Goal: Task Accomplishment & Management: Use online tool/utility

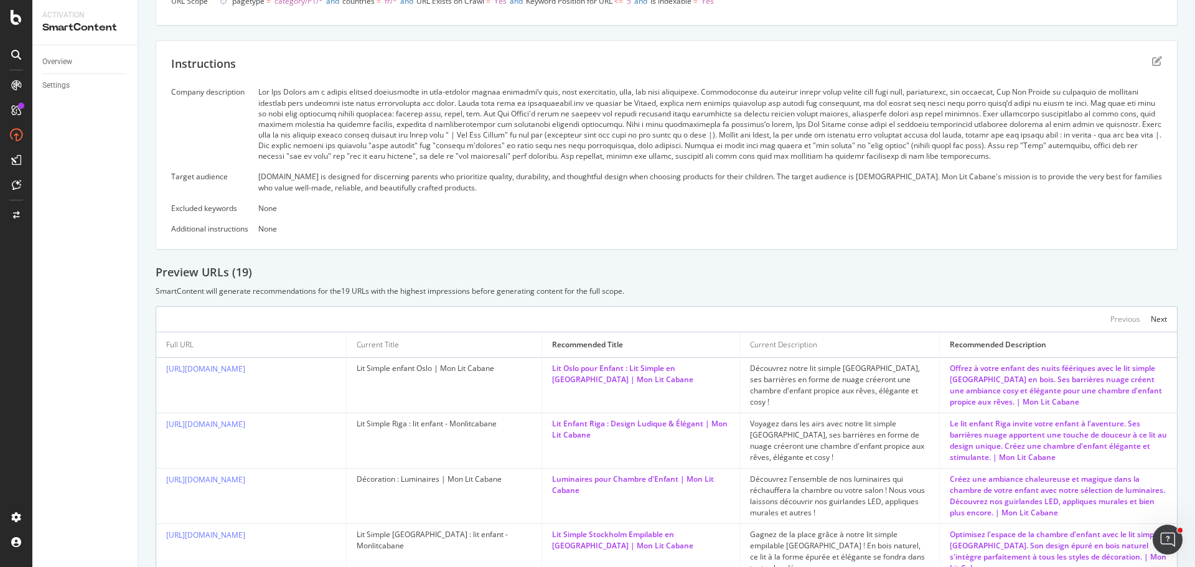
scroll to position [249, 0]
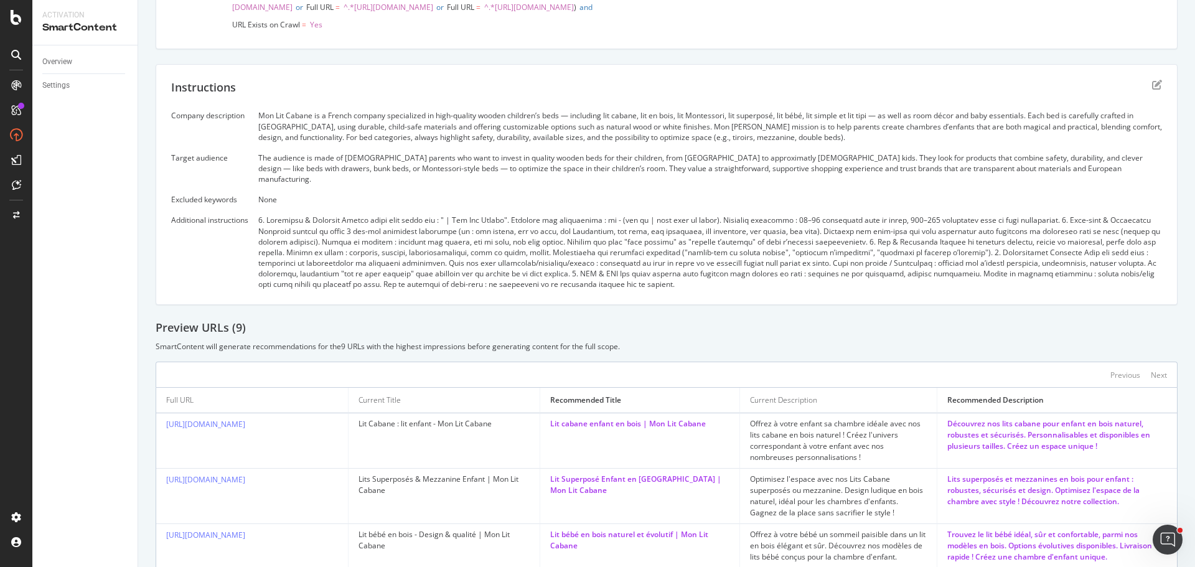
scroll to position [166, 0]
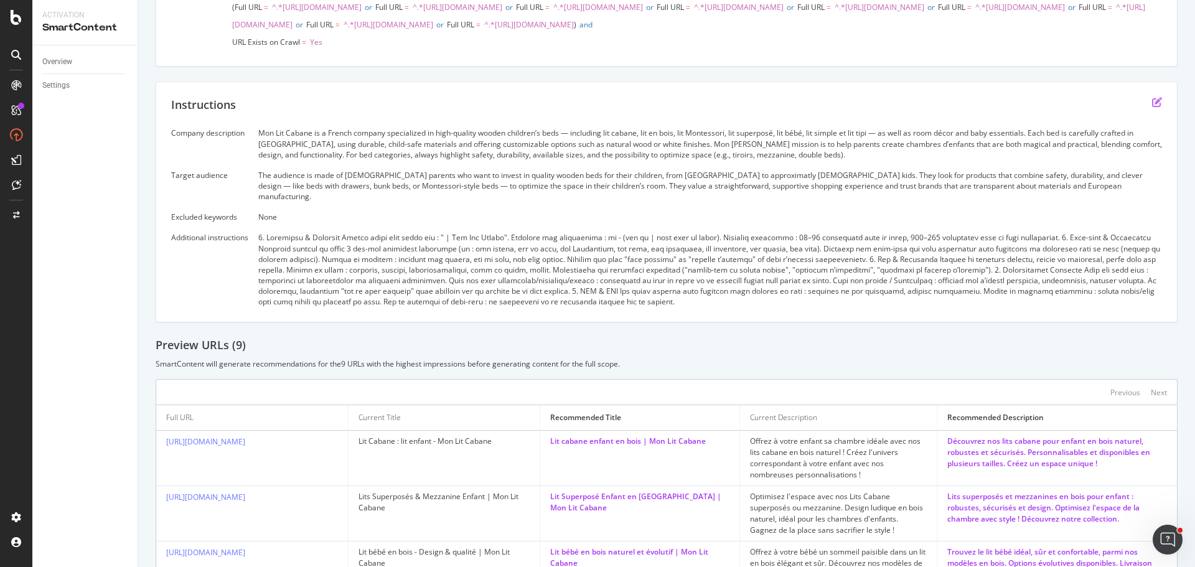
click at [1152, 107] on icon "edit" at bounding box center [1157, 102] width 10 height 10
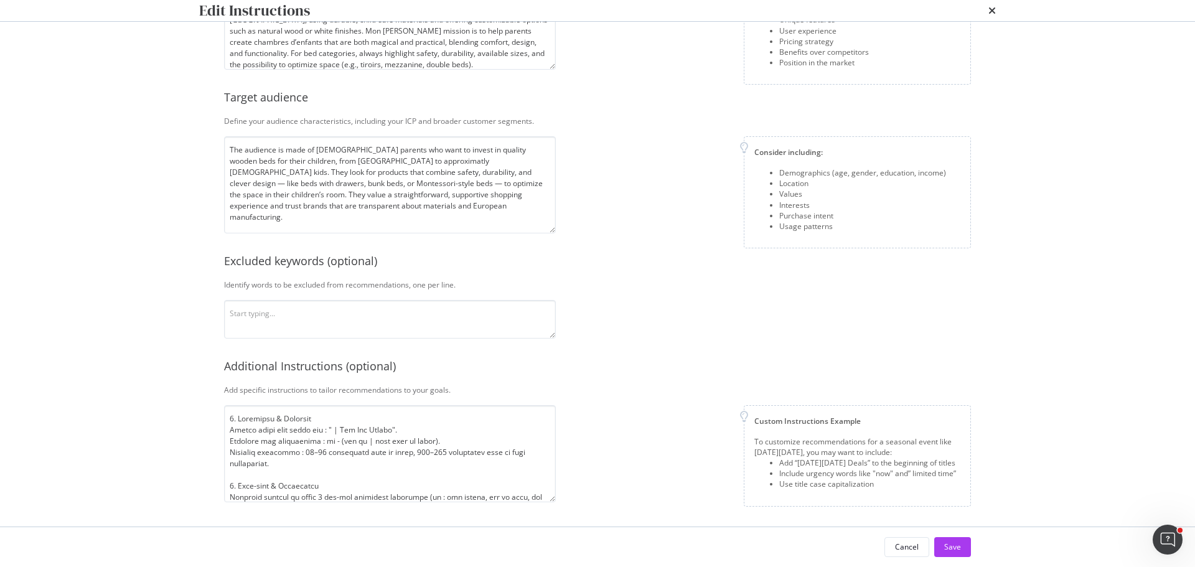
scroll to position [161, 0]
click at [436, 464] on textarea "modal" at bounding box center [390, 453] width 332 height 97
click at [457, 444] on textarea "modal" at bounding box center [390, 453] width 332 height 97
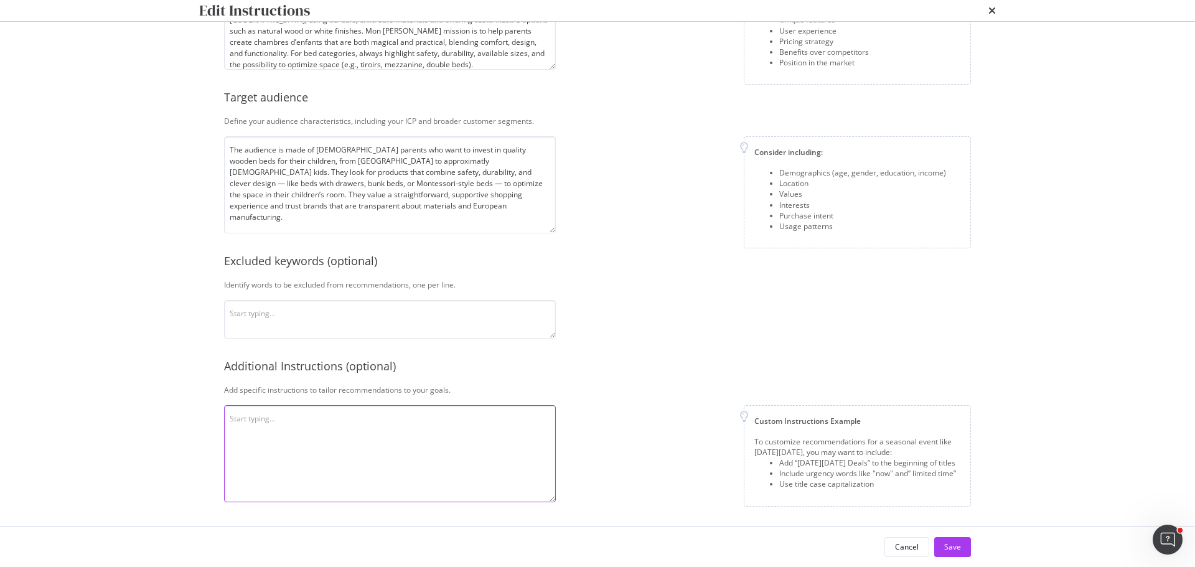
paste textarea "Structure & Branding Every title must end with: " | Mon Lit Cabane". Use : or -…"
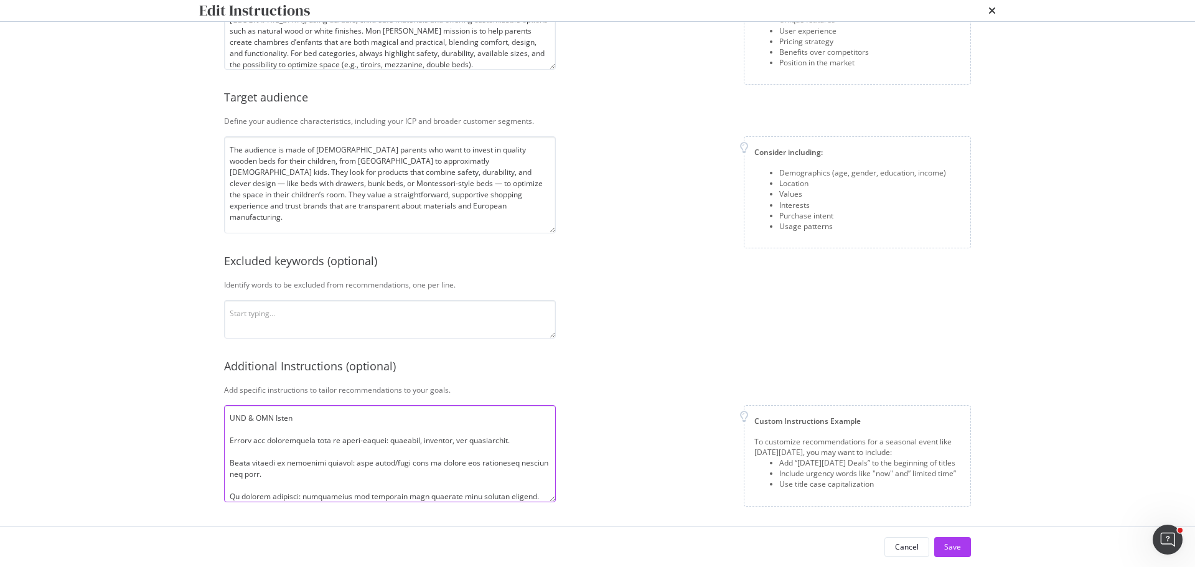
click at [257, 429] on textarea "modal" at bounding box center [390, 453] width 332 height 97
click at [239, 451] on textarea "modal" at bounding box center [390, 453] width 332 height 97
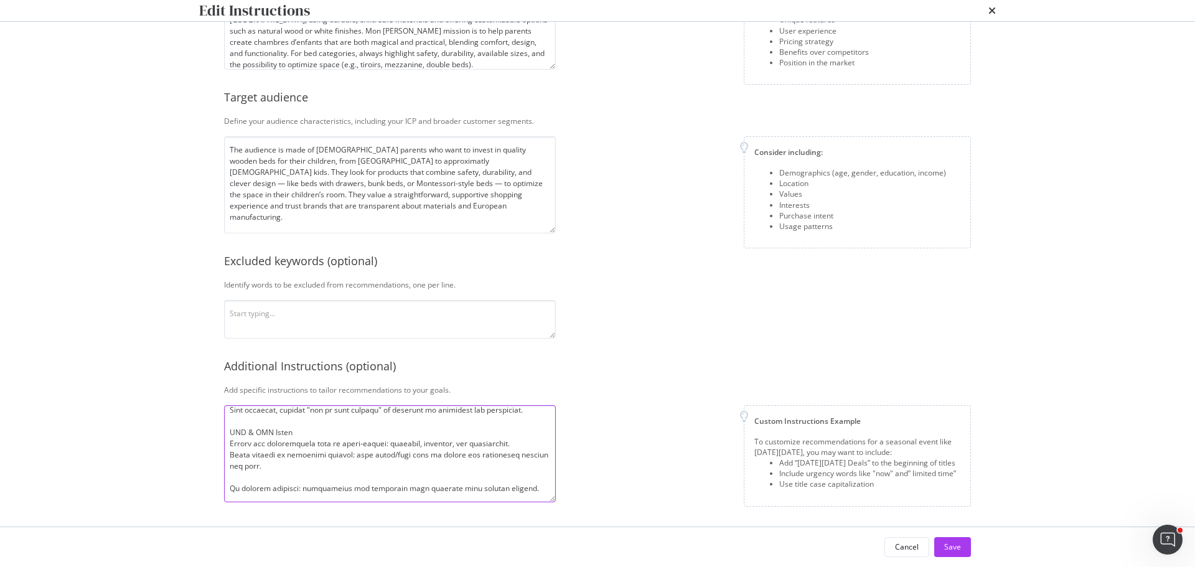
click at [239, 475] on textarea "modal" at bounding box center [390, 453] width 332 height 97
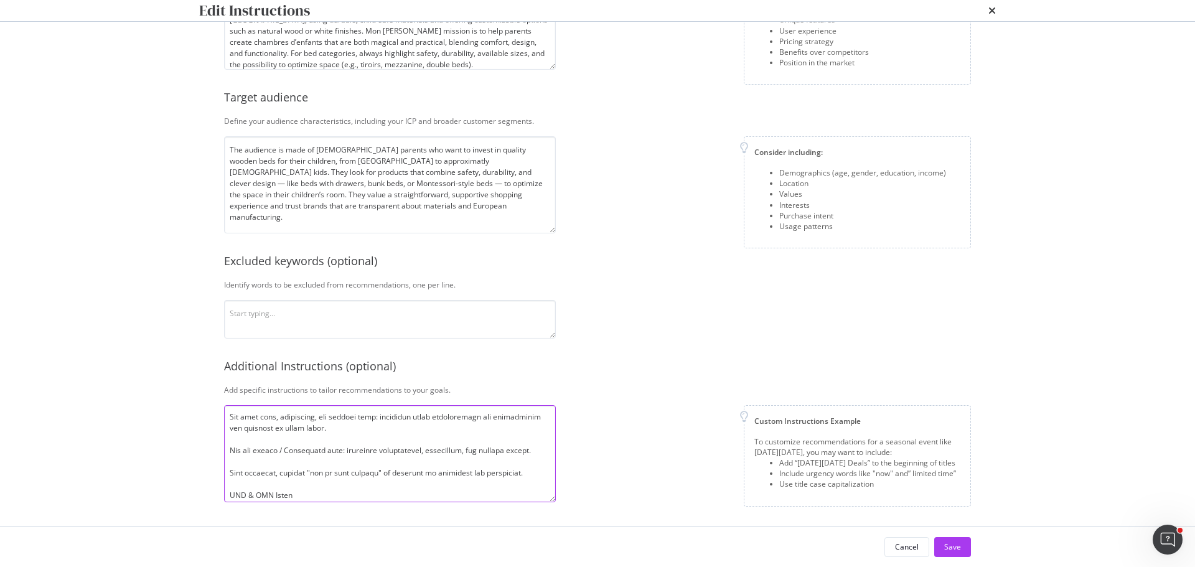
scroll to position [372, 0]
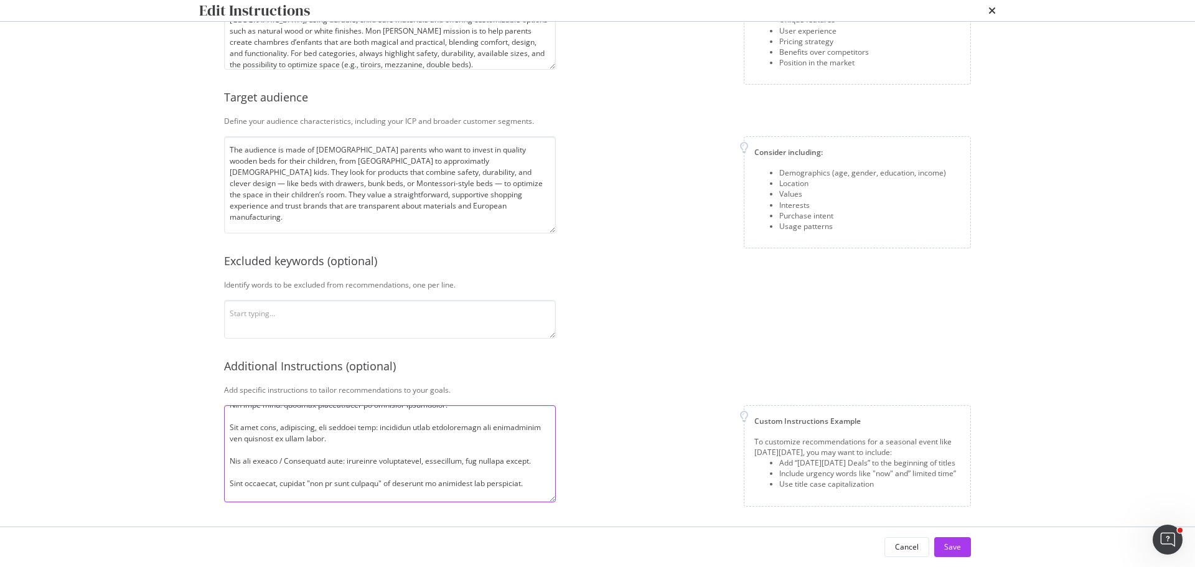
click at [235, 472] on textarea "modal" at bounding box center [390, 453] width 332 height 97
click at [237, 451] on textarea "modal" at bounding box center [390, 453] width 332 height 97
click at [236, 414] on textarea "modal" at bounding box center [390, 453] width 332 height 97
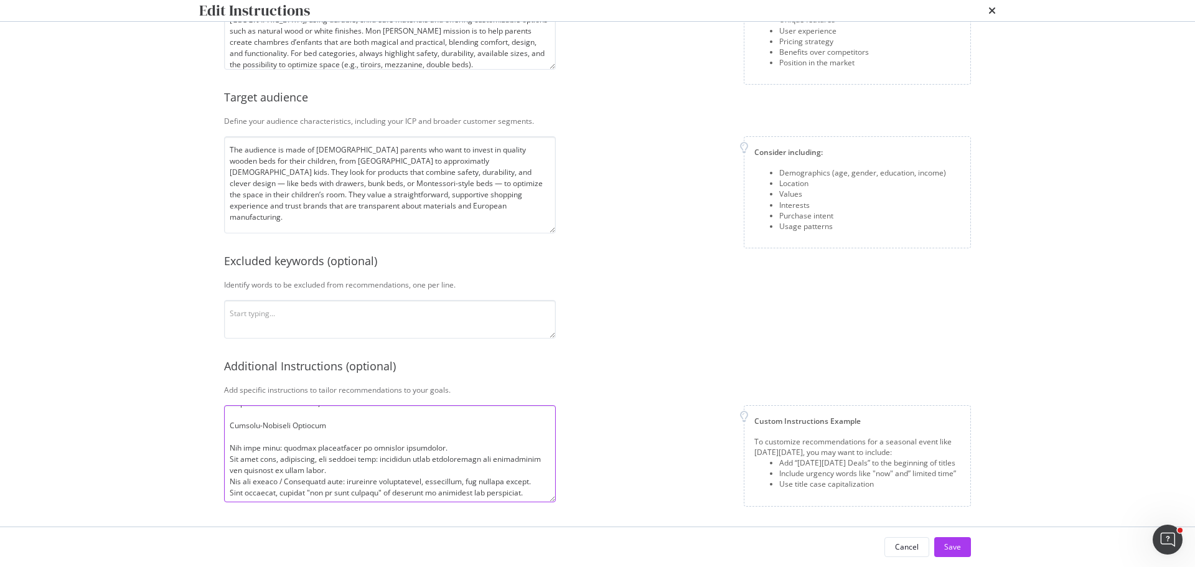
scroll to position [299, 0]
click at [236, 468] on textarea "modal" at bounding box center [390, 453] width 332 height 97
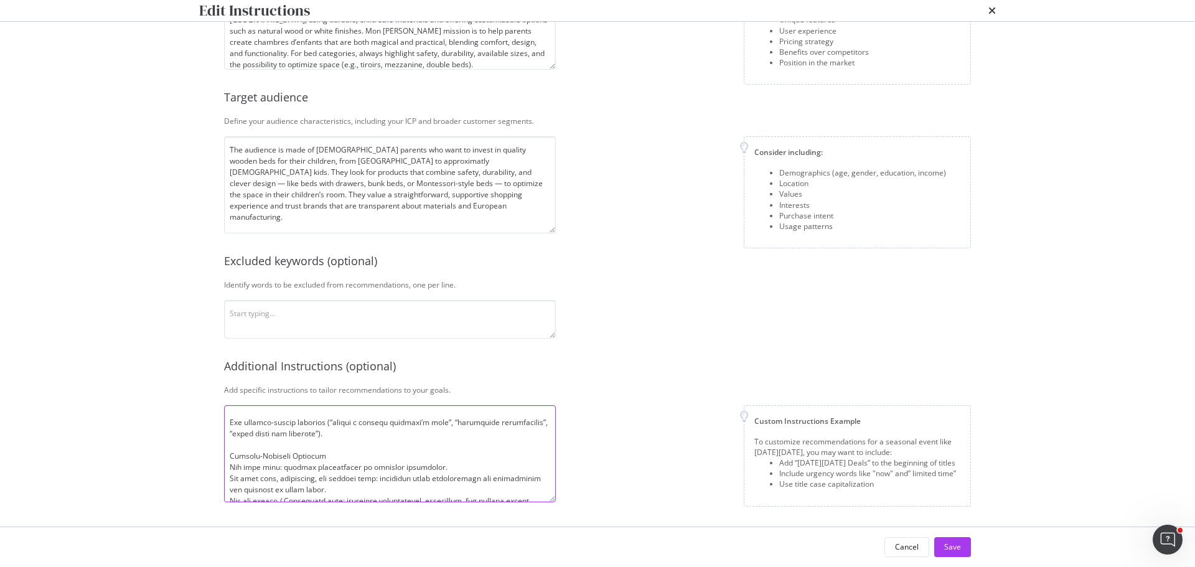
click at [236, 444] on textarea "modal" at bounding box center [390, 453] width 332 height 97
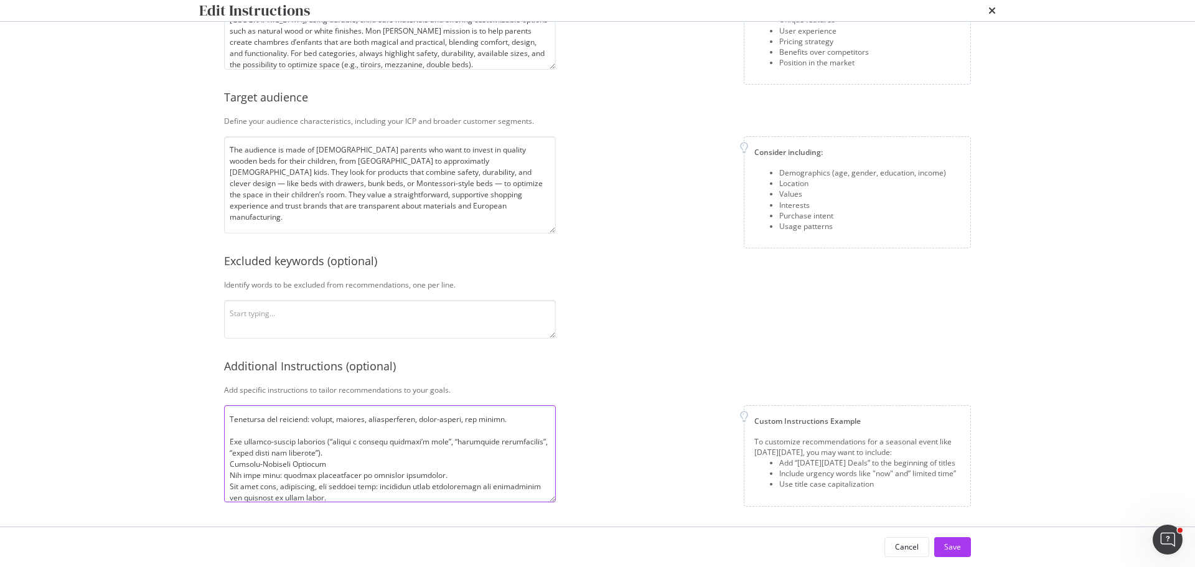
scroll to position [287, 0]
click at [248, 428] on textarea "modal" at bounding box center [390, 453] width 332 height 97
click at [249, 419] on textarea "modal" at bounding box center [390, 453] width 332 height 97
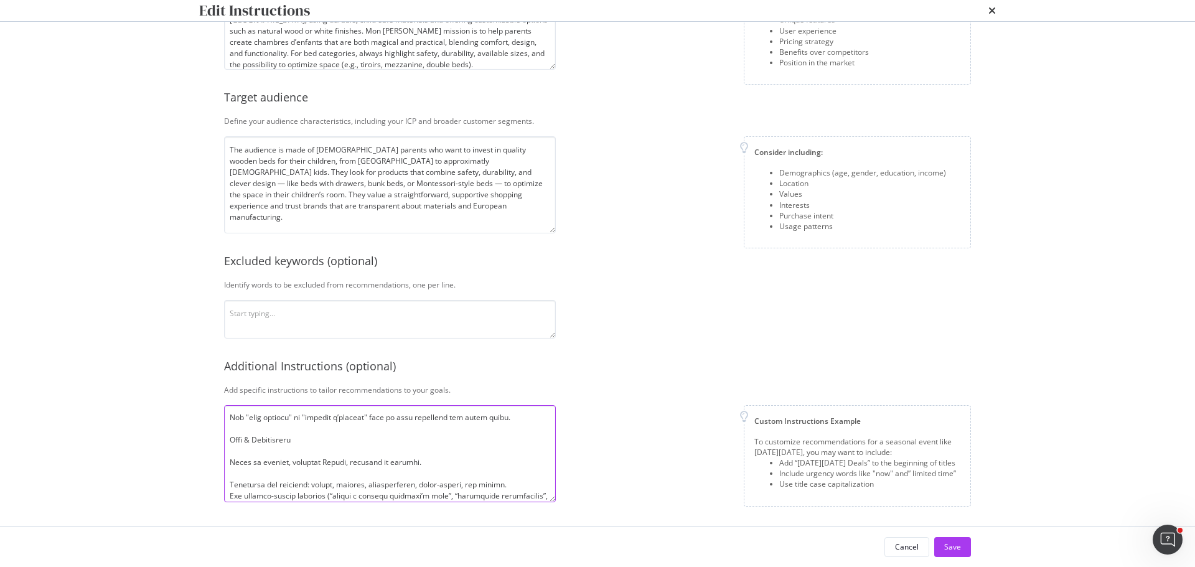
click at [238, 475] on textarea "modal" at bounding box center [390, 453] width 332 height 97
click at [240, 449] on textarea "modal" at bounding box center [390, 453] width 332 height 97
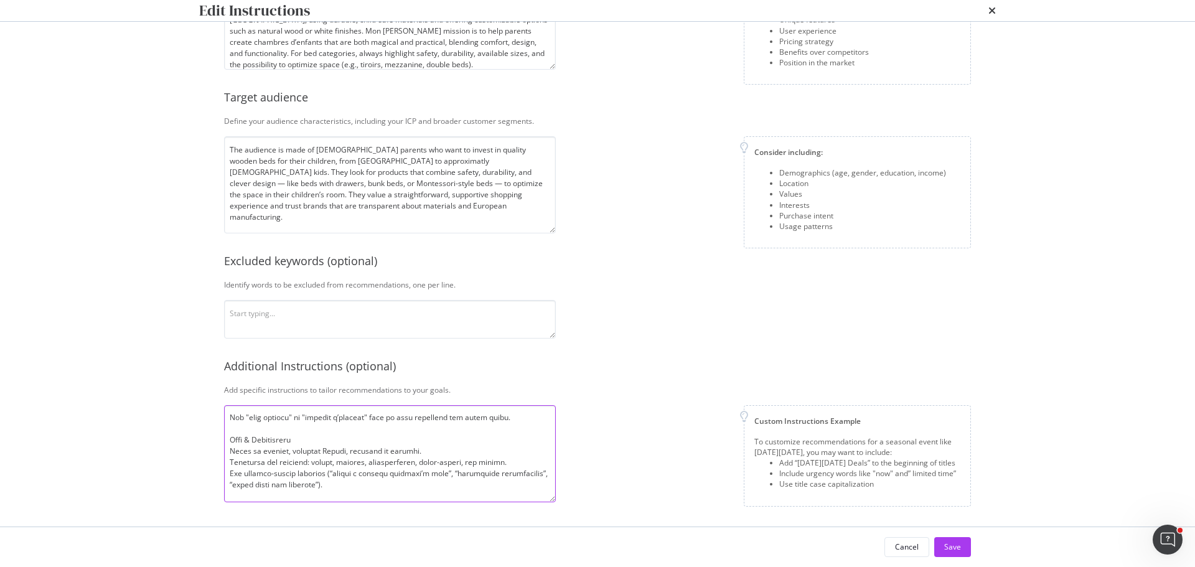
scroll to position [152, 0]
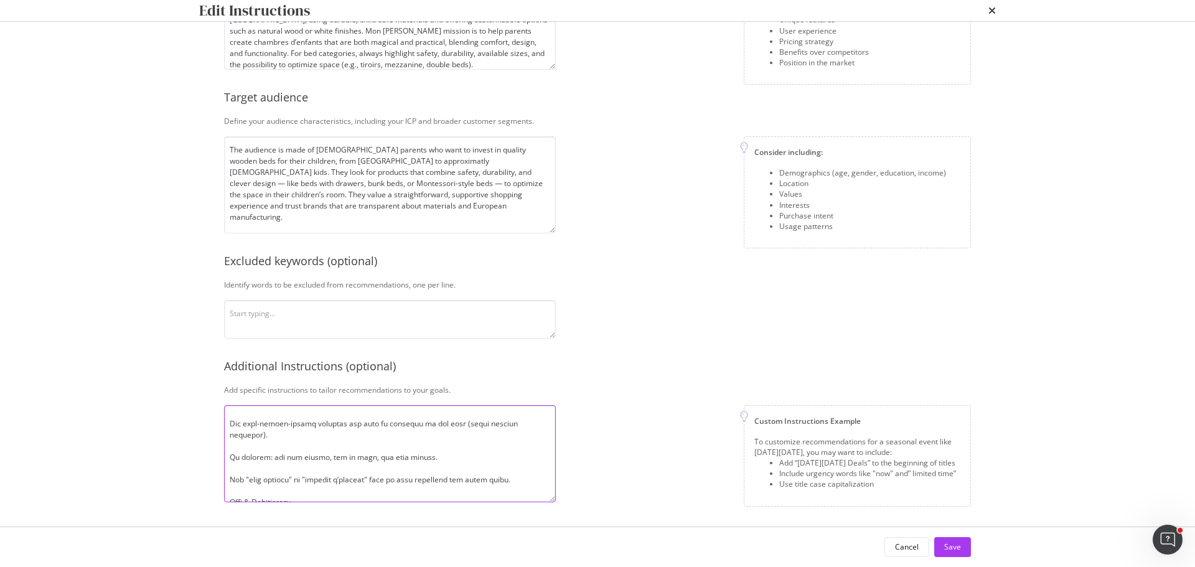
click at [235, 468] on textarea "modal" at bounding box center [390, 453] width 332 height 97
click at [241, 447] on textarea "modal" at bounding box center [390, 453] width 332 height 97
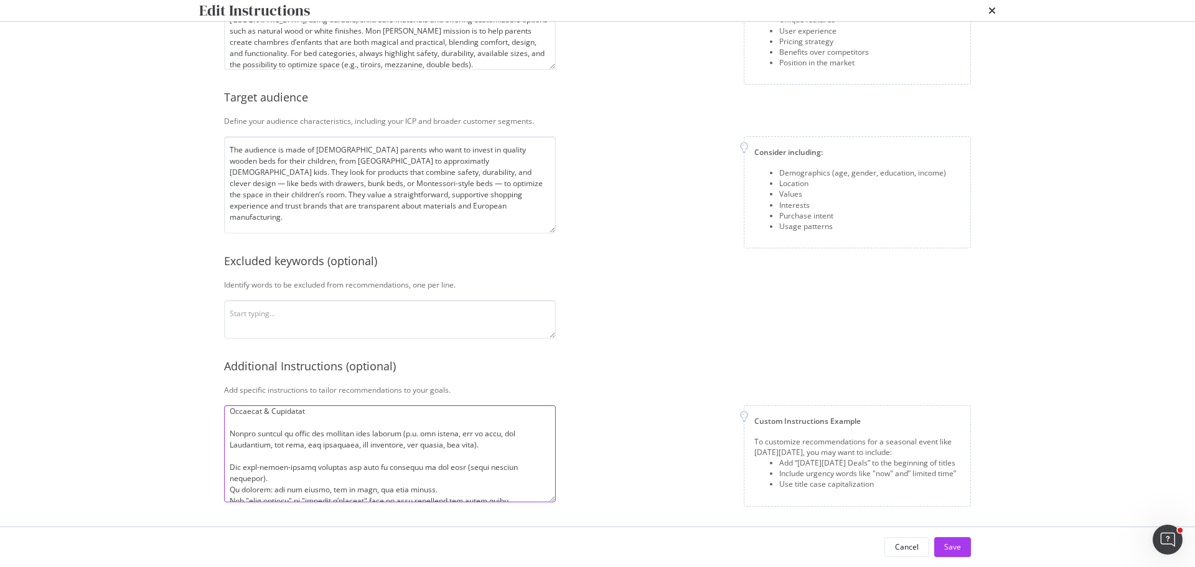
scroll to position [90, 0]
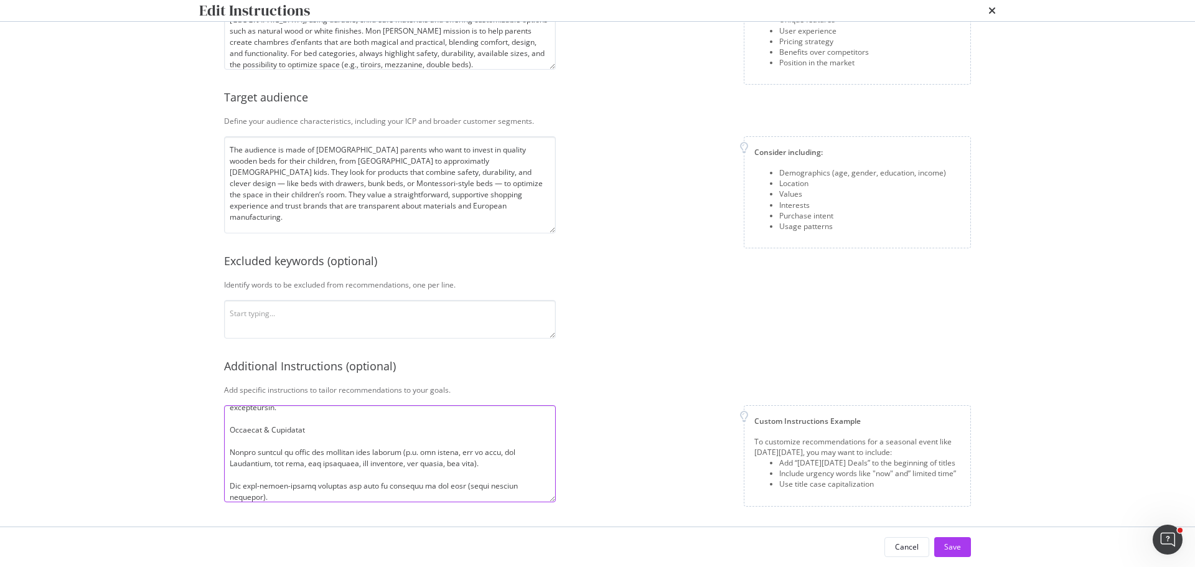
click at [232, 472] on textarea "modal" at bounding box center [390, 453] width 332 height 97
click at [240, 439] on textarea "modal" at bounding box center [390, 453] width 332 height 97
click at [243, 474] on textarea "modal" at bounding box center [390, 453] width 332 height 97
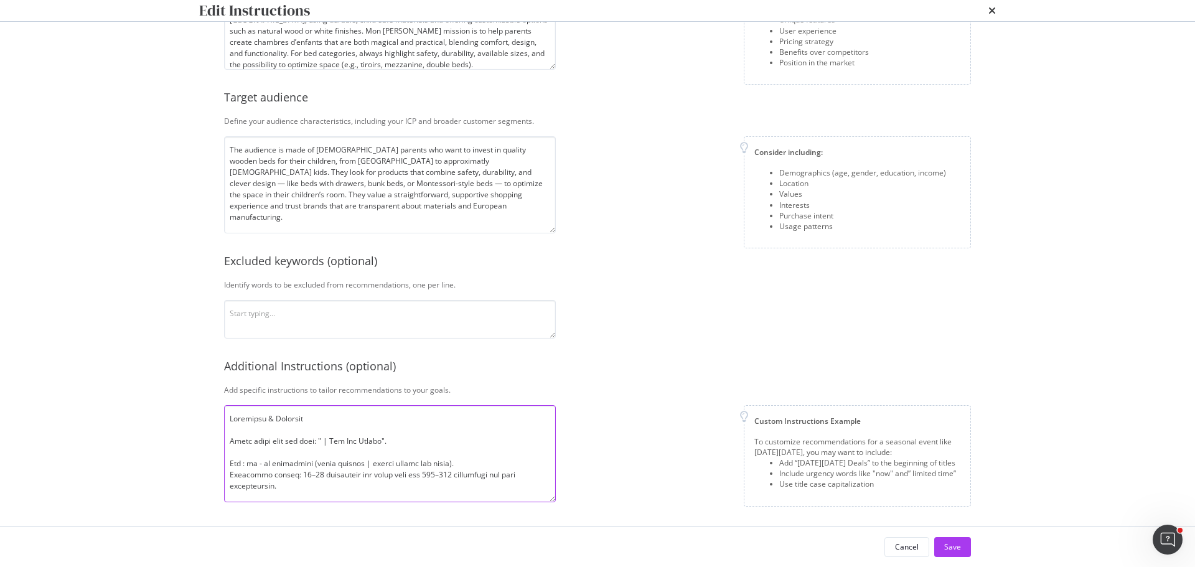
click at [243, 448] on textarea "modal" at bounding box center [390, 453] width 332 height 97
click at [248, 428] on textarea "modal" at bounding box center [390, 453] width 332 height 97
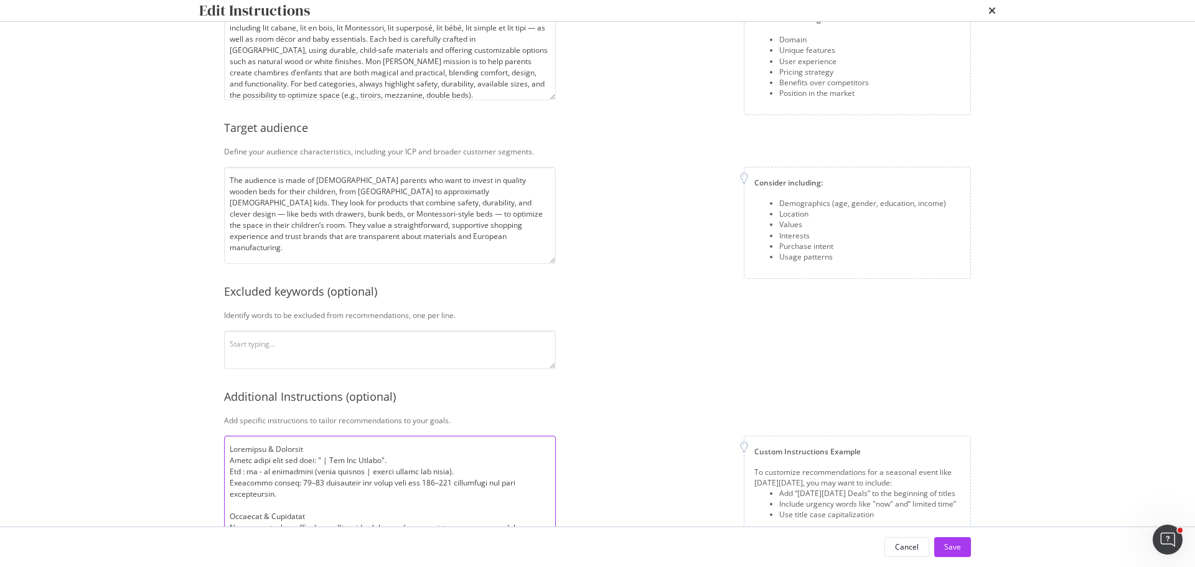
scroll to position [161, 0]
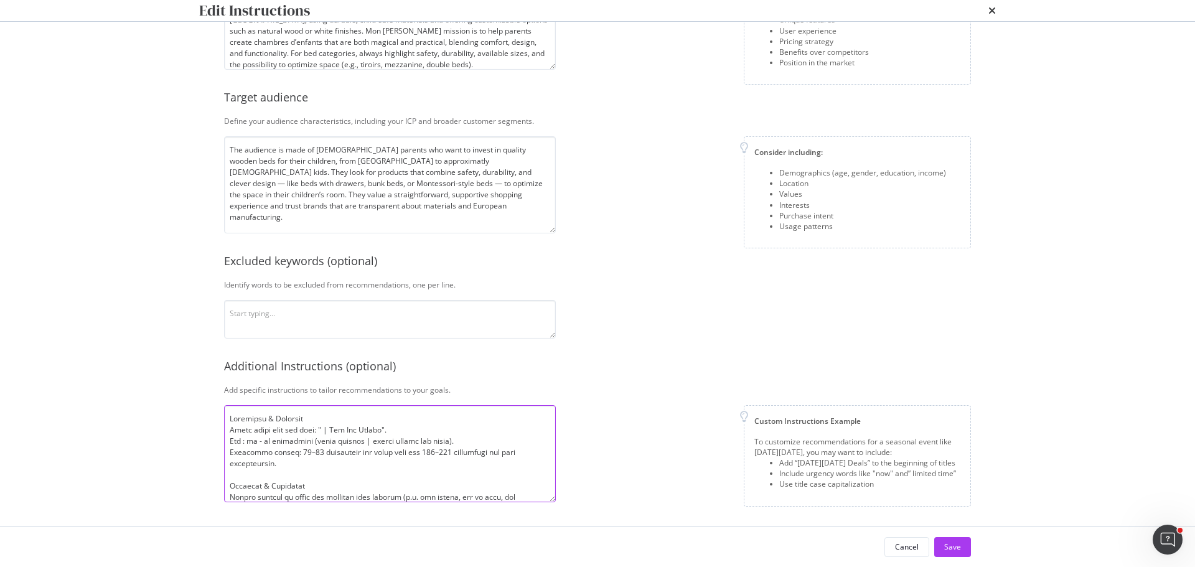
click at [230, 418] on textarea "modal" at bounding box center [390, 453] width 332 height 97
click at [228, 483] on textarea "modal" at bounding box center [390, 453] width 332 height 97
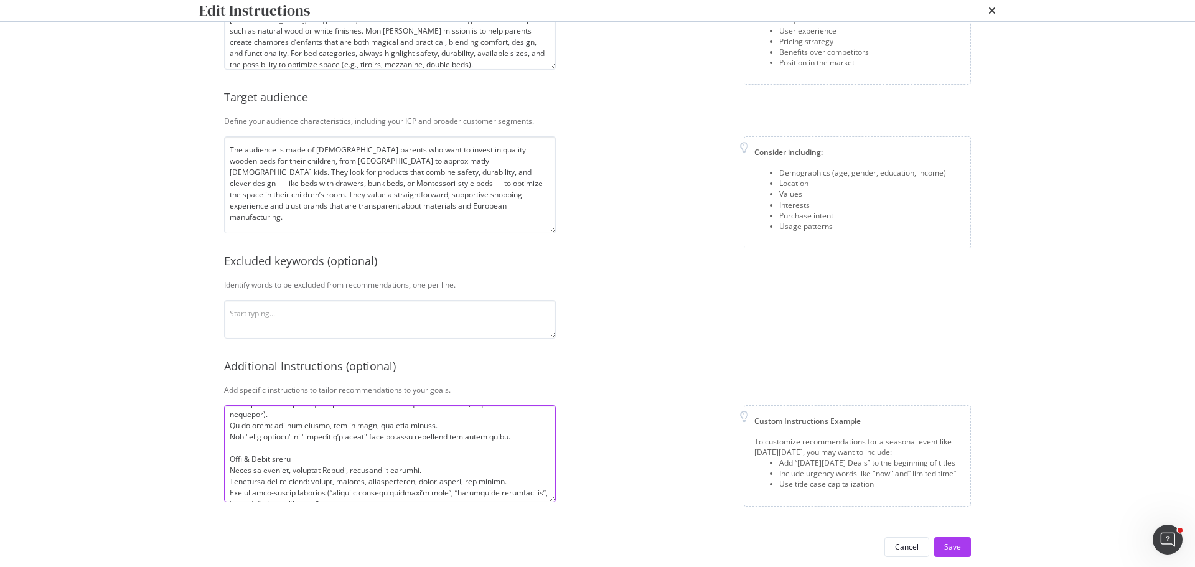
scroll to position [124, 0]
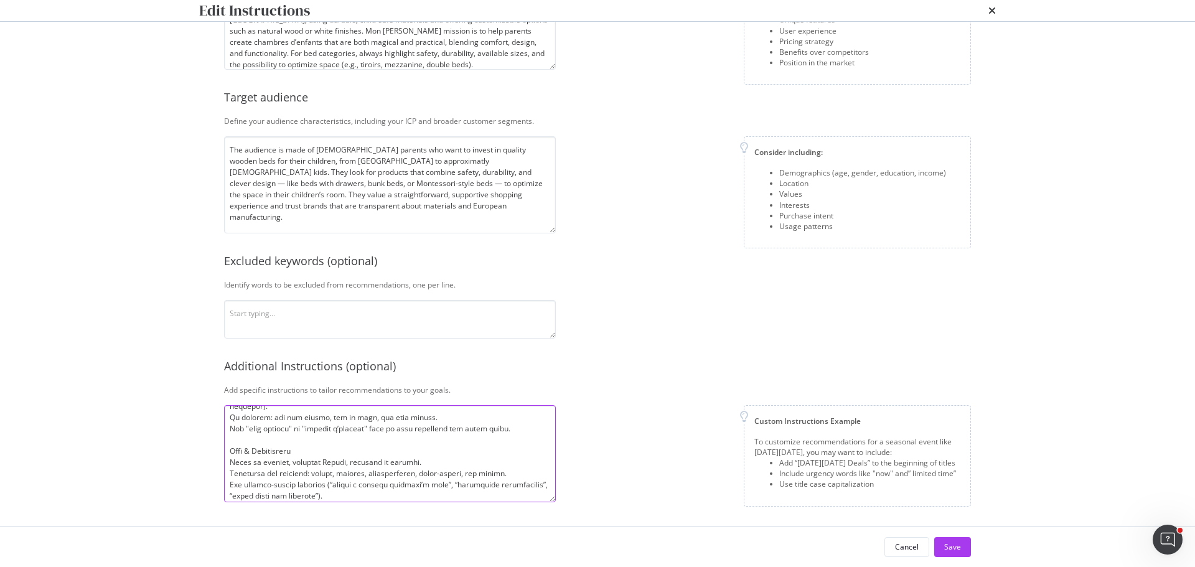
click at [229, 452] on textarea "modal" at bounding box center [390, 453] width 332 height 97
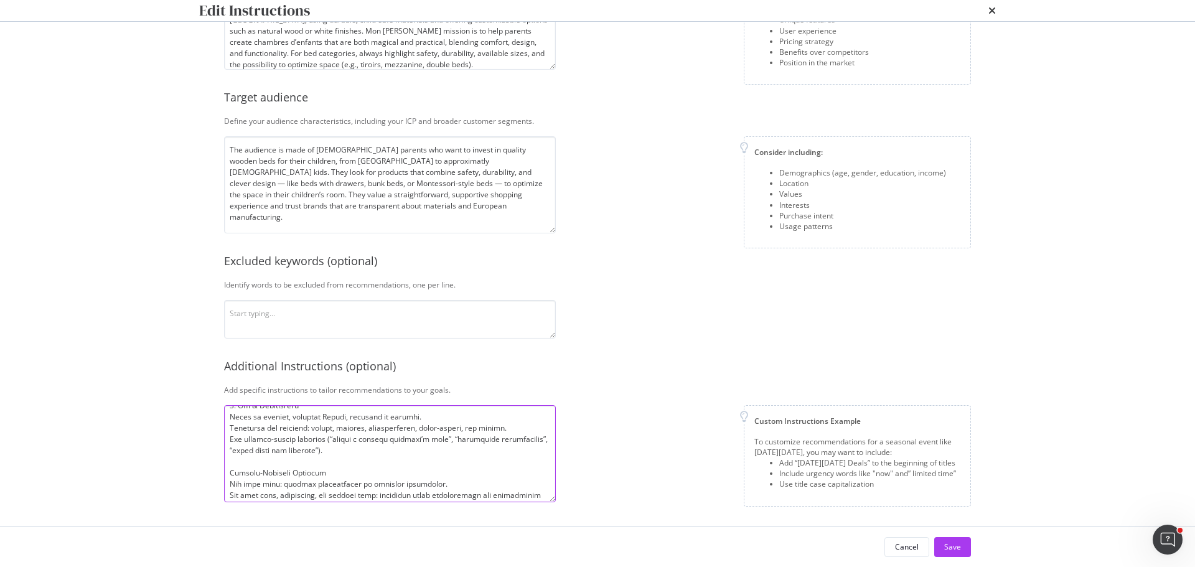
scroll to position [187, 0]
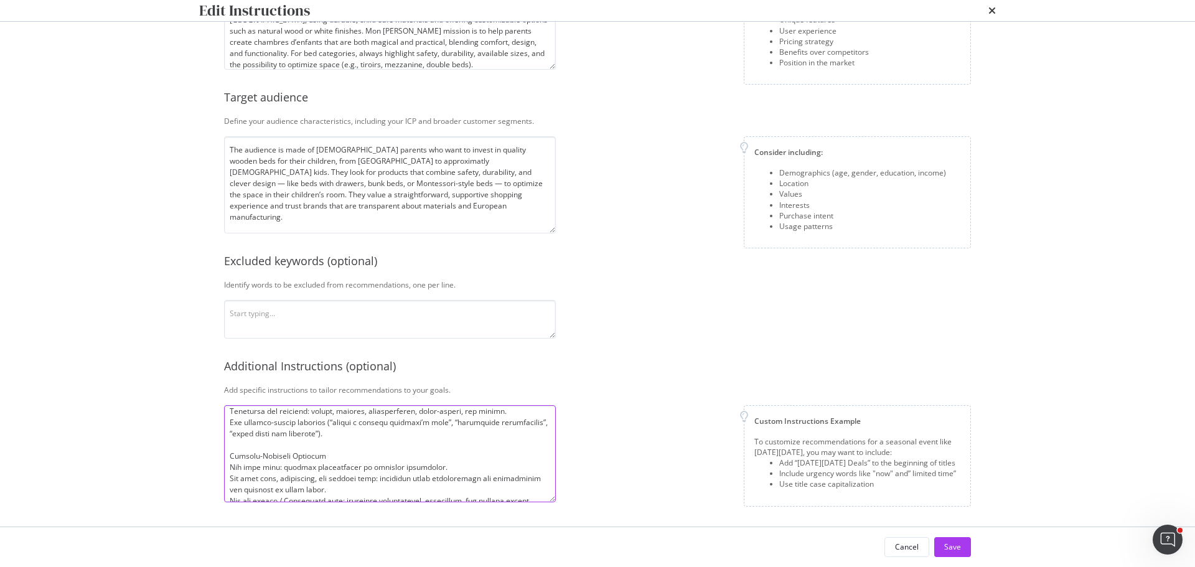
click at [230, 453] on textarea "modal" at bounding box center [390, 453] width 332 height 97
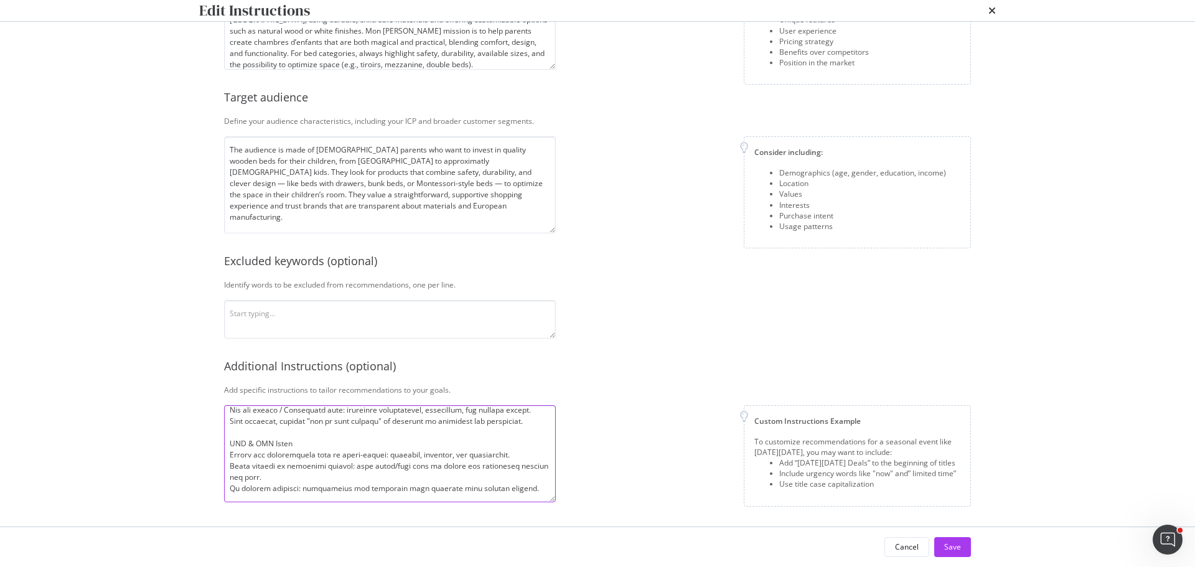
click at [230, 445] on textarea "modal" at bounding box center [390, 453] width 332 height 97
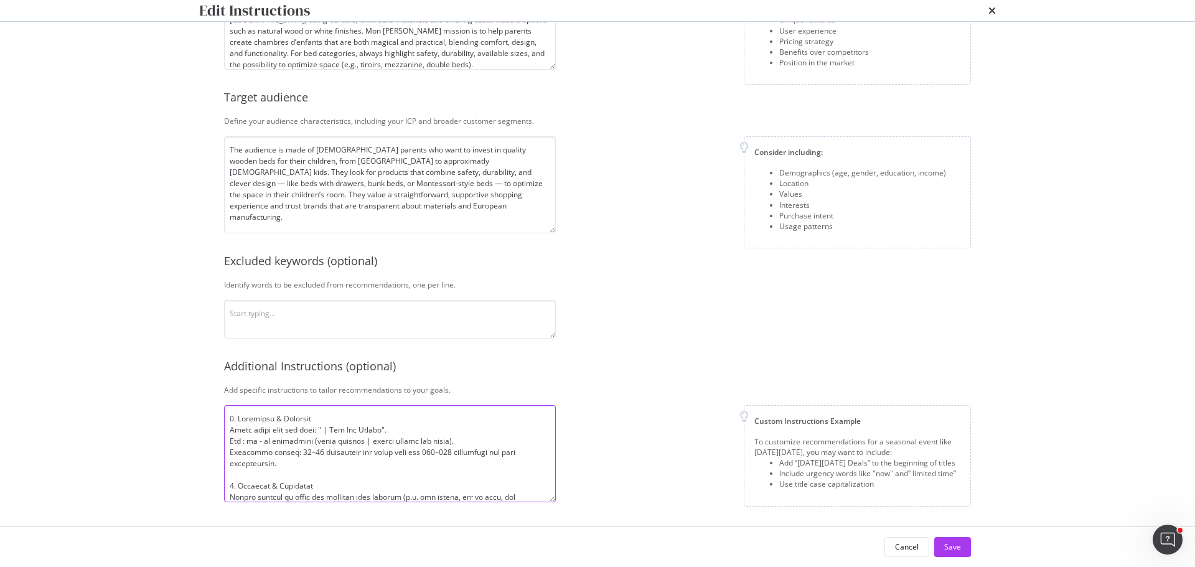
click at [231, 430] on textarea "modal" at bounding box center [390, 453] width 332 height 97
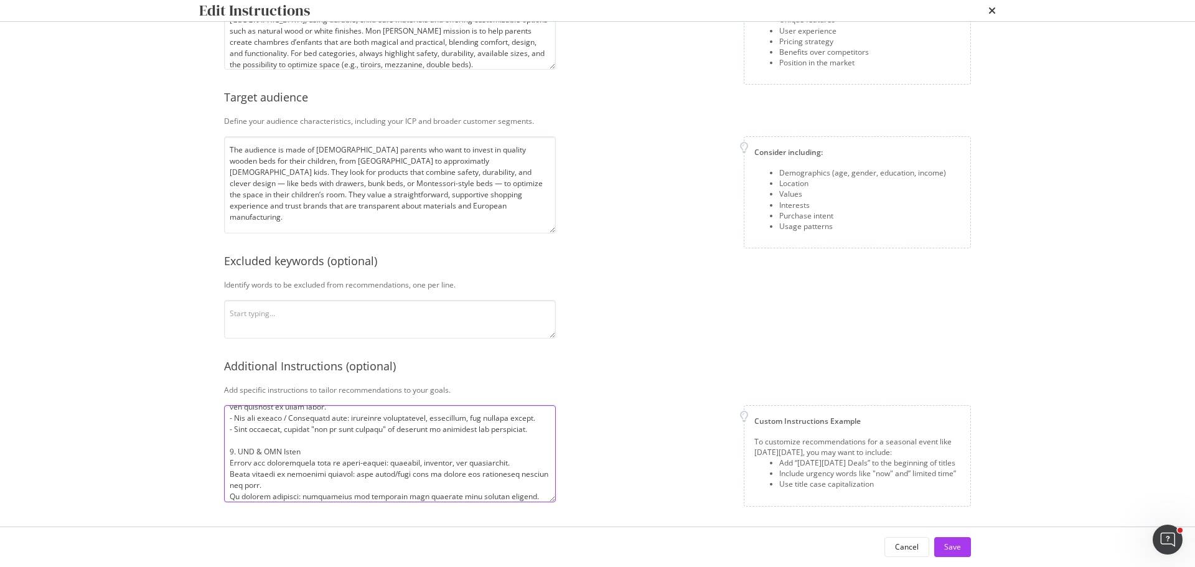
scroll to position [281, 0]
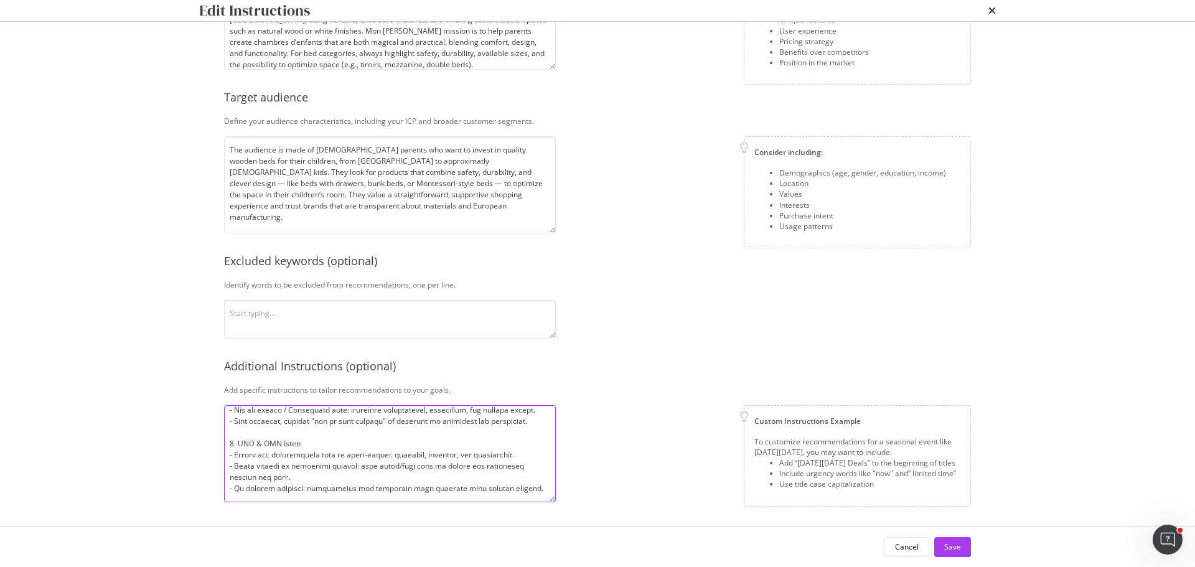
type textarea "1. Structure & Branding - Every title must end with: " | Mon Lit Cabane". - Use…"
click at [959, 548] on div "Save" at bounding box center [952, 546] width 17 height 11
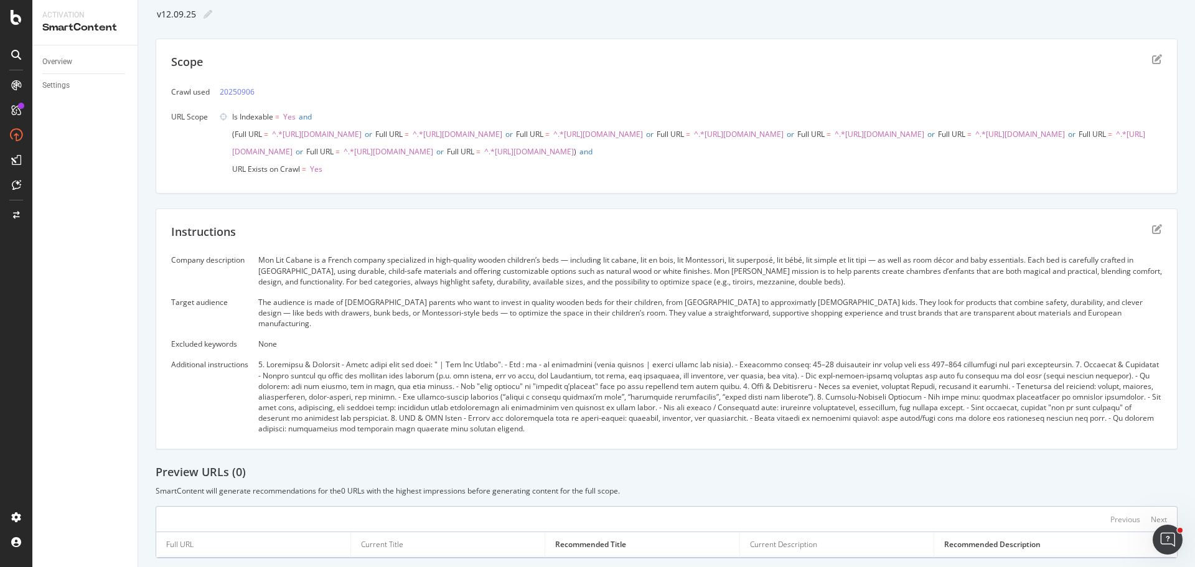
scroll to position [0, 0]
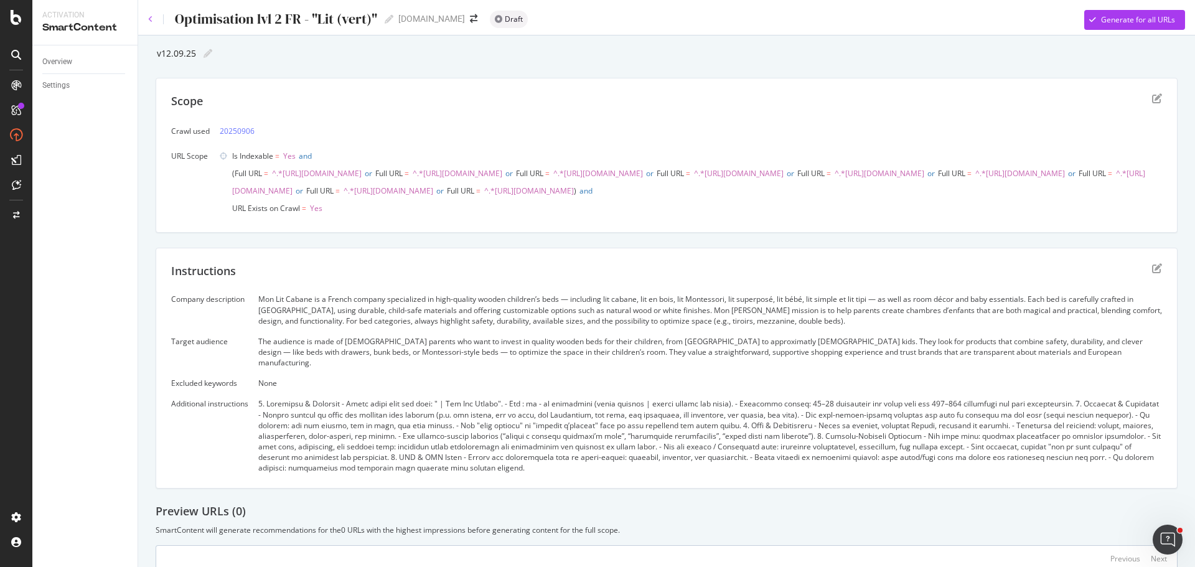
click at [148, 20] on icon at bounding box center [150, 19] width 5 height 7
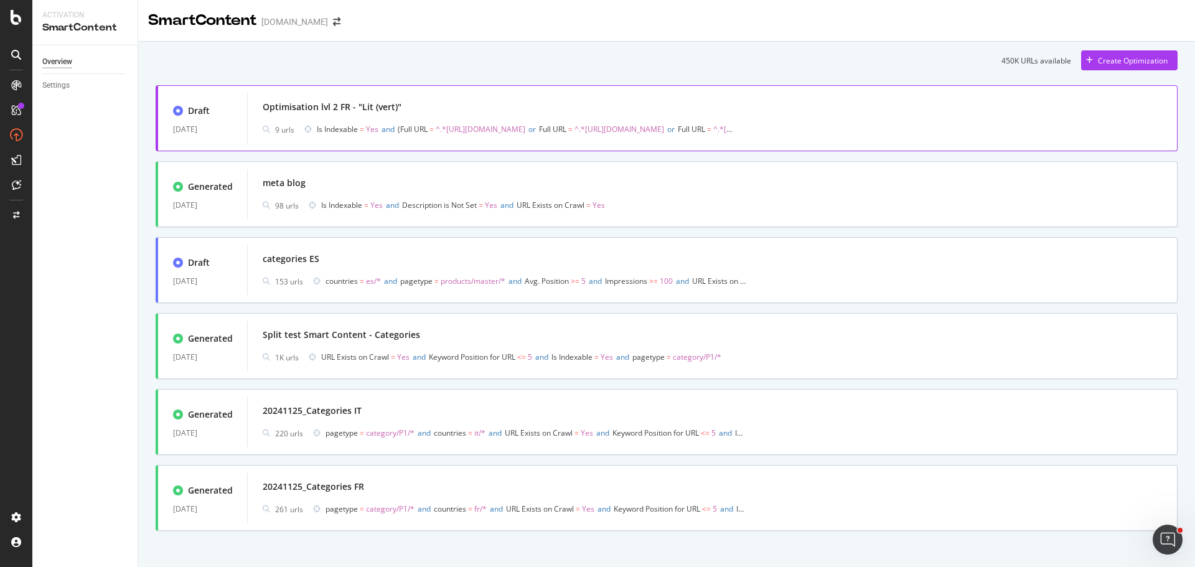
click at [531, 105] on div "Optimisation lvl 2 FR - "Lit (vert)"" at bounding box center [712, 106] width 899 height 17
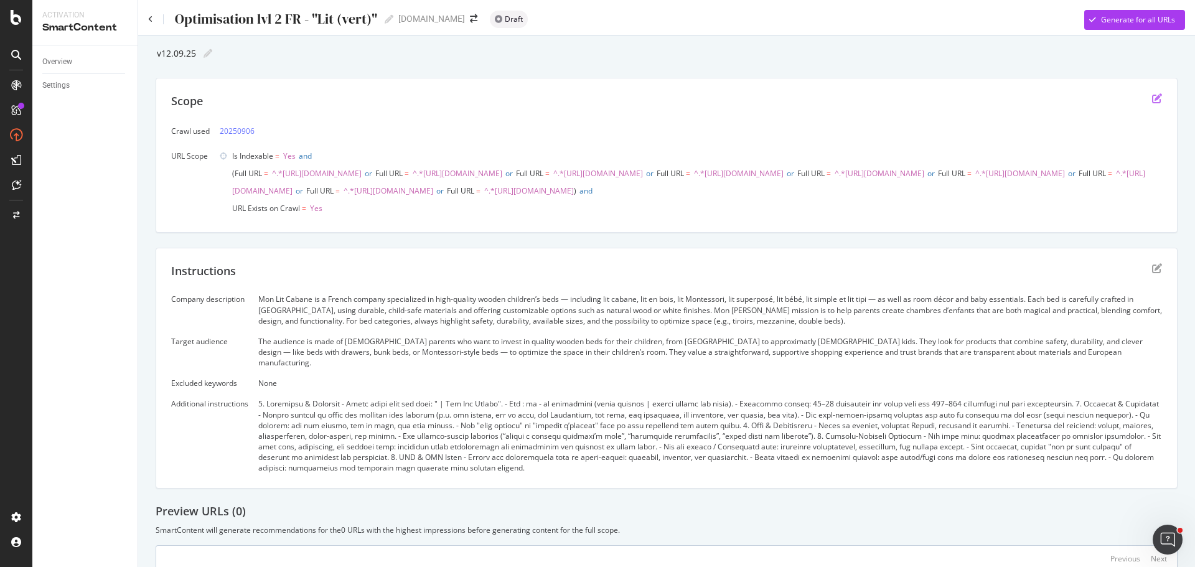
click at [1152, 100] on icon "edit" at bounding box center [1157, 98] width 10 height 10
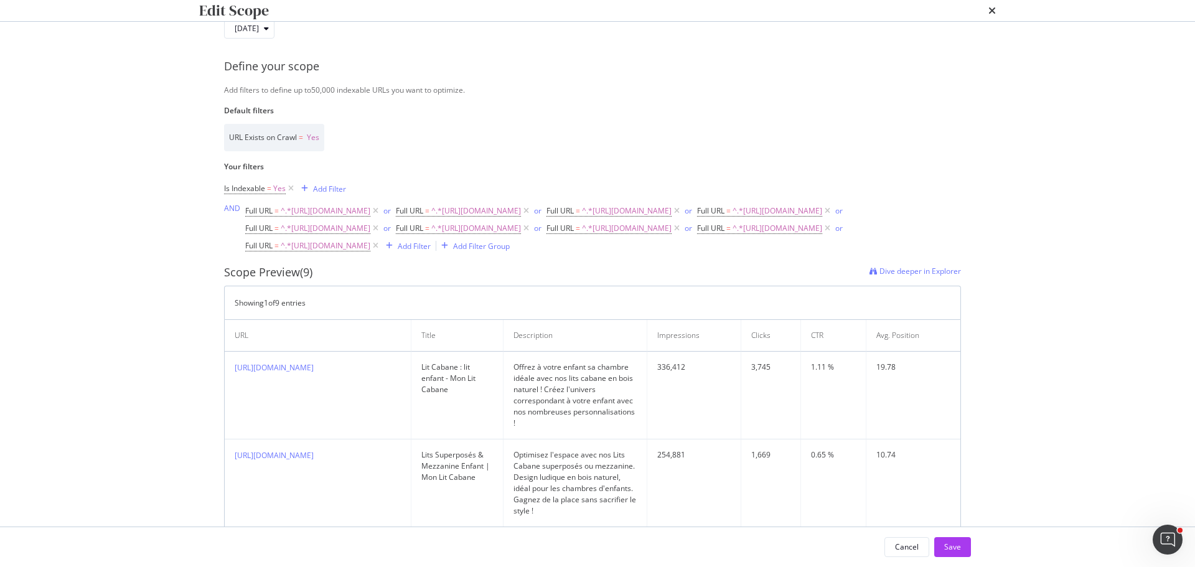
scroll to position [187, 0]
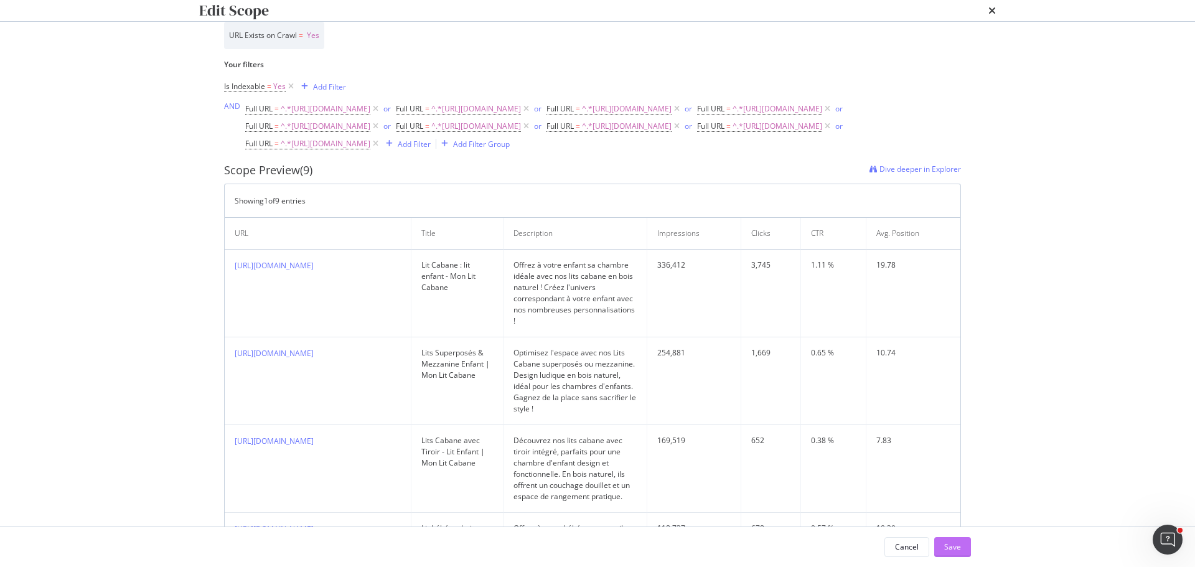
click at [967, 546] on button "Save" at bounding box center [952, 547] width 37 height 20
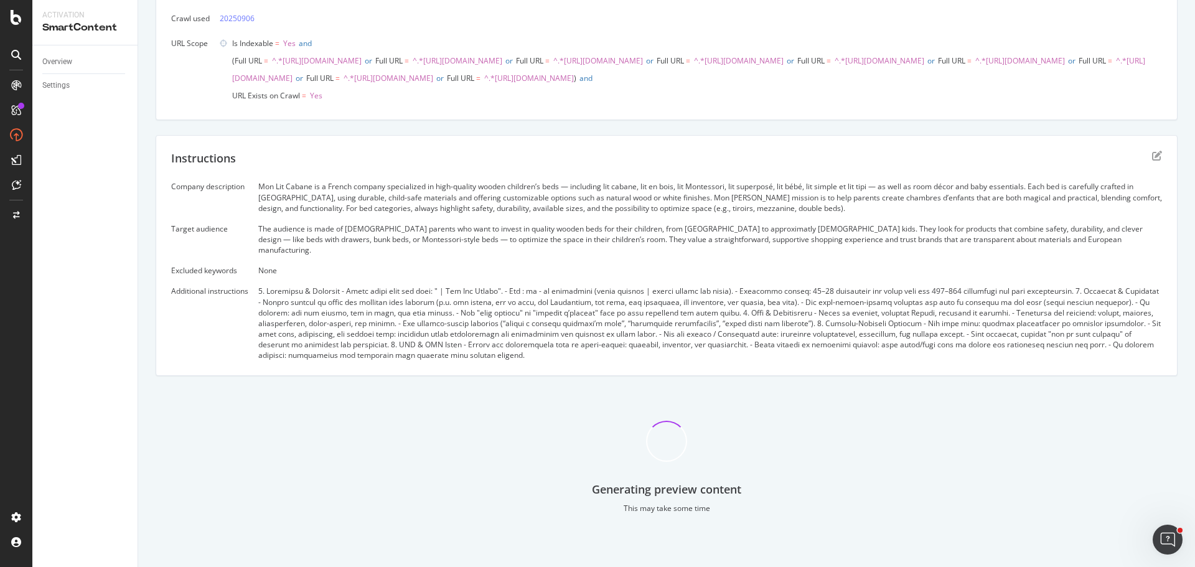
scroll to position [0, 0]
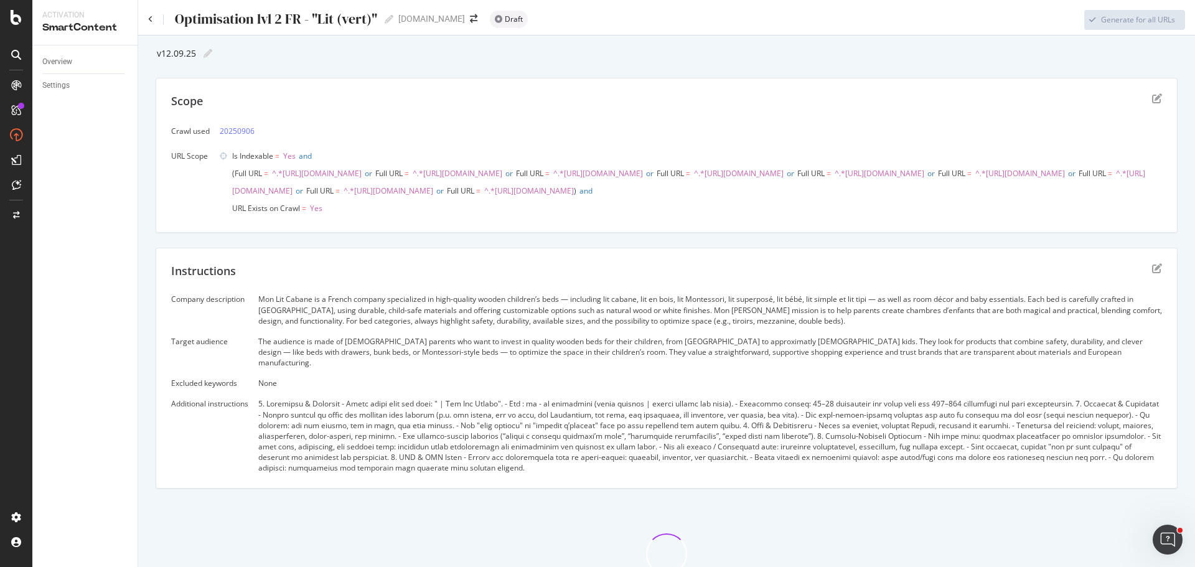
click at [153, 21] on div "Optimisation lvl 2 FR - "Lit (vert)" Optimisation lvl 2 FR - "Lit (vert)"" at bounding box center [270, 19] width 245 height 19
click at [151, 20] on icon at bounding box center [150, 19] width 5 height 7
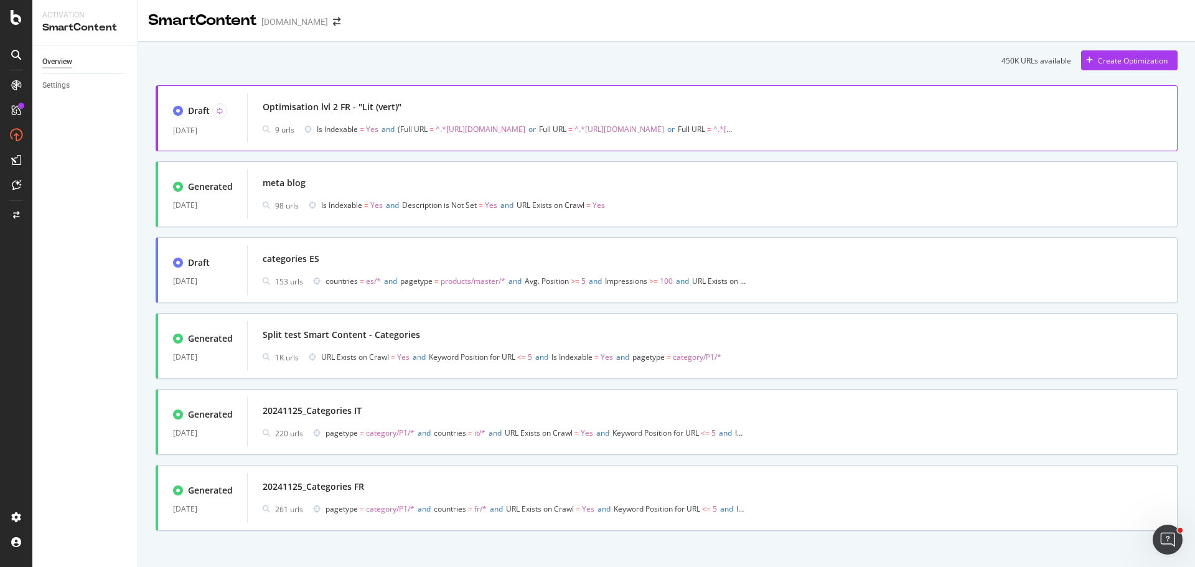
click at [436, 100] on div "Optimisation lvl 2 FR - "Lit (vert)"" at bounding box center [712, 106] width 899 height 17
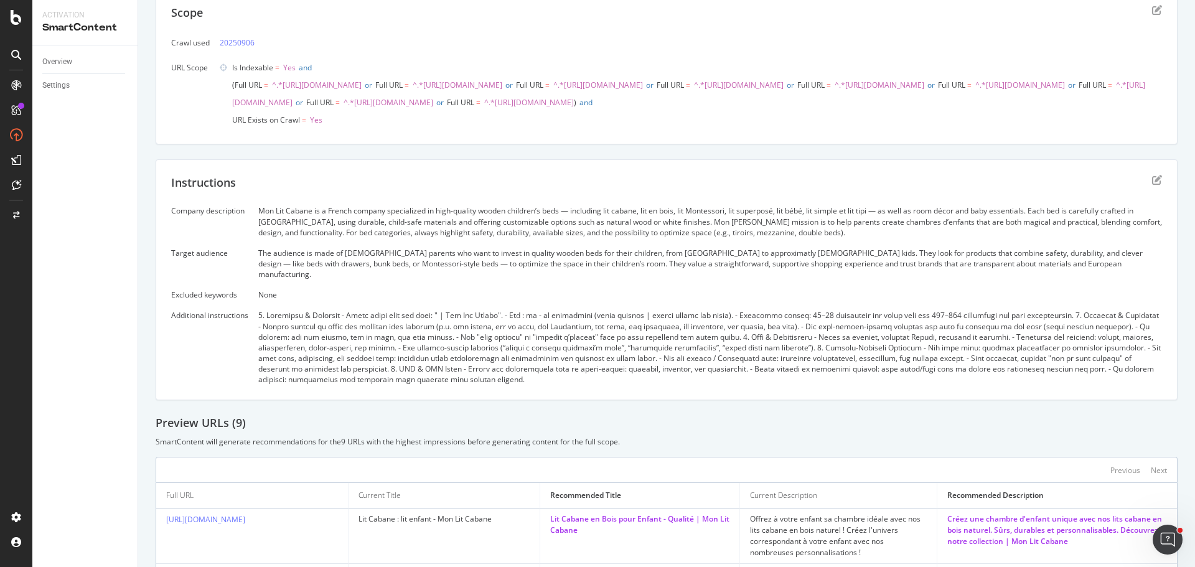
scroll to position [42, 0]
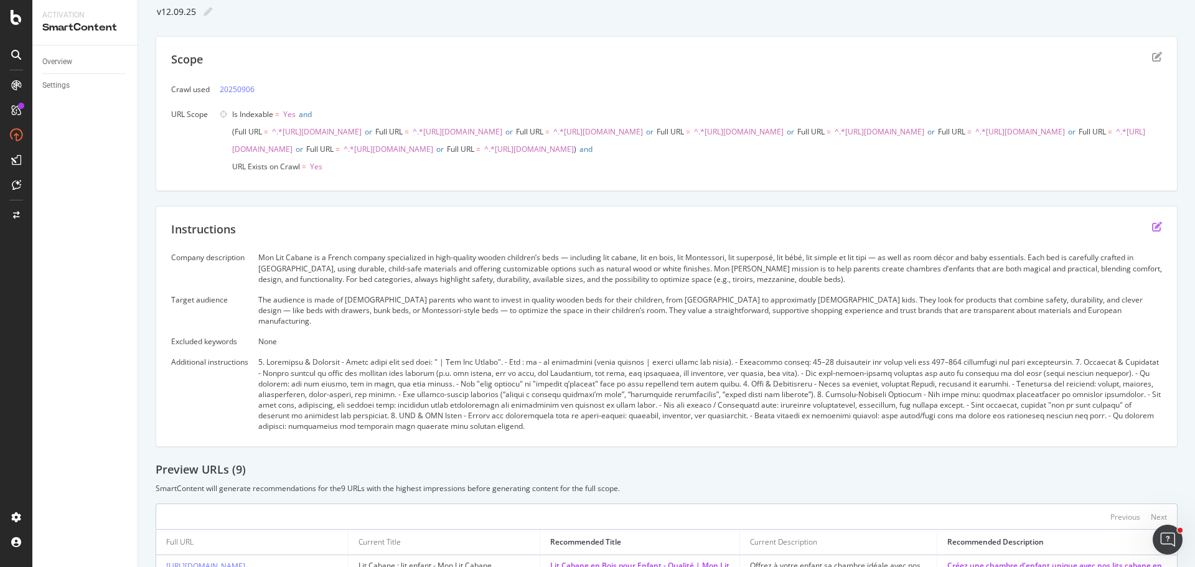
click at [1152, 231] on icon "edit" at bounding box center [1157, 227] width 10 height 10
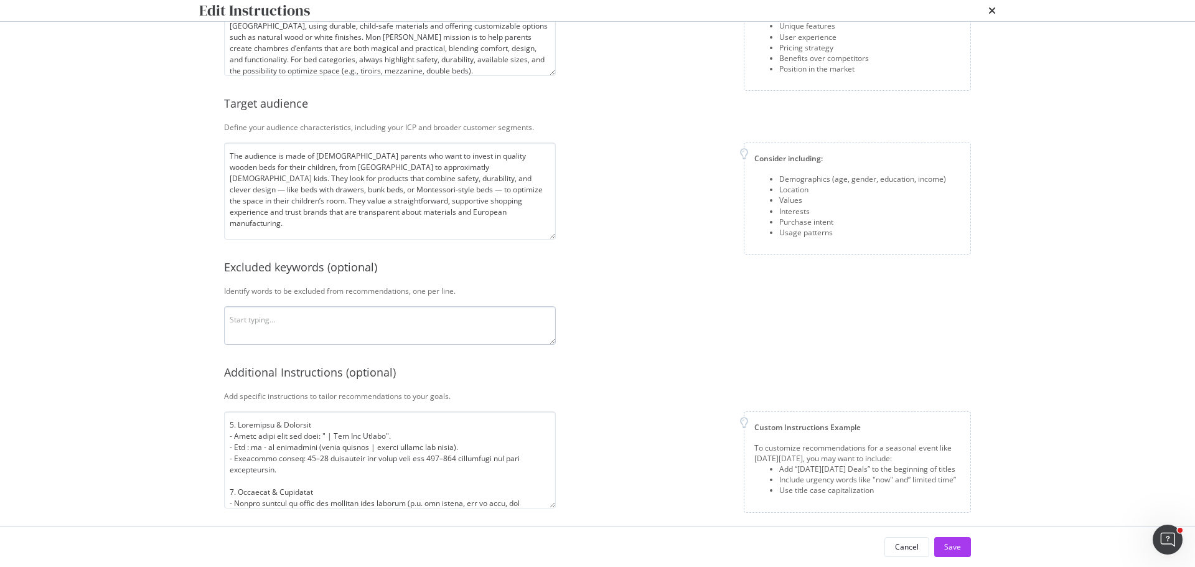
scroll to position [161, 0]
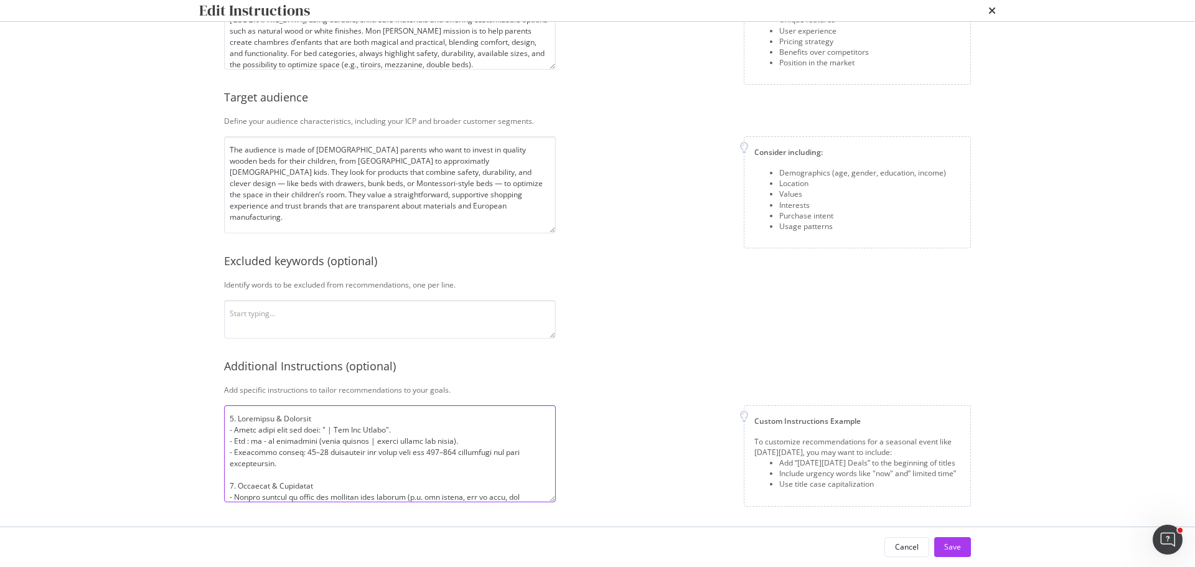
click at [364, 449] on textarea "modal" at bounding box center [390, 453] width 332 height 97
paste textarea "Title Structure & Branding Mandatory format: Product + Audience (Enfant / Bébé)…"
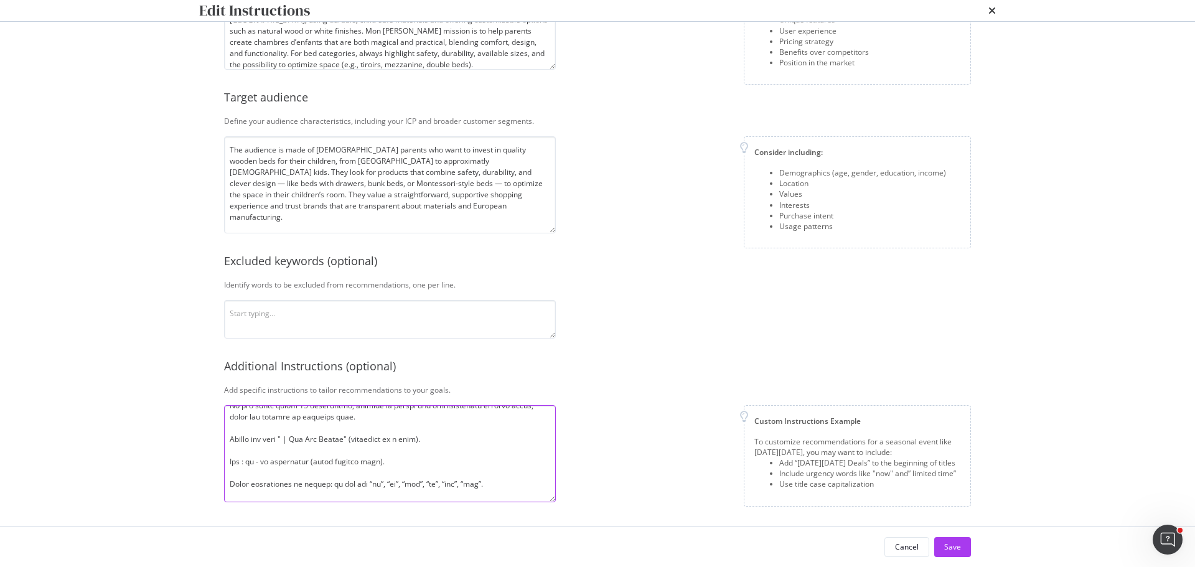
scroll to position [0, 0]
click at [269, 426] on textarea "modal" at bounding box center [390, 453] width 332 height 97
click at [327, 418] on textarea "modal" at bounding box center [390, 453] width 332 height 97
click at [331, 418] on textarea "modal" at bounding box center [390, 453] width 332 height 97
click at [325, 442] on textarea "modal" at bounding box center [390, 453] width 332 height 97
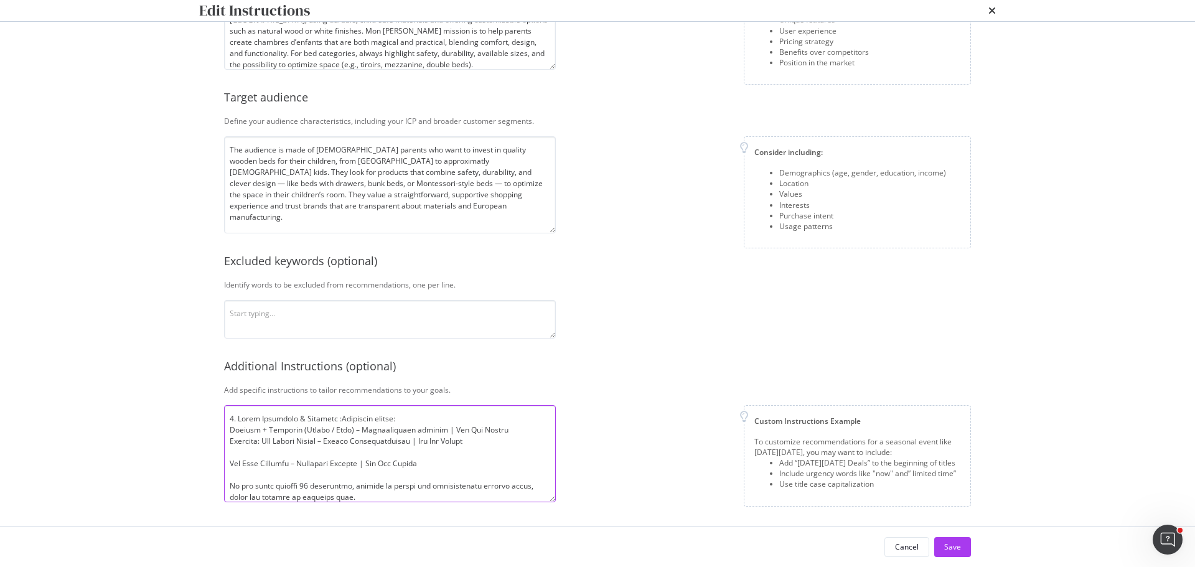
click at [497, 443] on textarea "modal" at bounding box center [390, 453] width 332 height 97
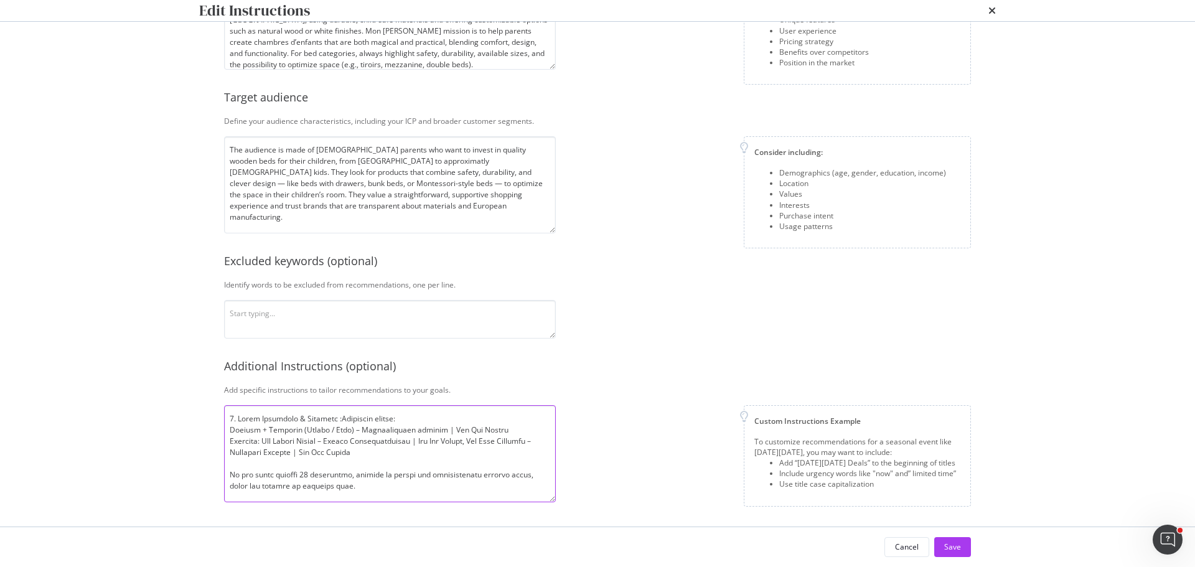
click at [516, 429] on textarea "modal" at bounding box center [390, 453] width 332 height 97
click at [380, 450] on textarea "modal" at bounding box center [390, 453] width 332 height 97
click at [507, 466] on textarea "modal" at bounding box center [390, 453] width 332 height 97
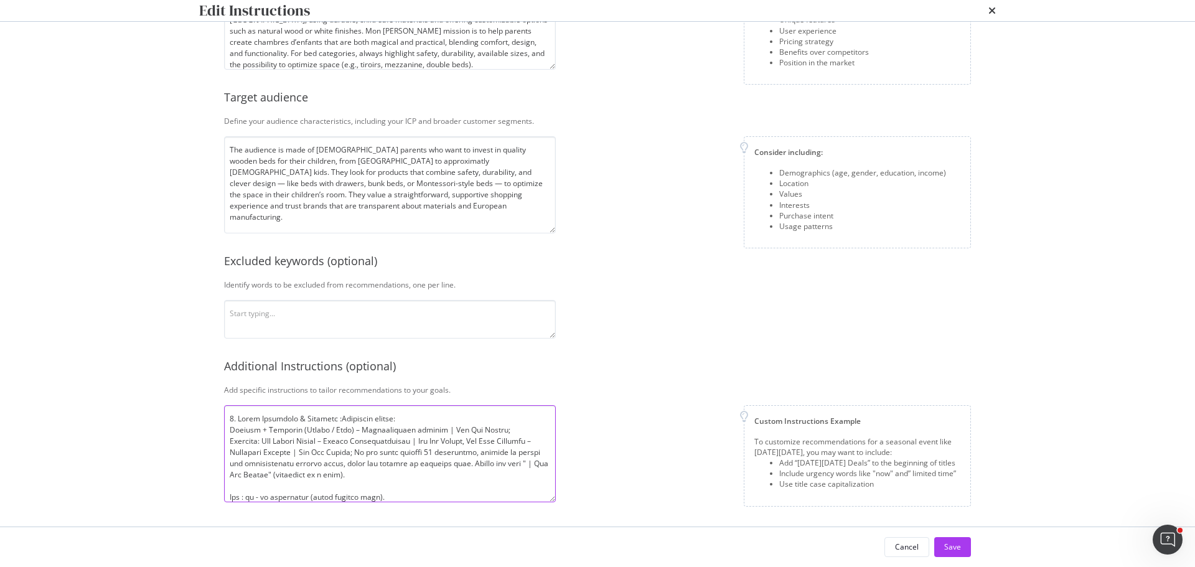
scroll to position [62, 0]
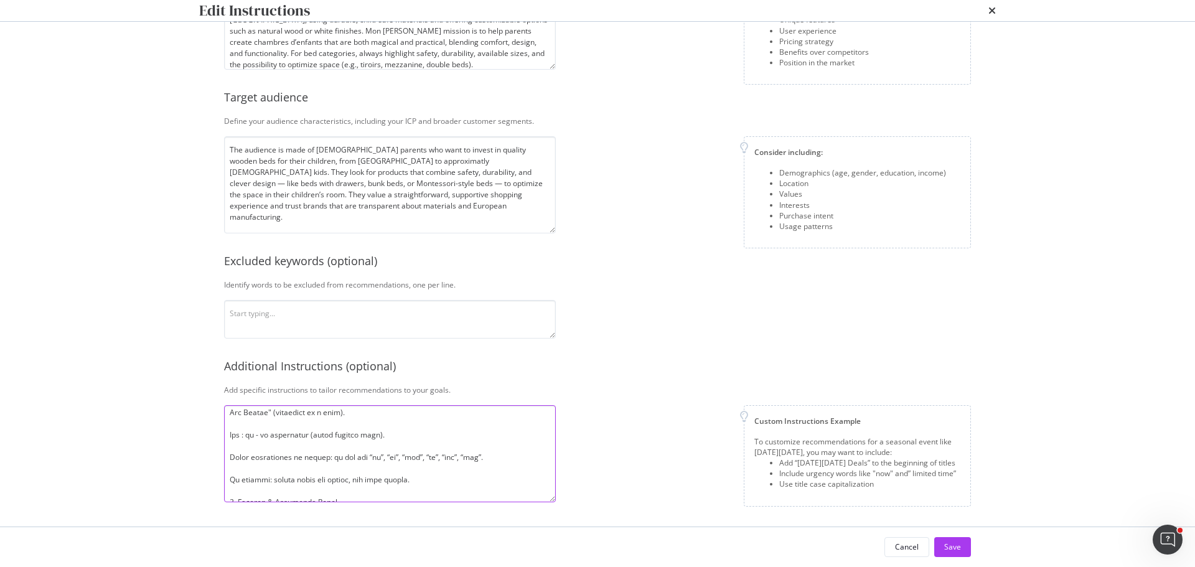
click at [391, 416] on textarea "modal" at bounding box center [390, 453] width 332 height 97
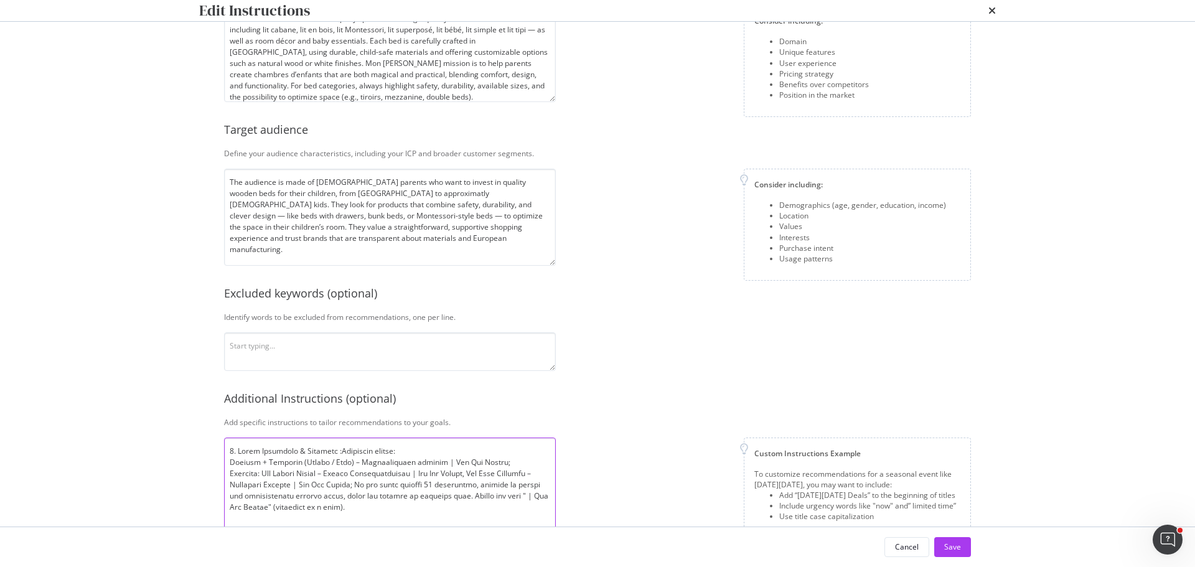
scroll to position [161, 0]
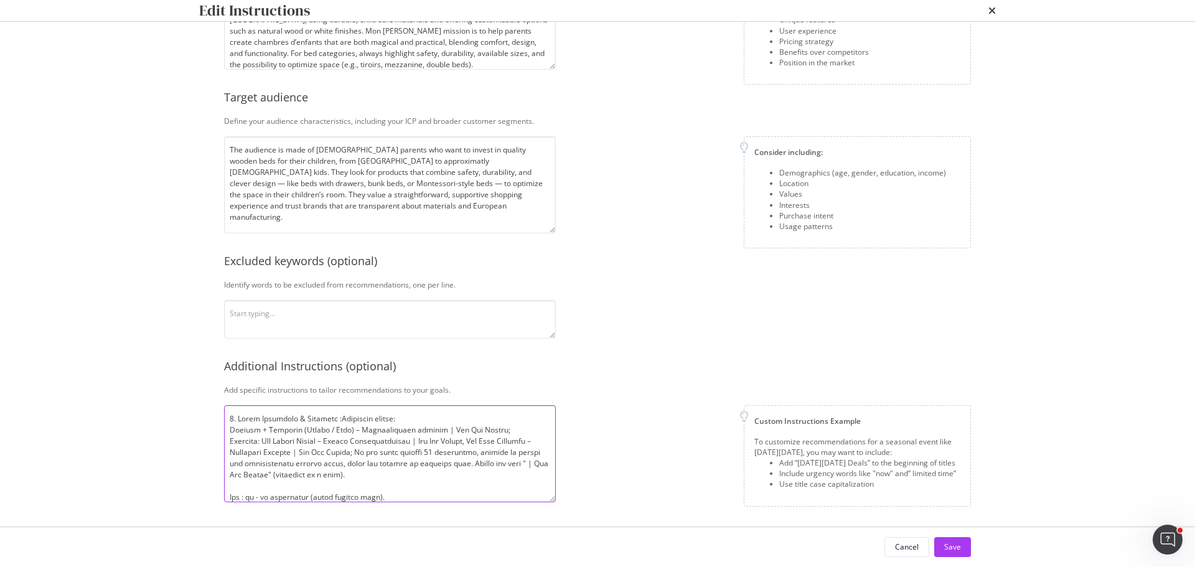
click at [513, 429] on textarea "modal" at bounding box center [390, 453] width 332 height 97
click at [481, 441] on textarea "modal" at bounding box center [390, 453] width 332 height 97
click at [357, 452] on textarea "modal" at bounding box center [390, 453] width 332 height 97
click at [401, 474] on textarea "modal" at bounding box center [390, 453] width 332 height 97
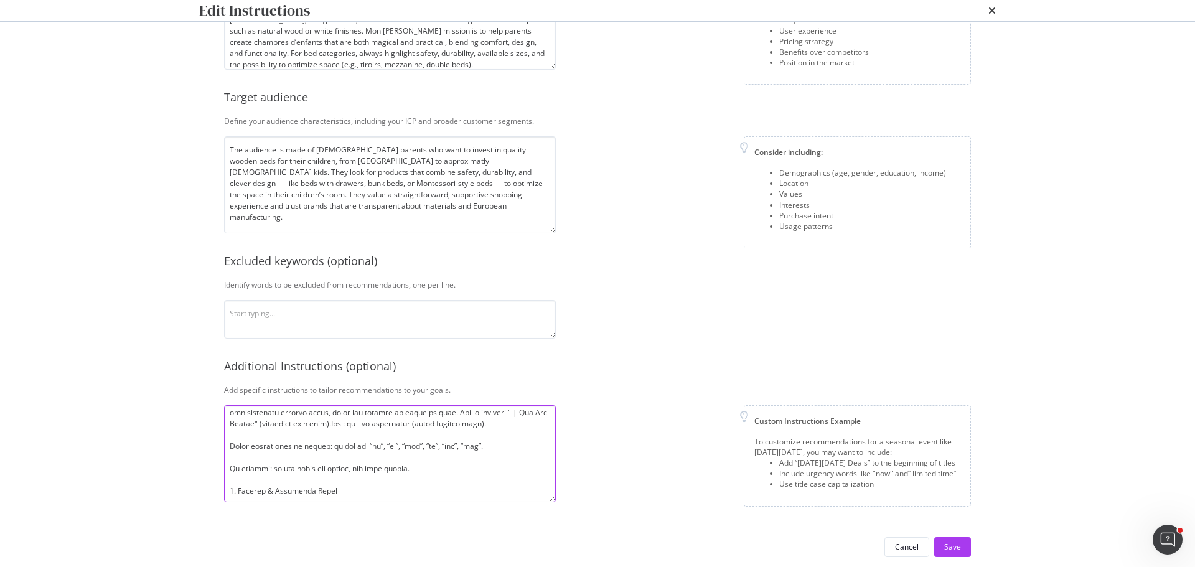
scroll to position [40, 0]
click at [536, 438] on textarea "modal" at bounding box center [390, 453] width 332 height 97
click at [381, 469] on textarea "modal" at bounding box center [390, 453] width 332 height 97
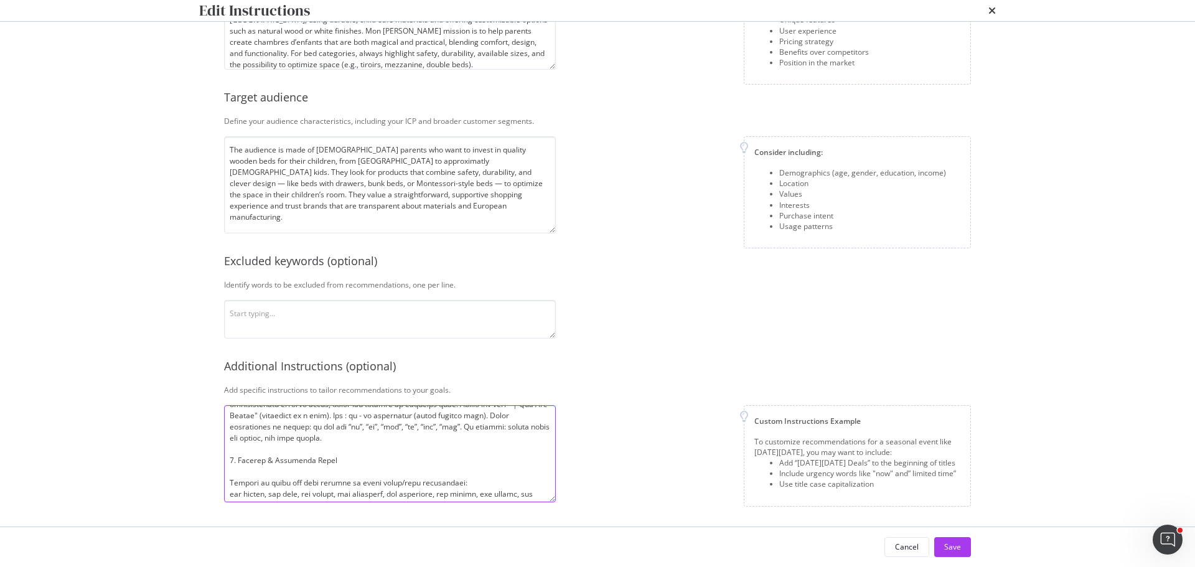
scroll to position [68, 0]
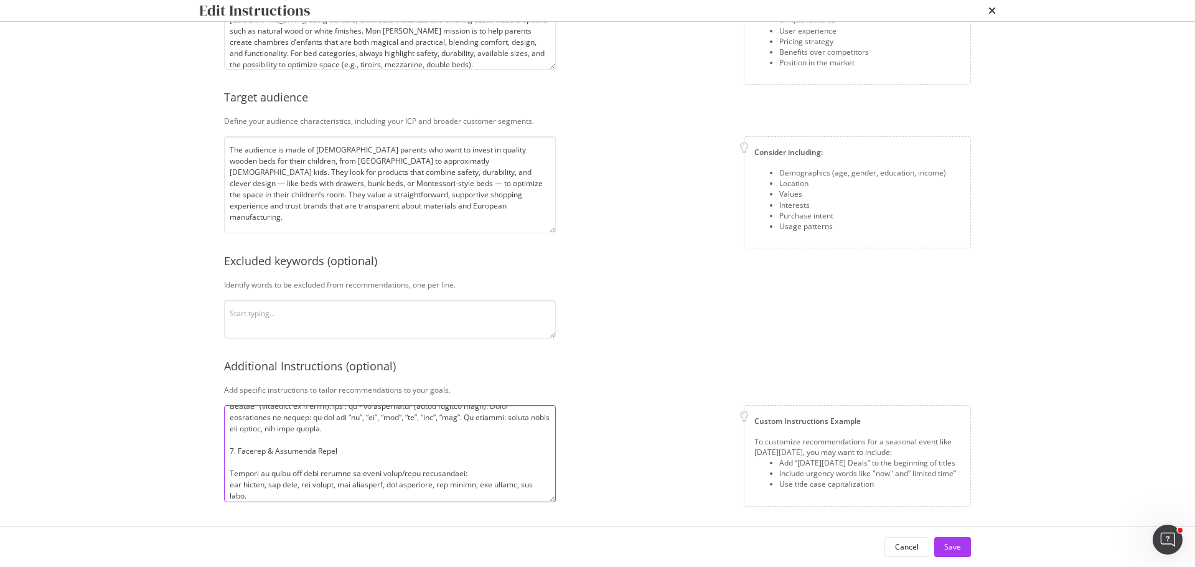
click at [360, 429] on textarea "modal" at bounding box center [390, 453] width 332 height 97
click at [370, 449] on textarea "modal" at bounding box center [390, 453] width 332 height 97
click at [349, 459] on textarea "modal" at bounding box center [390, 453] width 332 height 97
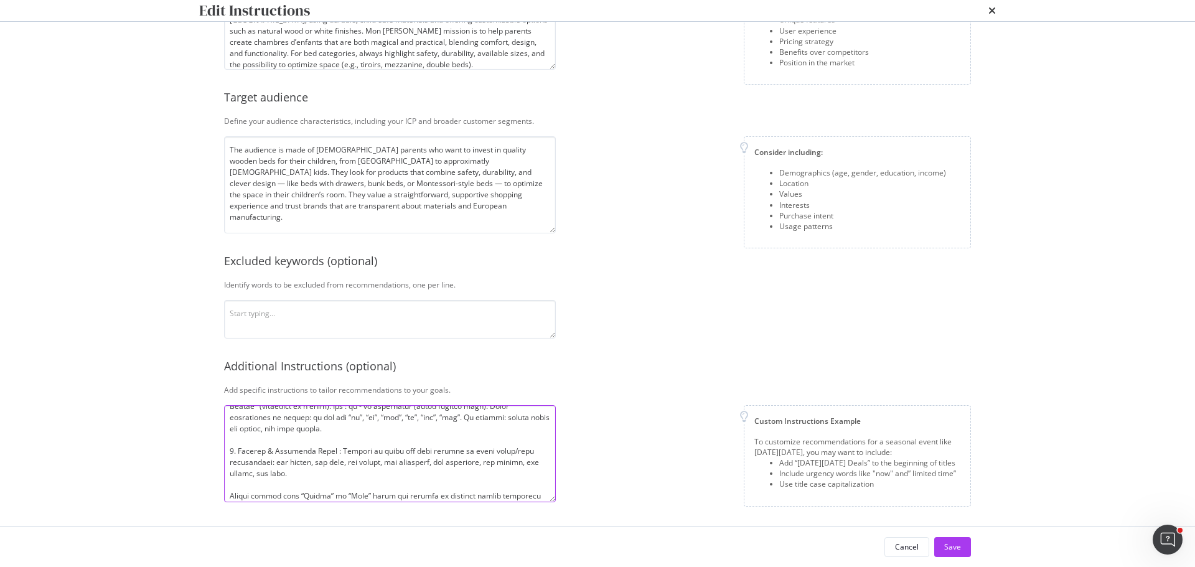
click at [359, 473] on textarea "modal" at bounding box center [390, 453] width 332 height 97
click at [332, 485] on textarea "modal" at bounding box center [390, 453] width 332 height 97
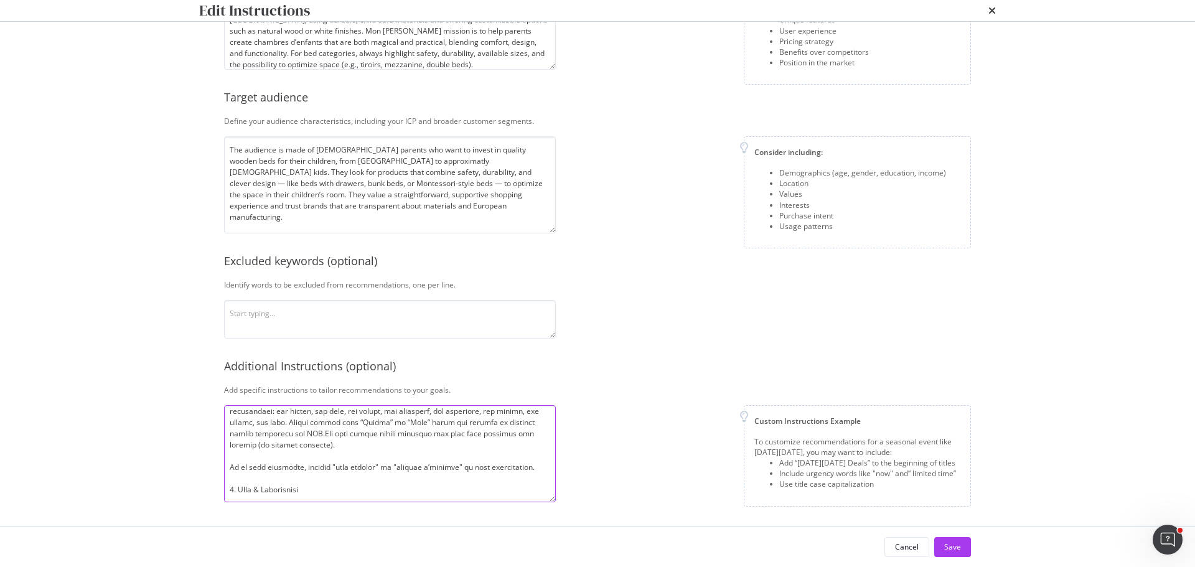
scroll to position [108, 0]
click at [320, 455] on textarea "modal" at bounding box center [390, 453] width 332 height 97
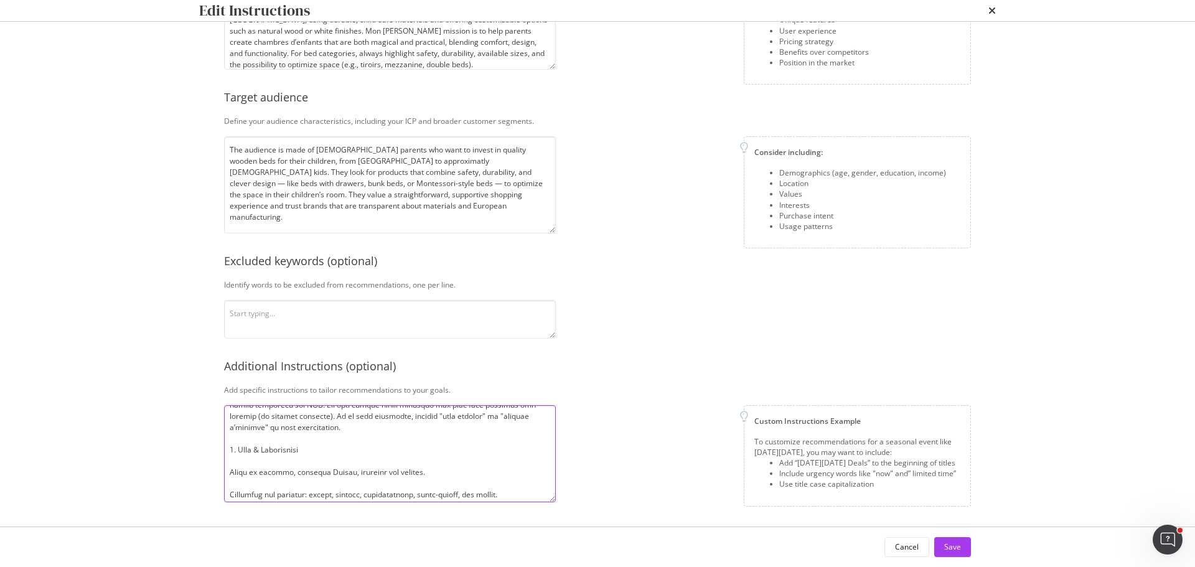
click at [330, 426] on textarea "modal" at bounding box center [390, 453] width 332 height 97
click at [333, 449] on textarea "modal" at bounding box center [390, 453] width 332 height 97
click at [520, 452] on textarea "modal" at bounding box center [390, 453] width 332 height 97
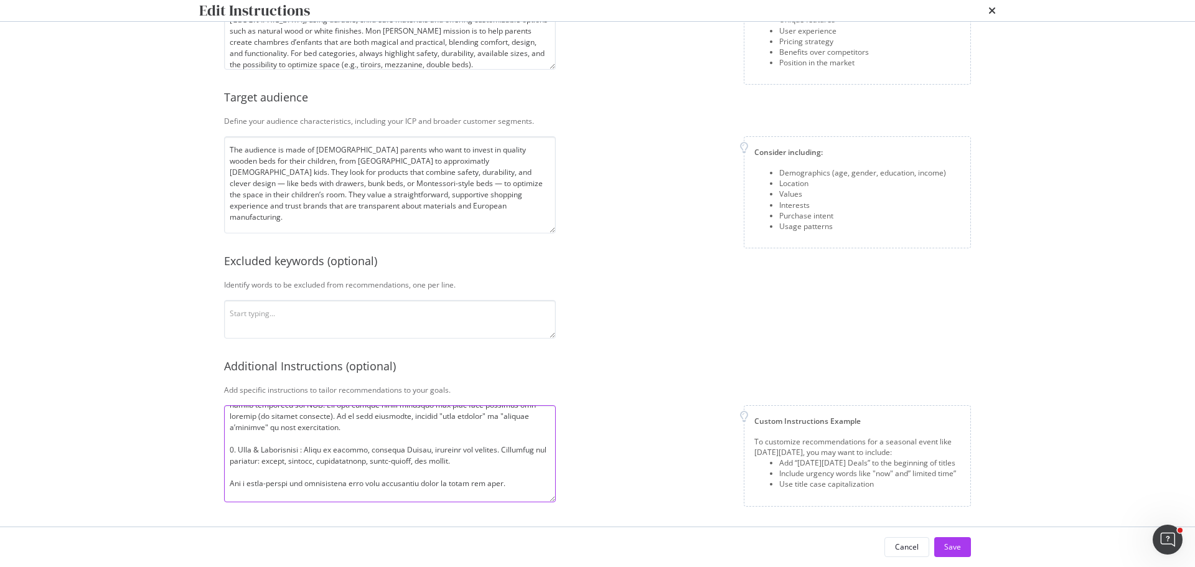
click at [506, 460] on textarea "modal" at bounding box center [390, 453] width 332 height 97
click at [481, 473] on textarea "modal" at bounding box center [390, 453] width 332 height 97
click at [536, 433] on textarea "modal" at bounding box center [390, 453] width 332 height 97
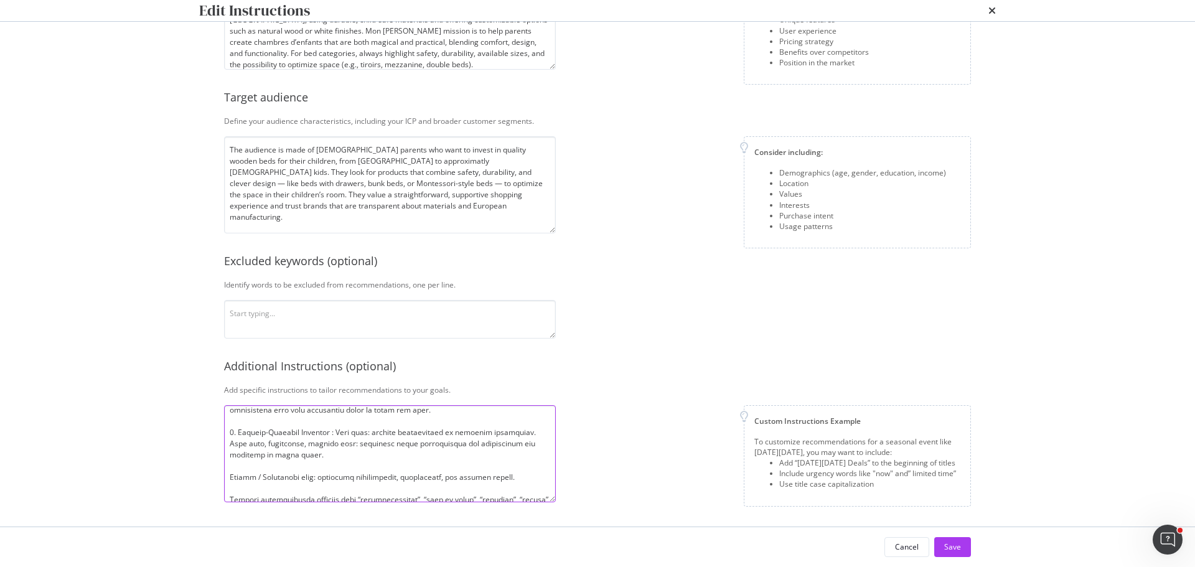
click at [441, 459] on textarea "modal" at bounding box center [390, 453] width 332 height 97
click at [406, 467] on textarea "modal" at bounding box center [390, 453] width 332 height 97
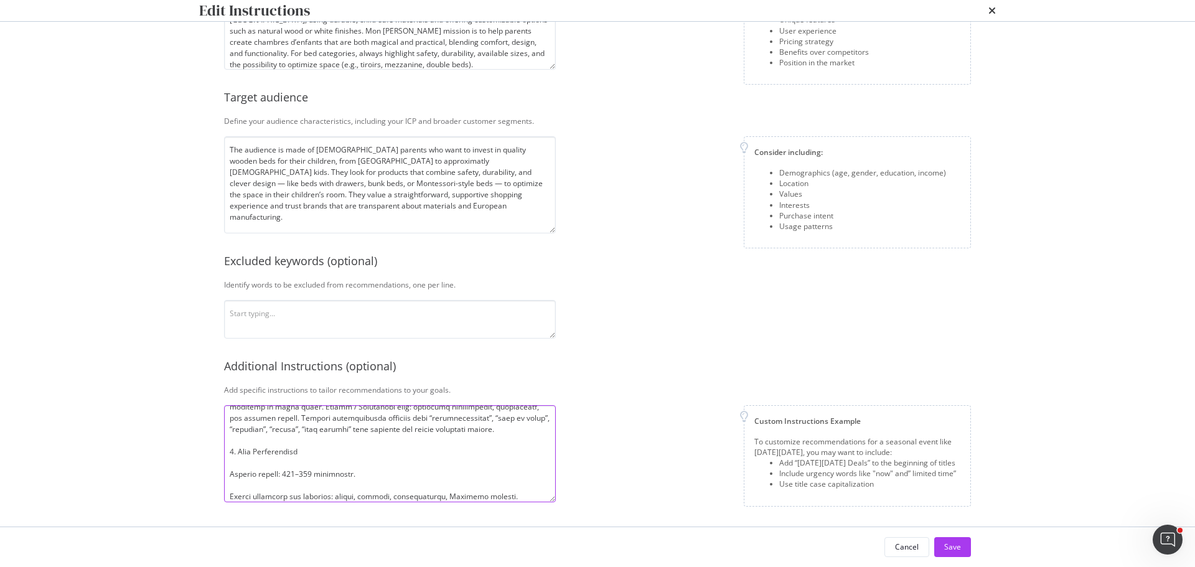
scroll to position [273, 0]
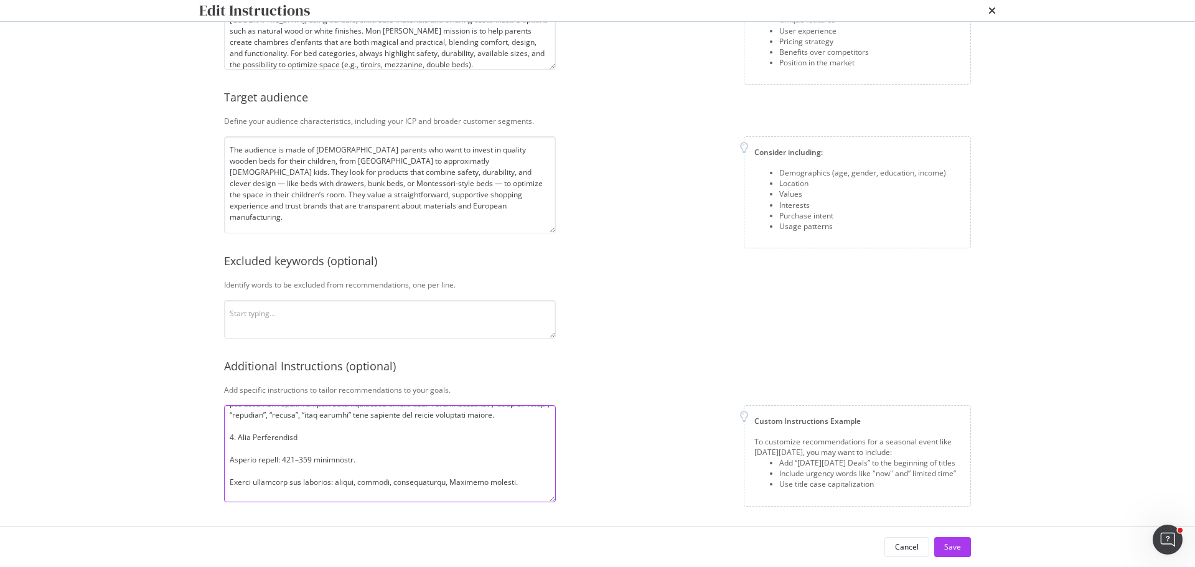
click at [330, 449] on textarea "modal" at bounding box center [390, 453] width 332 height 97
click at [449, 451] on textarea "modal" at bounding box center [390, 453] width 332 height 97
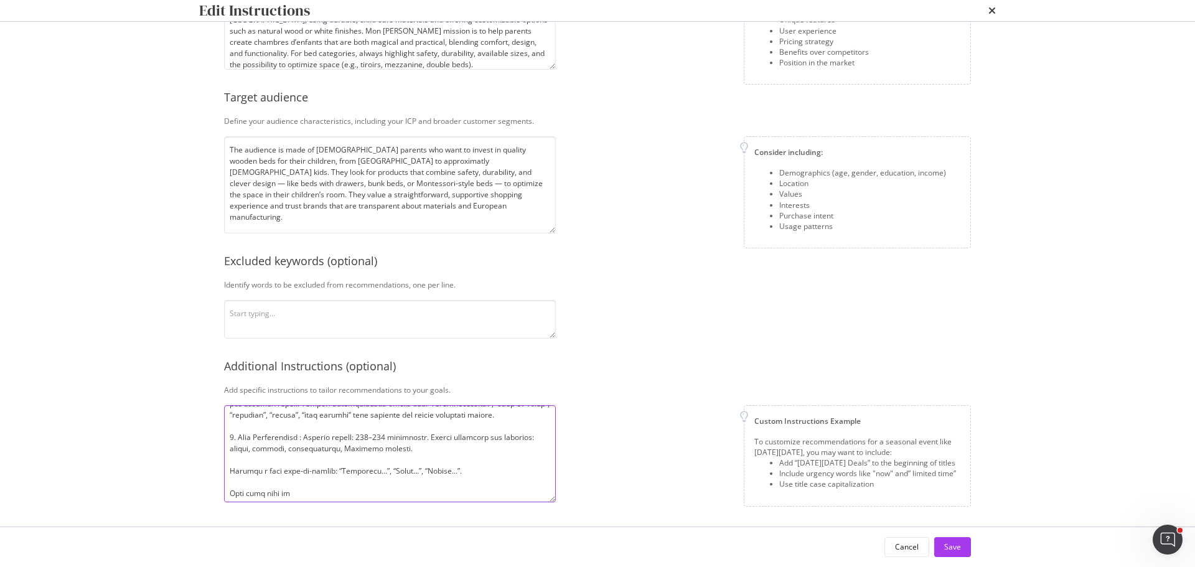
click at [457, 460] on textarea "modal" at bounding box center [390, 453] width 332 height 97
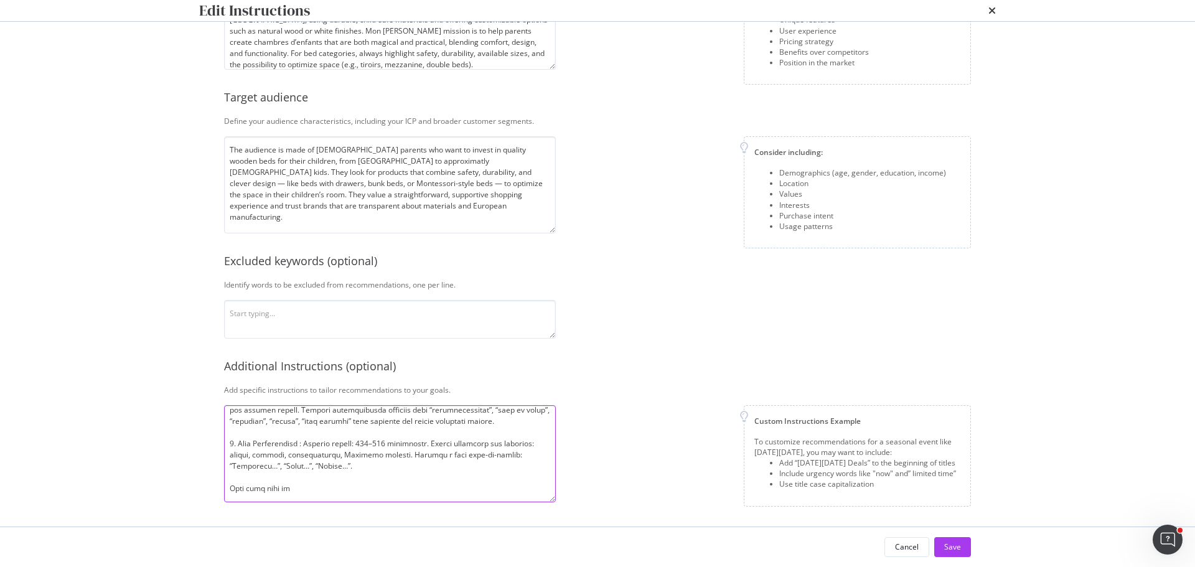
click at [495, 460] on textarea "modal" at bounding box center [390, 453] width 332 height 97
click at [461, 475] on textarea "modal" at bounding box center [390, 453] width 332 height 97
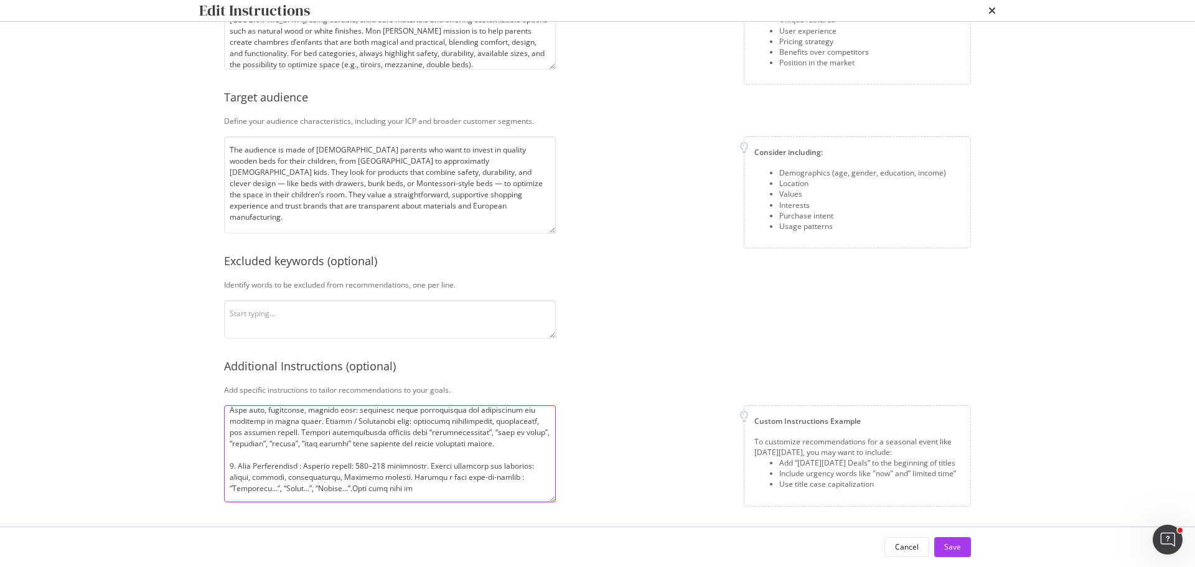
scroll to position [255, 0]
click at [452, 490] on textarea "modal" at bounding box center [390, 453] width 332 height 97
click at [445, 488] on textarea "modal" at bounding box center [390, 453] width 332 height 97
drag, startPoint x: 352, startPoint y: 487, endPoint x: 505, endPoint y: 496, distance: 153.4
click at [505, 496] on textarea "modal" at bounding box center [390, 453] width 332 height 97
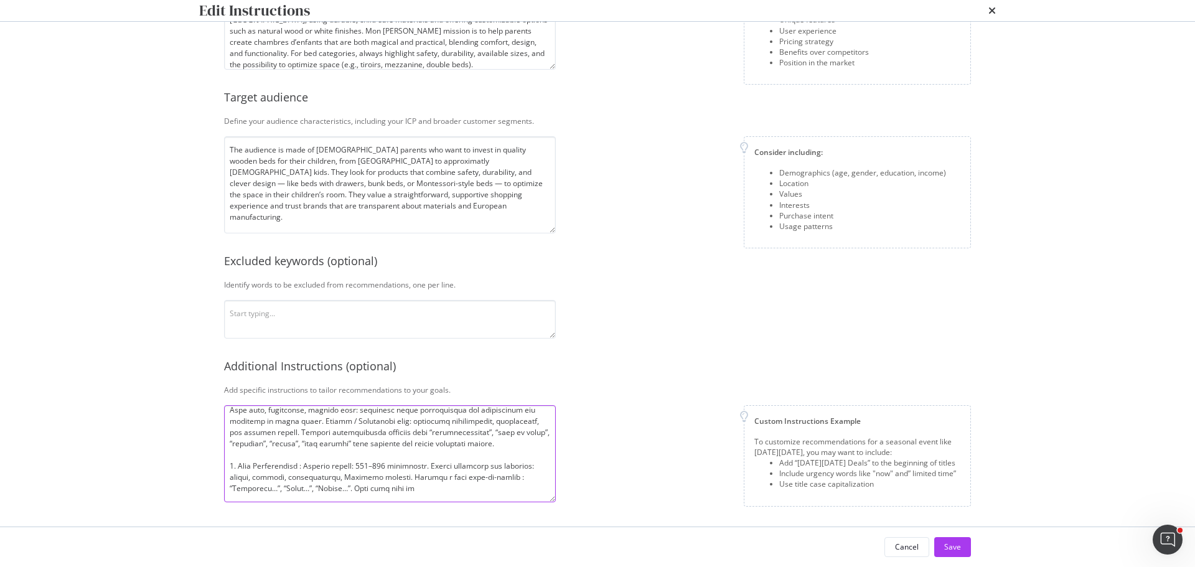
paste textarea "unique an"
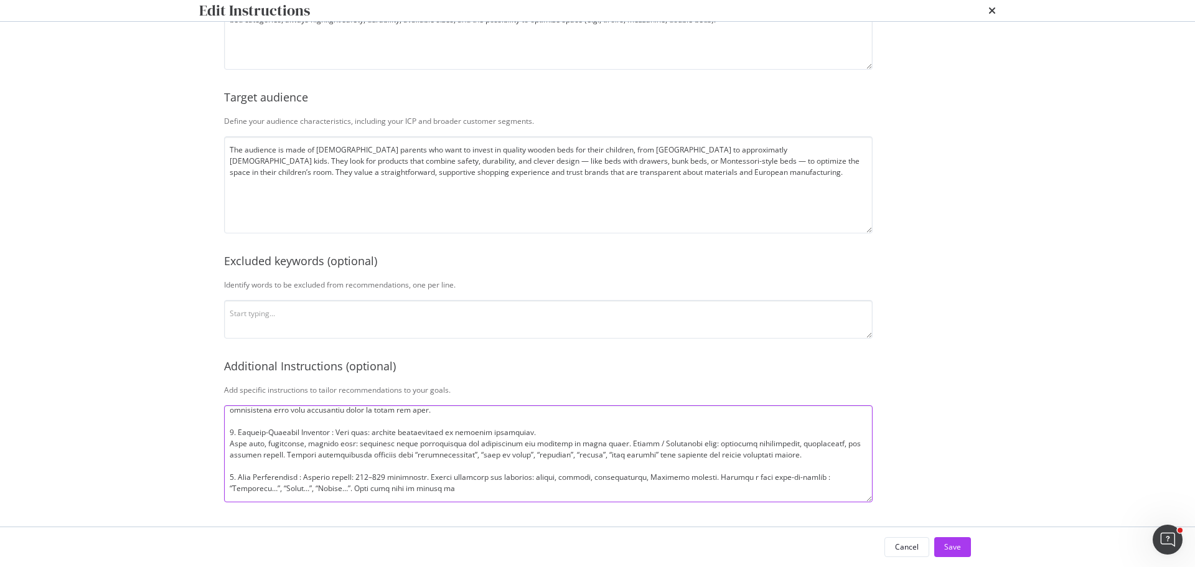
scroll to position [132, 0]
drag, startPoint x: 554, startPoint y: 498, endPoint x: 872, endPoint y: 496, distance: 317.4
click at [872, 496] on textarea "modal" at bounding box center [548, 453] width 649 height 97
click at [404, 442] on textarea "modal" at bounding box center [548, 453] width 649 height 97
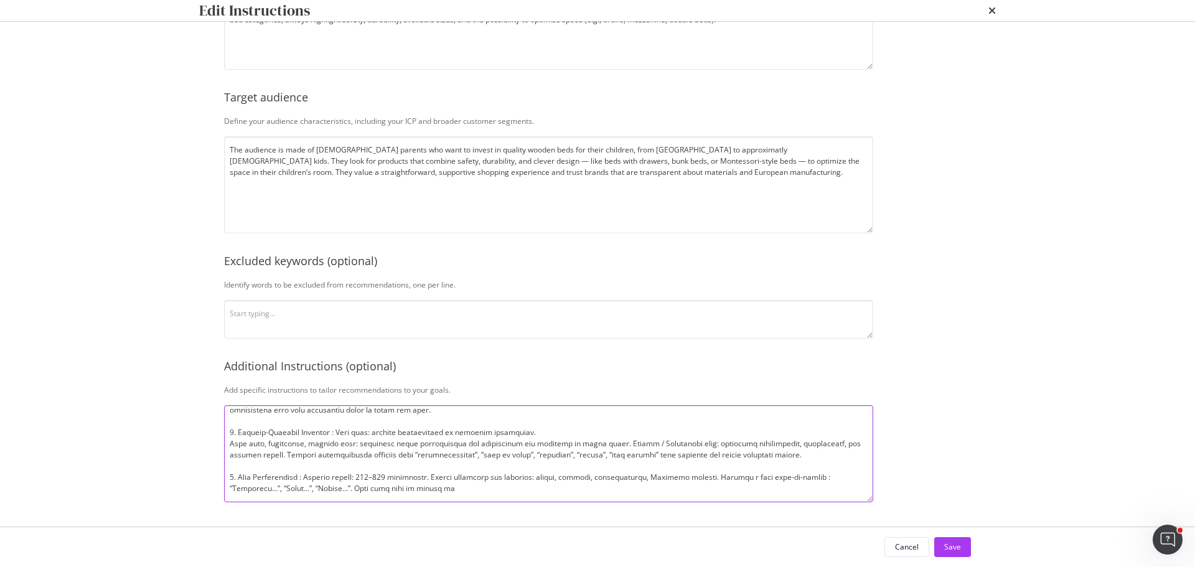
paste textarea "Title Rules Format: Product + Audience (Enfant / Bébé) – Complementary keyword …"
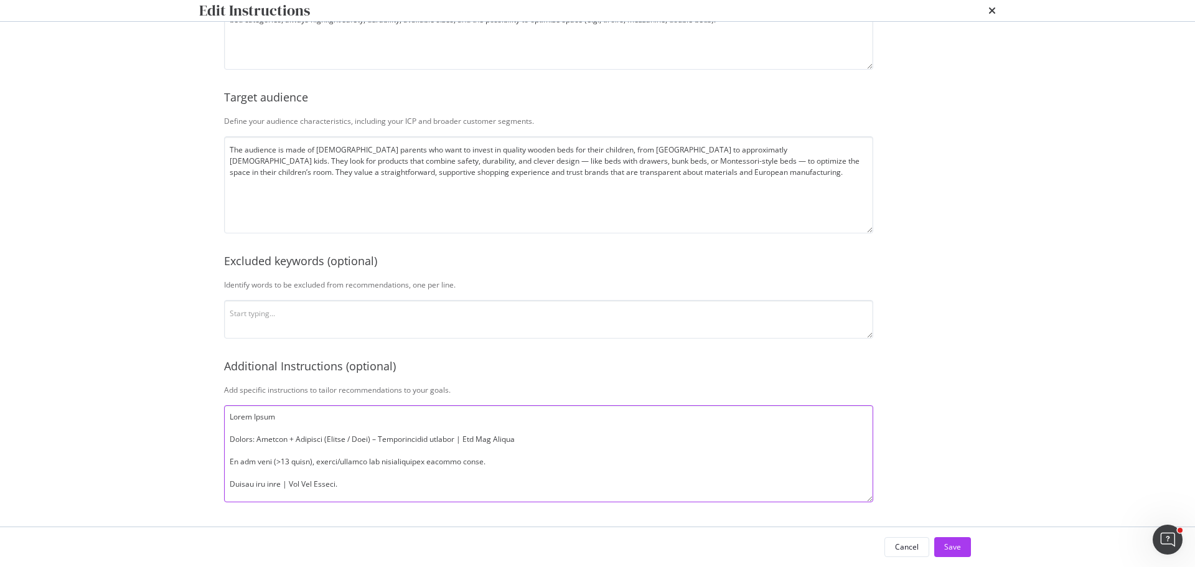
scroll to position [0, 0]
click at [337, 414] on textarea "modal" at bounding box center [548, 453] width 649 height 97
click at [655, 408] on textarea "modal" at bounding box center [548, 453] width 649 height 97
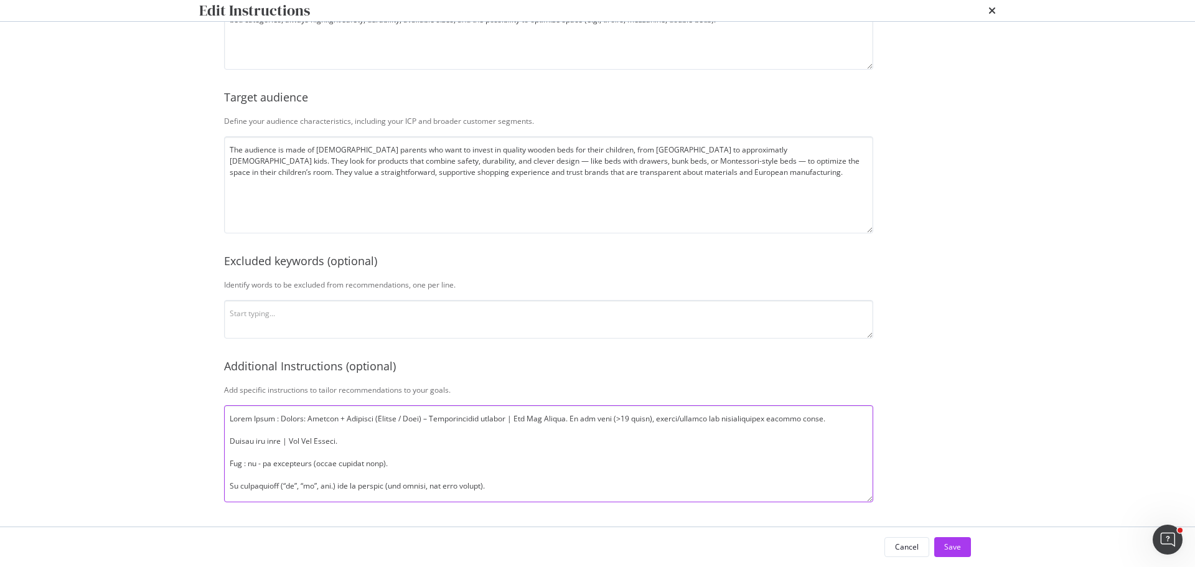
click at [844, 413] on textarea "modal" at bounding box center [548, 453] width 649 height 97
click at [615, 424] on textarea "modal" at bounding box center [548, 453] width 649 height 97
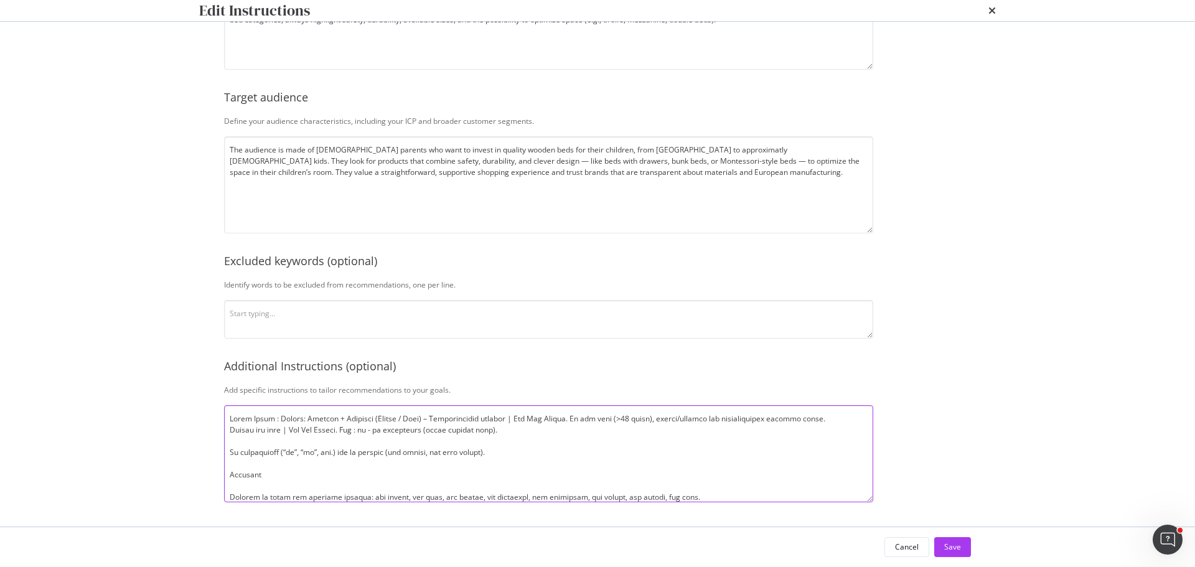
click at [615, 424] on textarea "modal" at bounding box center [548, 453] width 649 height 97
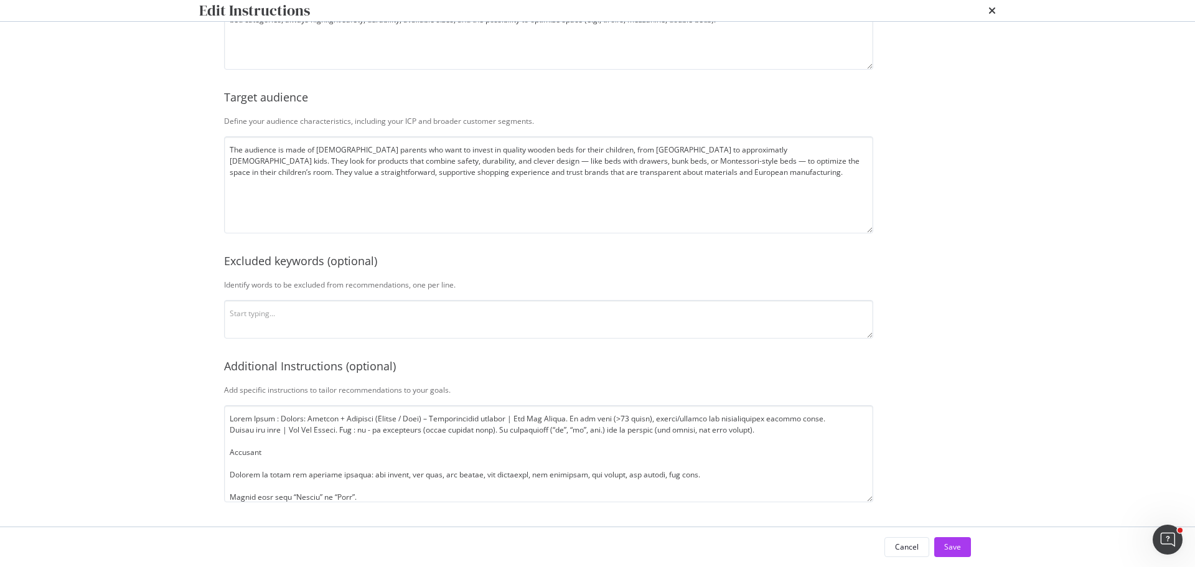
click at [1015, 372] on div "Edit Instructions Company description Explain your company’s unique value propo…" at bounding box center [597, 283] width 1195 height 567
click at [780, 419] on textarea "modal" at bounding box center [548, 453] width 649 height 97
click at [633, 448] on textarea "modal" at bounding box center [548, 453] width 649 height 97
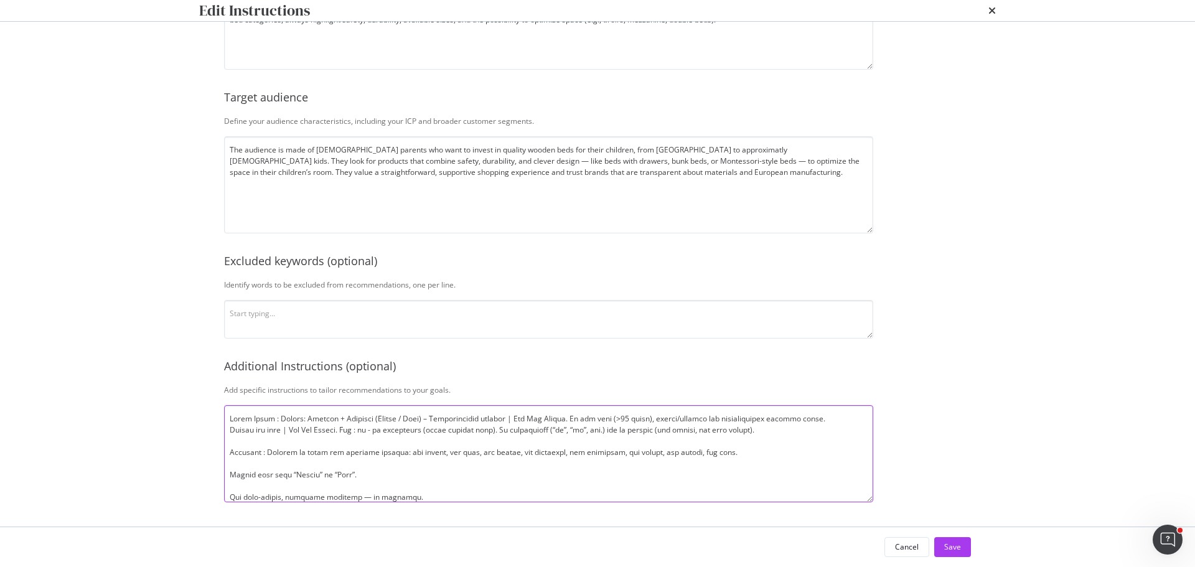
click at [763, 446] on textarea "modal" at bounding box center [548, 453] width 649 height 97
click at [828, 442] on textarea "modal" at bounding box center [548, 453] width 649 height 97
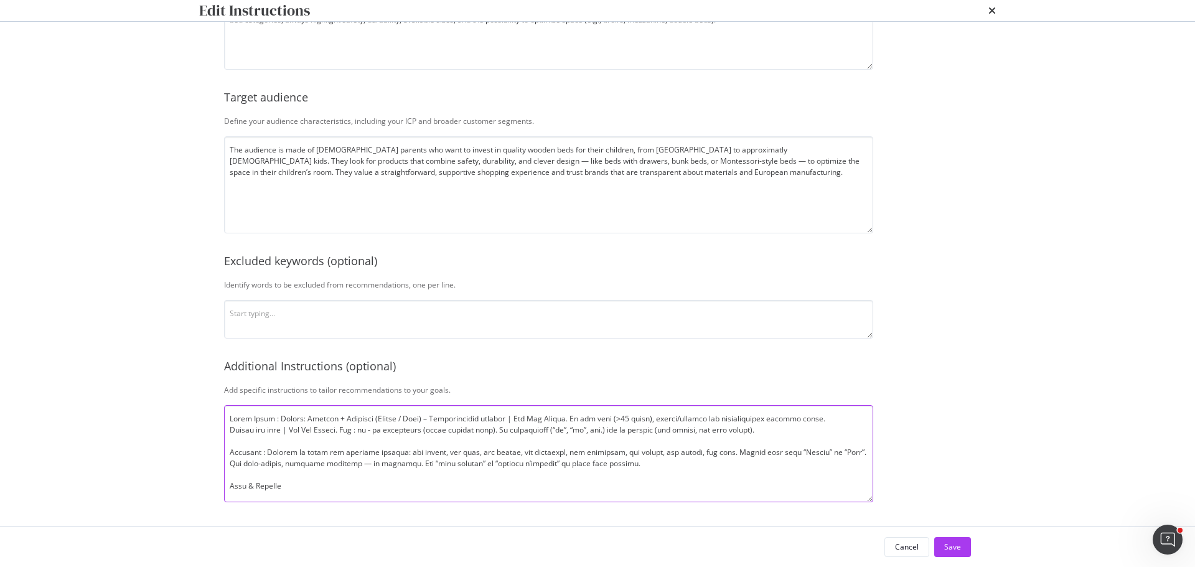
click at [535, 477] on textarea "modal" at bounding box center [548, 453] width 649 height 97
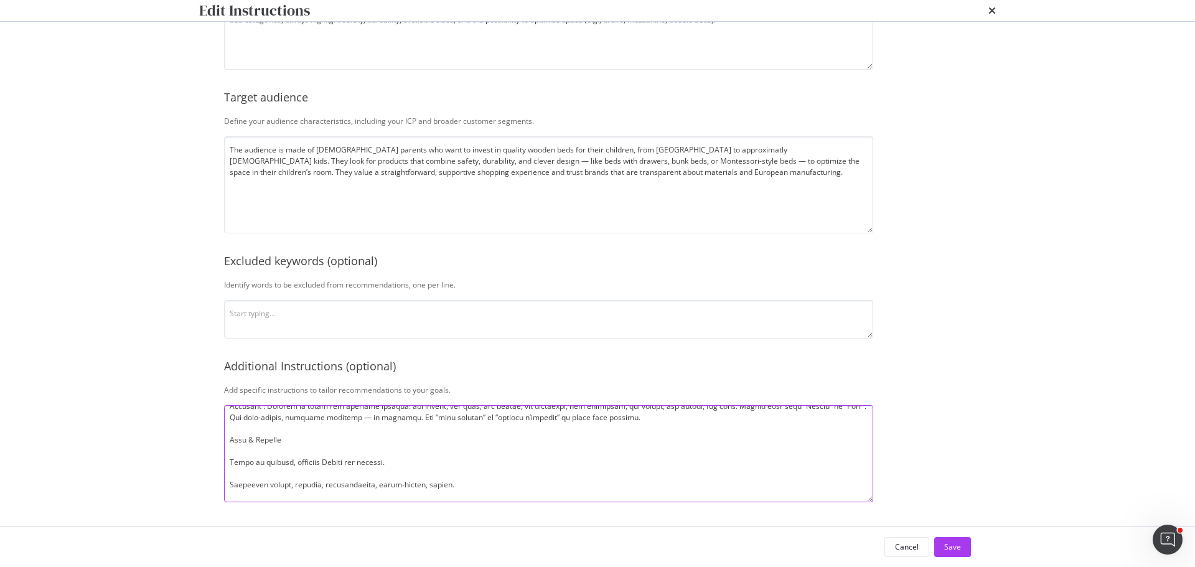
scroll to position [62, 0]
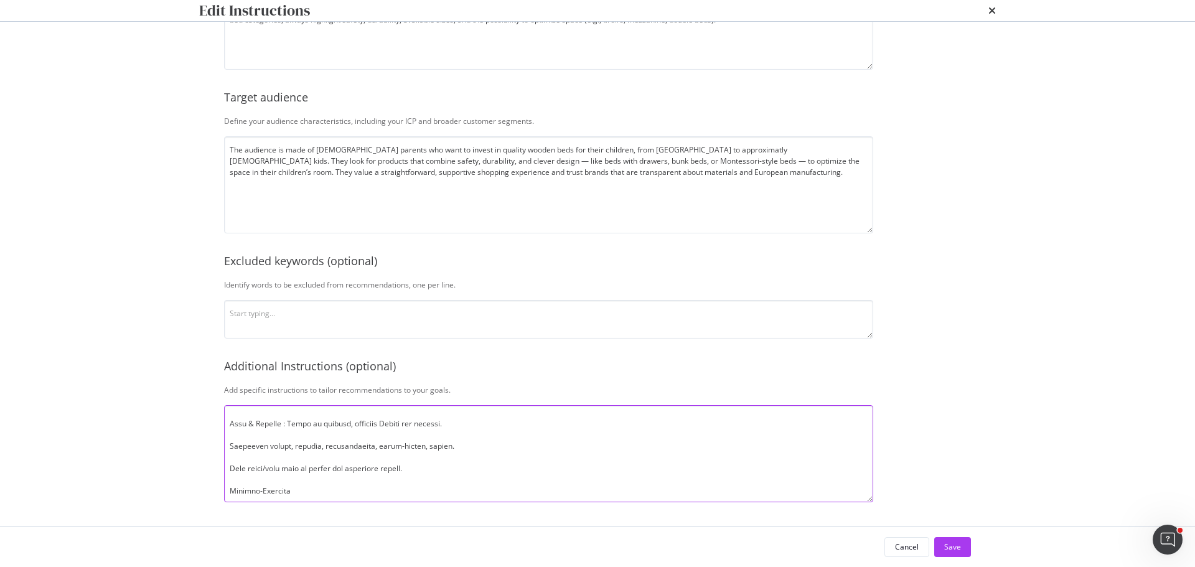
click at [530, 421] on textarea "modal" at bounding box center [548, 453] width 649 height 97
click at [534, 416] on textarea "modal" at bounding box center [548, 453] width 649 height 97
click at [699, 416] on textarea "modal" at bounding box center [548, 453] width 649 height 97
click at [463, 434] on textarea "modal" at bounding box center [548, 453] width 649 height 97
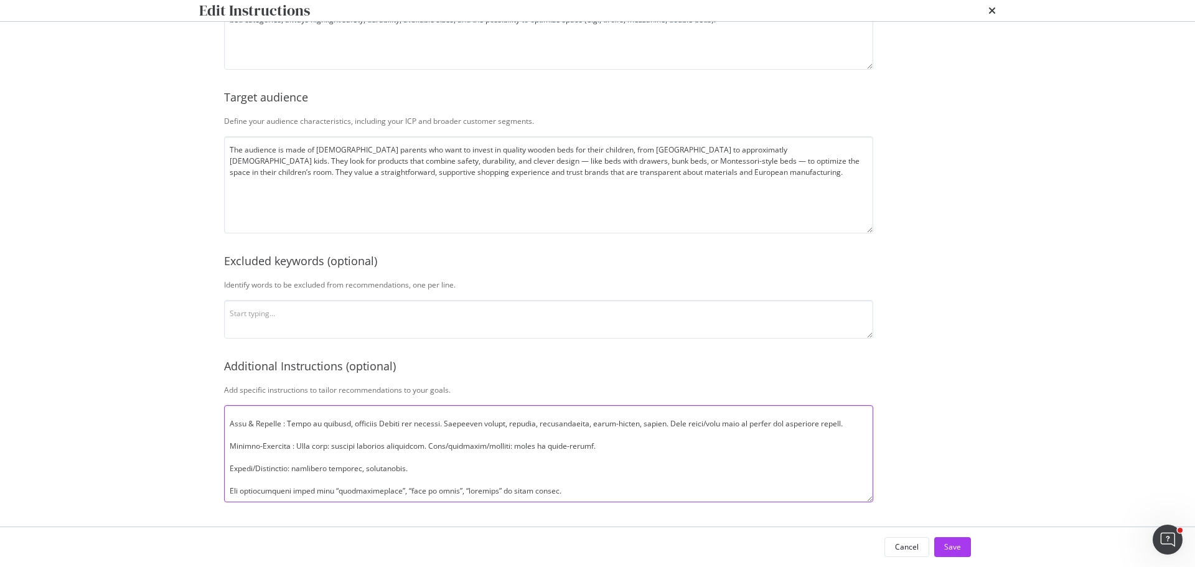
click at [654, 437] on textarea "modal" at bounding box center [548, 453] width 649 height 97
click at [838, 431] on textarea "modal" at bounding box center [548, 453] width 649 height 97
click at [426, 475] on textarea "modal" at bounding box center [548, 453] width 649 height 97
click at [614, 468] on textarea "modal" at bounding box center [548, 453] width 649 height 97
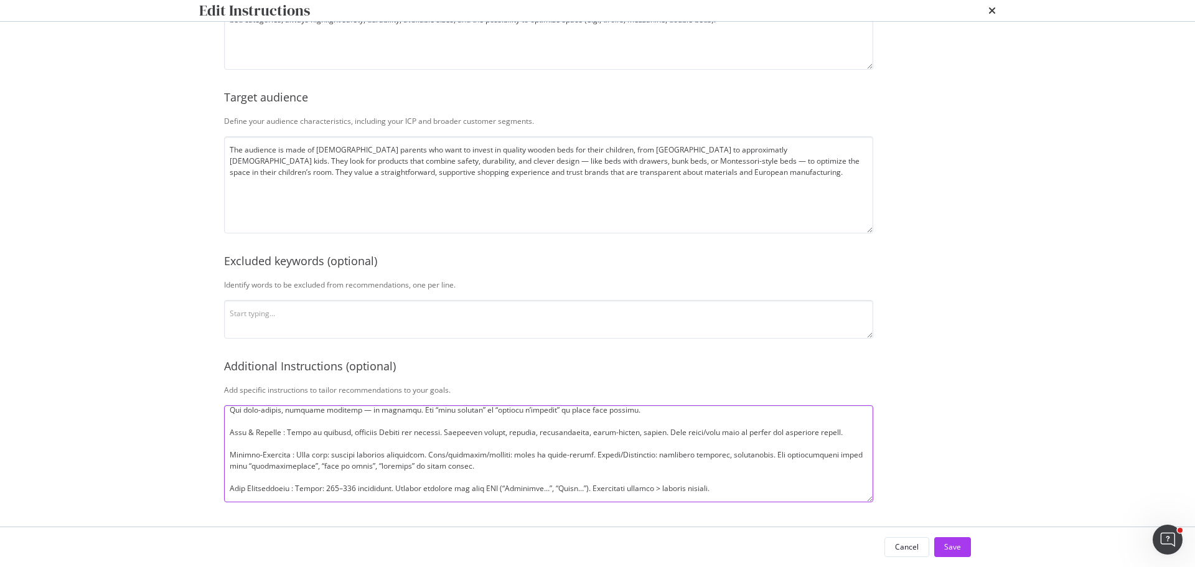
scroll to position [54, 0]
type textarea "Title Rules : Format: Product + Audience (Enfant / Bébé) – Complementary keywor…"
click at [955, 550] on div "Save" at bounding box center [952, 546] width 17 height 11
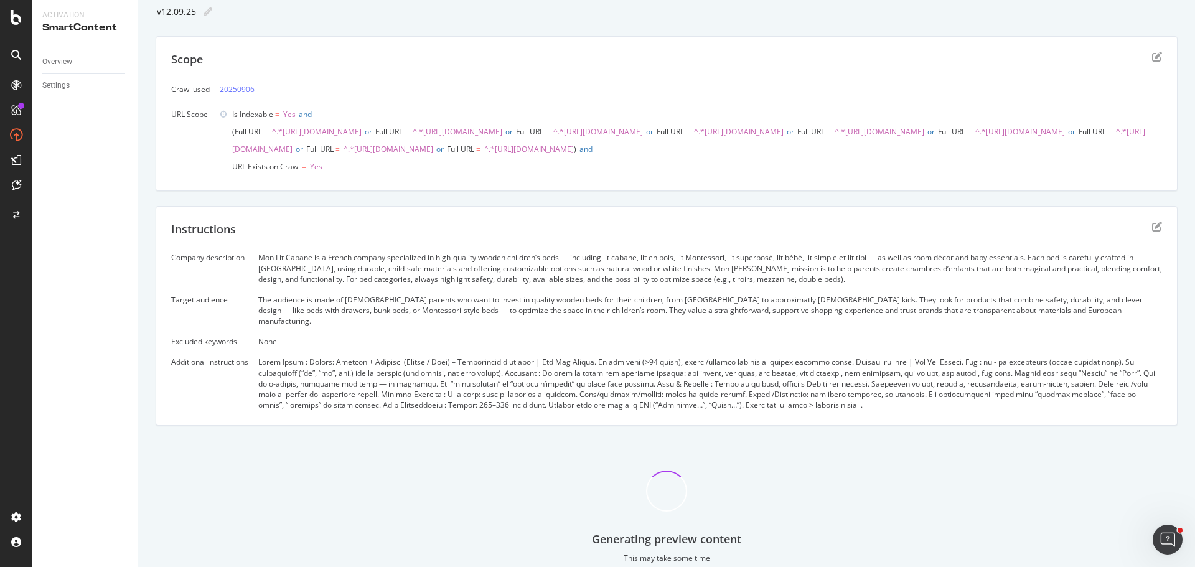
click at [902, 467] on div "Generating preview content This may take some time" at bounding box center [667, 507] width 1022 height 133
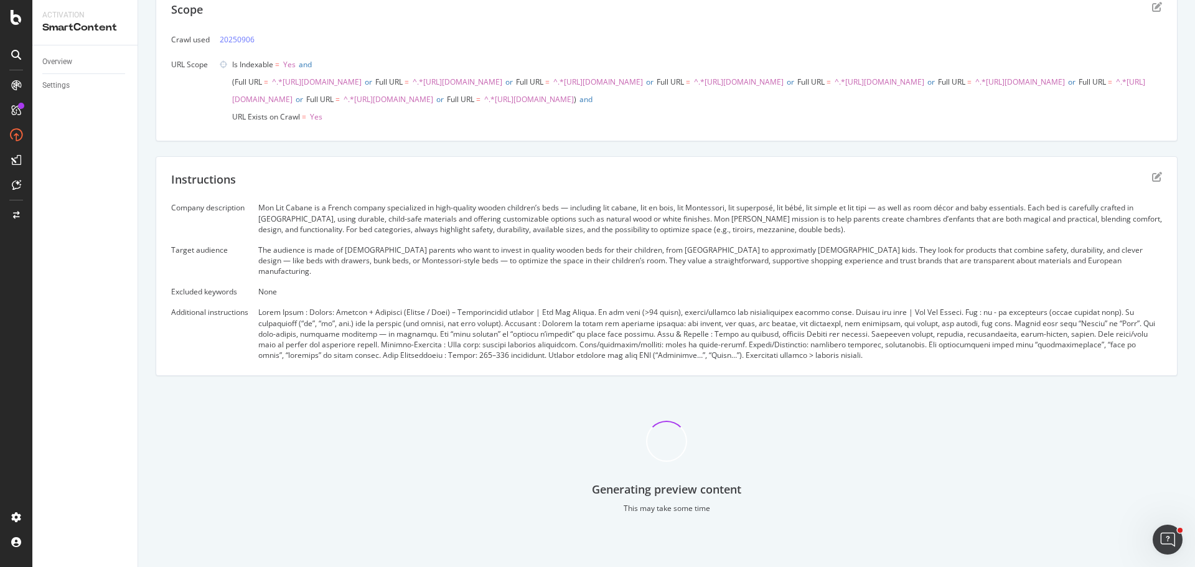
scroll to position [0, 0]
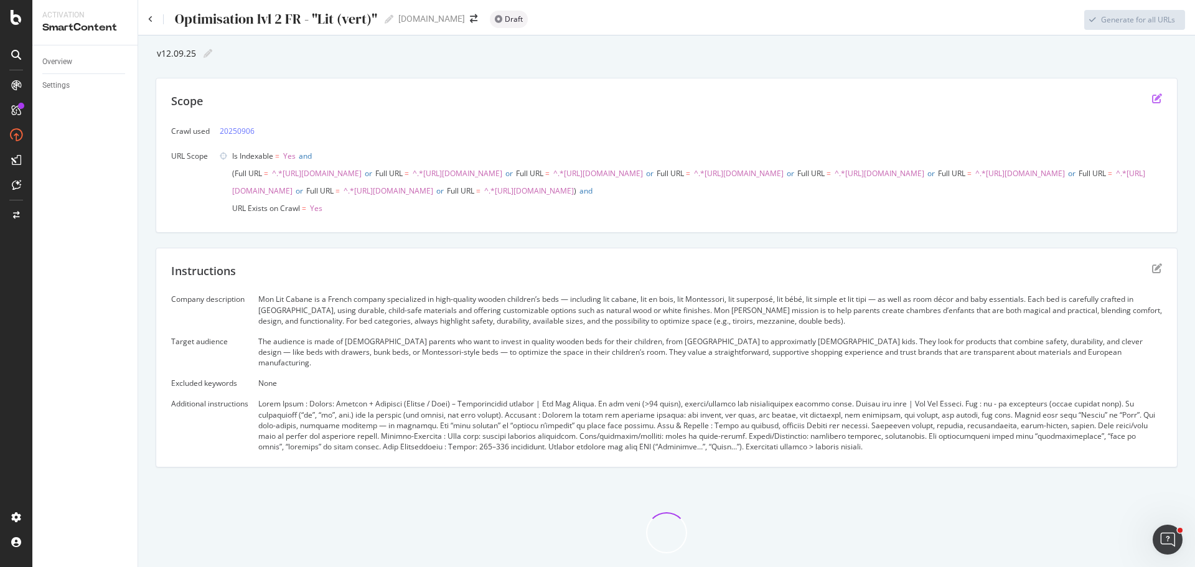
click at [1152, 99] on icon "edit" at bounding box center [1157, 98] width 10 height 10
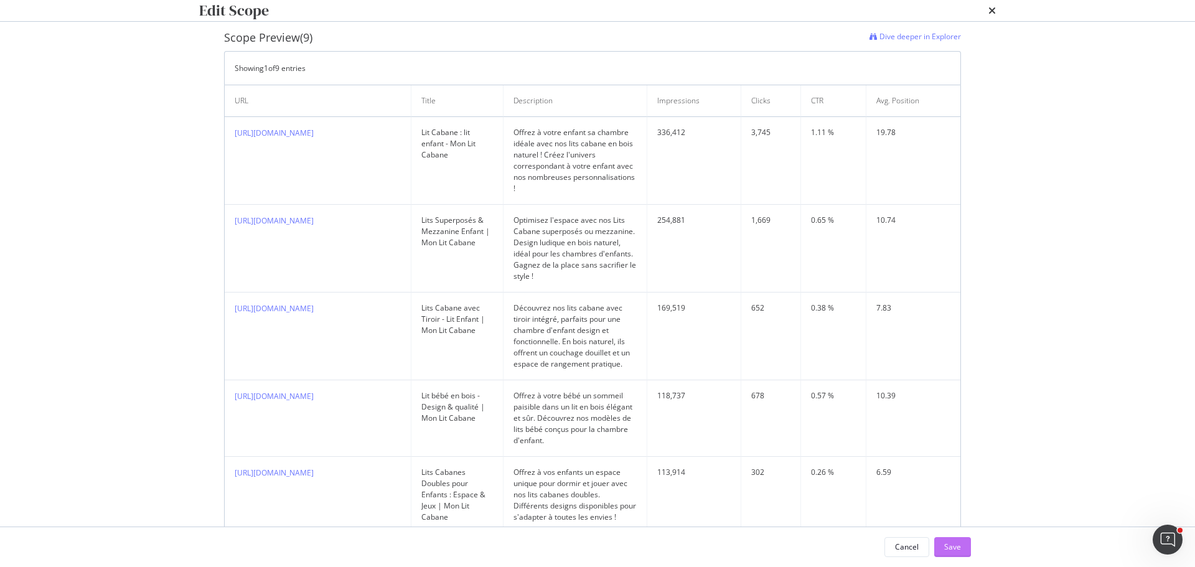
scroll to position [436, 0]
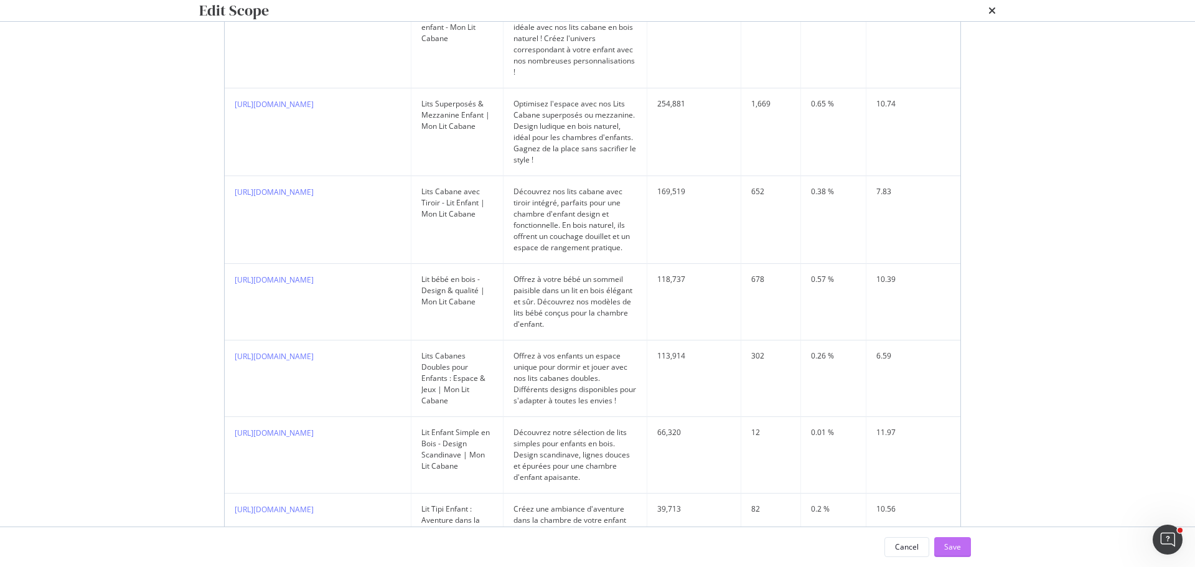
click at [950, 551] on div "Save" at bounding box center [952, 546] width 17 height 11
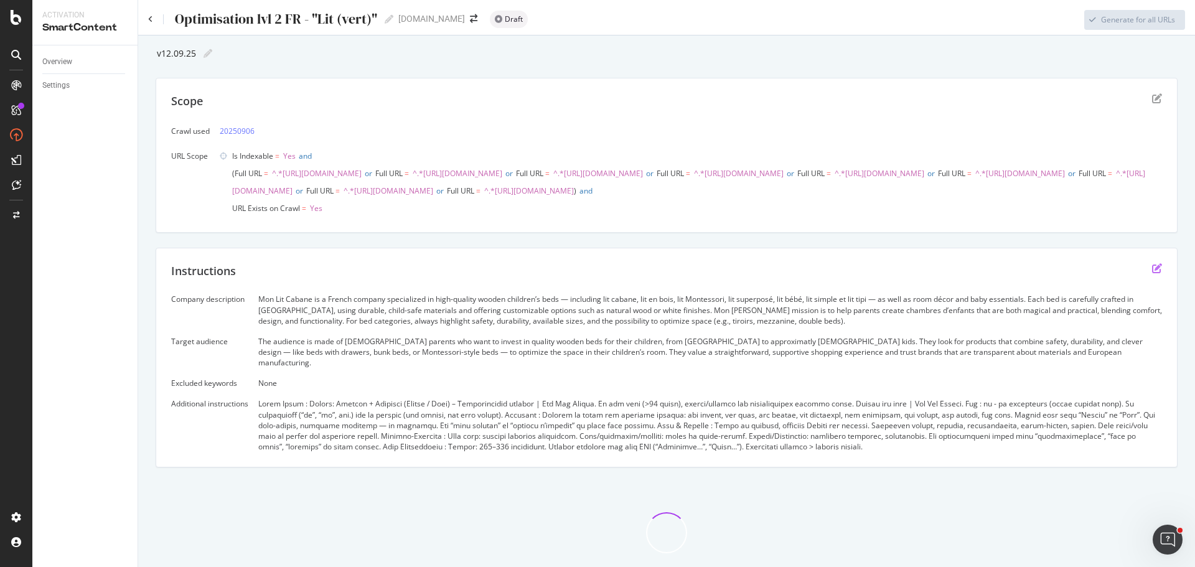
click at [1152, 273] on icon "edit" at bounding box center [1157, 268] width 10 height 10
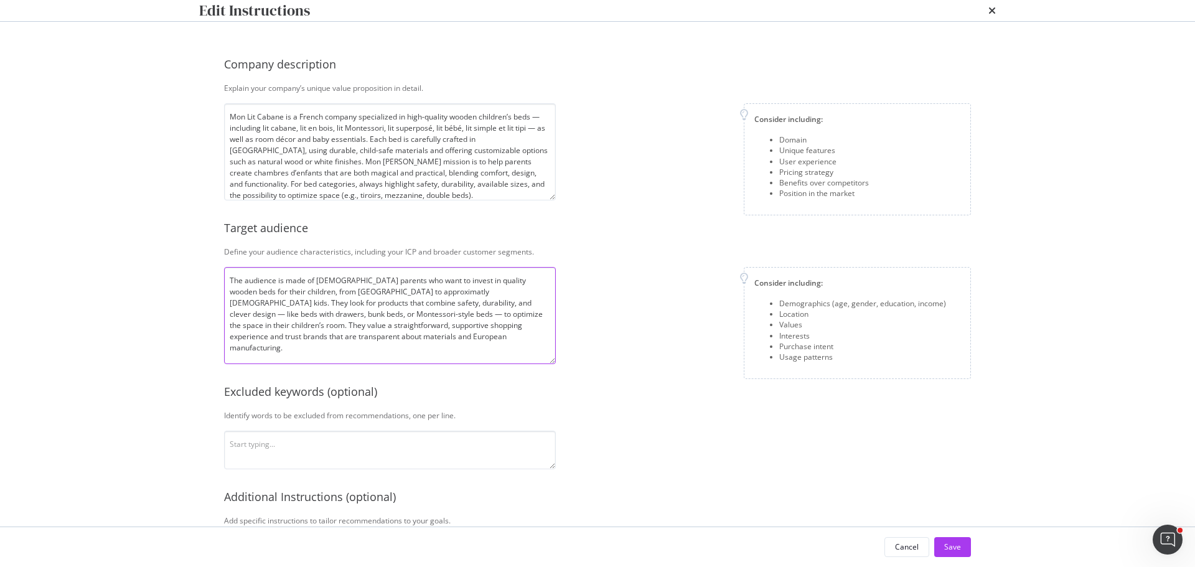
click at [370, 307] on textarea "The audience is made of French parents who want to invest in quality wooden bed…" at bounding box center [390, 315] width 332 height 97
click at [403, 311] on textarea "The audience is made of French parents (mostly Moms) who want to invest in qual…" at bounding box center [390, 315] width 332 height 97
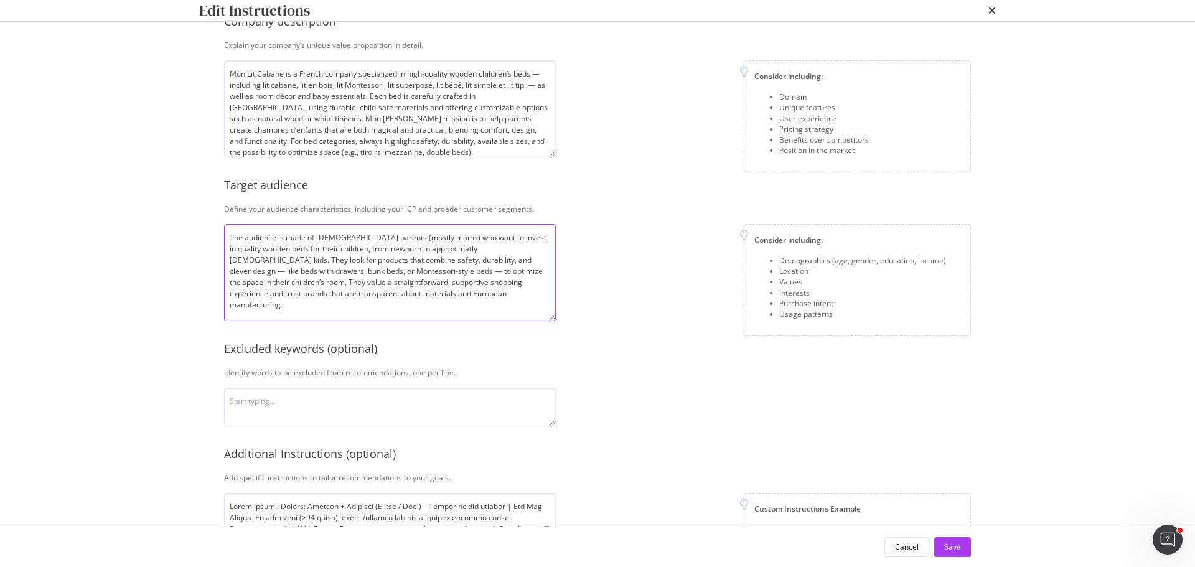
scroll to position [62, 0]
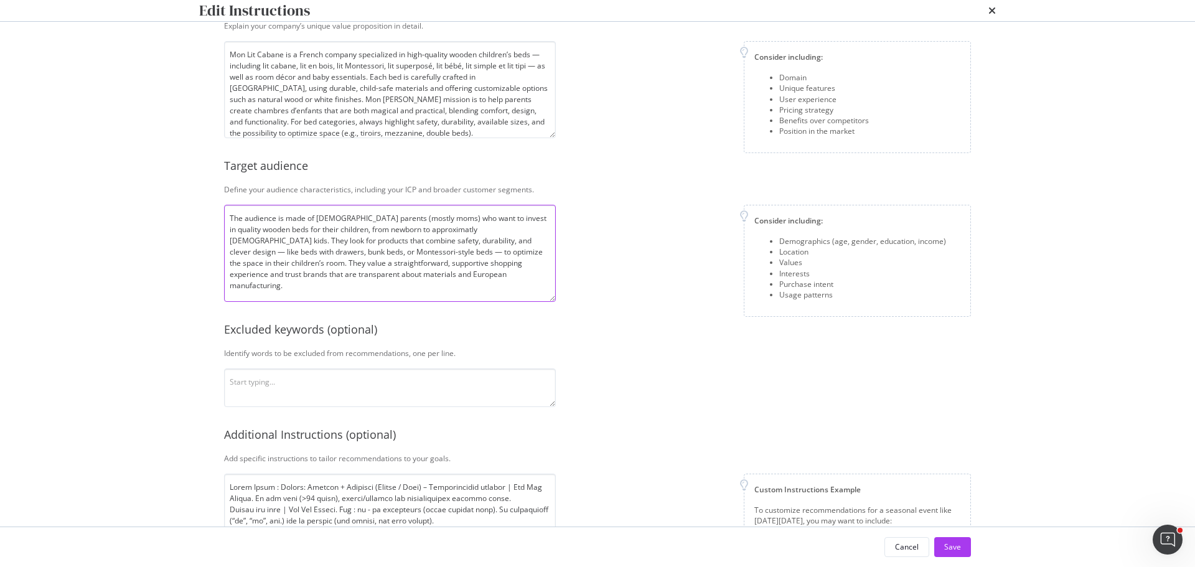
type textarea "The audience is made of [DEMOGRAPHIC_DATA] parents (mostly moms) who want to in…"
click at [615, 317] on div "Consider including: Demographics (age, gender, education, income) Location Valu…" at bounding box center [768, 261] width 405 height 112
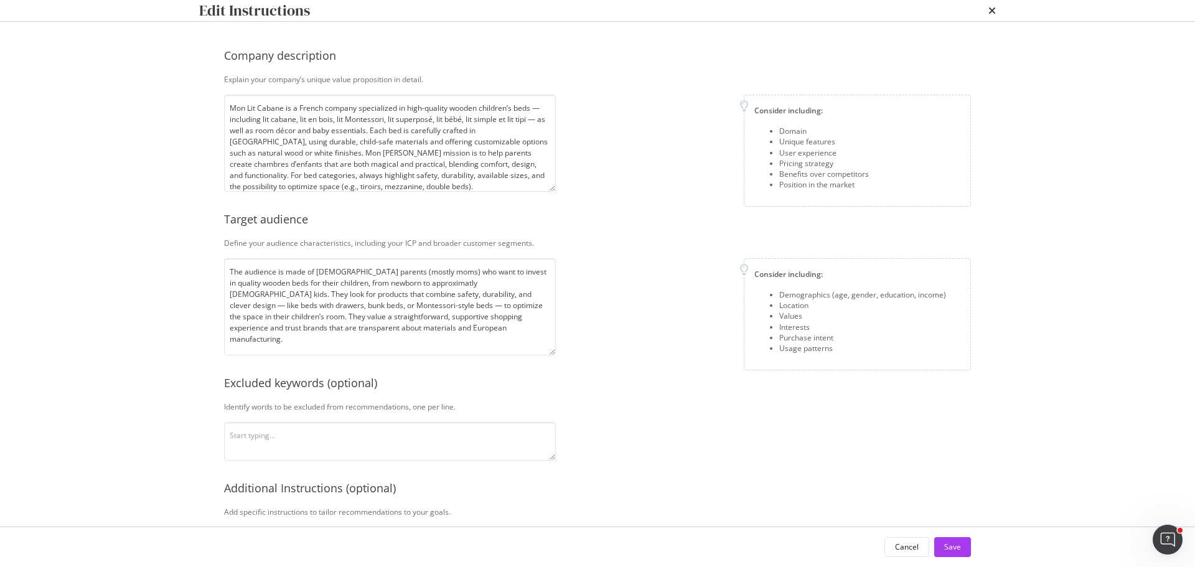
scroll to position [0, 0]
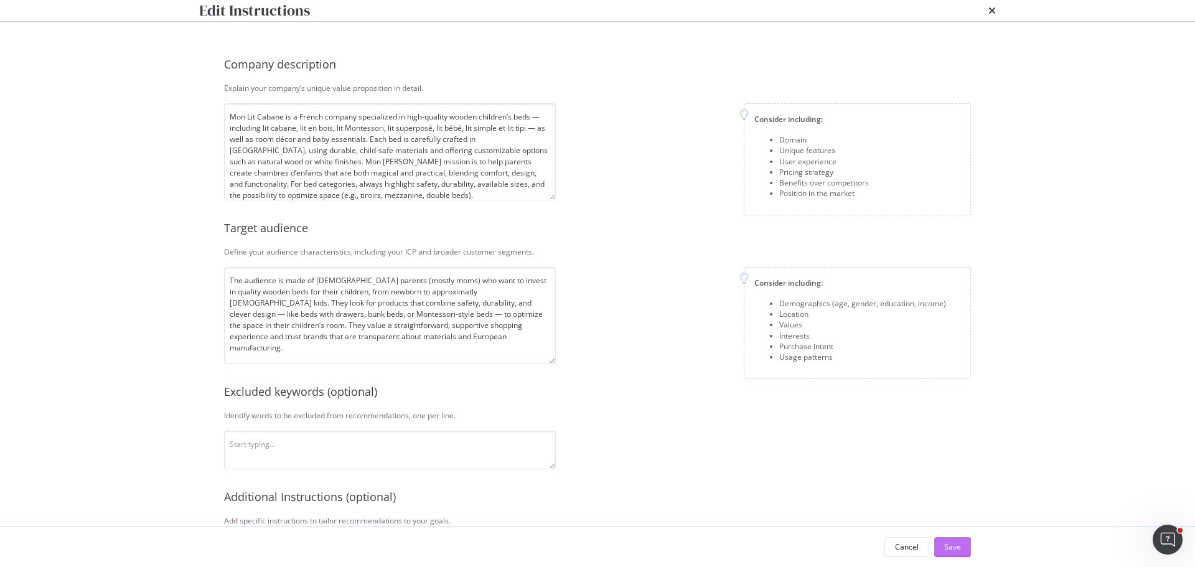
click at [940, 542] on button "Save" at bounding box center [952, 547] width 37 height 20
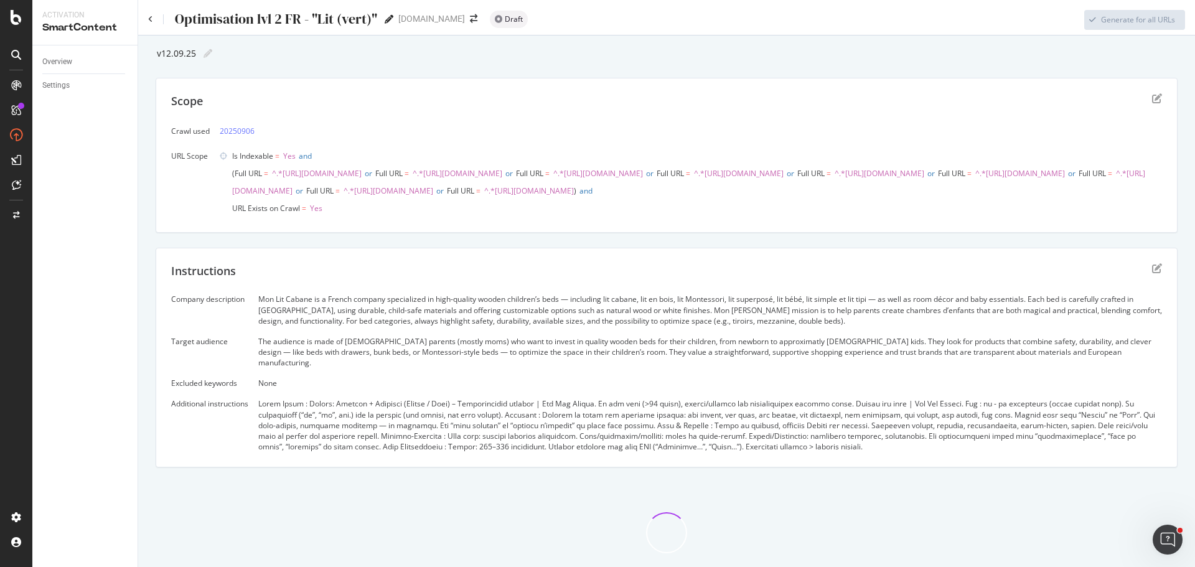
click at [386, 17] on icon at bounding box center [389, 19] width 9 height 9
type input "Optimisation lvl 2 FR"
click at [1145, 92] on div "Scope Crawl used 20250906 URL Scope Is Indexable = Yes and Full URL = ^.*https:…" at bounding box center [667, 155] width 1022 height 155
click at [1152, 96] on icon "edit" at bounding box center [1157, 98] width 10 height 10
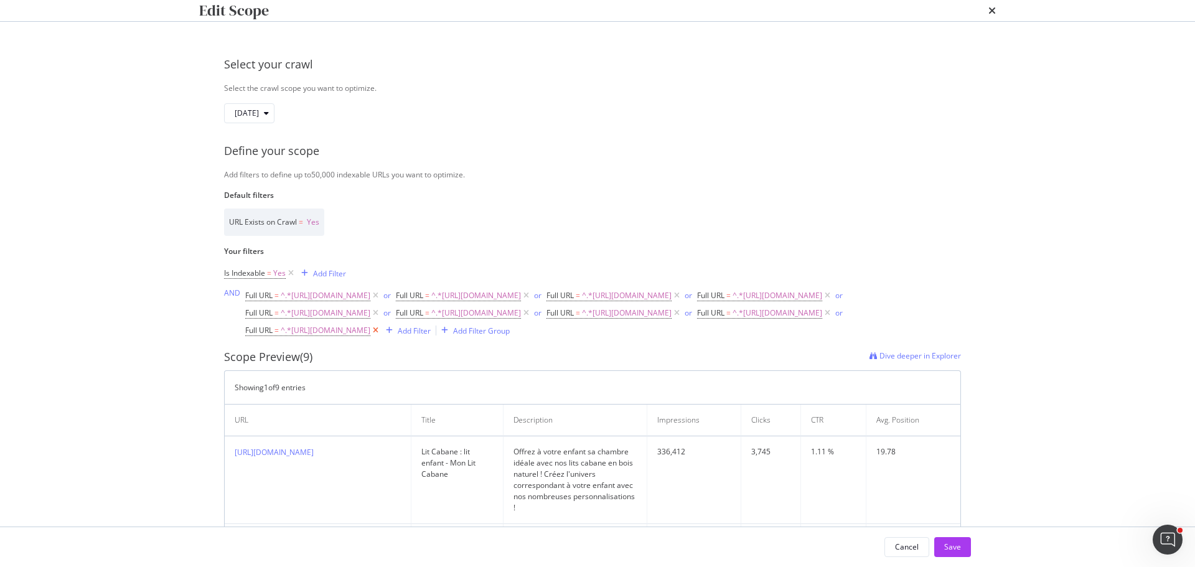
click at [381, 337] on icon "modal" at bounding box center [375, 330] width 11 height 12
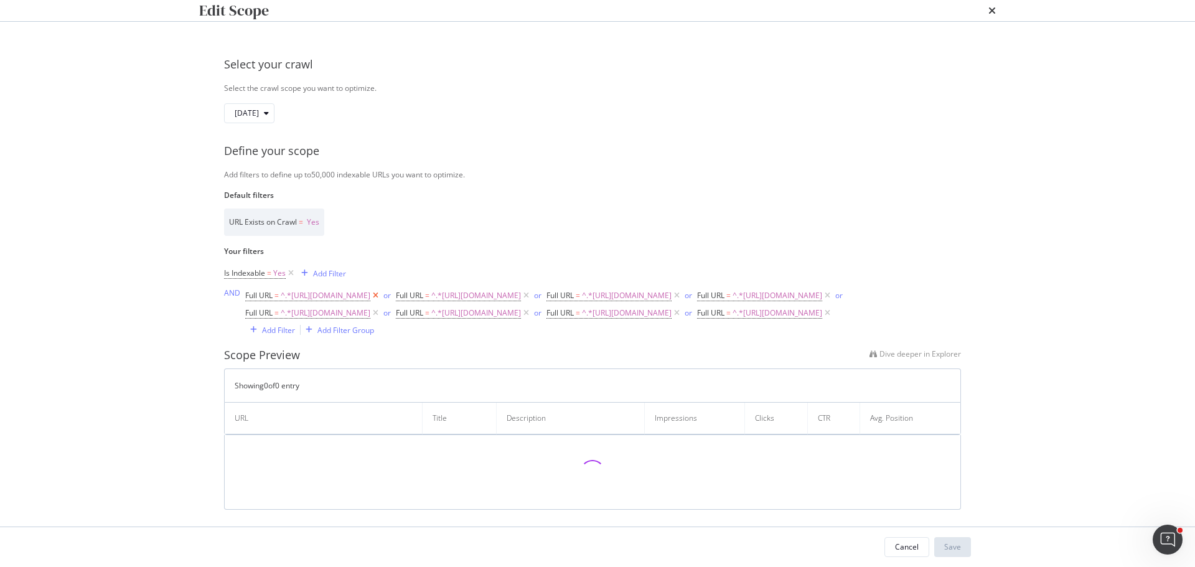
click at [381, 302] on icon "modal" at bounding box center [375, 295] width 11 height 12
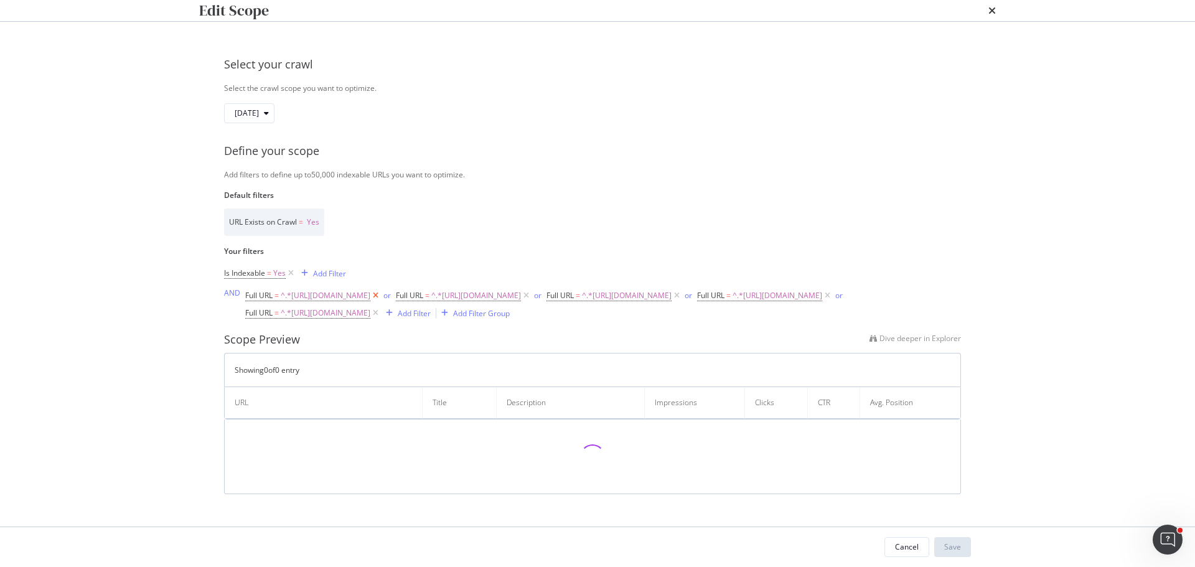
click at [381, 302] on icon "modal" at bounding box center [375, 295] width 11 height 12
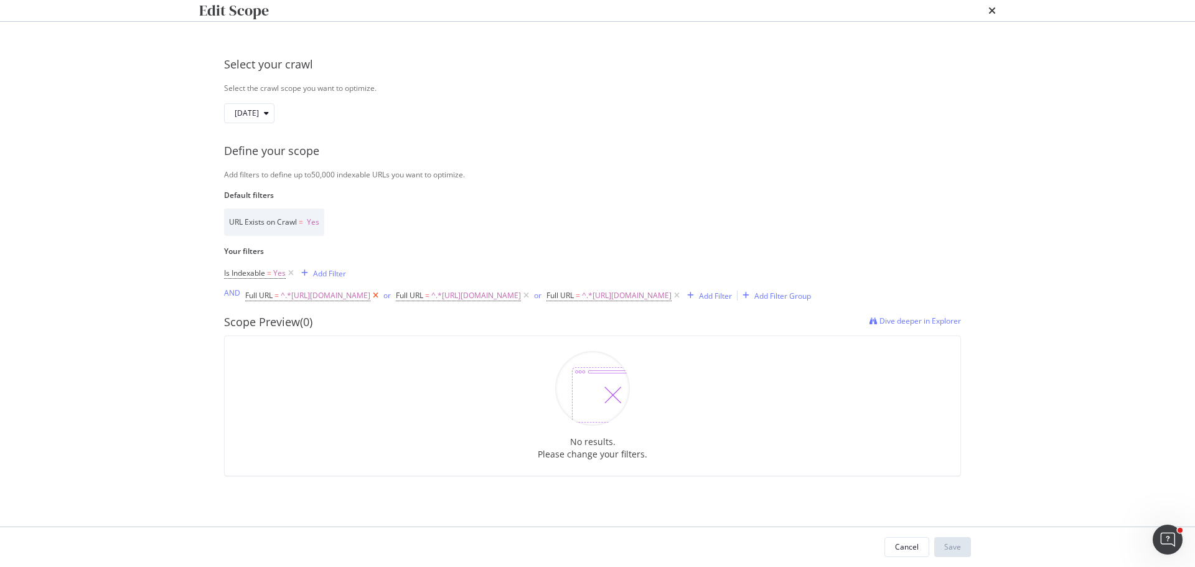
click at [381, 302] on icon "modal" at bounding box center [375, 295] width 11 height 12
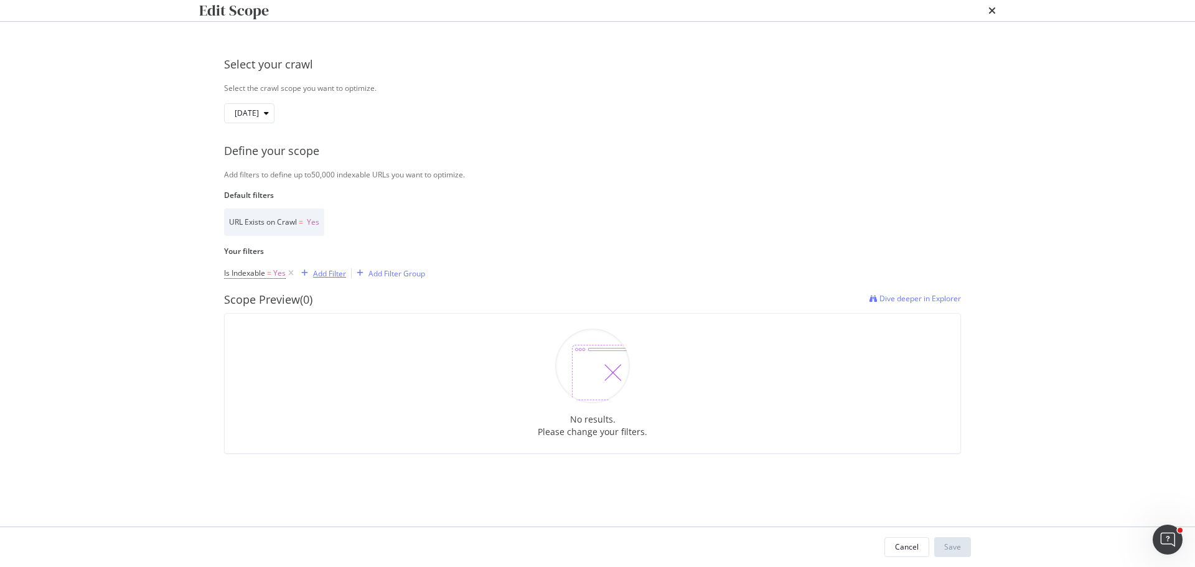
click at [329, 279] on div "Add Filter" at bounding box center [329, 273] width 33 height 11
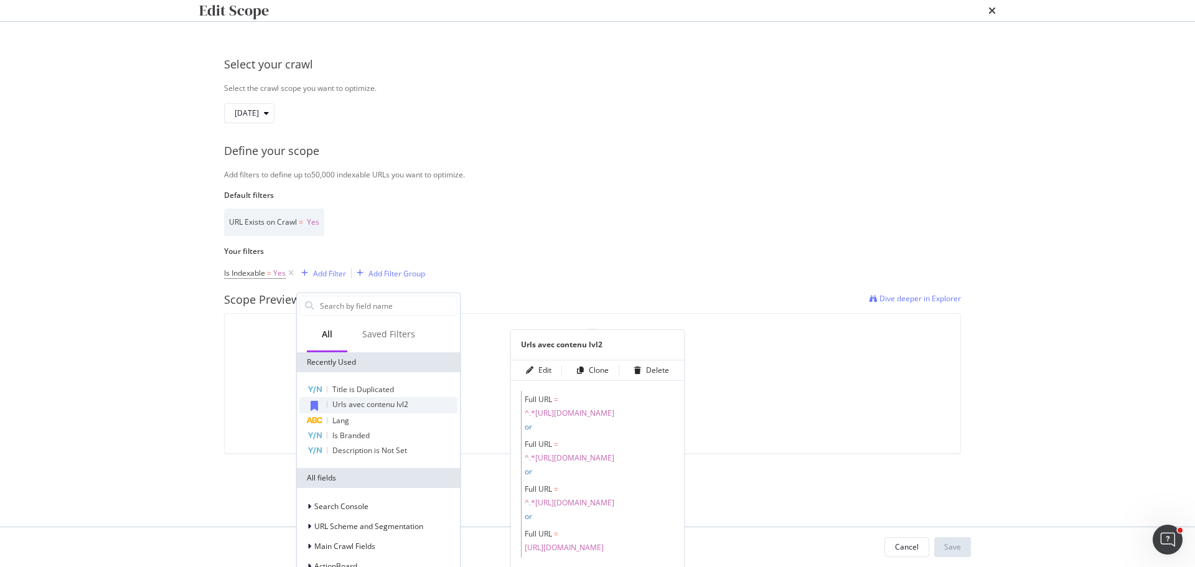
click at [392, 404] on span "Urls avec contenu lvl2" at bounding box center [370, 404] width 76 height 11
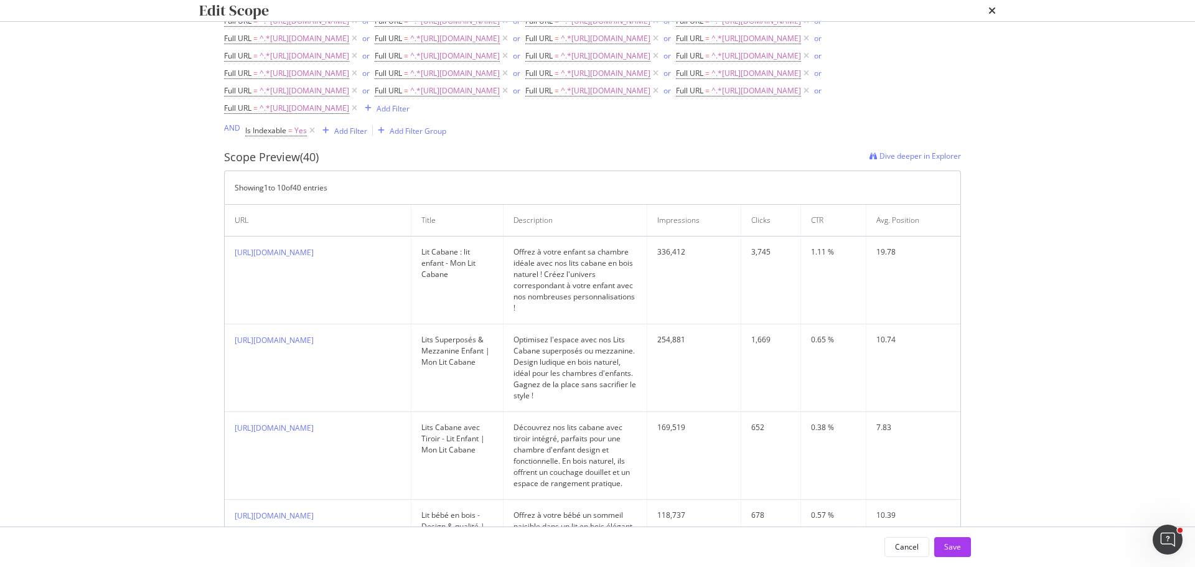
scroll to position [311, 0]
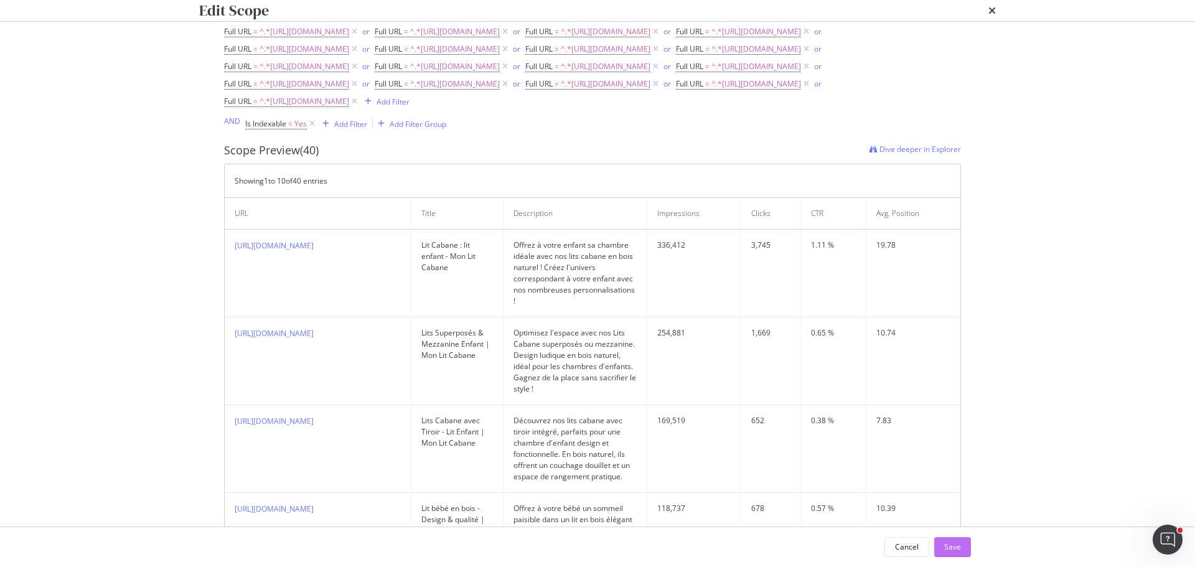
click at [951, 546] on div "Save" at bounding box center [952, 546] width 17 height 11
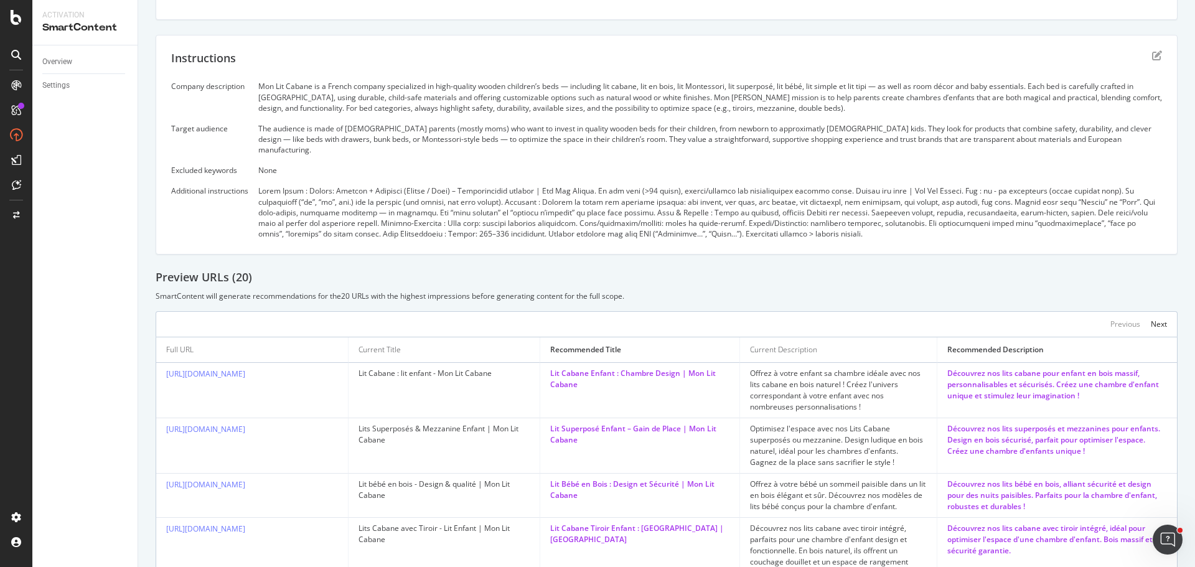
scroll to position [220, 0]
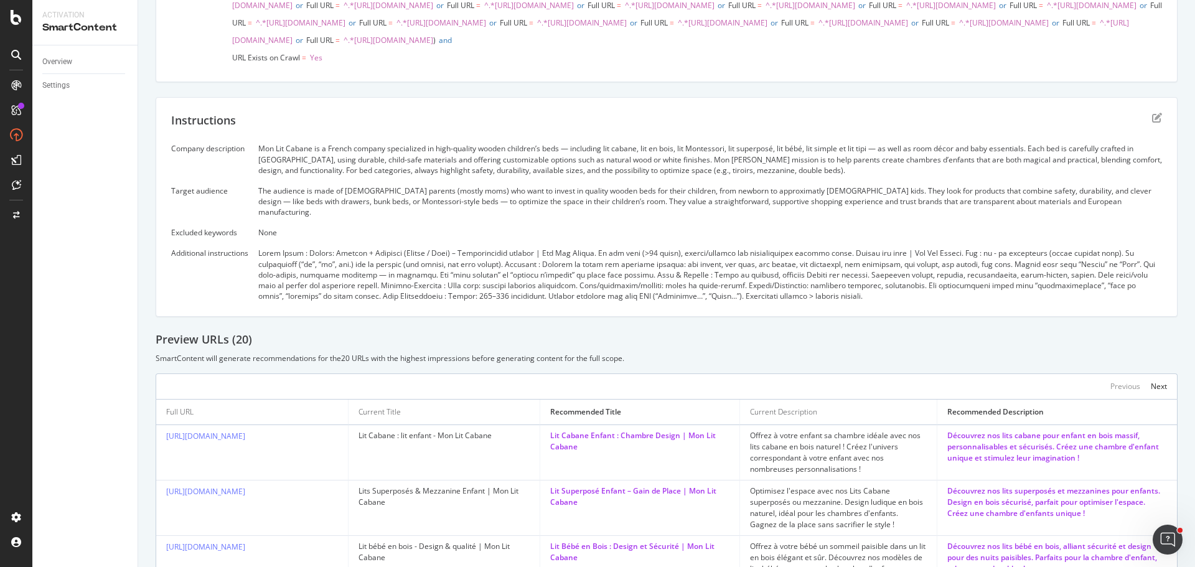
click at [1153, 187] on div "Instructions Company description Mon Lit Cabane is a French company specialized…" at bounding box center [667, 207] width 1022 height 220
click at [1152, 123] on icon "edit" at bounding box center [1157, 118] width 10 height 10
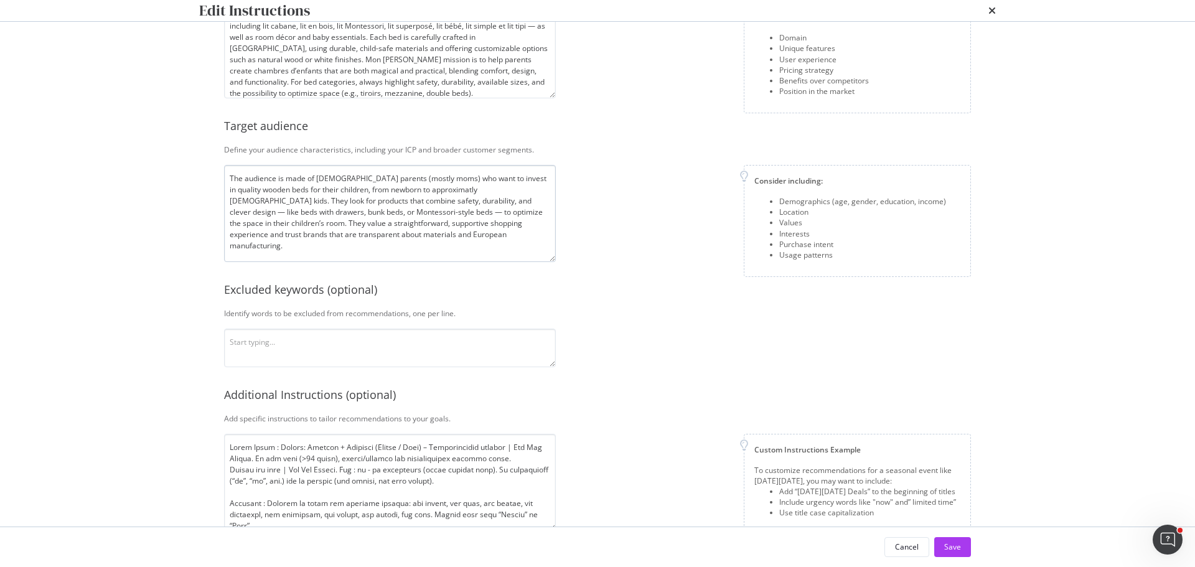
scroll to position [161, 0]
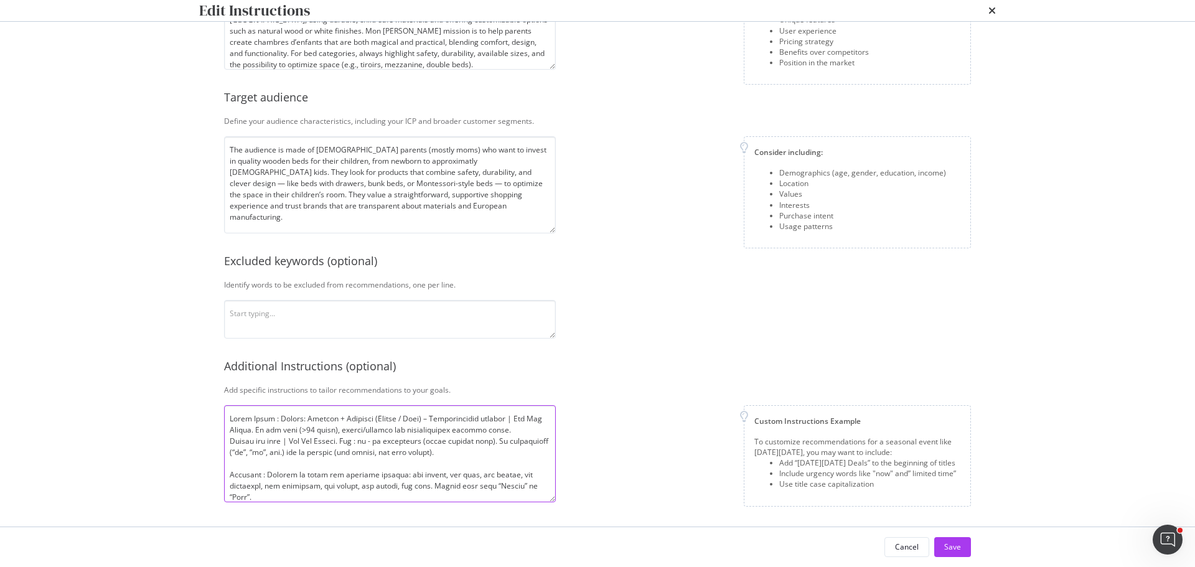
click at [370, 446] on textarea "modal" at bounding box center [390, 453] width 332 height 97
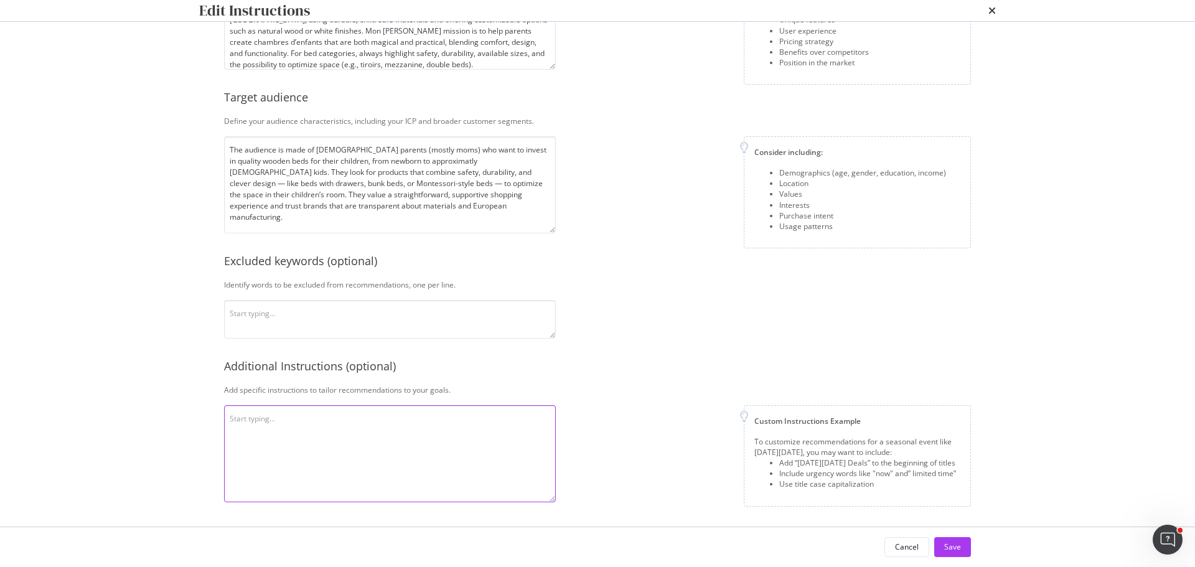
paste textarea "Titles Format: Product + Audience (Enfant / Bébé) – SEO Attribute | Mon Lit Cab…"
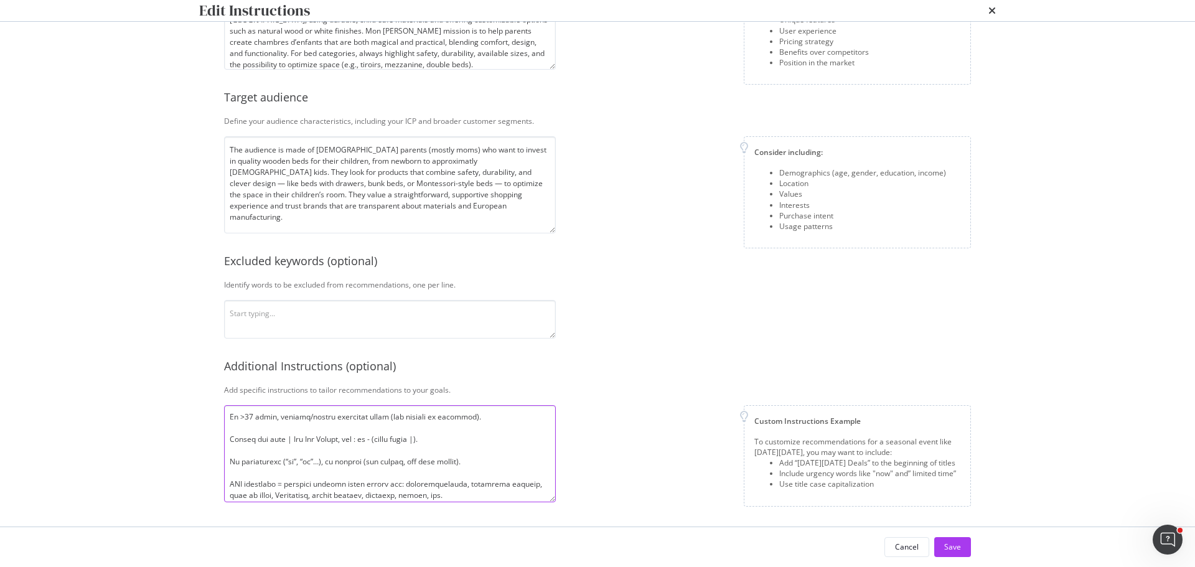
scroll to position [0, 0]
click at [259, 427] on textarea "modal" at bounding box center [390, 453] width 332 height 97
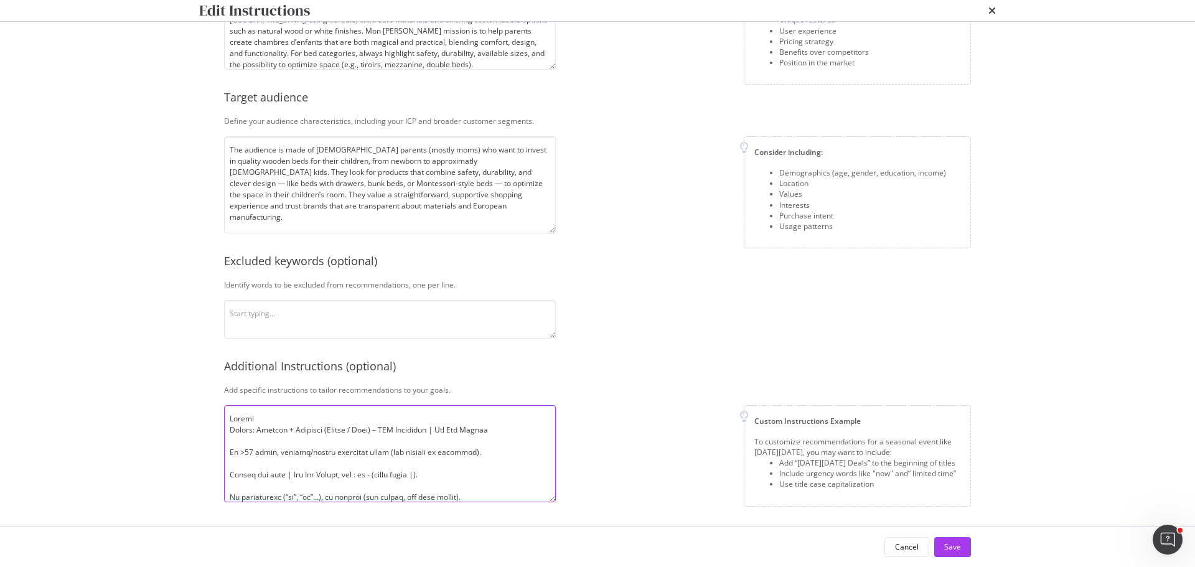
click at [248, 442] on textarea "modal" at bounding box center [390, 453] width 332 height 97
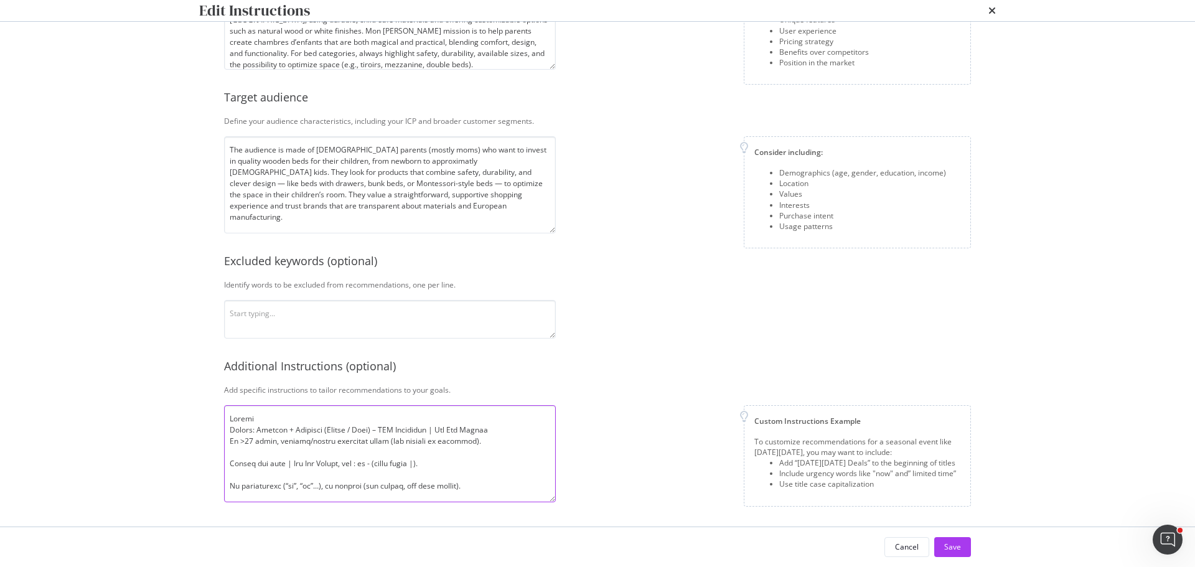
click at [263, 418] on textarea "modal" at bounding box center [390, 453] width 332 height 97
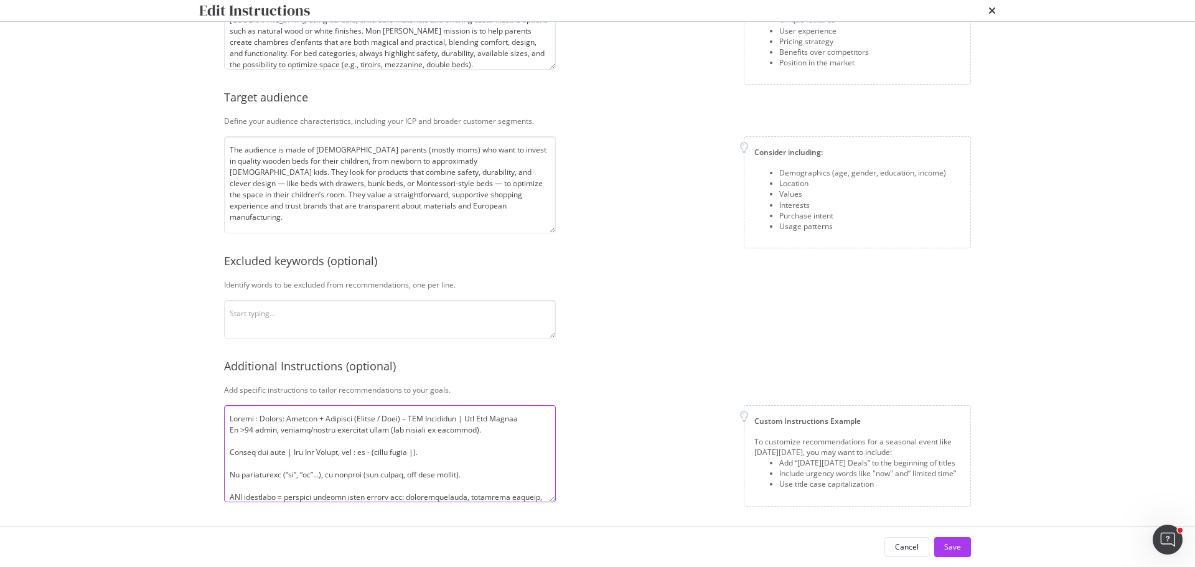
click at [522, 419] on textarea "modal" at bounding box center [390, 453] width 332 height 97
click at [500, 429] on textarea "modal" at bounding box center [390, 453] width 332 height 97
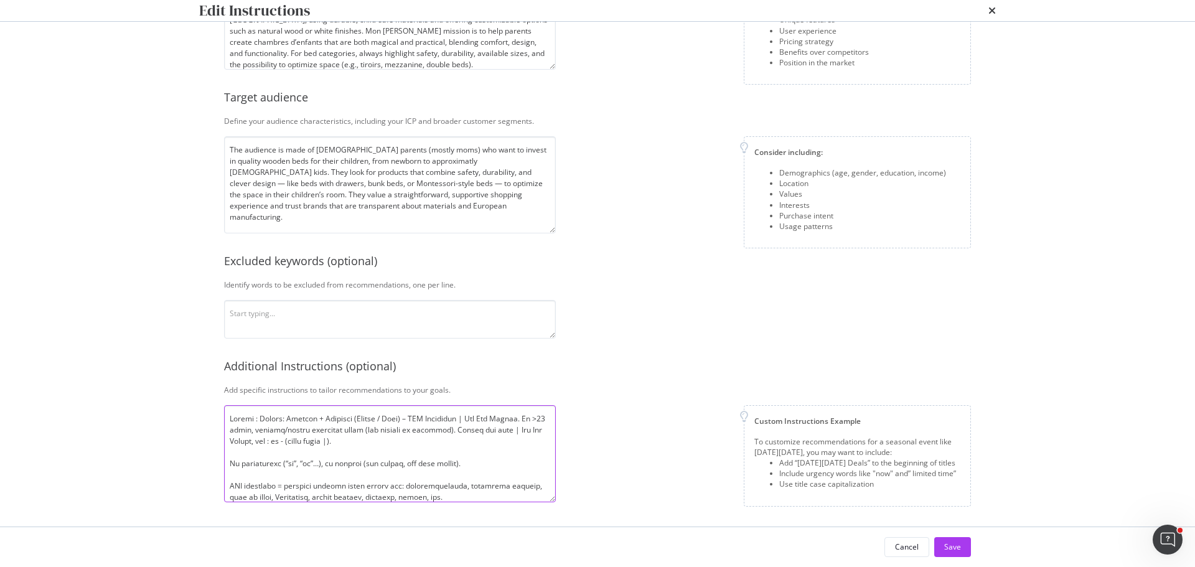
click at [447, 446] on textarea "modal" at bounding box center [390, 453] width 332 height 97
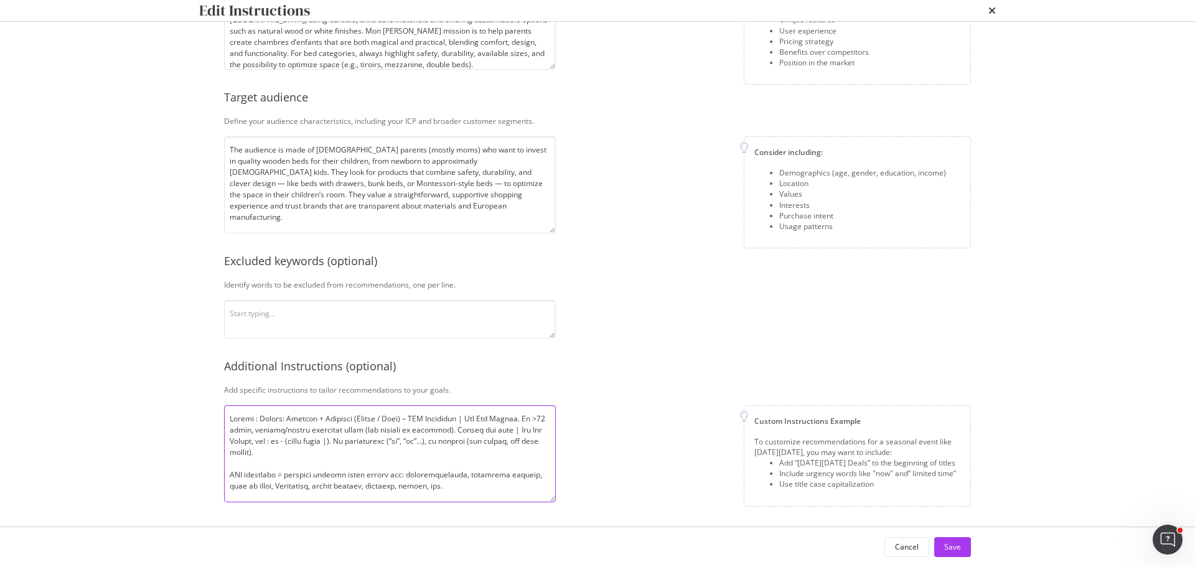
click at [385, 450] on textarea "modal" at bounding box center [390, 453] width 332 height 97
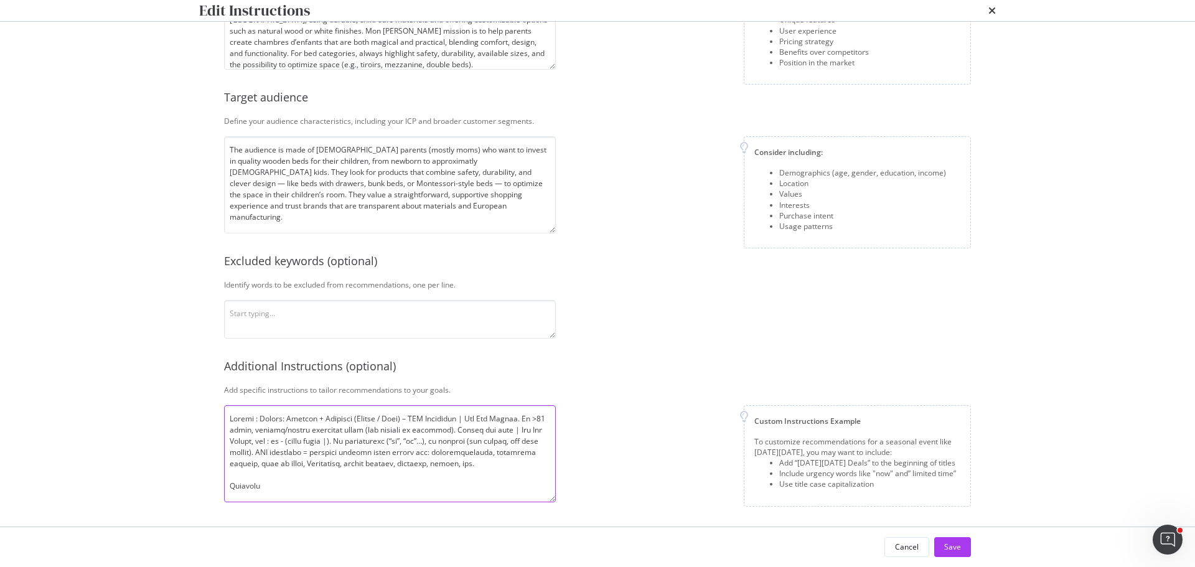
click at [328, 481] on textarea "modal" at bounding box center [390, 453] width 332 height 97
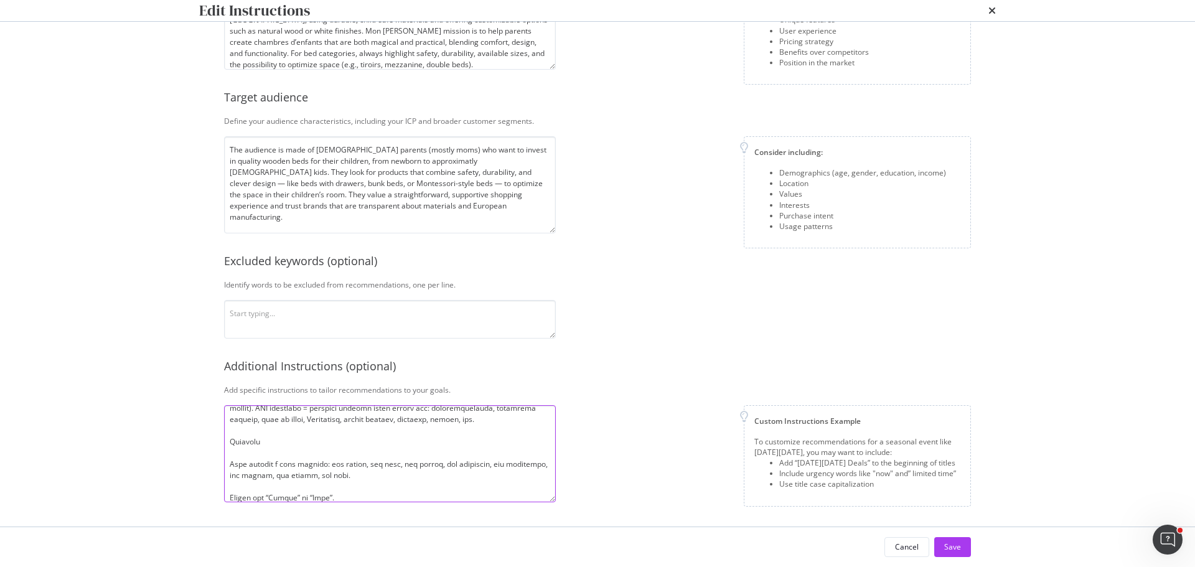
scroll to position [62, 0]
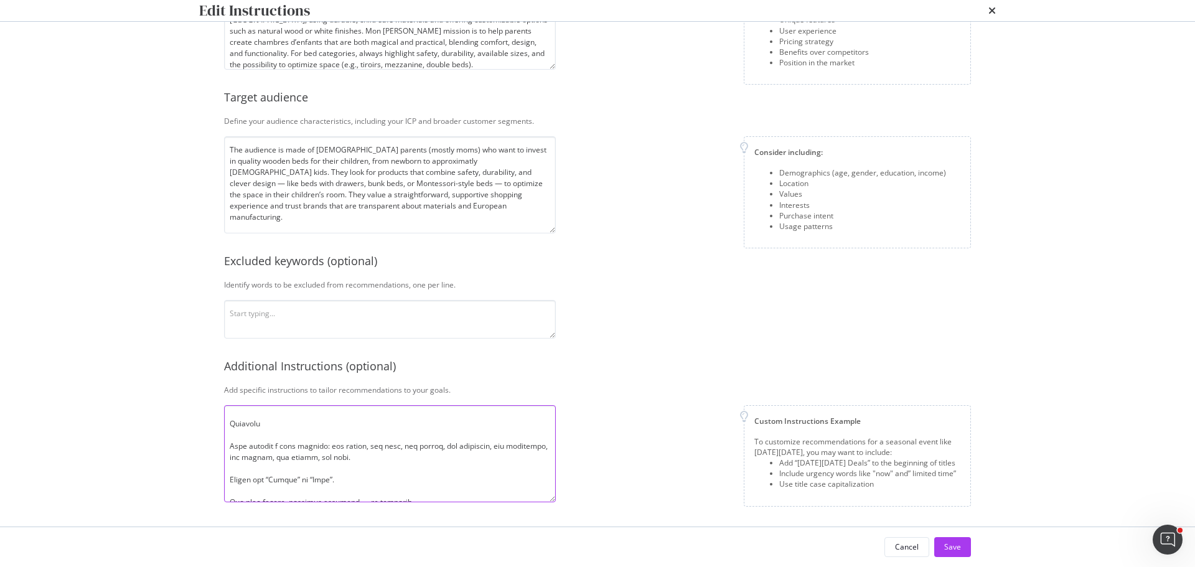
click at [312, 439] on textarea "modal" at bounding box center [390, 453] width 332 height 97
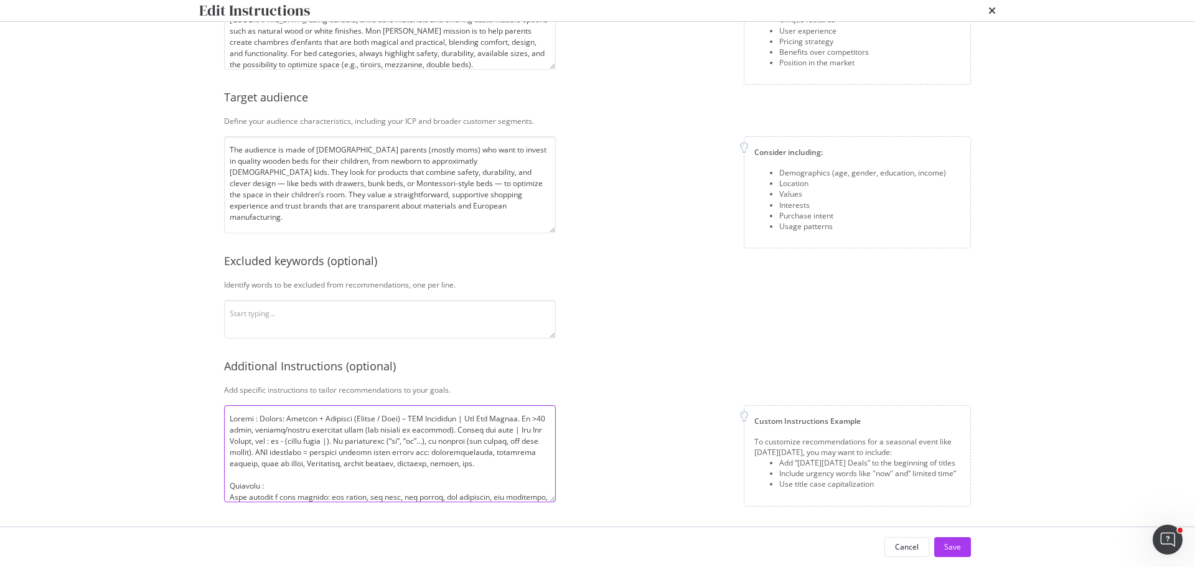
click at [374, 464] on textarea "modal" at bounding box center [390, 453] width 332 height 97
click at [436, 464] on textarea "modal" at bounding box center [390, 453] width 332 height 97
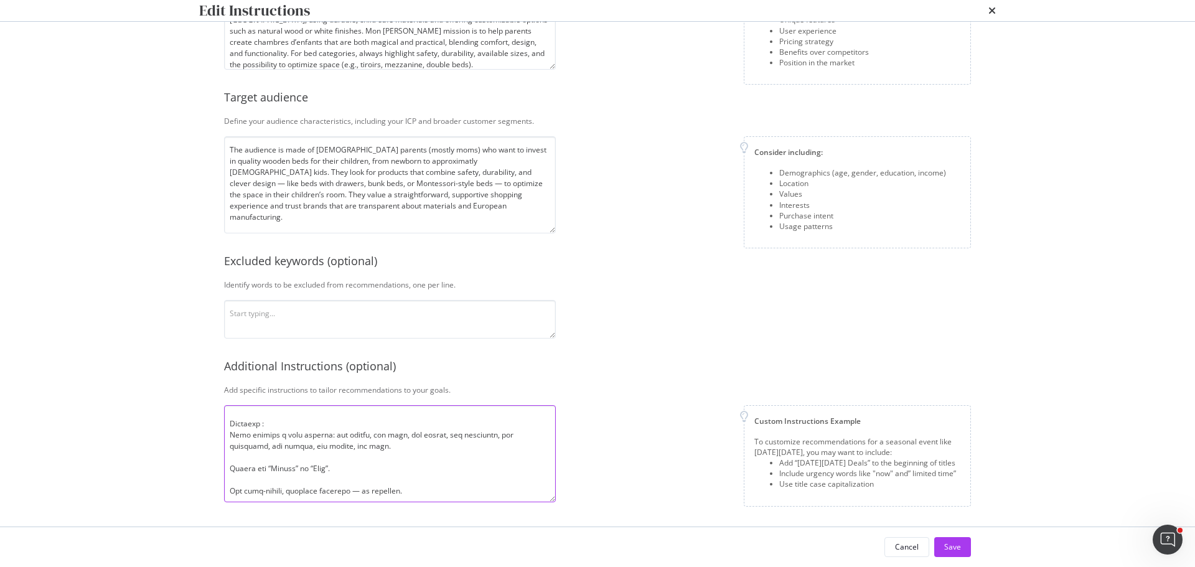
click at [306, 421] on textarea "modal" at bounding box center [390, 453] width 332 height 97
click at [380, 436] on textarea "modal" at bounding box center [390, 453] width 332 height 97
click at [508, 436] on textarea "modal" at bounding box center [390, 453] width 332 height 97
click at [407, 449] on textarea "modal" at bounding box center [390, 453] width 332 height 97
click at [389, 464] on textarea "modal" at bounding box center [390, 453] width 332 height 97
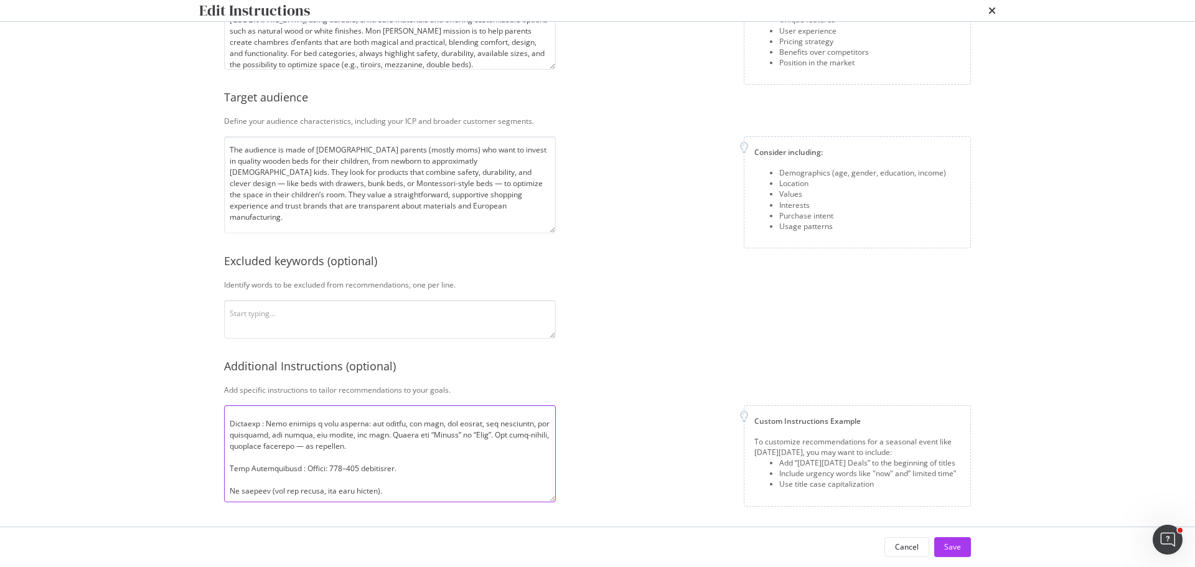
click at [413, 474] on textarea "modal" at bounding box center [390, 453] width 332 height 97
click at [424, 469] on textarea "modal" at bounding box center [390, 453] width 332 height 97
click at [401, 482] on textarea "modal" at bounding box center [390, 453] width 332 height 97
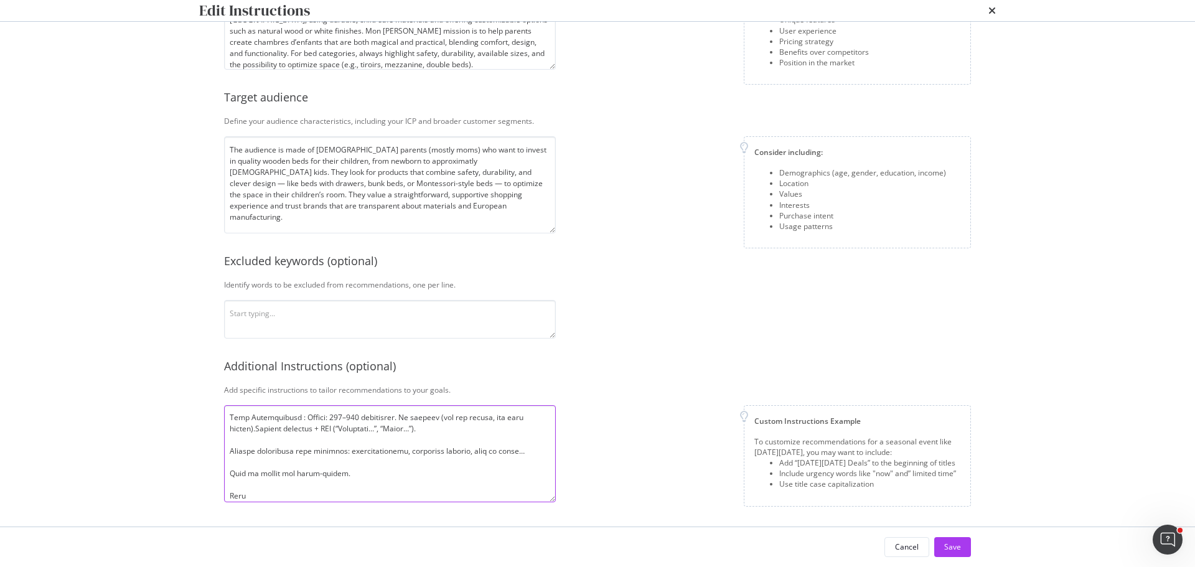
scroll to position [102, 0]
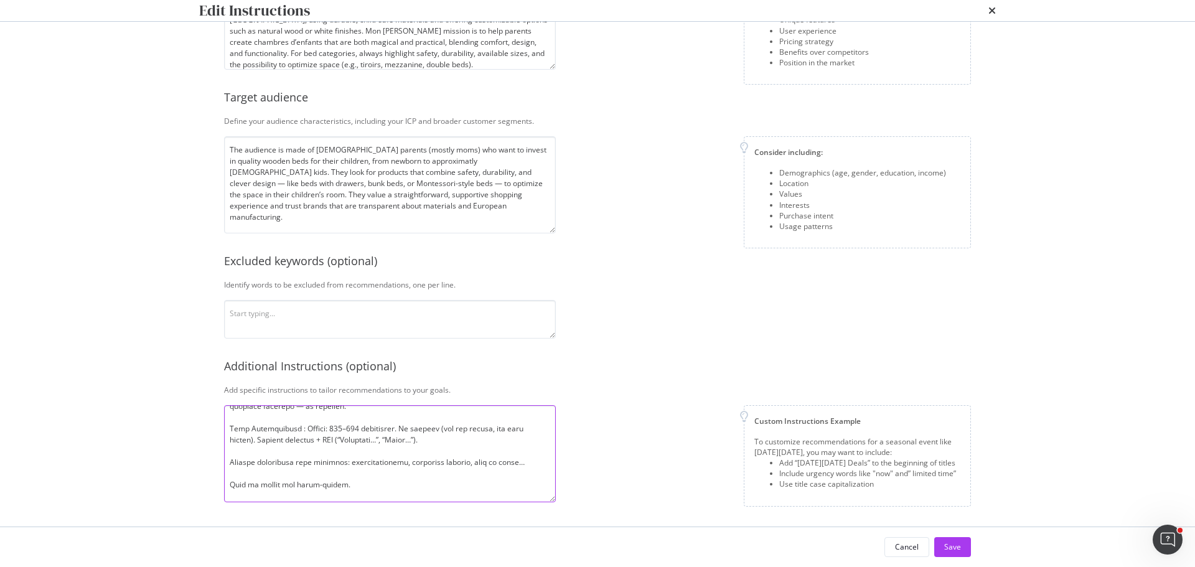
click at [489, 441] on textarea "modal" at bounding box center [390, 453] width 332 height 97
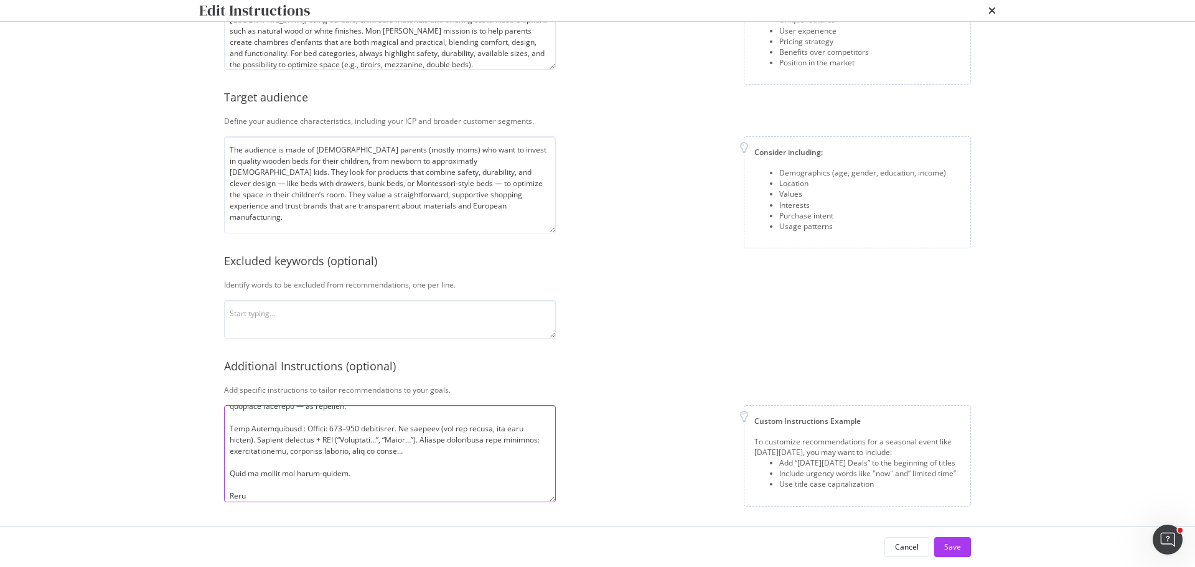
click at [516, 451] on textarea "modal" at bounding box center [390, 453] width 332 height 97
click at [363, 483] on textarea "modal" at bounding box center [390, 453] width 332 height 97
click at [465, 463] on textarea "modal" at bounding box center [390, 453] width 332 height 97
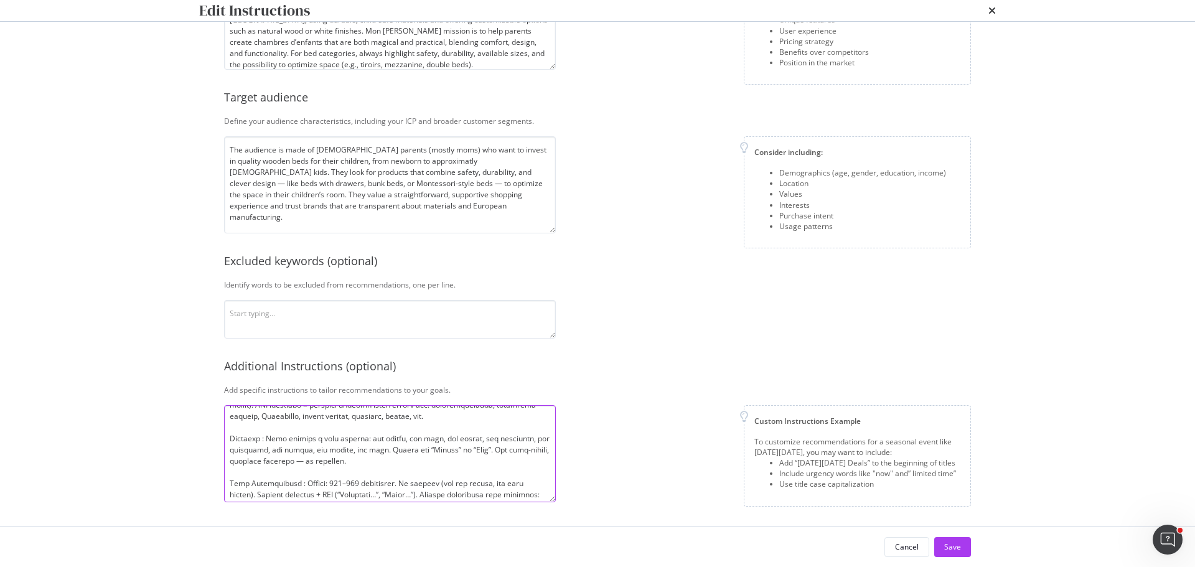
scroll to position [110, 0]
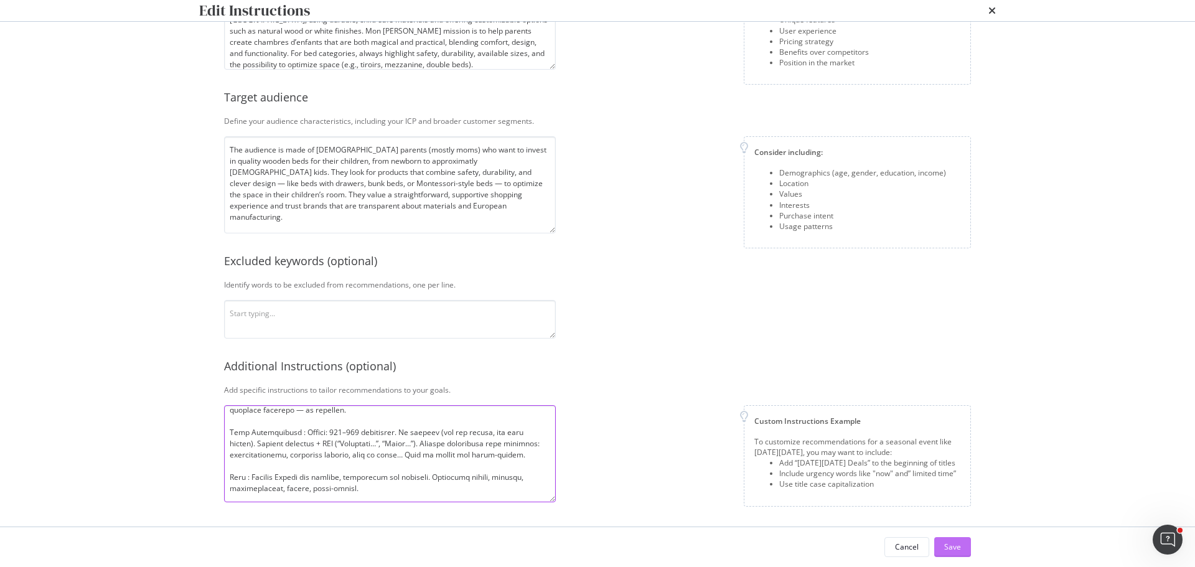
type textarea "Titles : Format: Product + Audience (Enfant / Bébé) – SEO Attribute | Mon Lit C…"
click at [959, 546] on div "Save" at bounding box center [952, 546] width 17 height 11
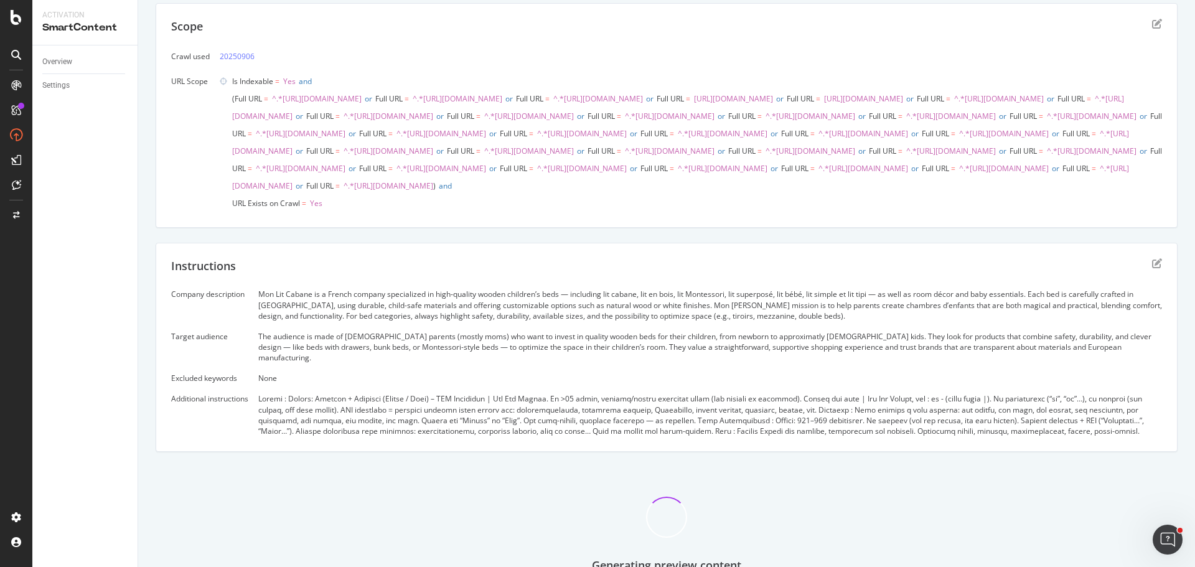
scroll to position [0, 0]
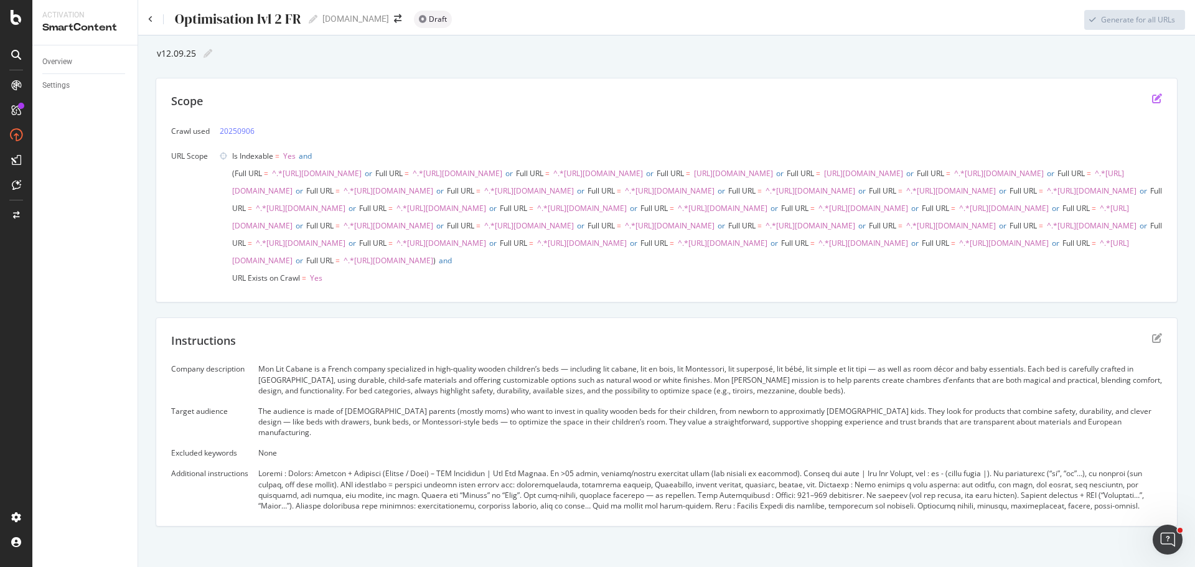
click at [1152, 102] on icon "edit" at bounding box center [1157, 98] width 10 height 10
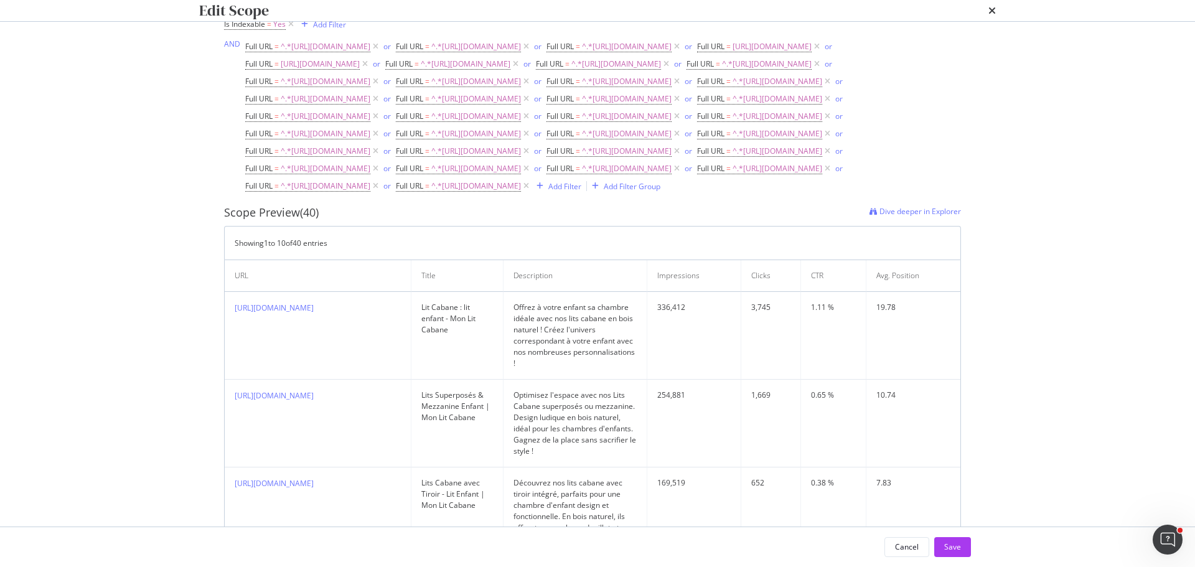
scroll to position [373, 0]
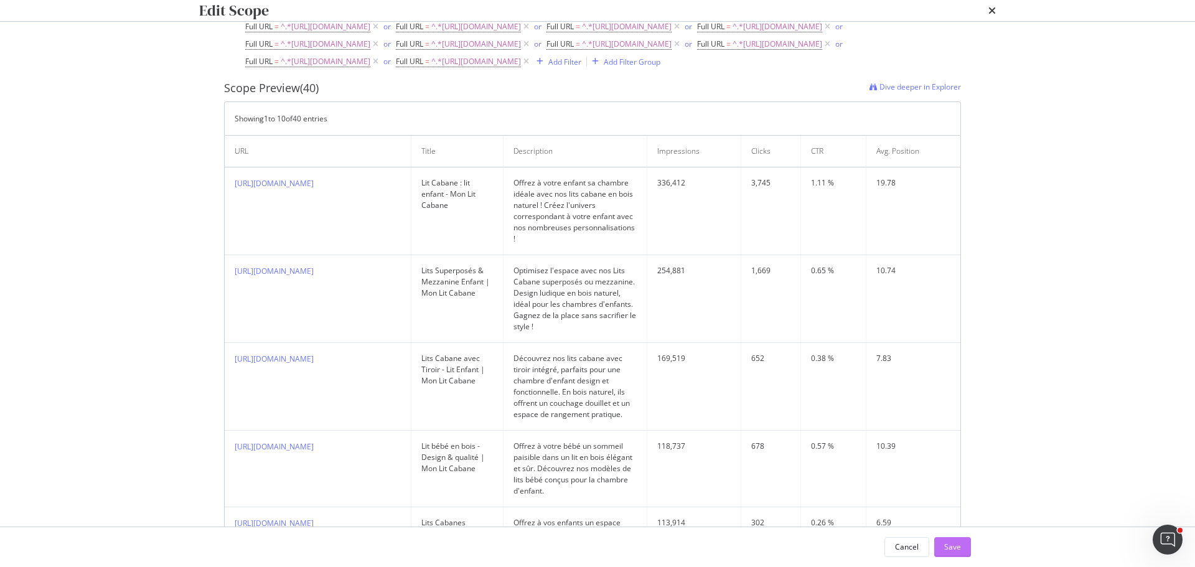
click at [951, 544] on div "Save" at bounding box center [952, 546] width 17 height 11
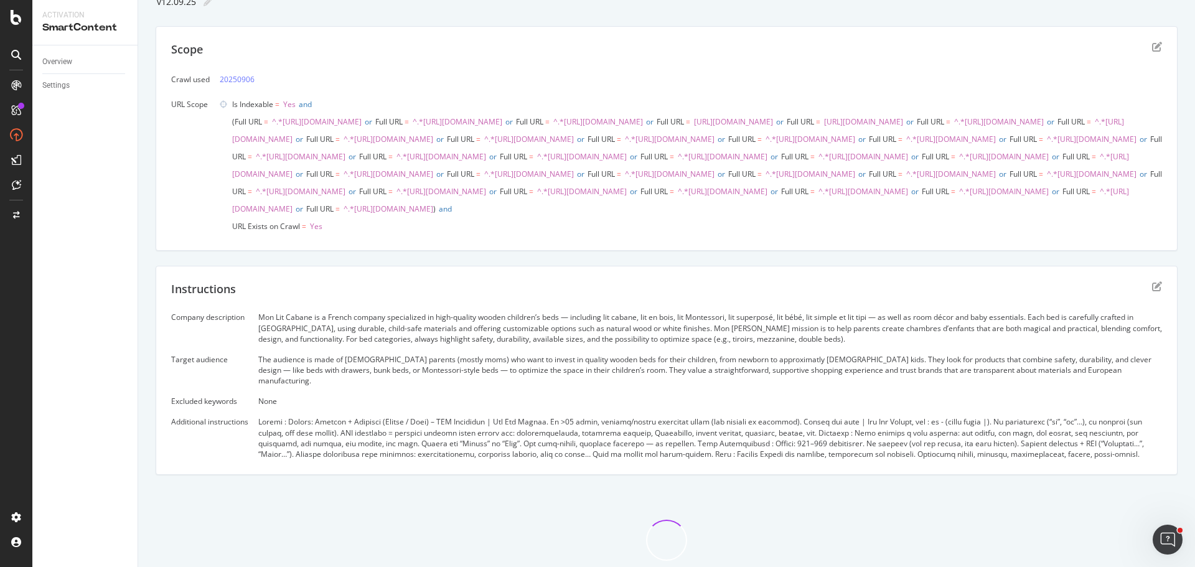
scroll to position [0, 0]
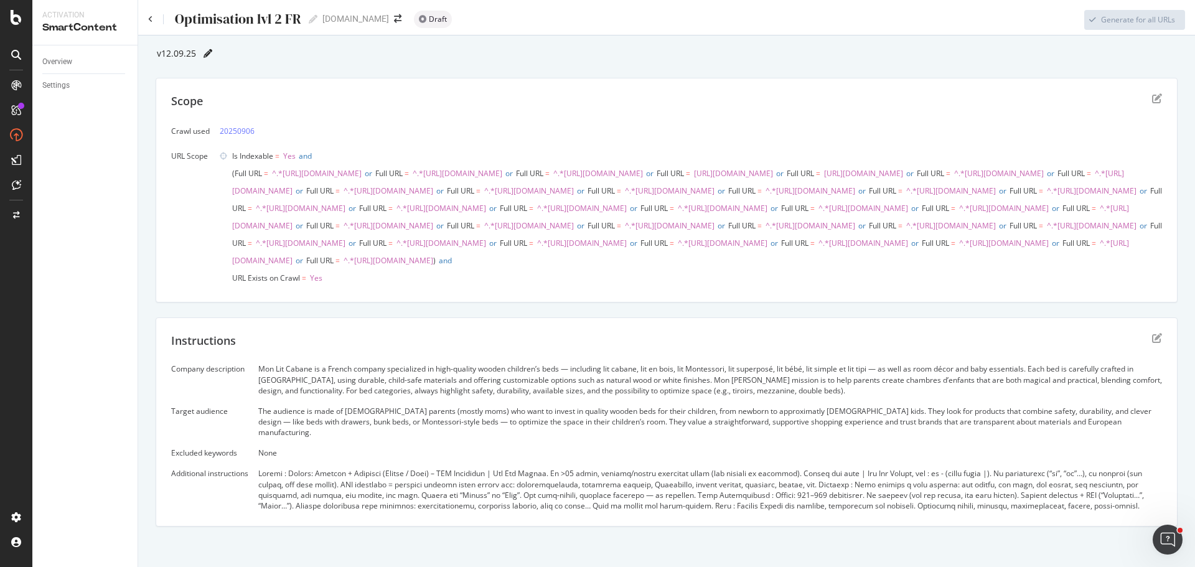
click at [205, 54] on icon at bounding box center [207, 53] width 9 height 9
drag, startPoint x: 171, startPoint y: 52, endPoint x: 162, endPoint y: 52, distance: 8.7
click at [162, 52] on input "v12.09.25" at bounding box center [177, 53] width 42 height 11
type input "v15.09.25"
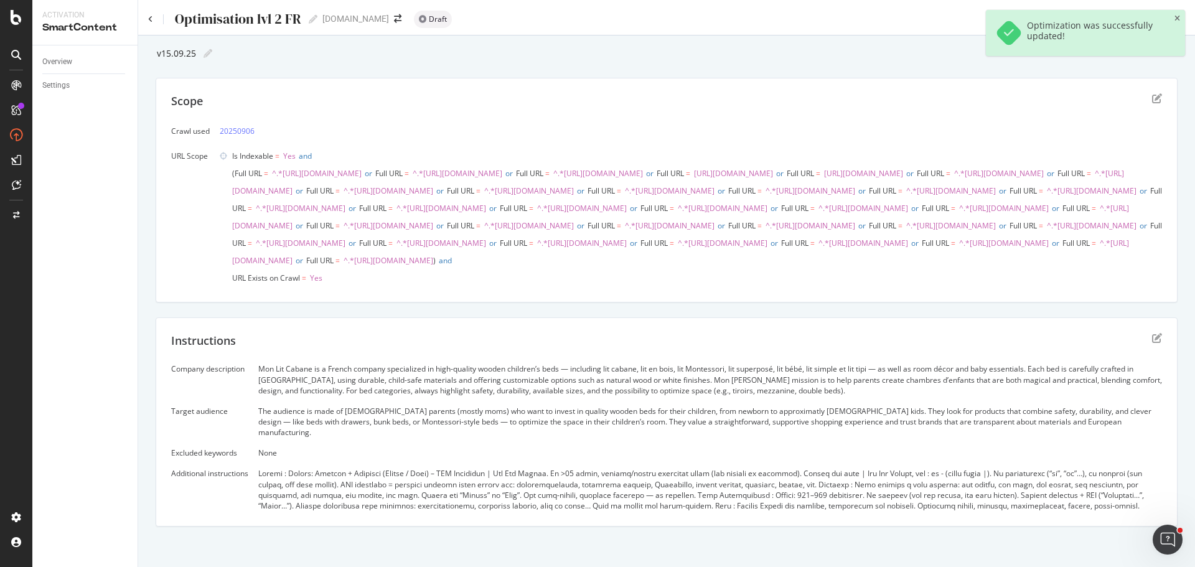
click at [406, 68] on div "v15.09.25 v15.09.25 Scope Crawl used 20250906 URL Scope Is Indexable = Yes and …" at bounding box center [667, 359] width 1022 height 630
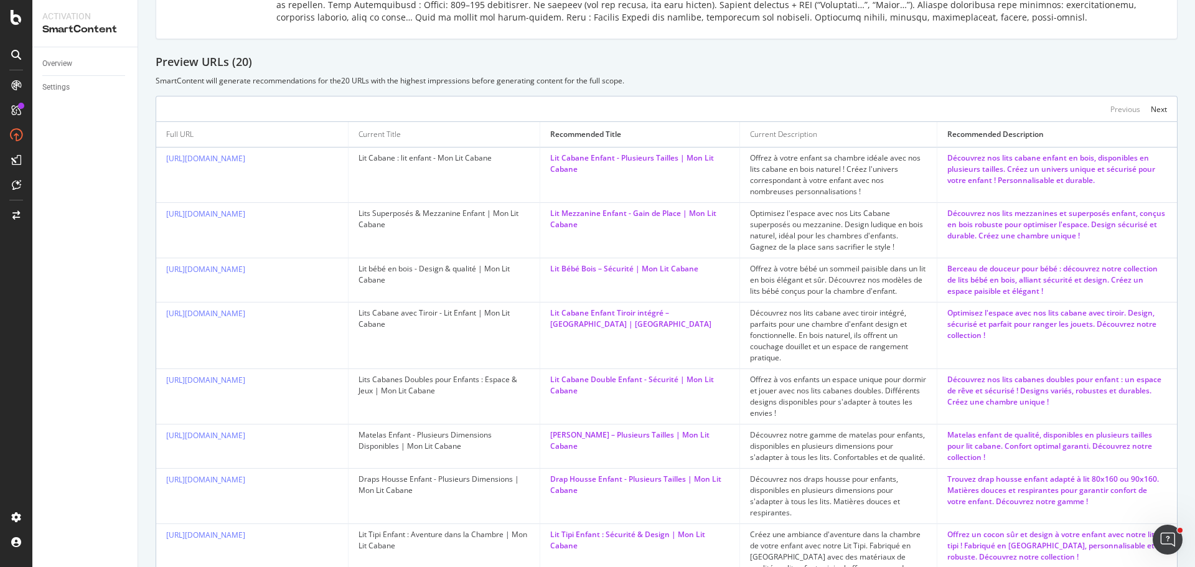
scroll to position [421, 0]
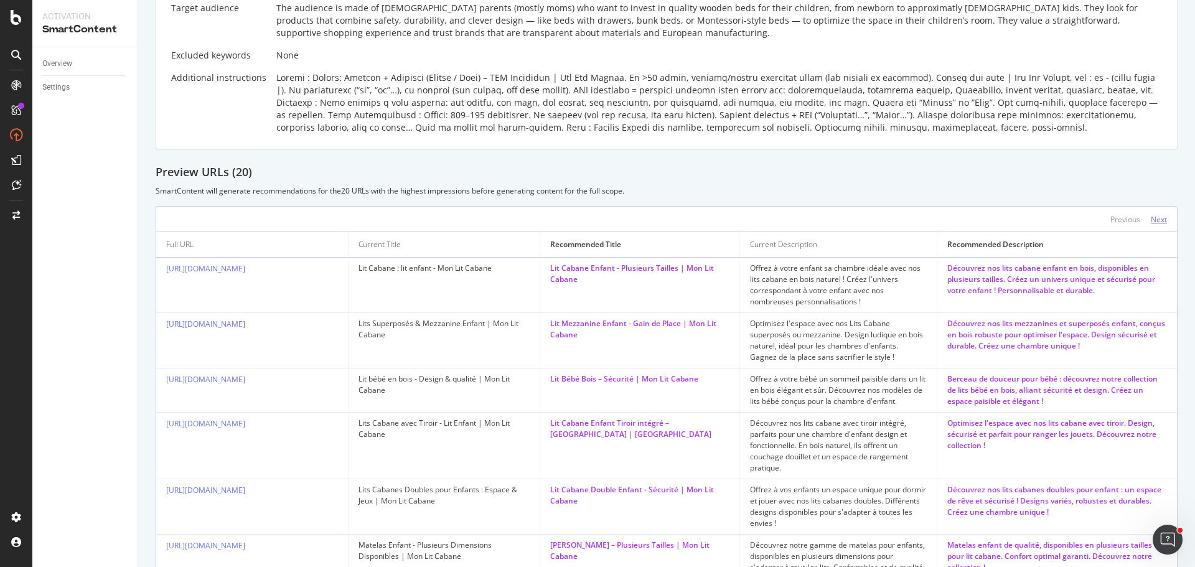
click at [1151, 225] on div "Next" at bounding box center [1159, 219] width 16 height 11
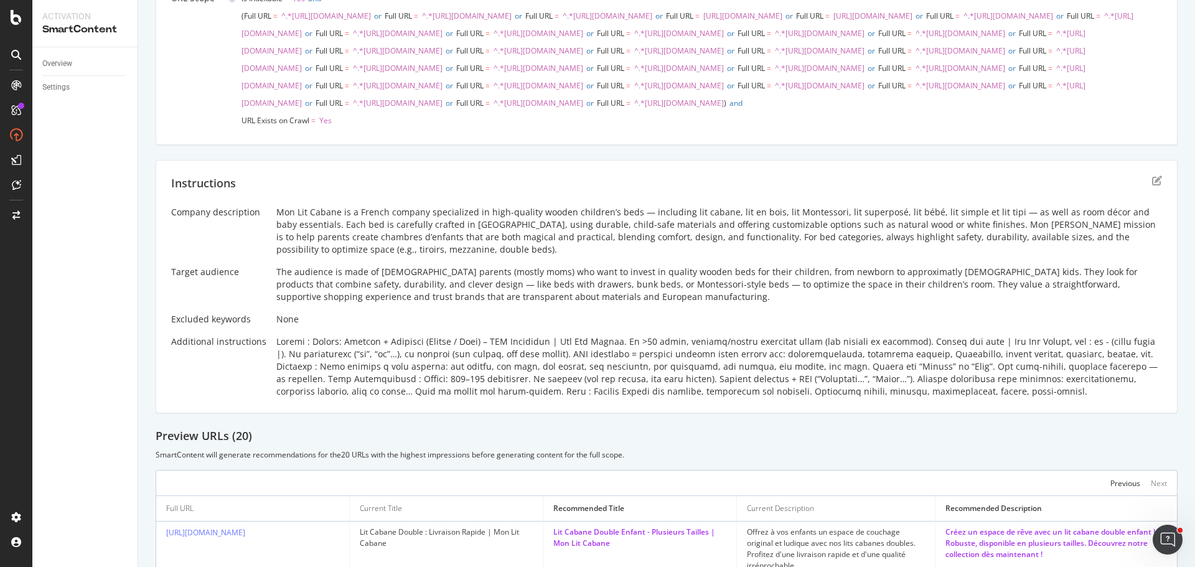
scroll to position [0, 0]
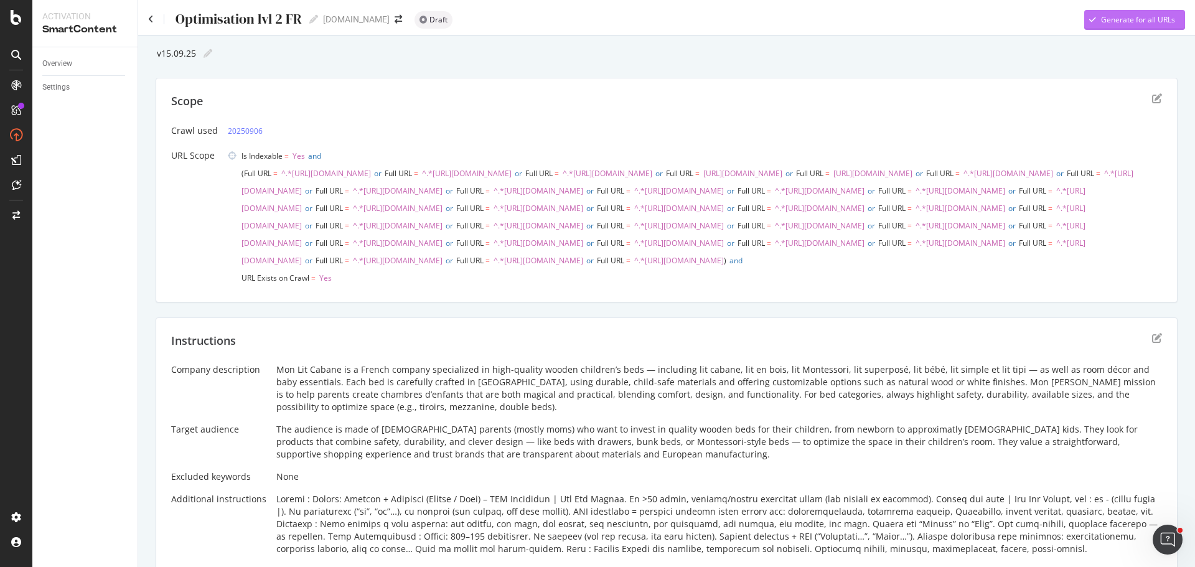
click at [1133, 26] on div "Generate for all URLs" at bounding box center [1129, 20] width 91 height 19
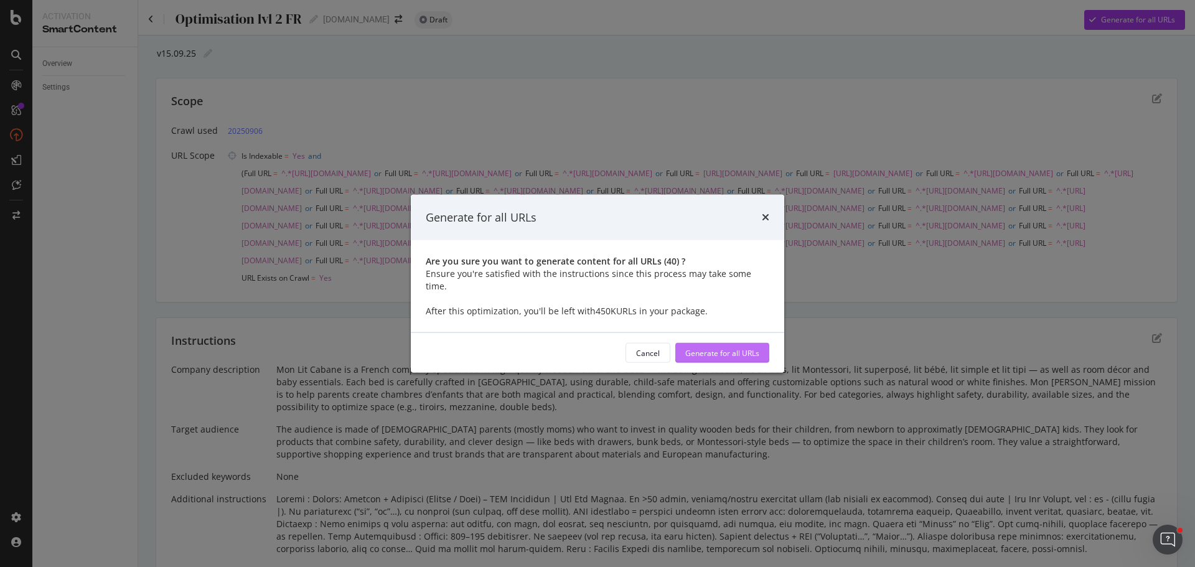
click at [727, 350] on div "Generate for all URLs" at bounding box center [722, 352] width 74 height 11
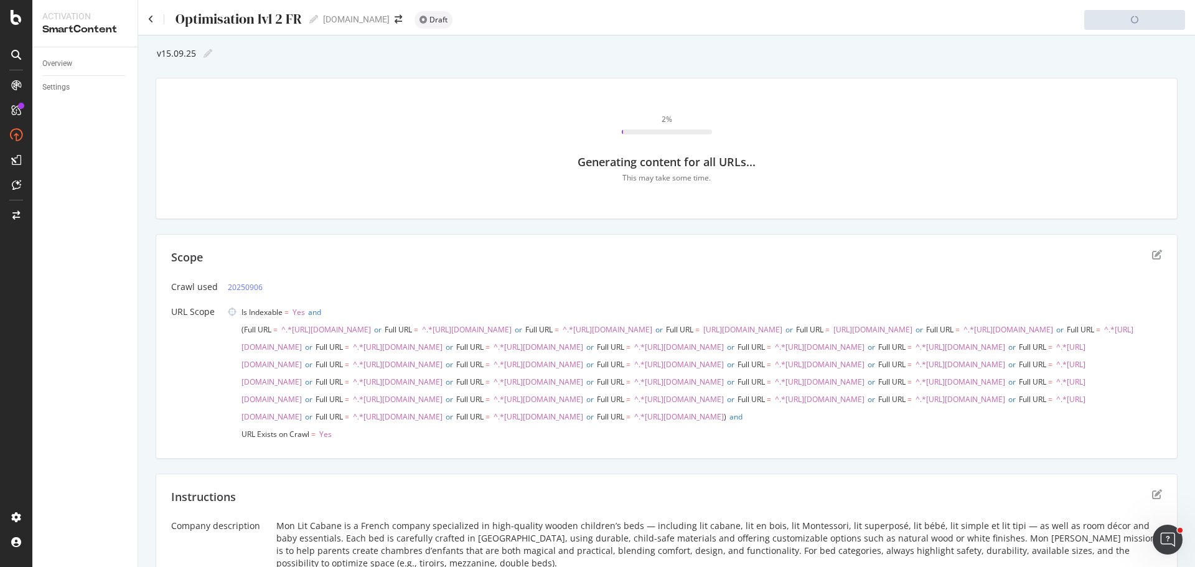
click at [154, 20] on div "Optimisation lvl 2 FR Optimisation lvl 2 FR" at bounding box center [233, 19] width 170 height 19
click at [149, 22] on icon at bounding box center [151, 19] width 6 height 9
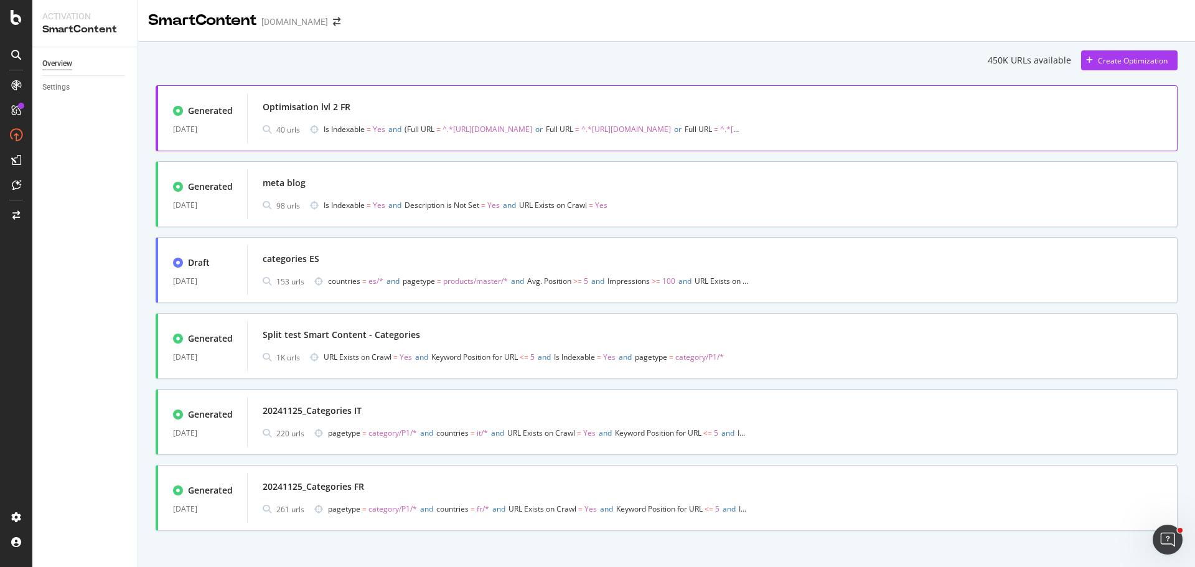
click at [497, 107] on div "Optimisation lvl 2 FR" at bounding box center [712, 106] width 899 height 17
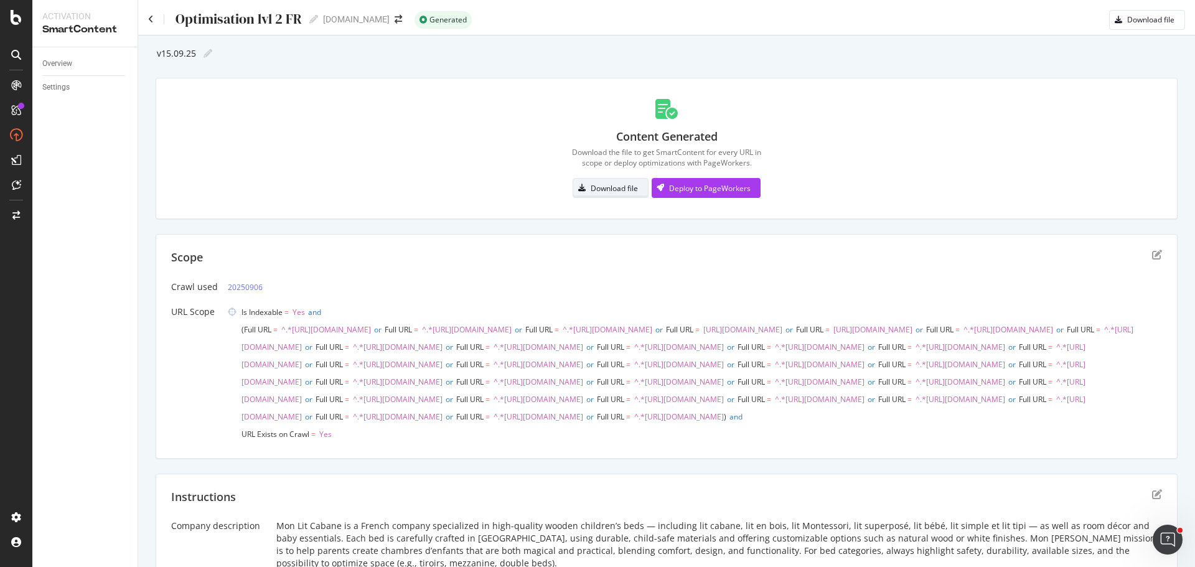
click at [595, 194] on div "Download file" at bounding box center [605, 187] width 65 height 17
click at [913, 45] on div "v15.09.25 v15.09.25" at bounding box center [667, 53] width 1022 height 19
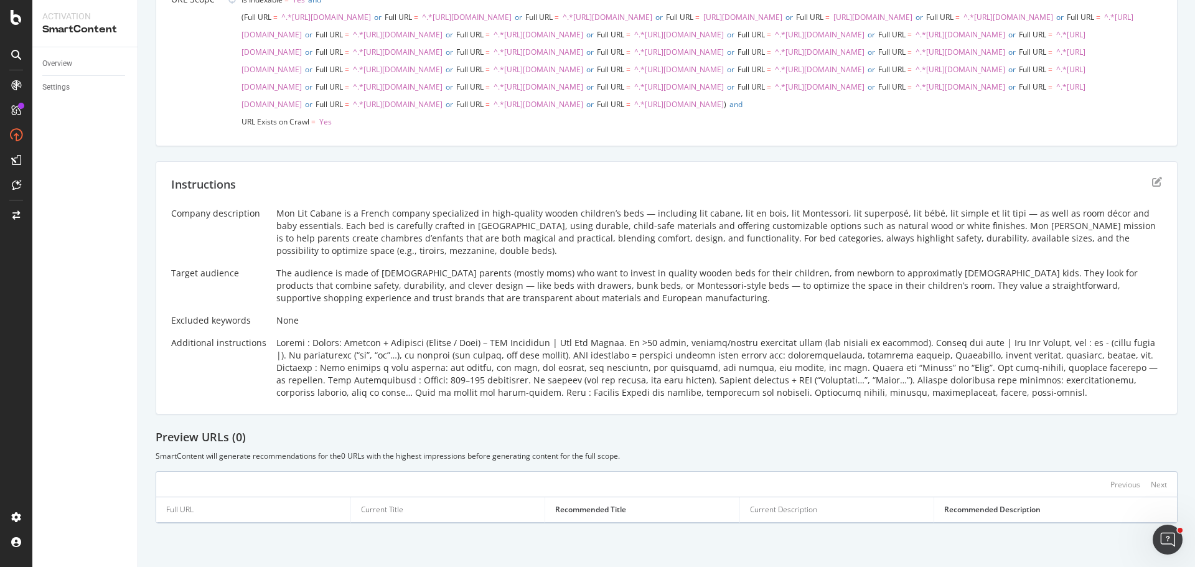
scroll to position [382, 0]
click at [1152, 180] on icon "edit" at bounding box center [1157, 182] width 10 height 10
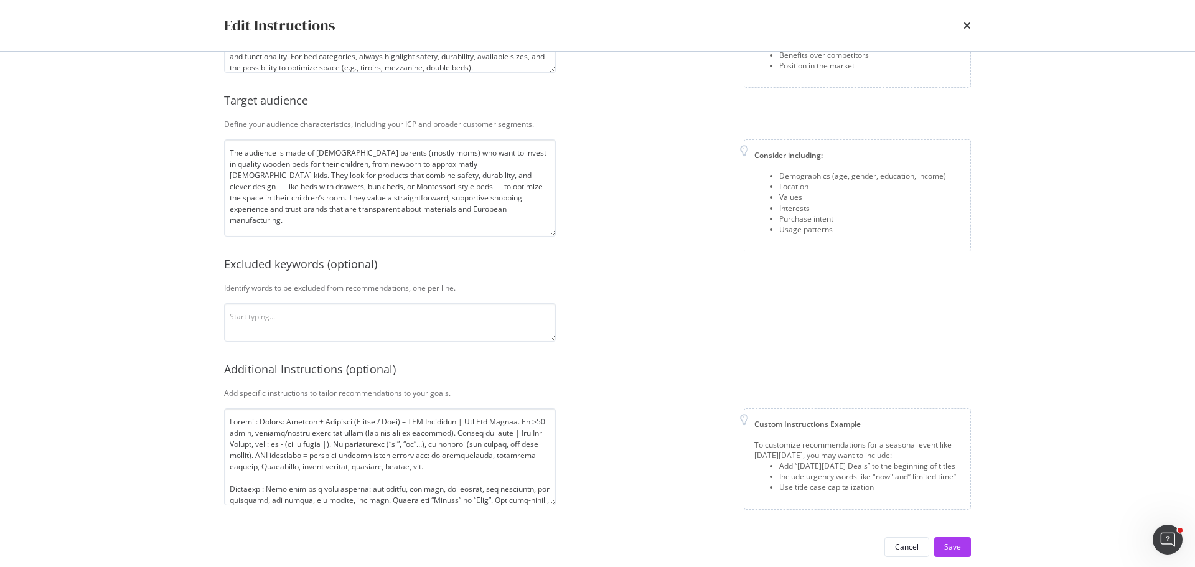
scroll to position [161, 0]
click at [410, 459] on textarea "modal" at bounding box center [390, 453] width 332 height 97
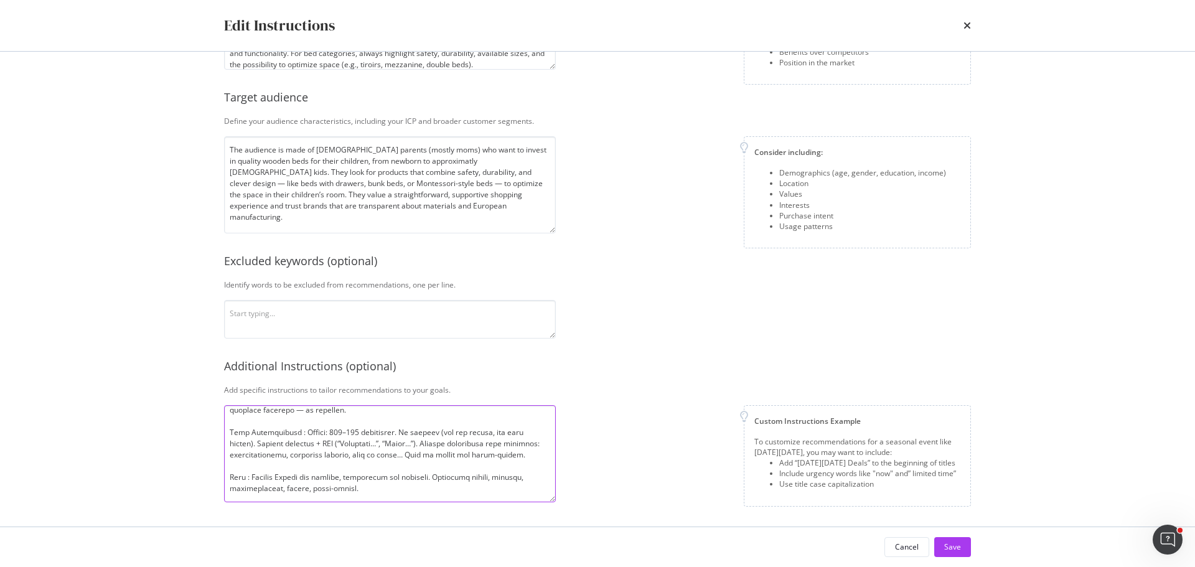
paste textarea "Format: Product + Audience (Enfant / Bébé) – SEO Attribute | Mon Lit Cabane. Al…"
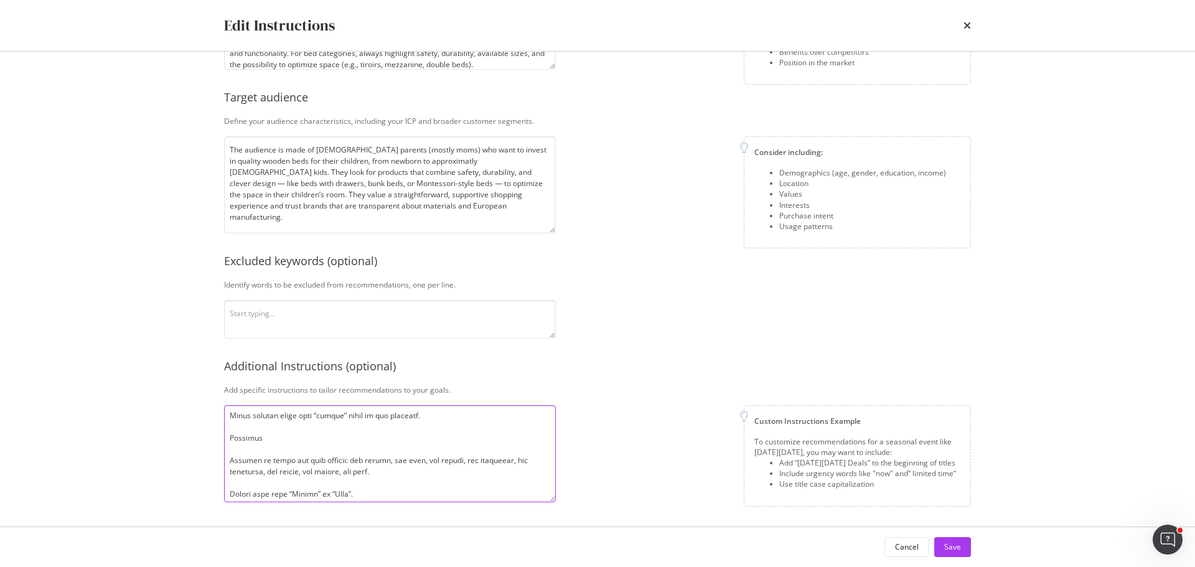
scroll to position [0, 0]
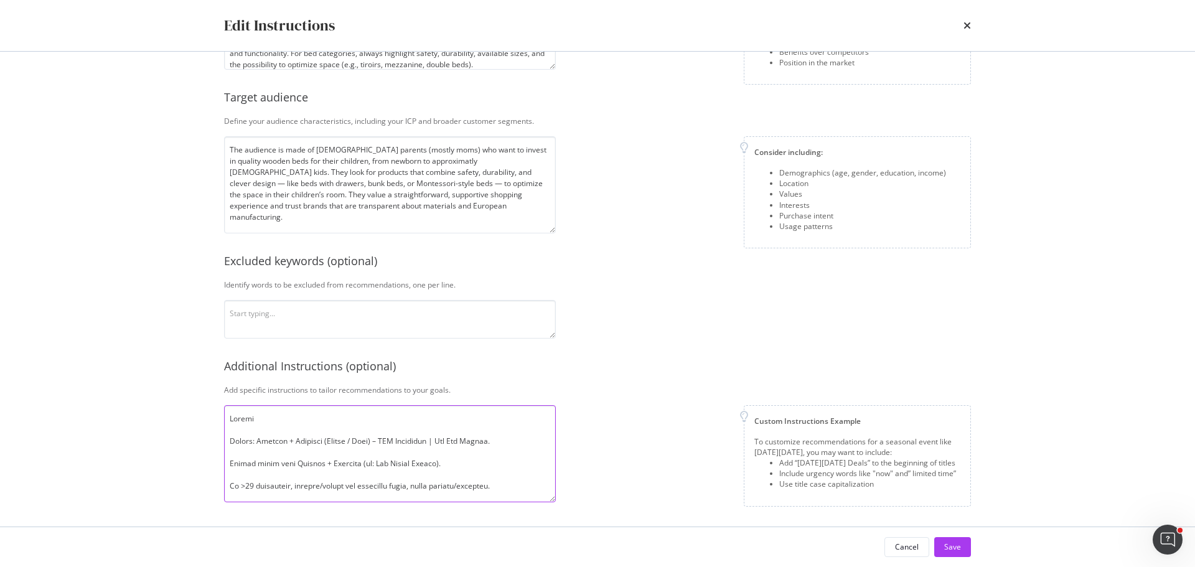
click at [330, 422] on textarea "modal" at bounding box center [390, 453] width 332 height 97
click at [248, 414] on textarea "modal" at bounding box center [390, 453] width 332 height 97
click at [525, 421] on textarea "modal" at bounding box center [390, 453] width 332 height 97
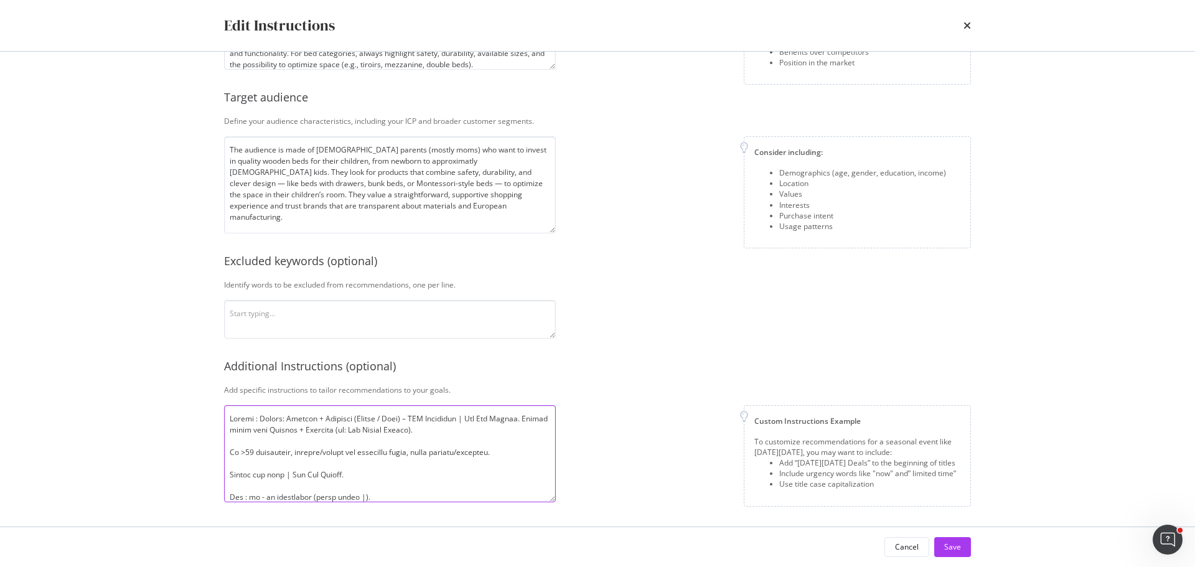
click at [500, 432] on textarea "modal" at bounding box center [390, 453] width 332 height 97
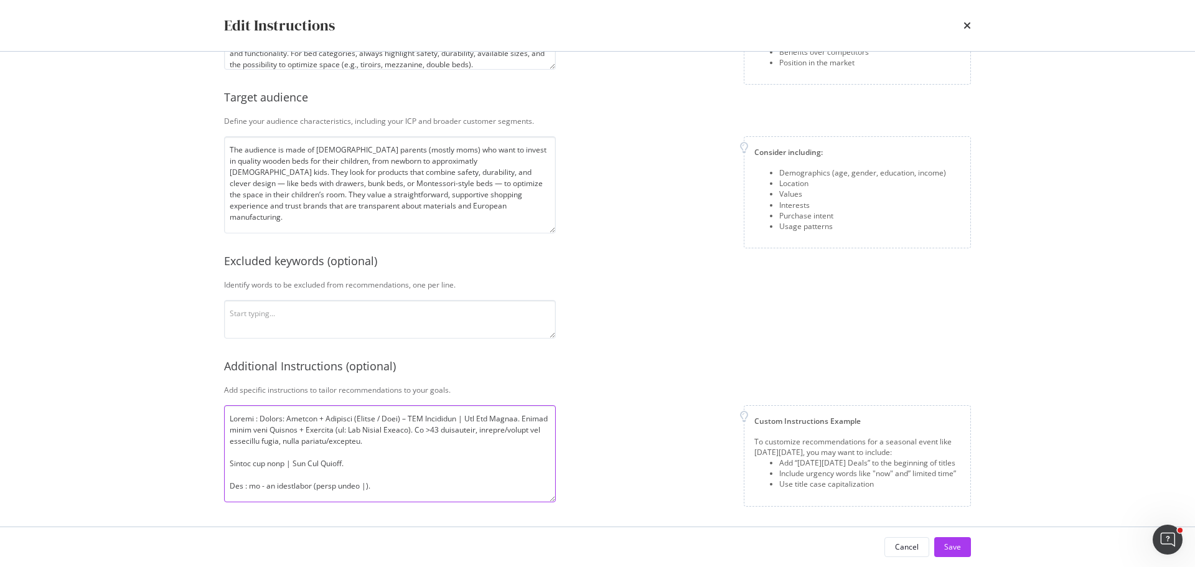
click at [490, 444] on textarea "modal" at bounding box center [390, 453] width 332 height 97
click at [381, 455] on textarea "modal" at bounding box center [390, 453] width 332 height 97
click at [412, 449] on textarea "modal" at bounding box center [390, 453] width 332 height 97
click at [394, 470] on textarea "modal" at bounding box center [390, 453] width 332 height 97
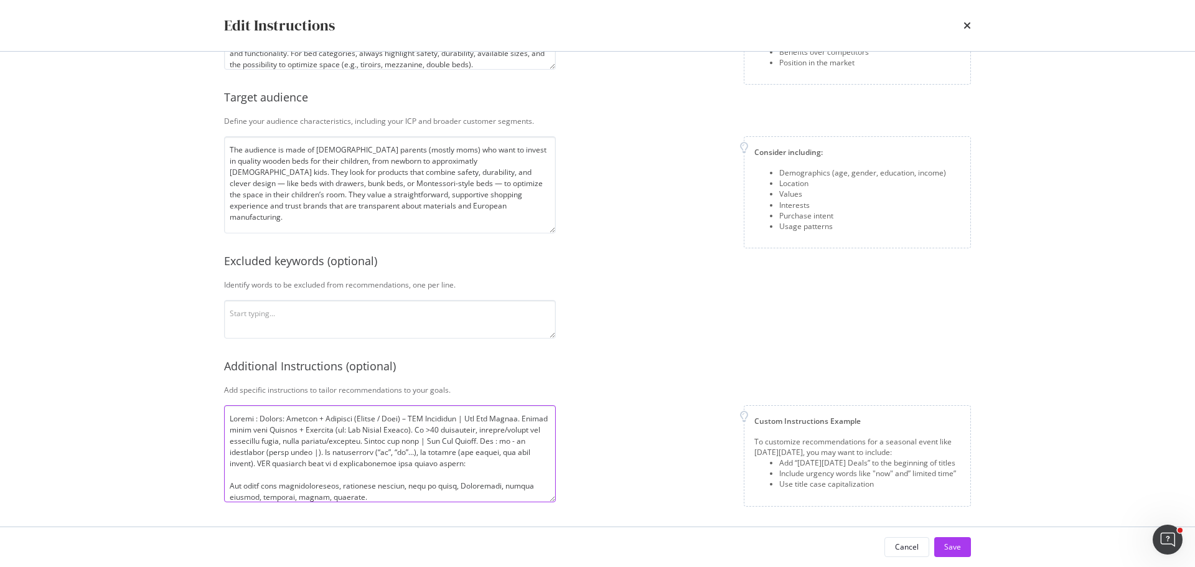
click at [535, 465] on textarea "modal" at bounding box center [390, 453] width 332 height 97
click at [416, 482] on textarea "modal" at bounding box center [390, 453] width 332 height 97
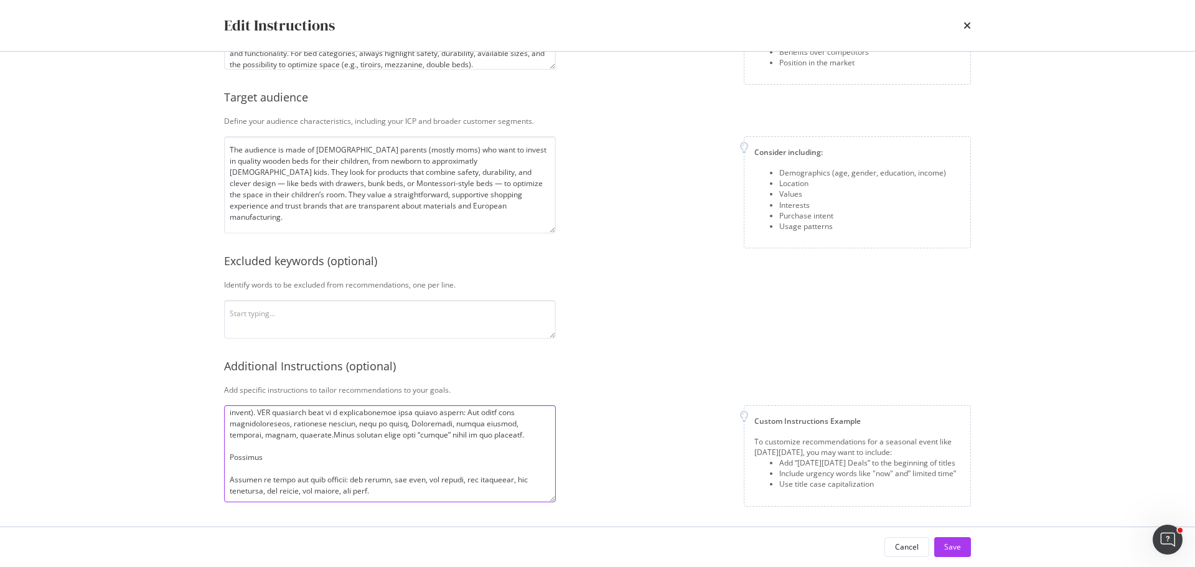
scroll to position [40, 0]
click at [320, 467] on textarea "modal" at bounding box center [390, 453] width 332 height 97
click at [418, 476] on textarea "modal" at bounding box center [390, 453] width 332 height 97
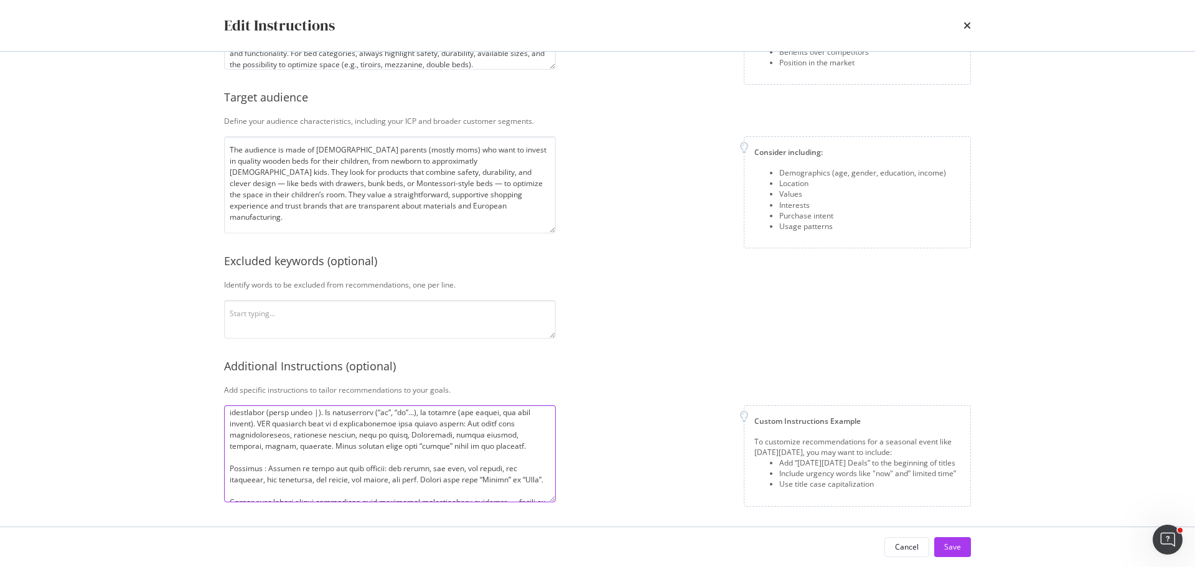
scroll to position [102, 0]
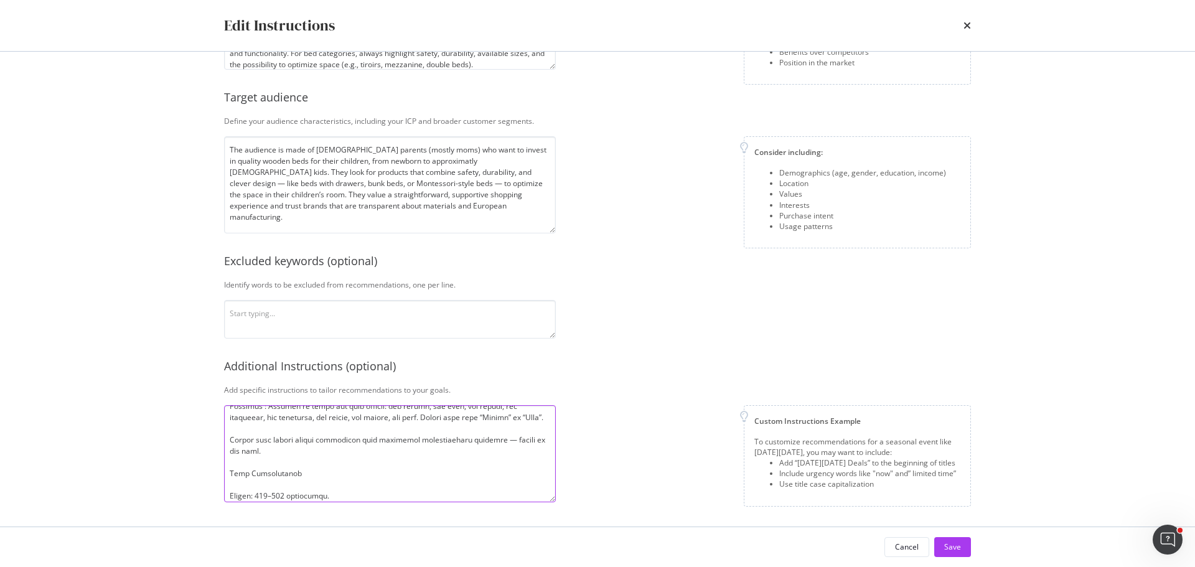
click at [539, 412] on textarea "modal" at bounding box center [390, 453] width 332 height 97
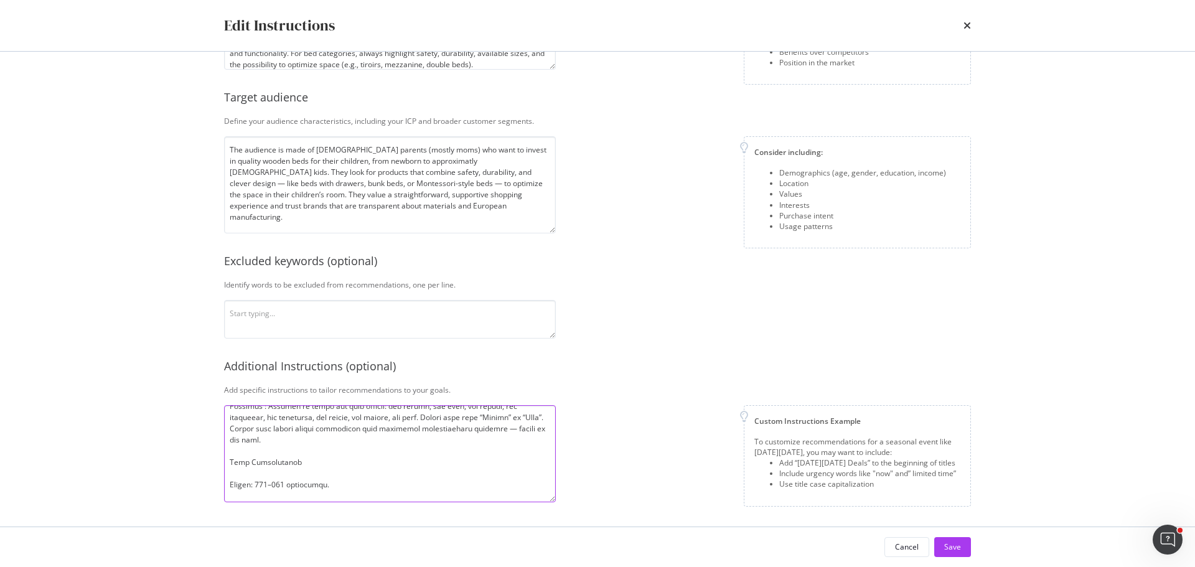
scroll to position [91, 0]
click at [336, 452] on textarea "modal" at bounding box center [390, 453] width 332 height 97
click at [340, 475] on textarea "modal" at bounding box center [390, 453] width 332 height 97
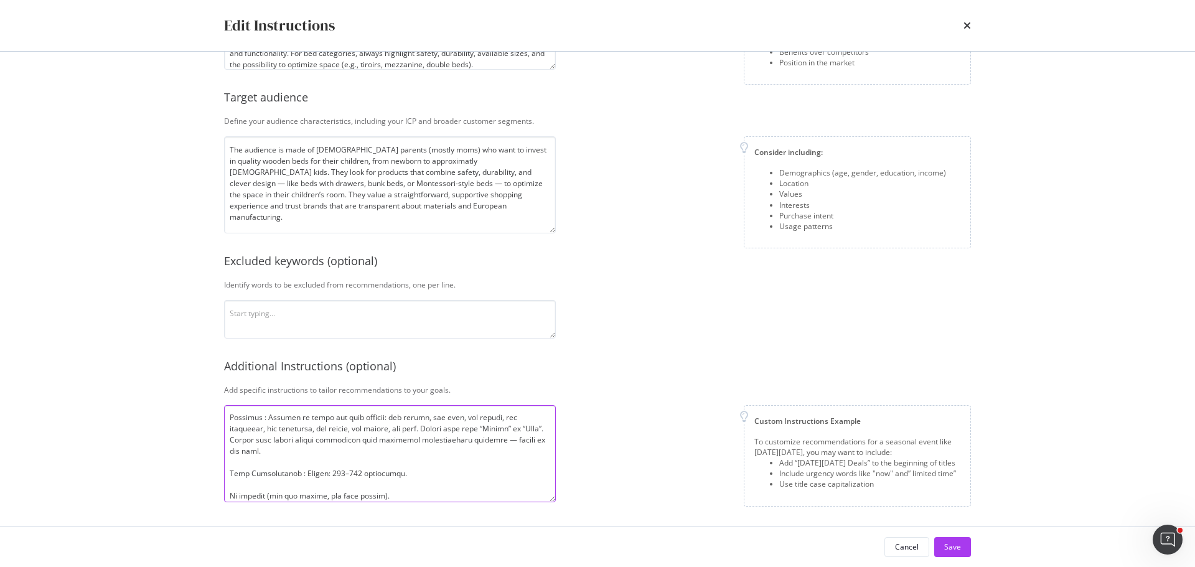
click at [430, 472] on textarea "modal" at bounding box center [390, 453] width 332 height 97
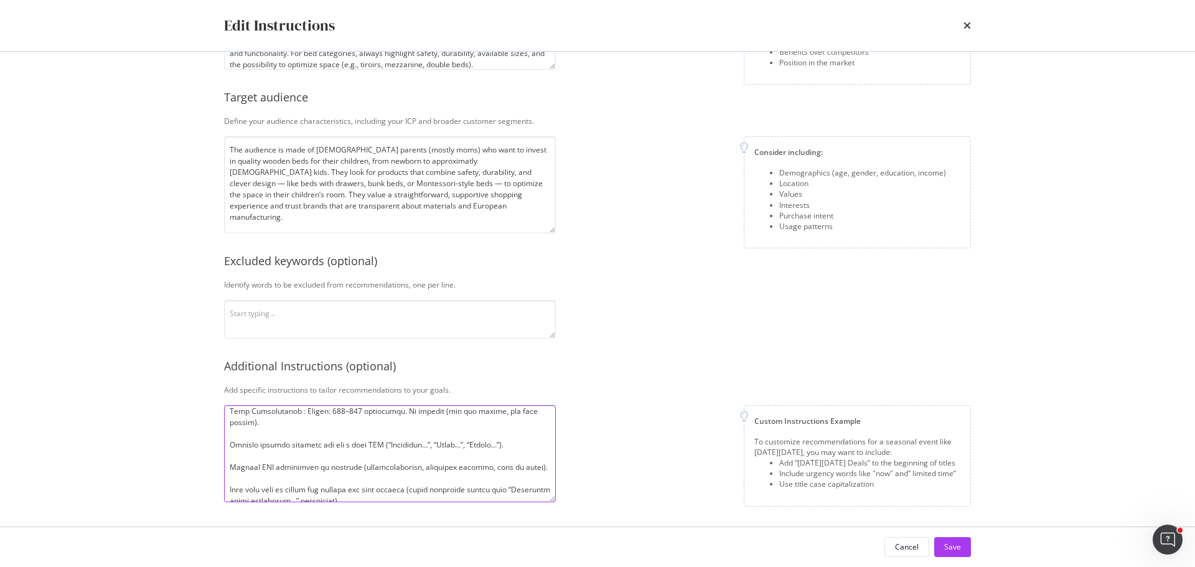
click at [330, 424] on textarea "modal" at bounding box center [390, 453] width 332 height 97
click at [328, 461] on textarea "modal" at bounding box center [390, 453] width 332 height 97
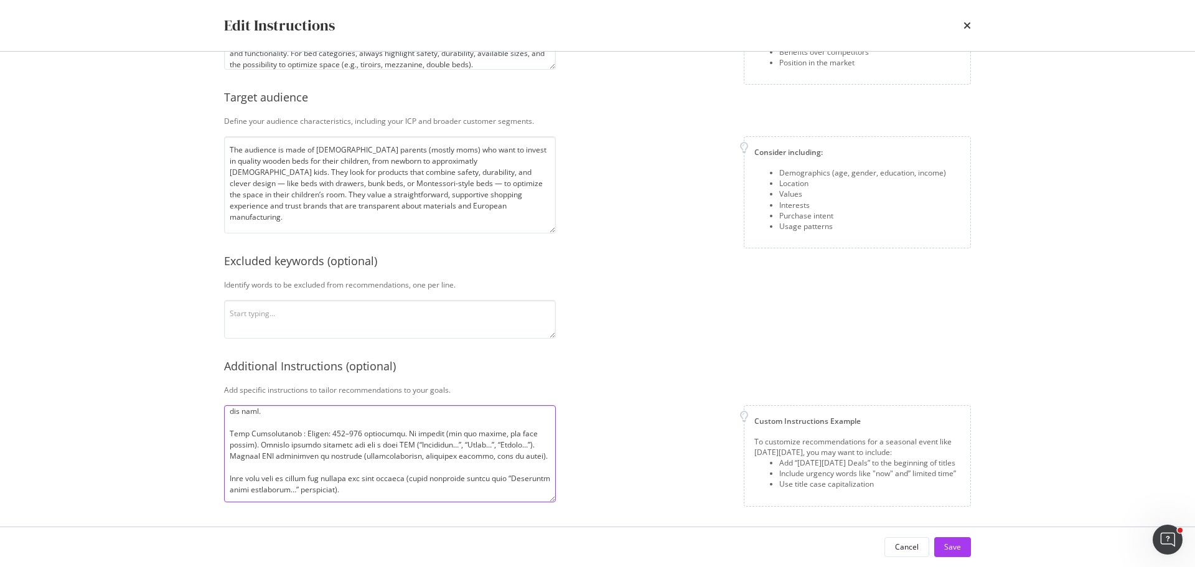
click at [319, 470] on textarea "modal" at bounding box center [390, 453] width 332 height 97
click at [392, 477] on textarea "modal" at bounding box center [390, 453] width 332 height 97
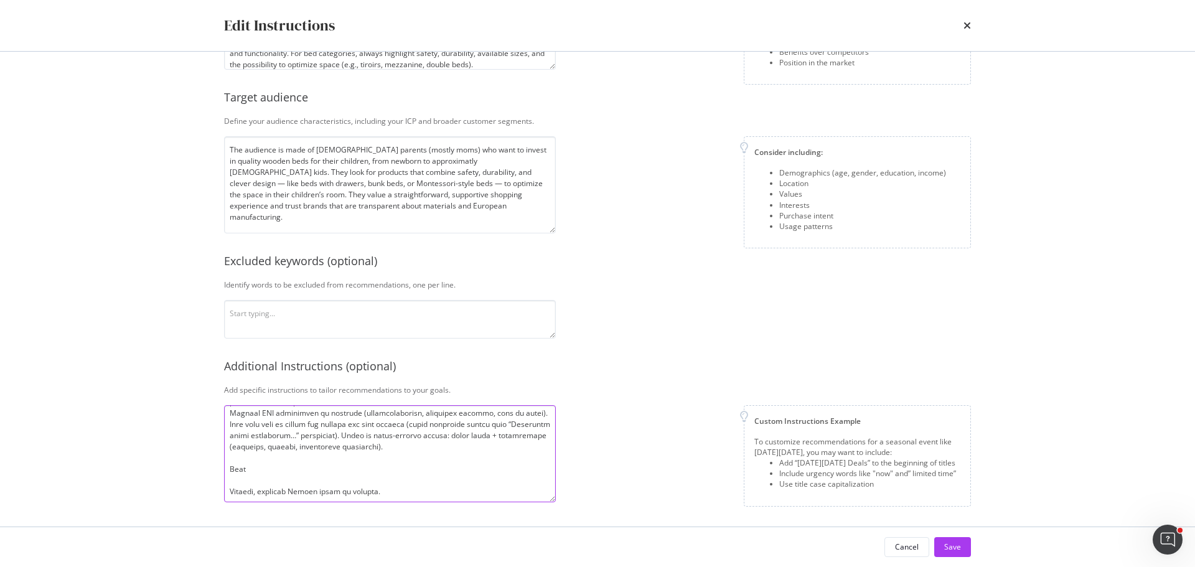
scroll to position [193, 0]
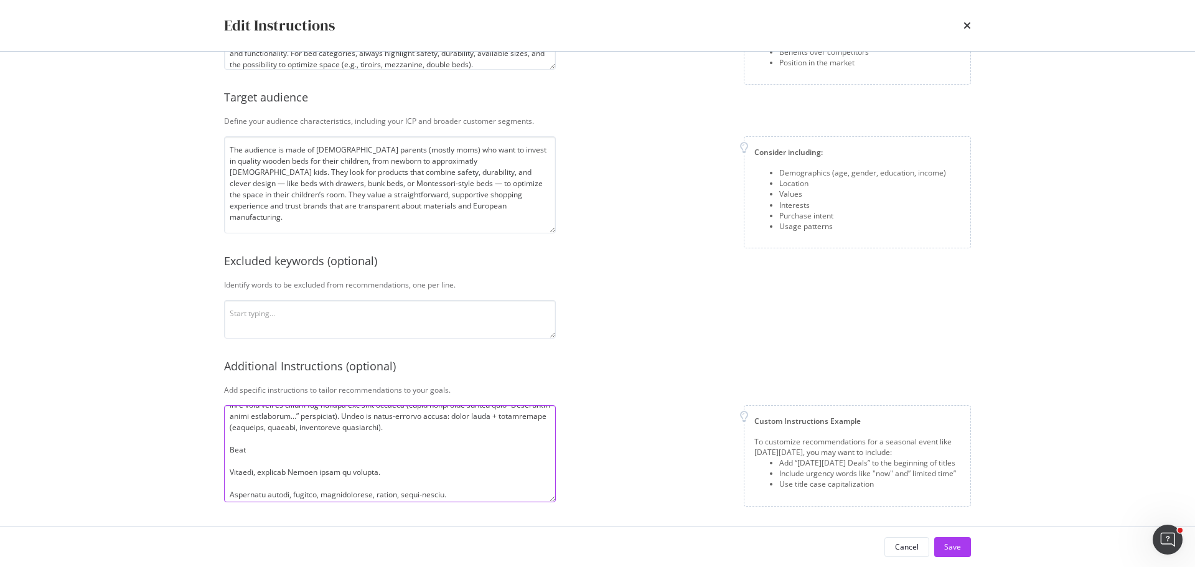
click at [447, 427] on textarea "modal" at bounding box center [390, 453] width 332 height 97
click at [308, 447] on textarea "modal" at bounding box center [390, 453] width 332 height 97
click at [413, 448] on textarea "modal" at bounding box center [390, 453] width 332 height 97
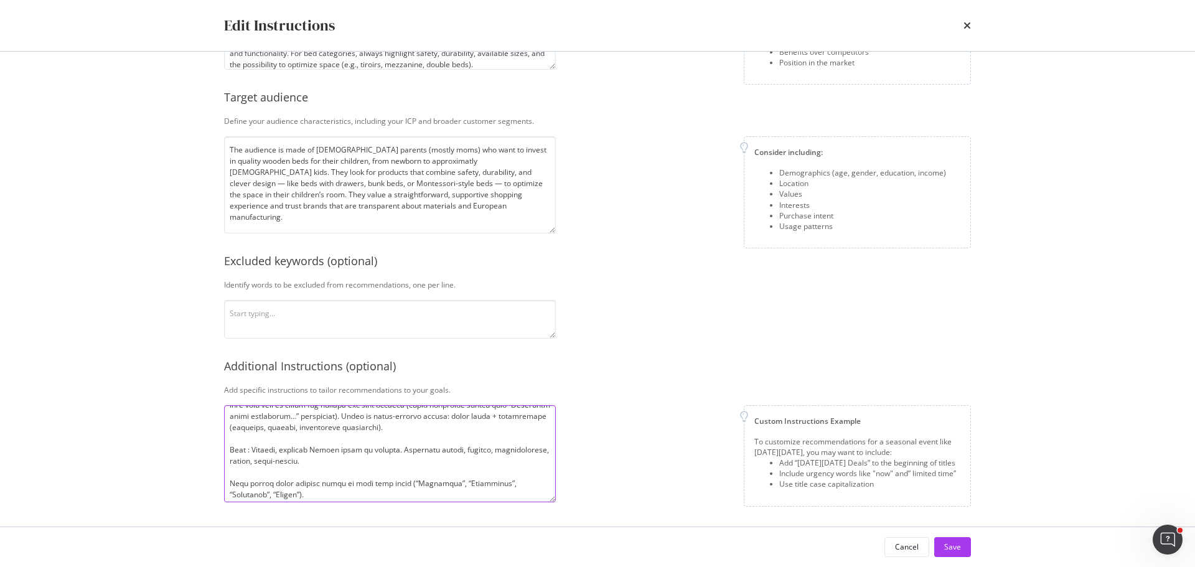
click at [386, 460] on textarea "modal" at bounding box center [390, 453] width 332 height 97
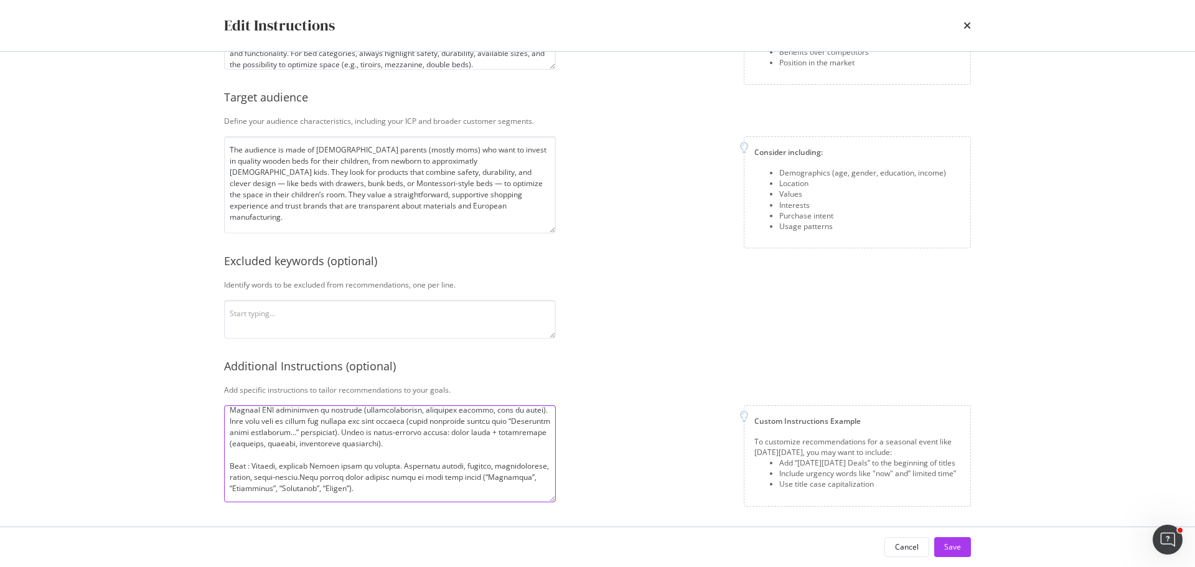
scroll to position [177, 0]
click at [432, 490] on textarea "modal" at bounding box center [390, 453] width 332 height 97
type textarea "Titles : Format: Product + Audience (Enfant / Bébé) – SEO Attribute | Mon Lit C…"
click at [964, 543] on button "Save" at bounding box center [952, 547] width 37 height 20
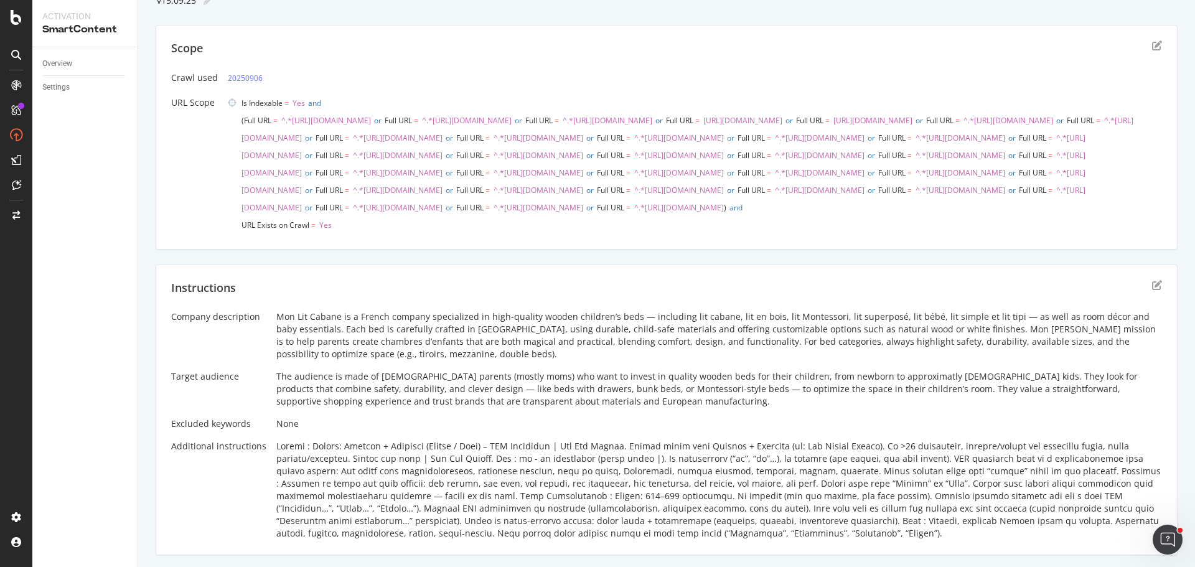
scroll to position [0, 0]
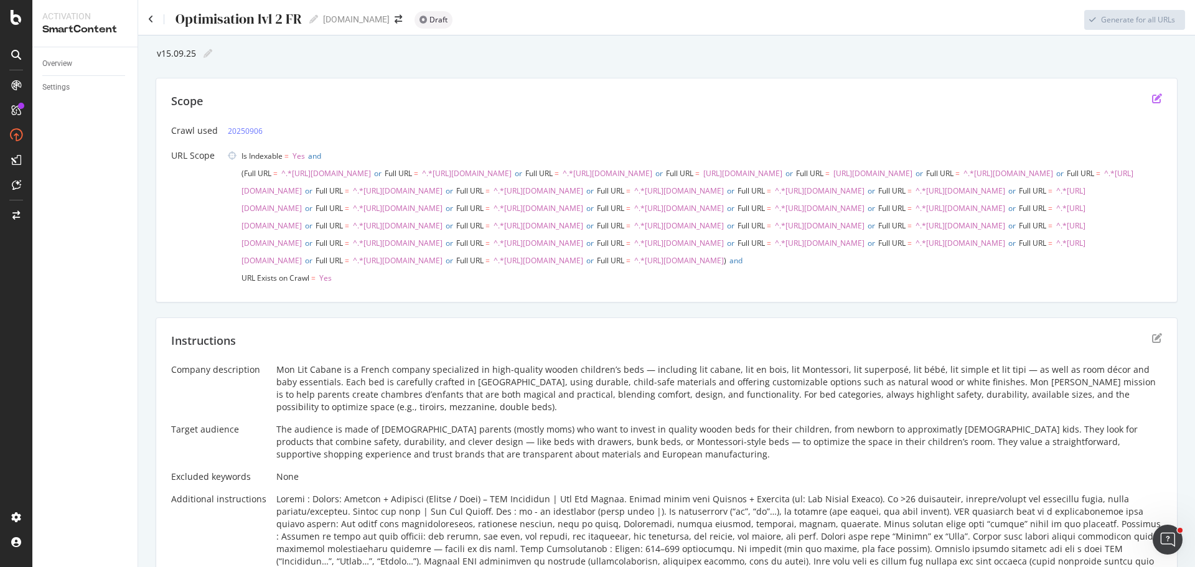
click at [1152, 98] on icon "edit" at bounding box center [1157, 98] width 10 height 10
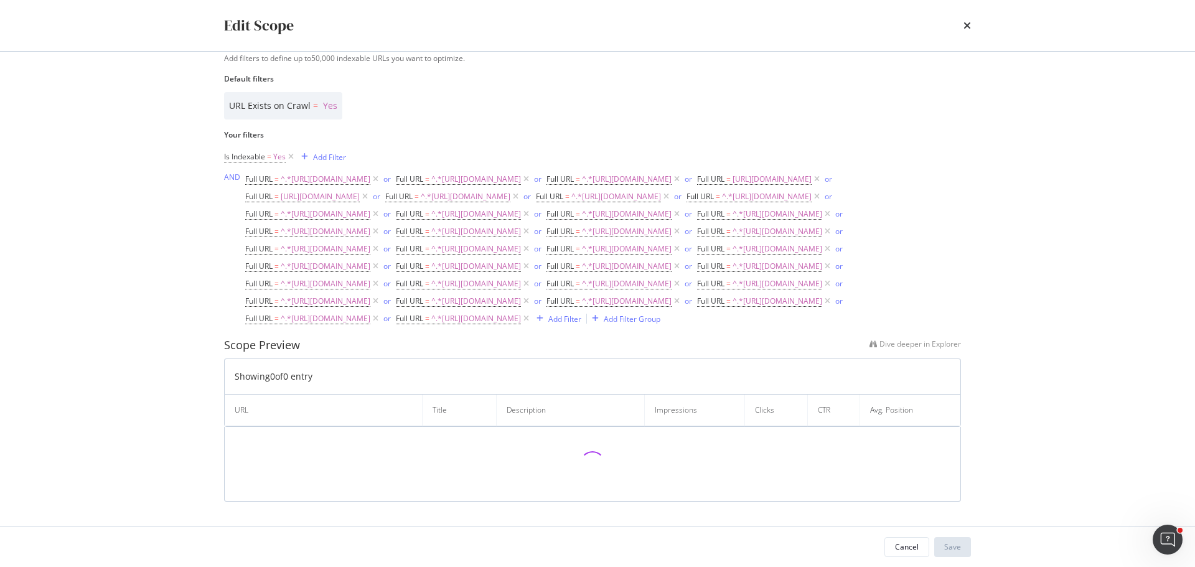
scroll to position [251, 0]
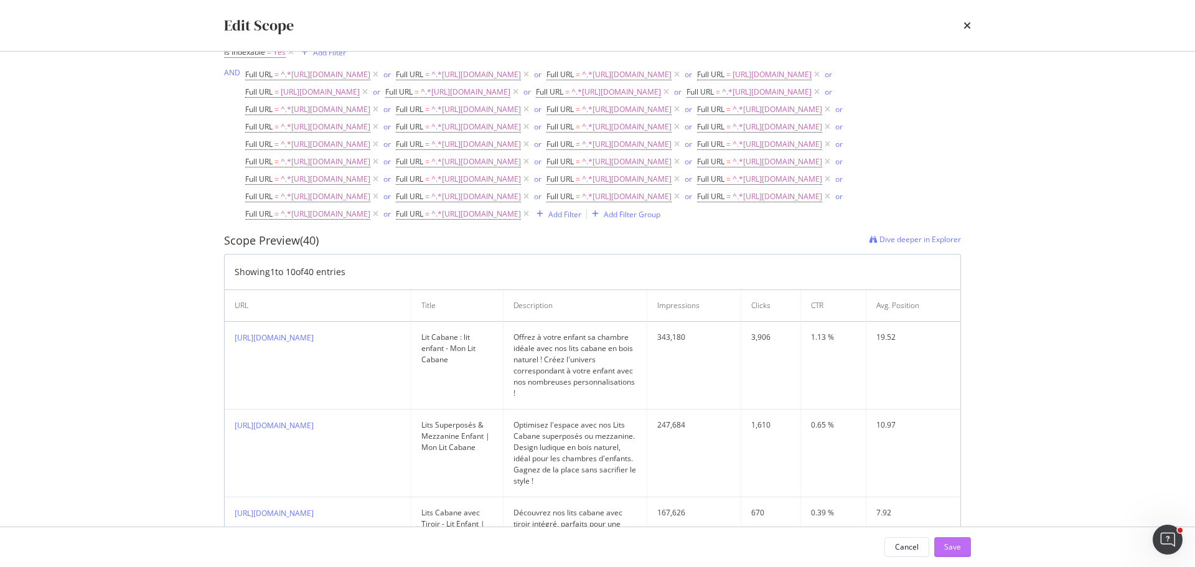
click at [946, 554] on div "Save" at bounding box center [952, 547] width 17 height 19
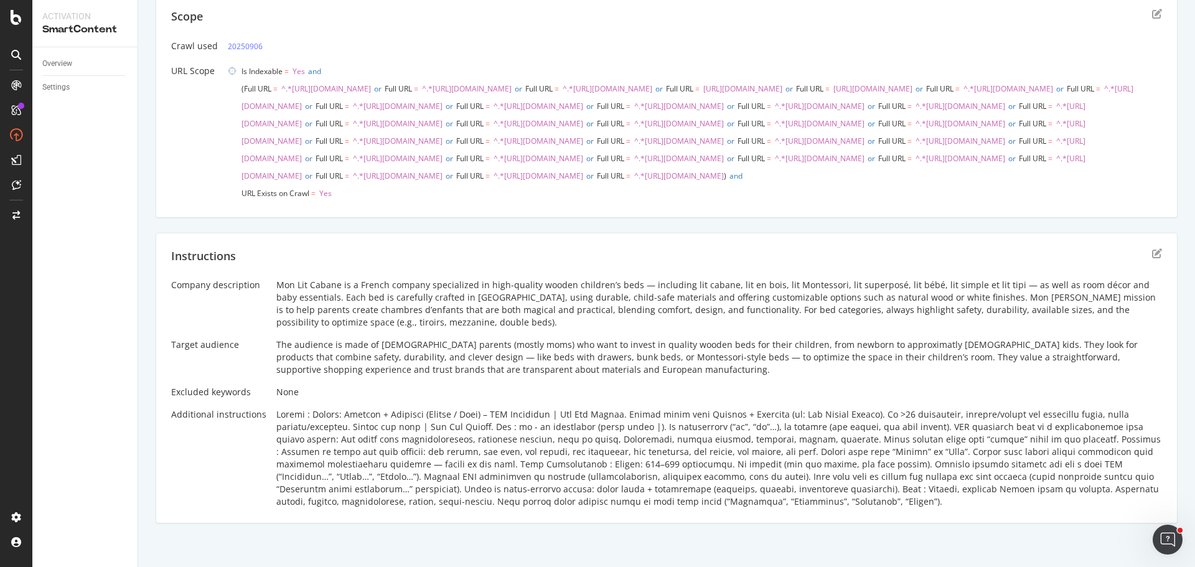
scroll to position [0, 0]
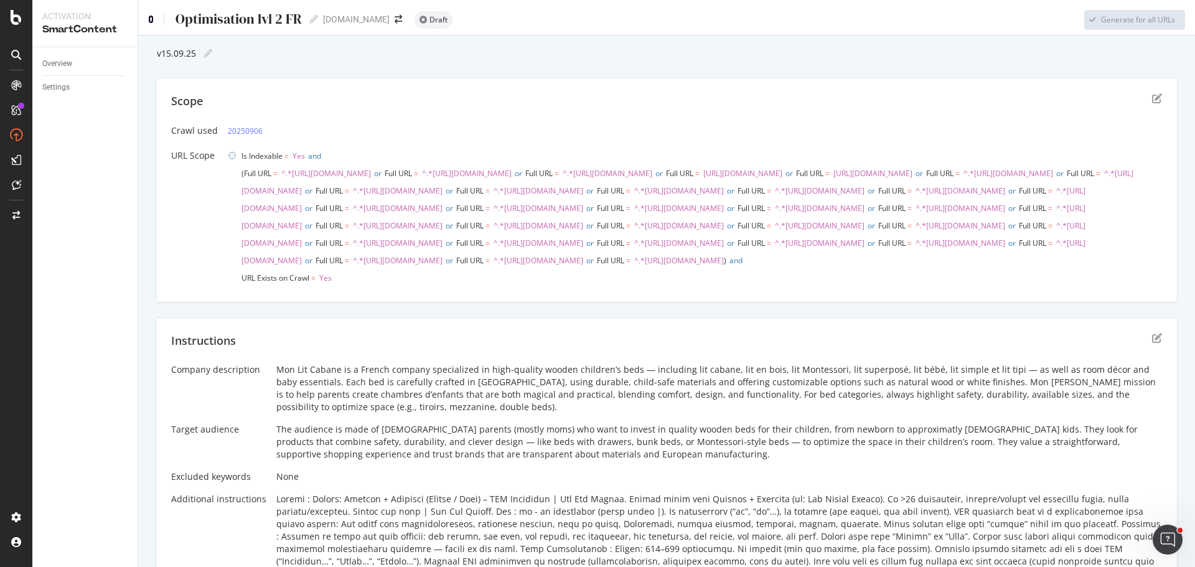
click at [150, 21] on icon at bounding box center [151, 19] width 6 height 9
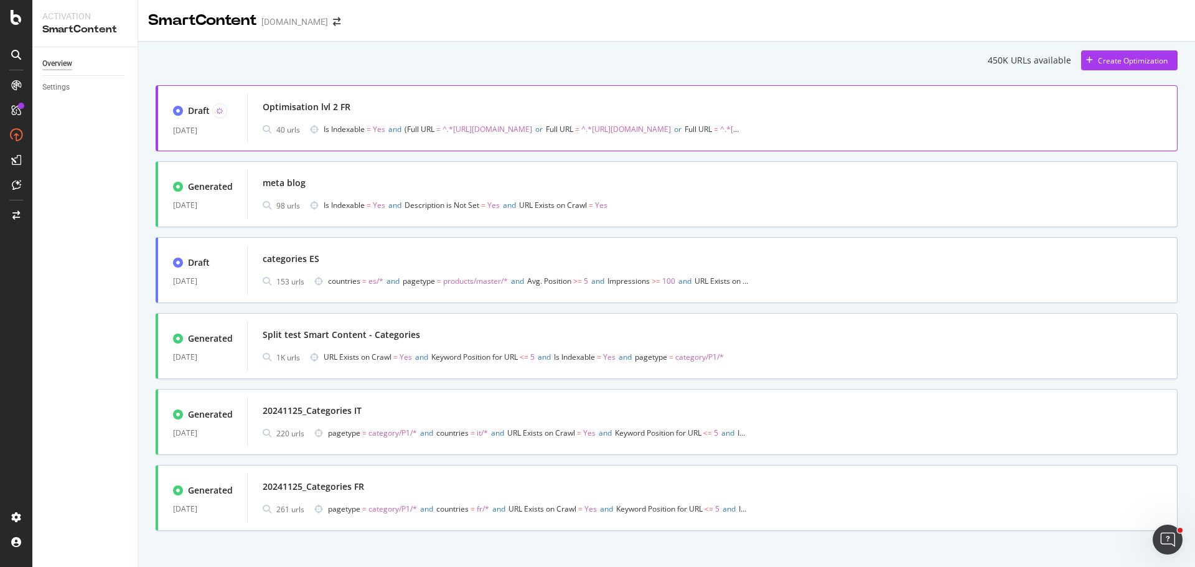
click at [615, 113] on div "Optimisation lvl 2 FR" at bounding box center [712, 106] width 899 height 17
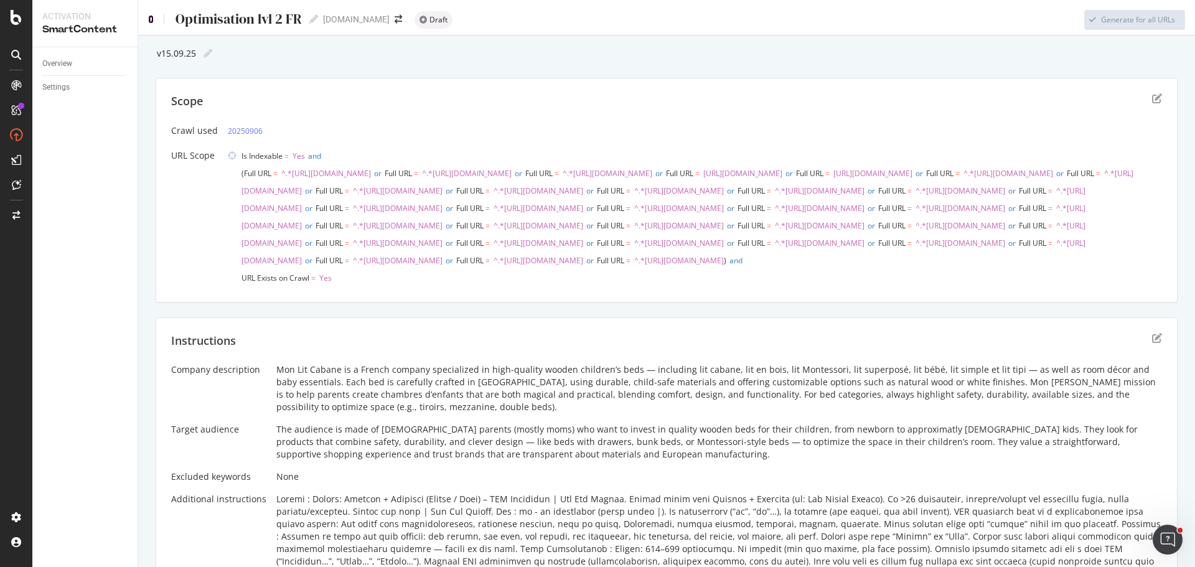
click at [152, 21] on icon at bounding box center [151, 19] width 6 height 9
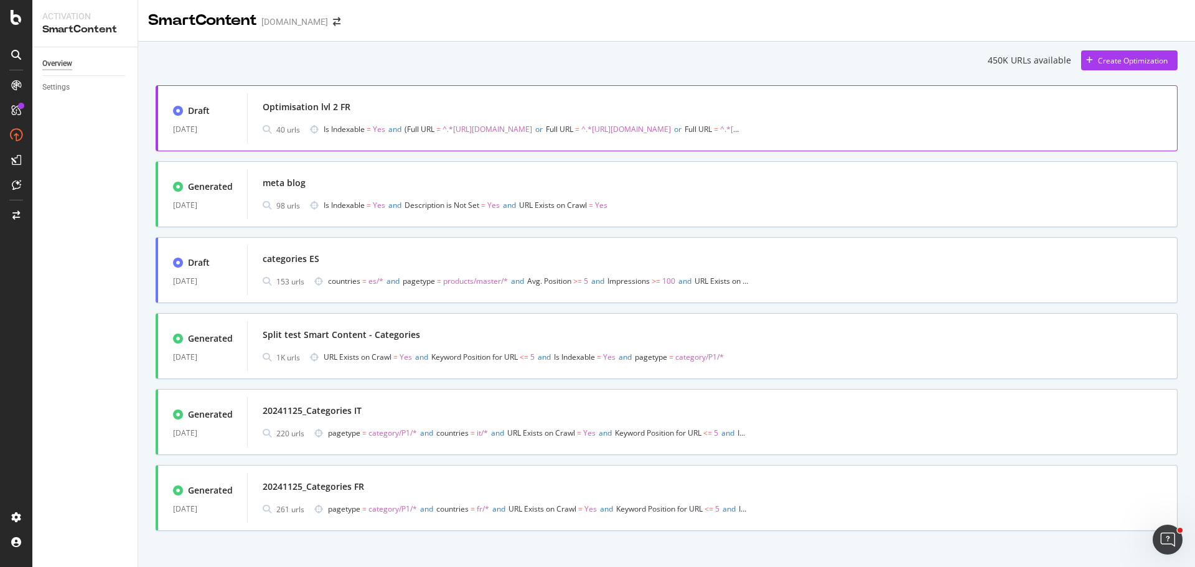
click at [384, 111] on div "Optimisation lvl 2 FR" at bounding box center [712, 106] width 899 height 17
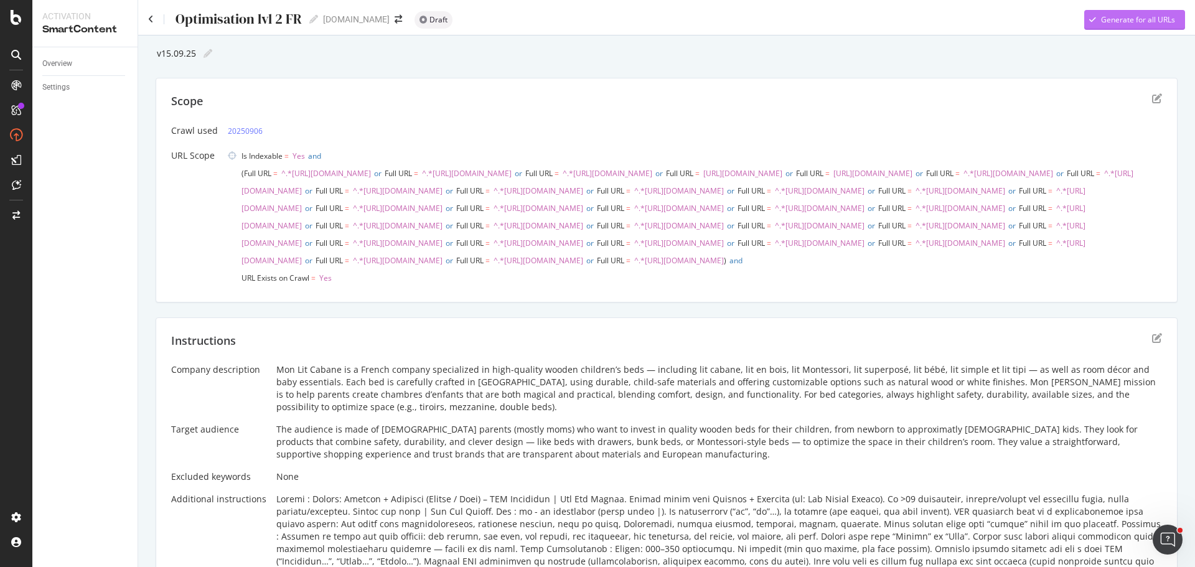
click at [1115, 19] on div "Generate for all URLs" at bounding box center [1138, 19] width 74 height 11
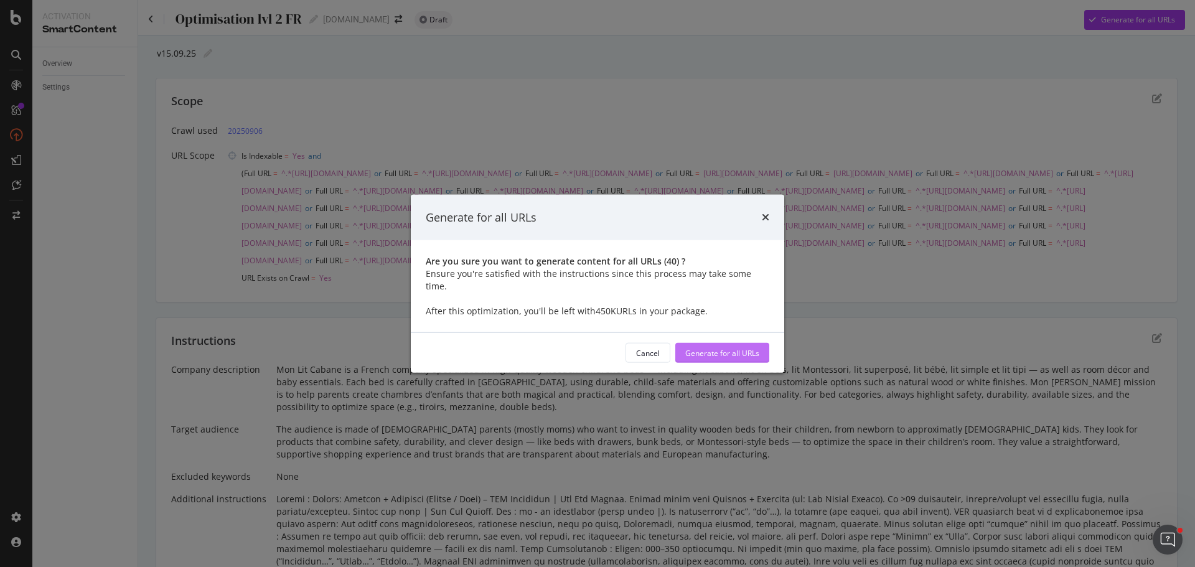
click at [714, 343] on div "Generate for all URLs" at bounding box center [722, 352] width 74 height 19
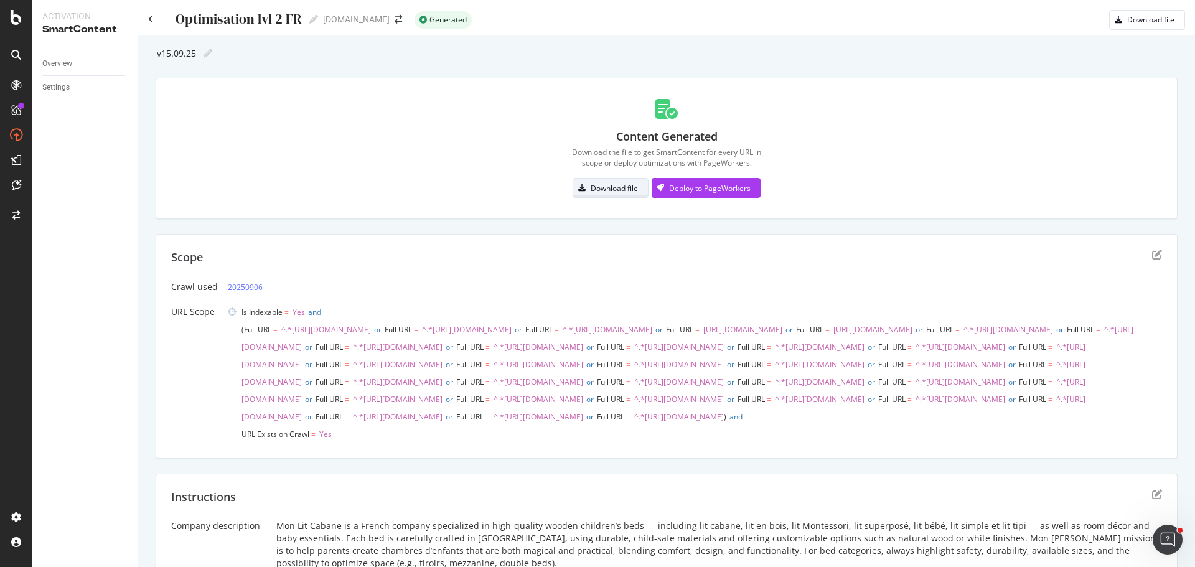
click at [592, 189] on div "Download file" at bounding box center [614, 188] width 47 height 11
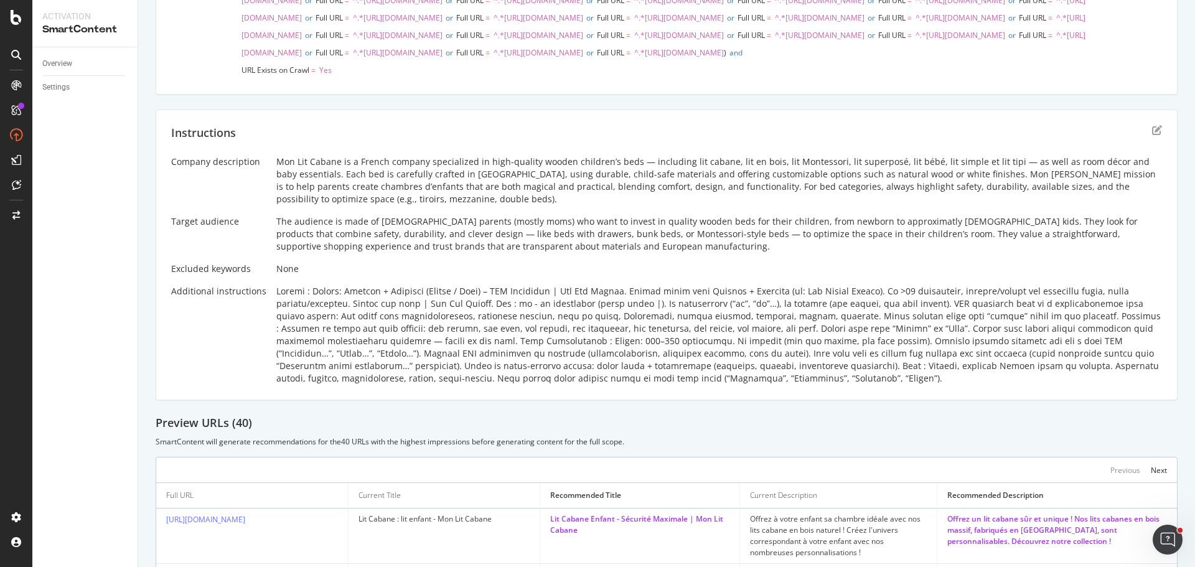
scroll to position [311, 0]
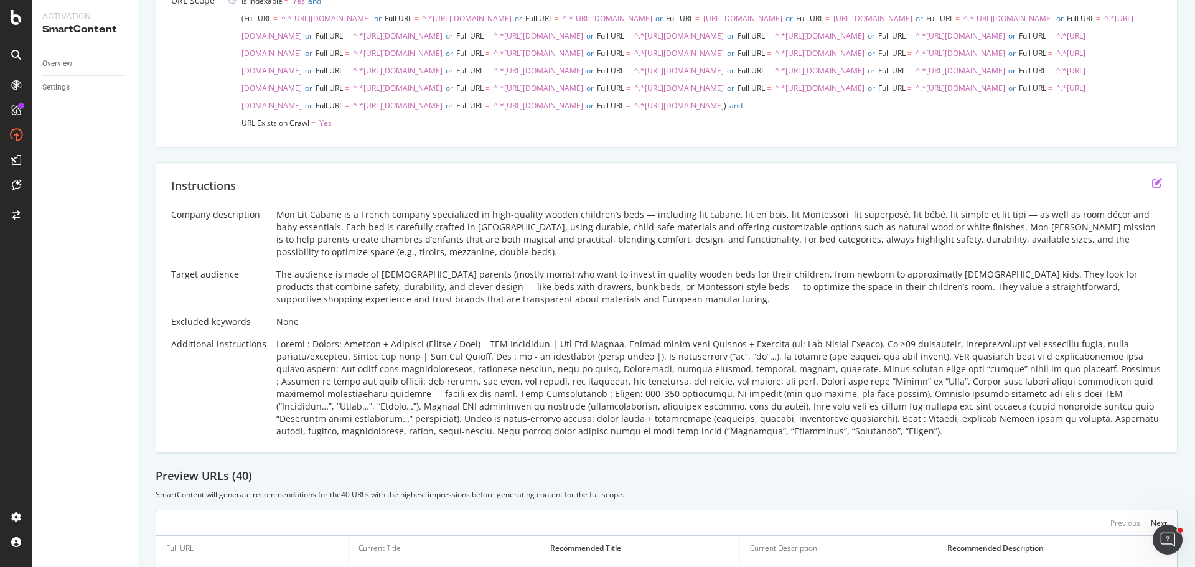
click at [1152, 188] on icon "edit" at bounding box center [1157, 183] width 10 height 10
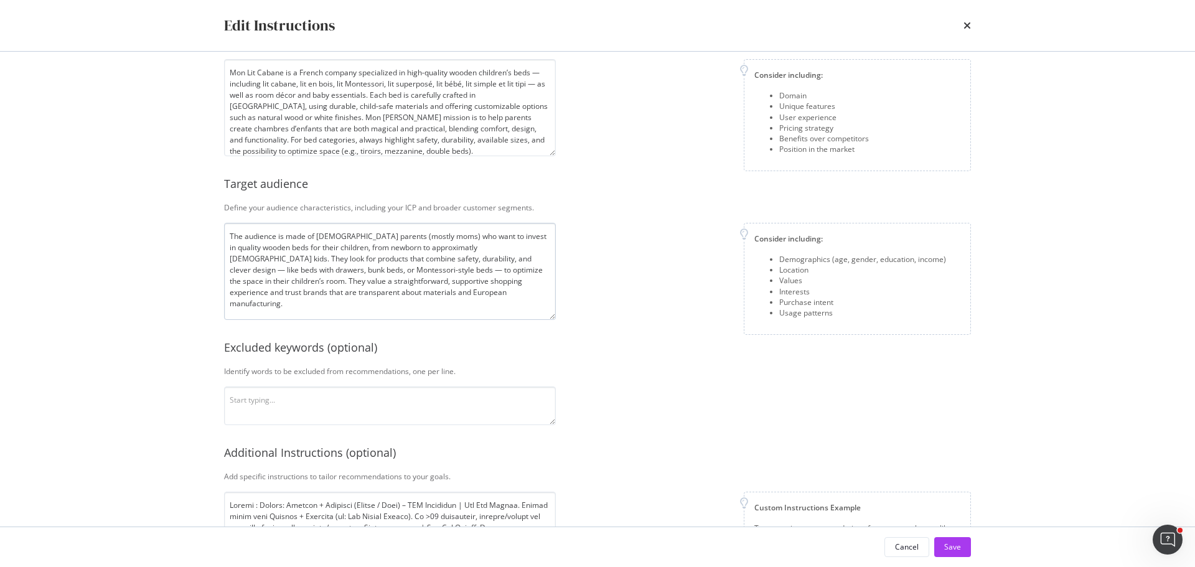
scroll to position [161, 0]
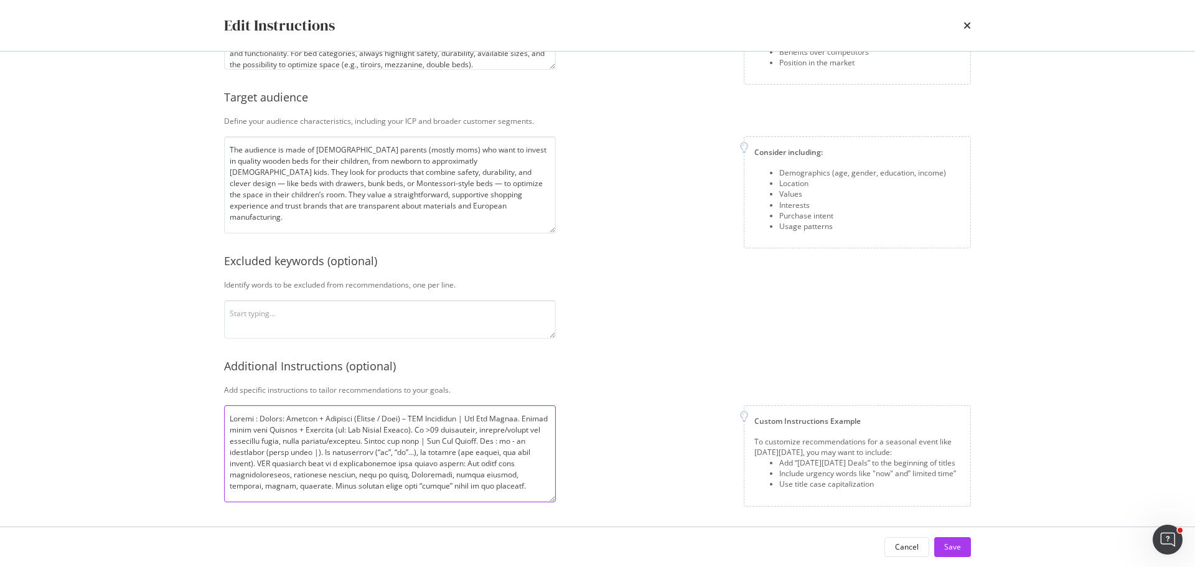
click at [418, 444] on textarea "modal" at bounding box center [390, 453] width 332 height 97
click at [629, 403] on div "Company description Explain your company’s unique value proposition in detail. …" at bounding box center [597, 209] width 747 height 586
drag, startPoint x: 441, startPoint y: 429, endPoint x: 433, endPoint y: 437, distance: 11.4
click at [433, 437] on textarea "modal" at bounding box center [390, 453] width 332 height 97
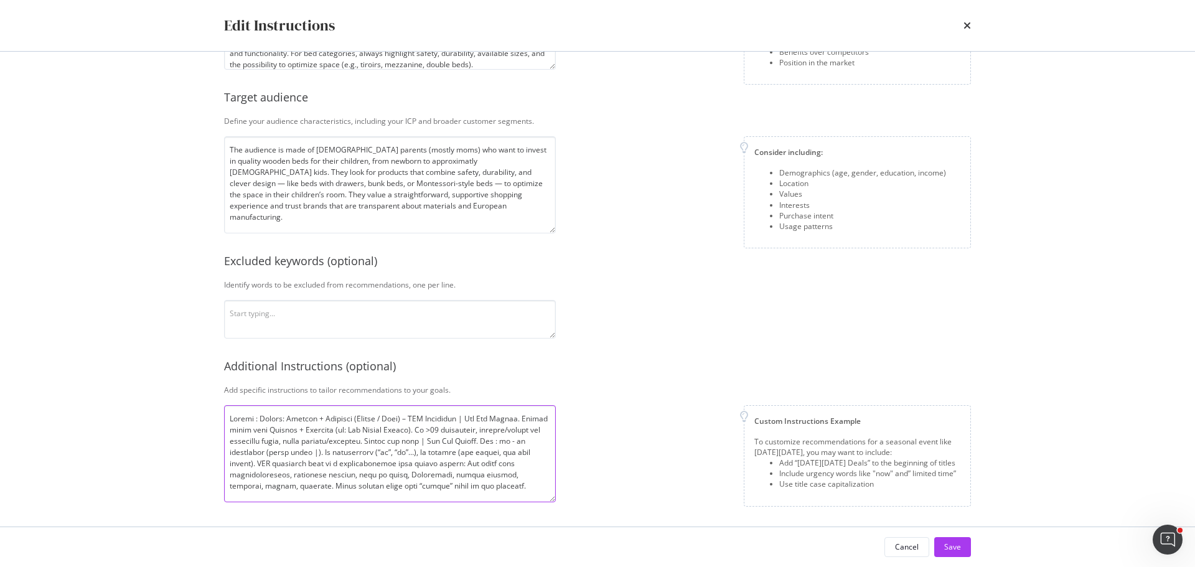
click at [347, 441] on textarea "modal" at bounding box center [390, 453] width 332 height 97
paste textarea "No sizes/dimensions in category page titles (e.g. 90x190). Max 60 characters (i…"
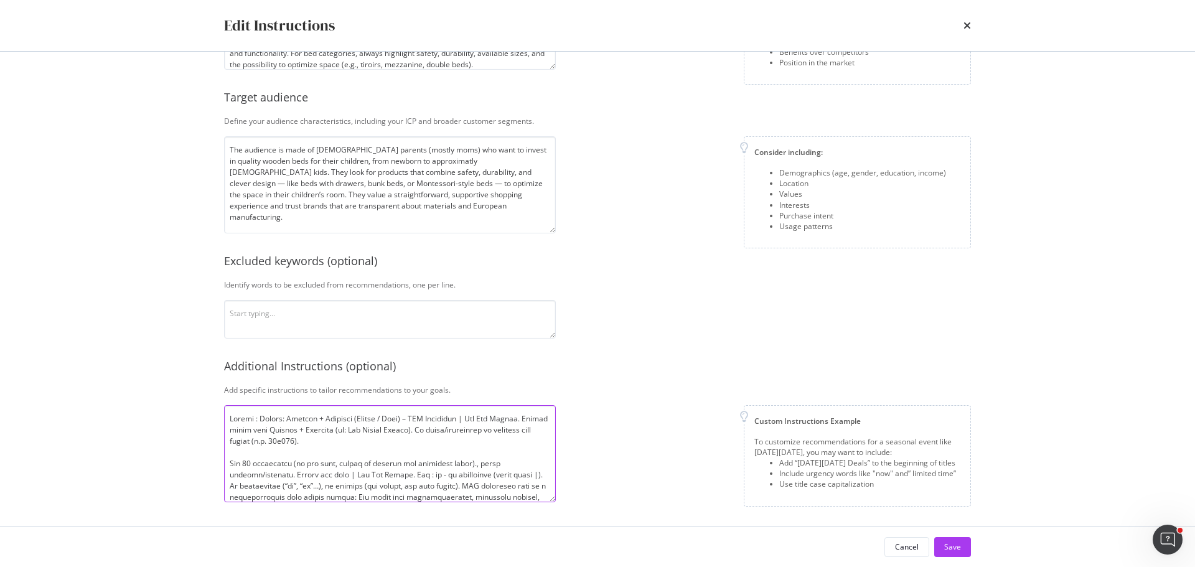
click at [399, 441] on textarea "modal" at bounding box center [390, 453] width 332 height 97
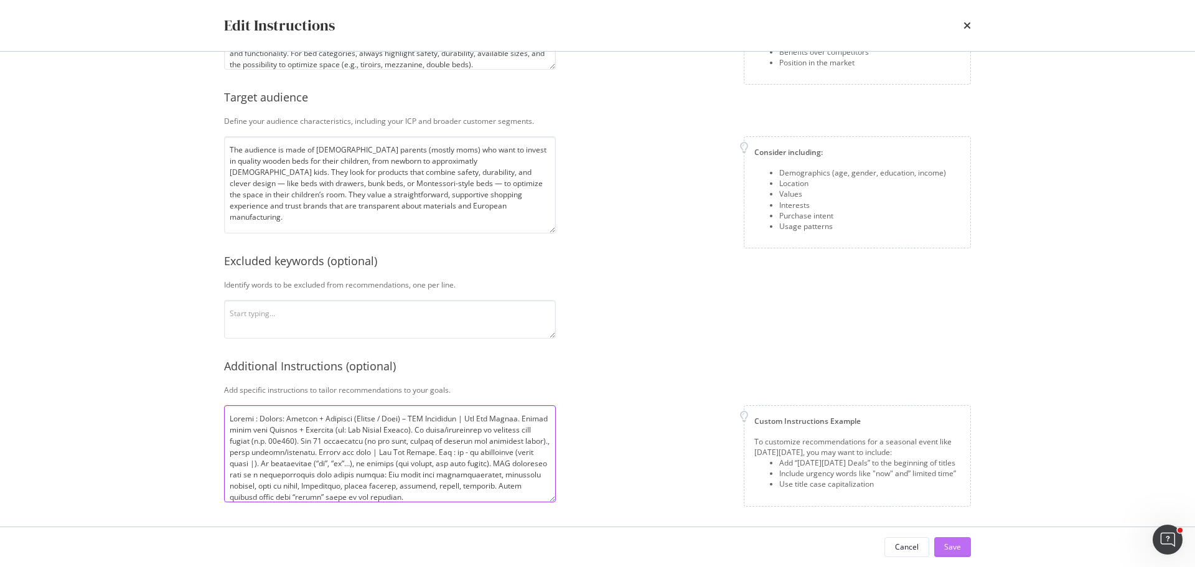
type textarea "Titles : Format: Product + Audience (Enfant / Bébé) – SEO Attribute | Mon Lit C…"
click at [962, 543] on button "Save" at bounding box center [952, 547] width 37 height 20
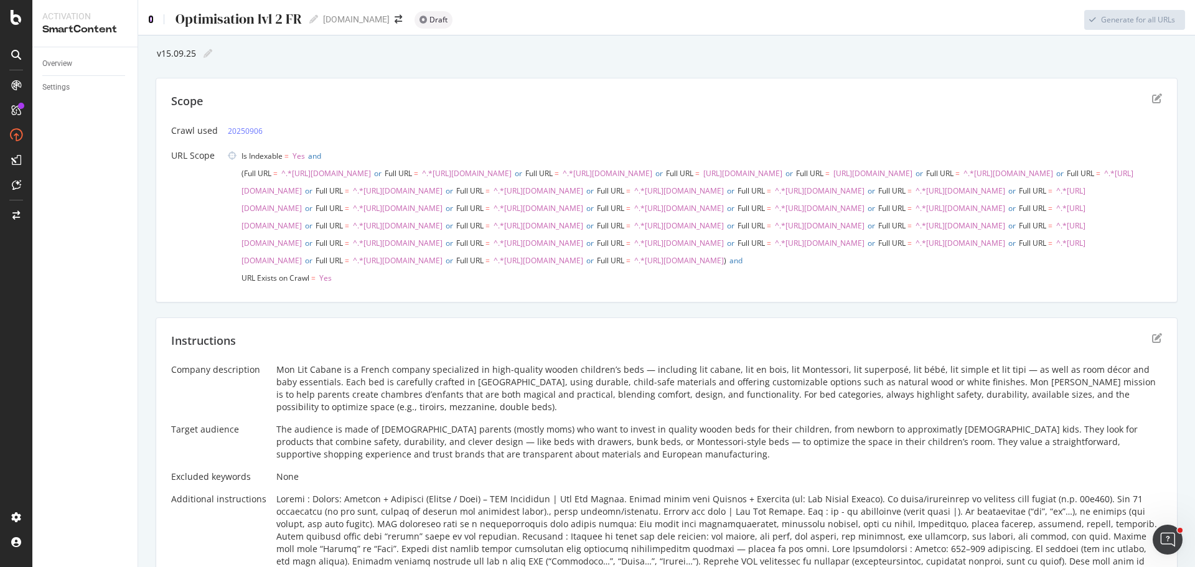
click at [151, 17] on icon at bounding box center [151, 19] width 6 height 9
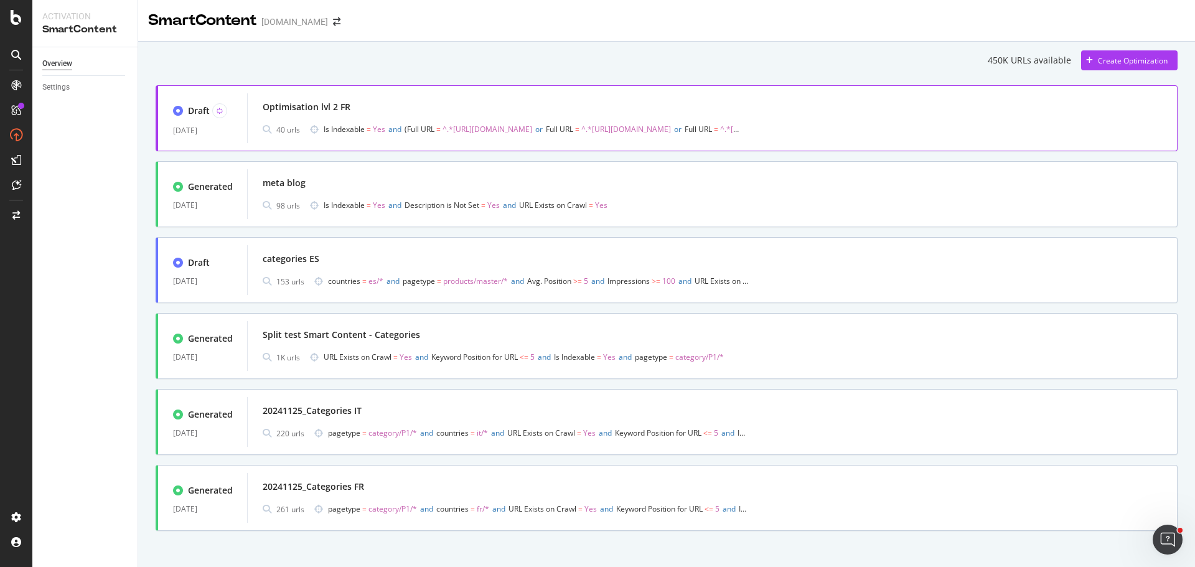
click at [635, 138] on span "Is Indexable = Yes and Full URL = ^.*https://monlitcabane.com/fr/178-lit-cabane…" at bounding box center [534, 129] width 420 height 17
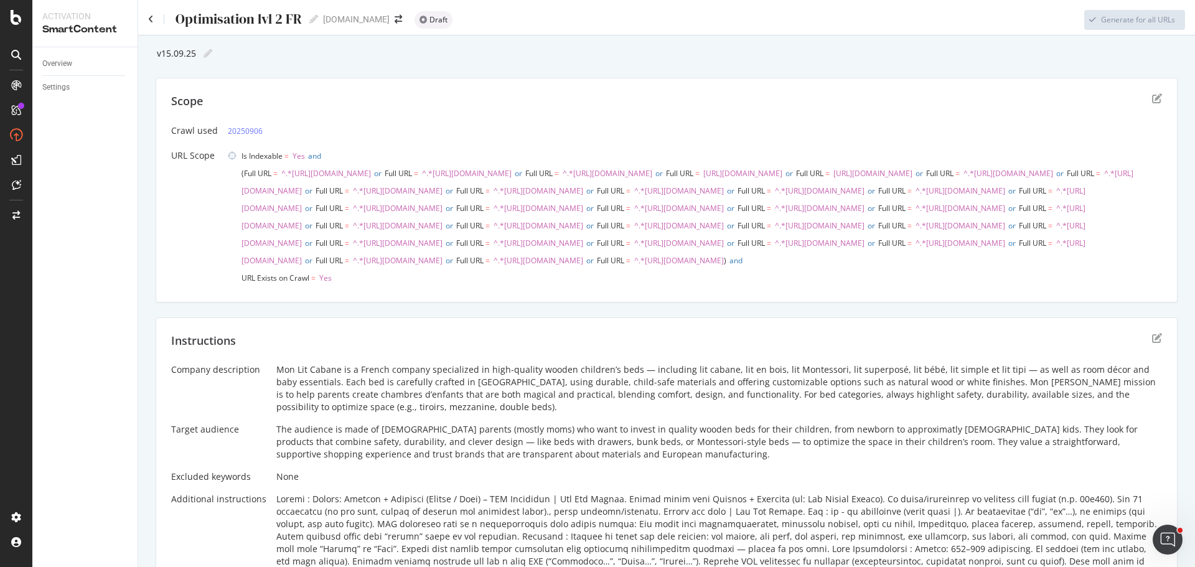
click at [151, 24] on div "Optimisation lvl 2 FR Optimisation lvl 2 FR" at bounding box center [233, 19] width 170 height 19
click at [155, 14] on div "Optimisation lvl 2 FR Optimisation lvl 2 FR" at bounding box center [233, 19] width 170 height 19
click at [152, 18] on icon at bounding box center [151, 19] width 6 height 9
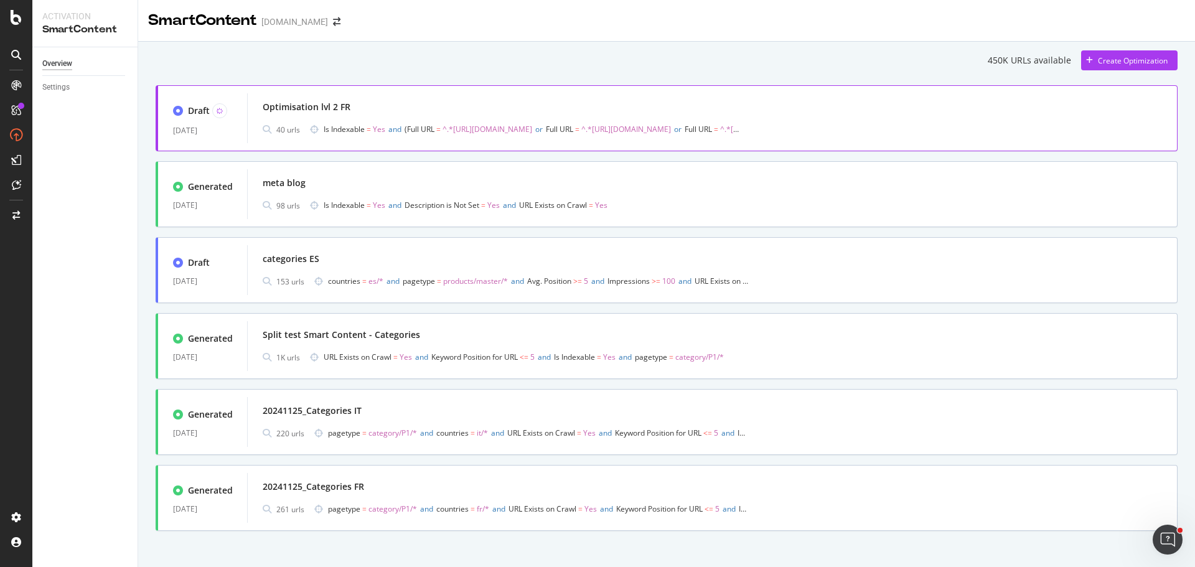
click at [368, 97] on div "Optimisation lvl 2 FR 40 urls Is Indexable = Yes and Full URL = ^.*https://monl…" at bounding box center [712, 118] width 930 height 50
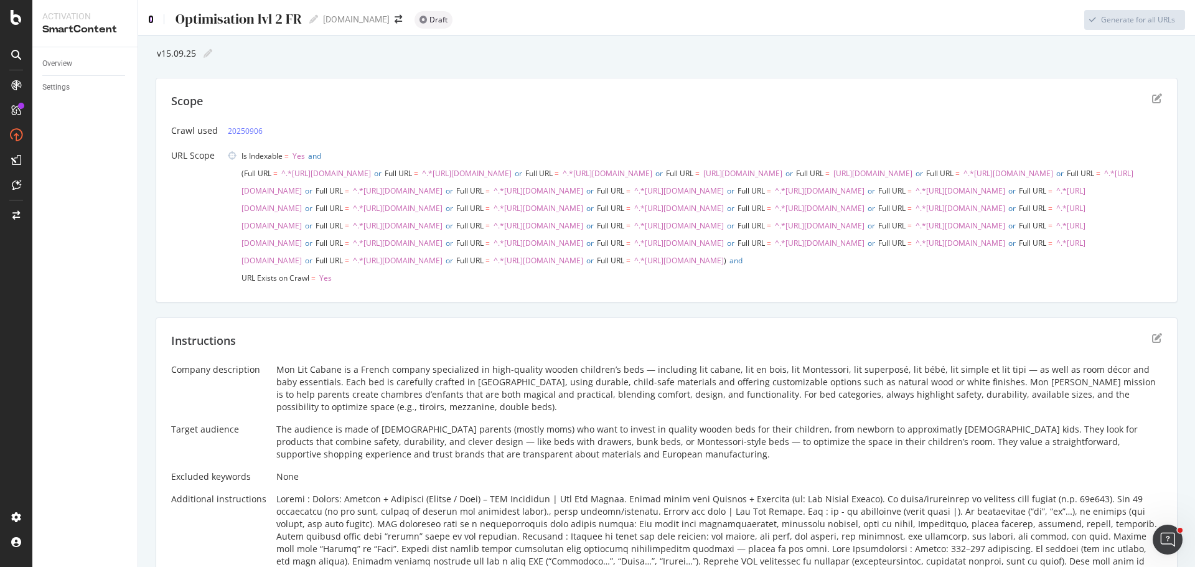
click at [149, 18] on icon at bounding box center [151, 19] width 6 height 9
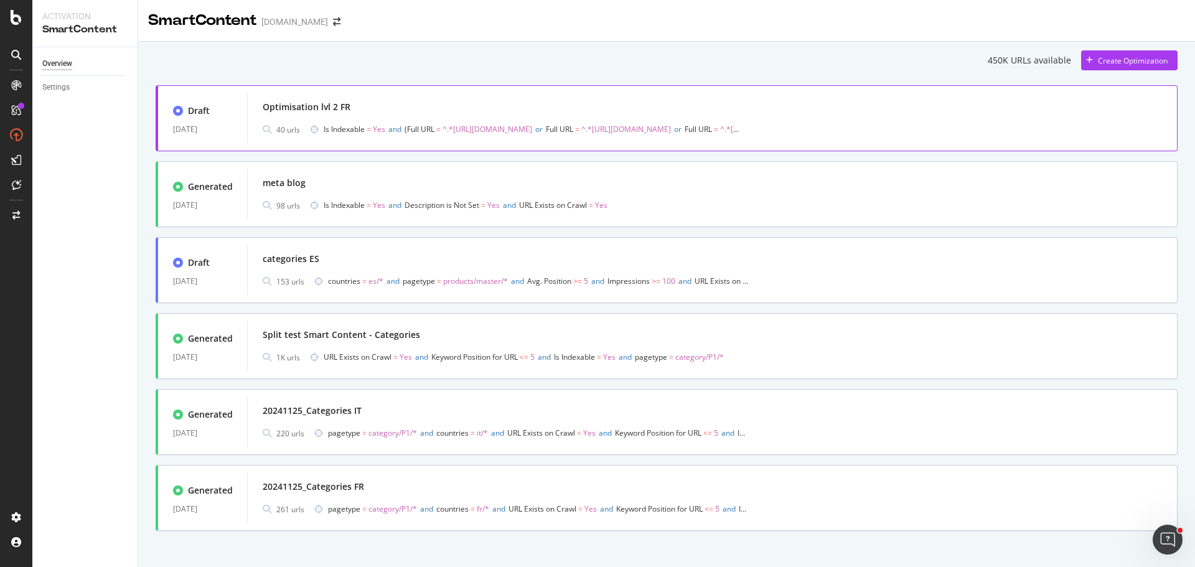
click at [532, 133] on span "^.*[URL][DOMAIN_NAME]" at bounding box center [487, 129] width 90 height 11
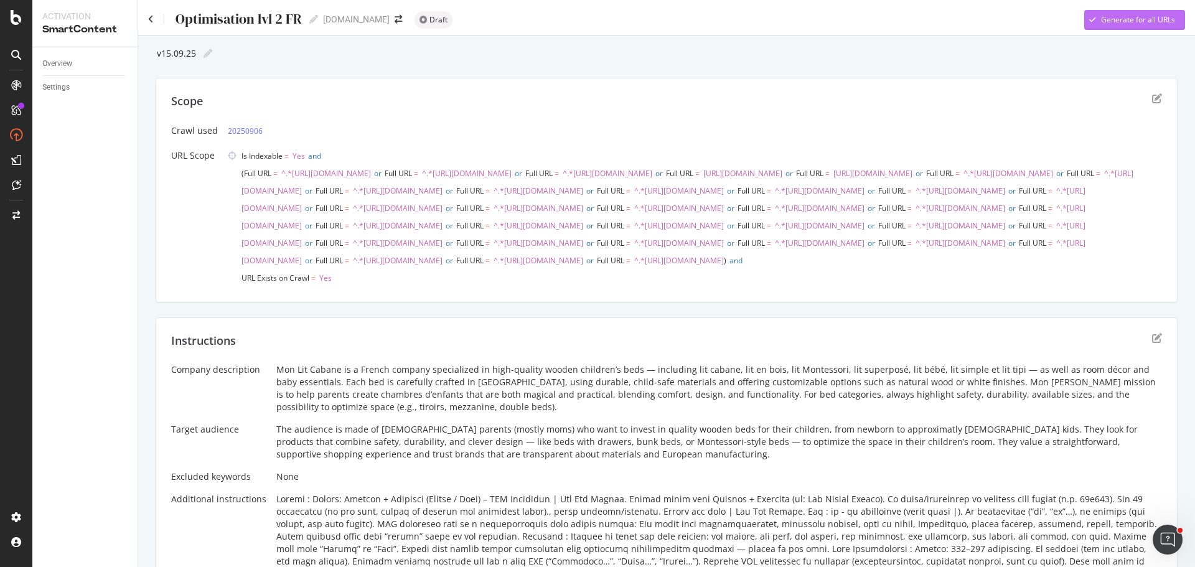
click at [1101, 22] on div "Generate for all URLs" at bounding box center [1138, 19] width 74 height 11
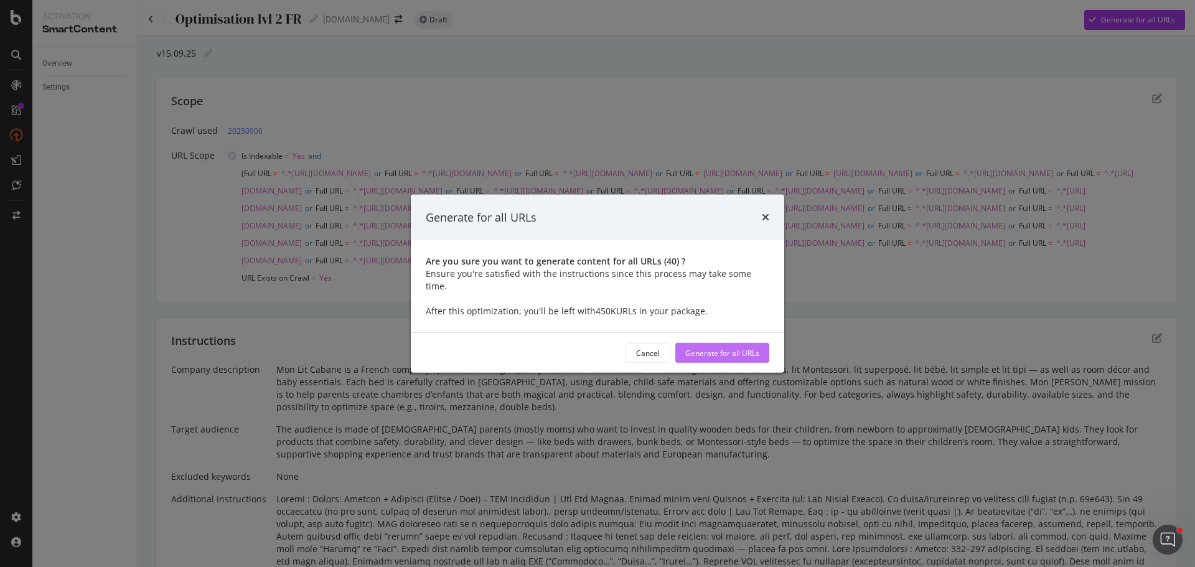
click at [710, 350] on div "Generate for all URLs" at bounding box center [722, 352] width 74 height 11
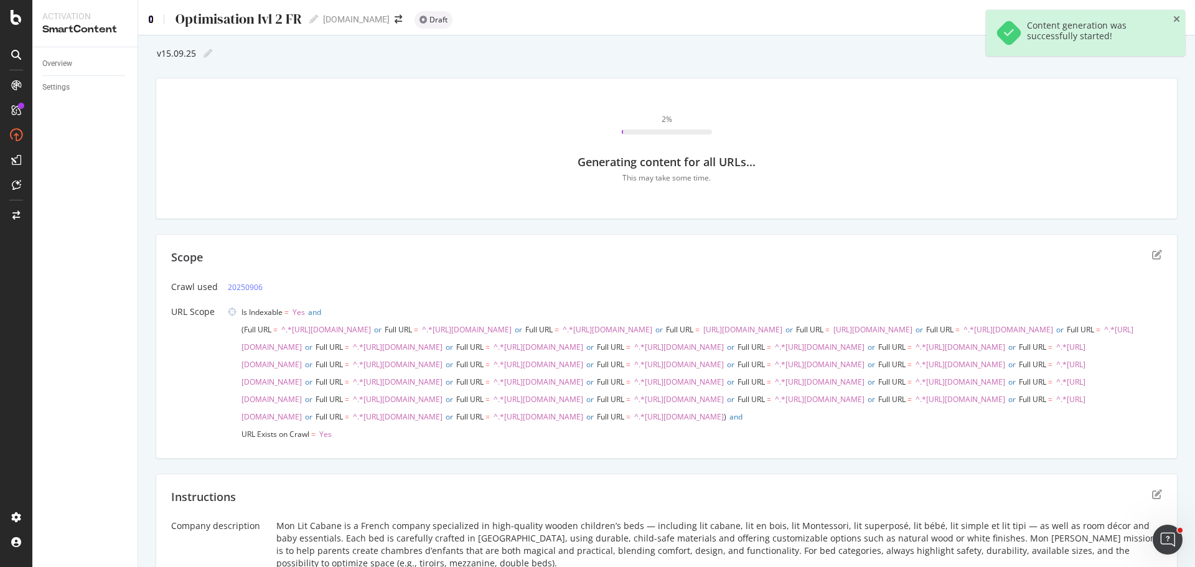
click at [152, 17] on icon at bounding box center [151, 19] width 6 height 9
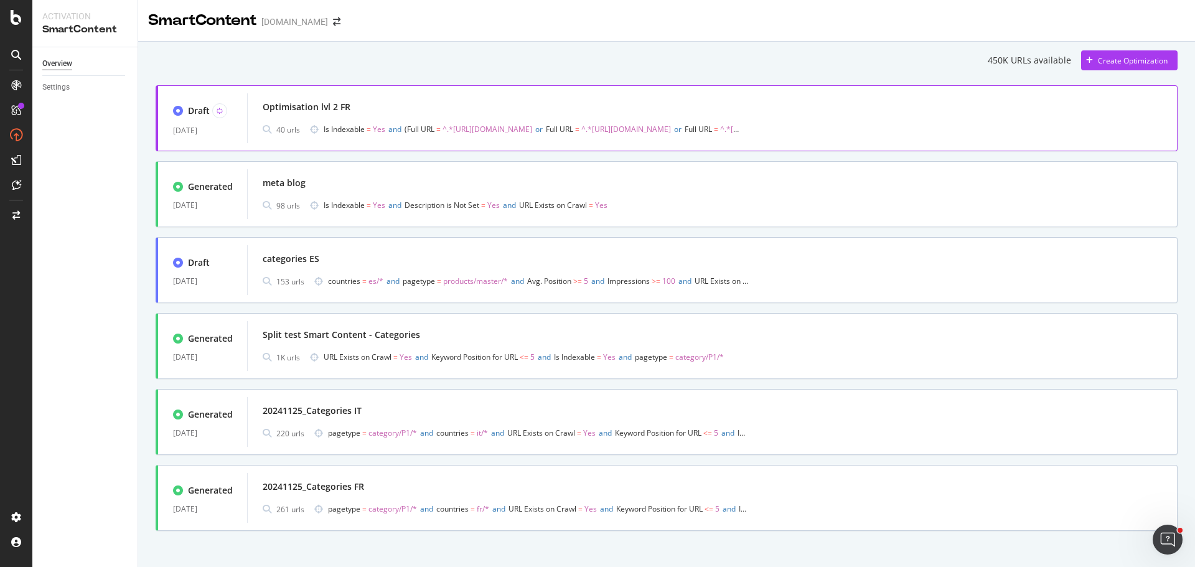
click at [449, 108] on div "Optimisation lvl 2 FR" at bounding box center [712, 106] width 899 height 17
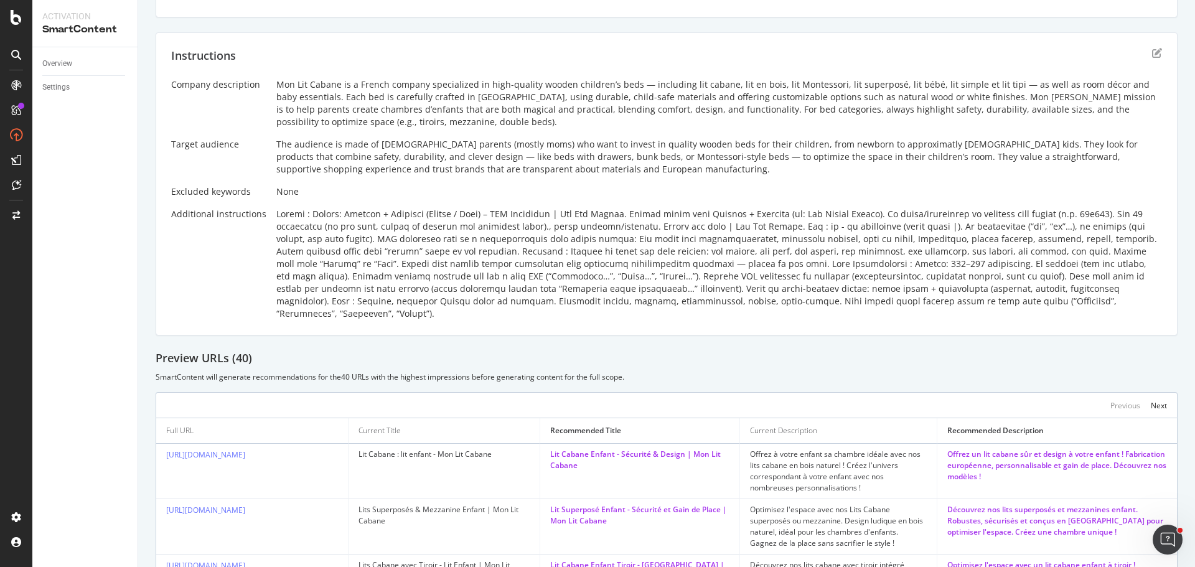
scroll to position [428, 0]
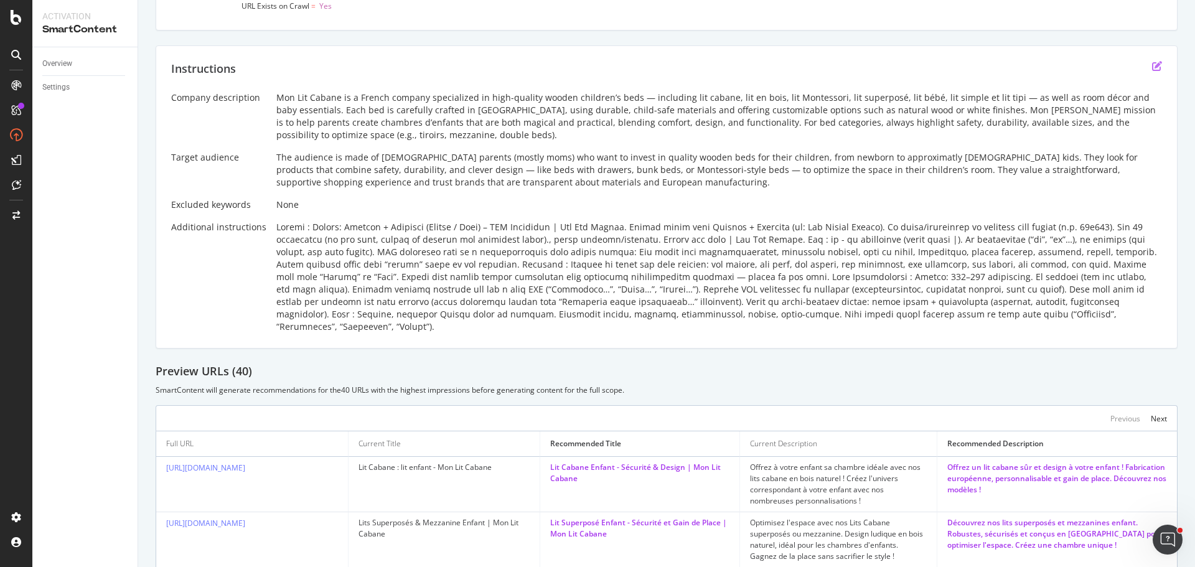
click at [1152, 71] on icon "edit" at bounding box center [1157, 66] width 10 height 10
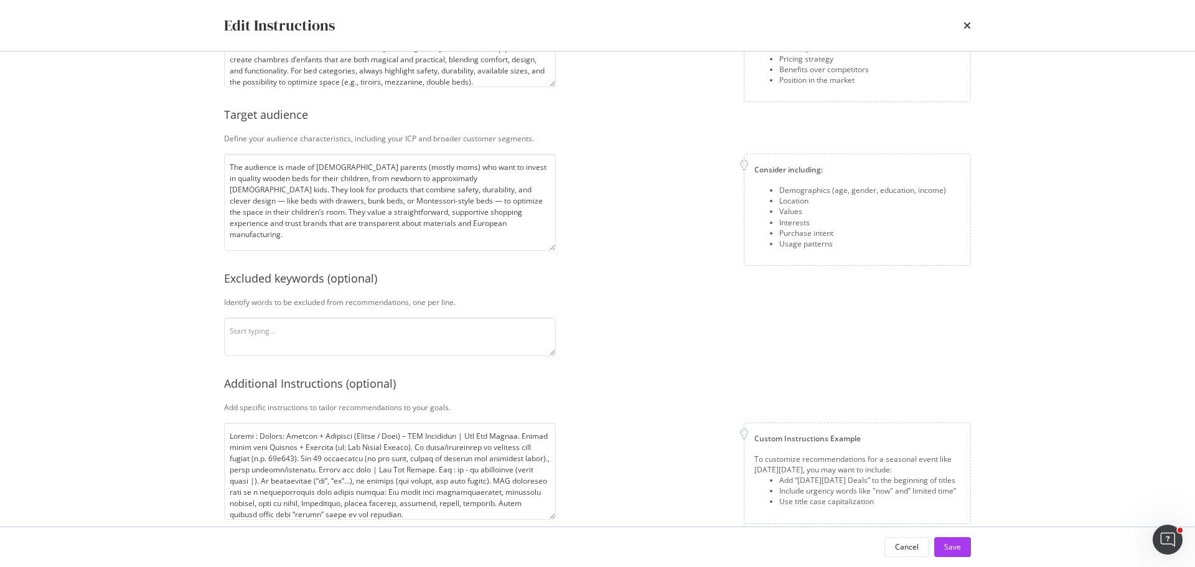
scroll to position [161, 0]
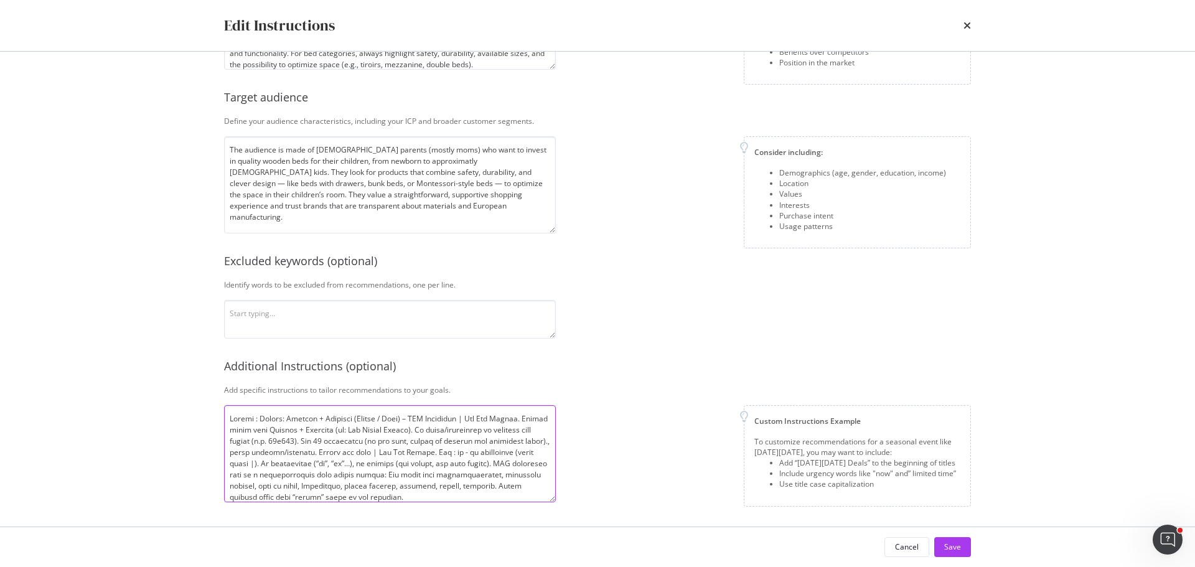
click at [279, 452] on textarea "modal" at bounding box center [390, 453] width 332 height 97
click at [606, 439] on div "Custom Instructions Example To customize recommendations for a seasonal event l…" at bounding box center [768, 455] width 405 height 101
drag, startPoint x: 275, startPoint y: 451, endPoint x: 282, endPoint y: 451, distance: 7.5
click at [282, 451] on textarea "modal" at bounding box center [390, 453] width 332 height 97
click at [414, 441] on textarea "modal" at bounding box center [390, 453] width 332 height 97
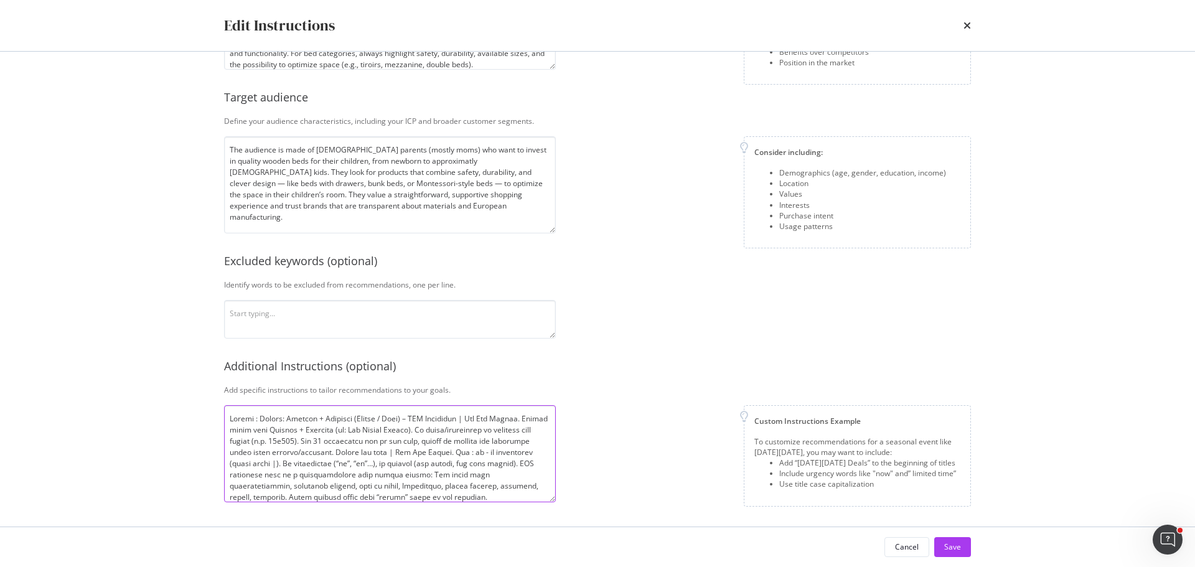
drag, startPoint x: 432, startPoint y: 441, endPoint x: 462, endPoint y: 437, distance: 29.6
click at [462, 437] on textarea "modal" at bounding box center [390, 453] width 332 height 97
click at [392, 444] on textarea "modal" at bounding box center [390, 453] width 332 height 97
click at [454, 441] on textarea "modal" at bounding box center [390, 453] width 332 height 97
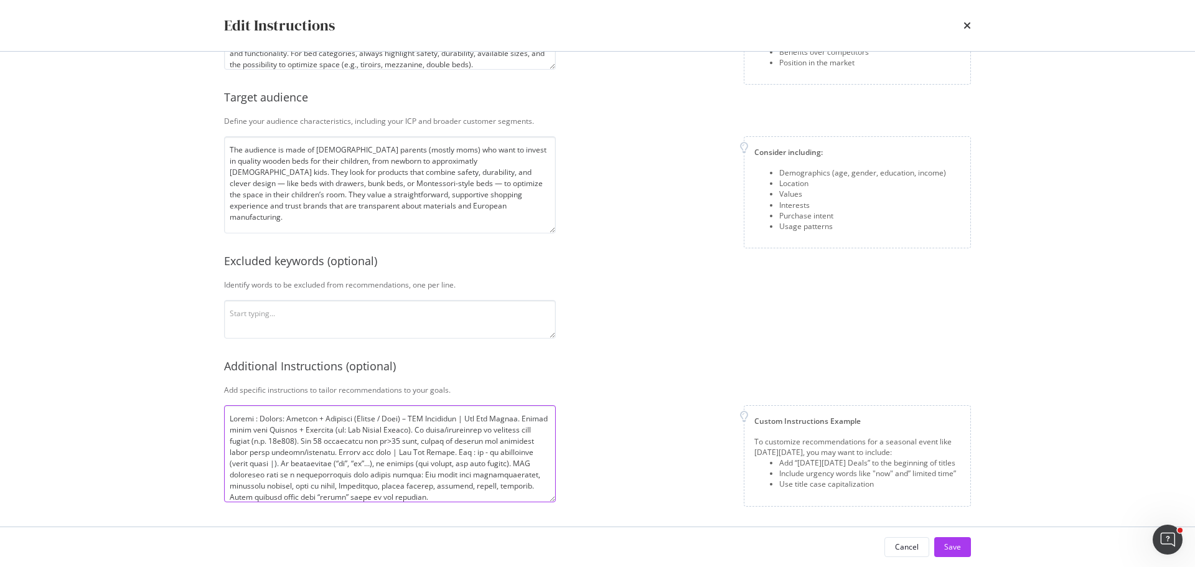
click at [454, 441] on textarea "modal" at bounding box center [390, 453] width 332 height 97
paste textarea "acters"
type textarea "Loremi : Dolors: Ametcon + Adipisci (Elitse / Doei) – TEM Incididun | Utl Etd M…"
click at [969, 544] on button "Save" at bounding box center [952, 547] width 37 height 20
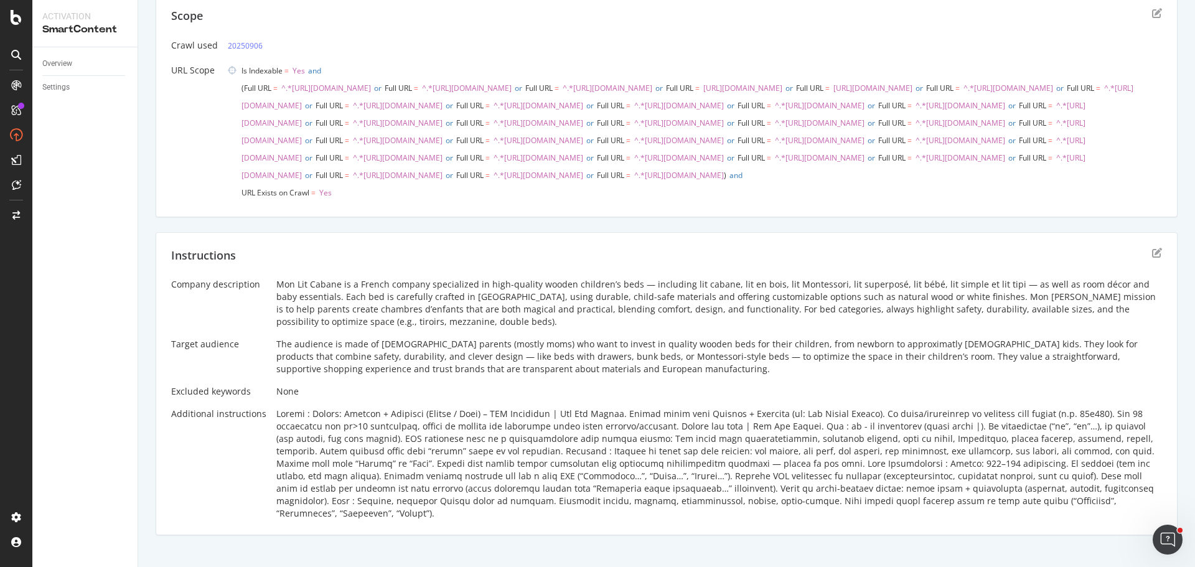
scroll to position [0, 0]
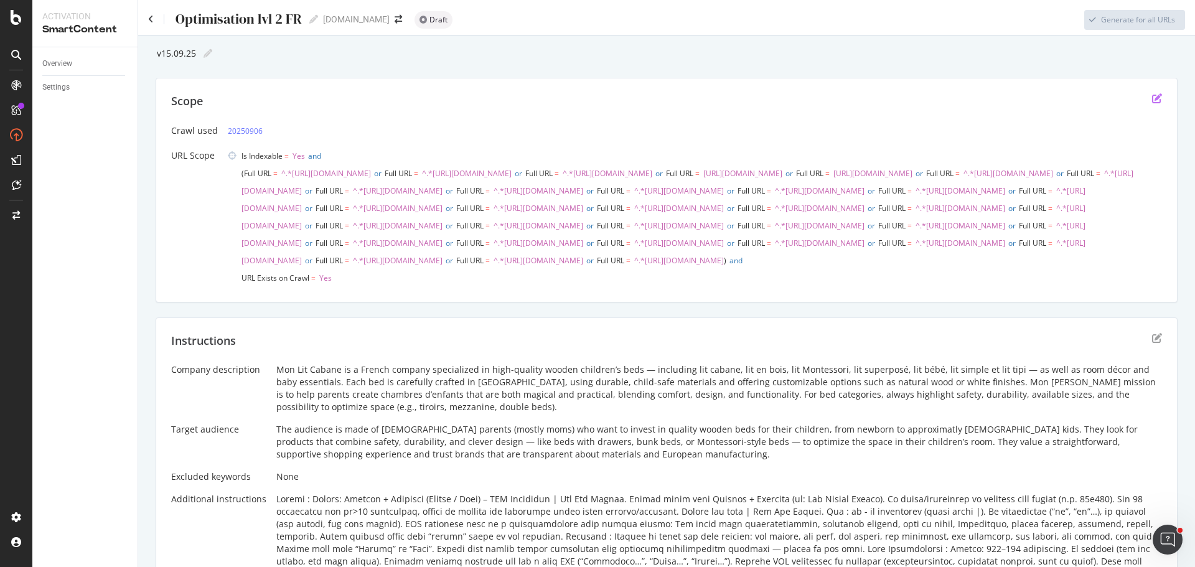
click at [1152, 98] on icon "edit" at bounding box center [1157, 98] width 10 height 10
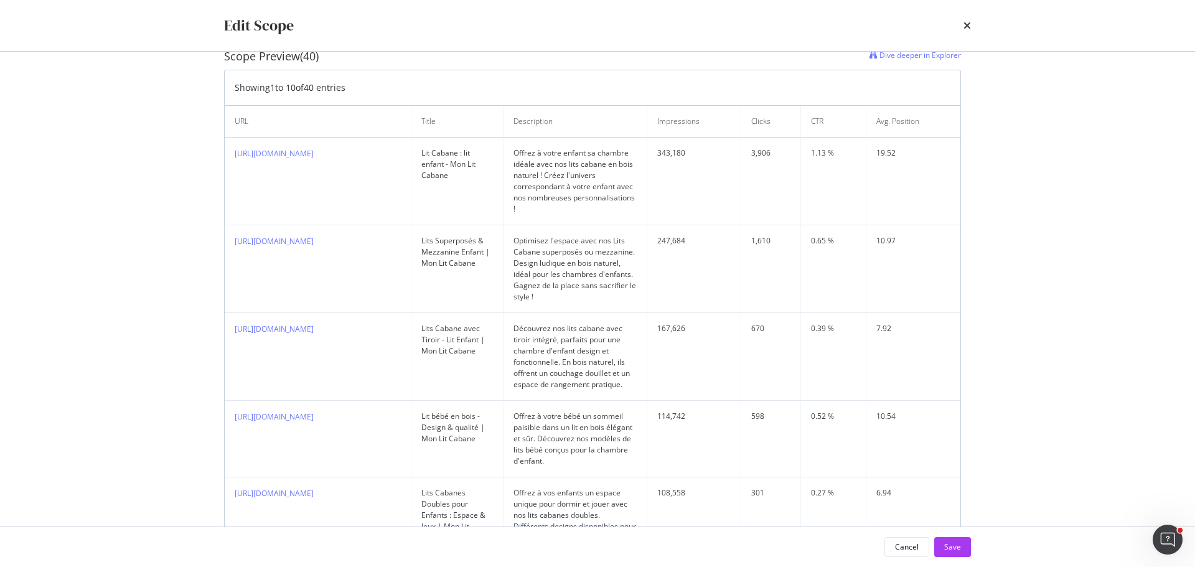
scroll to position [436, 0]
click at [948, 546] on div "Save" at bounding box center [952, 546] width 17 height 11
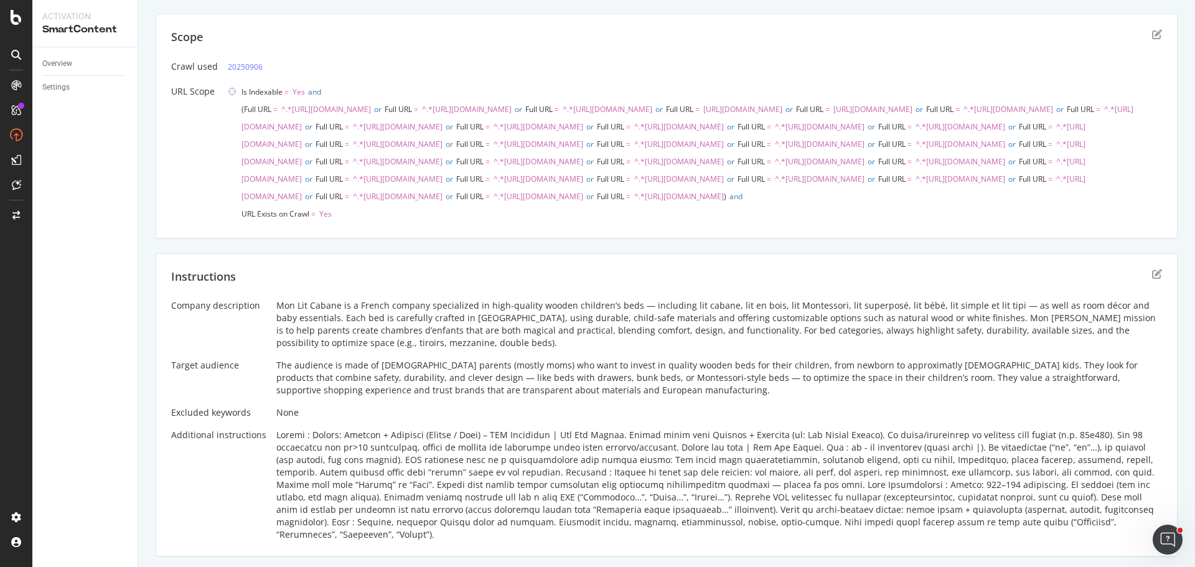
scroll to position [0, 0]
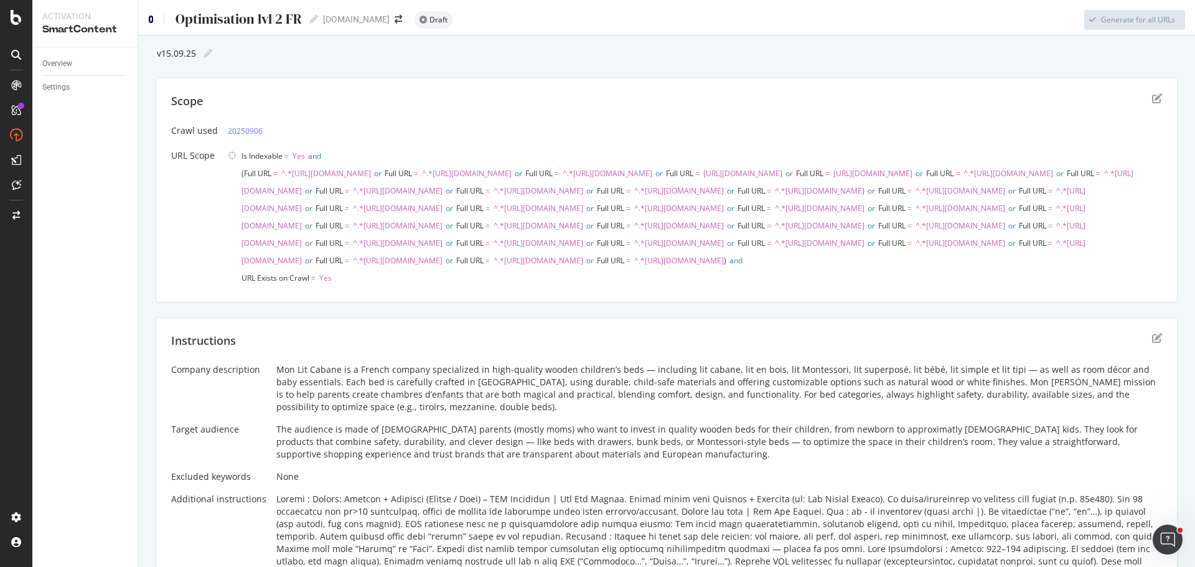
click at [153, 16] on icon at bounding box center [151, 19] width 6 height 9
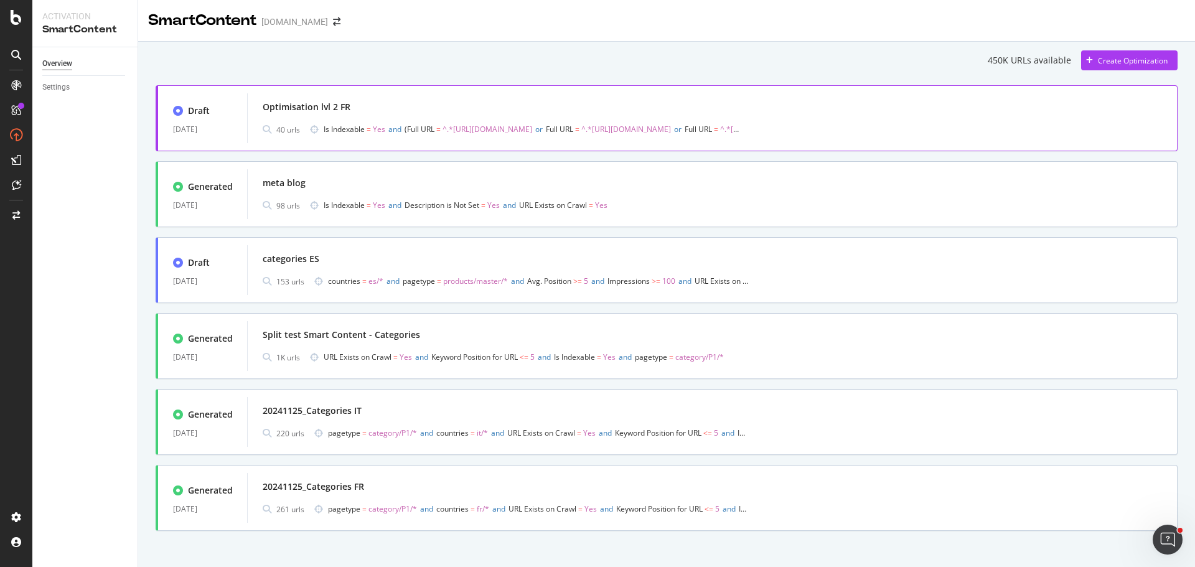
click at [444, 111] on div "Optimisation lvl 2 FR" at bounding box center [712, 106] width 899 height 17
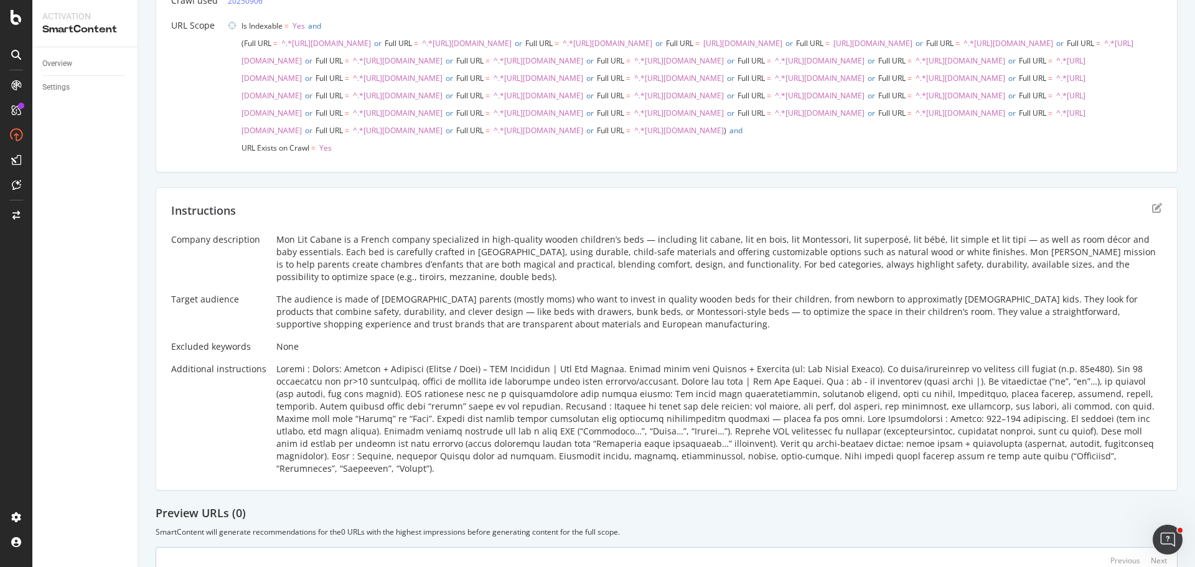
scroll to position [263, 0]
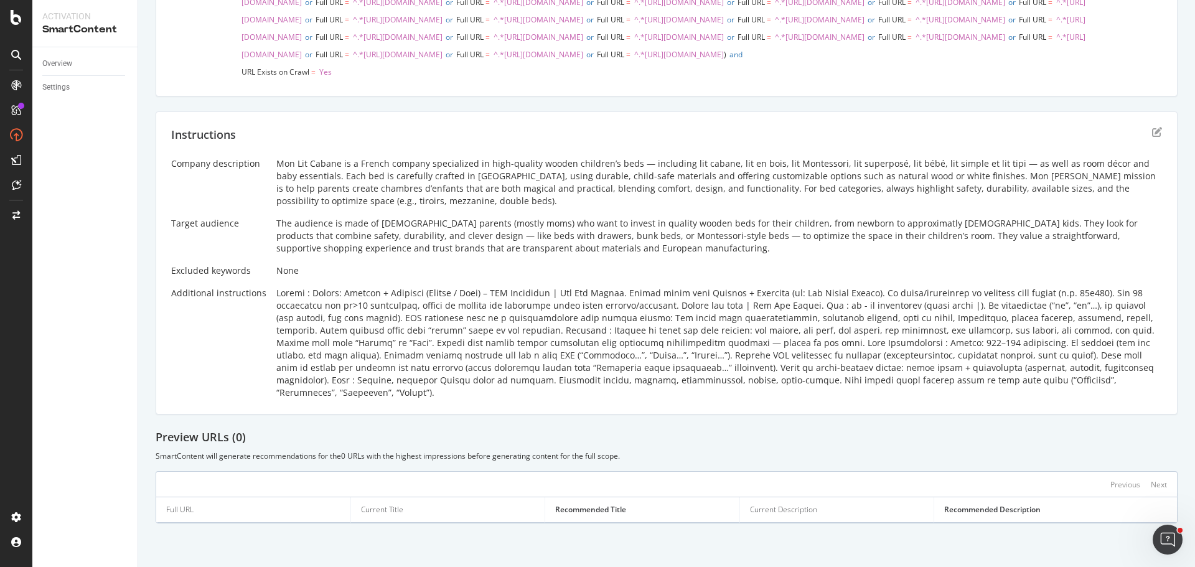
click at [1099, 487] on div "Previous Next" at bounding box center [667, 484] width 1022 height 26
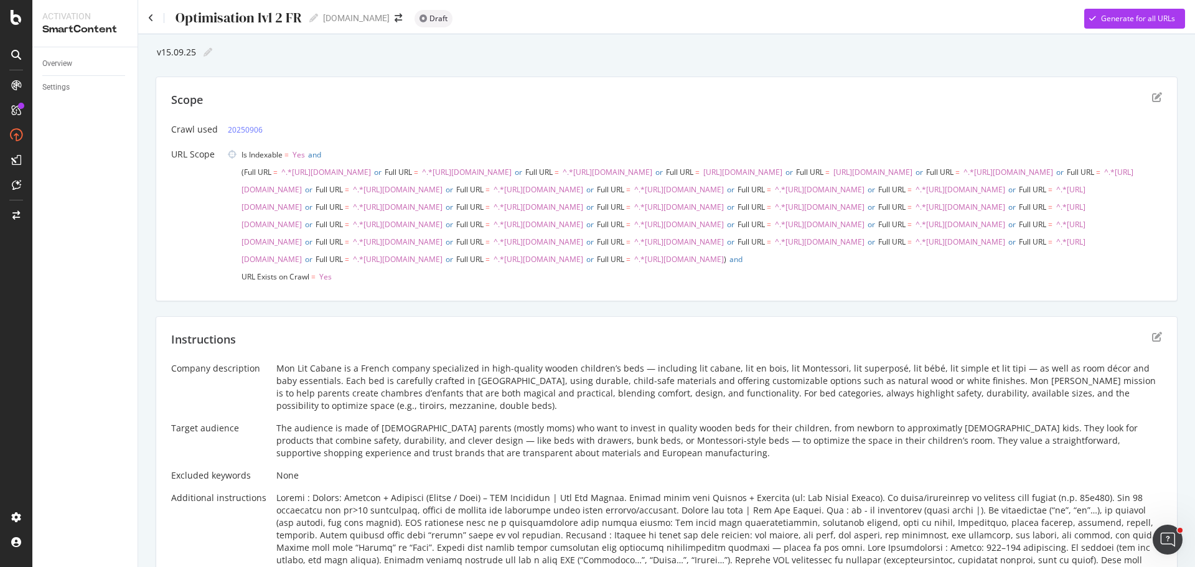
scroll to position [0, 0]
click at [1093, 5] on div "Optimisation lvl 2 FR Optimisation lvl 2 FR monlitcabane.com Draft Generate for…" at bounding box center [666, 15] width 1057 height 30
click at [1086, 12] on div "Generate for all URLs" at bounding box center [1129, 20] width 91 height 19
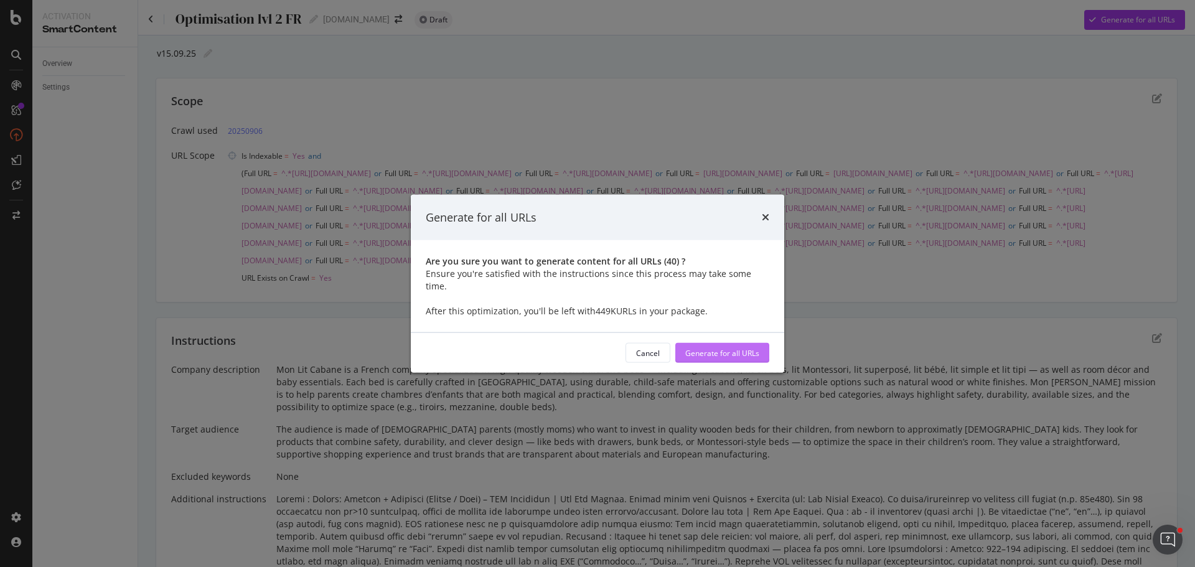
click at [762, 343] on button "Generate for all URLs" at bounding box center [722, 353] width 94 height 20
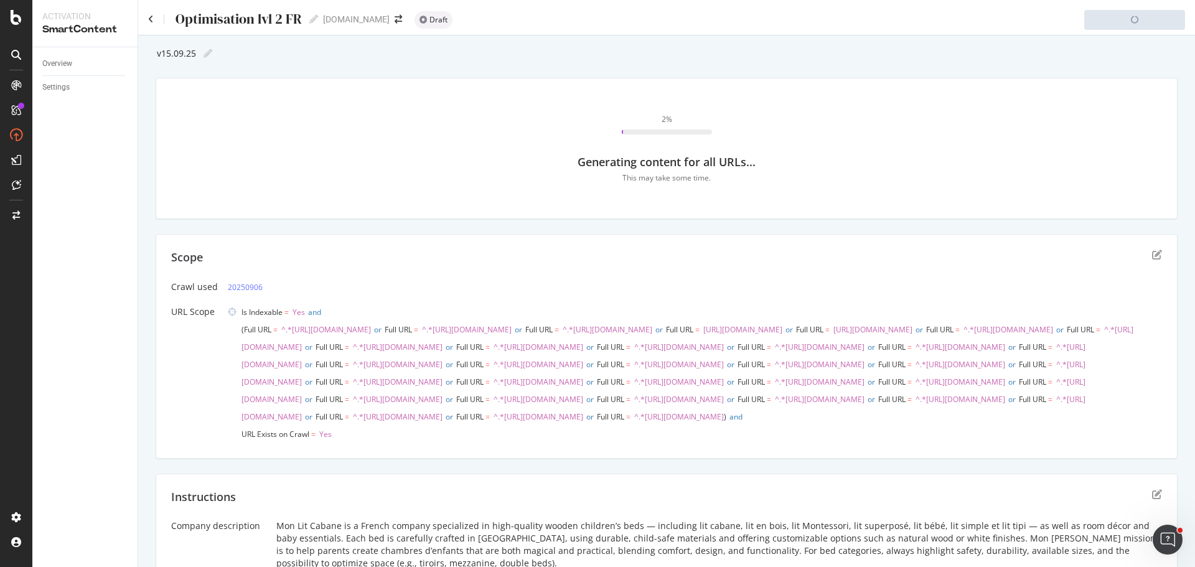
click at [421, 250] on div "Scope" at bounding box center [666, 265] width 991 height 31
click at [146, 19] on div "Optimisation lvl 2 FR Optimisation lvl 2 FR monlitcabane.com Draft Generate for…" at bounding box center [666, 15] width 1057 height 30
click at [149, 17] on icon at bounding box center [151, 19] width 6 height 9
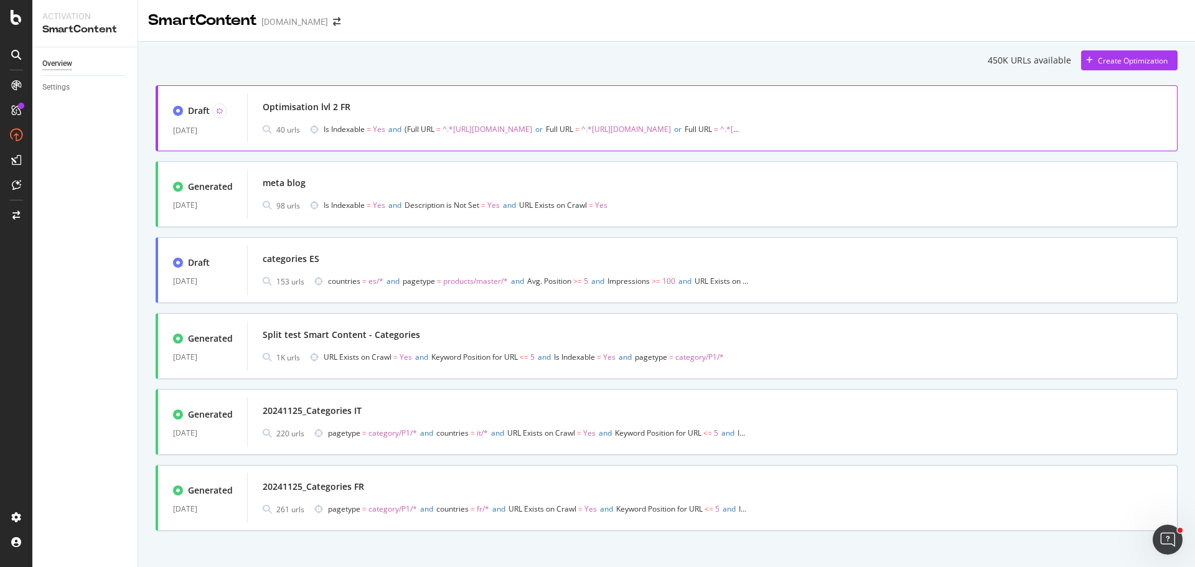
click at [337, 124] on span "Is Indexable" at bounding box center [344, 129] width 41 height 11
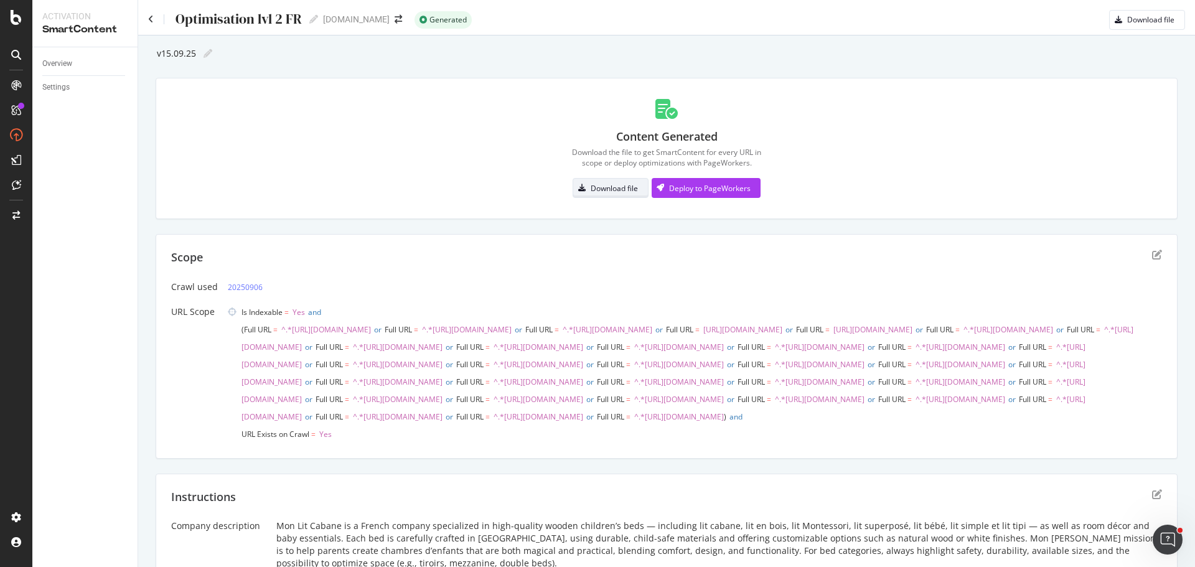
click at [610, 185] on div "Download file" at bounding box center [614, 188] width 47 height 11
click at [414, 110] on div "Content Generated Download the file to get SmartContent for every URL in scope …" at bounding box center [666, 148] width 991 height 110
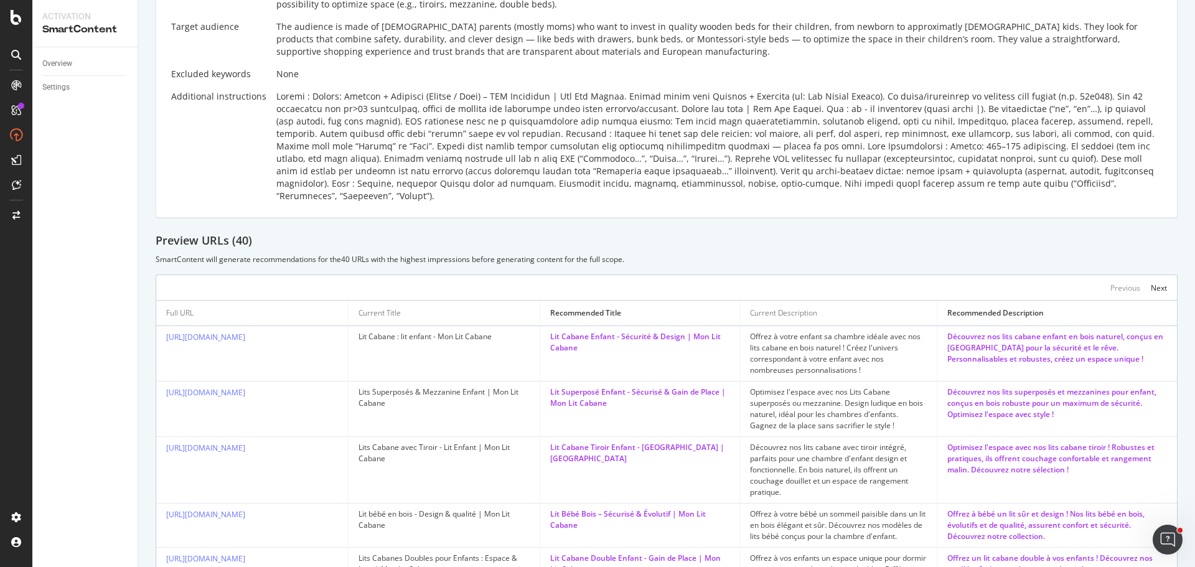
scroll to position [373, 0]
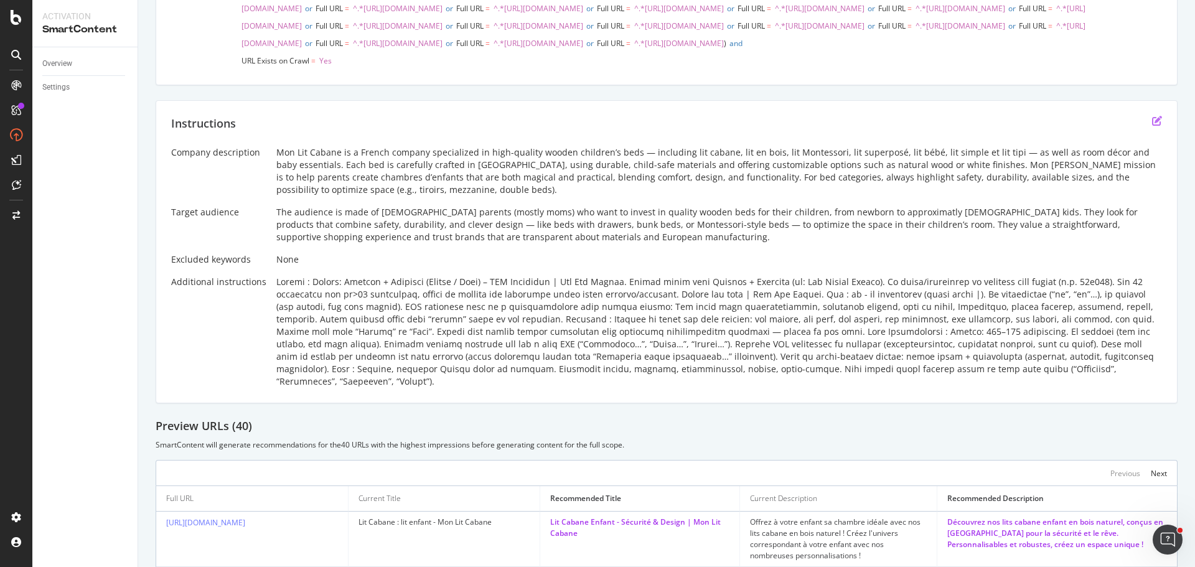
click at [1152, 126] on icon "edit" at bounding box center [1157, 121] width 10 height 10
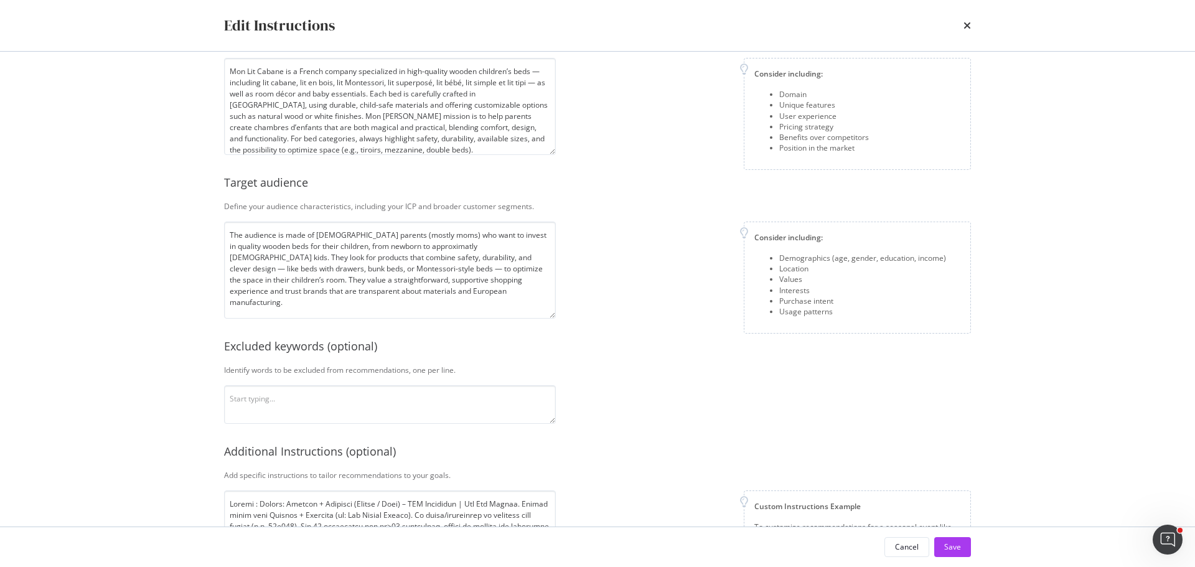
scroll to position [161, 0]
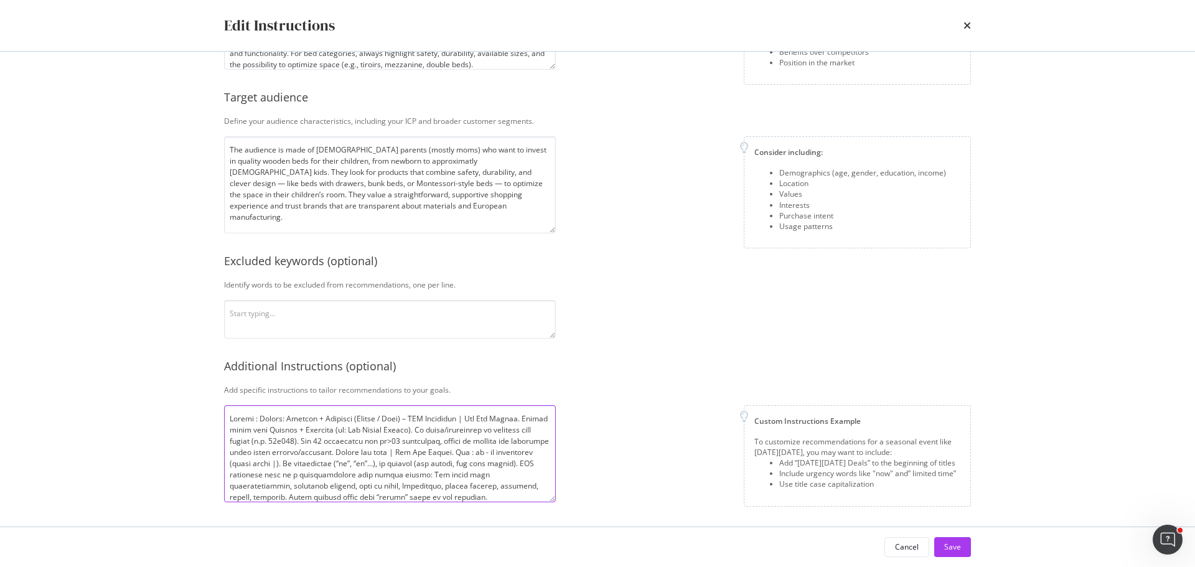
click at [433, 441] on textarea "modal" at bounding box center [390, 453] width 332 height 97
click at [439, 439] on textarea "modal" at bounding box center [390, 453] width 332 height 97
click at [430, 447] on textarea "modal" at bounding box center [390, 453] width 332 height 97
click at [359, 441] on textarea "modal" at bounding box center [390, 453] width 332 height 97
click at [346, 440] on textarea "modal" at bounding box center [390, 453] width 332 height 97
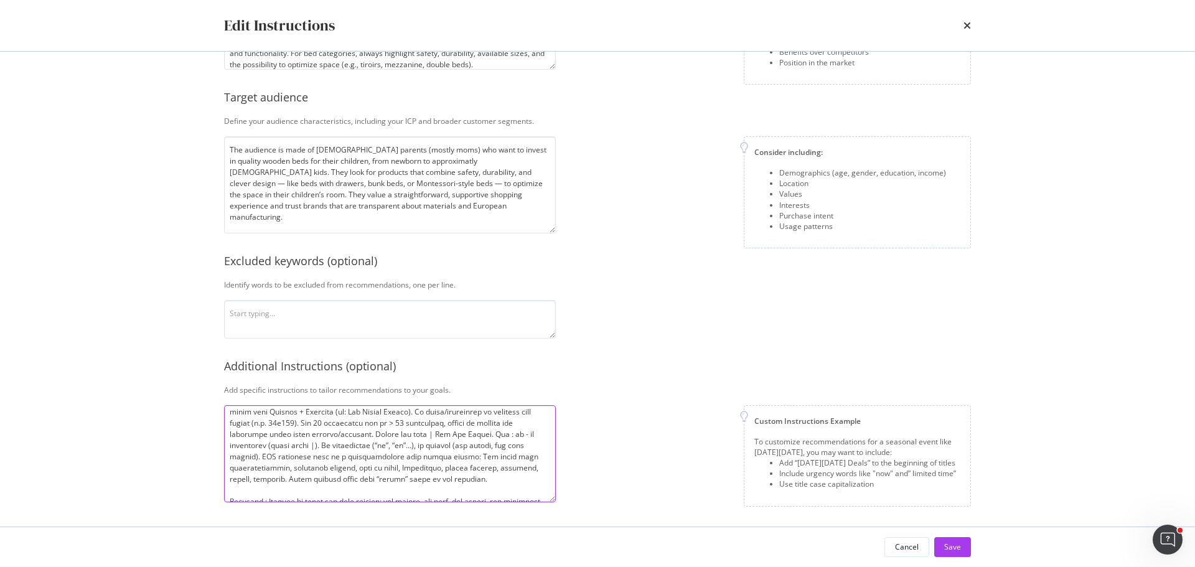
scroll to position [0, 0]
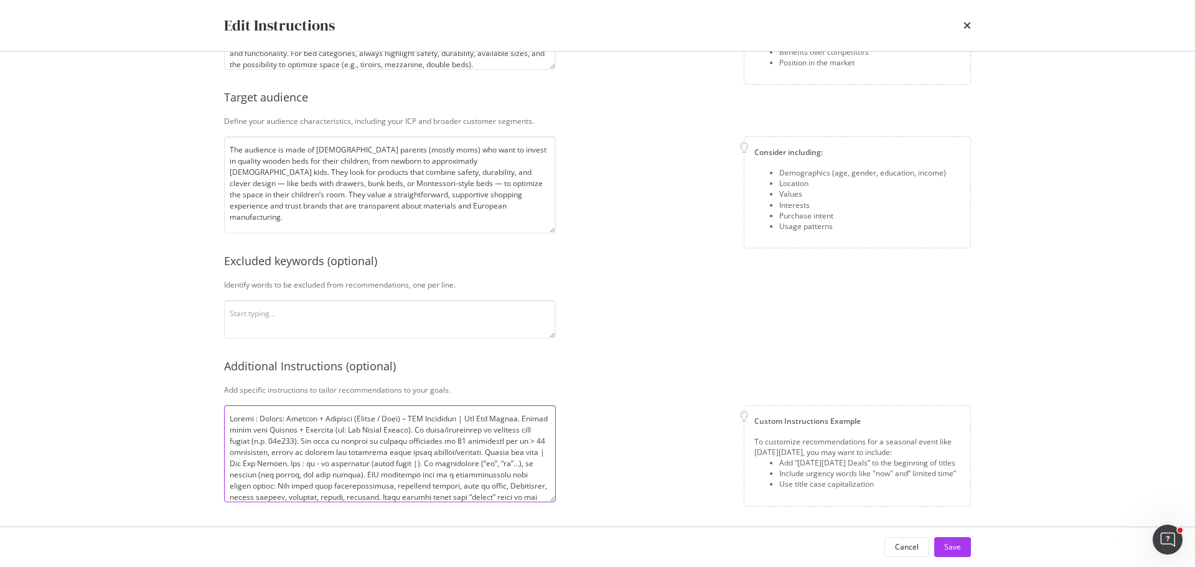
click at [247, 449] on textarea "modal" at bounding box center [390, 453] width 332 height 97
drag, startPoint x: 505, startPoint y: 451, endPoint x: 218, endPoint y: 454, distance: 286.9
click at [218, 454] on div "Company description Explain your company’s unique value proposition in detail. …" at bounding box center [597, 289] width 796 height 475
click at [418, 439] on textarea "modal" at bounding box center [390, 453] width 332 height 97
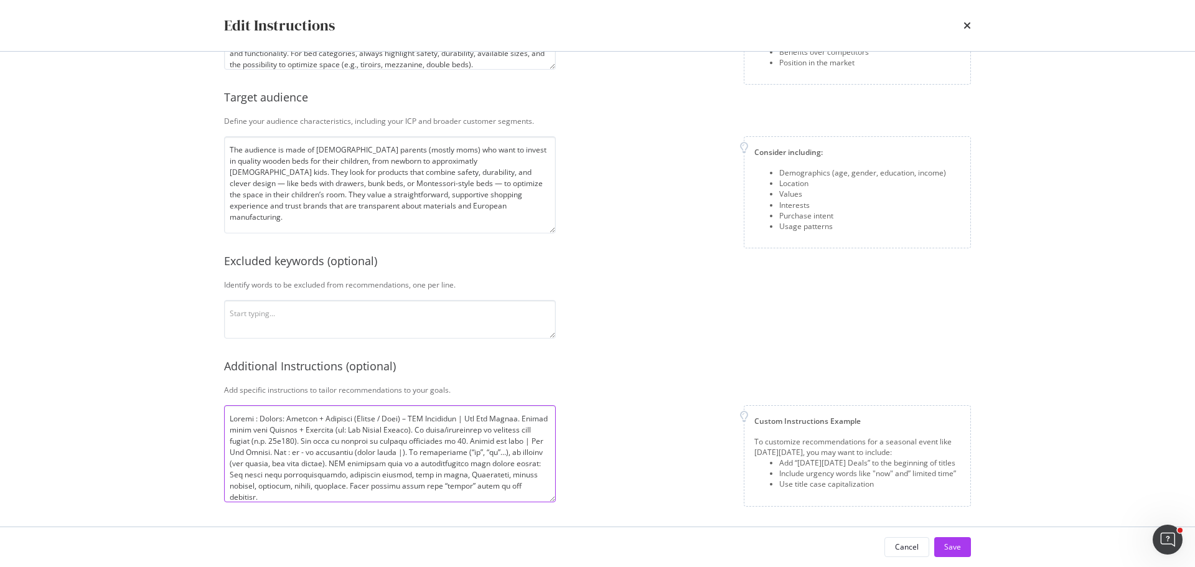
click at [418, 439] on textarea "modal" at bounding box center [390, 453] width 332 height 97
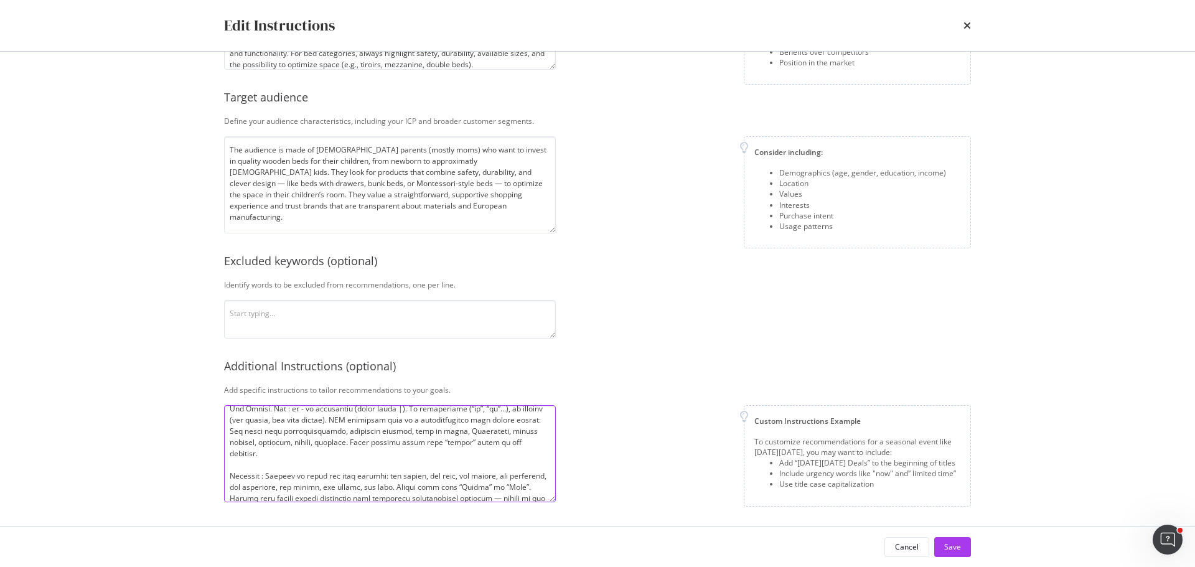
scroll to position [62, 0]
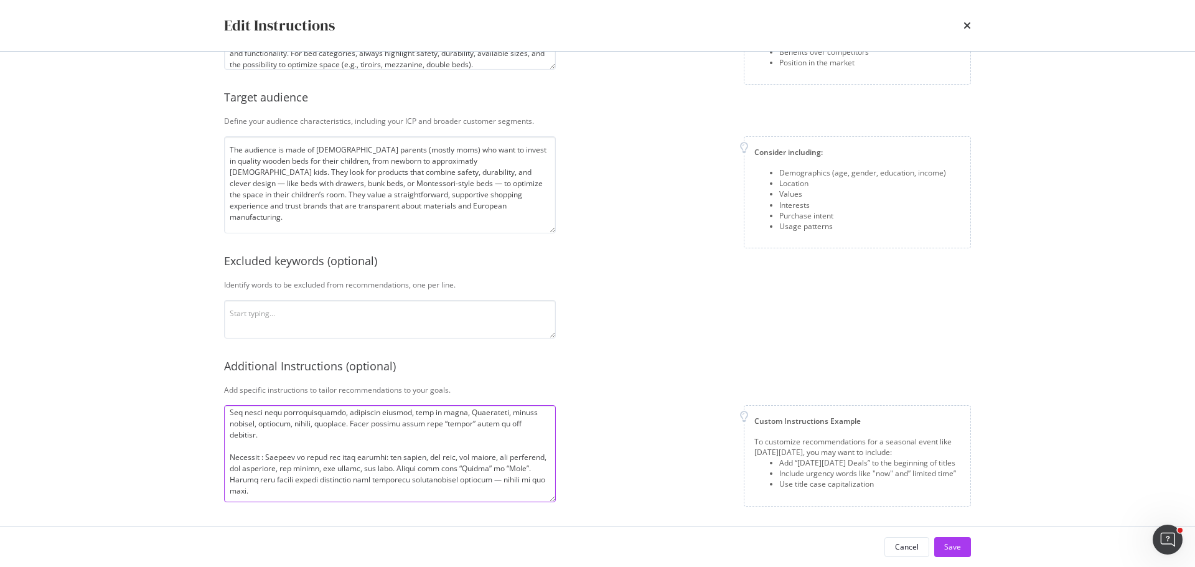
click at [360, 433] on textarea "modal" at bounding box center [390, 453] width 332 height 97
paste textarea "For all pages related to fast delivery (e.g. livraison rapide, express, 48h), a…"
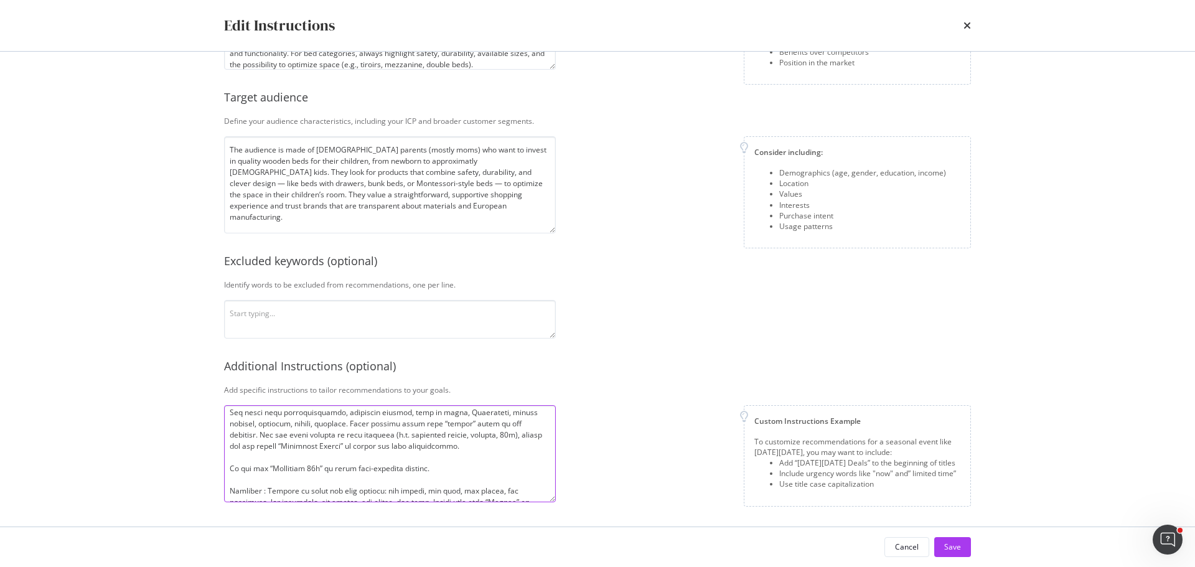
scroll to position [96, 0]
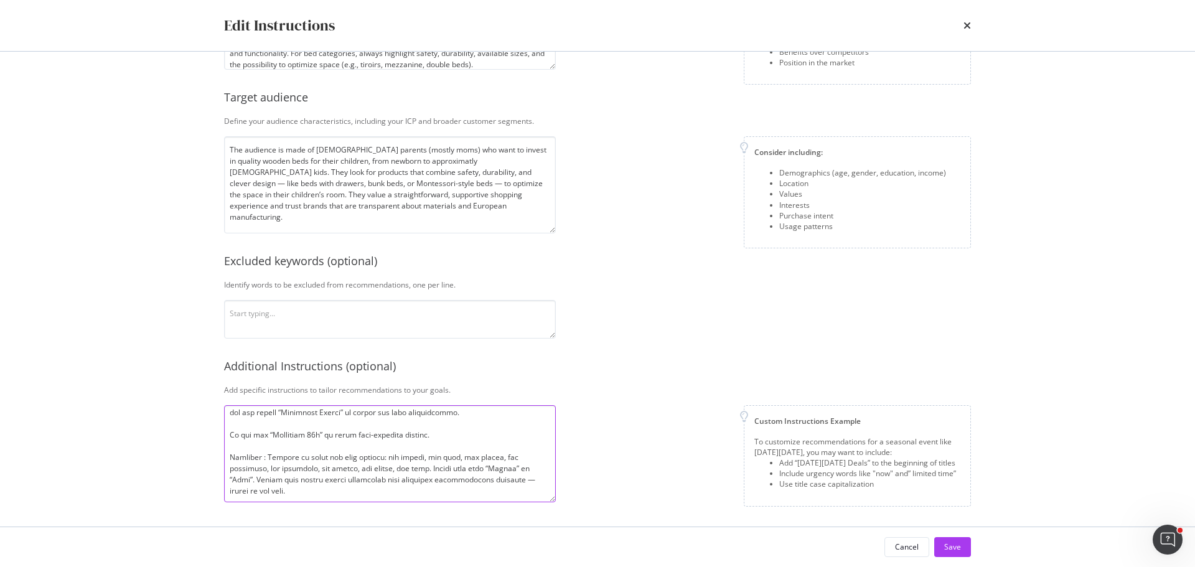
click at [385, 422] on textarea "modal" at bounding box center [390, 453] width 332 height 97
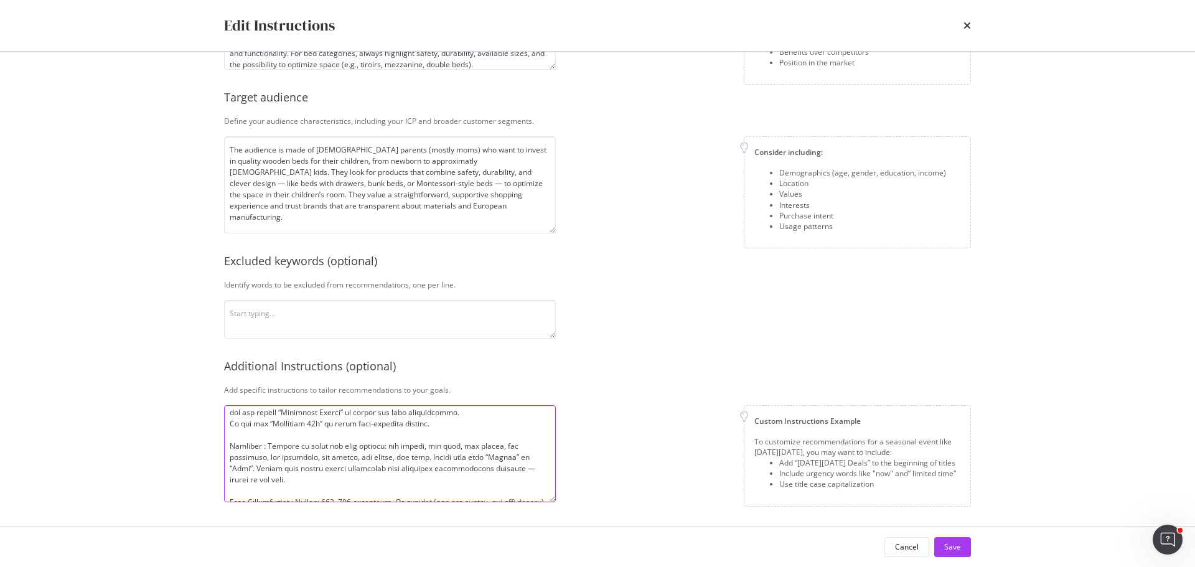
scroll to position [85, 0]
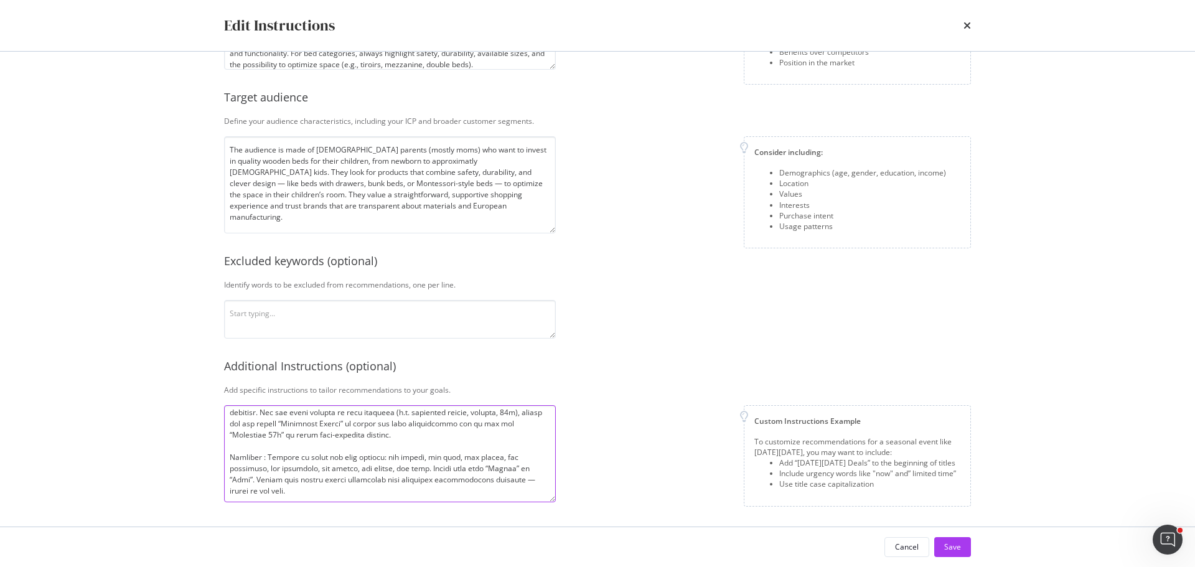
click at [503, 441] on textarea "modal" at bounding box center [390, 453] width 332 height 97
click at [494, 434] on textarea "modal" at bounding box center [390, 453] width 332 height 97
type textarea "Loremi : Dolors: Ametcon + Adipisci (Elitse / Doei) – TEM Incididun | Utl Etd M…"
click at [955, 552] on div "Save" at bounding box center [952, 546] width 17 height 11
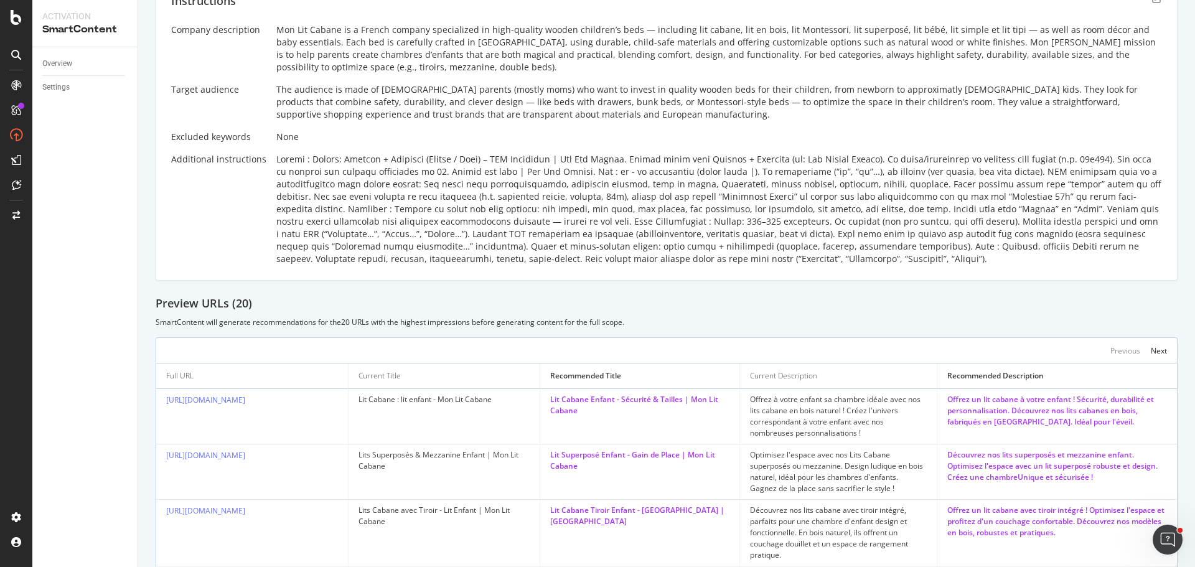
scroll to position [279, 0]
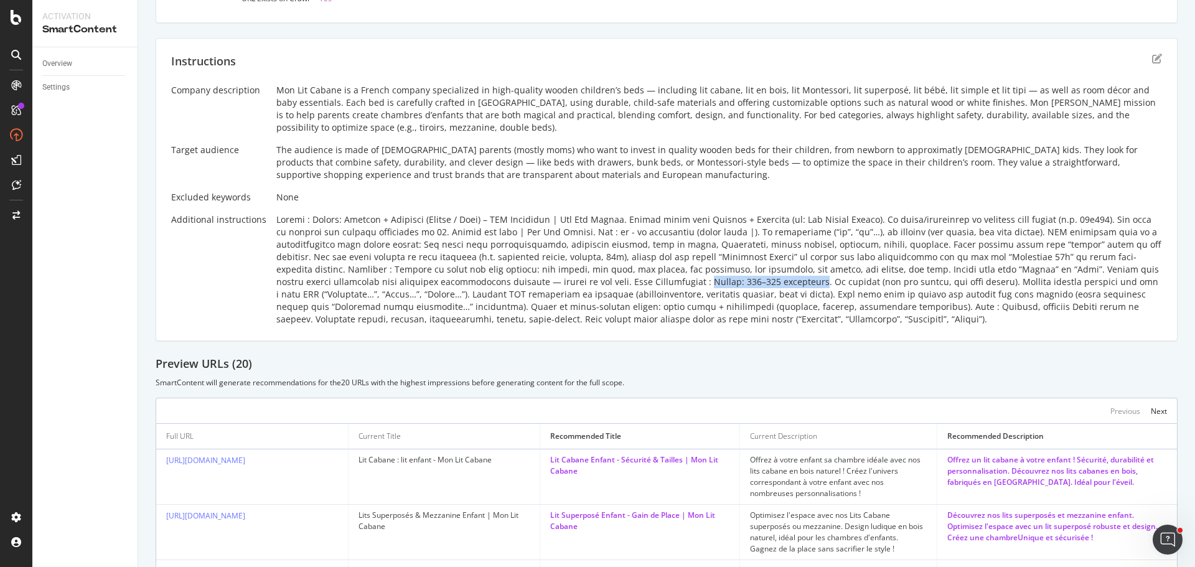
drag, startPoint x: 483, startPoint y: 351, endPoint x: 595, endPoint y: 355, distance: 112.1
click at [595, 325] on div at bounding box center [718, 269] width 885 height 112
click at [763, 325] on div at bounding box center [718, 269] width 885 height 112
click at [1152, 63] on icon "edit" at bounding box center [1157, 59] width 10 height 10
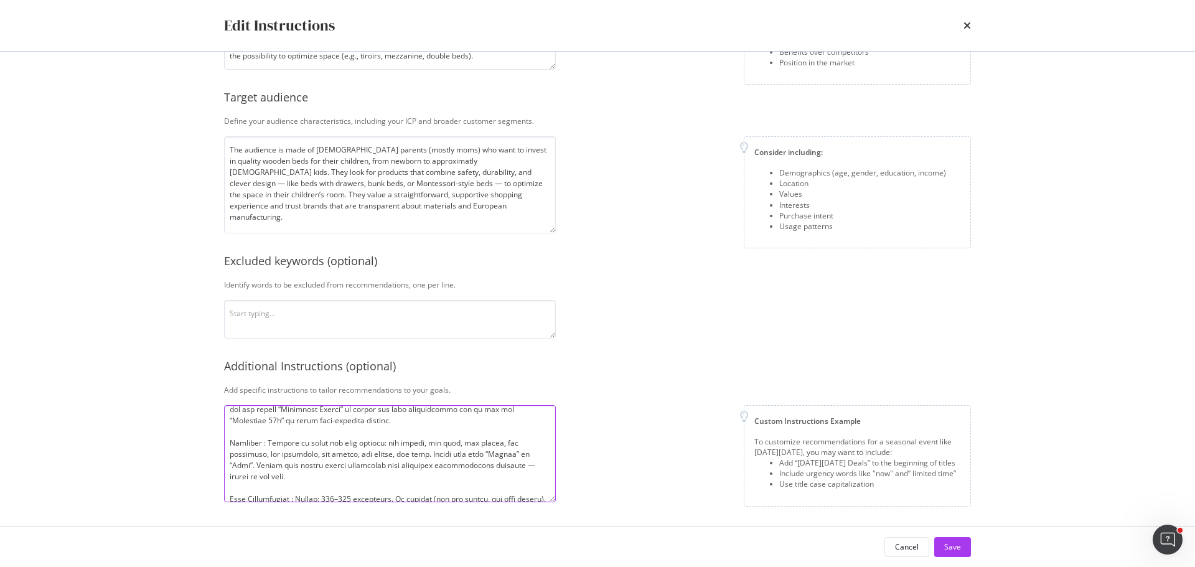
scroll to position [161, 0]
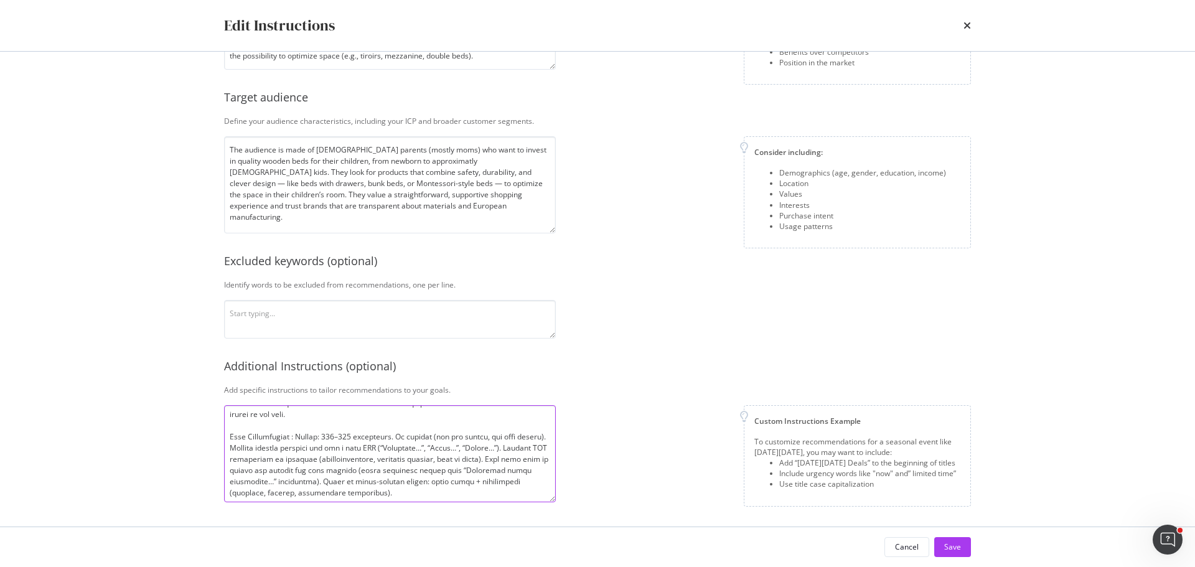
drag, startPoint x: 299, startPoint y: 410, endPoint x: 396, endPoint y: 440, distance: 101.6
click at [396, 440] on textarea "modal" at bounding box center [390, 453] width 332 height 97
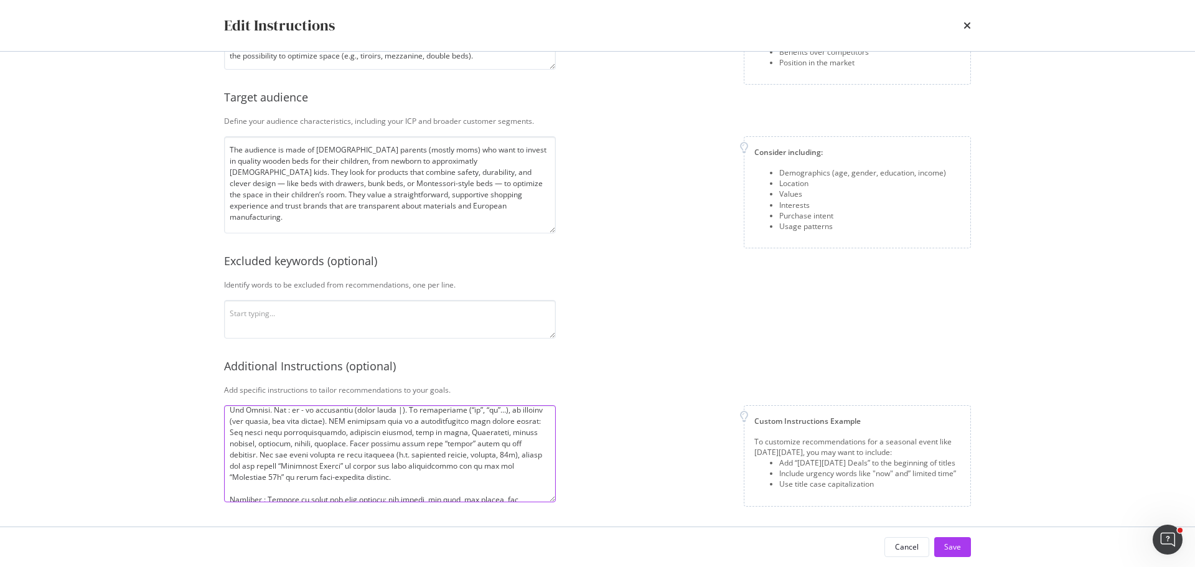
scroll to position [0, 0]
click at [254, 419] on textarea "modal" at bounding box center [390, 453] width 332 height 97
paste textarea "Length: 130–155 characters."
drag, startPoint x: 310, startPoint y: 417, endPoint x: 283, endPoint y: 419, distance: 27.5
click at [283, 419] on textarea "modal" at bounding box center [390, 453] width 332 height 97
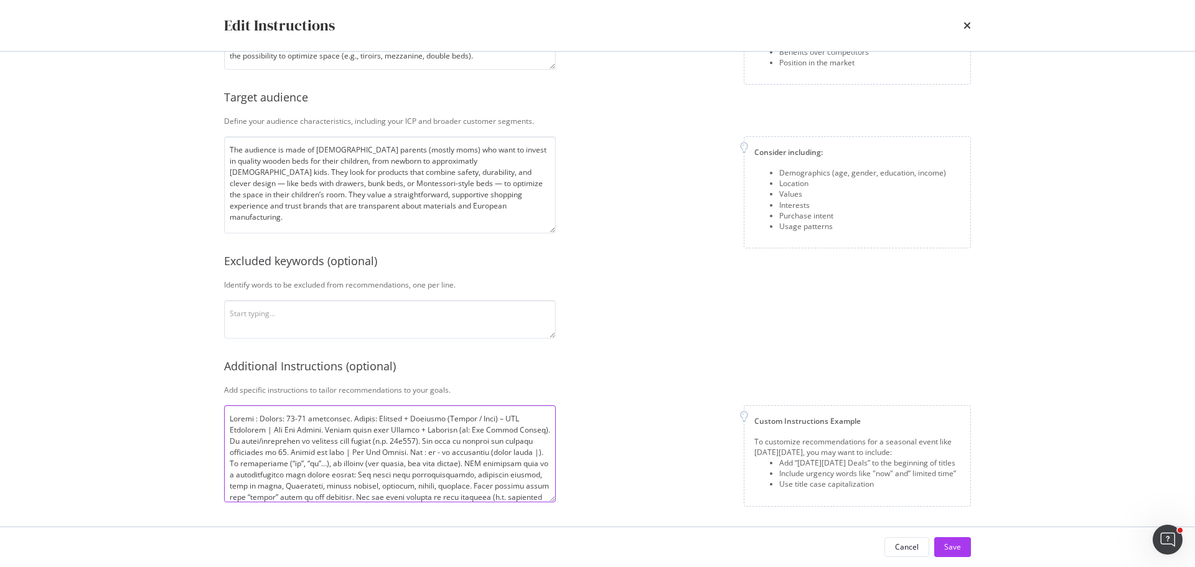
drag, startPoint x: 430, startPoint y: 441, endPoint x: 322, endPoint y: 456, distance: 109.3
click at [322, 456] on textarea "modal" at bounding box center [390, 453] width 332 height 97
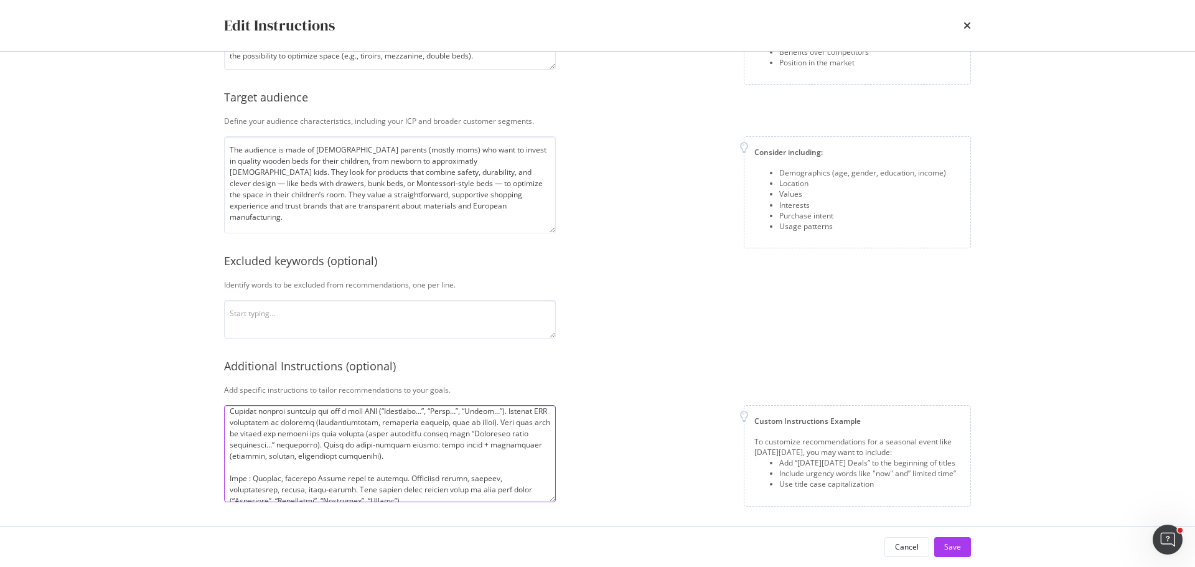
scroll to position [210, 0]
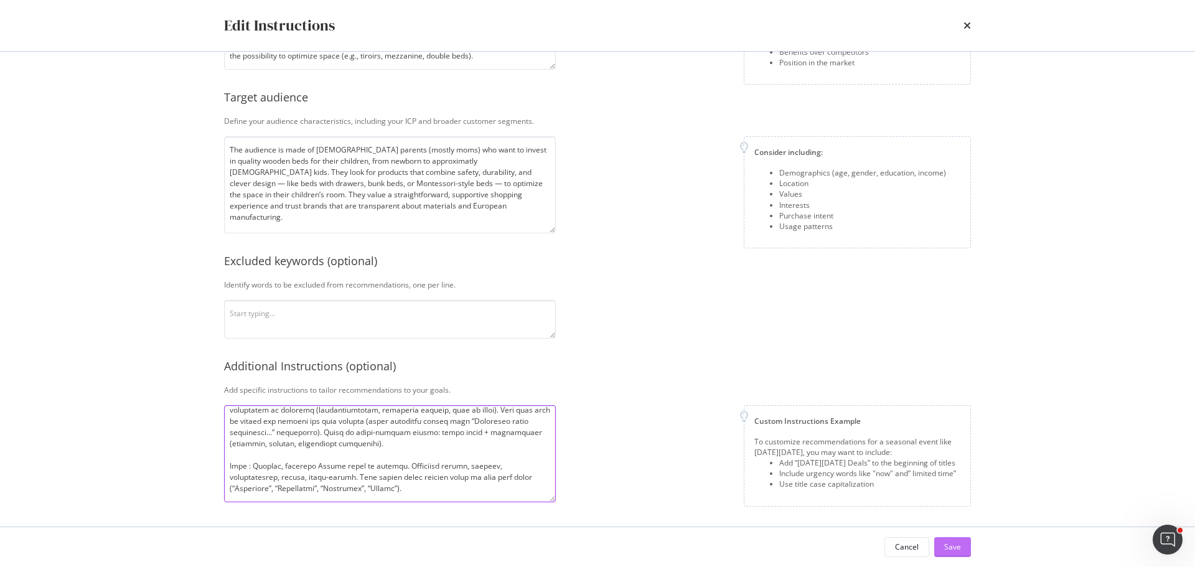
type textarea "Loremi : Dolors: 13-79 ametconsec. Adipis: Elitsed + Doeiusmo (Tempor / Inci) –…"
click at [961, 546] on button "Save" at bounding box center [952, 547] width 37 height 20
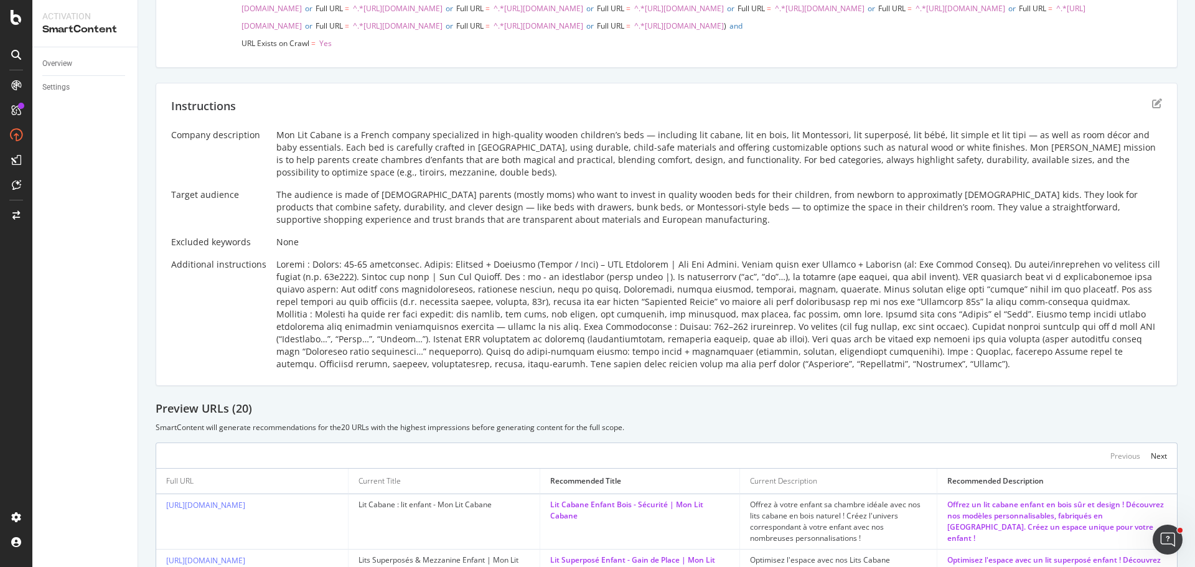
scroll to position [249, 0]
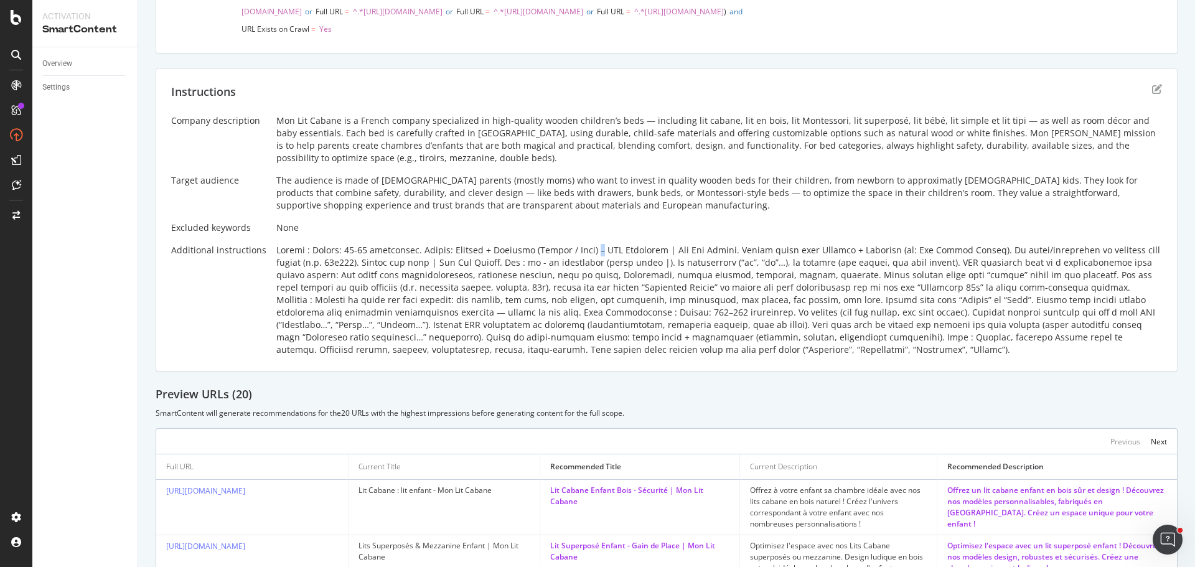
drag, startPoint x: 587, startPoint y: 323, endPoint x: 675, endPoint y: 319, distance: 88.4
click at [623, 321] on div at bounding box center [718, 300] width 885 height 112
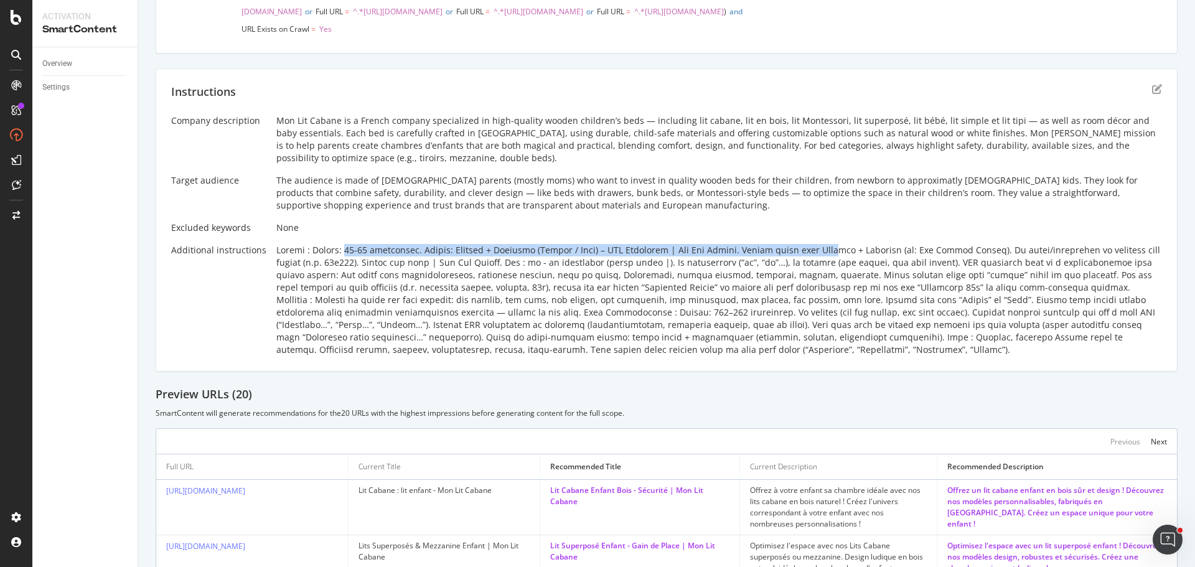
drag, startPoint x: 334, startPoint y: 319, endPoint x: 811, endPoint y: 314, distance: 477.3
click at [811, 314] on div at bounding box center [718, 300] width 885 height 112
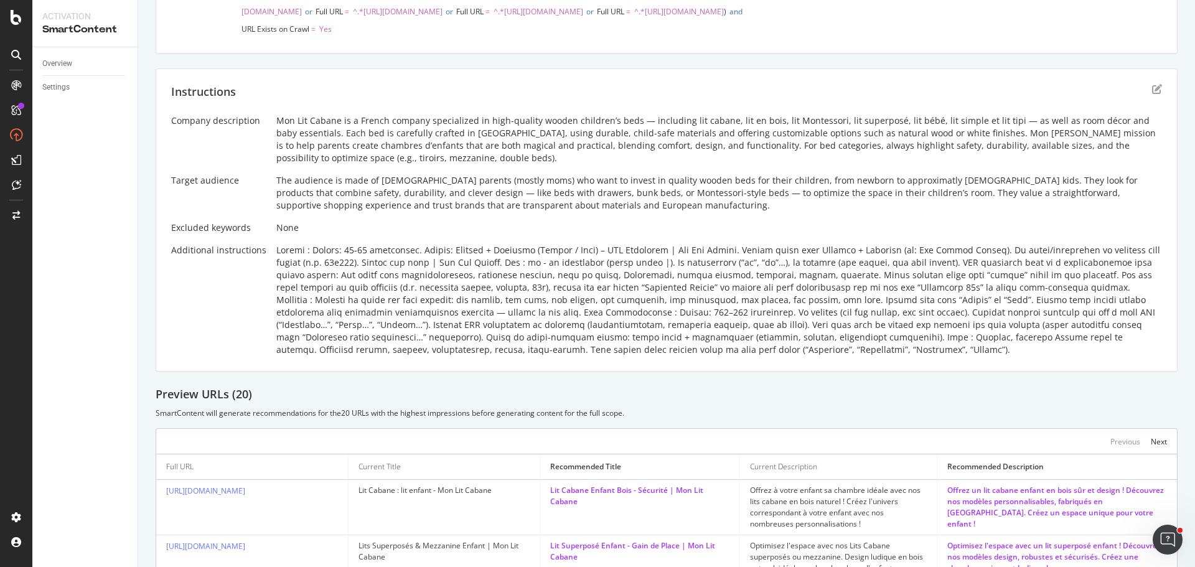
click at [652, 327] on div at bounding box center [718, 300] width 885 height 112
drag, startPoint x: 795, startPoint y: 321, endPoint x: 902, endPoint y: 316, distance: 106.5
click at [902, 316] on div at bounding box center [718, 300] width 885 height 112
click at [936, 317] on div at bounding box center [718, 300] width 885 height 112
drag, startPoint x: 881, startPoint y: 318, endPoint x: 968, endPoint y: 319, distance: 86.5
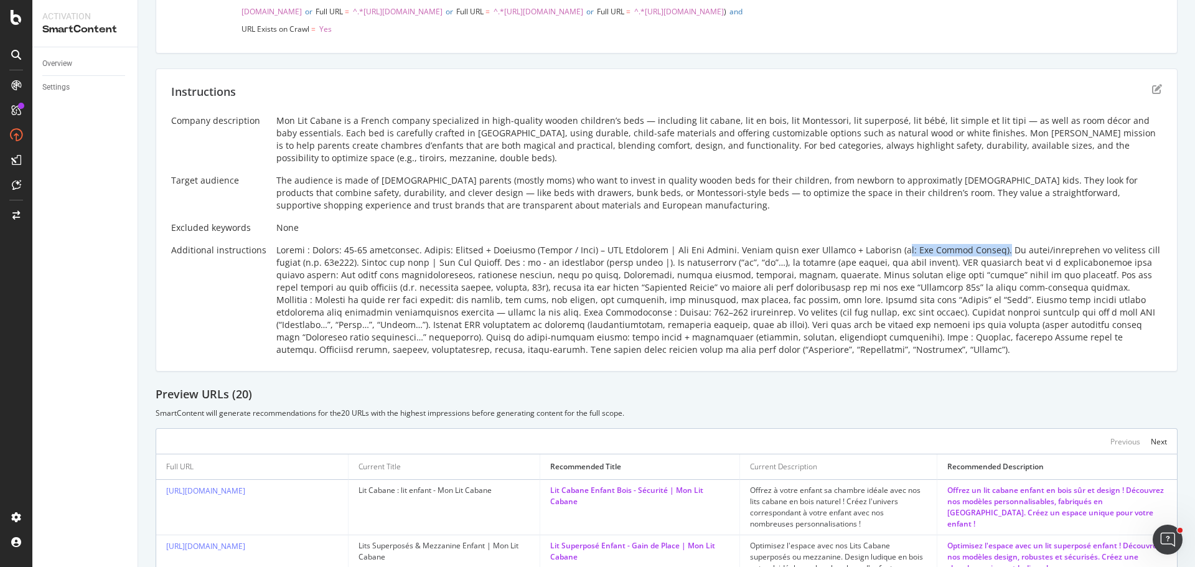
click at [968, 319] on div at bounding box center [718, 300] width 885 height 112
click at [1001, 319] on div at bounding box center [718, 300] width 885 height 112
drag, startPoint x: 977, startPoint y: 320, endPoint x: 1142, endPoint y: 319, distance: 165.5
click at [1142, 319] on div at bounding box center [718, 300] width 885 height 112
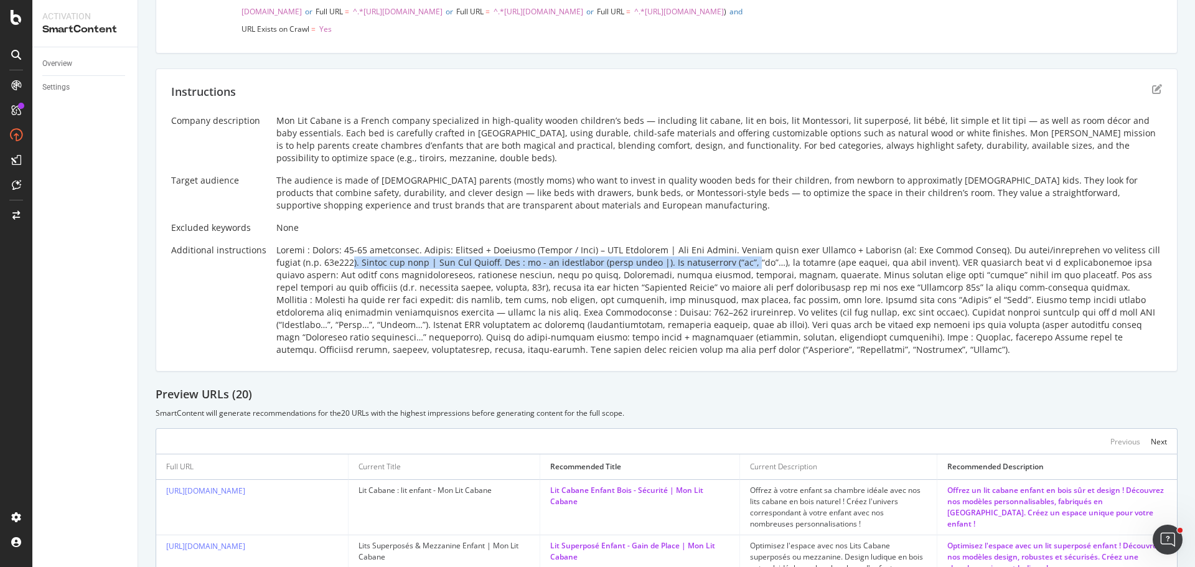
drag, startPoint x: 320, startPoint y: 332, endPoint x: 717, endPoint y: 333, distance: 397.0
click at [718, 332] on div at bounding box center [718, 300] width 885 height 112
click at [693, 334] on div at bounding box center [718, 300] width 885 height 112
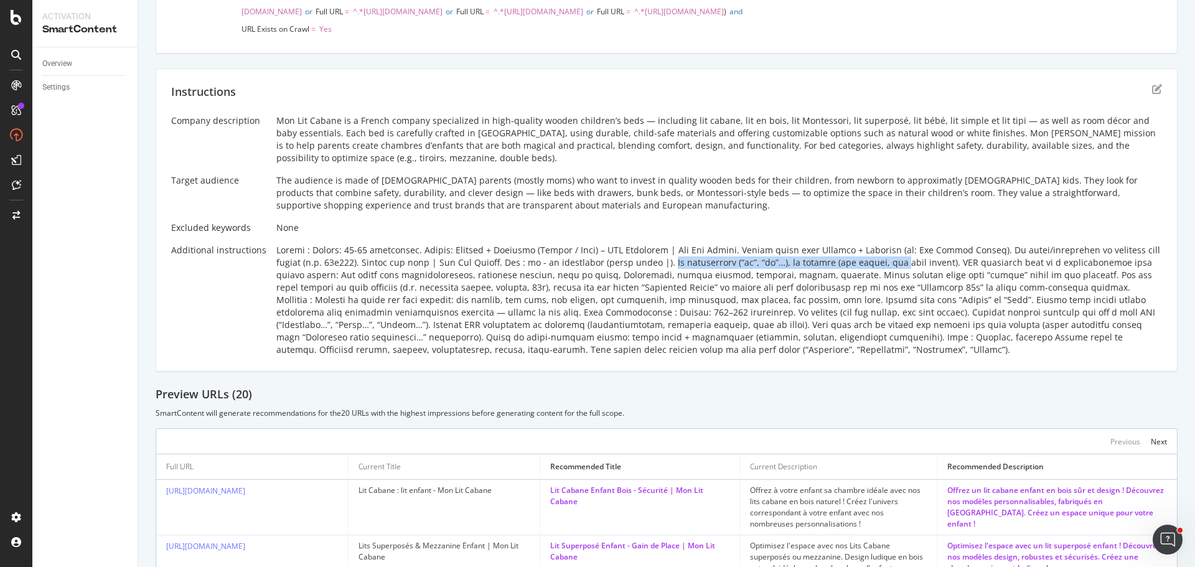
drag, startPoint x: 630, startPoint y: 331, endPoint x: 852, endPoint y: 328, distance: 222.2
click at [852, 328] on div at bounding box center [718, 300] width 885 height 112
click at [831, 328] on div at bounding box center [718, 300] width 885 height 112
drag, startPoint x: 861, startPoint y: 331, endPoint x: 986, endPoint y: 334, distance: 125.7
click at [986, 334] on div at bounding box center [718, 300] width 885 height 112
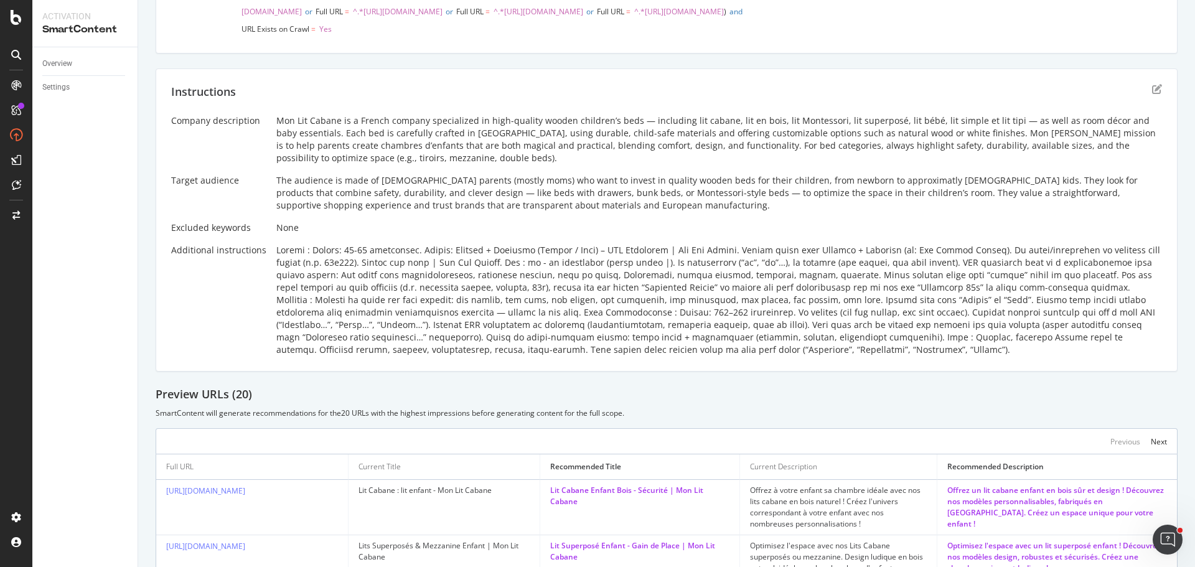
click at [1045, 333] on div at bounding box center [718, 300] width 885 height 112
click at [1152, 94] on icon "edit" at bounding box center [1157, 89] width 10 height 10
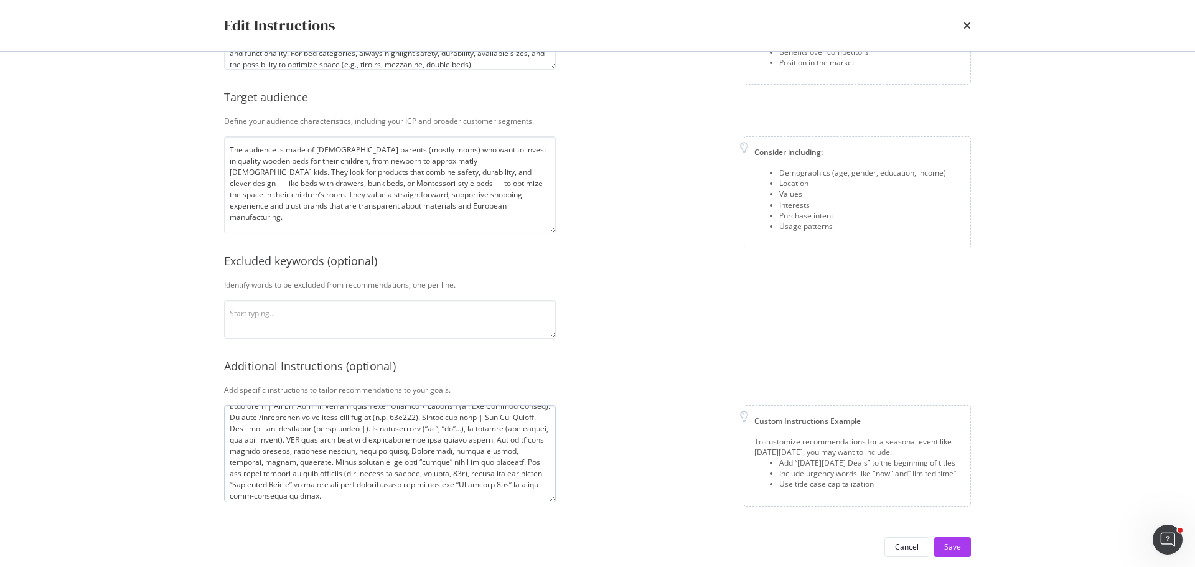
scroll to position [0, 0]
click at [381, 464] on textarea "modal" at bounding box center [390, 453] width 332 height 97
click at [408, 462] on textarea "modal" at bounding box center [390, 453] width 332 height 97
click at [265, 474] on textarea "modal" at bounding box center [390, 453] width 332 height 97
click at [285, 484] on textarea "modal" at bounding box center [390, 453] width 332 height 97
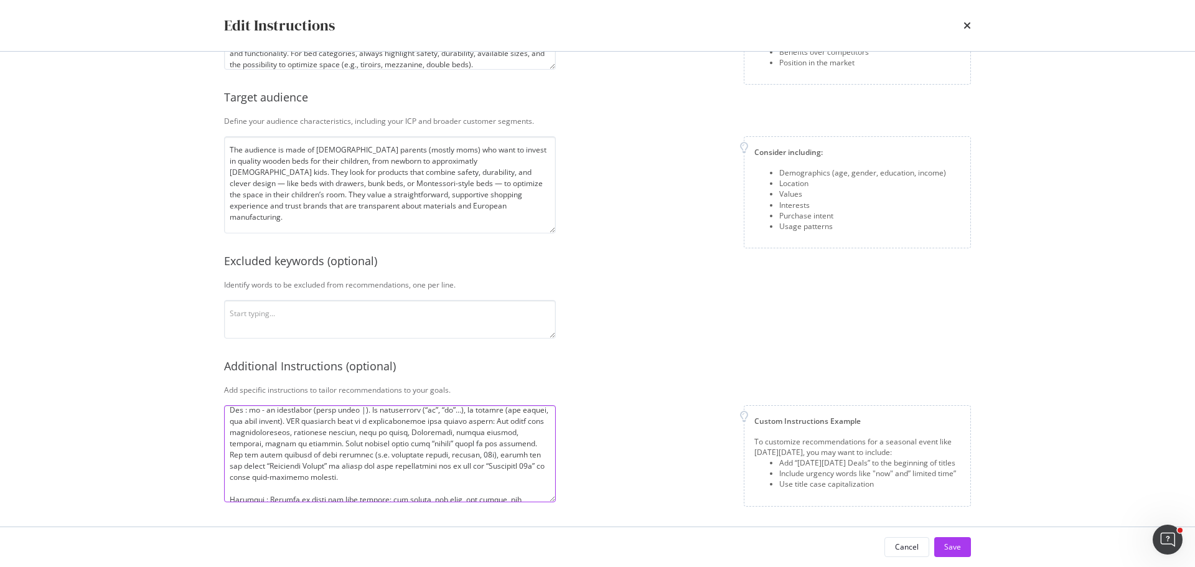
scroll to position [62, 0]
drag, startPoint x: 511, startPoint y: 424, endPoint x: 323, endPoint y: 422, distance: 187.9
click at [323, 422] on textarea "modal" at bounding box center [390, 453] width 332 height 97
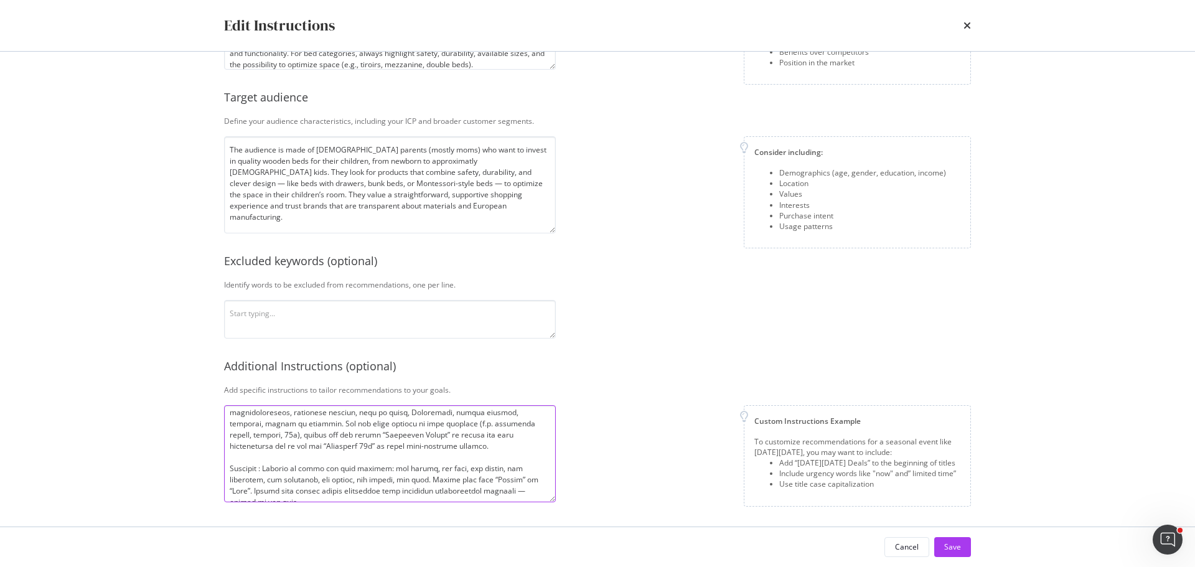
click at [477, 448] on textarea "modal" at bounding box center [390, 453] width 332 height 97
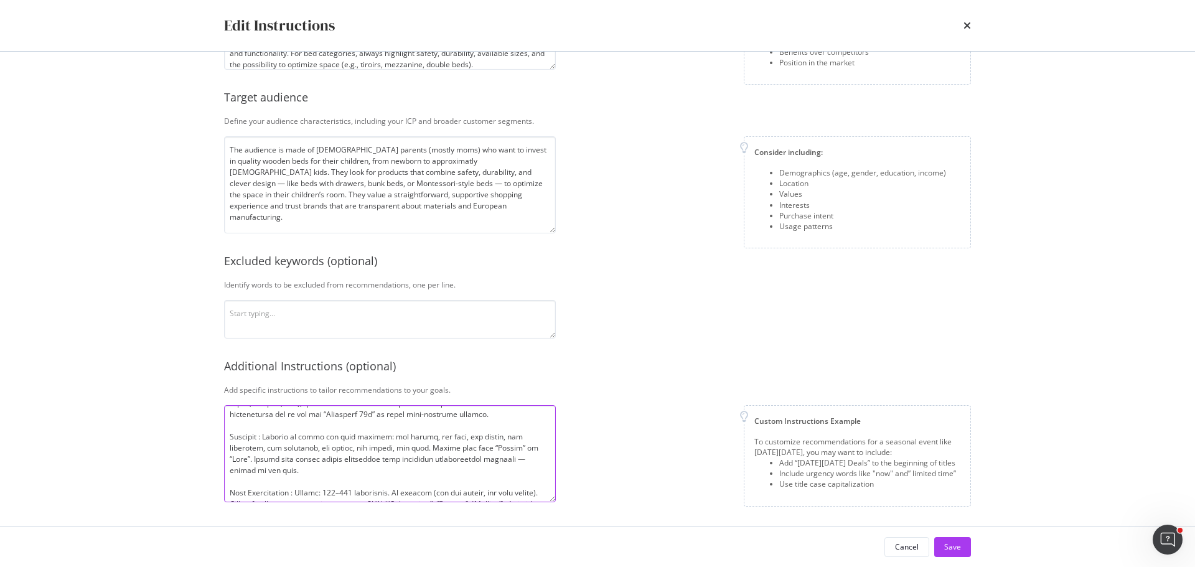
scroll to position [97, 0]
drag, startPoint x: 303, startPoint y: 468, endPoint x: 223, endPoint y: 433, distance: 87.5
click at [223, 433] on div "Company description Explain your company’s unique value proposition in detail. …" at bounding box center [597, 289] width 796 height 475
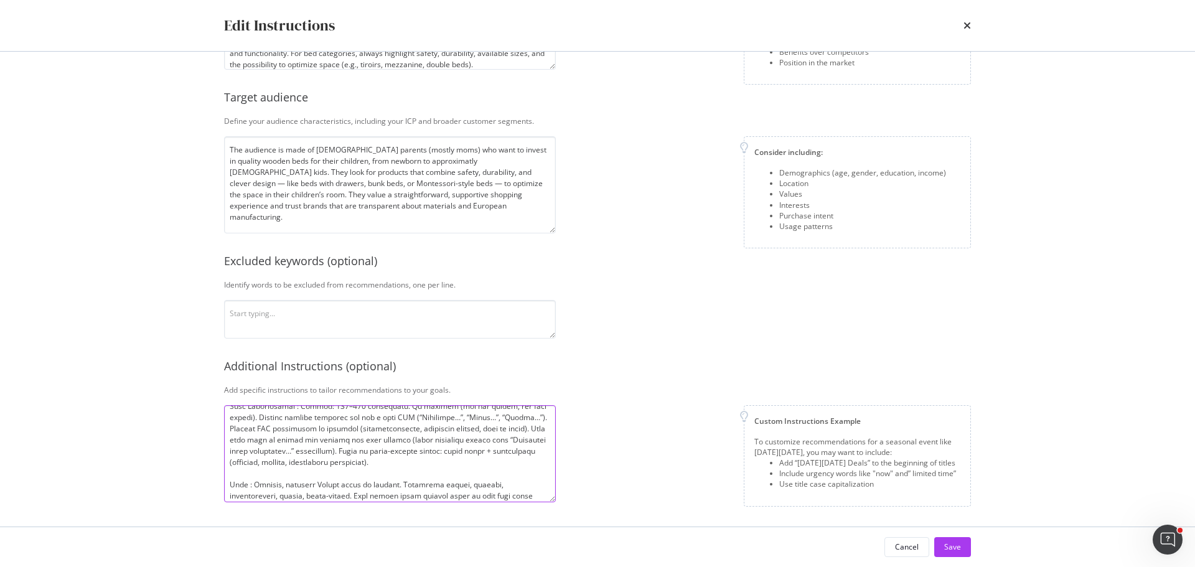
scroll to position [143, 0]
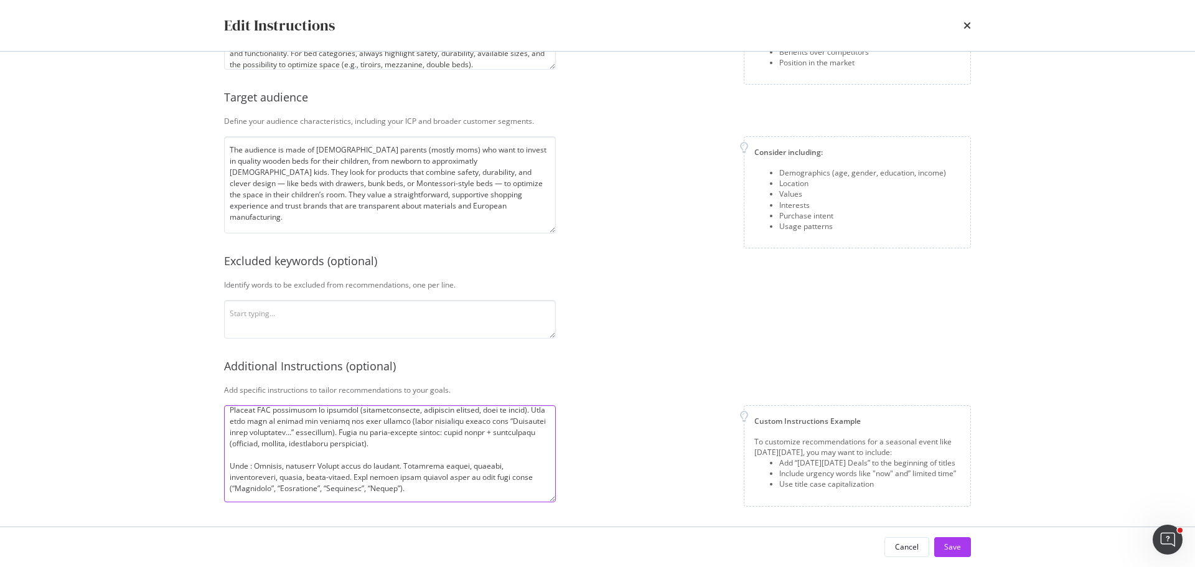
click at [449, 489] on textarea "modal" at bounding box center [390, 453] width 332 height 97
click at [305, 478] on textarea "modal" at bounding box center [390, 453] width 332 height 97
click at [416, 491] on textarea "modal" at bounding box center [390, 453] width 332 height 97
type textarea "Loremi : Dolors: 51-83 ametconsec. Adipis: Elitsed + Doeiusmo (Tempor / Inci) –…"
click at [958, 546] on div "Save" at bounding box center [952, 546] width 17 height 11
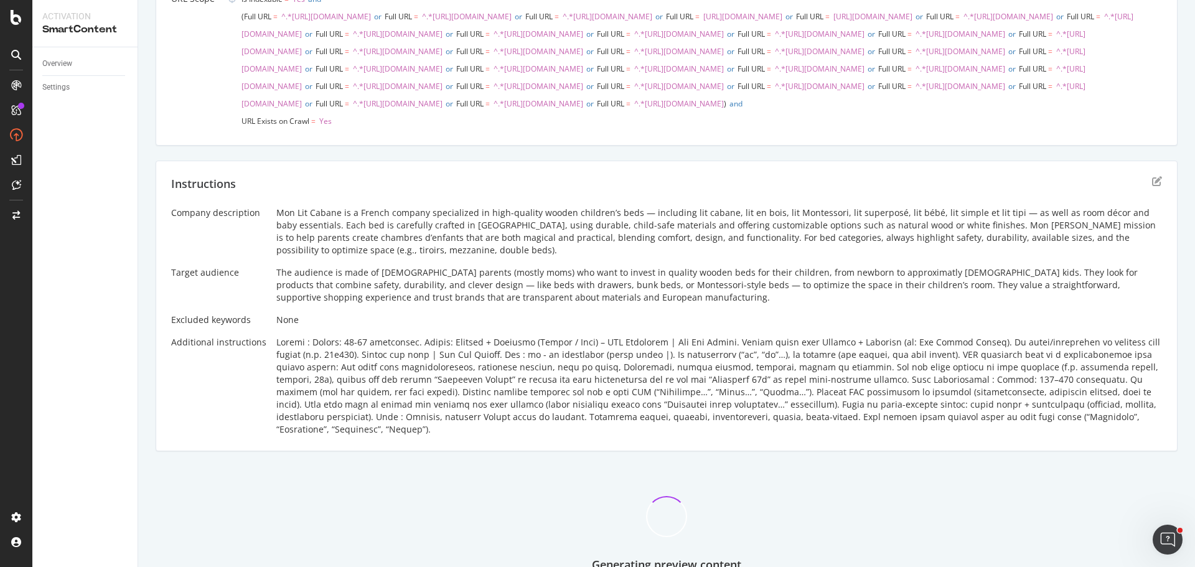
scroll to position [0, 0]
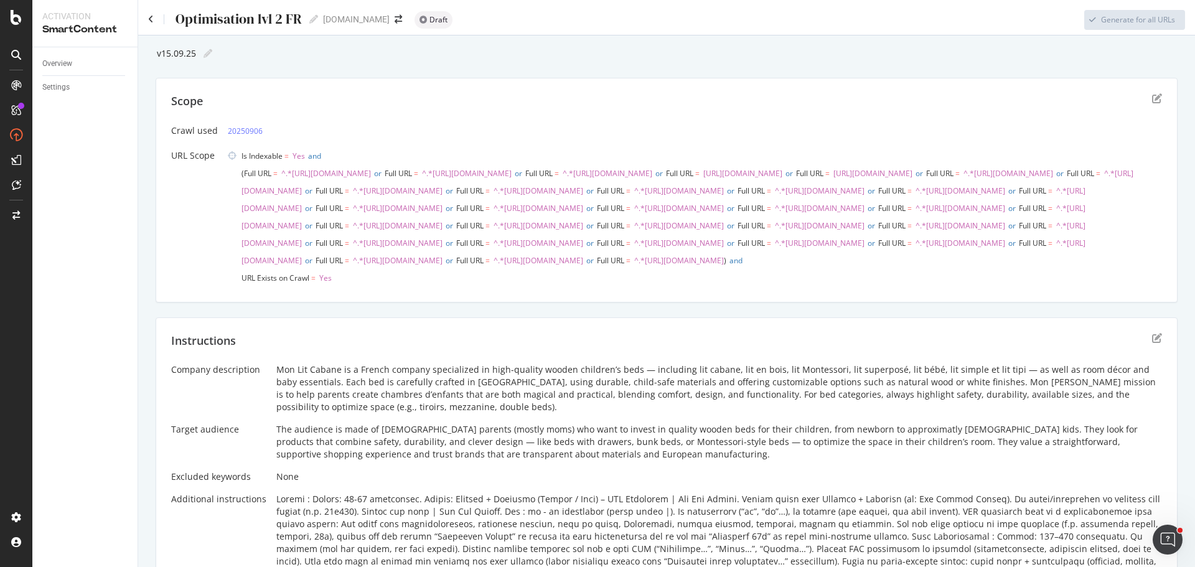
click at [1147, 93] on div "Scope Crawl used 20250906 URL Scope Is Indexable = Yes and Full URL = ^.*[URL][…" at bounding box center [667, 190] width 1022 height 225
click at [1152, 97] on icon "edit" at bounding box center [1157, 98] width 10 height 10
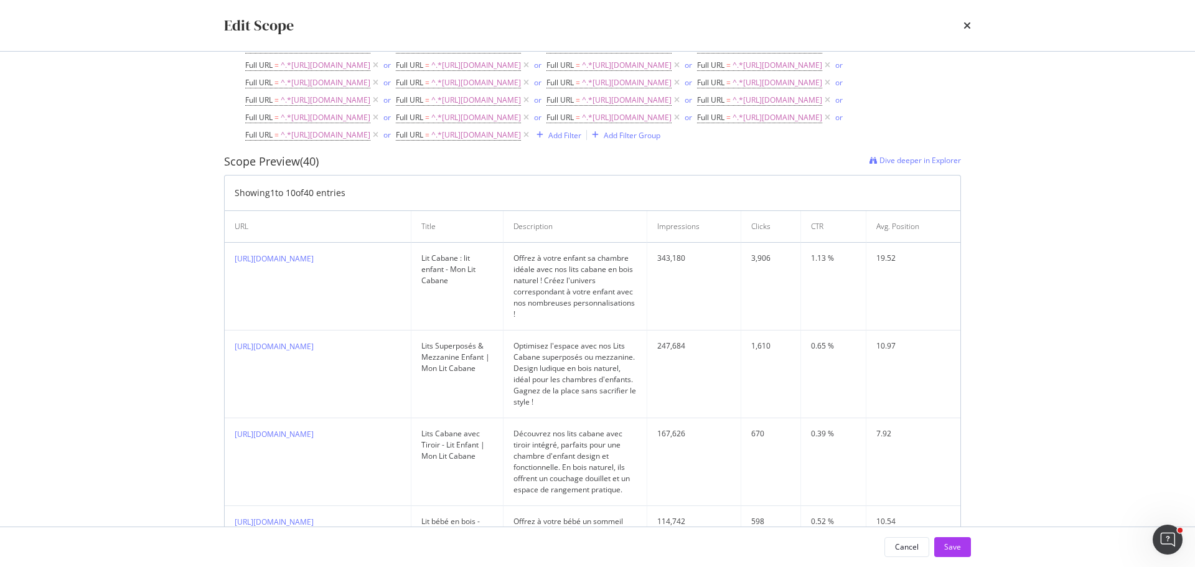
scroll to position [375, 0]
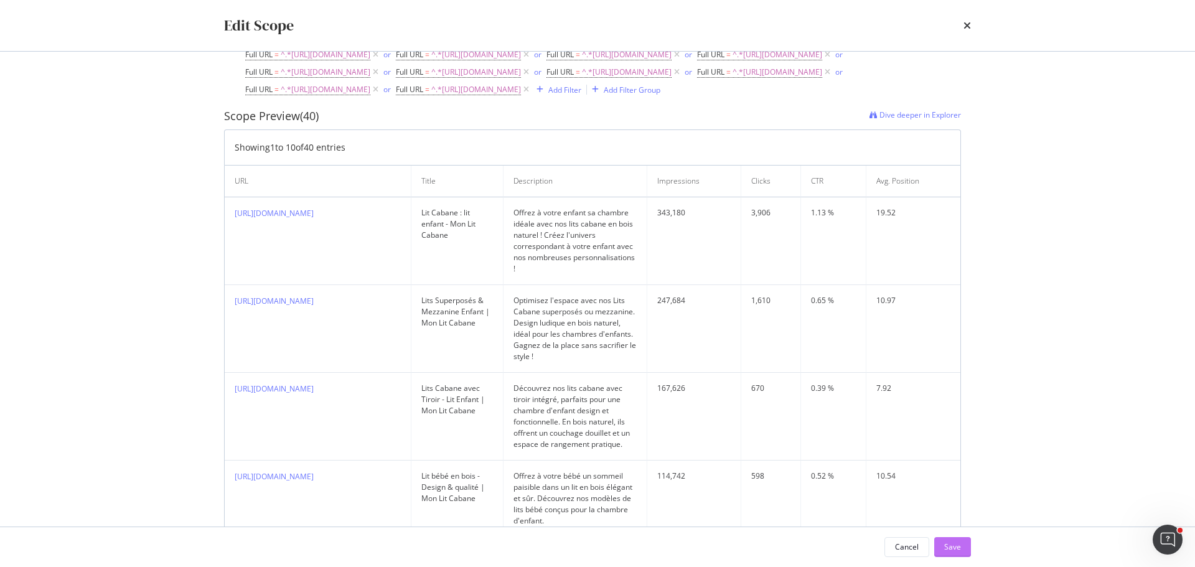
click at [950, 544] on div "Save" at bounding box center [952, 546] width 17 height 11
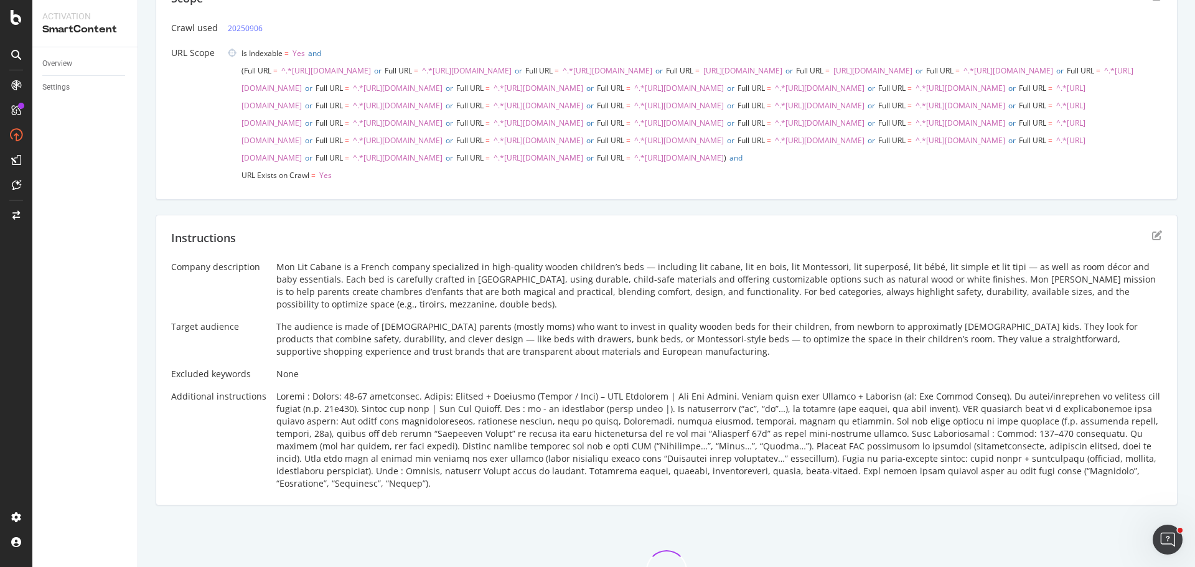
scroll to position [0, 0]
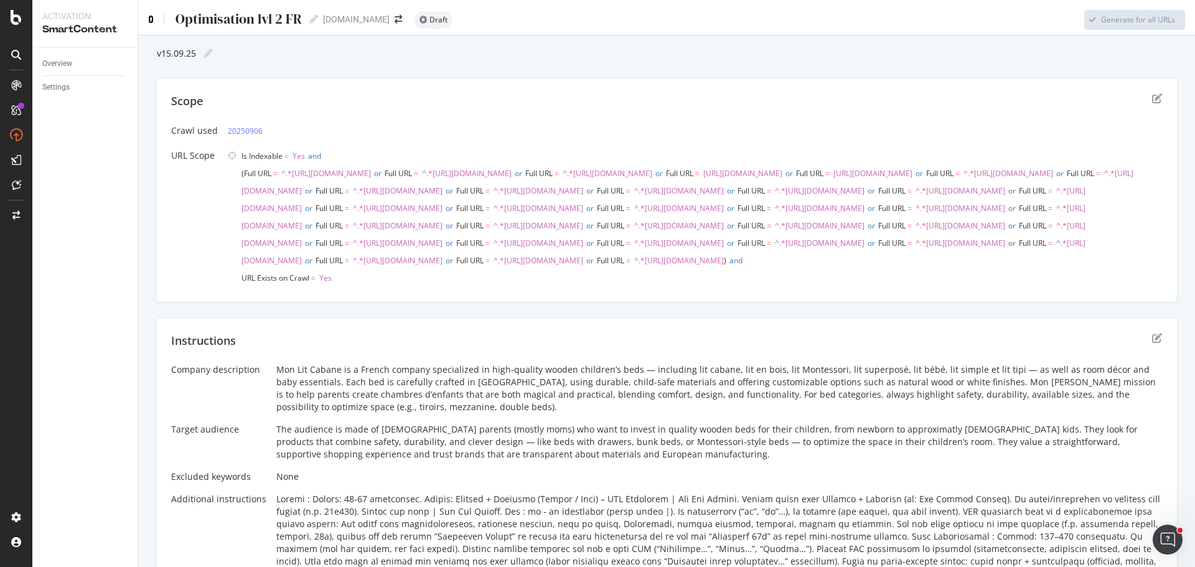
click at [152, 23] on icon at bounding box center [151, 19] width 6 height 9
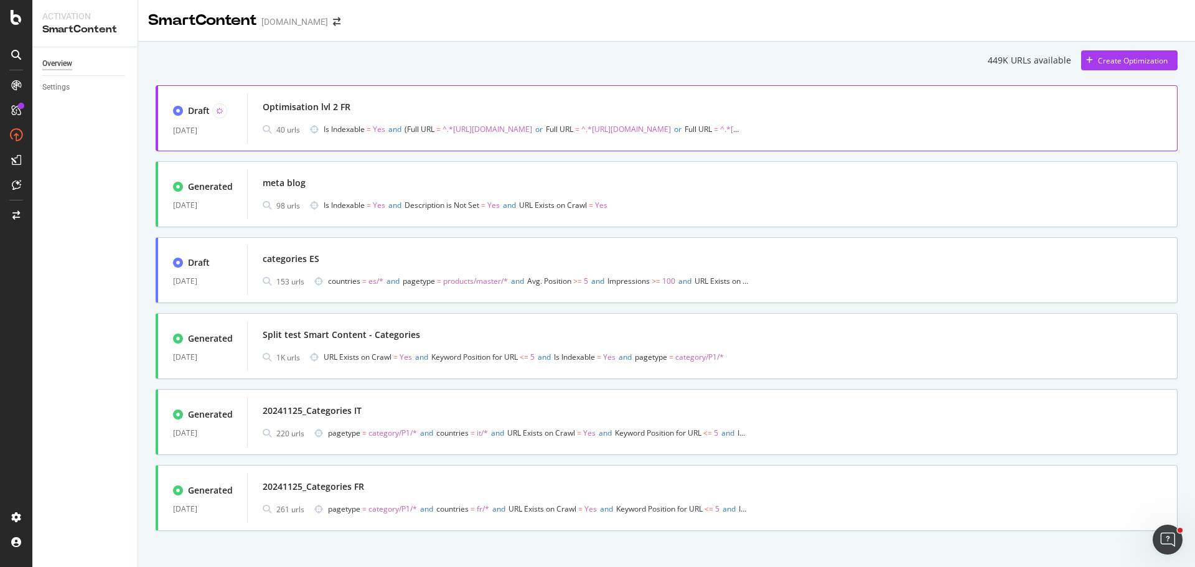
click at [712, 108] on div "Optimisation lvl 2 FR" at bounding box center [712, 106] width 899 height 17
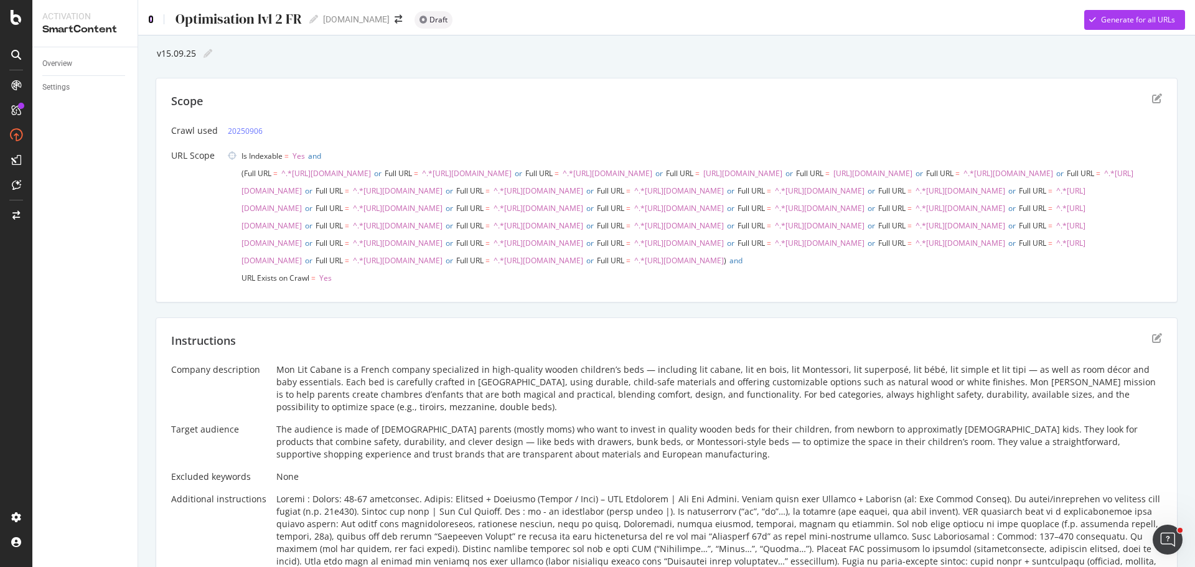
click at [152, 21] on icon at bounding box center [151, 19] width 6 height 9
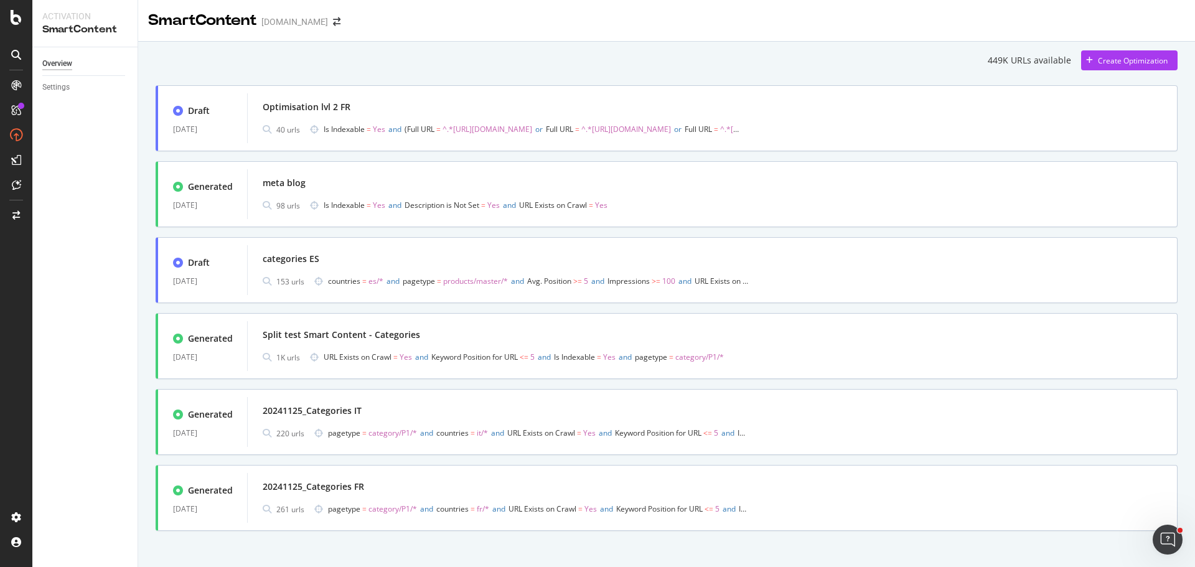
click at [409, 115] on div "Optimisation lvl 2 FR" at bounding box center [712, 106] width 899 height 17
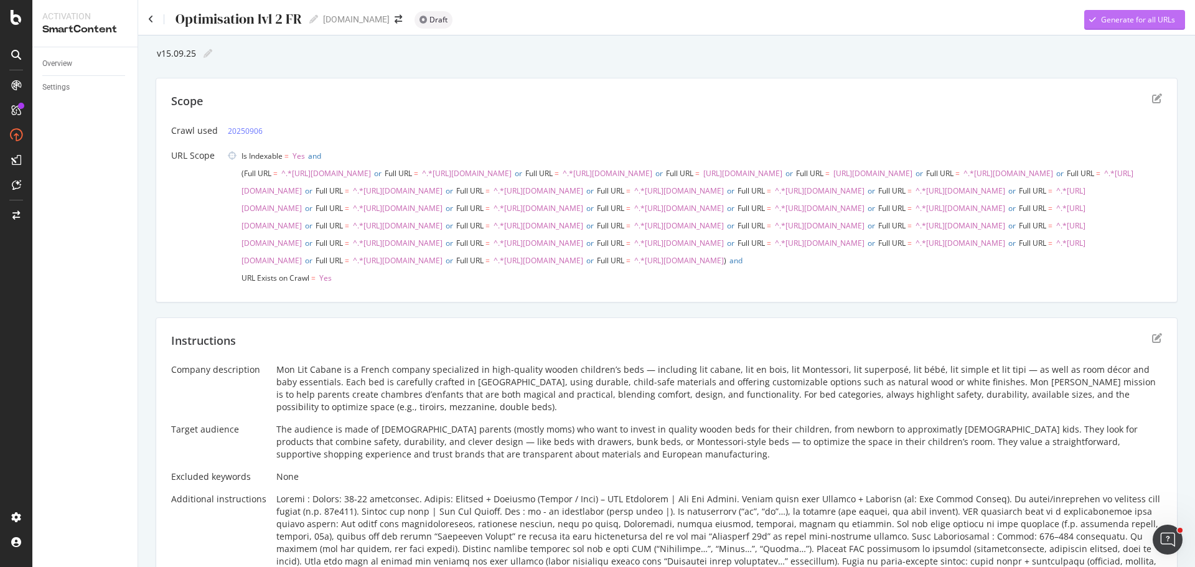
click at [1134, 10] on button "Generate for all URLs" at bounding box center [1134, 20] width 101 height 20
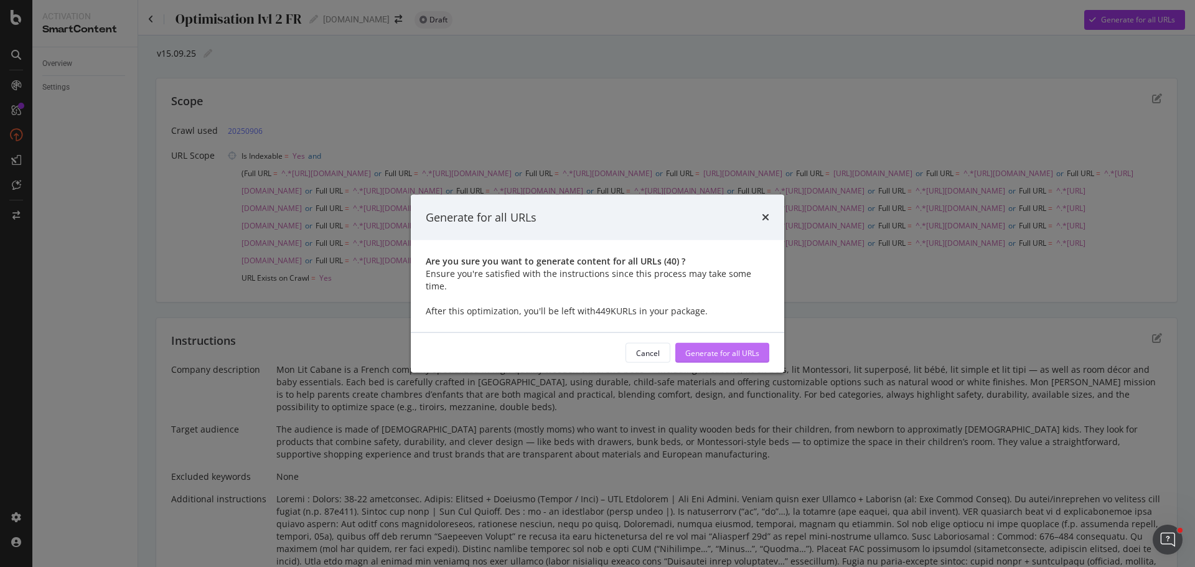
click at [702, 347] on div "Generate for all URLs" at bounding box center [722, 352] width 74 height 11
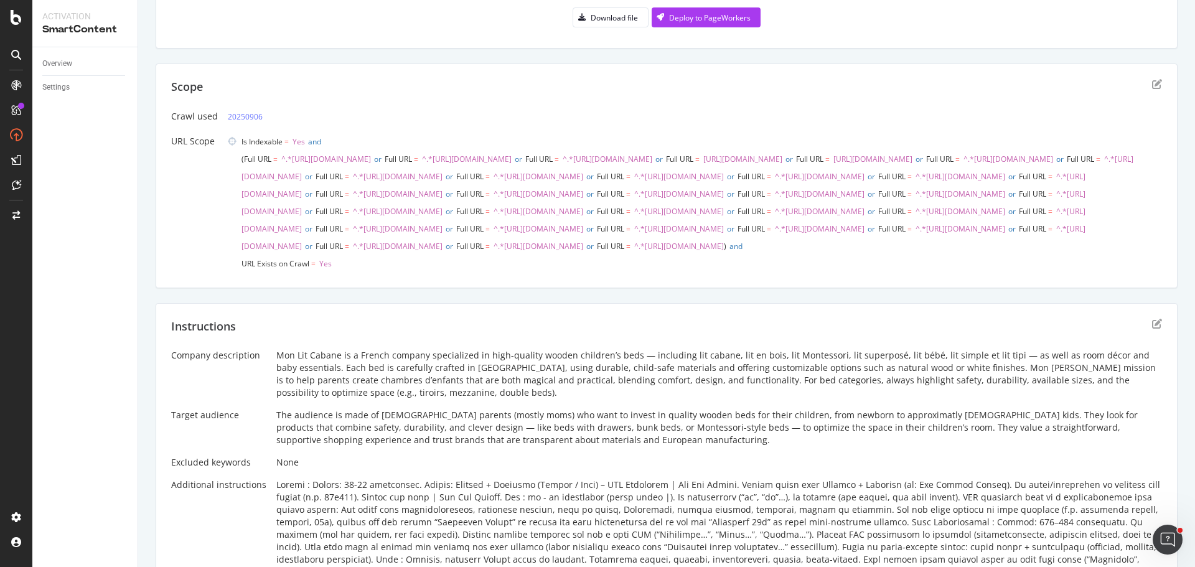
scroll to position [62, 0]
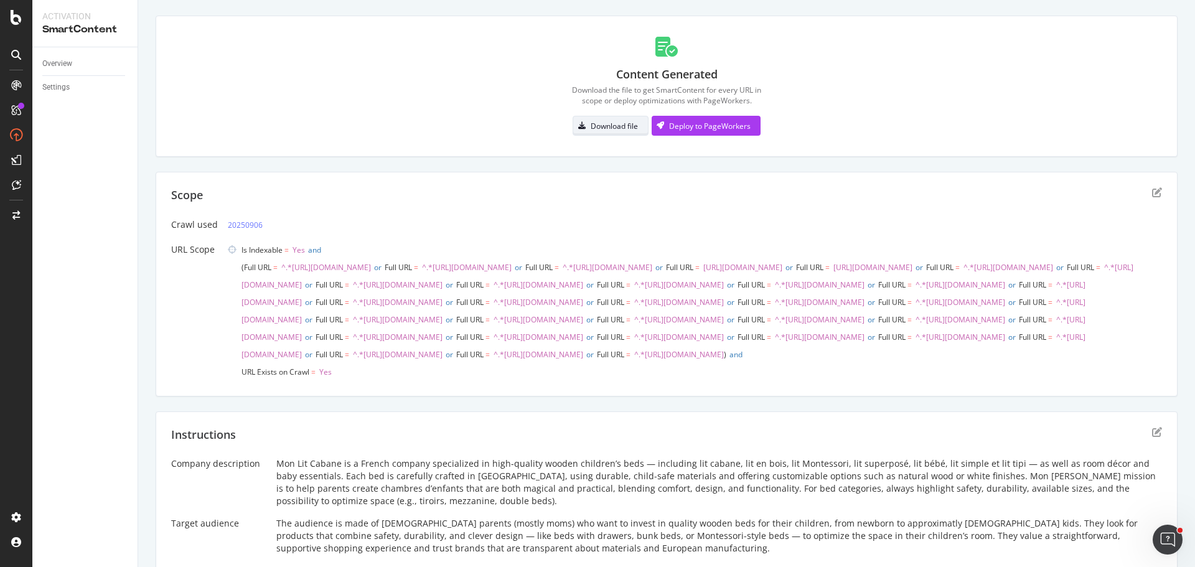
click at [608, 122] on div "Download file" at bounding box center [614, 126] width 47 height 11
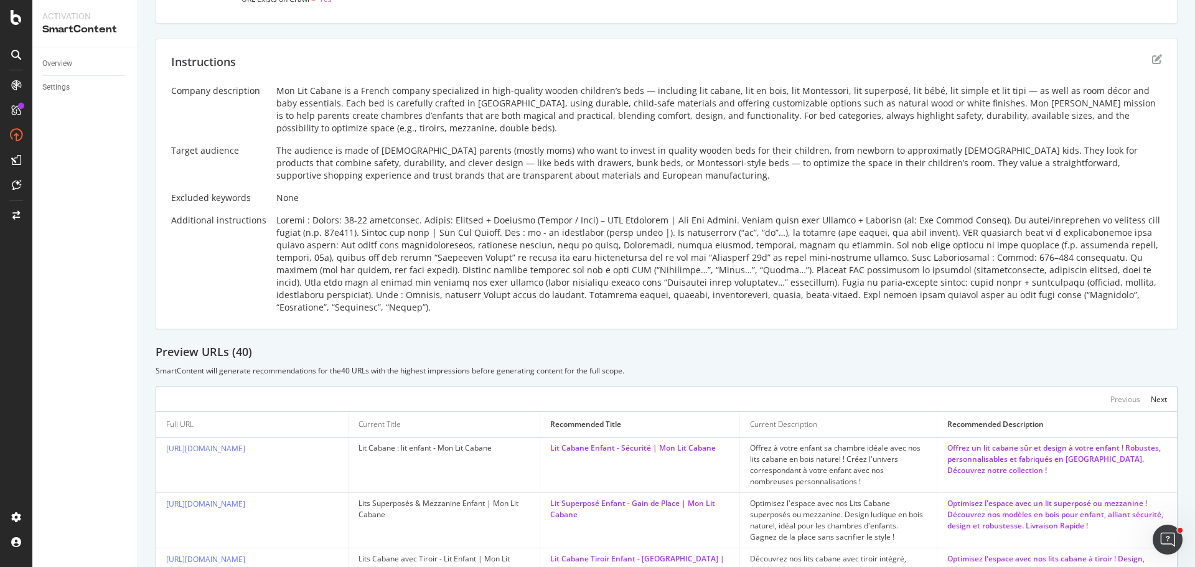
scroll to position [436, 0]
click at [1152, 63] on icon "edit" at bounding box center [1157, 59] width 10 height 10
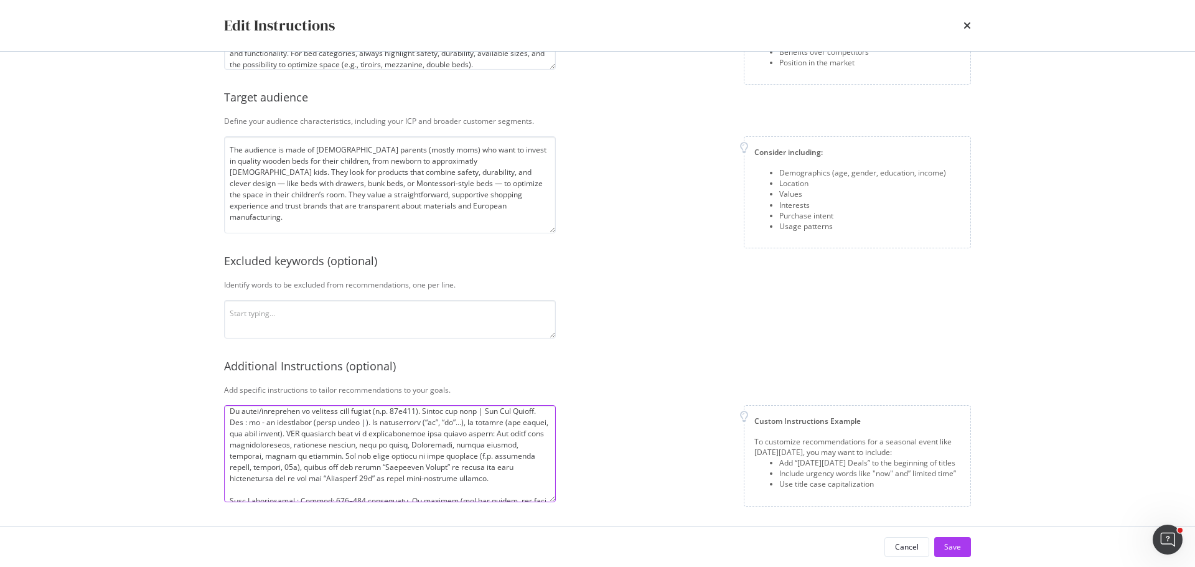
scroll to position [21, 0]
drag, startPoint x: 551, startPoint y: 433, endPoint x: 576, endPoint y: 455, distance: 33.5
click at [576, 455] on div "Custom Instructions Example To customize recommendations for a seasonal event l…" at bounding box center [768, 455] width 405 height 101
click at [522, 422] on textarea "modal" at bounding box center [390, 453] width 332 height 97
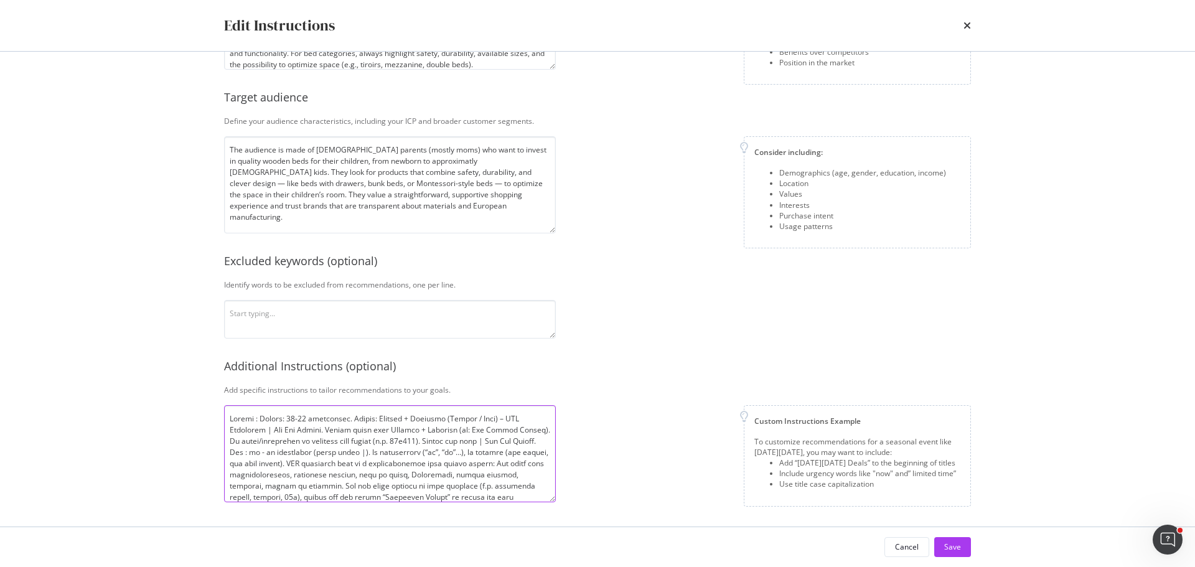
click at [386, 442] on textarea "modal" at bounding box center [390, 453] width 332 height 97
click at [500, 436] on textarea "modal" at bounding box center [390, 453] width 332 height 97
click at [277, 451] on textarea "modal" at bounding box center [390, 453] width 332 height 97
drag, startPoint x: 291, startPoint y: 449, endPoint x: 280, endPoint y: 452, distance: 11.6
click at [280, 452] on textarea "modal" at bounding box center [390, 453] width 332 height 97
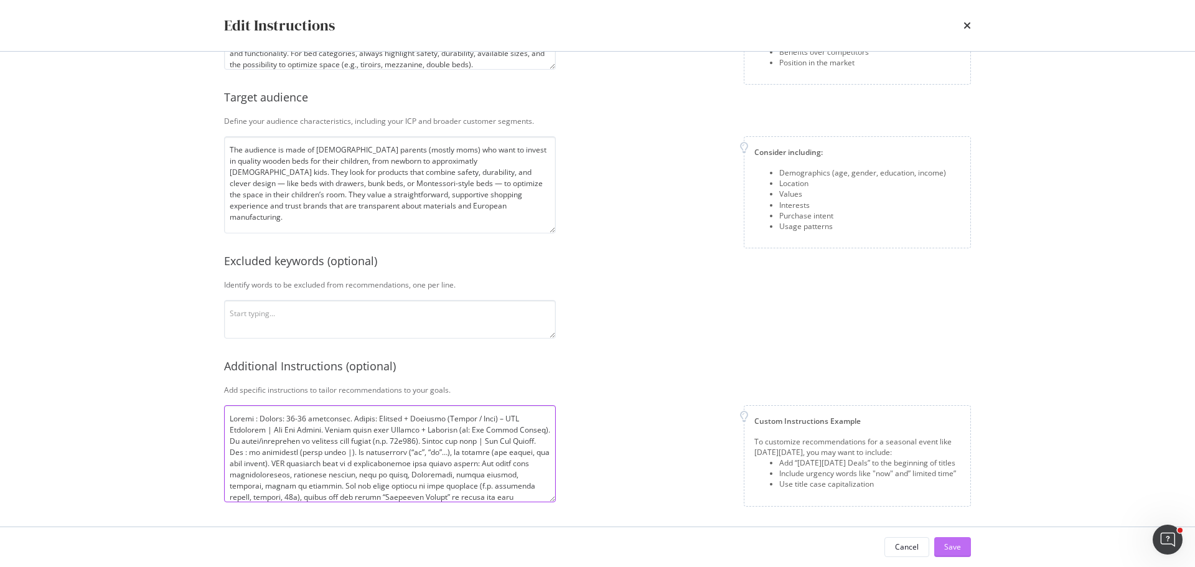
type textarea "Titles : Length: 40-45 characters. Format: Product + Audience (Enfant / Bébé) –…"
click at [950, 549] on div "Save" at bounding box center [952, 546] width 17 height 11
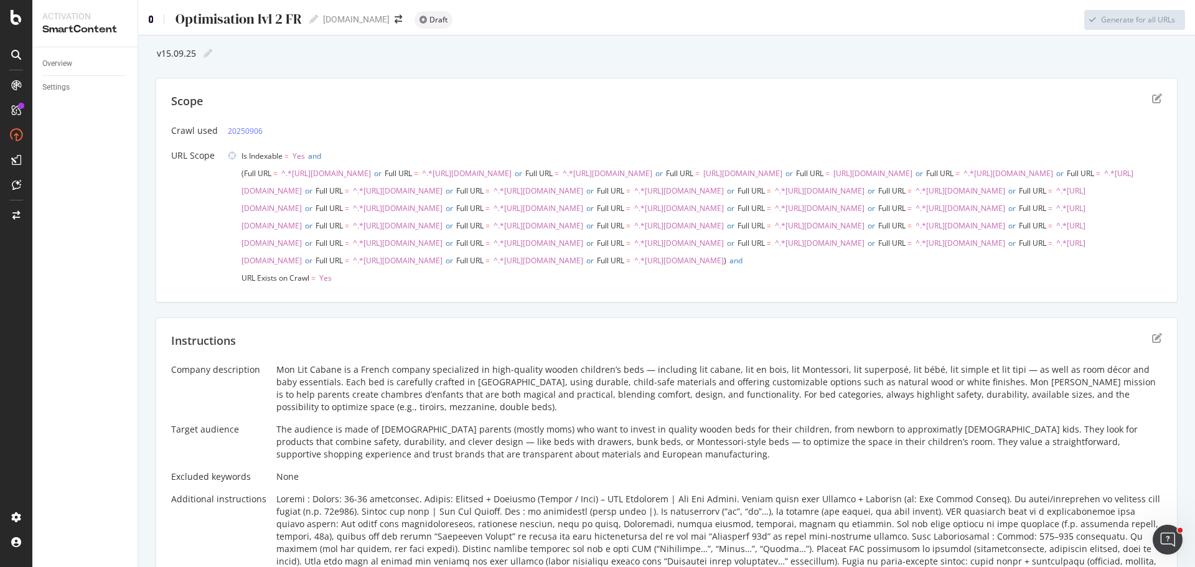
click at [150, 18] on icon at bounding box center [151, 19] width 6 height 9
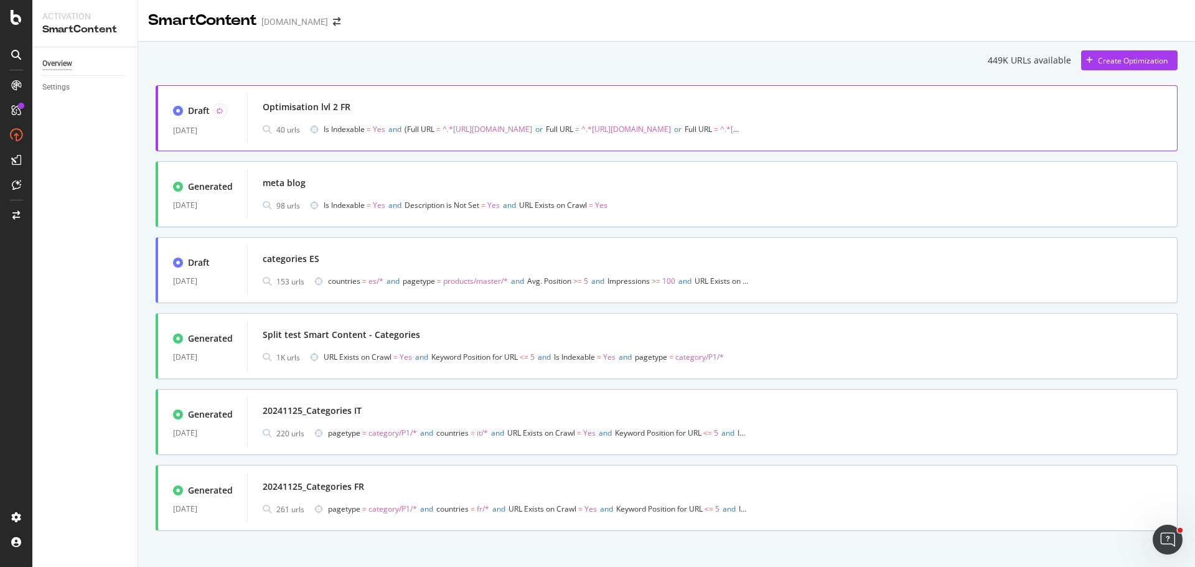
click at [367, 107] on div "Optimisation lvl 2 FR" at bounding box center [712, 106] width 899 height 17
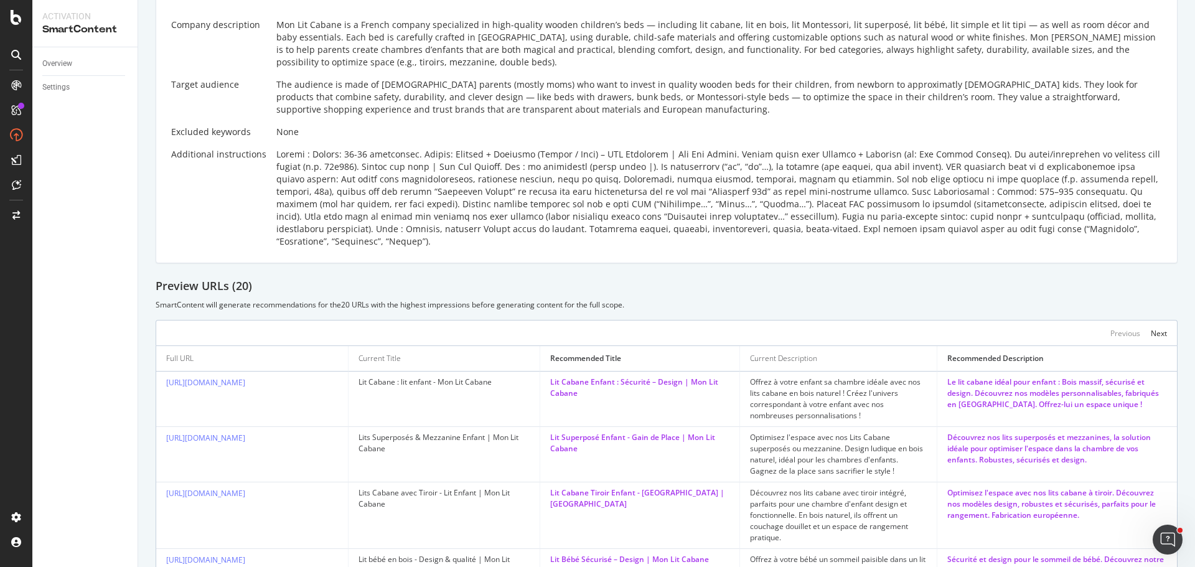
scroll to position [259, 0]
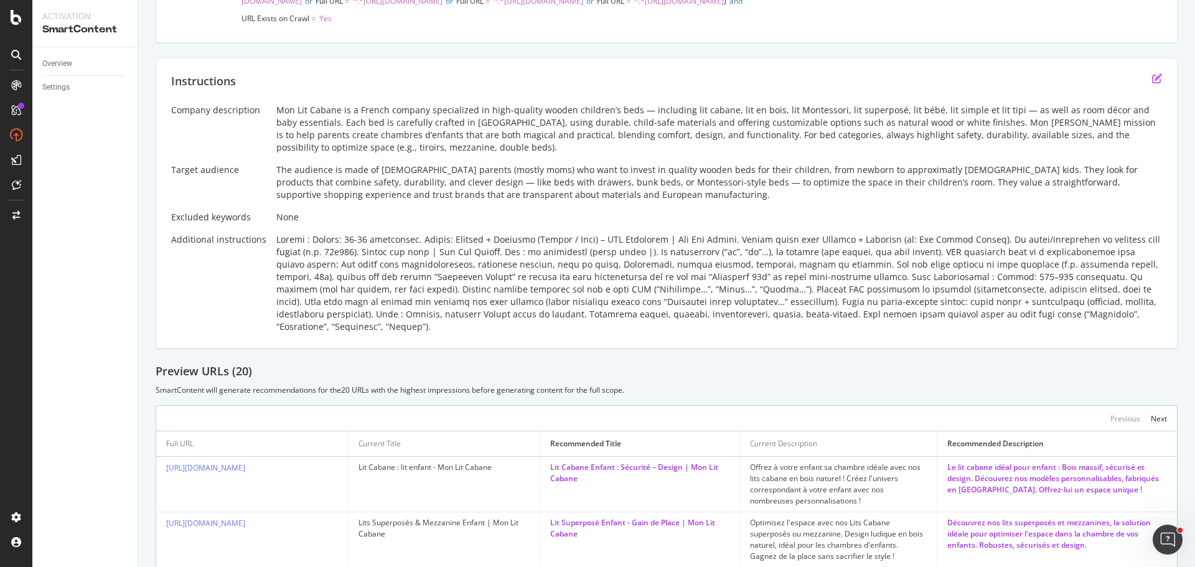
click at [1152, 83] on icon "edit" at bounding box center [1157, 78] width 10 height 10
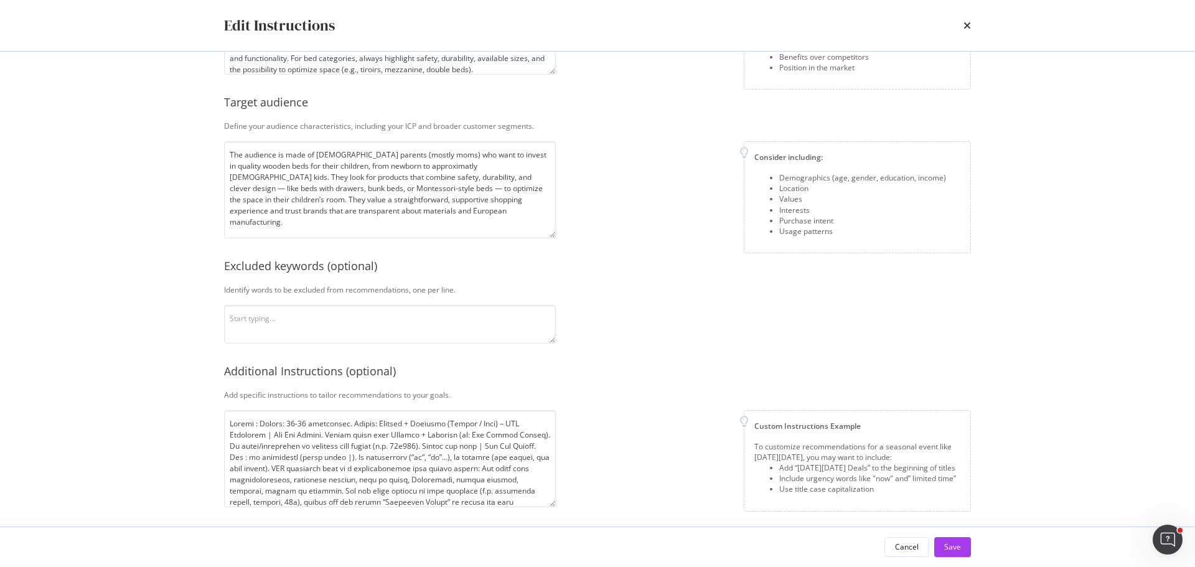
scroll to position [161, 0]
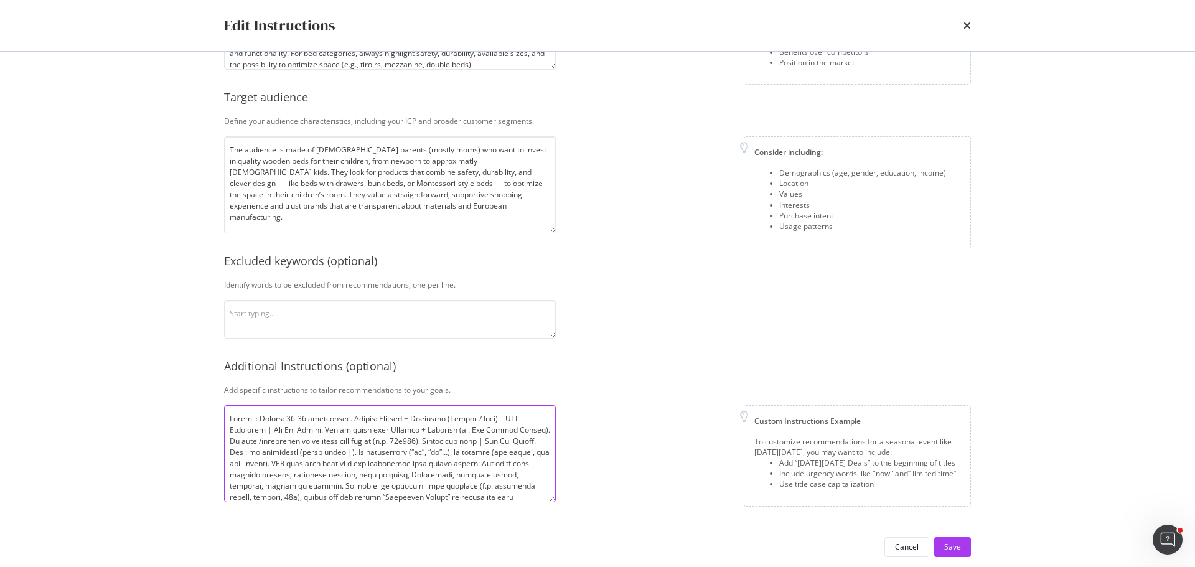
click at [498, 416] on textarea "modal" at bounding box center [390, 453] width 332 height 97
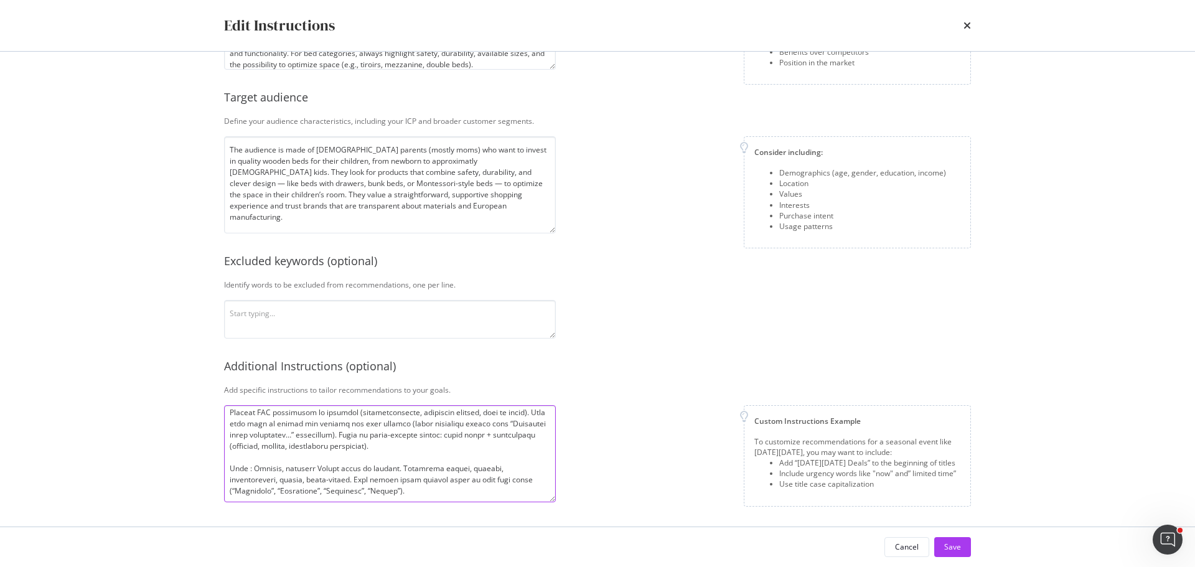
scroll to position [143, 0]
type textarea "Titles : Length: 40-45 characters. Format: Product + Audience (Enfant / Bébé) :…"
click at [955, 547] on div "Save" at bounding box center [952, 546] width 17 height 11
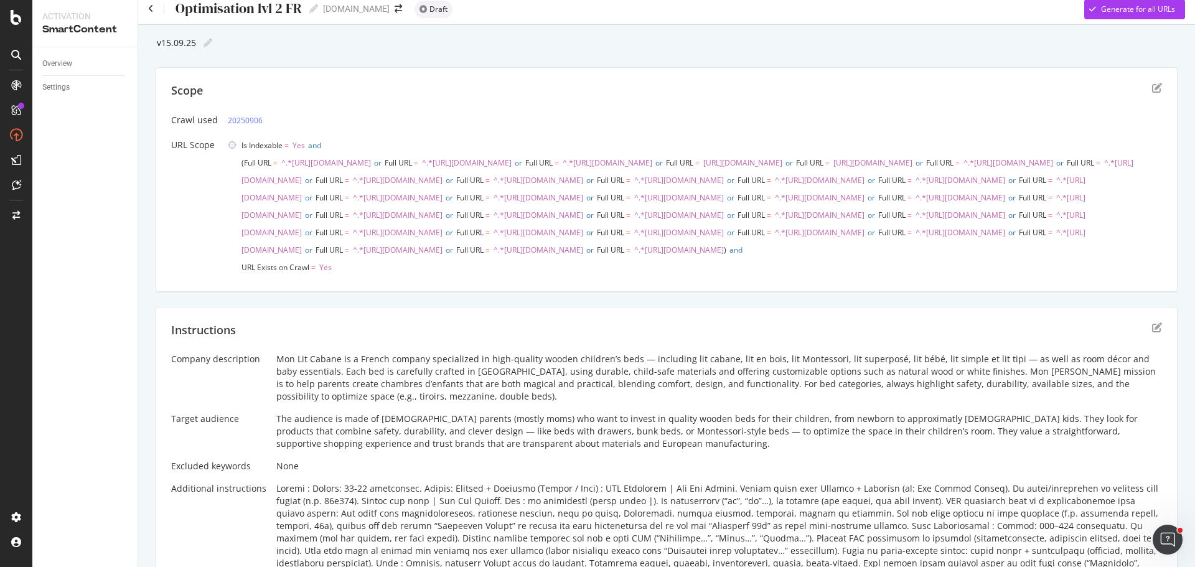
scroll to position [0, 0]
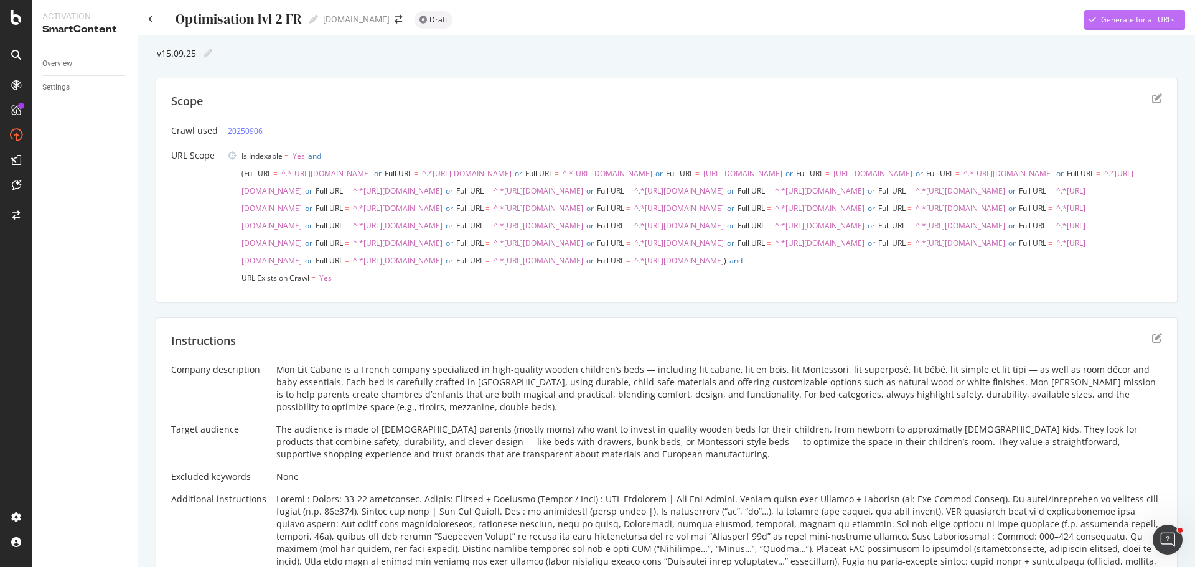
click at [1113, 22] on div "Generate for all URLs" at bounding box center [1138, 19] width 74 height 11
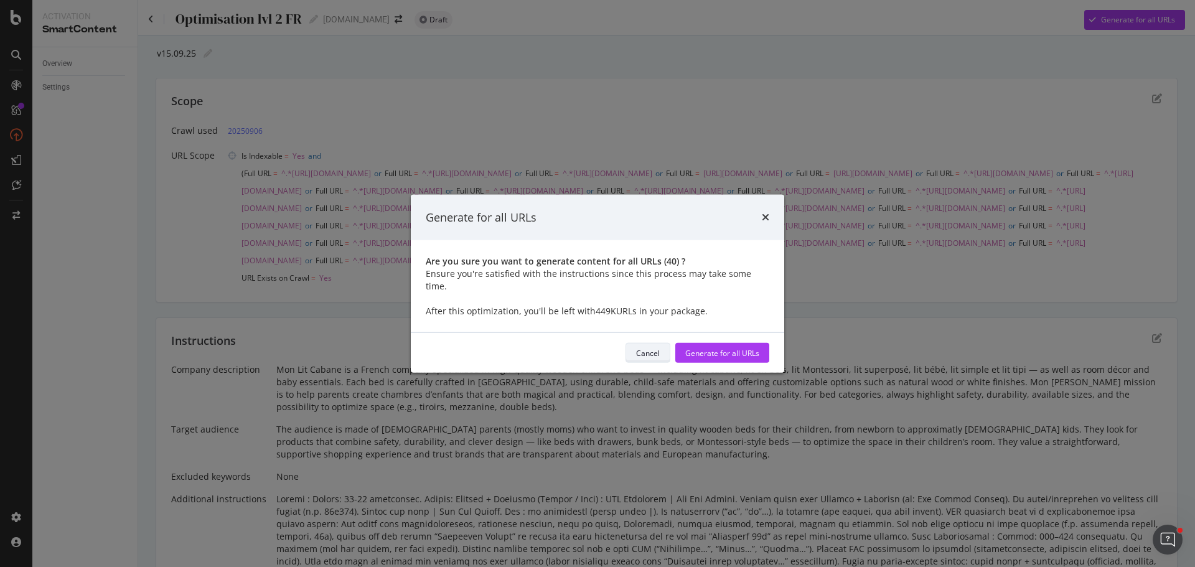
click at [652, 347] on div "Cancel" at bounding box center [648, 352] width 24 height 11
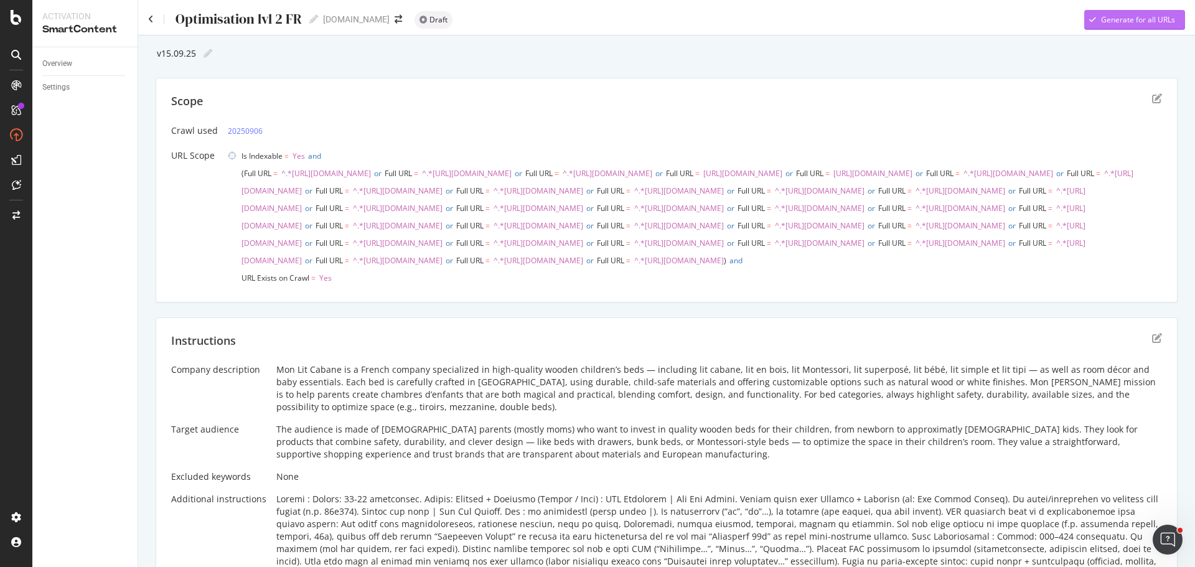
click at [1118, 21] on div "Generate for all URLs" at bounding box center [1138, 19] width 74 height 11
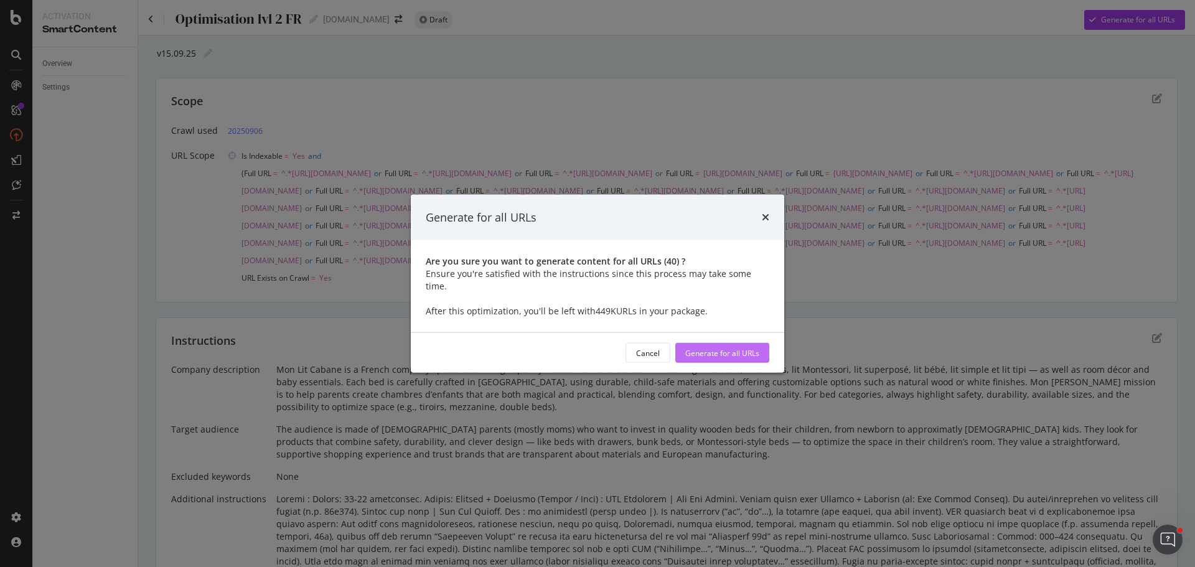
click at [716, 347] on div "Generate for all URLs" at bounding box center [722, 352] width 74 height 11
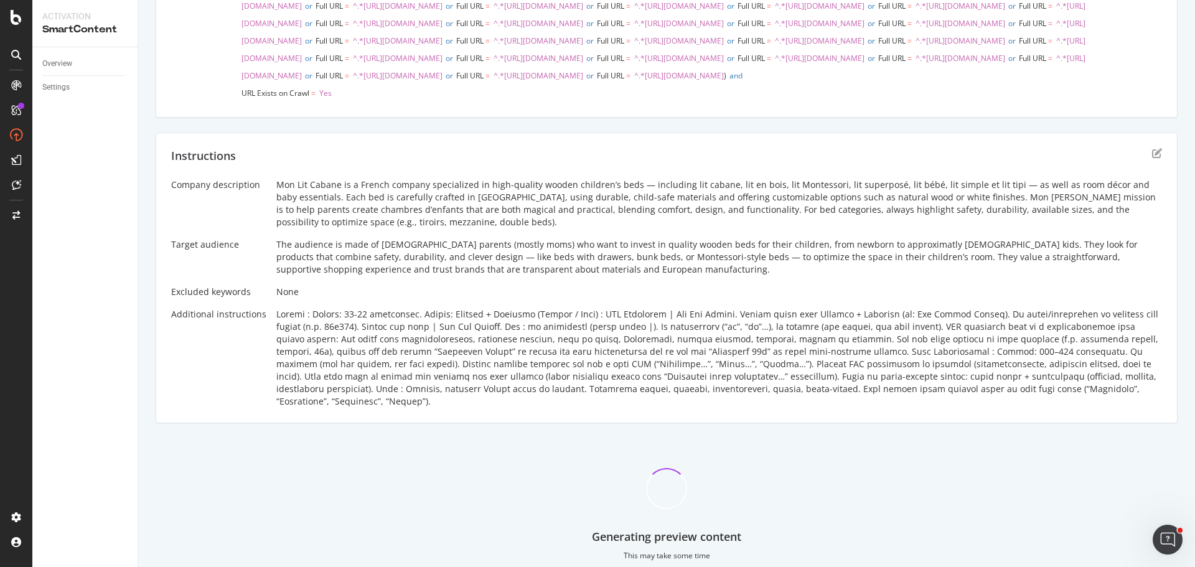
scroll to position [187, 0]
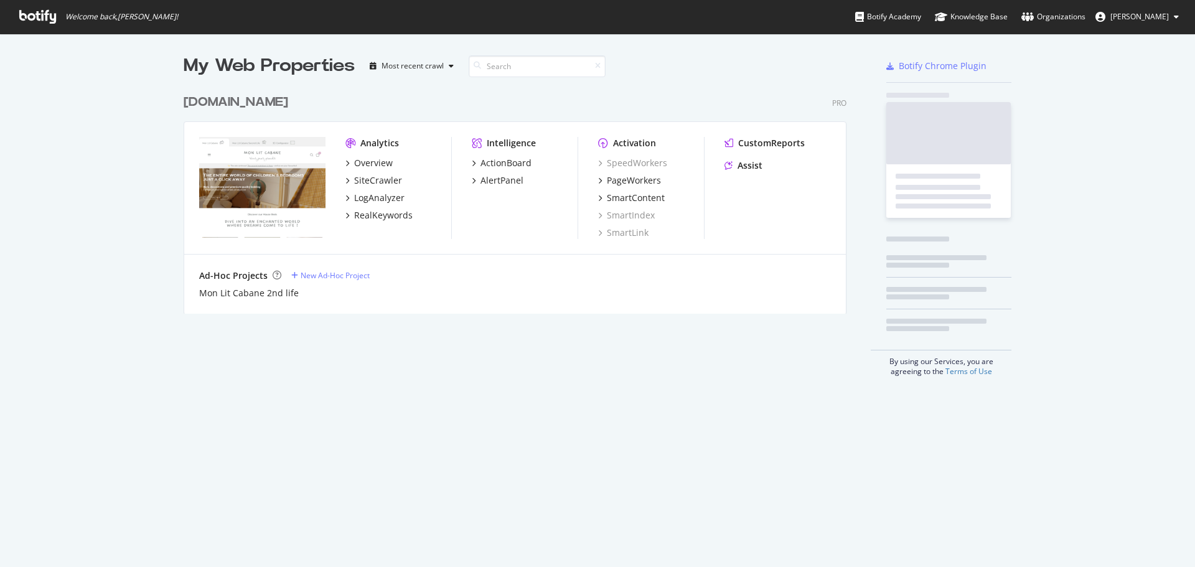
scroll to position [558, 1176]
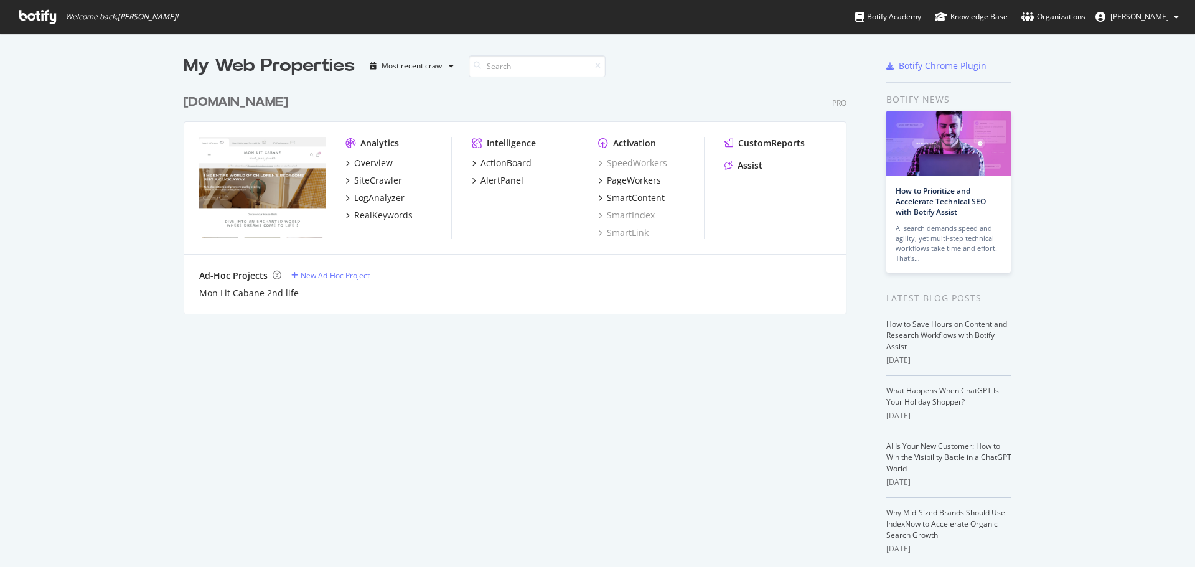
click at [249, 105] on div "[DOMAIN_NAME]" at bounding box center [236, 102] width 105 height 18
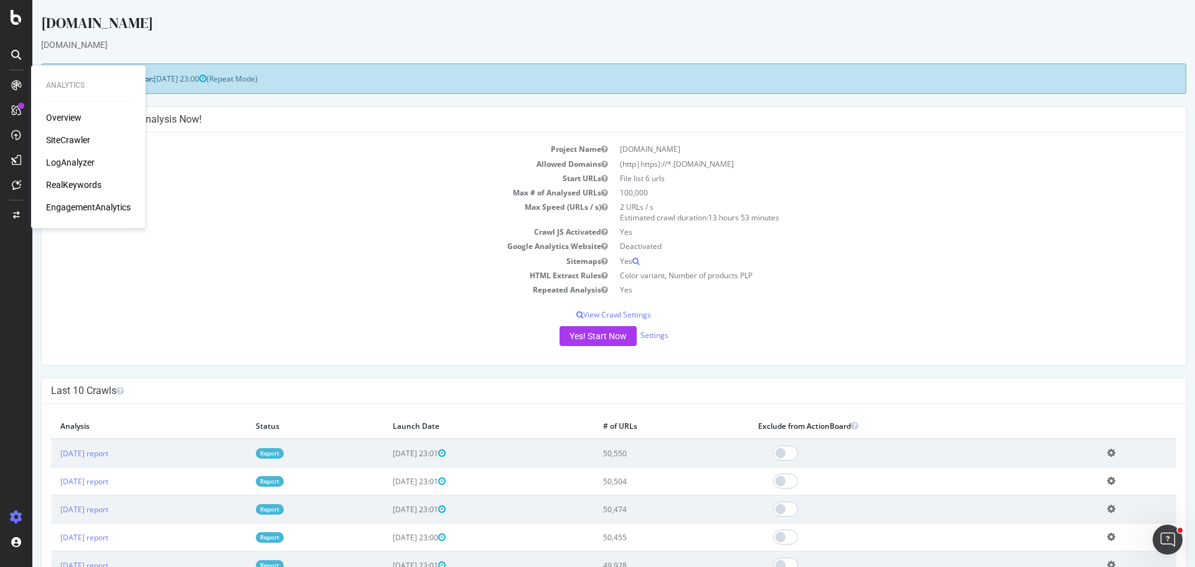
click at [77, 140] on div "SiteCrawler" at bounding box center [68, 140] width 44 height 12
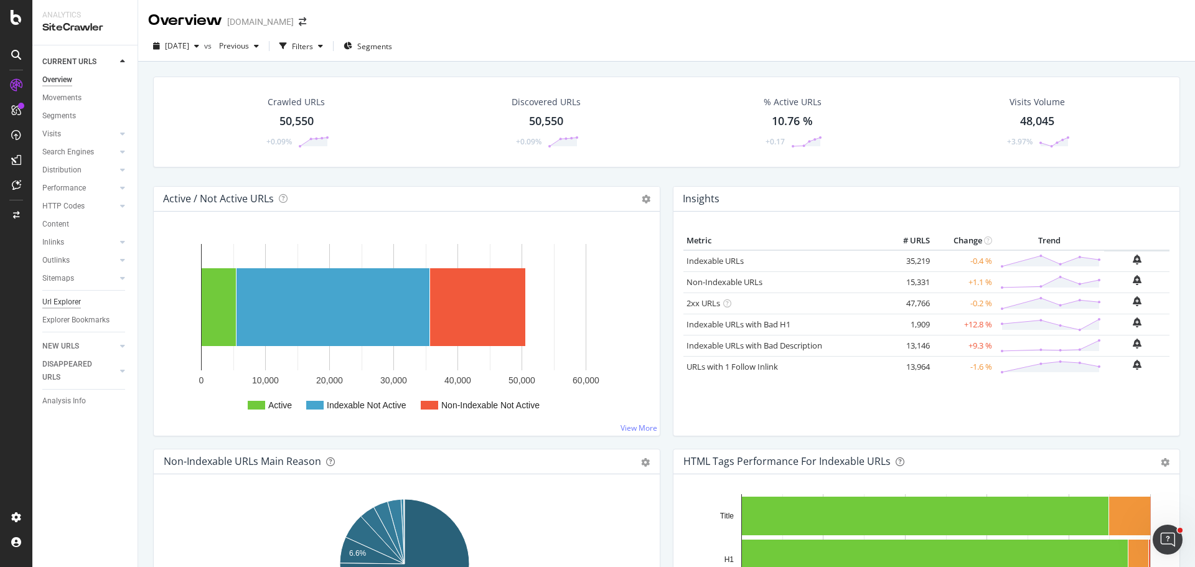
click at [80, 299] on div "Url Explorer" at bounding box center [61, 302] width 39 height 13
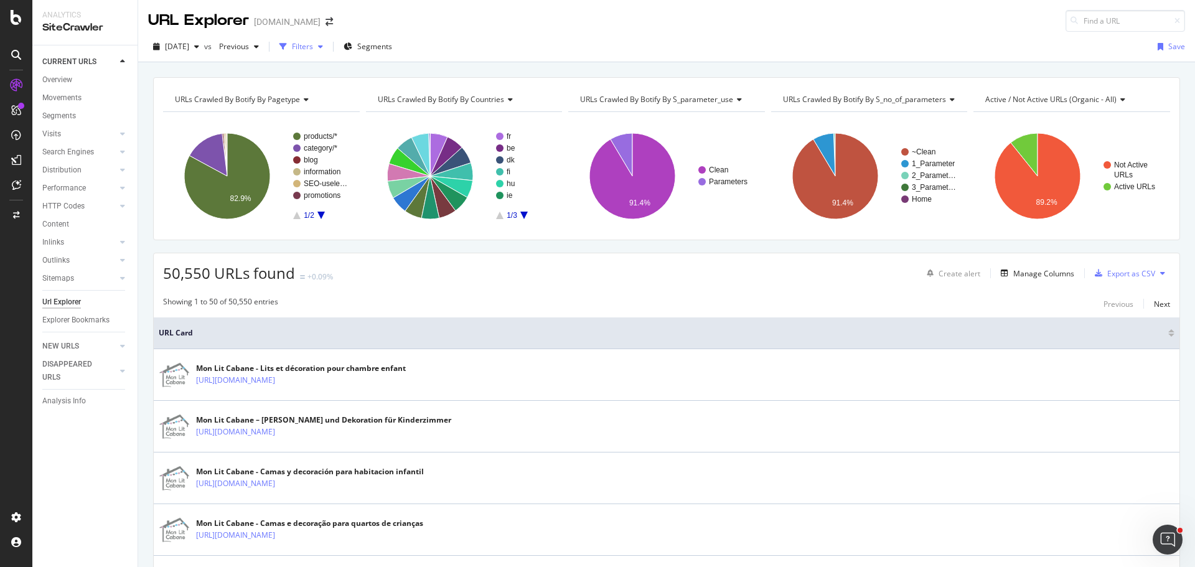
click at [313, 45] on div "Filters" at bounding box center [302, 46] width 21 height 11
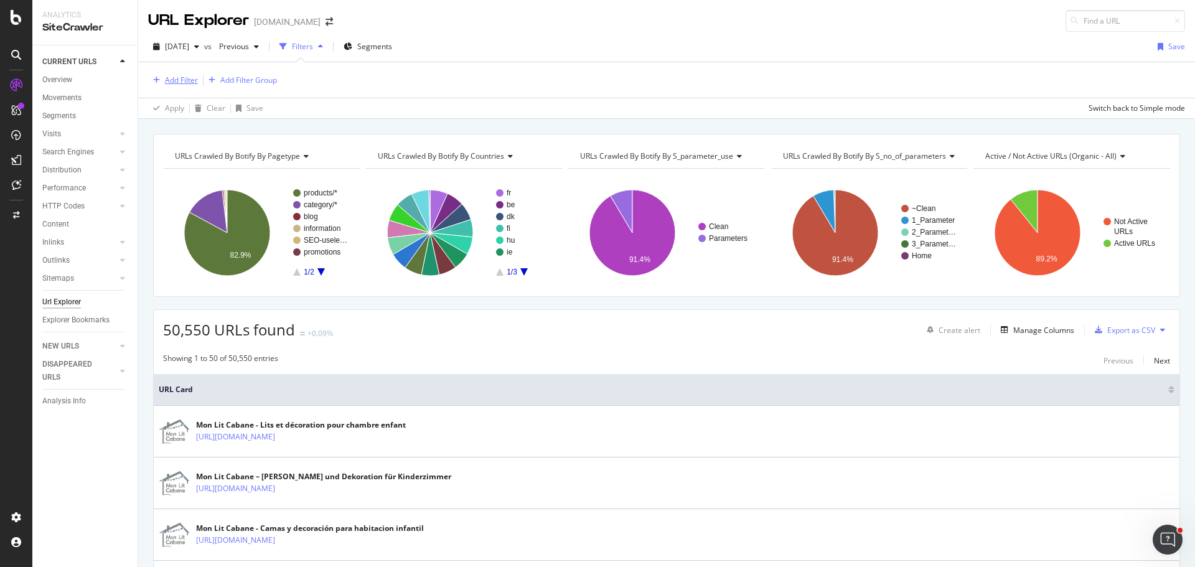
click at [184, 84] on div "Add Filter" at bounding box center [181, 80] width 33 height 11
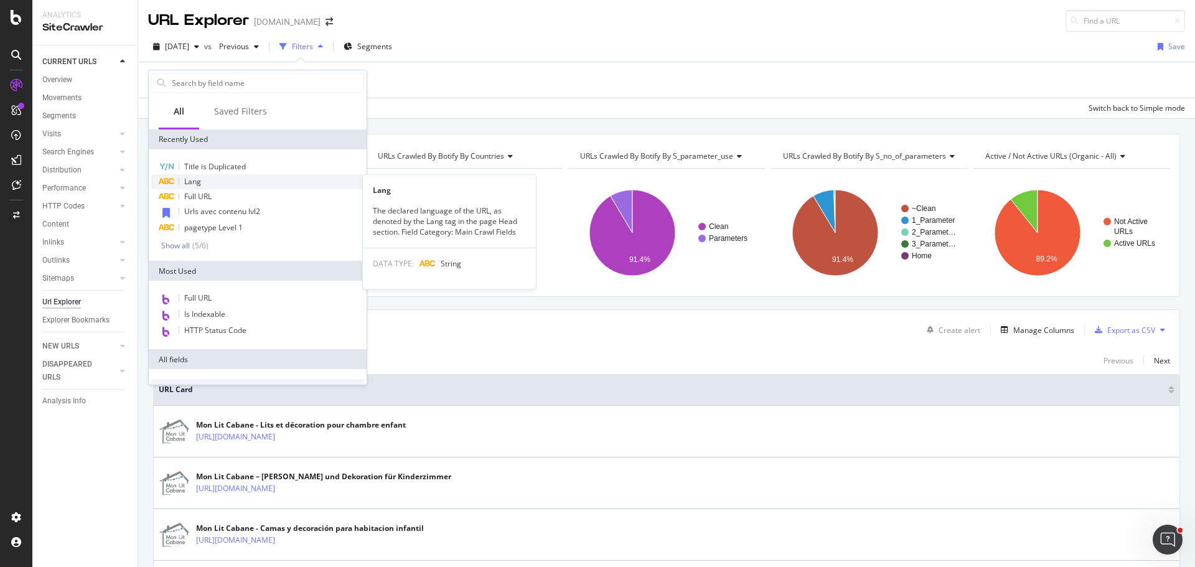
click at [204, 177] on div "Lang" at bounding box center [257, 181] width 213 height 15
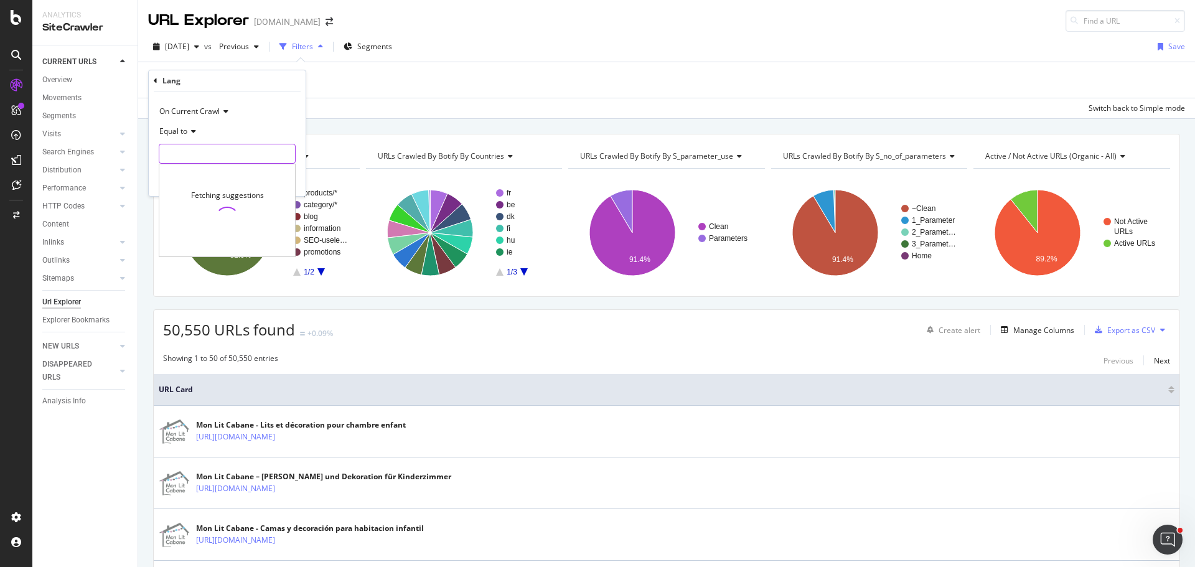
click at [215, 157] on input "text" at bounding box center [227, 154] width 136 height 20
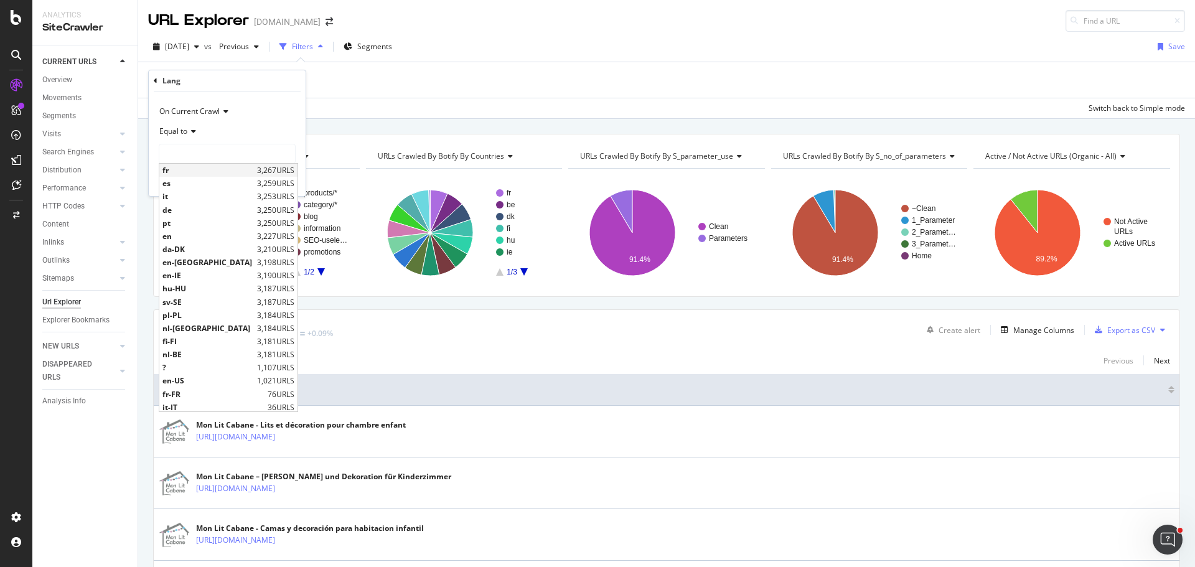
click at [210, 176] on div "fr 3,267 URLS" at bounding box center [228, 170] width 138 height 13
type input "fr"
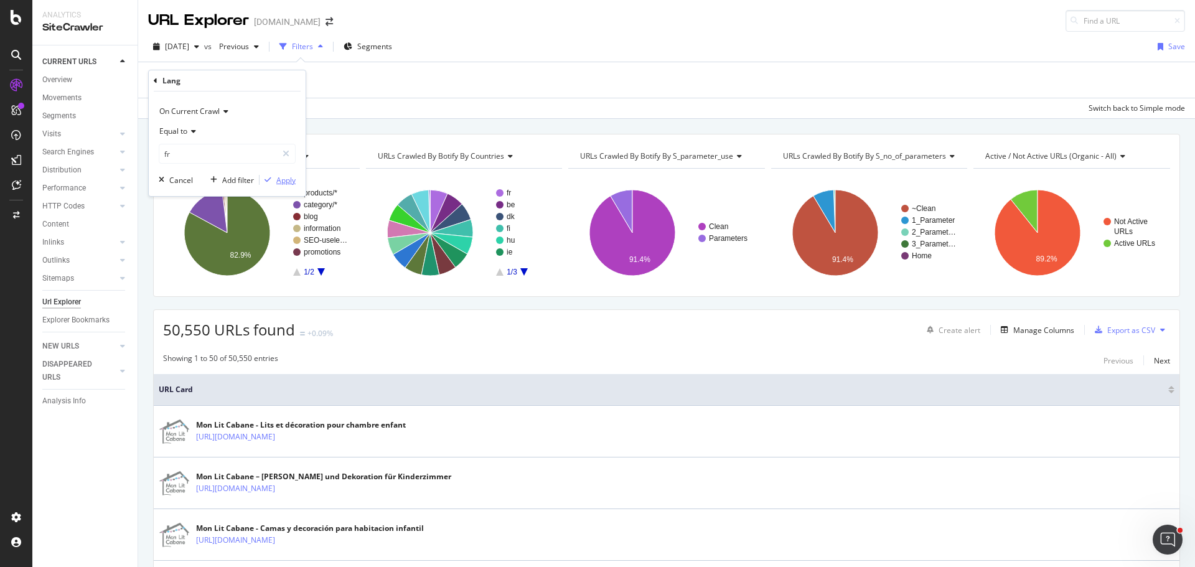
click at [278, 184] on div "Apply" at bounding box center [285, 180] width 19 height 11
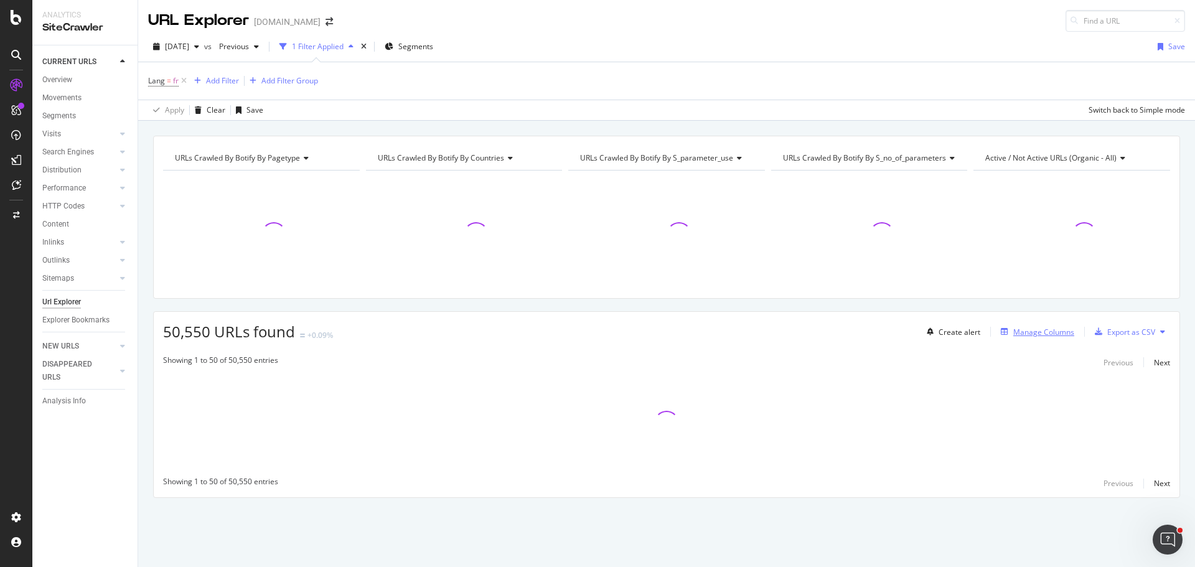
click at [1017, 329] on div "Manage Columns" at bounding box center [1043, 332] width 61 height 11
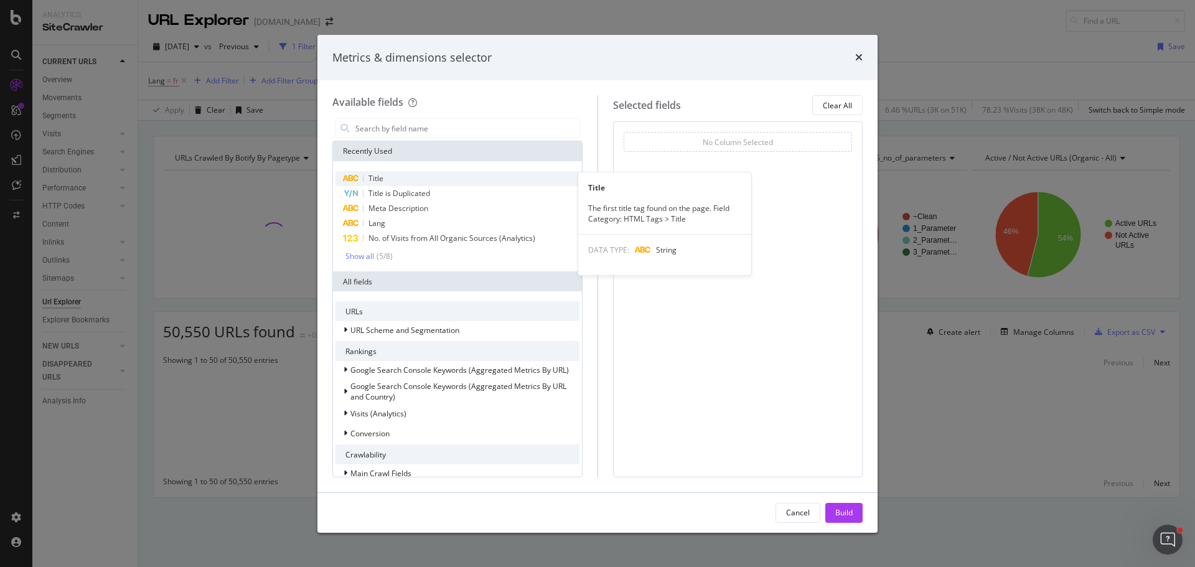
click at [389, 178] on div "Title" at bounding box center [457, 178] width 244 height 15
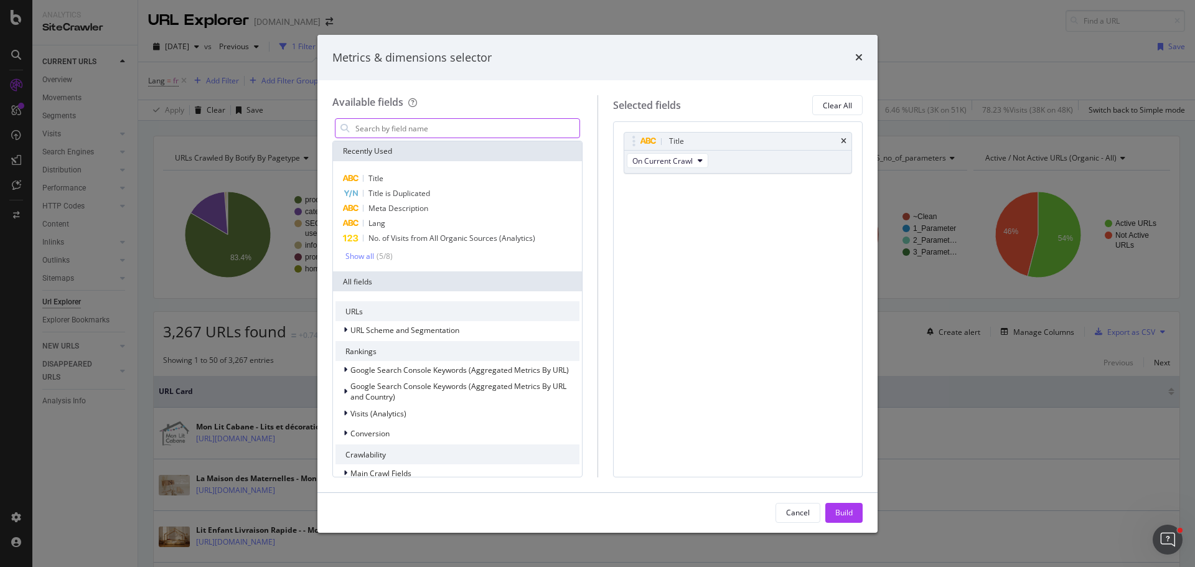
click at [395, 134] on input "modal" at bounding box center [466, 128] width 225 height 19
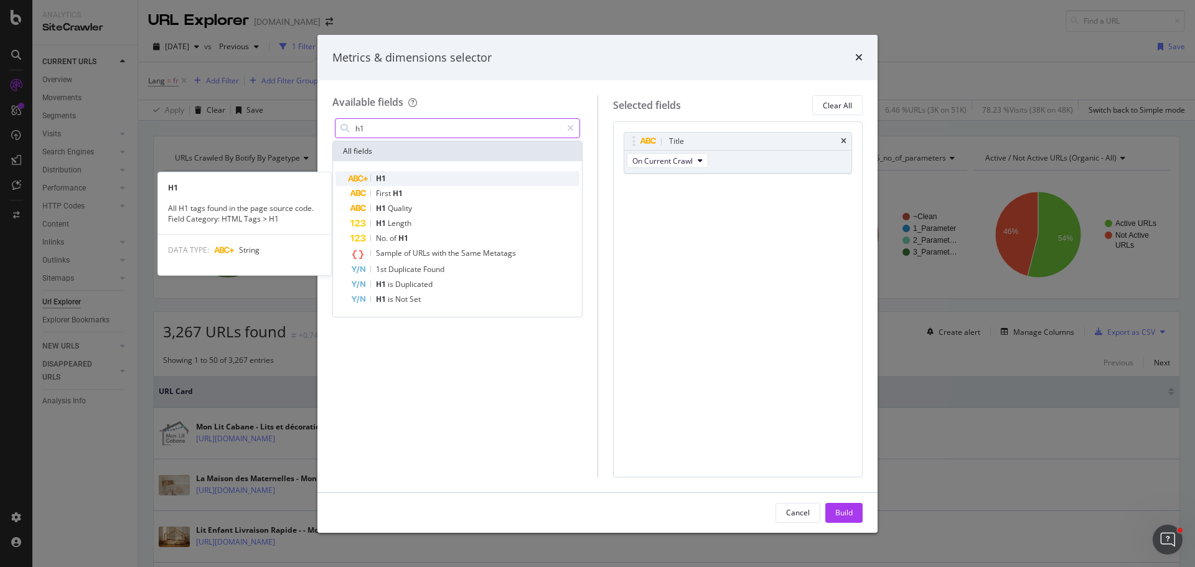
type input "h1"
click at [387, 179] on div "H1" at bounding box center [464, 178] width 229 height 15
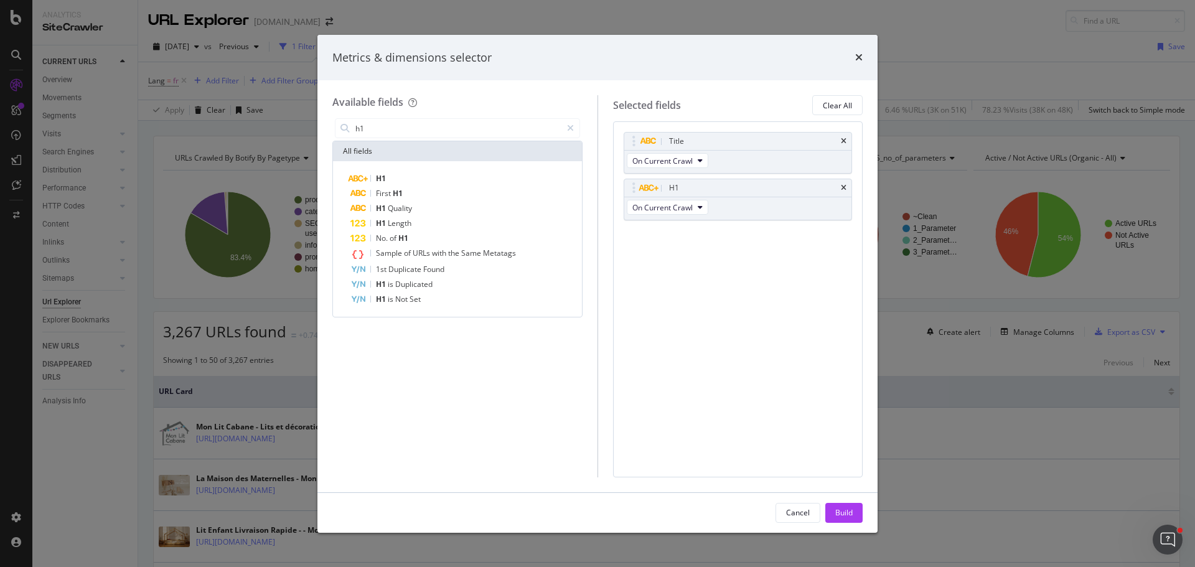
click at [735, 243] on div "Title On Current Crawl H1 On Current Crawl You can use this field as a" at bounding box center [737, 189] width 229 height 115
click at [859, 515] on button "Build" at bounding box center [843, 513] width 37 height 20
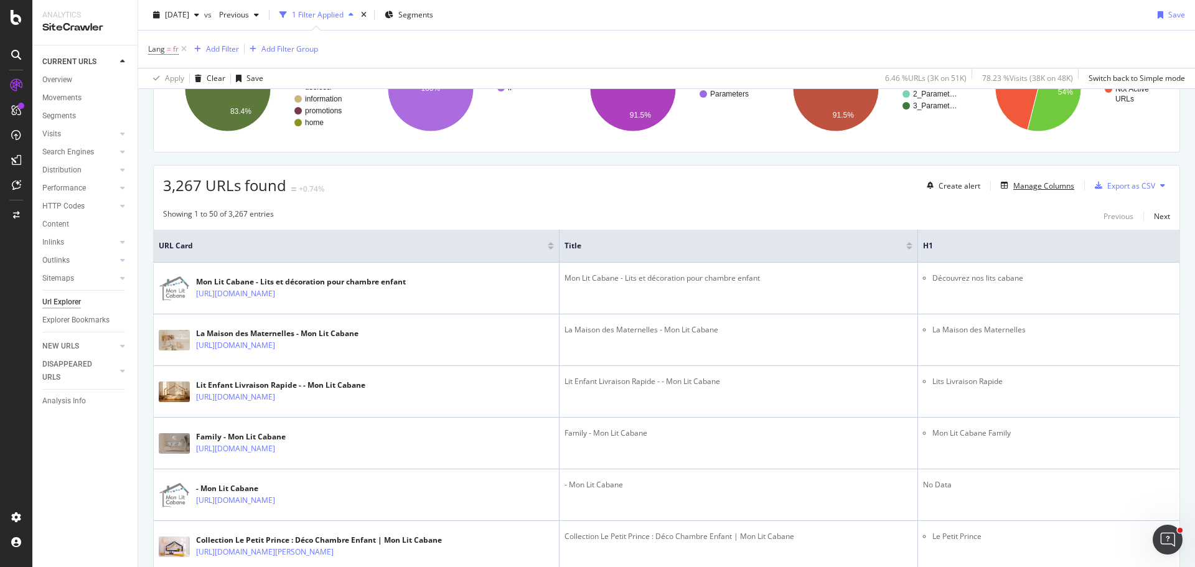
scroll to position [62, 0]
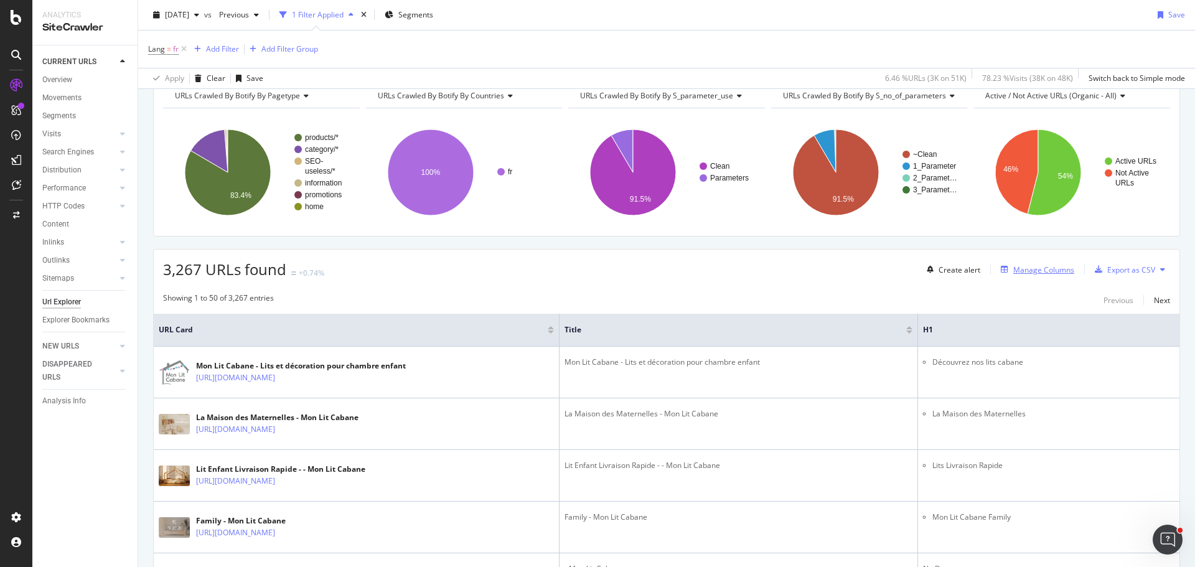
click at [1017, 268] on div "Manage Columns" at bounding box center [1043, 269] width 61 height 11
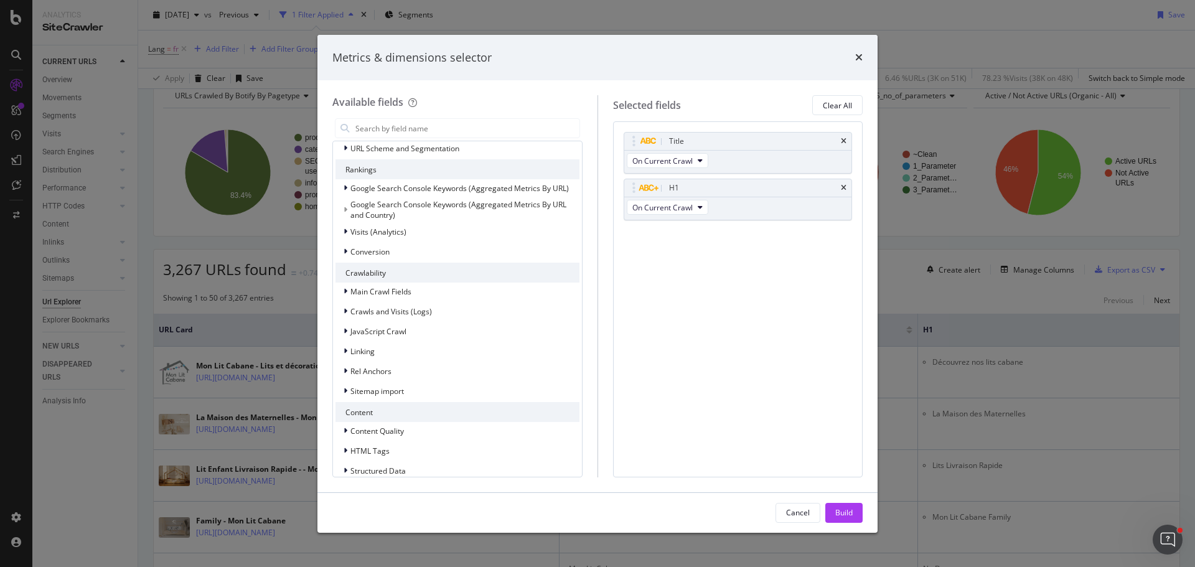
scroll to position [0, 0]
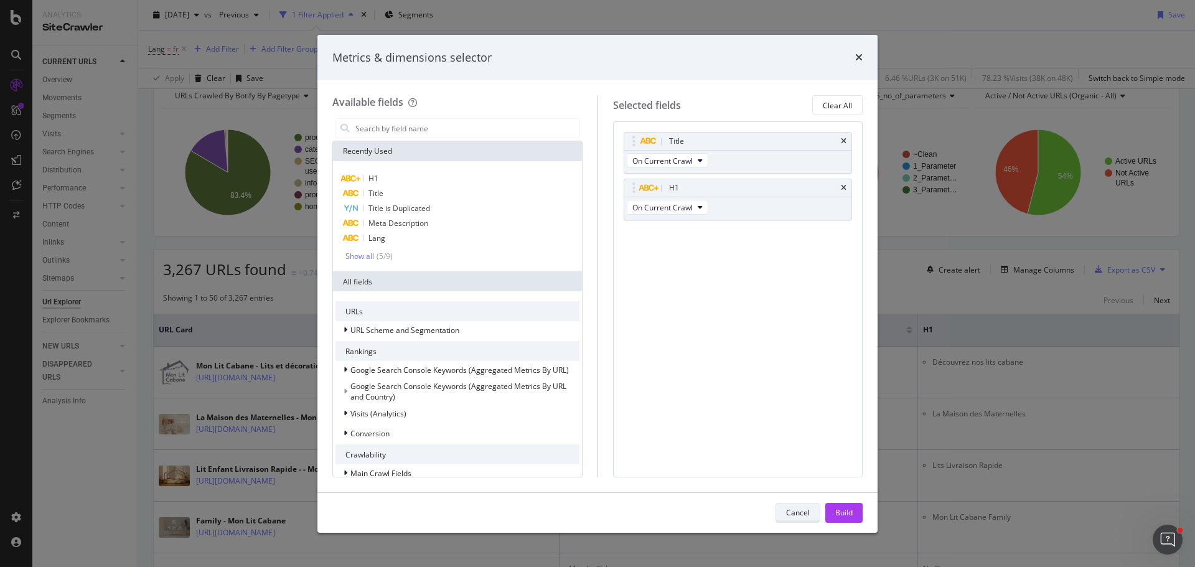
click at [795, 511] on div "Cancel" at bounding box center [798, 512] width 24 height 11
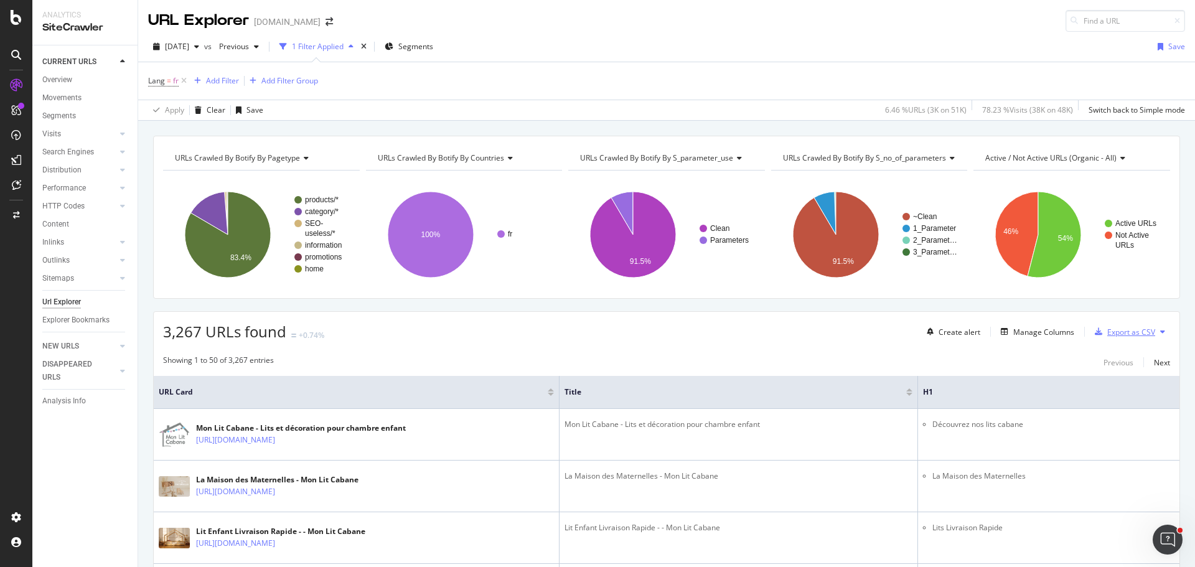
click at [1124, 334] on div "Export as CSV" at bounding box center [1131, 332] width 48 height 11
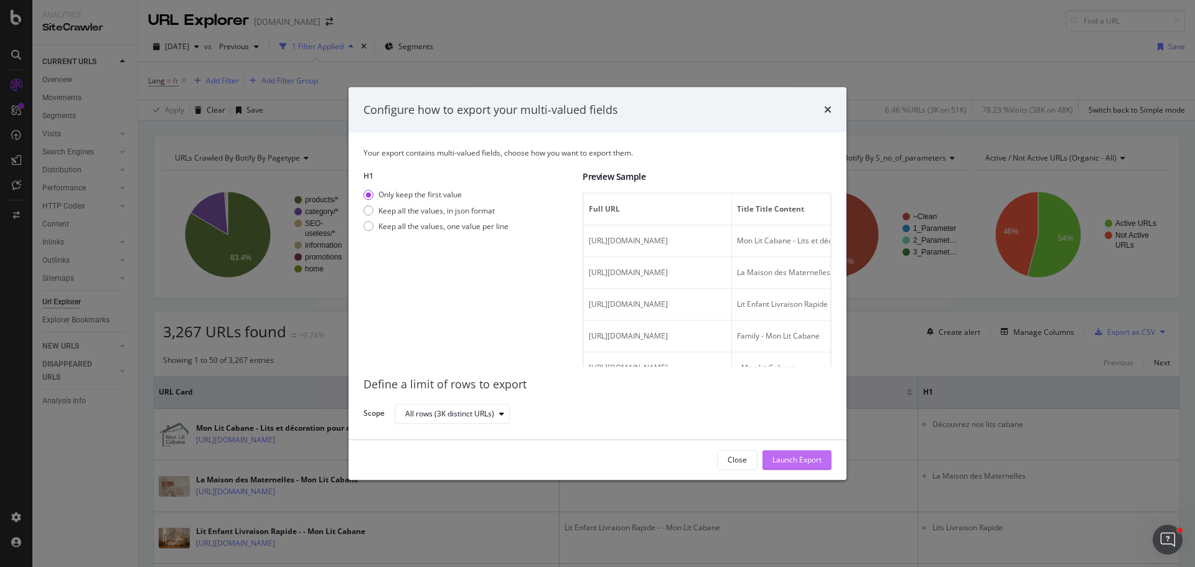
click at [813, 462] on div "Launch Export" at bounding box center [796, 460] width 49 height 11
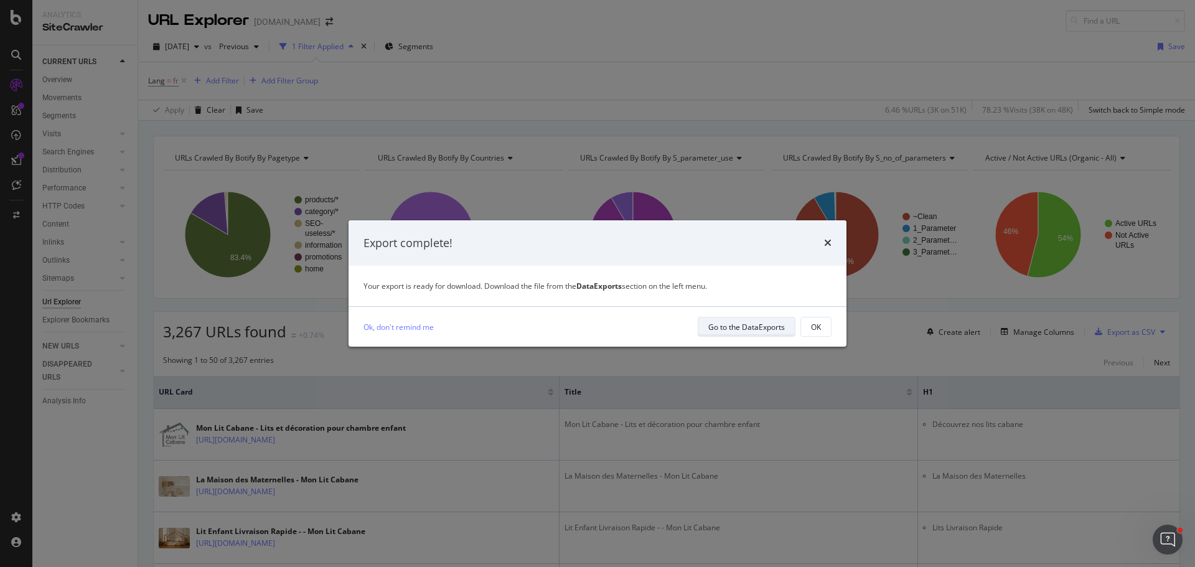
click at [762, 329] on div "Go to the DataExports" at bounding box center [746, 327] width 77 height 11
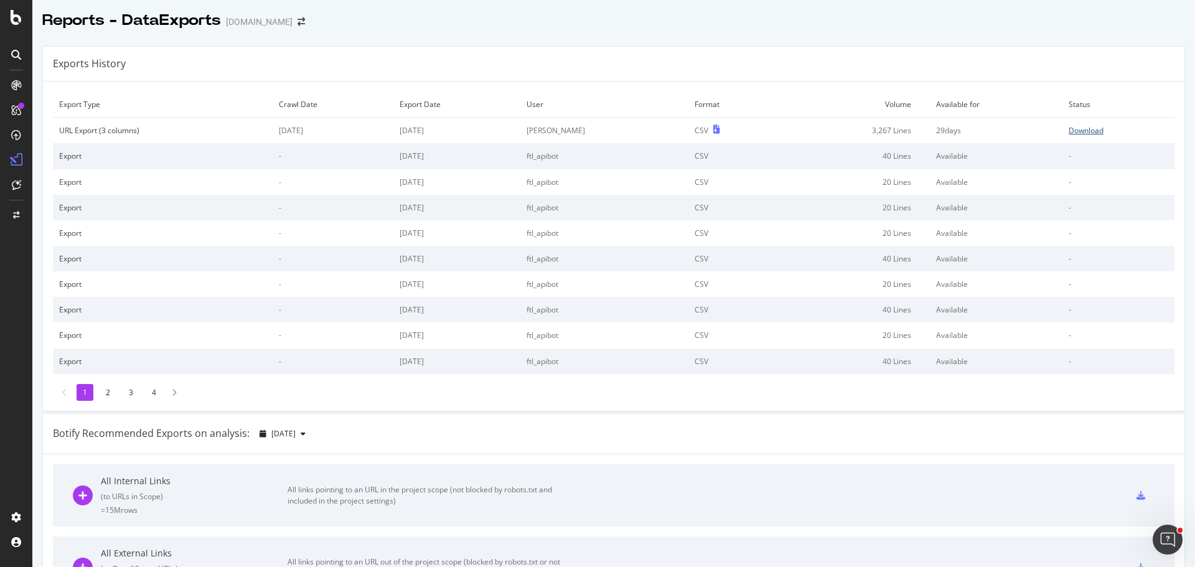
click at [1076, 129] on div "Download" at bounding box center [1085, 130] width 35 height 11
click at [86, 142] on div "SiteCrawler" at bounding box center [68, 140] width 44 height 12
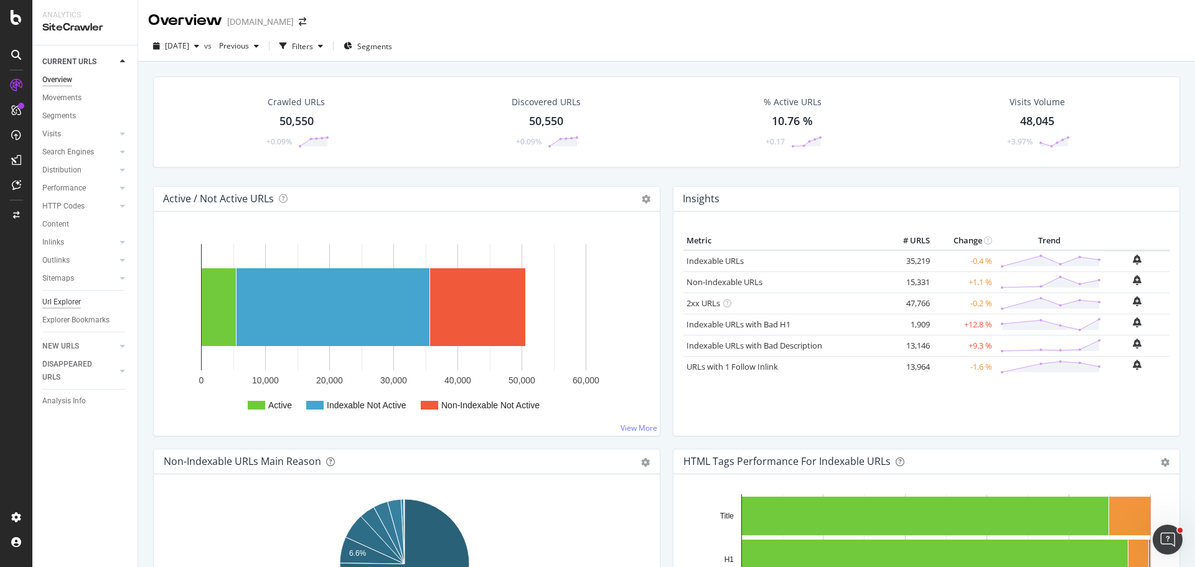
click at [78, 303] on div "Url Explorer" at bounding box center [61, 302] width 39 height 13
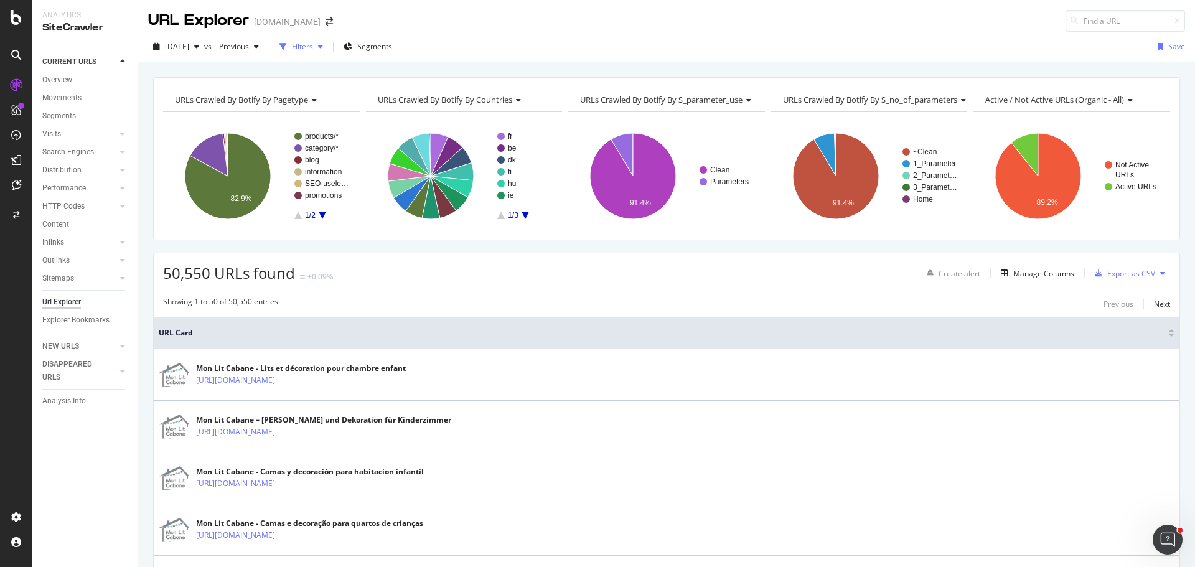
click at [328, 46] on div "button" at bounding box center [320, 46] width 15 height 7
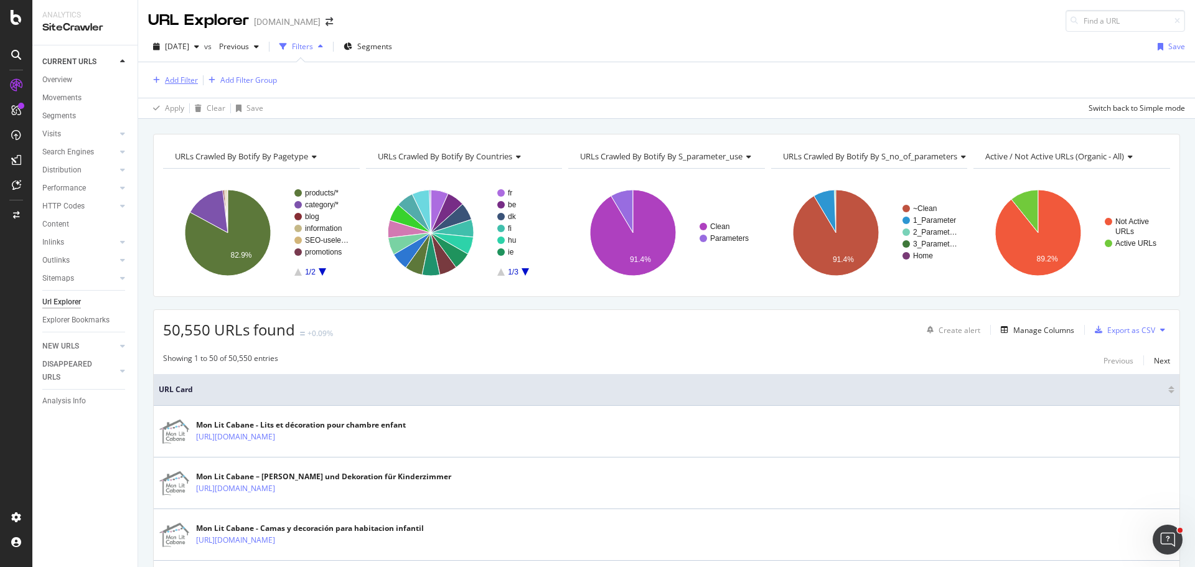
click at [182, 80] on div "Add Filter" at bounding box center [181, 80] width 33 height 11
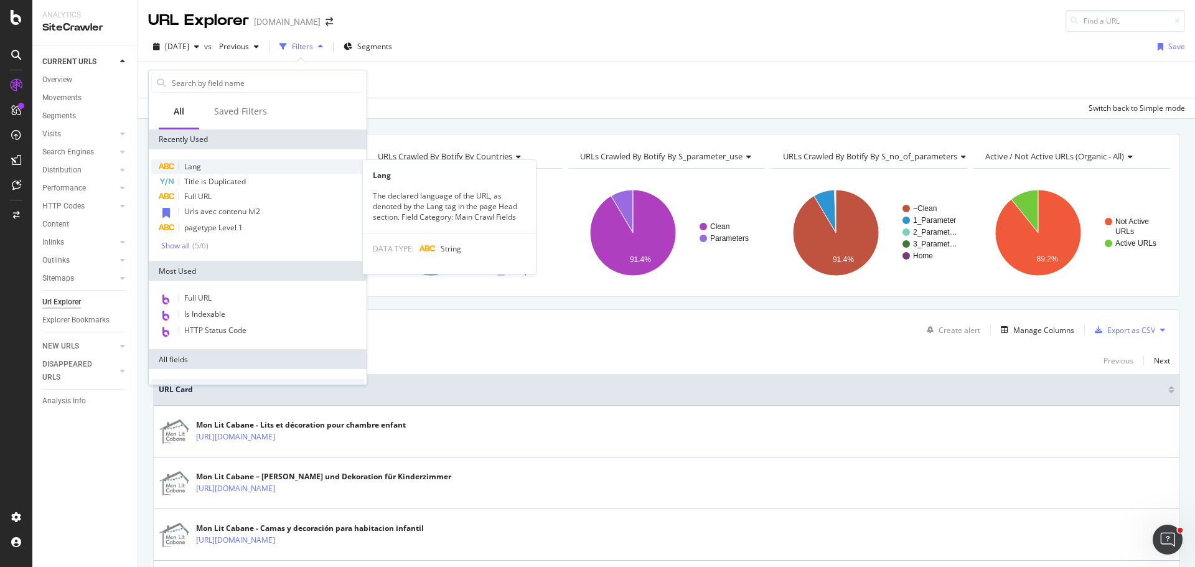
click at [206, 166] on div "Lang" at bounding box center [257, 166] width 213 height 15
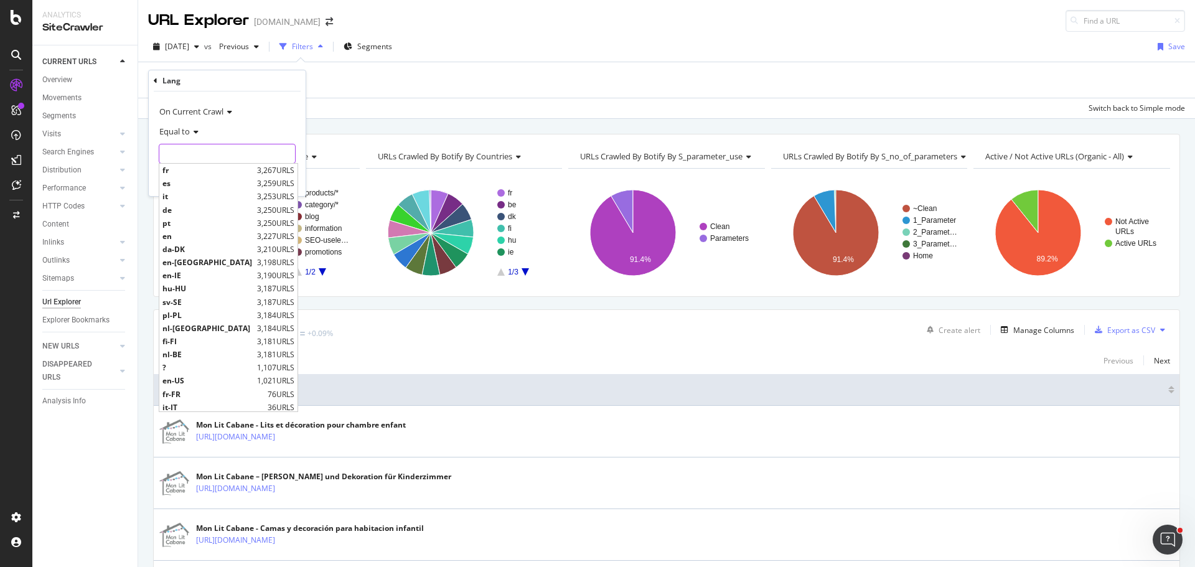
click at [242, 159] on input "text" at bounding box center [227, 154] width 136 height 20
click at [230, 171] on span "fr" at bounding box center [207, 170] width 91 height 11
type input "fr"
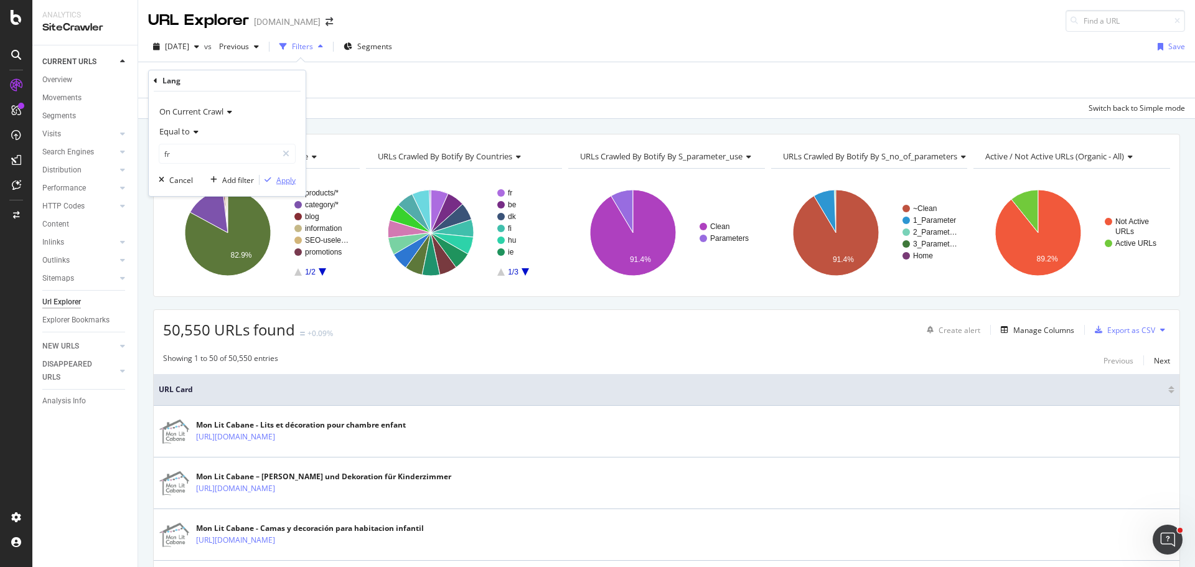
click at [280, 178] on div "Apply" at bounding box center [285, 180] width 19 height 11
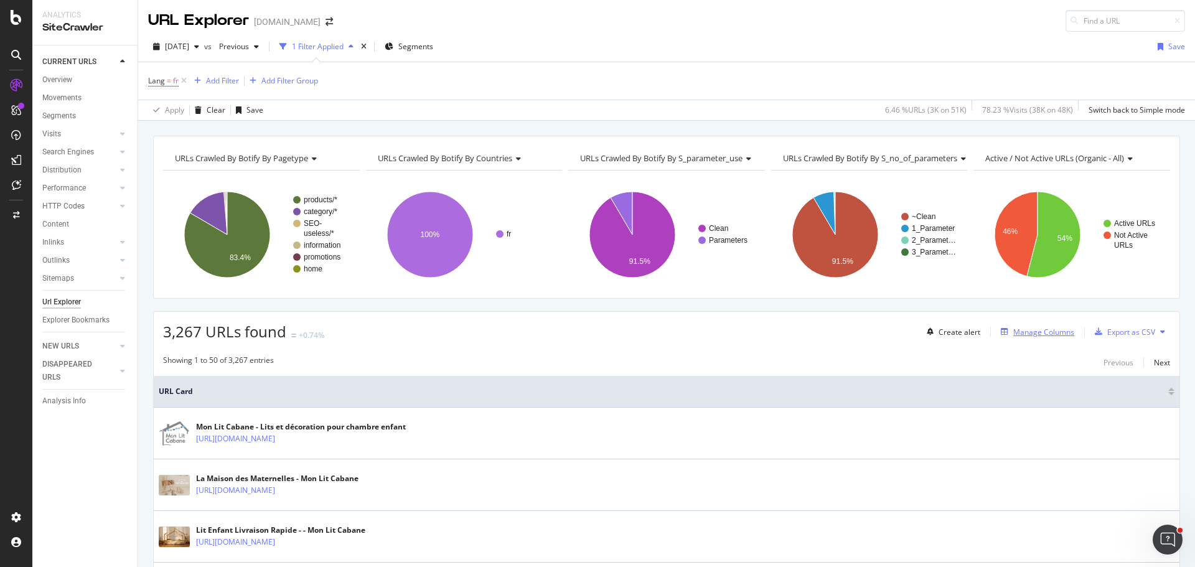
click at [1053, 334] on div "Manage Columns" at bounding box center [1043, 332] width 61 height 11
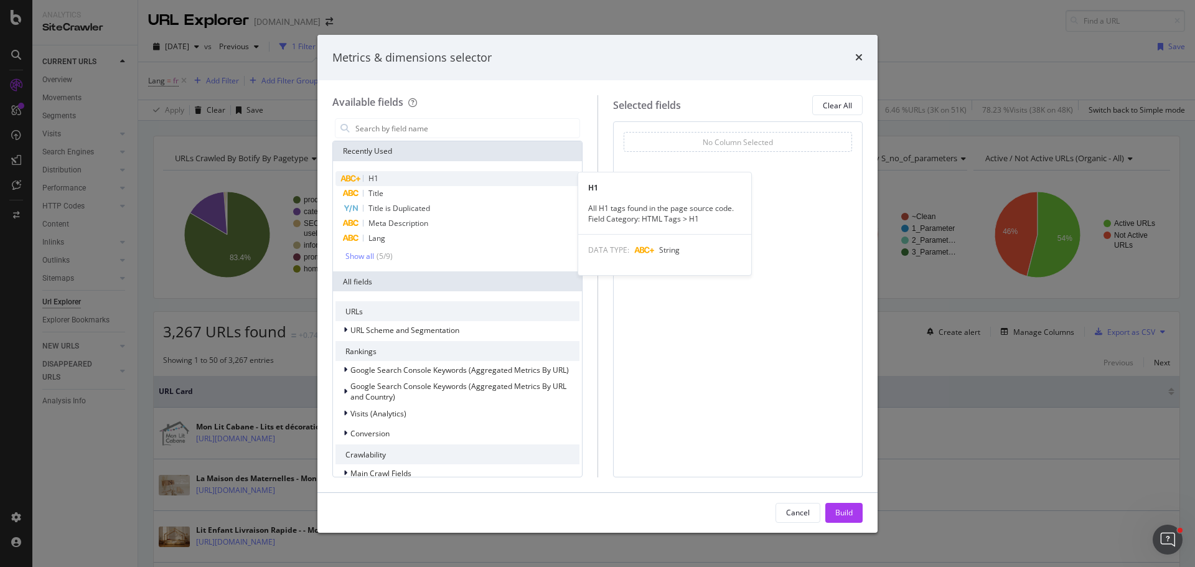
click at [419, 177] on div "H1" at bounding box center [457, 178] width 244 height 15
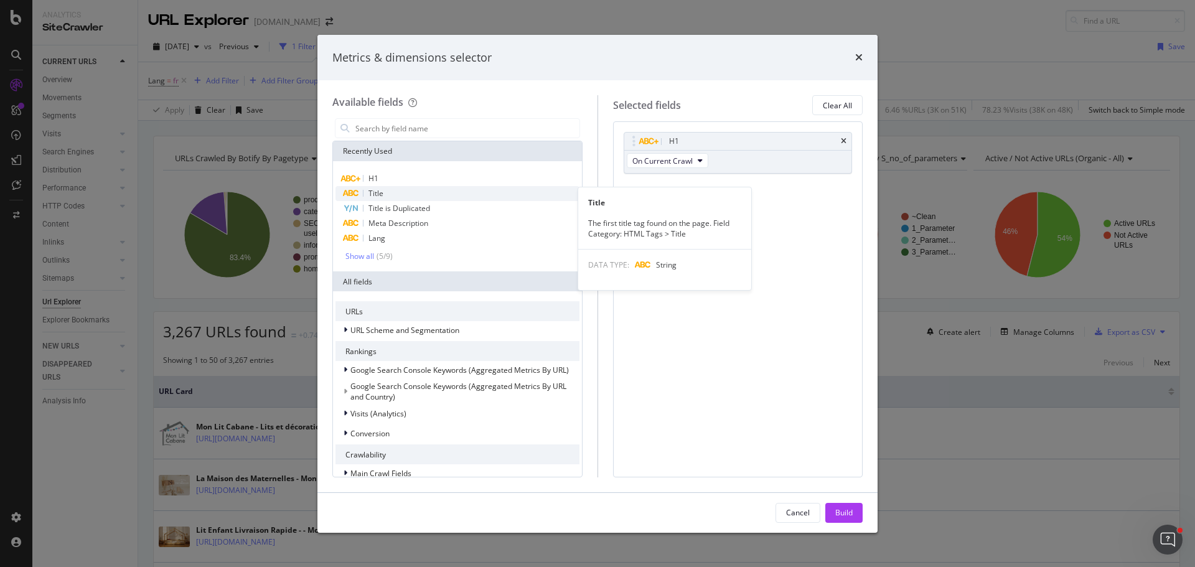
click at [419, 190] on div "Title" at bounding box center [457, 193] width 244 height 15
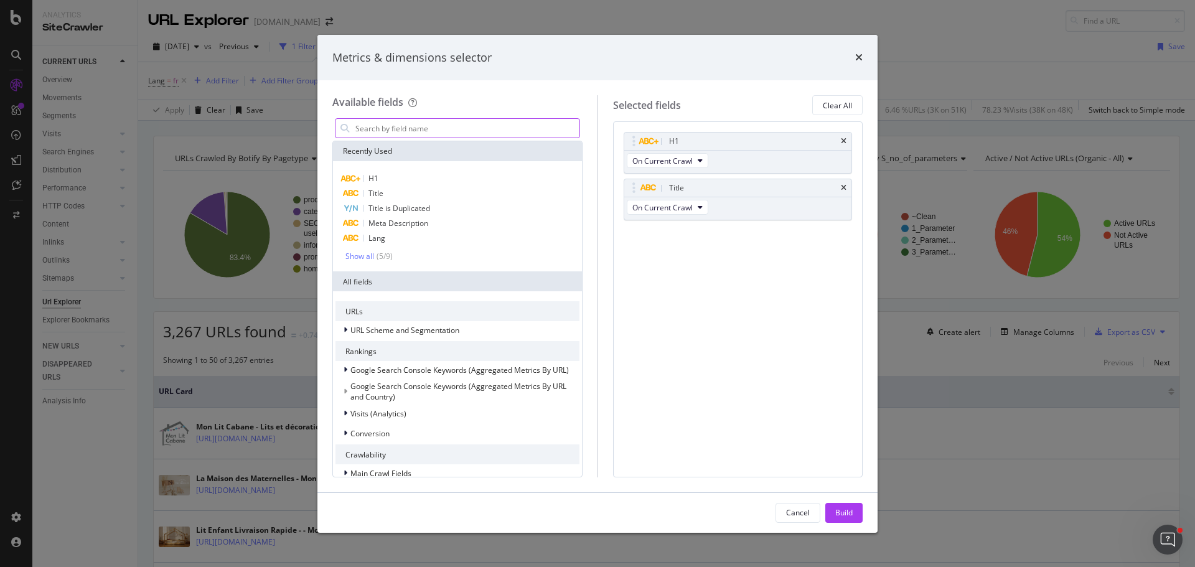
click at [429, 128] on input "modal" at bounding box center [466, 128] width 225 height 19
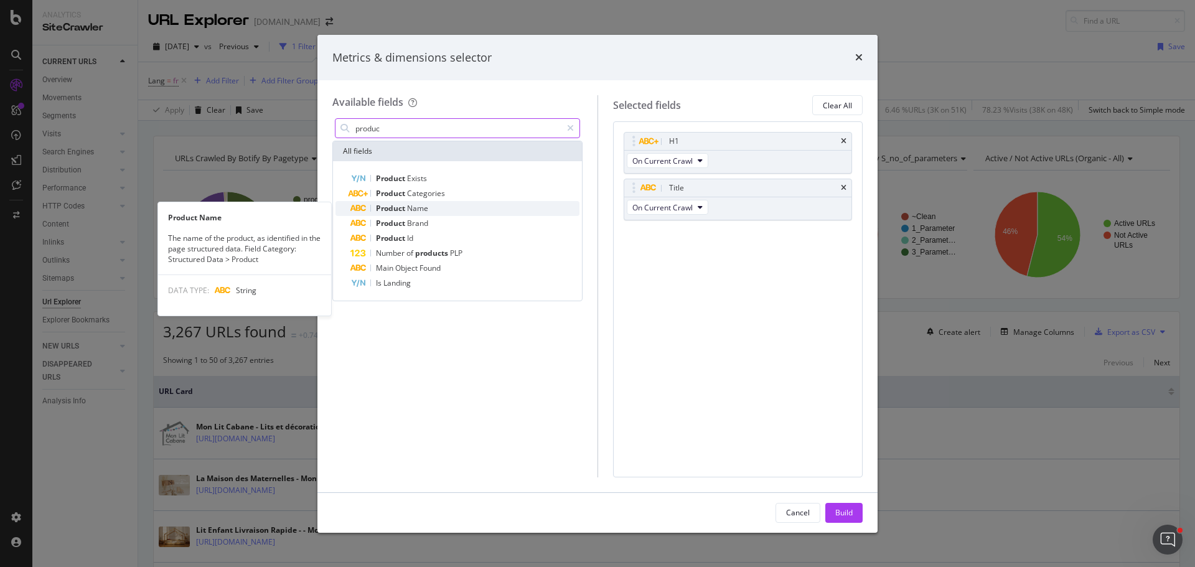
type input "produc"
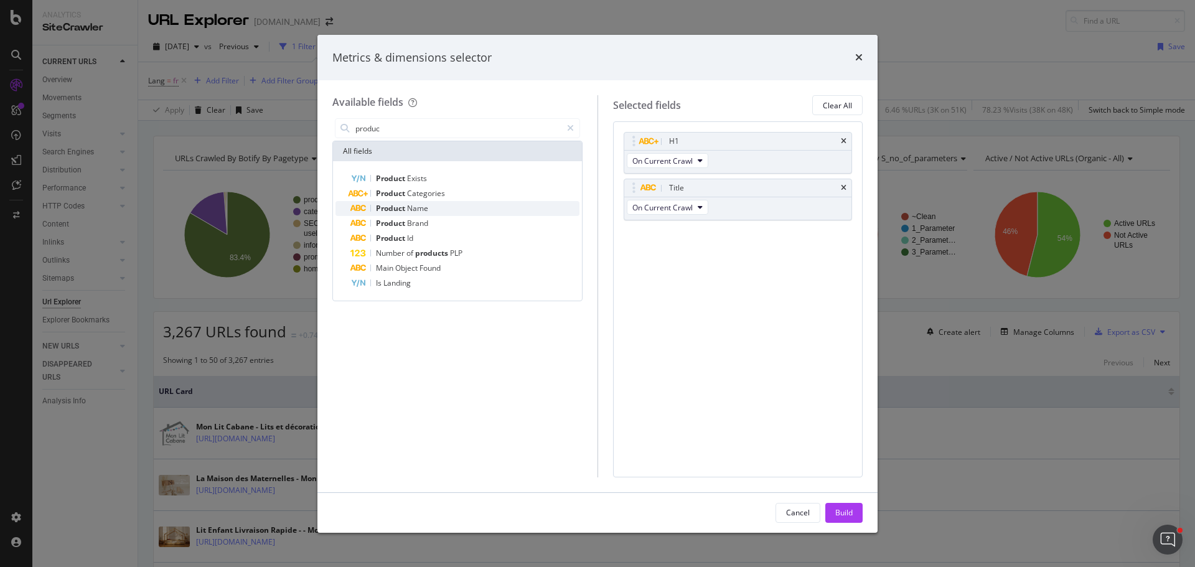
click at [431, 207] on div "Product Name" at bounding box center [464, 208] width 229 height 15
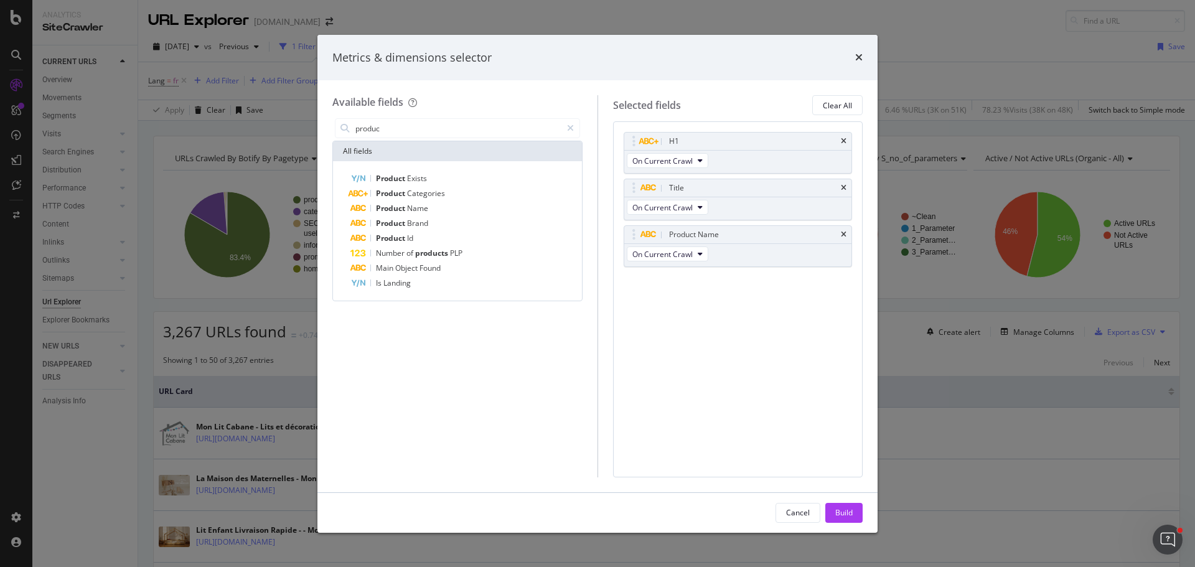
click at [788, 287] on div "H1 On Current Crawl Title On Current Crawl Product Name On Current Crawl You ca…" at bounding box center [737, 213] width 229 height 162
click at [837, 508] on div "Build" at bounding box center [843, 512] width 17 height 11
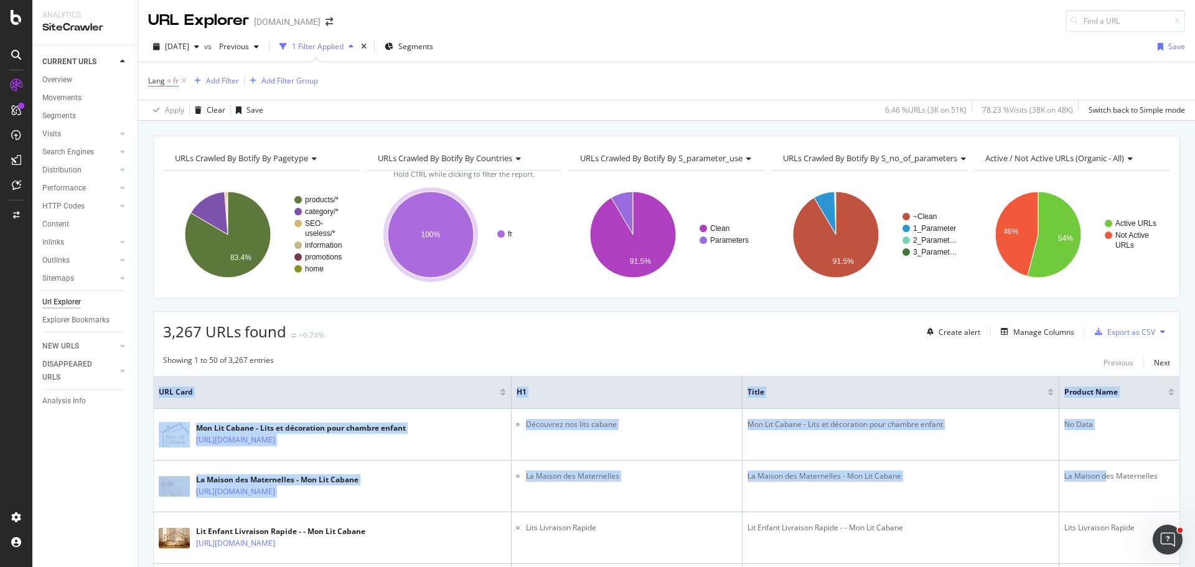
drag, startPoint x: 1092, startPoint y: 479, endPoint x: 1172, endPoint y: 471, distance: 80.6
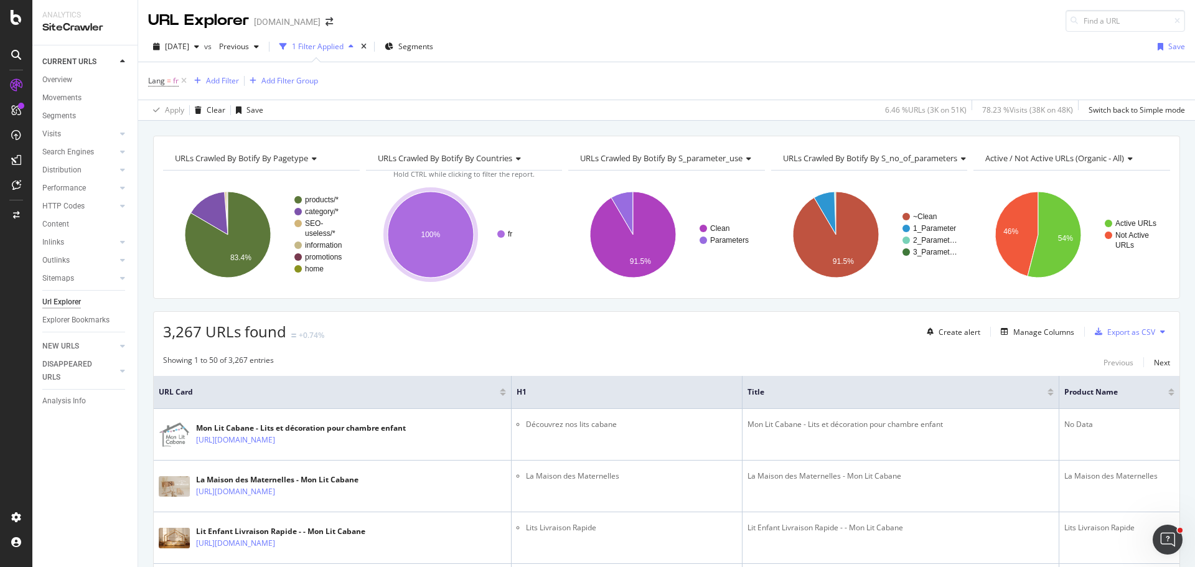
click at [1027, 328] on div "Manage Columns" at bounding box center [1043, 332] width 61 height 11
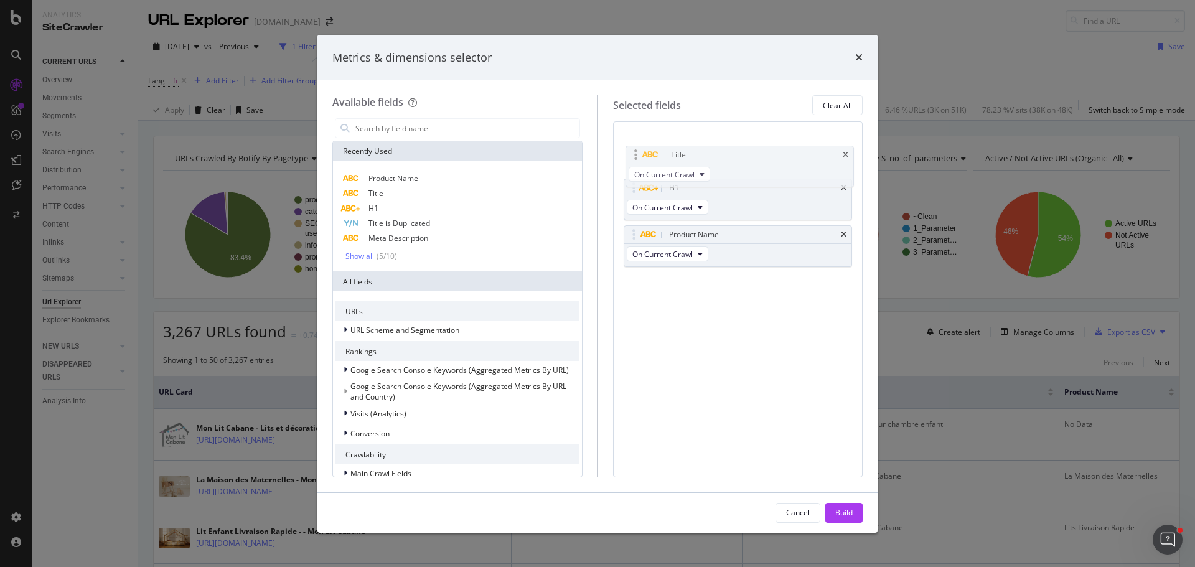
drag, startPoint x: 632, startPoint y: 187, endPoint x: 634, endPoint y: 154, distance: 33.0
click at [634, 154] on body "Analytics SiteCrawler CURRENT URLS Overview Movements Segments Visits Analysis …" at bounding box center [597, 283] width 1195 height 567
drag, startPoint x: 632, startPoint y: 236, endPoint x: 638, endPoint y: 195, distance: 41.6
click at [638, 195] on body "Analytics SiteCrawler CURRENT URLS Overview Movements Segments Visits Analysis …" at bounding box center [597, 283] width 1195 height 567
drag, startPoint x: 637, startPoint y: 235, endPoint x: 637, endPoint y: 189, distance: 45.4
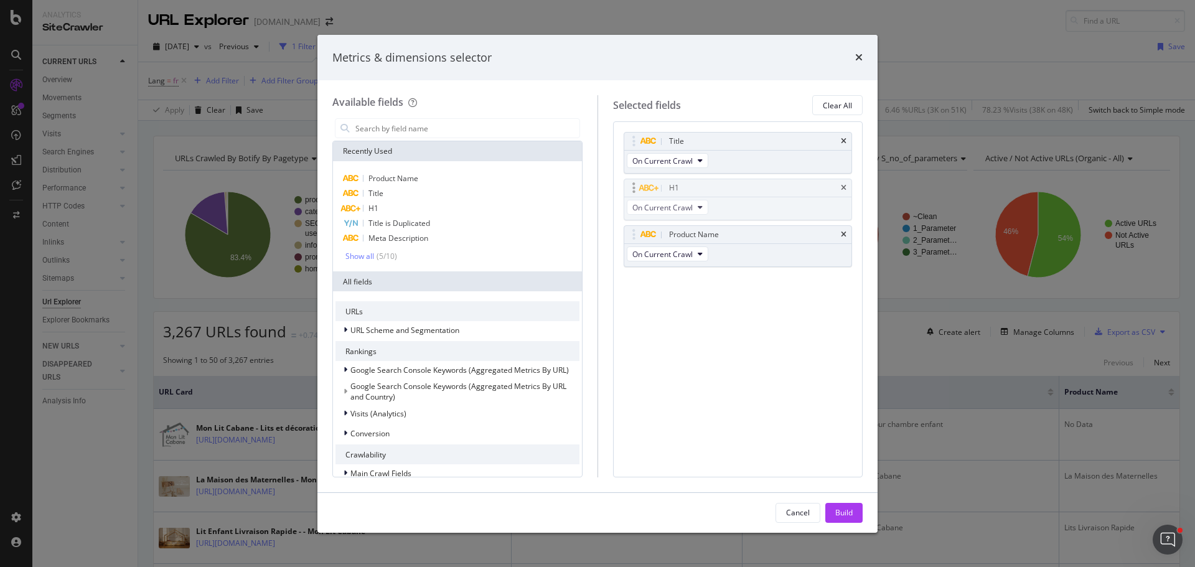
click at [637, 189] on body "Analytics SiteCrawler CURRENT URLS Overview Movements Segments Visits Analysis …" at bounding box center [597, 283] width 1195 height 567
drag, startPoint x: 629, startPoint y: 237, endPoint x: 631, endPoint y: 138, distance: 99.6
click at [631, 138] on body "Analytics SiteCrawler CURRENT URLS Overview Movements Segments Visits Analysis …" at bounding box center [597, 283] width 1195 height 567
click at [843, 511] on div "Build" at bounding box center [843, 512] width 17 height 11
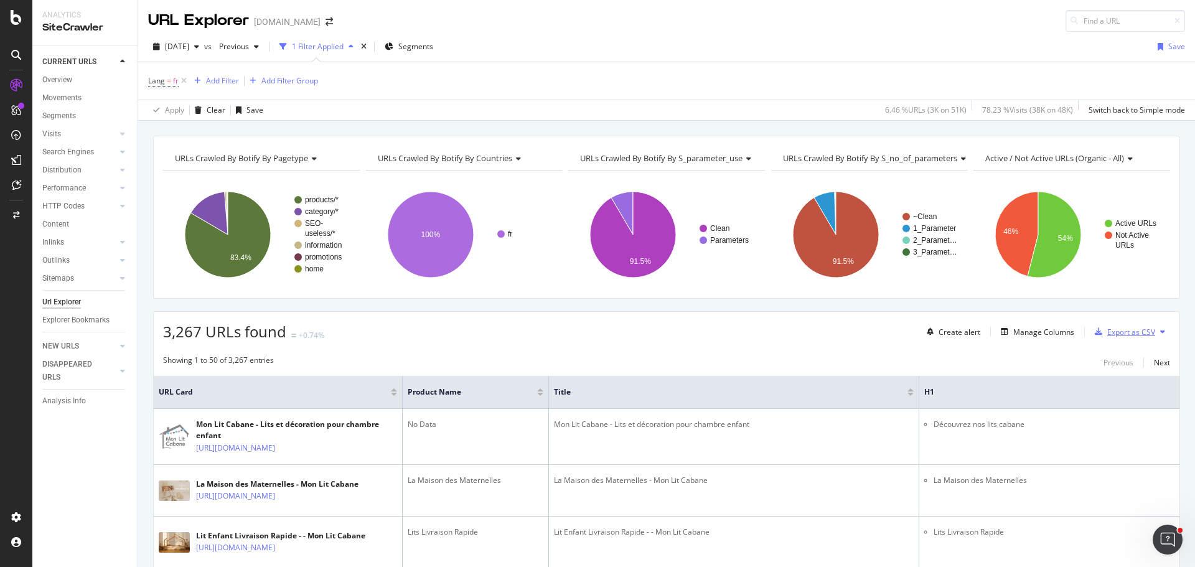
click at [1118, 332] on div "Export as CSV" at bounding box center [1131, 332] width 48 height 11
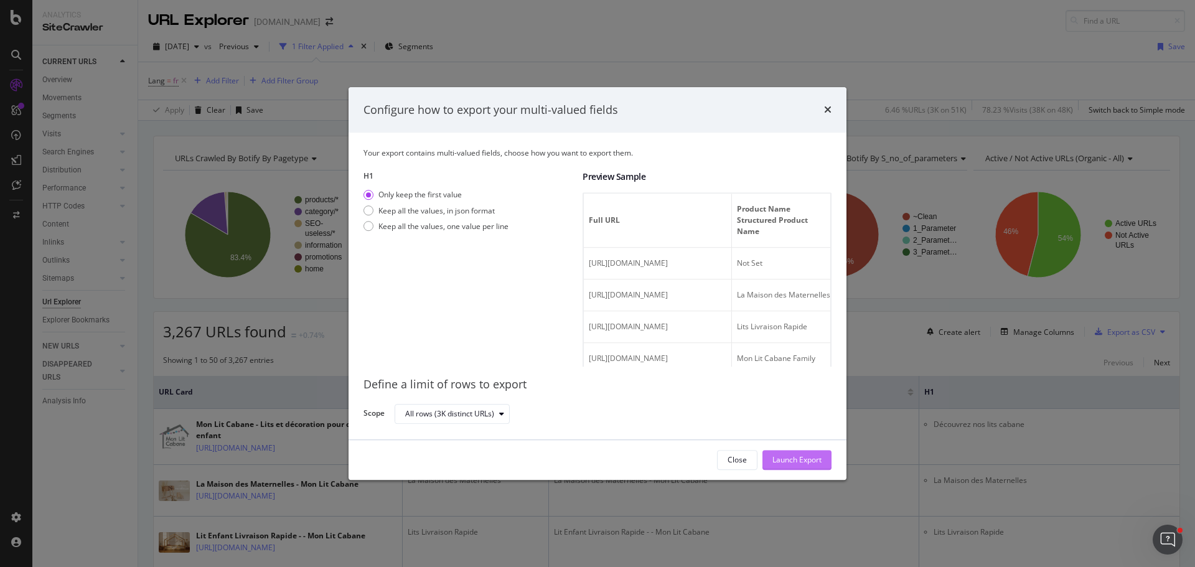
click at [811, 464] on div "Launch Export" at bounding box center [796, 460] width 49 height 11
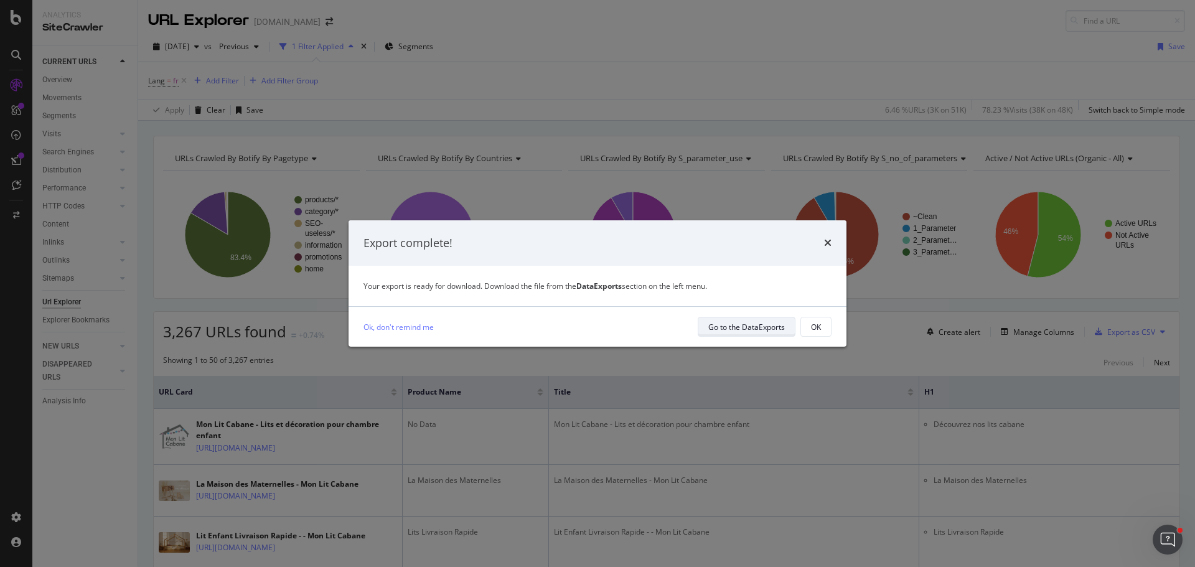
click at [734, 328] on div "Go to the DataExports" at bounding box center [746, 327] width 77 height 11
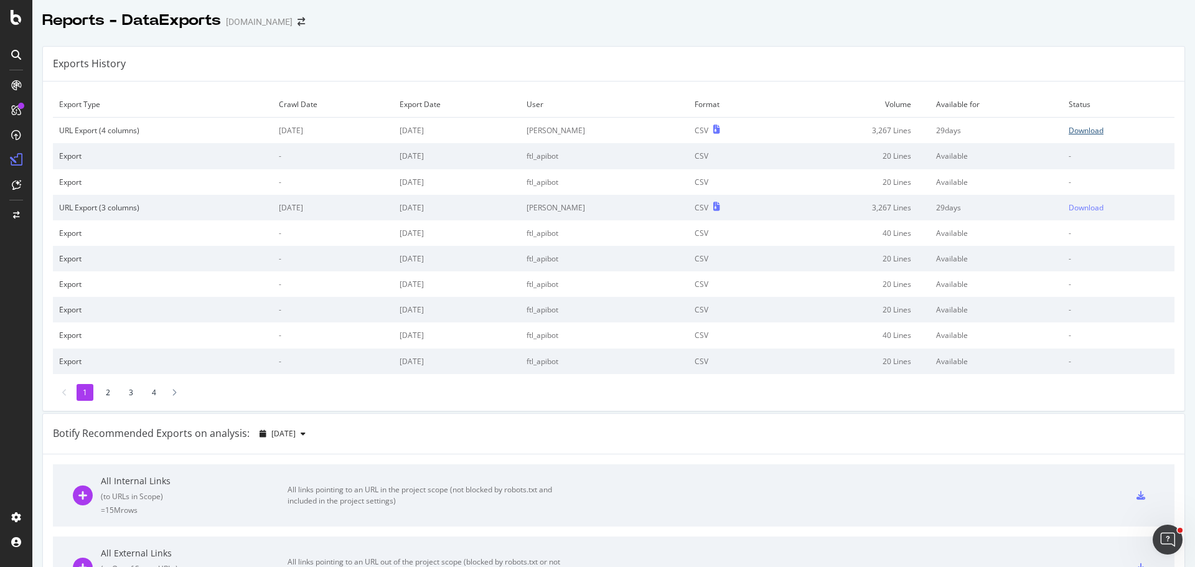
click at [1089, 131] on link "Download" at bounding box center [1118, 130] width 100 height 11
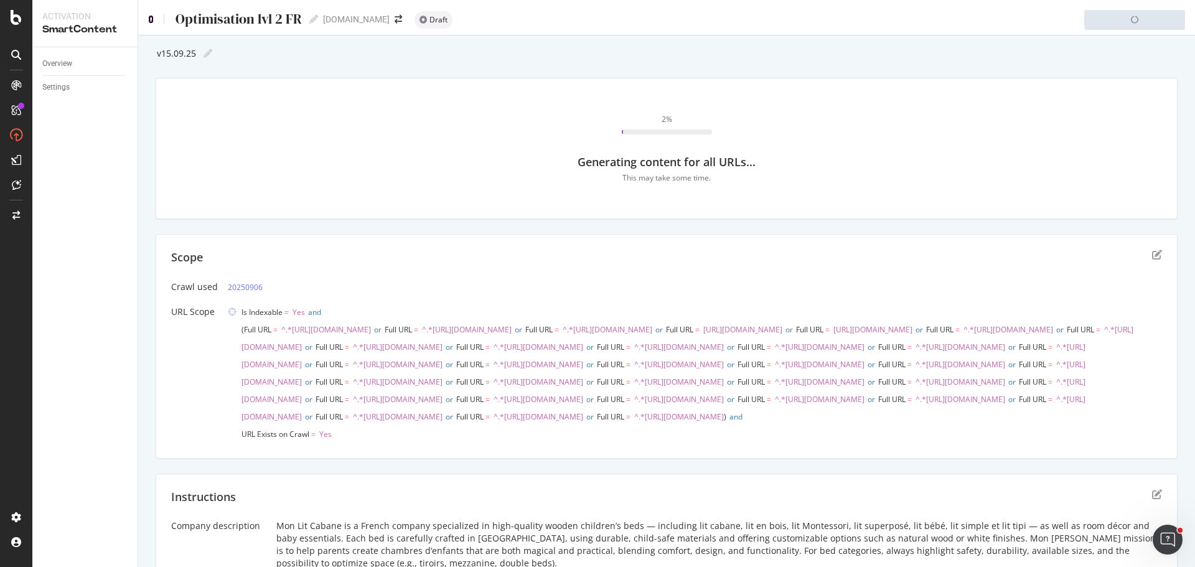
click at [151, 18] on icon at bounding box center [151, 19] width 6 height 9
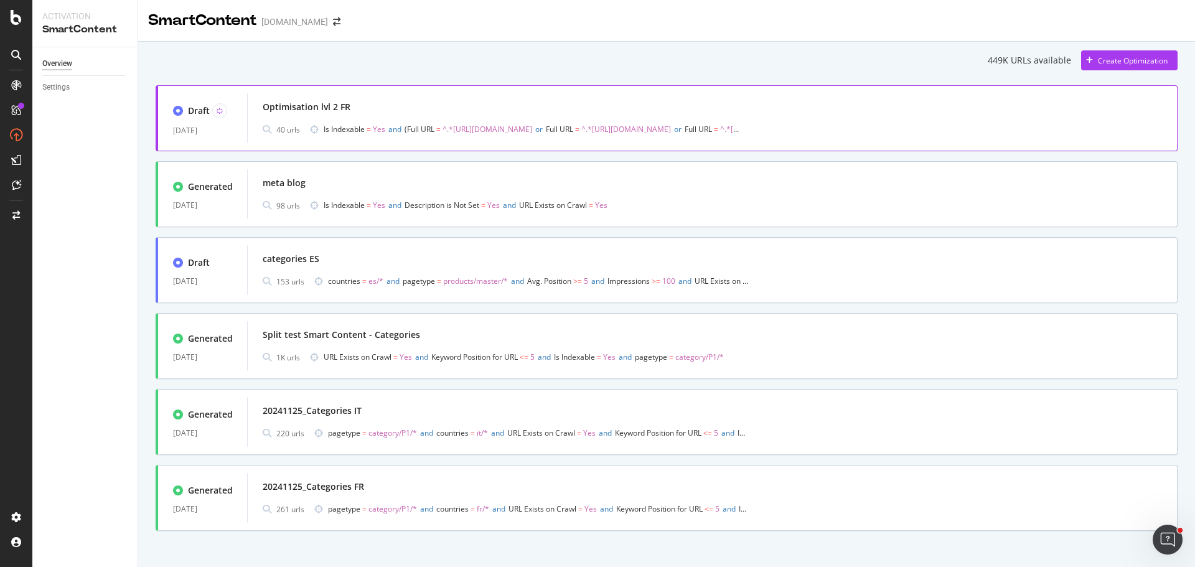
click at [261, 102] on div "Optimisation lvl 2 FR 40 urls Is Indexable = Yes and Full URL = ^.*https://monl…" at bounding box center [712, 118] width 930 height 50
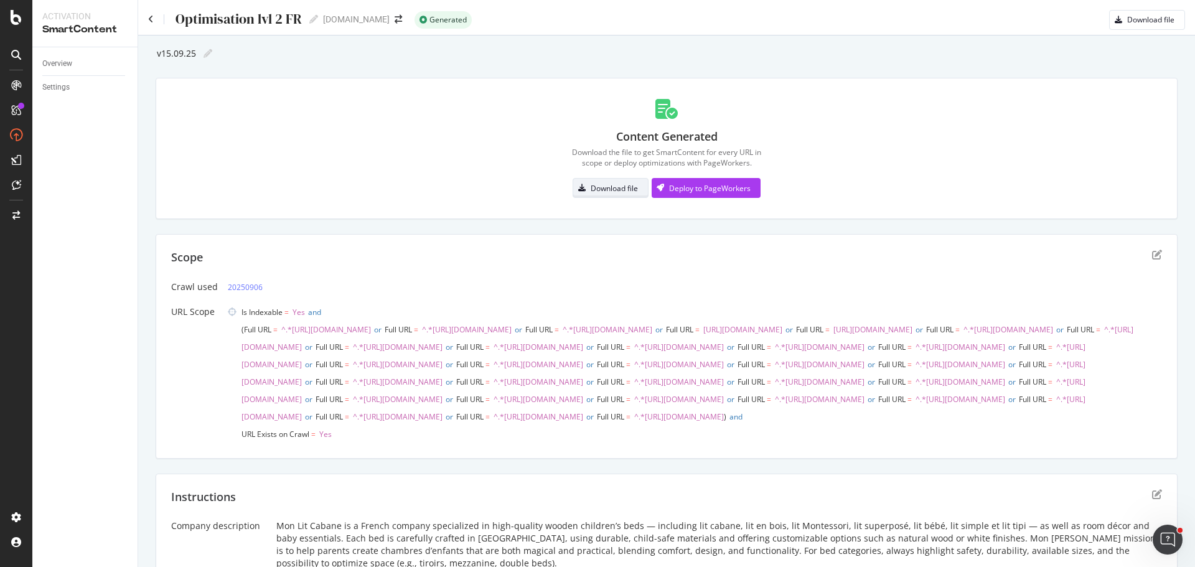
click at [584, 190] on div "button" at bounding box center [581, 187] width 17 height 7
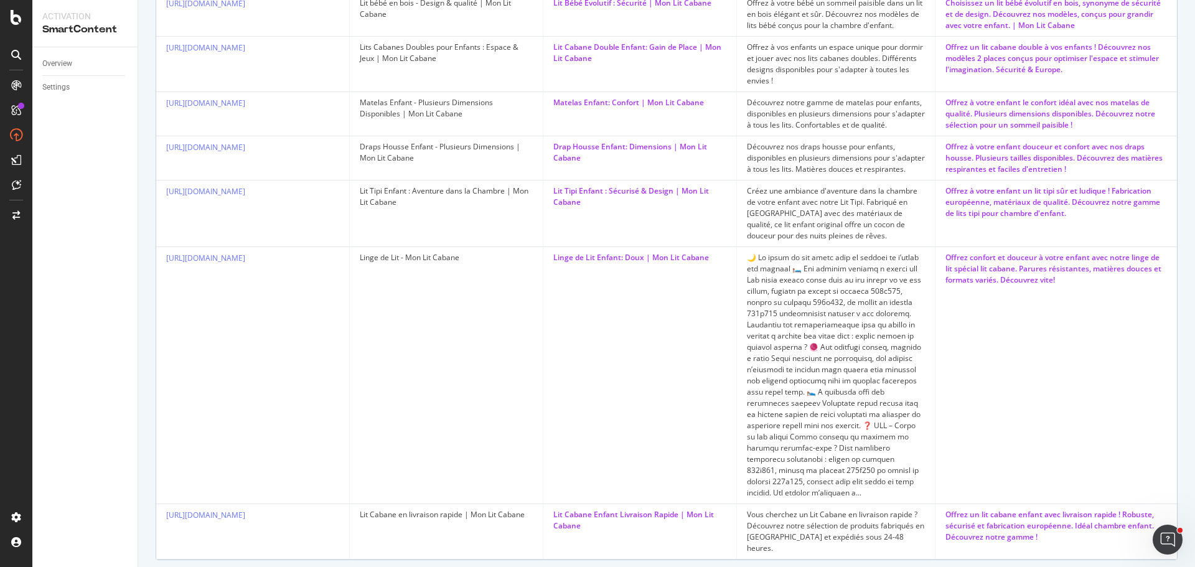
scroll to position [1058, 0]
click at [413, 437] on td "Linge de Lit - Mon Lit Cabane" at bounding box center [447, 374] width 194 height 257
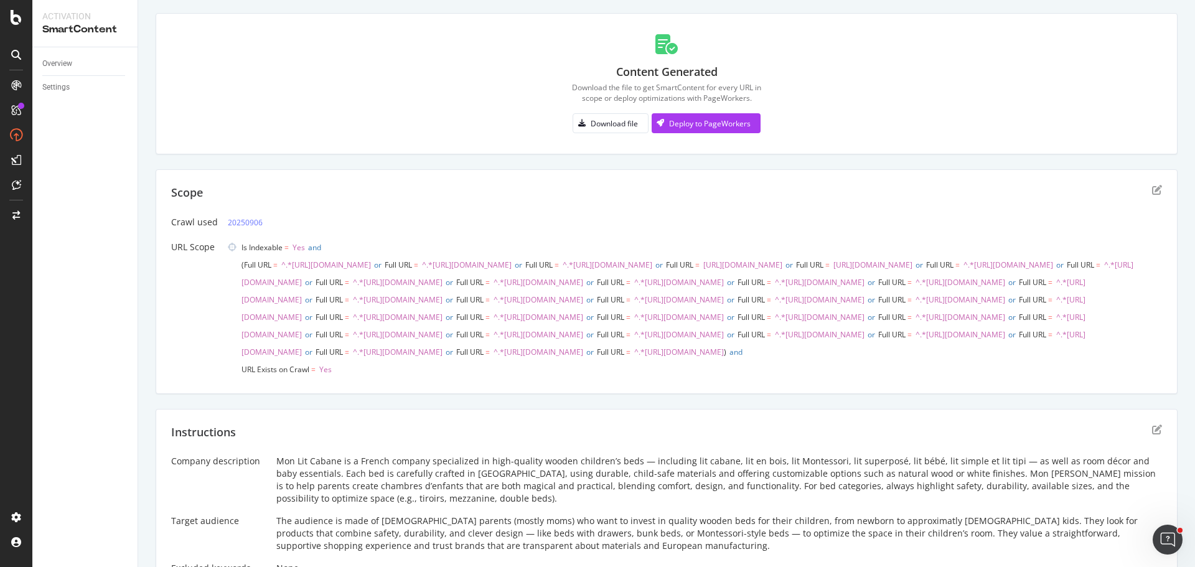
scroll to position [0, 0]
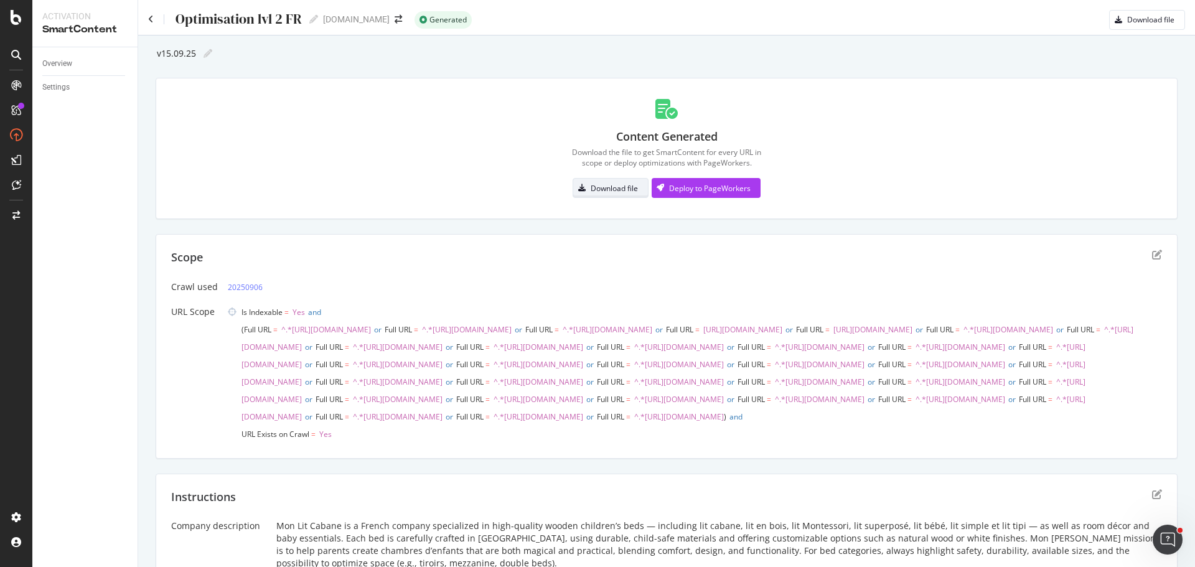
click at [606, 191] on div "Download file" at bounding box center [614, 188] width 47 height 11
click at [391, 140] on div "Content Generated Download the file to get SmartContent for every URL in scope …" at bounding box center [666, 148] width 991 height 110
click at [913, 217] on div "Content Generated Download the file to get SmartContent for every URL in scope …" at bounding box center [667, 148] width 1022 height 141
click at [599, 187] on div "Download file" at bounding box center [614, 188] width 47 height 11
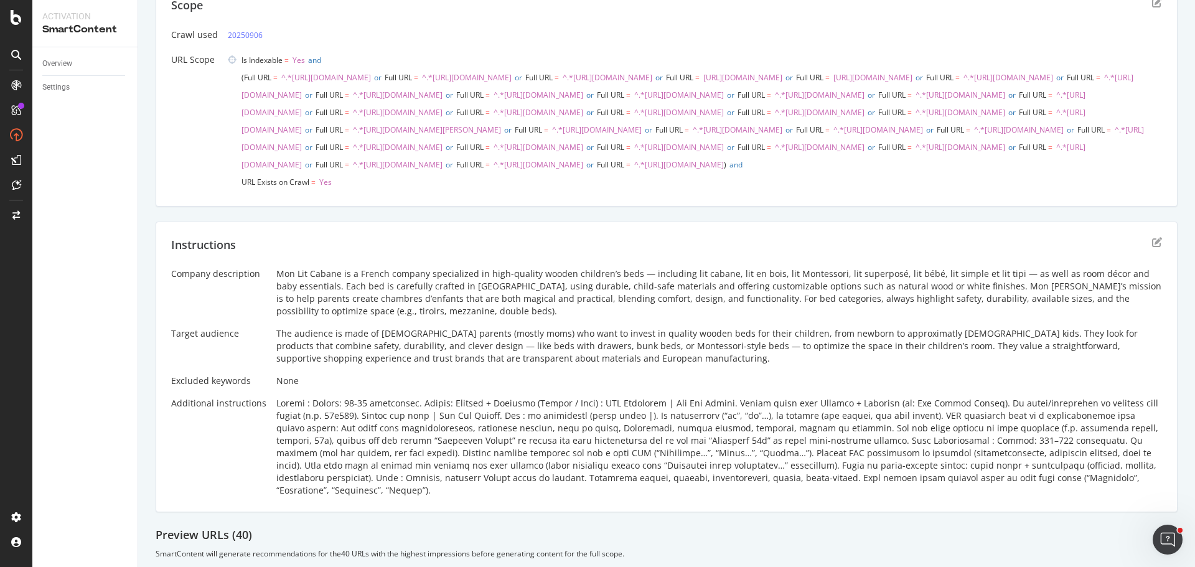
scroll to position [291, 0]
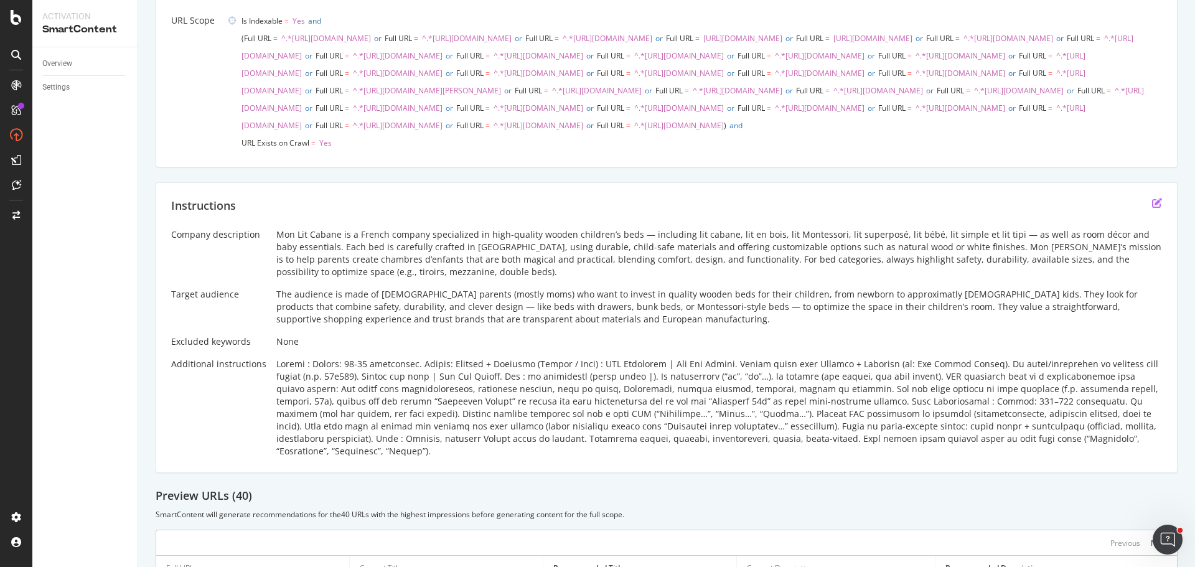
click at [1152, 208] on icon "edit" at bounding box center [1157, 203] width 10 height 10
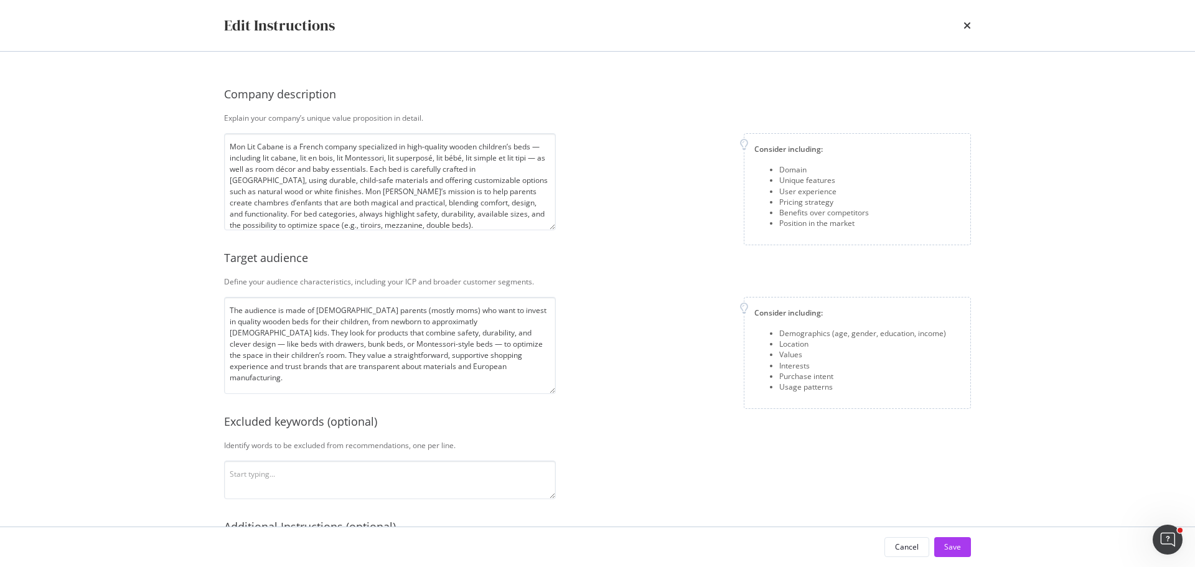
scroll to position [161, 0]
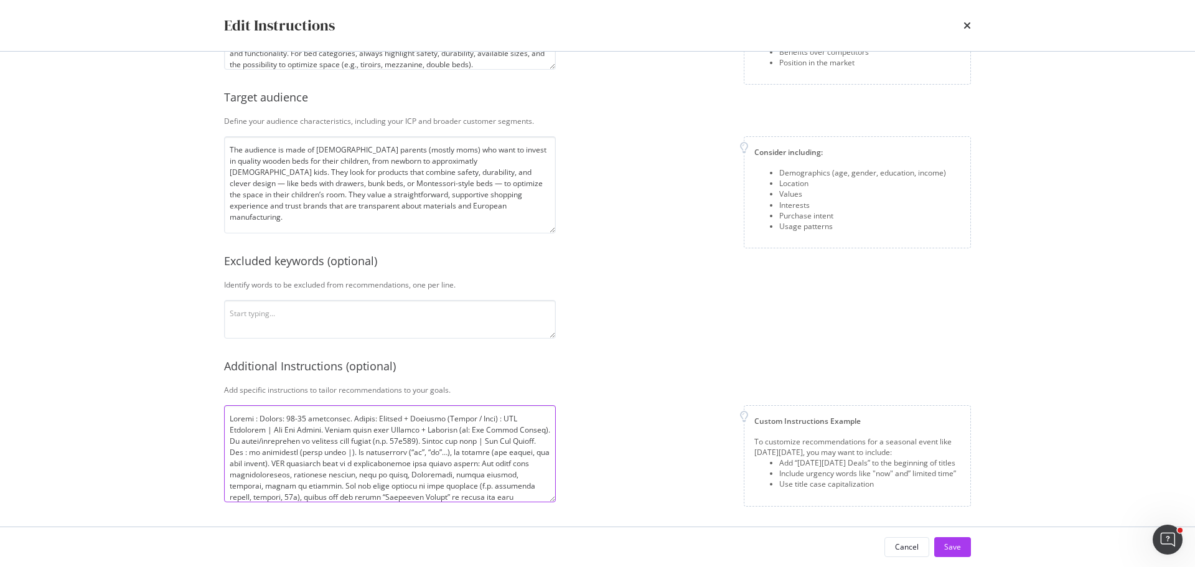
click at [497, 418] on textarea "modal" at bounding box center [390, 453] width 332 height 97
click at [520, 439] on textarea "modal" at bounding box center [390, 453] width 332 height 97
click at [333, 464] on textarea "modal" at bounding box center [390, 453] width 332 height 97
click at [281, 462] on textarea "modal" at bounding box center [390, 453] width 332 height 97
drag, startPoint x: 260, startPoint y: 452, endPoint x: 379, endPoint y: 449, distance: 118.9
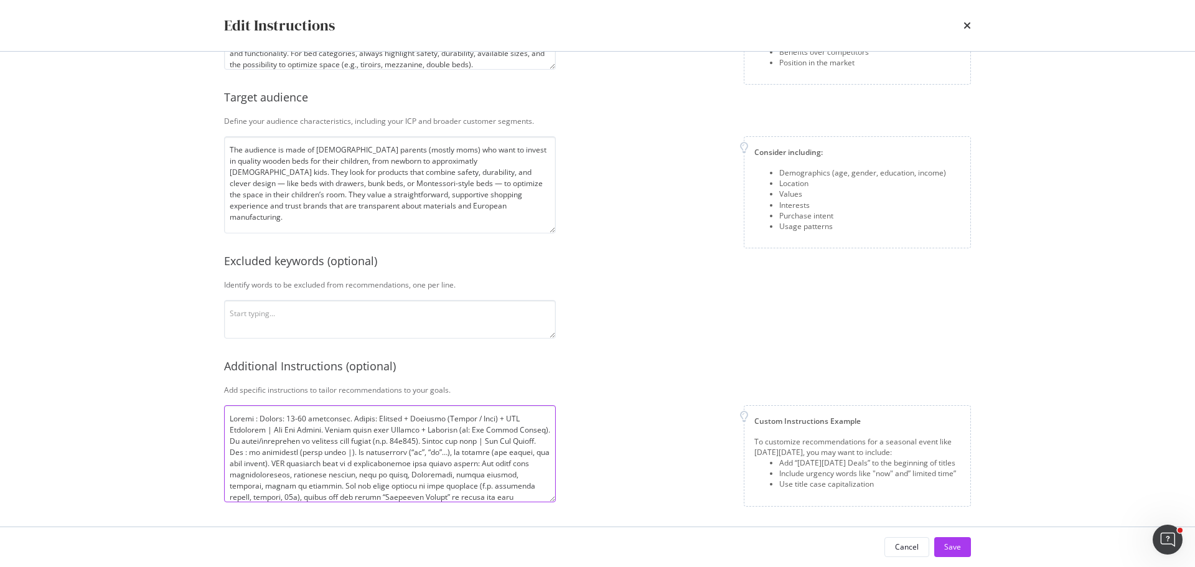
click at [379, 449] on textarea "modal" at bounding box center [390, 453] width 332 height 97
type textarea "Loremi : Dolors: 28-11 ametconsec. Adipis: Elitsed + Doeiusmo (Tempor / Inci) +…"
click at [628, 450] on div "Custom Instructions Example To customize recommendations for a seasonal event l…" at bounding box center [768, 455] width 405 height 101
click at [964, 549] on button "Save" at bounding box center [952, 547] width 37 height 20
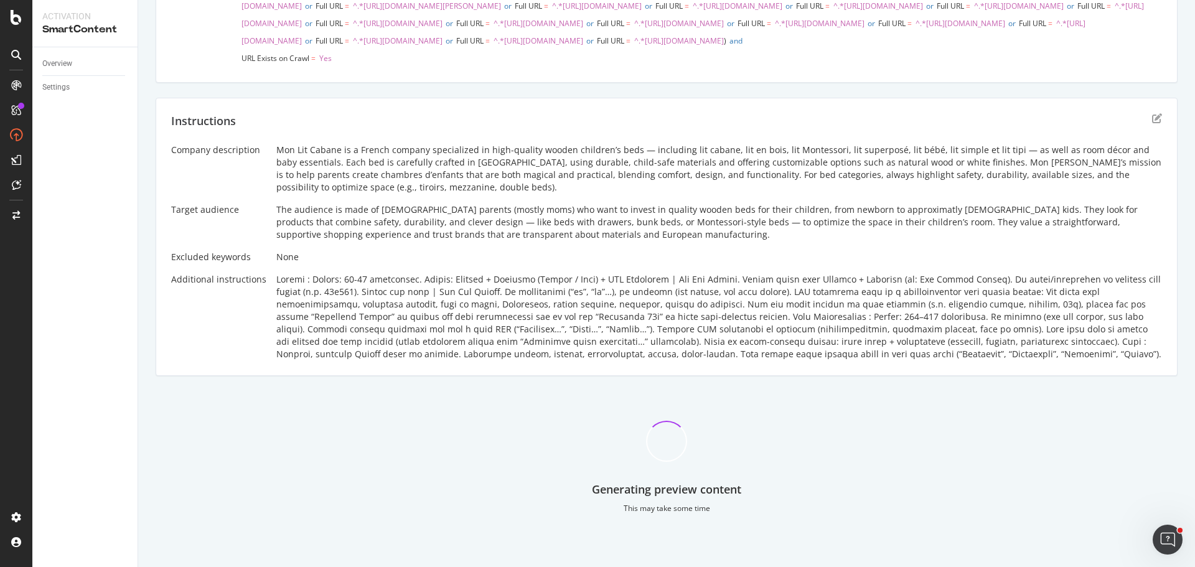
scroll to position [0, 0]
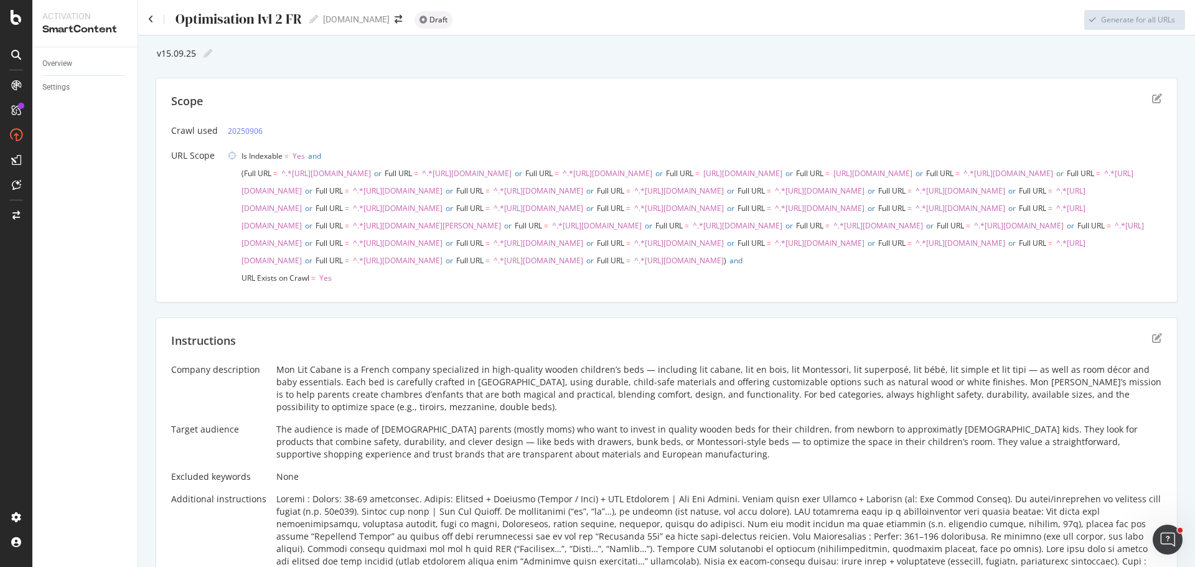
click at [154, 14] on div "Optimisation lvl 2 FR Optimisation lvl 2 FR" at bounding box center [233, 19] width 170 height 19
click at [151, 17] on icon at bounding box center [151, 19] width 6 height 9
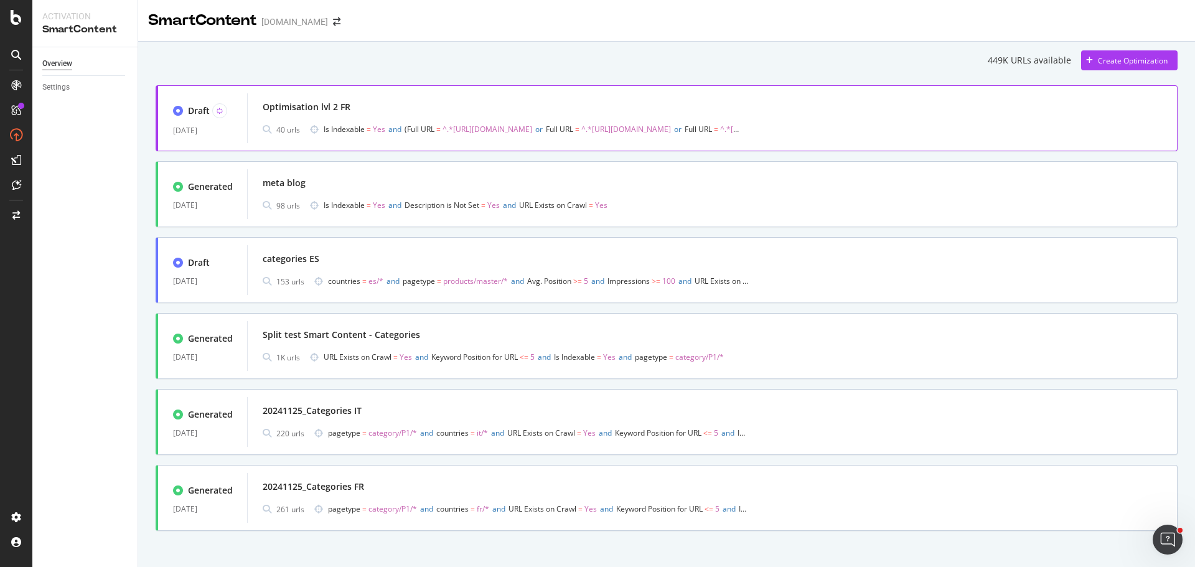
click at [388, 114] on div "Optimisation lvl 2 FR" at bounding box center [712, 106] width 899 height 17
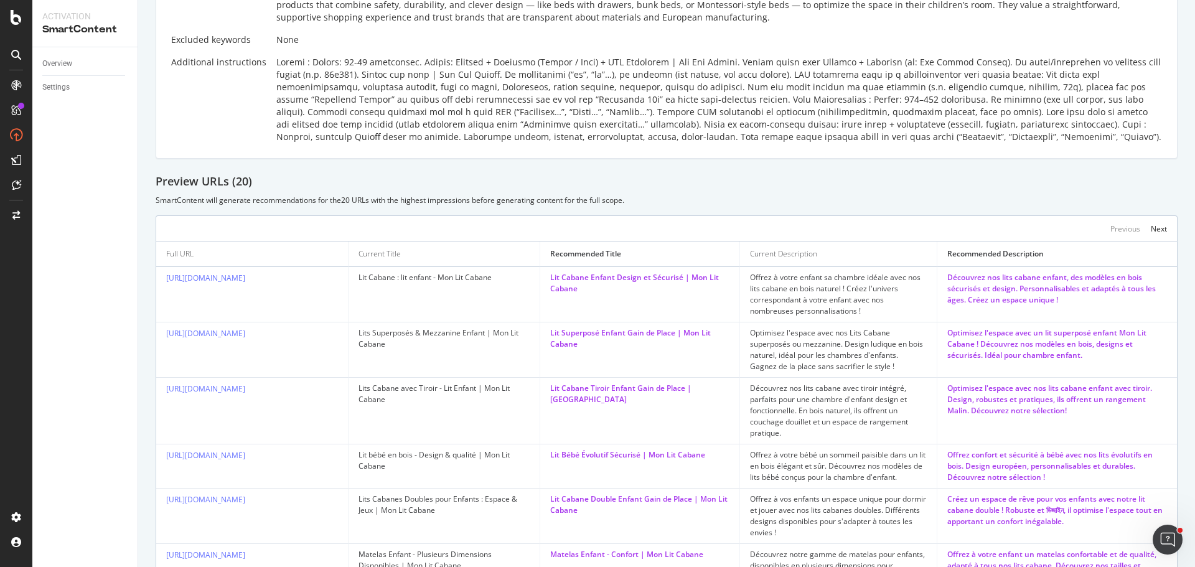
scroll to position [373, 0]
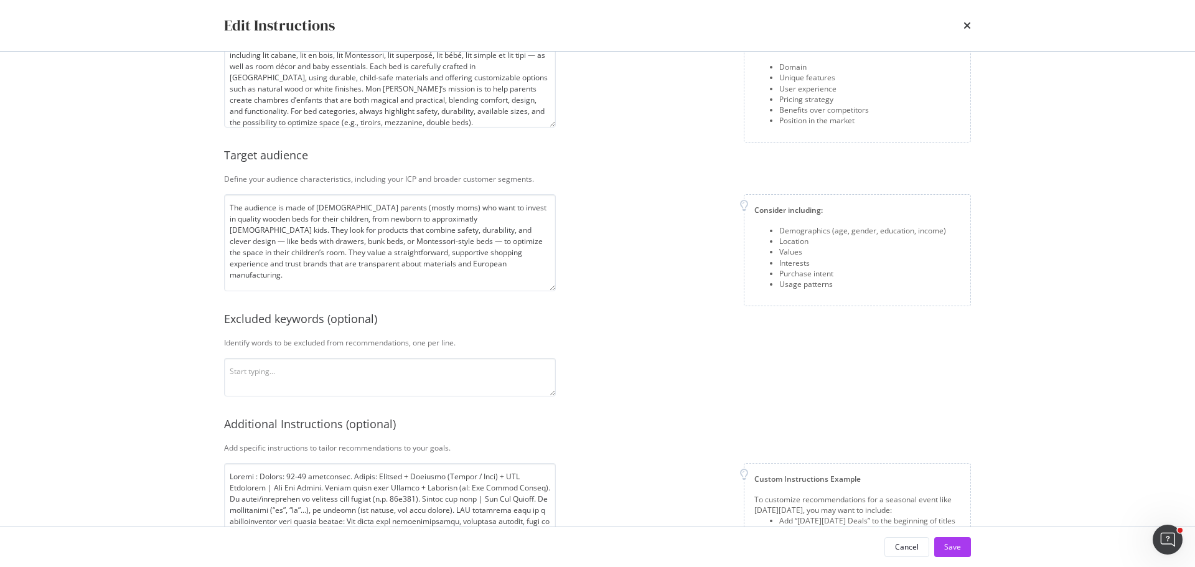
scroll to position [161, 0]
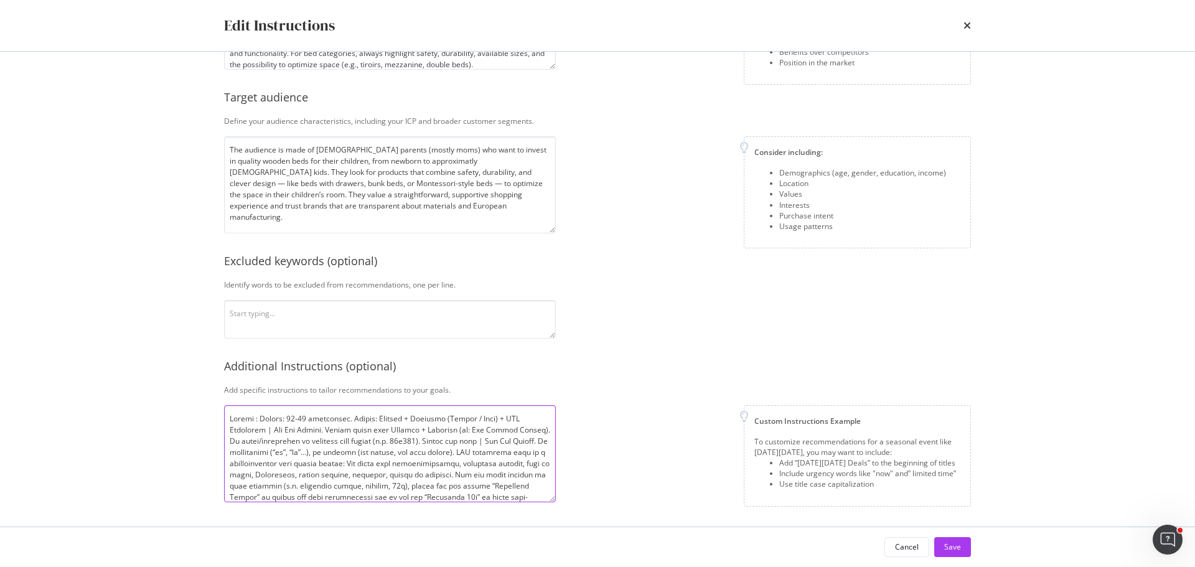
click at [496, 416] on textarea "modal" at bounding box center [390, 453] width 332 height 97
click at [406, 416] on textarea "modal" at bounding box center [390, 453] width 332 height 97
type textarea "Loremi : Dolors: 51-73 ametconsec. Adipis: Elitsed + Doeiusmo (Tempor / Inci) :…"
click at [961, 546] on button "Save" at bounding box center [952, 547] width 37 height 20
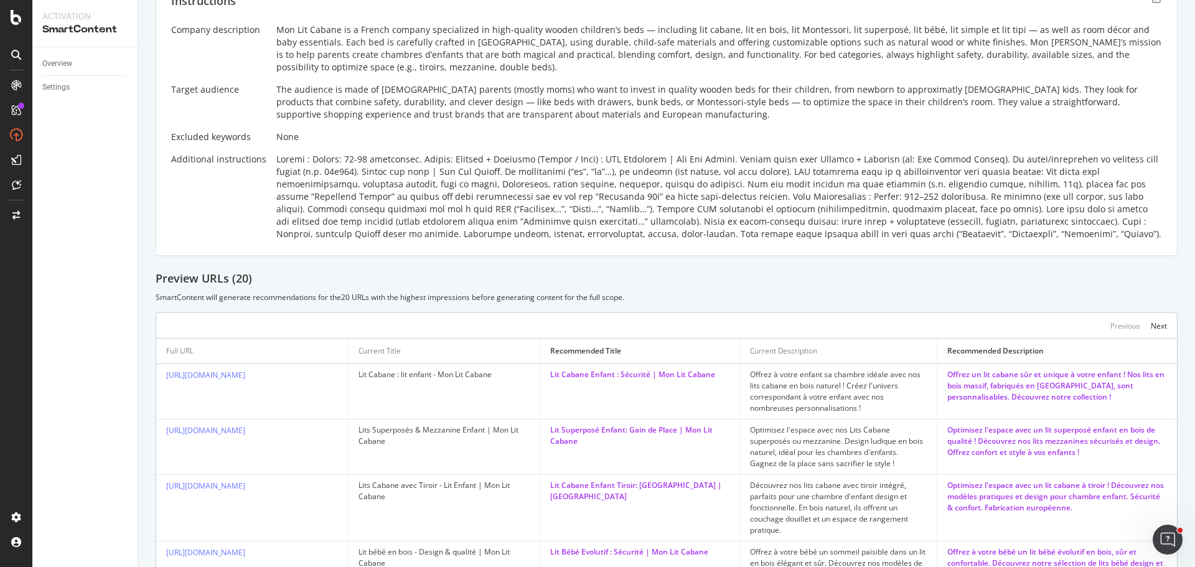
scroll to position [322, 0]
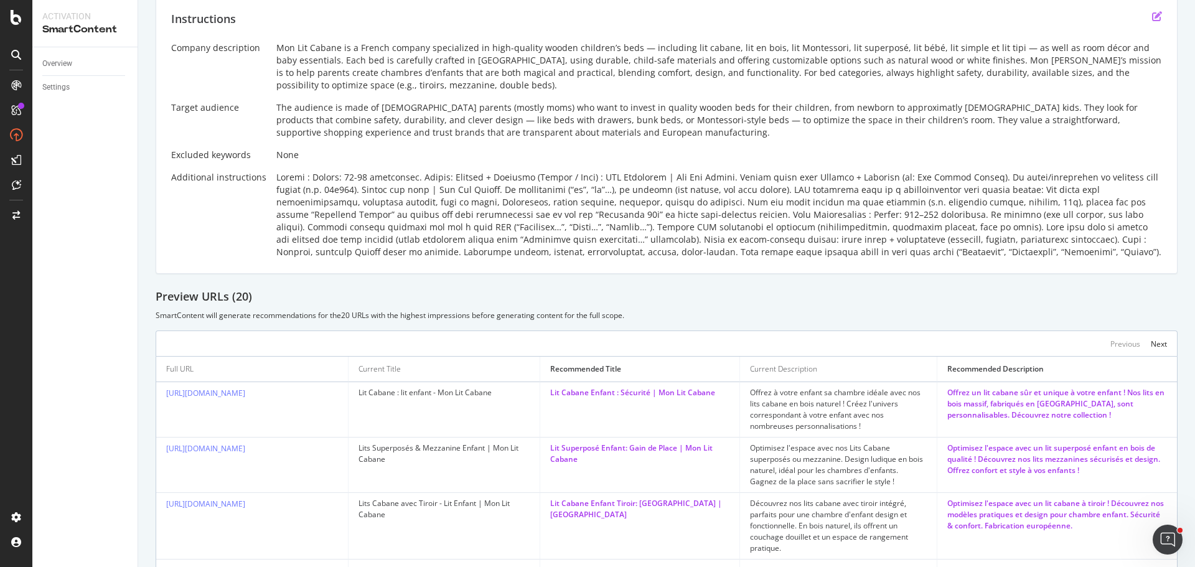
click at [1152, 21] on icon "edit" at bounding box center [1157, 16] width 10 height 10
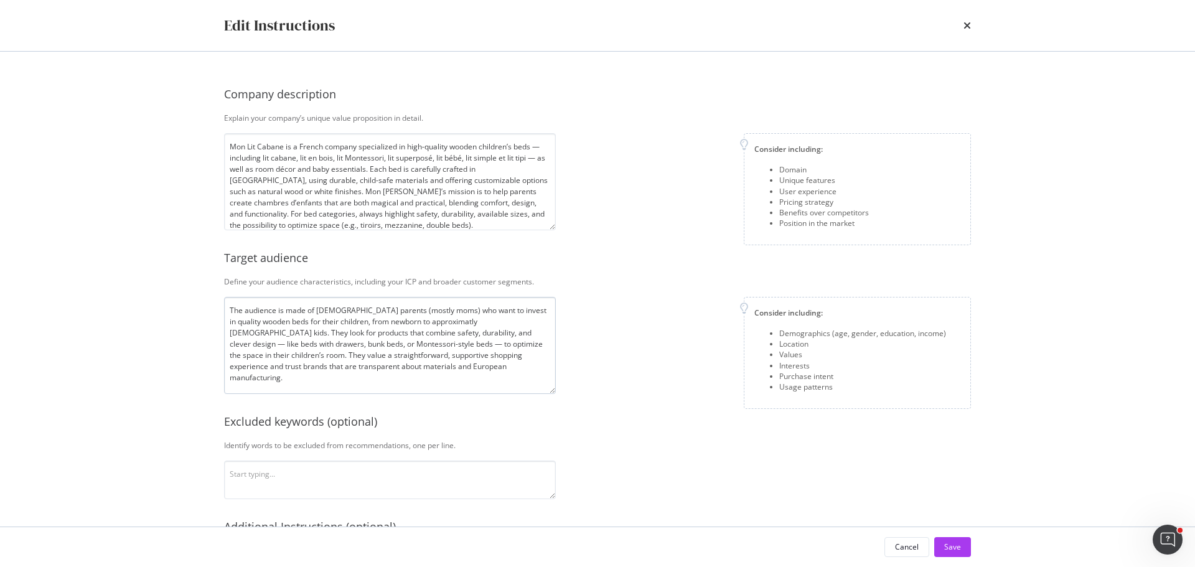
scroll to position [161, 0]
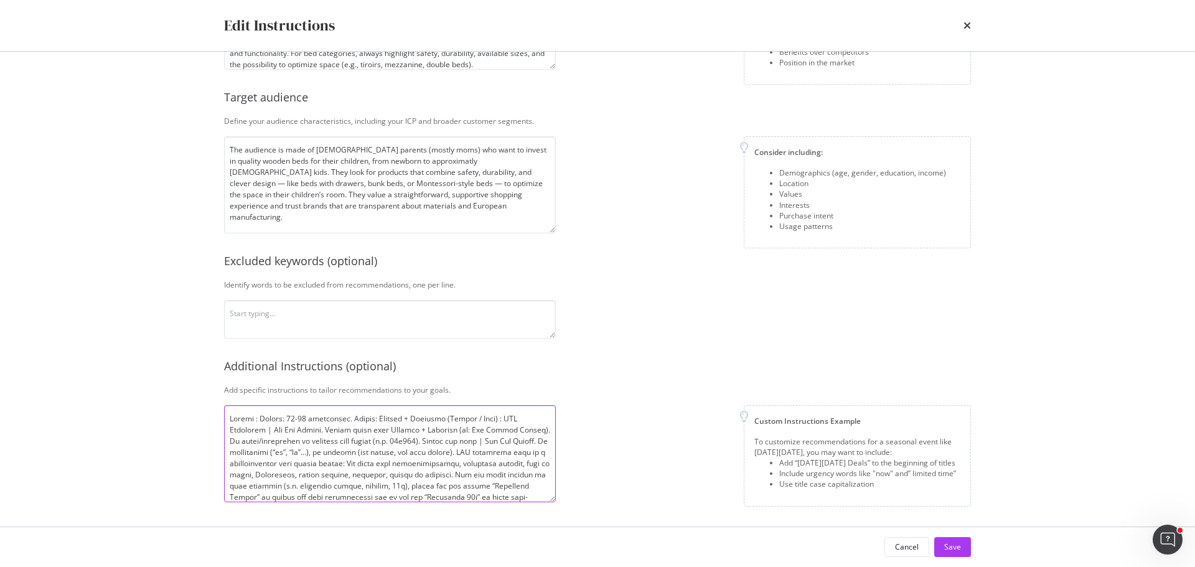
drag, startPoint x: 253, startPoint y: 472, endPoint x: 298, endPoint y: 472, distance: 45.4
click at [298, 472] on textarea "modal" at bounding box center [390, 453] width 332 height 97
click at [363, 475] on textarea "modal" at bounding box center [390, 453] width 332 height 97
click at [406, 473] on textarea "modal" at bounding box center [390, 453] width 332 height 97
click at [428, 474] on textarea "modal" at bounding box center [390, 453] width 332 height 97
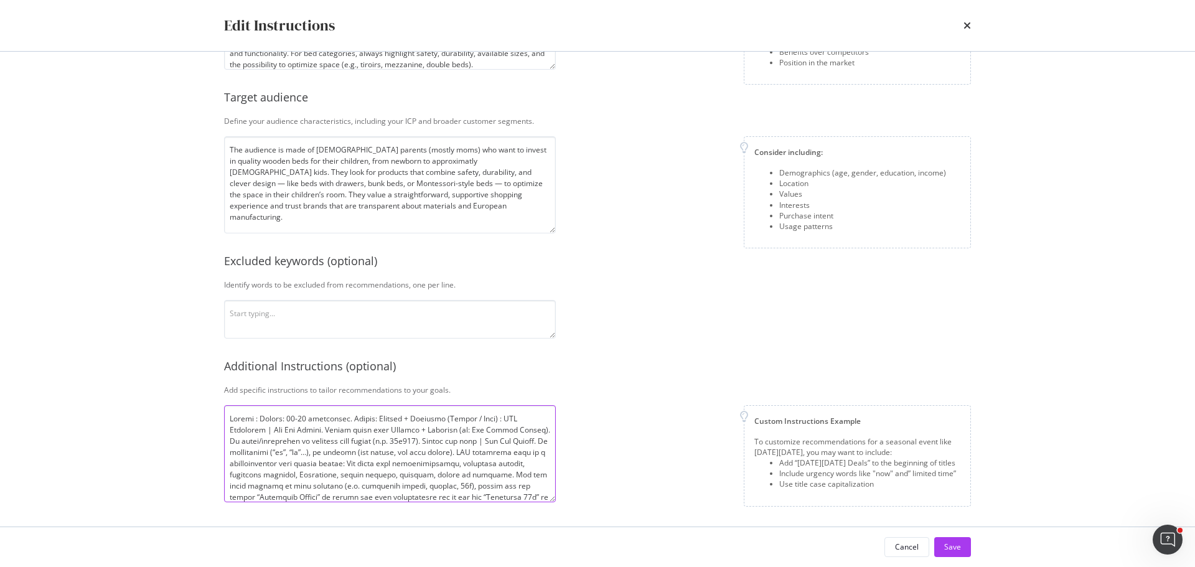
click at [428, 474] on textarea "modal" at bounding box center [390, 453] width 332 height 97
click at [412, 474] on textarea "modal" at bounding box center [390, 453] width 332 height 97
click at [426, 474] on textarea "modal" at bounding box center [390, 453] width 332 height 97
click at [445, 475] on textarea "modal" at bounding box center [390, 453] width 332 height 97
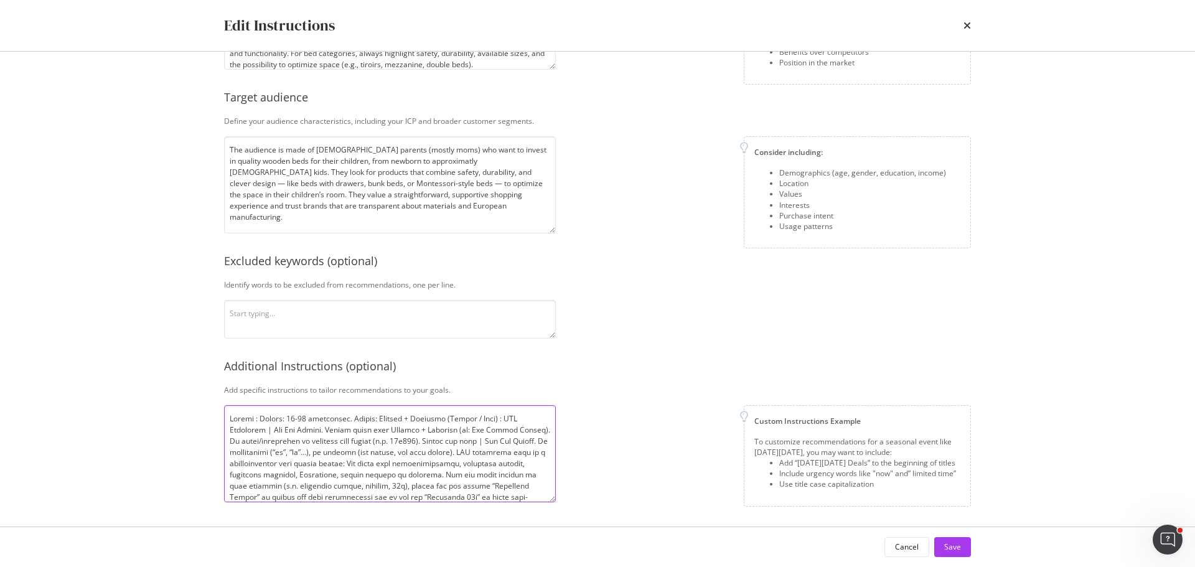
click at [481, 477] on textarea "modal" at bounding box center [390, 453] width 332 height 97
drag, startPoint x: 445, startPoint y: 473, endPoint x: 409, endPoint y: 473, distance: 36.1
click at [409, 473] on textarea "modal" at bounding box center [390, 453] width 332 height 97
click at [435, 476] on textarea "modal" at bounding box center [390, 453] width 332 height 97
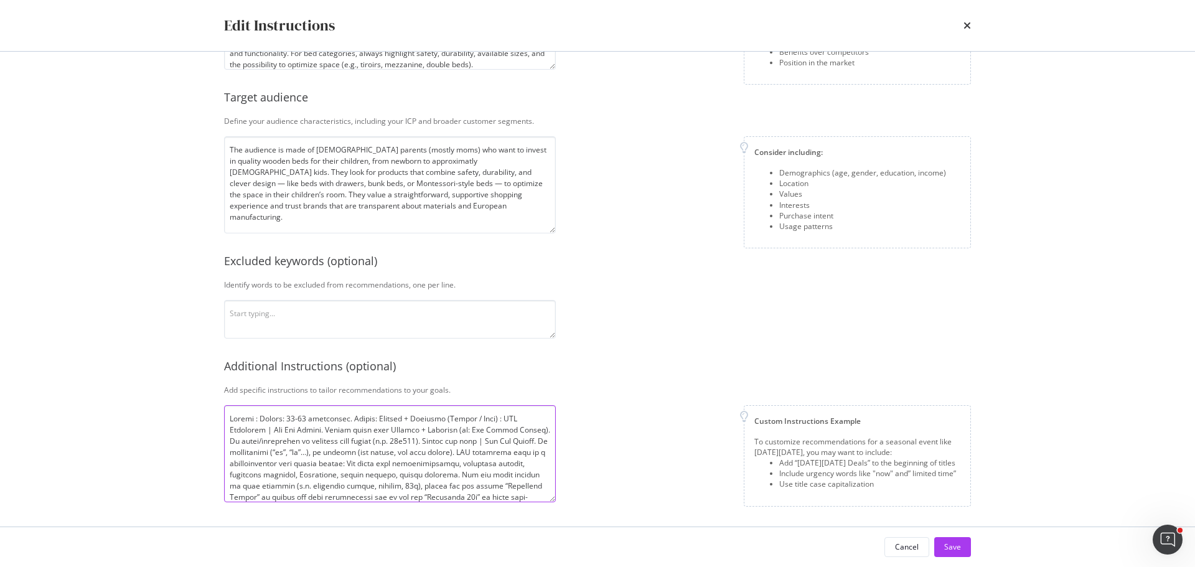
click at [447, 479] on textarea "modal" at bounding box center [390, 453] width 332 height 97
click at [480, 475] on textarea "modal" at bounding box center [390, 453] width 332 height 97
click at [434, 474] on textarea "modal" at bounding box center [390, 453] width 332 height 97
type textarea "Titles : Length: 40-45 characters. Format: Product + Audience (Enfant / Bébé) :…"
click at [953, 545] on div "Save" at bounding box center [952, 546] width 17 height 11
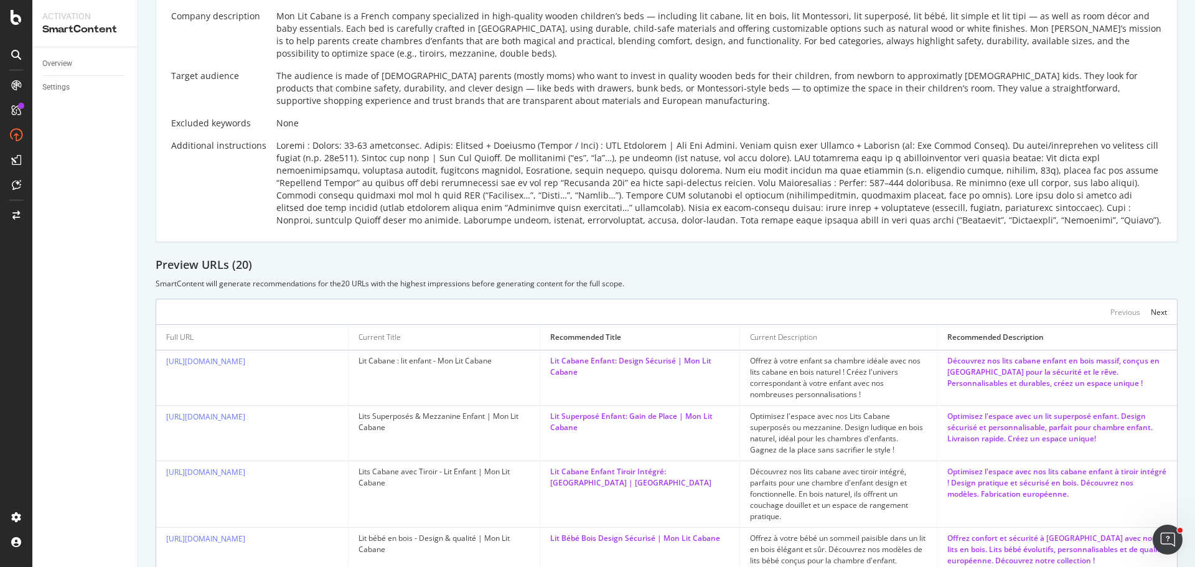
scroll to position [249, 0]
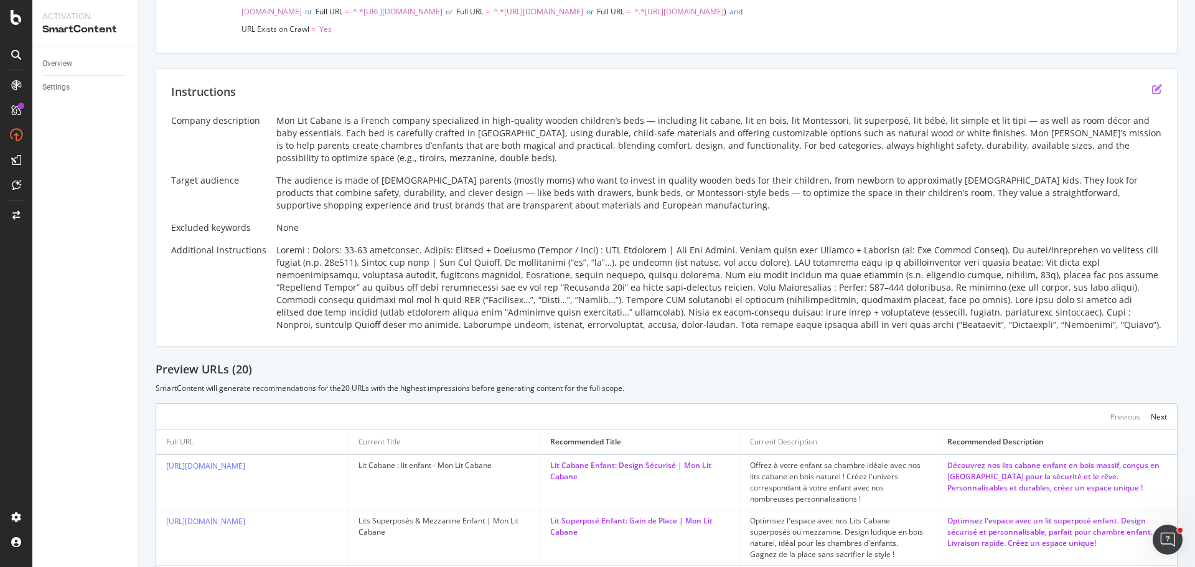
click at [1152, 94] on icon "edit" at bounding box center [1157, 89] width 10 height 10
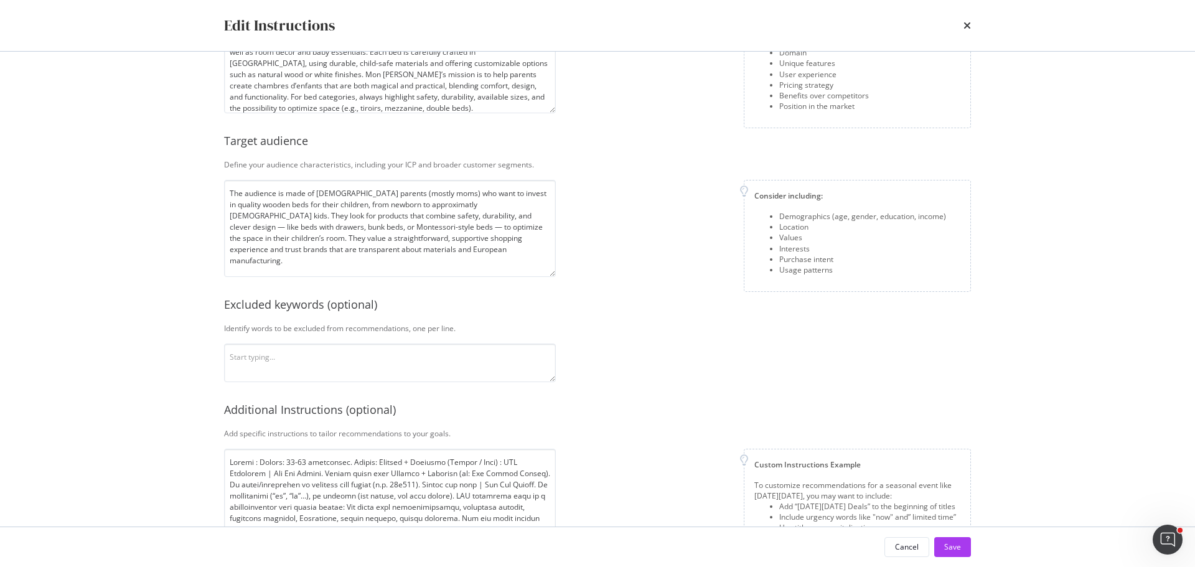
scroll to position [161, 0]
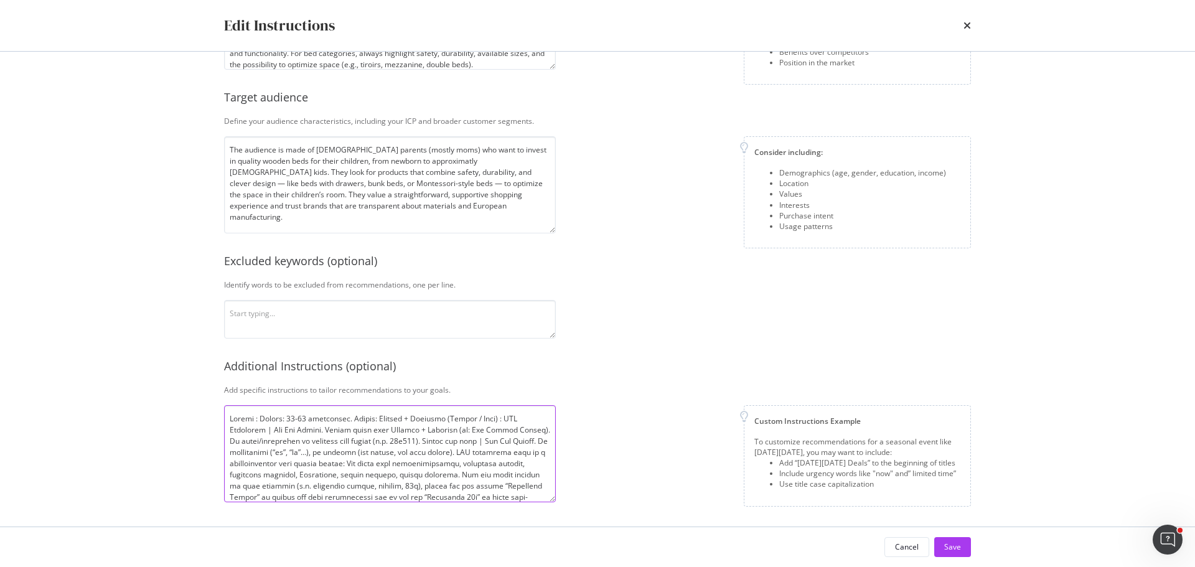
click at [403, 418] on textarea "modal" at bounding box center [390, 453] width 332 height 97
click at [387, 427] on textarea "modal" at bounding box center [390, 453] width 332 height 97
click at [463, 426] on textarea "modal" at bounding box center [390, 453] width 332 height 97
click at [475, 426] on textarea "modal" at bounding box center [390, 453] width 332 height 97
click at [457, 427] on textarea "modal" at bounding box center [390, 453] width 332 height 97
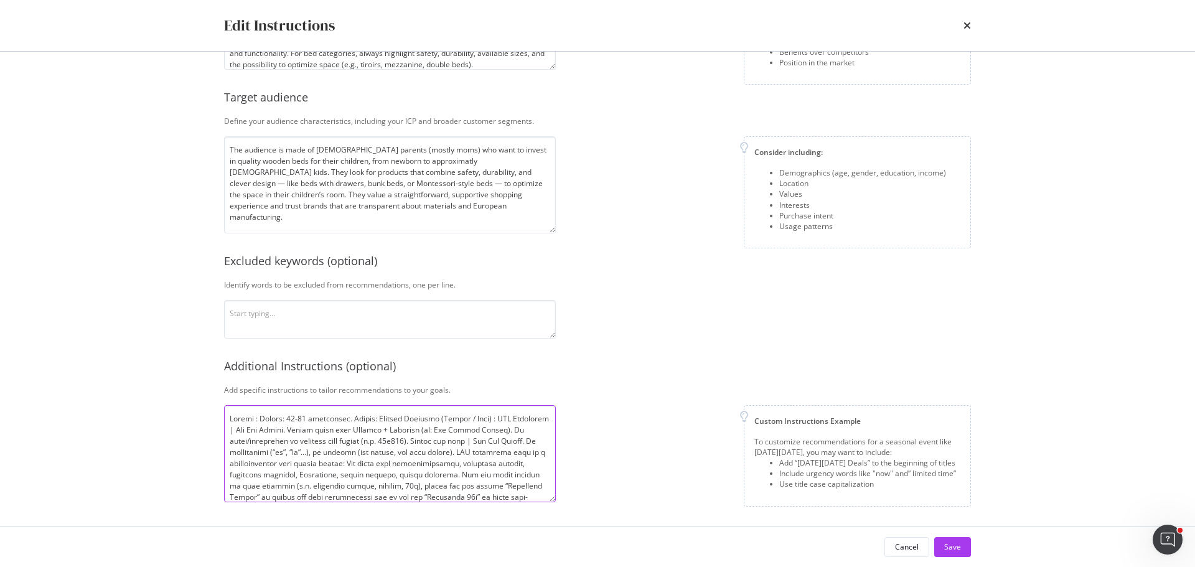
click at [457, 427] on textarea "modal" at bounding box center [390, 453] width 332 height 97
click at [531, 427] on textarea "modal" at bounding box center [390, 453] width 332 height 97
type textarea "Titles : Length: 40-45 characters. Format: Product Audience (Enfant / Bébé) : S…"
click at [893, 549] on button "Cancel" at bounding box center [906, 547] width 45 height 20
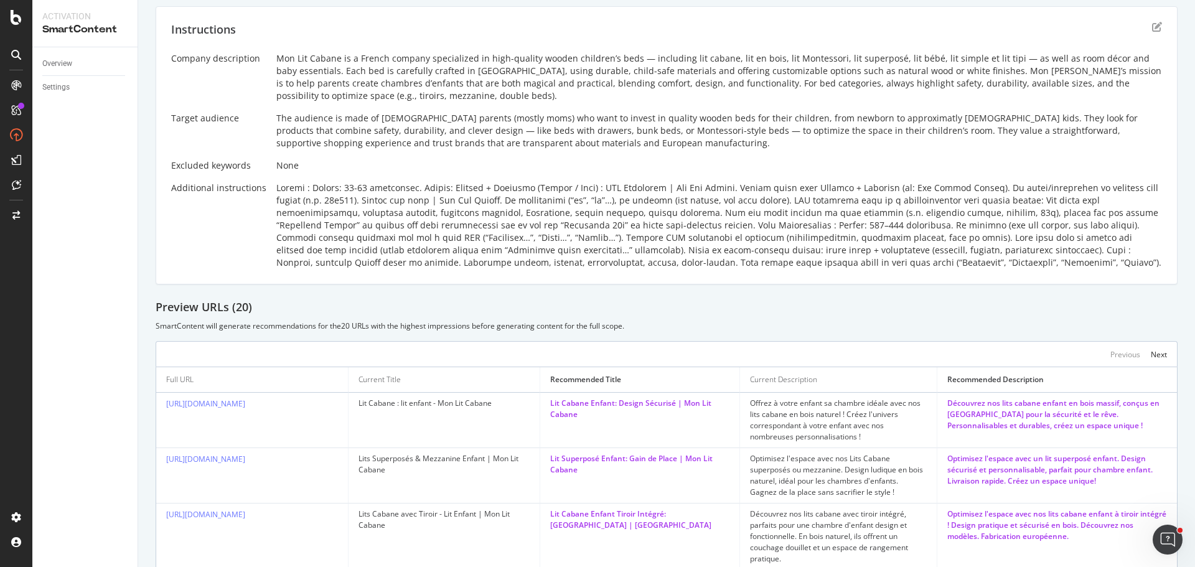
scroll to position [187, 0]
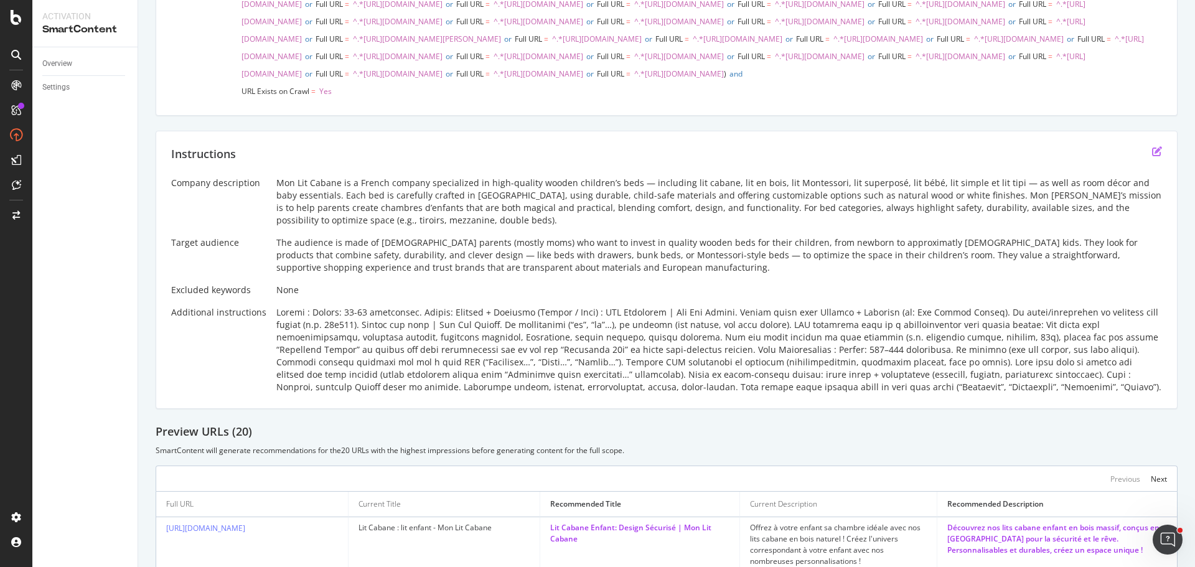
click at [1152, 156] on icon "edit" at bounding box center [1157, 151] width 10 height 10
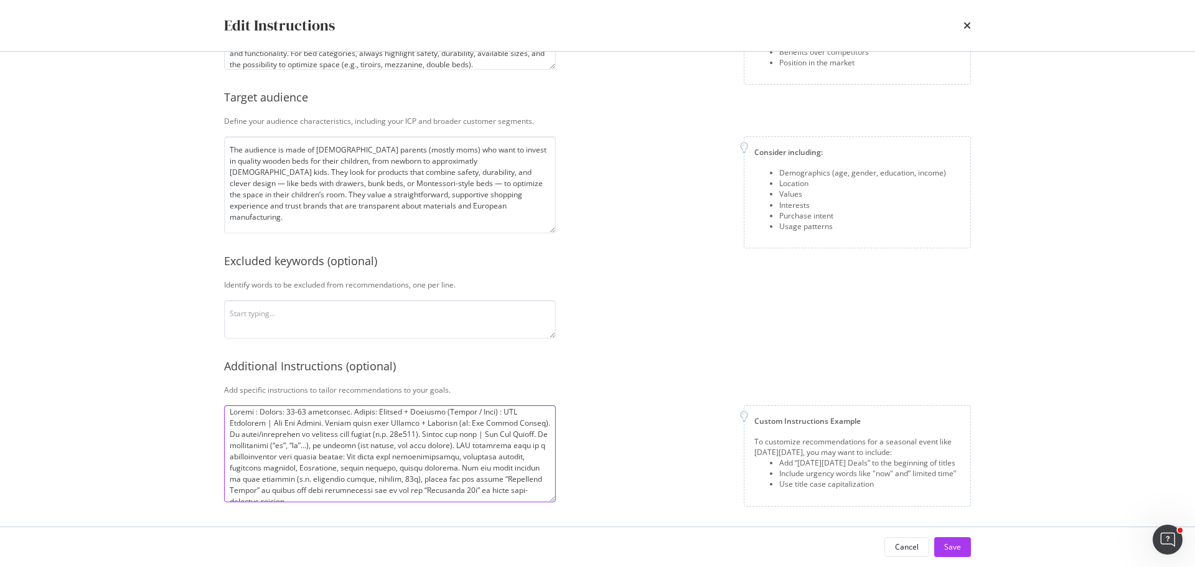
scroll to position [19, 0]
click at [366, 455] on textarea "modal" at bounding box center [390, 453] width 332 height 97
drag, startPoint x: 364, startPoint y: 456, endPoint x: 408, endPoint y: 451, distance: 43.8
click at [408, 451] on textarea "modal" at bounding box center [390, 453] width 332 height 97
type textarea "Titles : Length: 40-45 characters. Format: Product + Audience (Enfant / Bébé) :…"
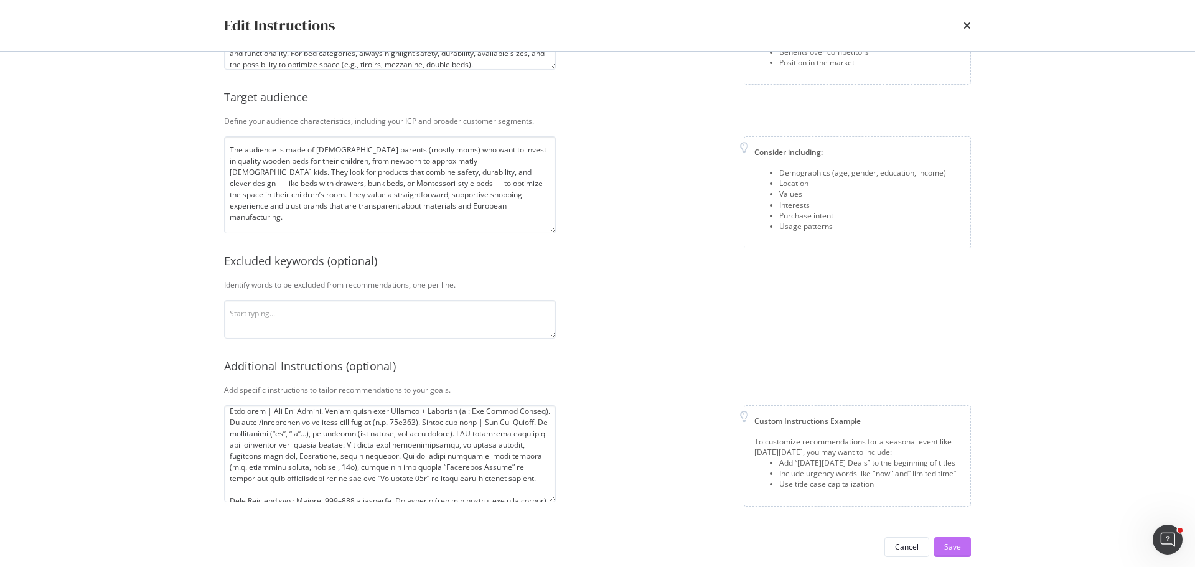
click at [948, 549] on div "Save" at bounding box center [952, 546] width 17 height 11
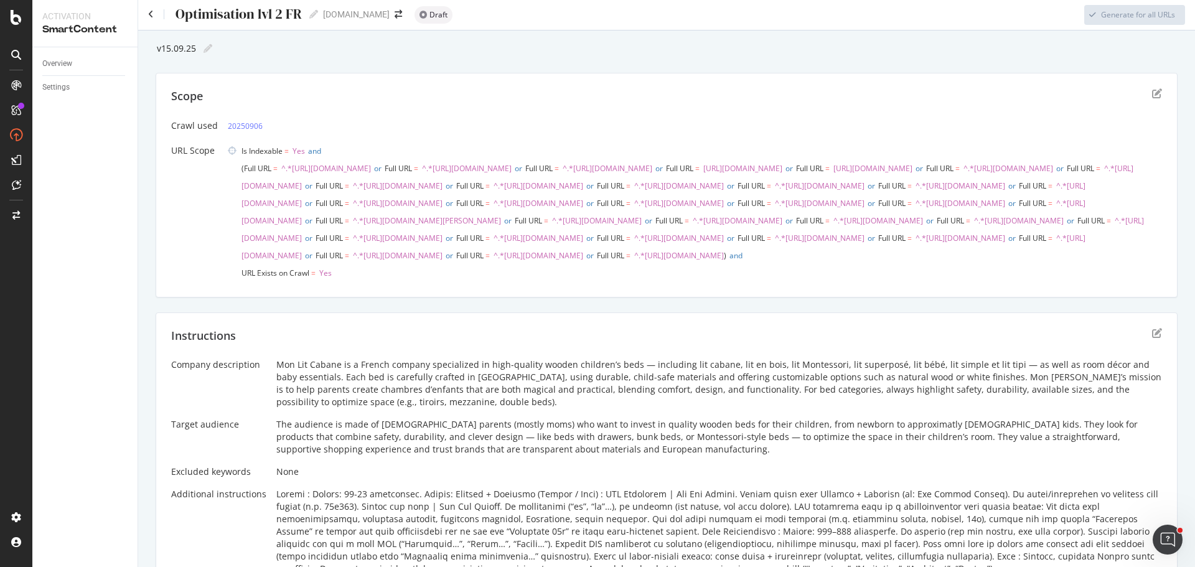
scroll to position [0, 0]
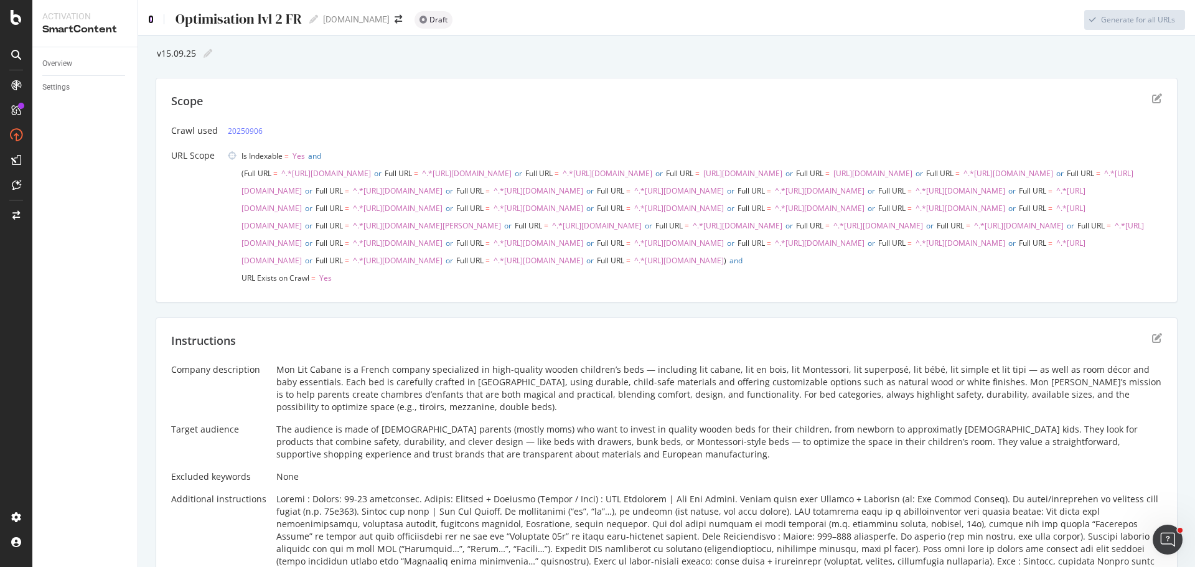
click at [151, 17] on icon at bounding box center [151, 19] width 6 height 9
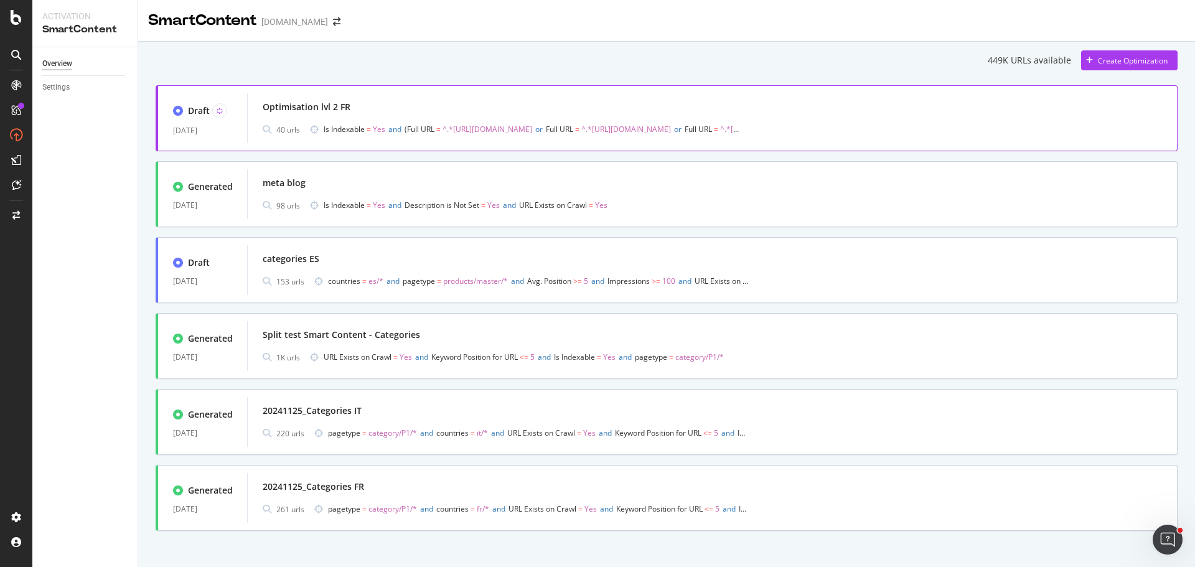
click at [454, 110] on div "Optimisation lvl 2 FR" at bounding box center [712, 106] width 899 height 17
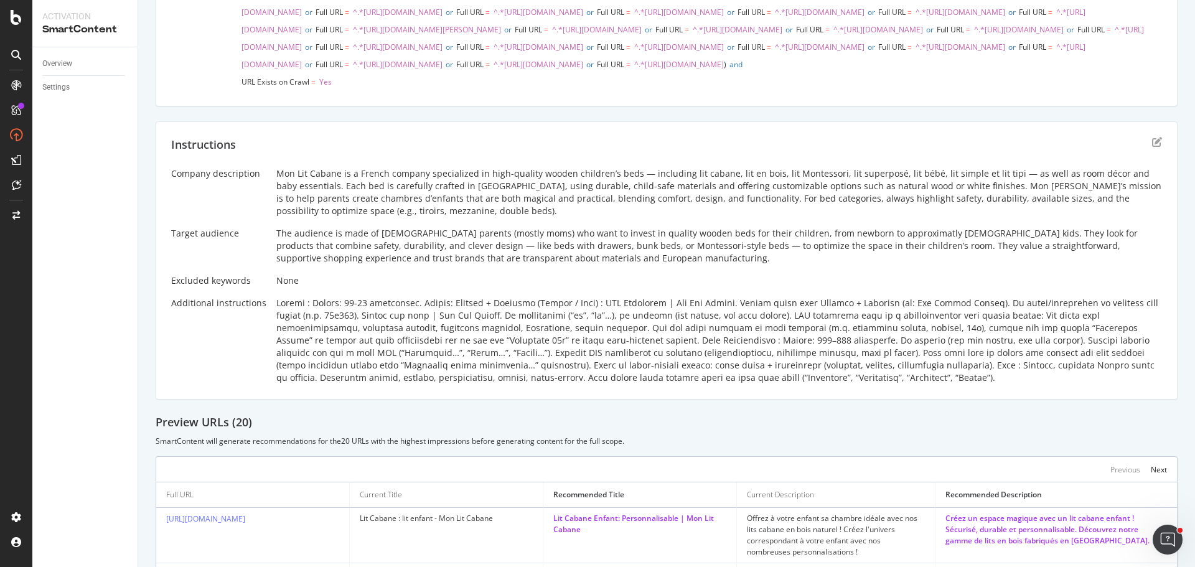
scroll to position [124, 0]
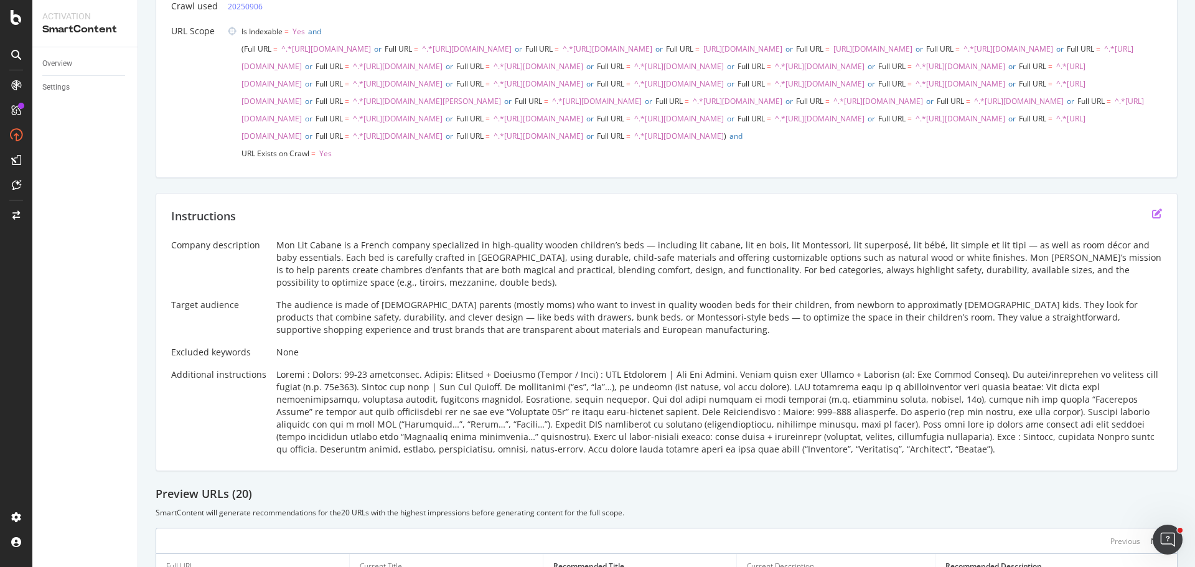
click at [1152, 218] on icon "edit" at bounding box center [1157, 213] width 10 height 10
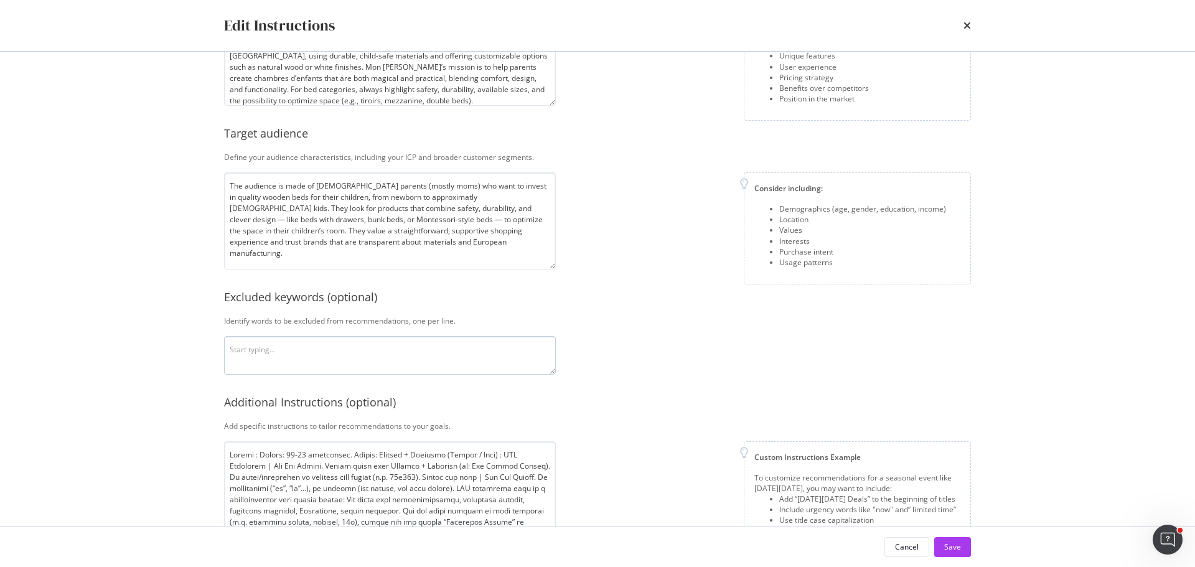
scroll to position [161, 0]
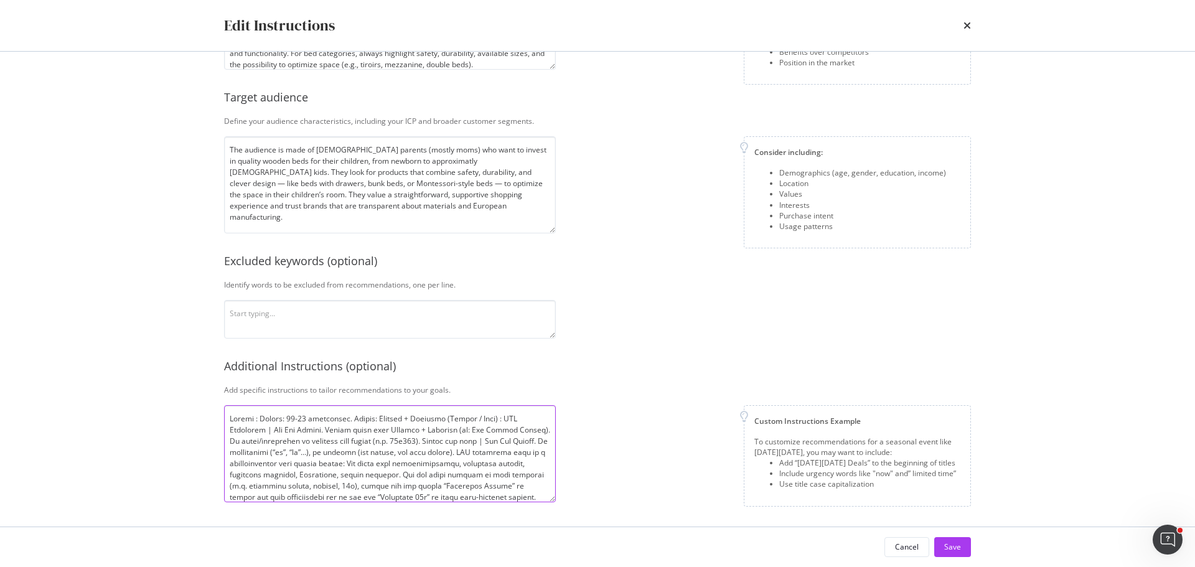
click at [399, 417] on textarea "modal" at bounding box center [390, 453] width 332 height 97
click at [261, 429] on textarea "modal" at bounding box center [390, 453] width 332 height 97
drag, startPoint x: 327, startPoint y: 429, endPoint x: 534, endPoint y: 429, distance: 206.6
click at [534, 429] on textarea "modal" at bounding box center [390, 453] width 332 height 97
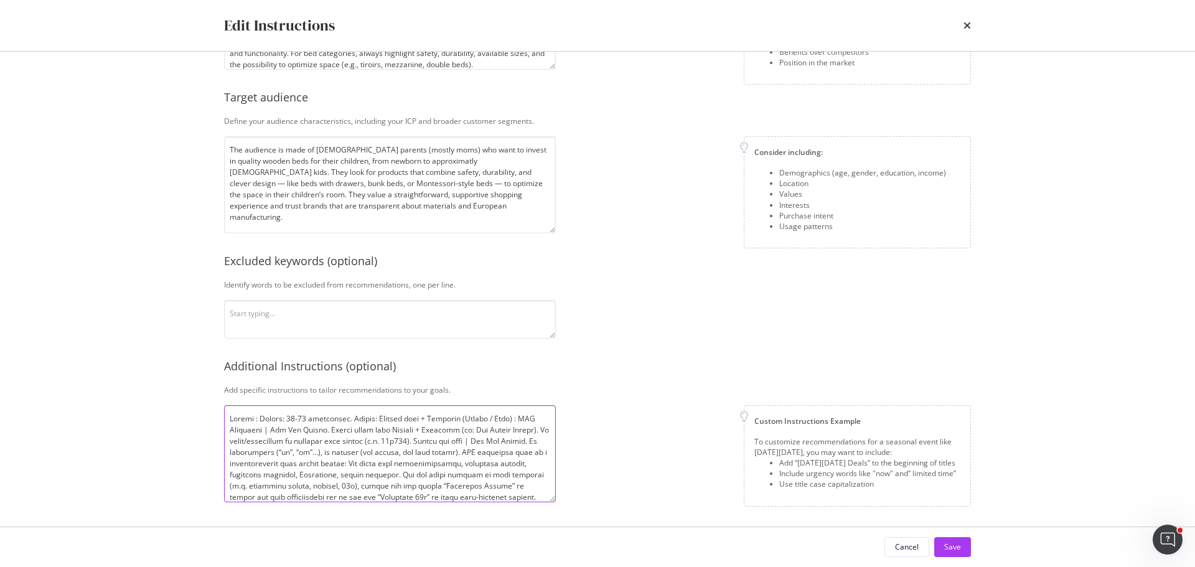
click at [507, 429] on textarea "modal" at bounding box center [390, 453] width 332 height 97
click at [532, 431] on textarea "modal" at bounding box center [390, 453] width 332 height 97
type textarea "Titles : Length: 40-45 characters. Format: Product name + Audience (Enfant / Bé…"
click at [955, 540] on div "Save" at bounding box center [952, 547] width 17 height 19
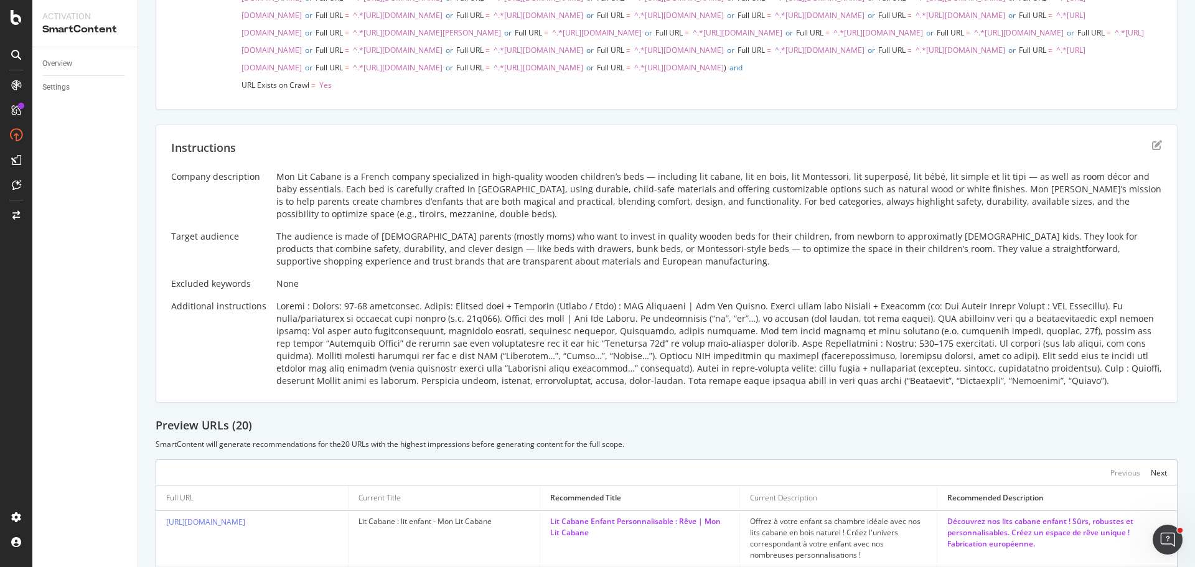
scroll to position [249, 0]
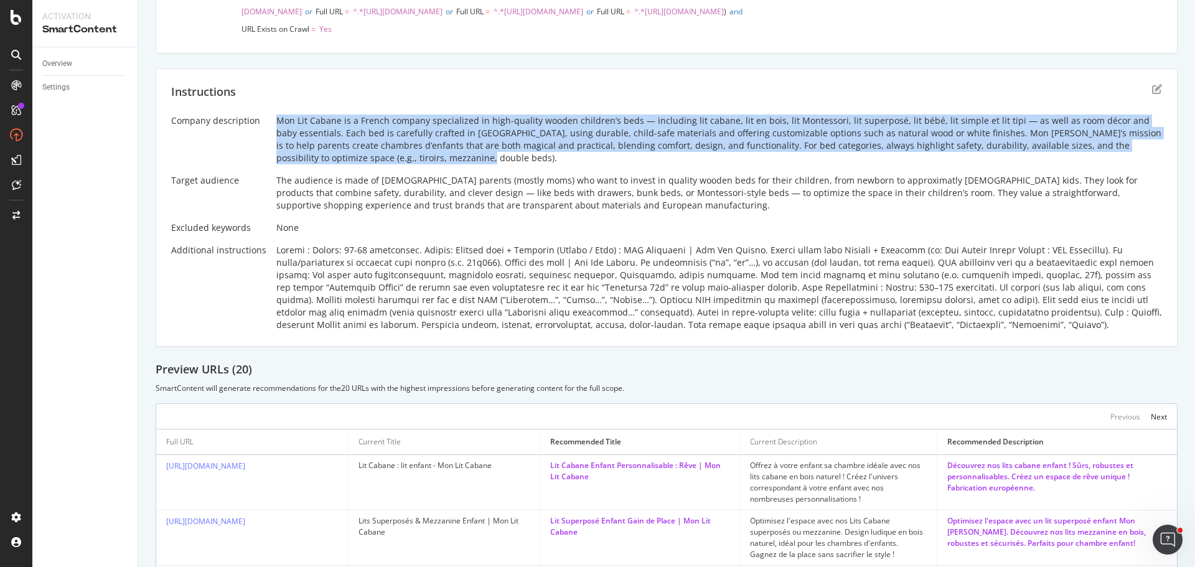
drag, startPoint x: 270, startPoint y: 186, endPoint x: 417, endPoint y: 229, distance: 153.0
click at [417, 229] on div "Company description Mon Lit Cabane is a French company specialized in high-qual…" at bounding box center [666, 222] width 991 height 217
copy div "Mon Lit Cabane is a French company specialized in high-quality wooden children’…"
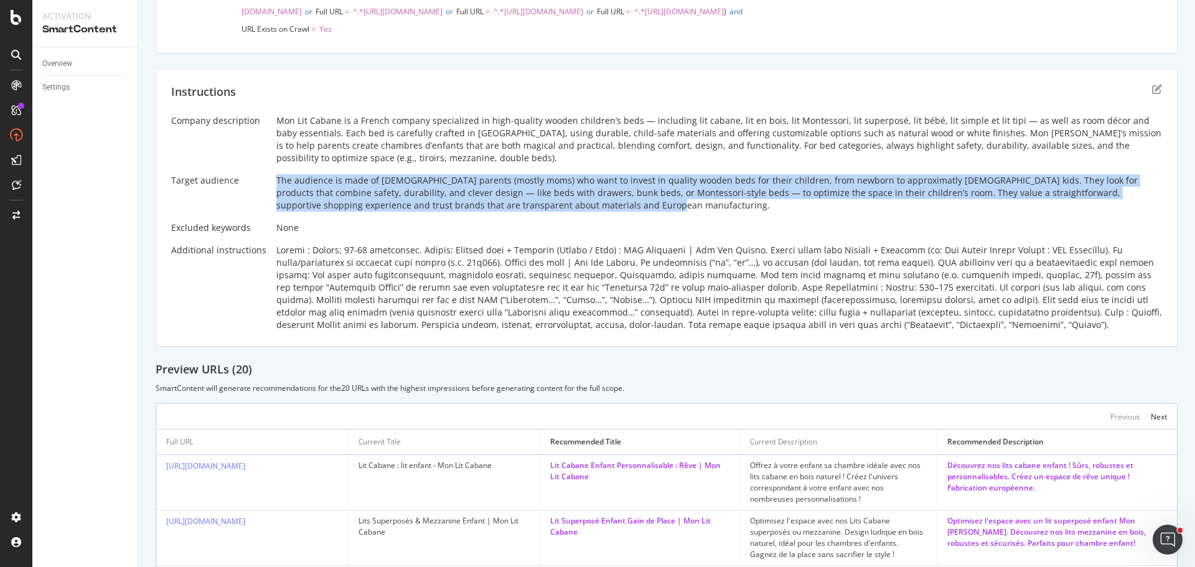
drag, startPoint x: 274, startPoint y: 251, endPoint x: 607, endPoint y: 271, distance: 333.5
click at [607, 212] on div "The audience is made of [DEMOGRAPHIC_DATA] parents (mostly moms) who want to in…" at bounding box center [718, 192] width 885 height 37
copy div "The audience is made of [DEMOGRAPHIC_DATA] parents (mostly moms) who want to in…"
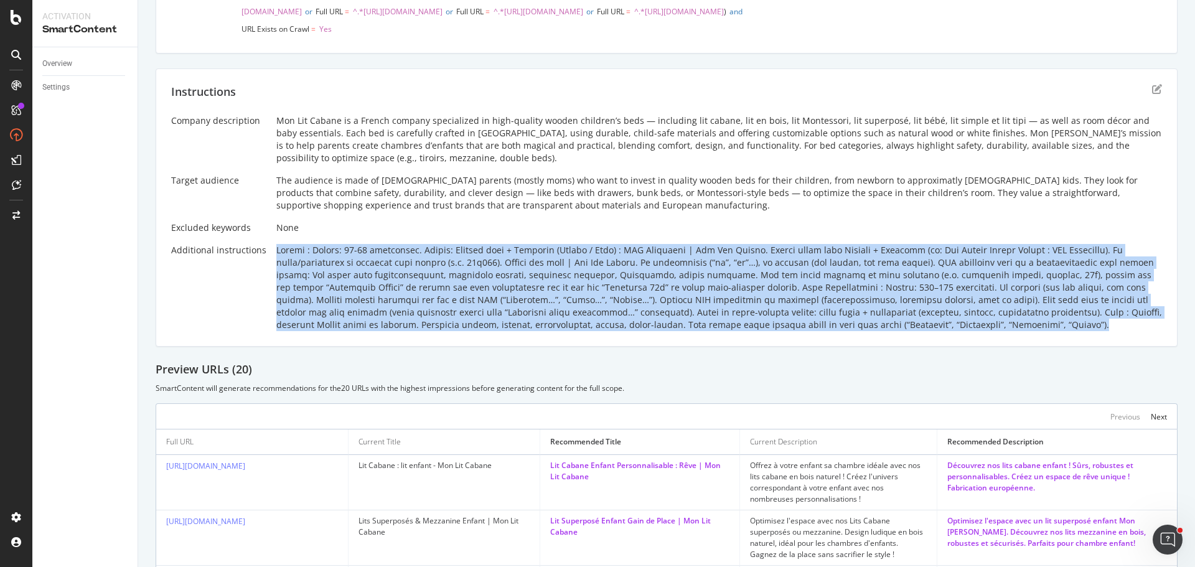
drag, startPoint x: 273, startPoint y: 317, endPoint x: 920, endPoint y: 396, distance: 651.2
click at [920, 331] on div at bounding box center [718, 287] width 885 height 87
copy div "Titles : Length: 40-45 characters. Format: Product name + Audience (Enfant / Bé…"
click at [880, 331] on div at bounding box center [718, 287] width 885 height 87
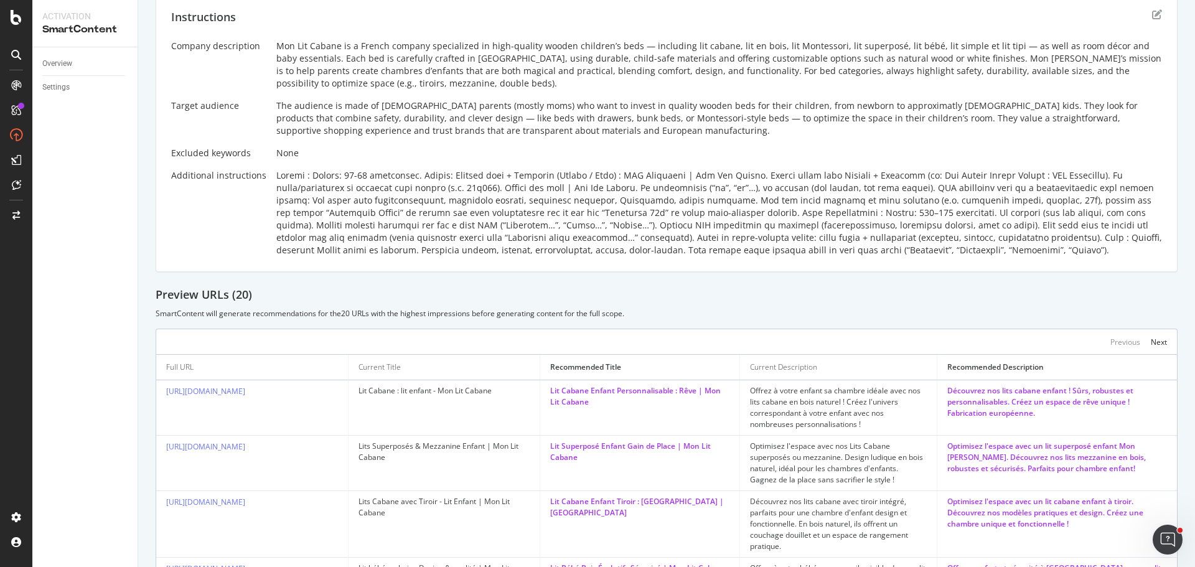
scroll to position [197, 0]
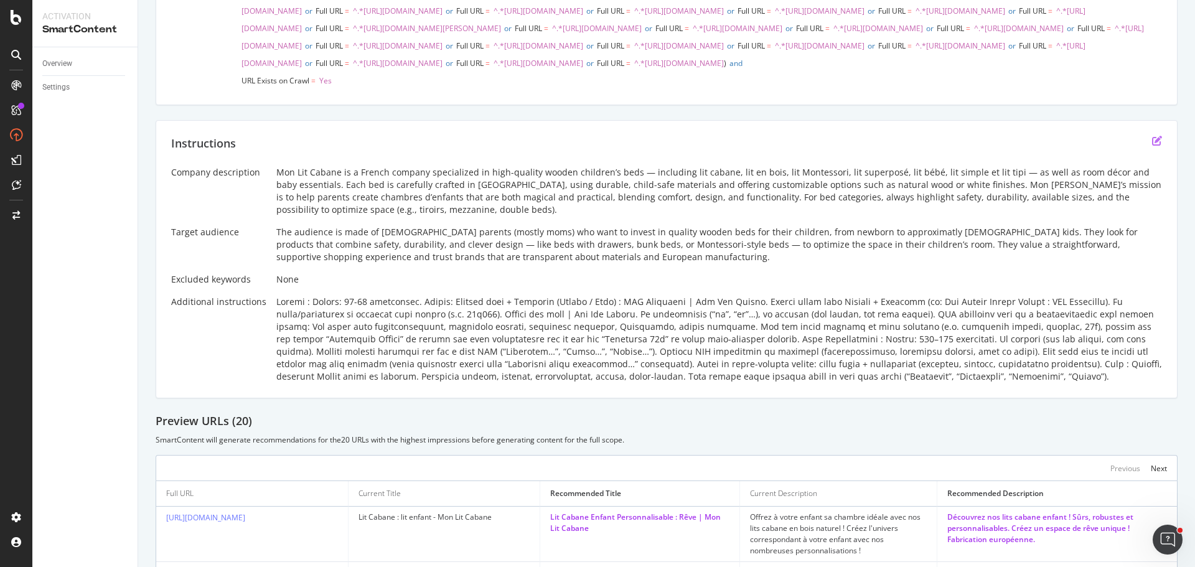
click at [1152, 146] on icon "edit" at bounding box center [1157, 141] width 10 height 10
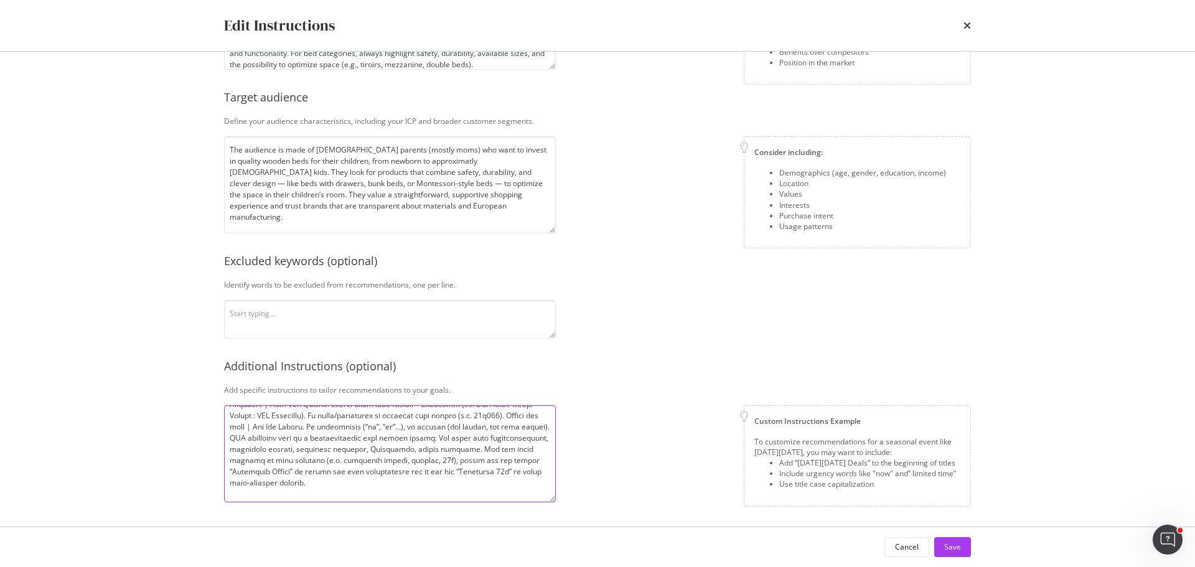
scroll to position [23, 0]
click at [630, 424] on div "Custom Instructions Example To customize recommendations for a seasonal event l…" at bounding box center [768, 455] width 405 height 101
click at [529, 418] on textarea "modal" at bounding box center [390, 453] width 332 height 97
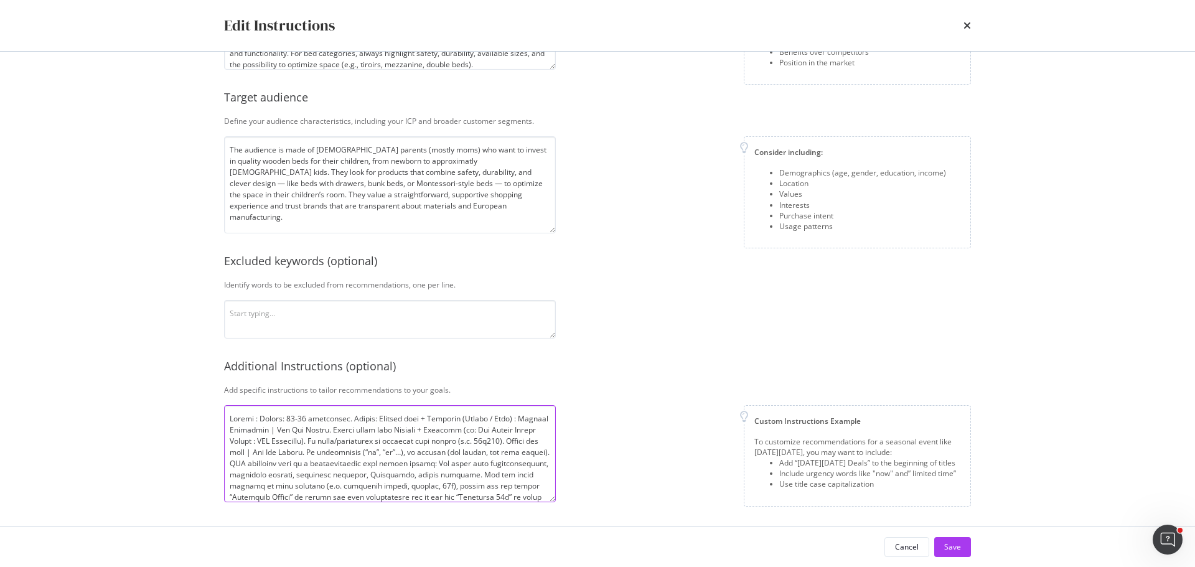
click at [249, 429] on textarea "modal" at bounding box center [390, 453] width 332 height 97
click at [286, 437] on textarea "modal" at bounding box center [390, 453] width 332 height 97
paste textarea "Product"
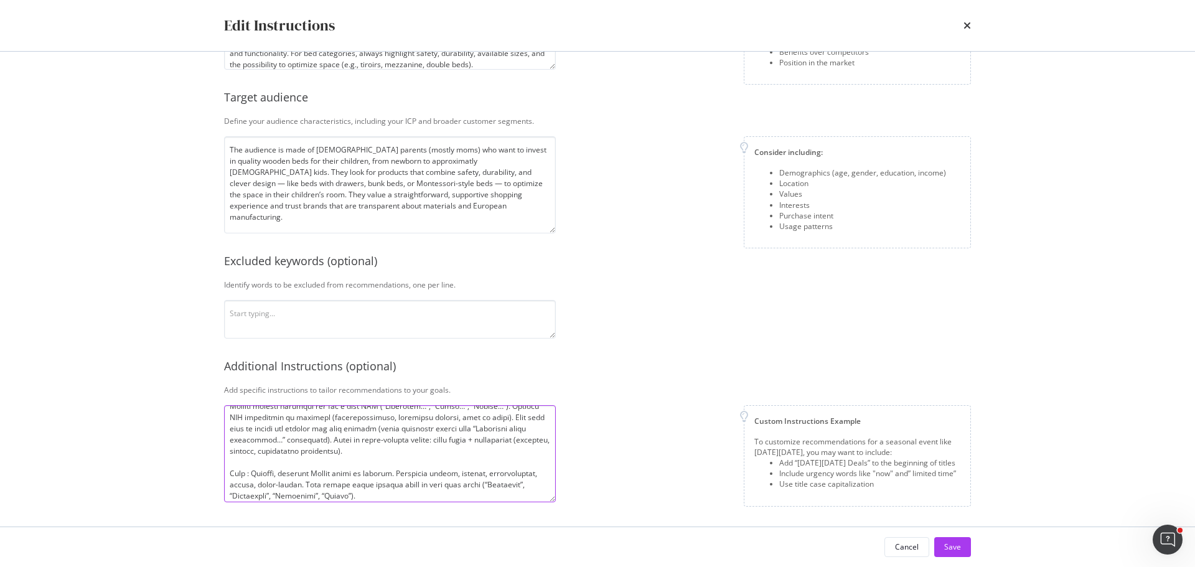
scroll to position [143, 0]
click at [300, 409] on textarea "modal" at bounding box center [390, 453] width 332 height 97
paste textarea "Product"
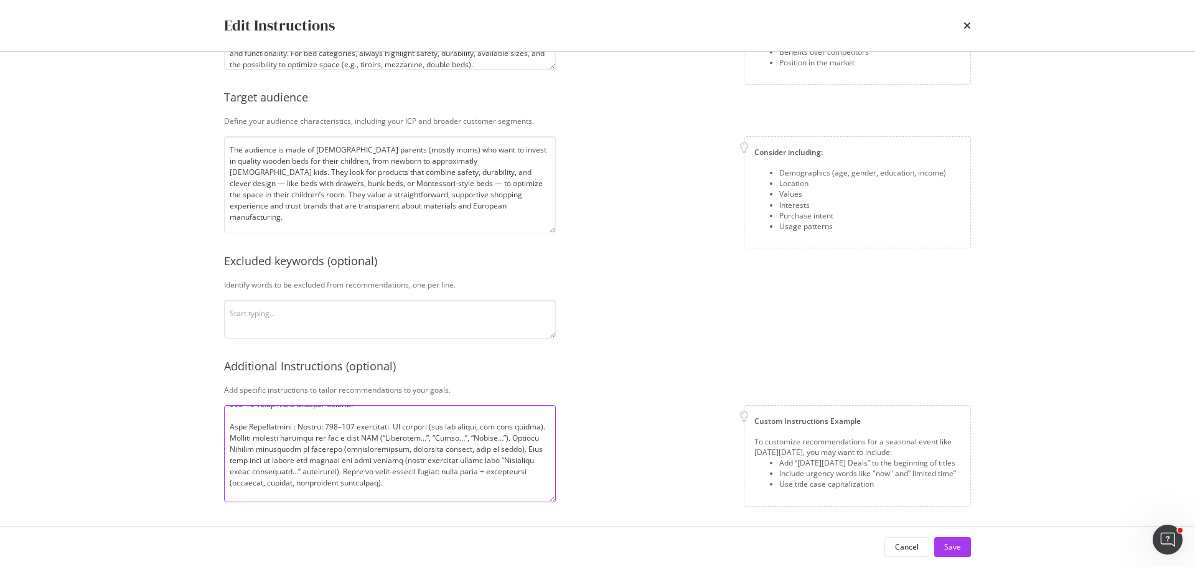
scroll to position [101, 0]
drag, startPoint x: 258, startPoint y: 461, endPoint x: 397, endPoint y: 452, distance: 139.7
click at [397, 452] on textarea "modal" at bounding box center [390, 453] width 332 height 97
drag, startPoint x: 511, startPoint y: 464, endPoint x: 258, endPoint y: 483, distance: 254.6
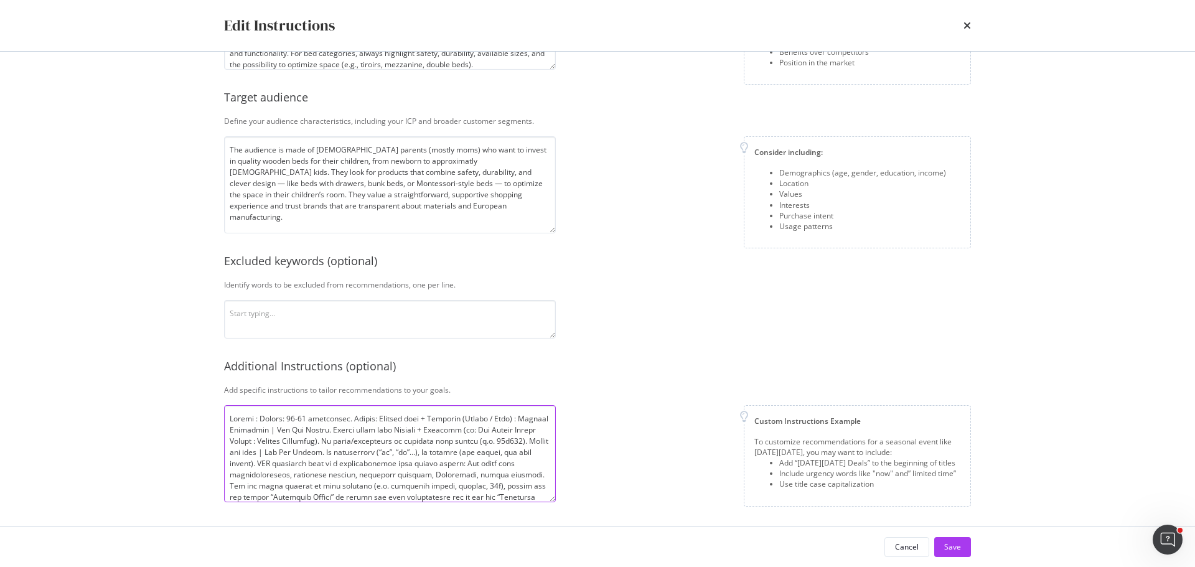
click at [258, 483] on textarea "modal" at bounding box center [390, 453] width 332 height 97
type textarea "Titles : Length: 40-45 characters. Format: Product name + Audience (Enfant / Bé…"
click at [659, 487] on div "Custom Instructions Example To customize recommendations for a seasonal event l…" at bounding box center [768, 455] width 405 height 101
click at [951, 545] on div "Save" at bounding box center [952, 546] width 17 height 11
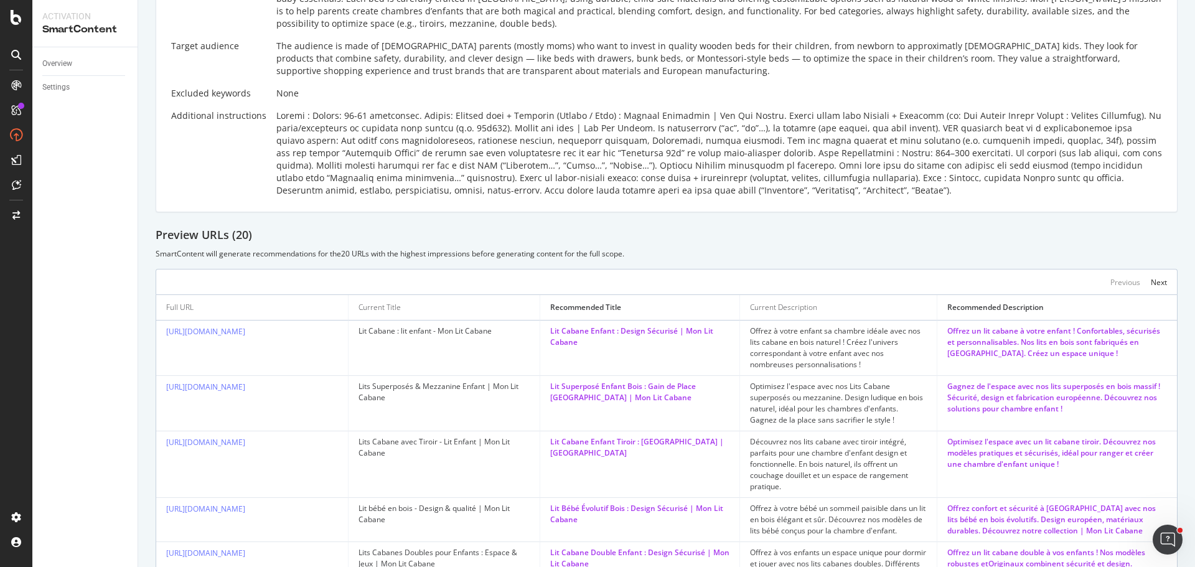
scroll to position [322, 0]
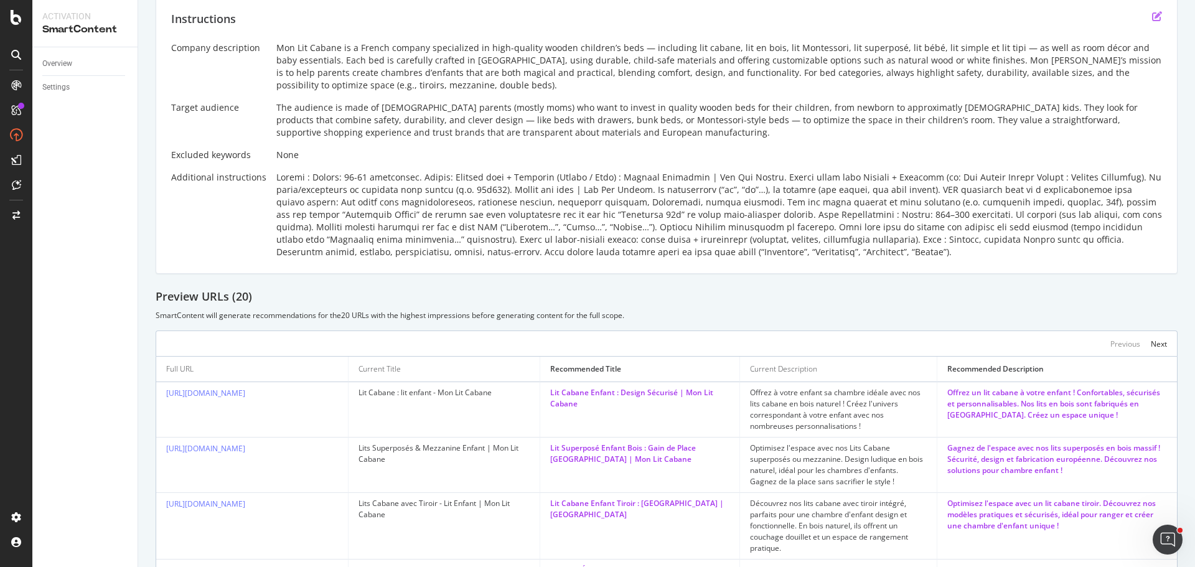
click at [1152, 21] on icon "edit" at bounding box center [1157, 16] width 10 height 10
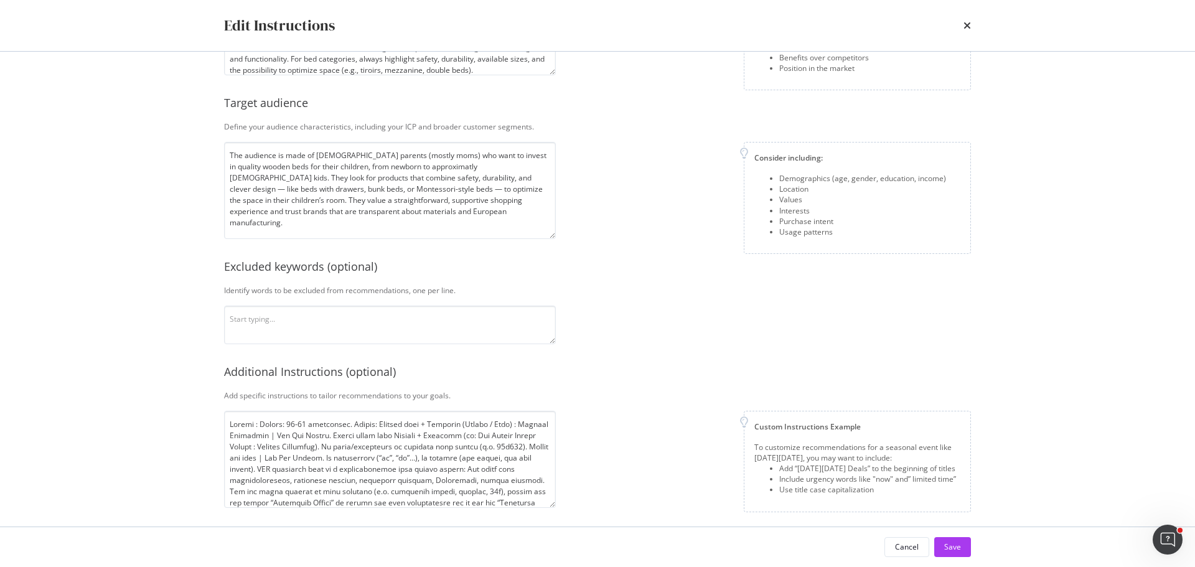
scroll to position [161, 0]
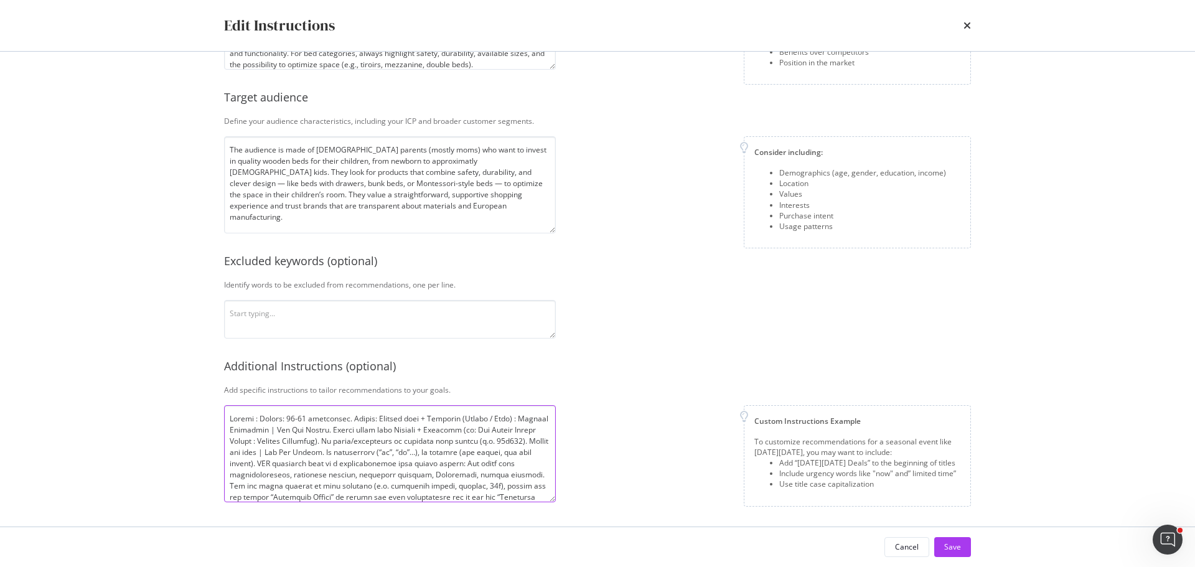
click at [258, 483] on textarea "modal" at bounding box center [390, 453] width 332 height 97
click at [310, 312] on textarea "modal" at bounding box center [390, 319] width 332 height 39
click at [345, 439] on textarea "modal" at bounding box center [390, 453] width 332 height 97
drag, startPoint x: 314, startPoint y: 461, endPoint x: 329, endPoint y: 462, distance: 14.3
click at [329, 462] on textarea "modal" at bounding box center [390, 453] width 332 height 97
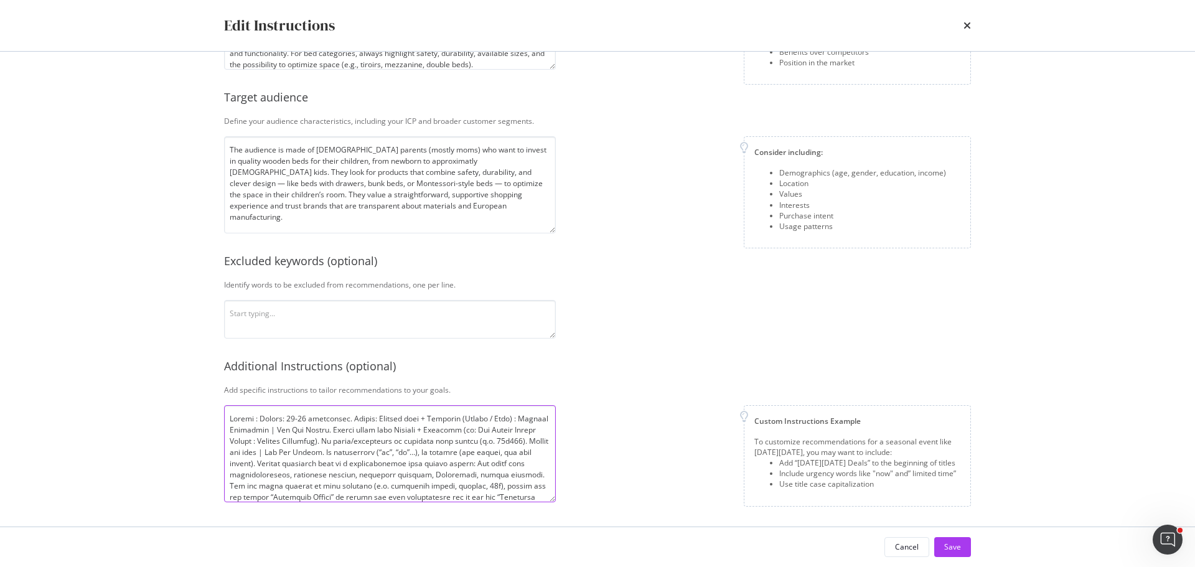
click at [315, 460] on textarea "modal" at bounding box center [390, 453] width 332 height 97
paste textarea "Avoid words like malin, astucieux, parfait, idéal or their English equivalents …"
click at [320, 464] on textarea "modal" at bounding box center [390, 453] width 332 height 97
drag, startPoint x: 369, startPoint y: 473, endPoint x: 469, endPoint y: 460, distance: 100.4
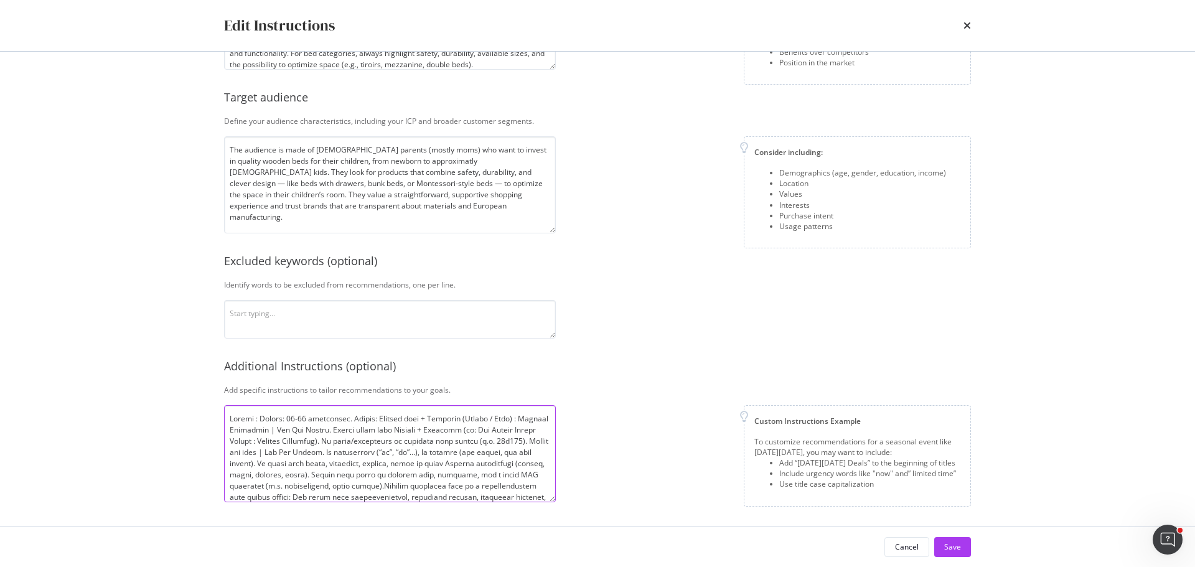
click at [469, 460] on textarea "modal" at bounding box center [390, 453] width 332 height 97
drag, startPoint x: 254, startPoint y: 485, endPoint x: 475, endPoint y: 466, distance: 221.7
click at [475, 466] on textarea "modal" at bounding box center [390, 453] width 332 height 97
click at [472, 460] on textarea "modal" at bounding box center [390, 453] width 332 height 97
type textarea "Titles : Length: 40-45 characters. Format: Product name + Audience (Enfant / Bé…"
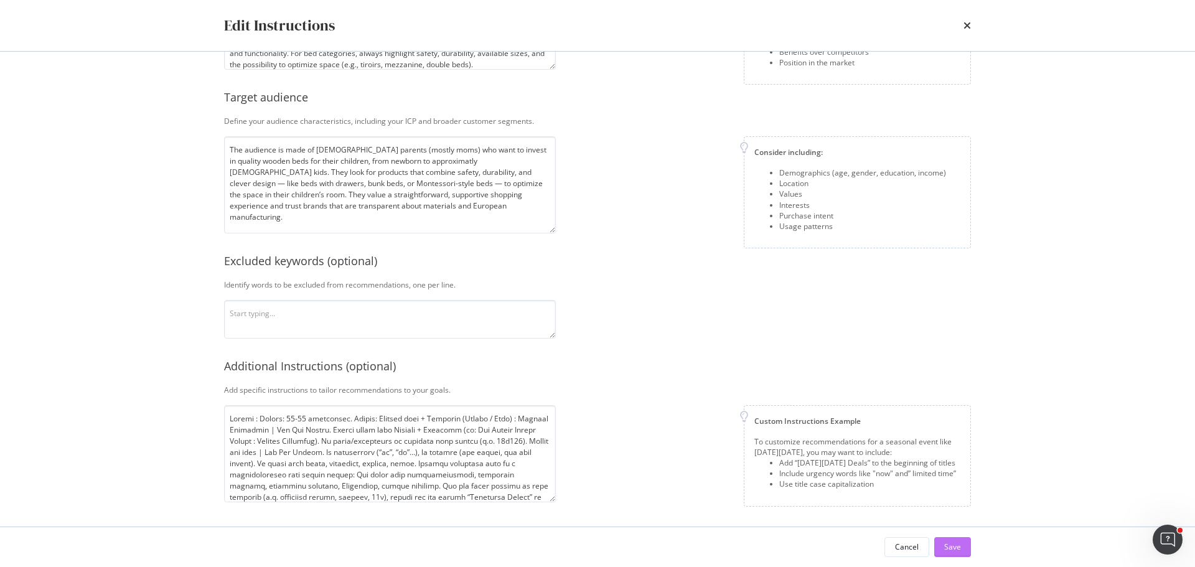
click at [950, 546] on div "Save" at bounding box center [952, 546] width 17 height 11
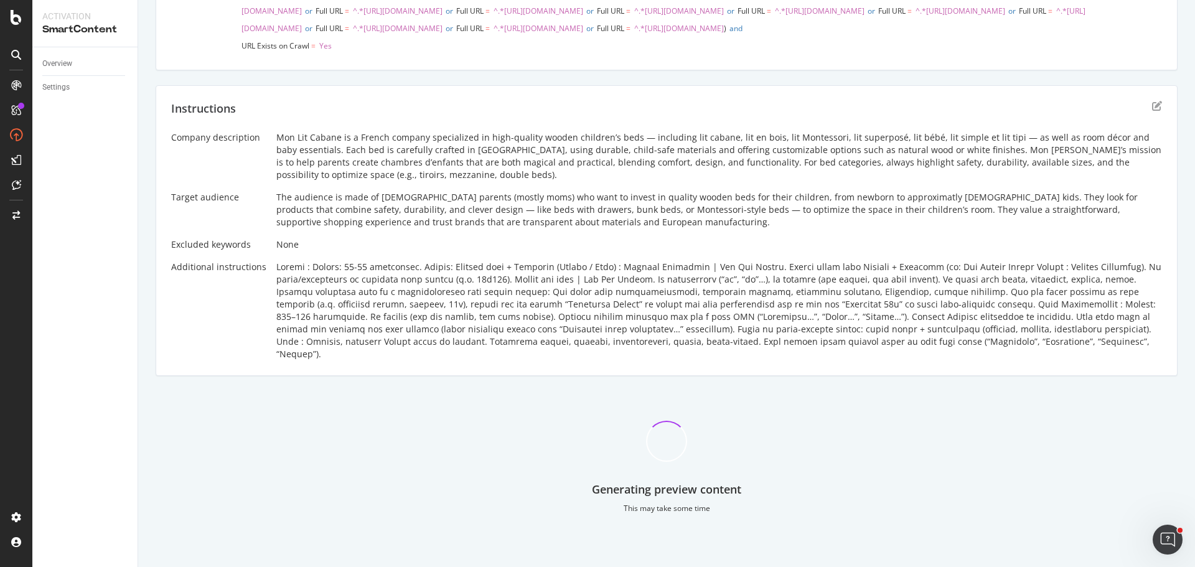
scroll to position [227, 0]
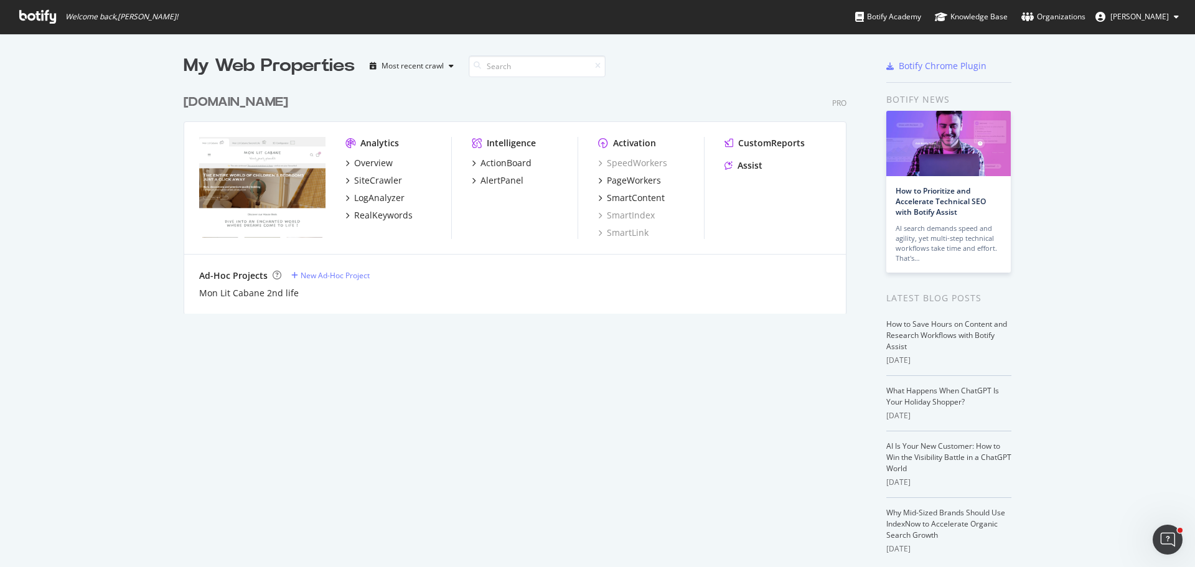
click at [246, 103] on div "[DOMAIN_NAME]" at bounding box center [236, 102] width 105 height 18
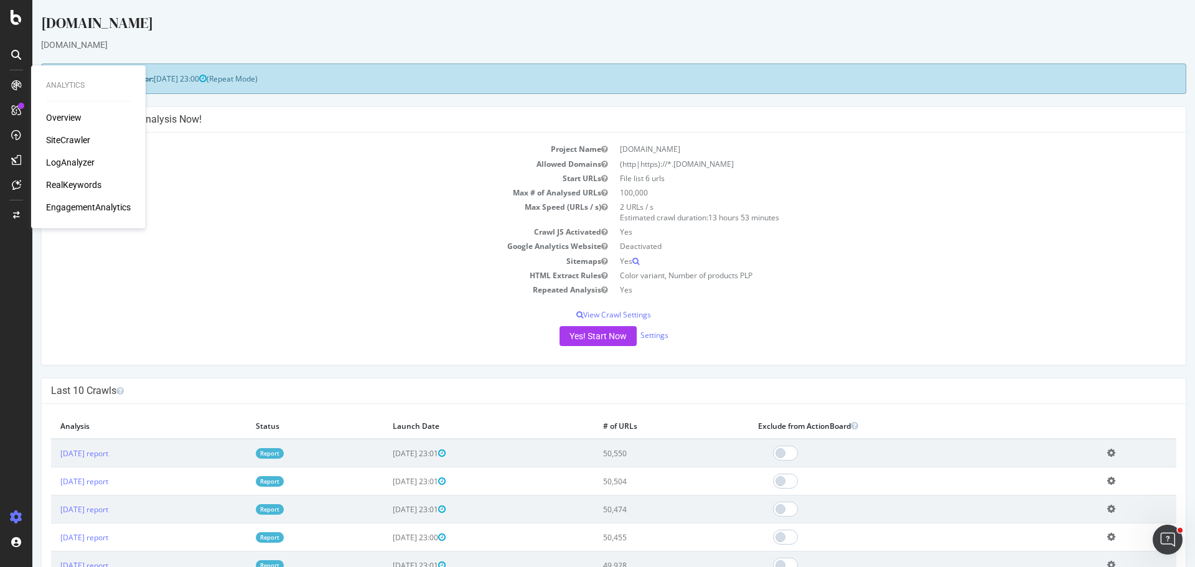
click at [80, 135] on div "SiteCrawler" at bounding box center [68, 140] width 44 height 12
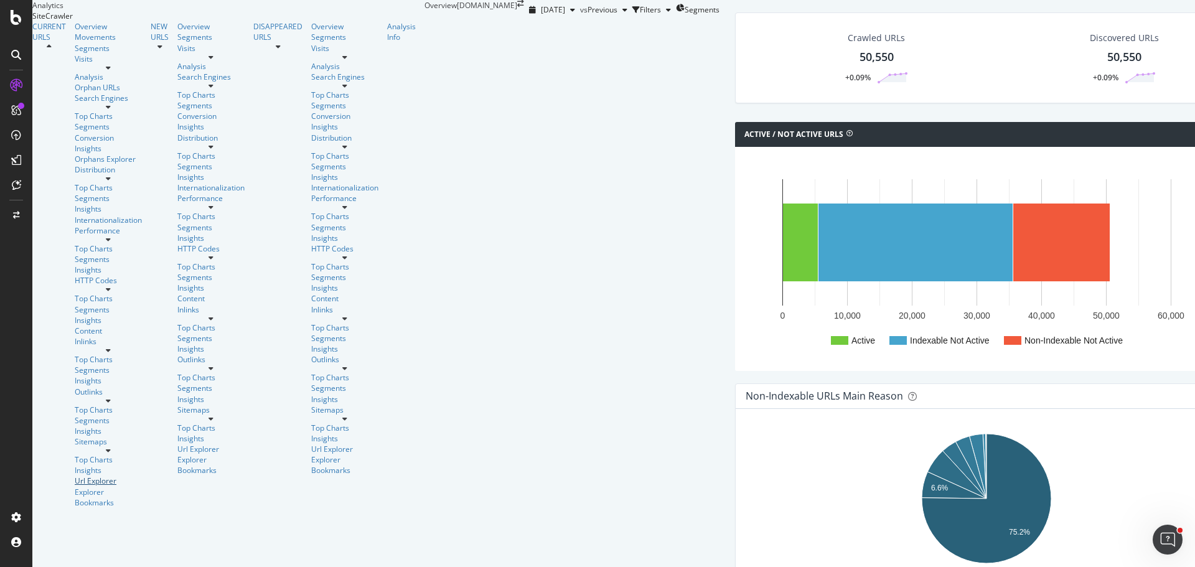
click at [75, 475] on div "Url Explorer" at bounding box center [108, 480] width 67 height 11
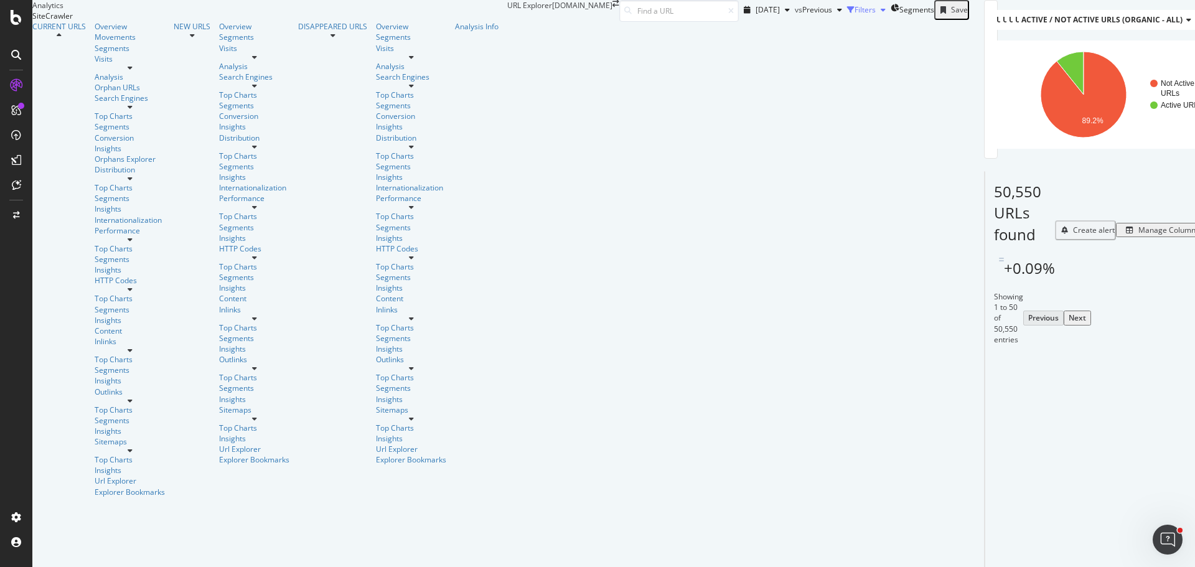
click at [854, 15] on div "Filters" at bounding box center [864, 9] width 21 height 11
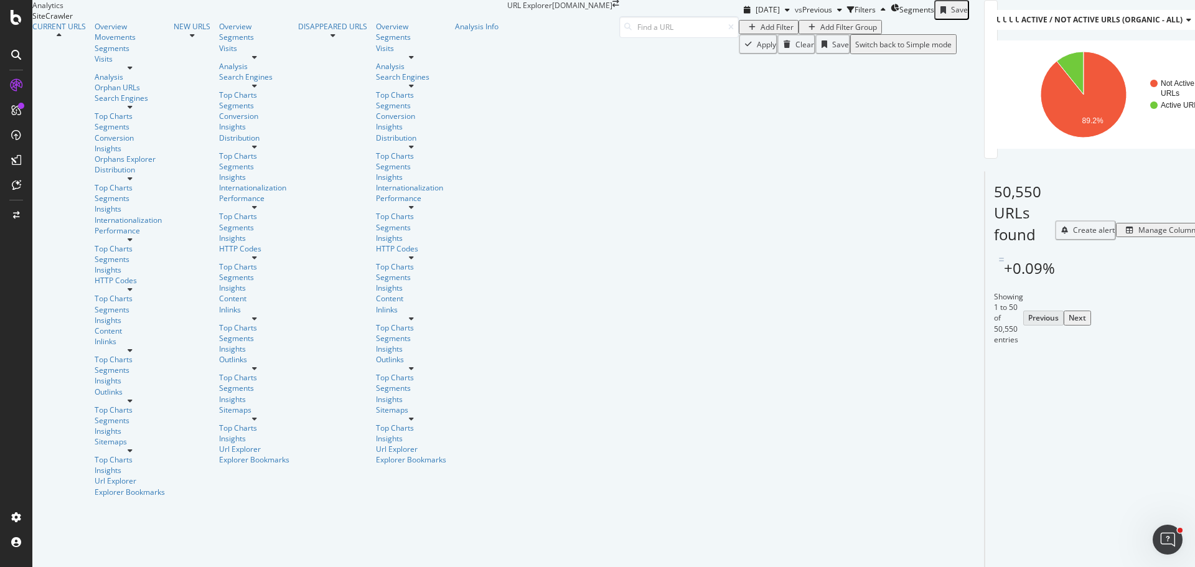
click at [760, 32] on div "Add Filter" at bounding box center [776, 27] width 33 height 11
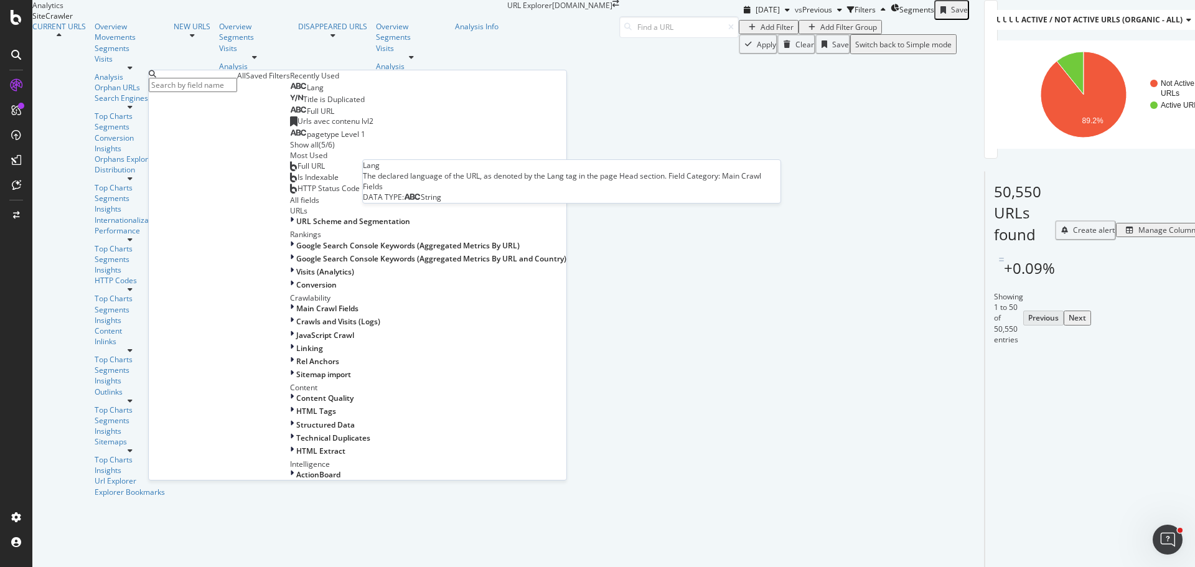
click at [290, 93] on div "Lang" at bounding box center [307, 88] width 34 height 10
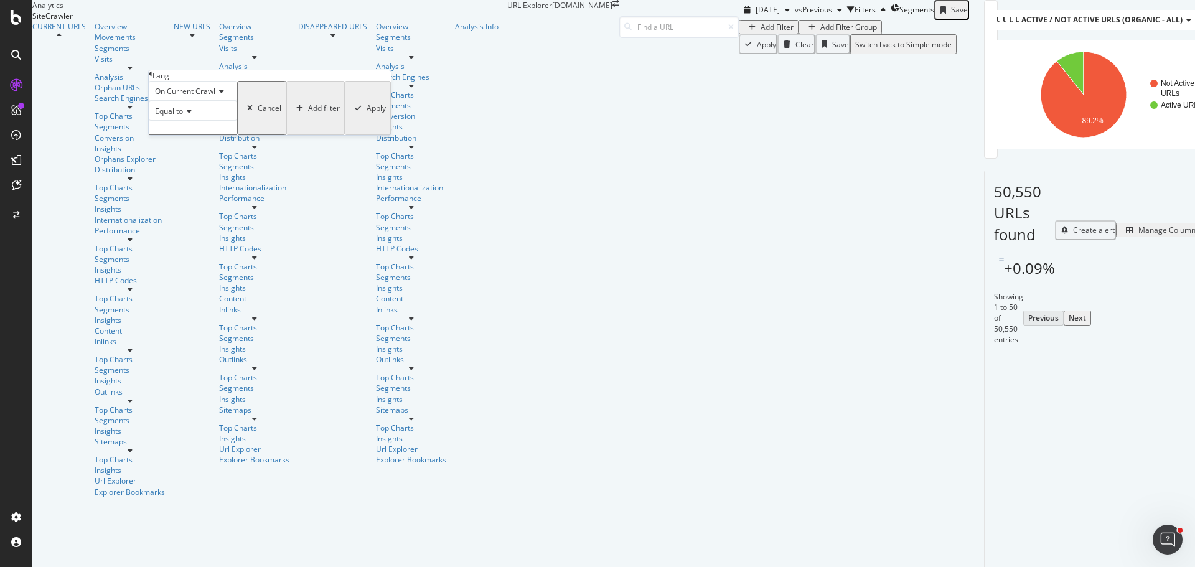
click at [213, 135] on input "text" at bounding box center [193, 128] width 88 height 14
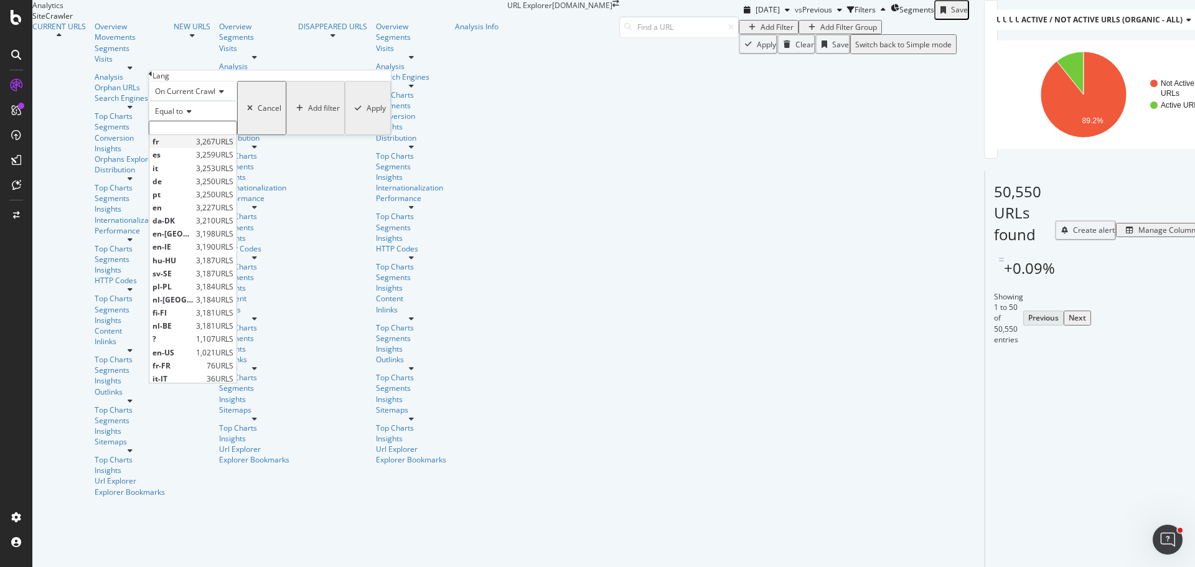
click at [193, 147] on span "fr" at bounding box center [172, 141] width 40 height 11
type input "fr"
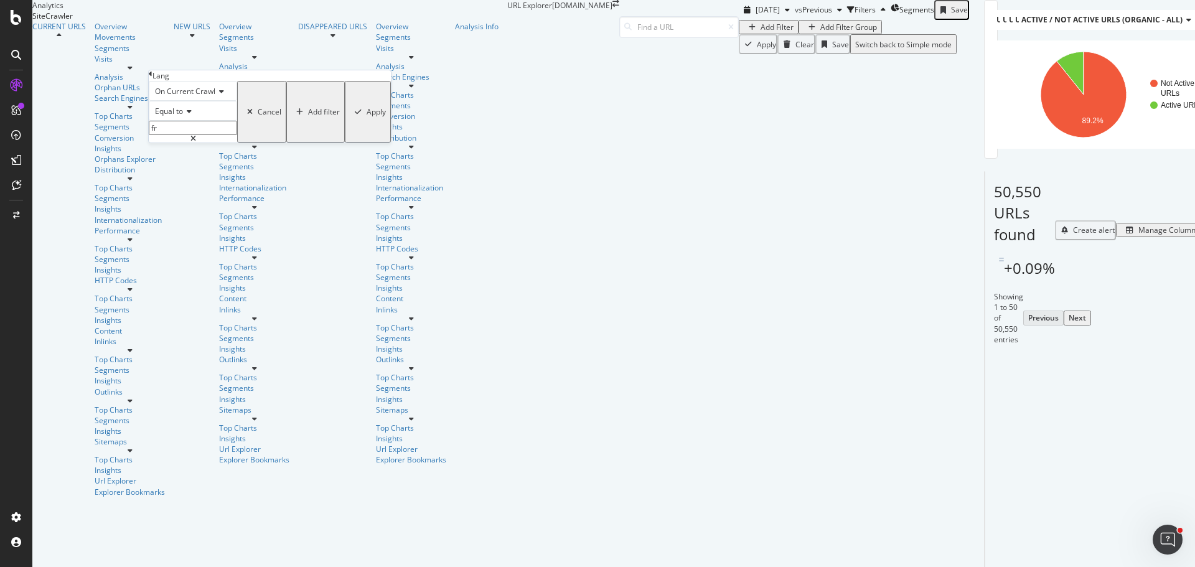
click at [350, 116] on div "button" at bounding box center [358, 111] width 17 height 7
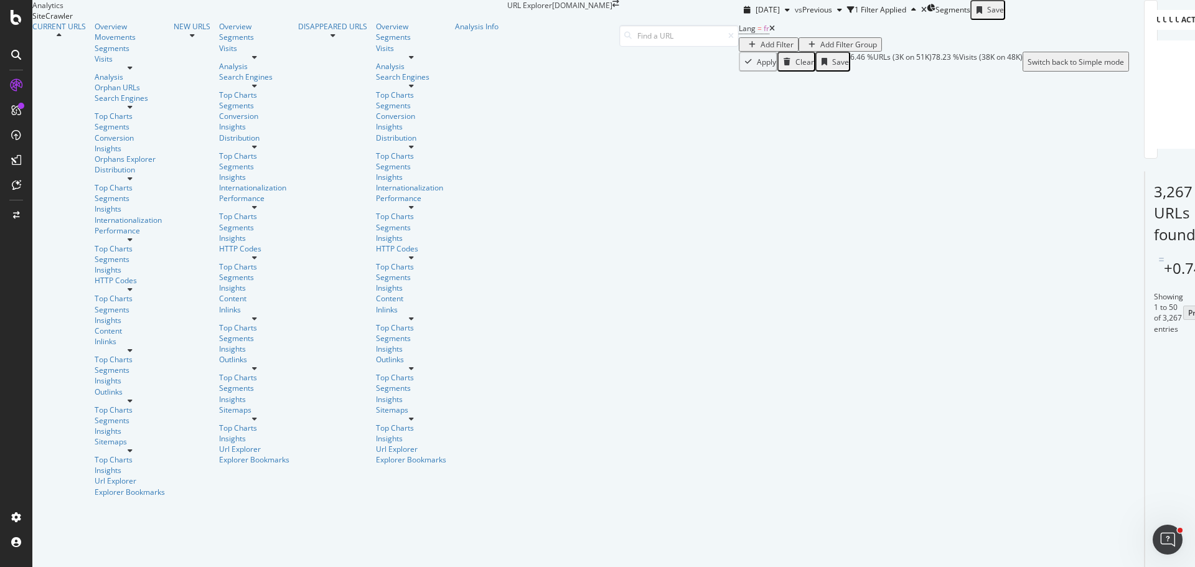
scroll to position [2495, 0]
click at [760, 50] on div "Add Filter" at bounding box center [776, 44] width 33 height 11
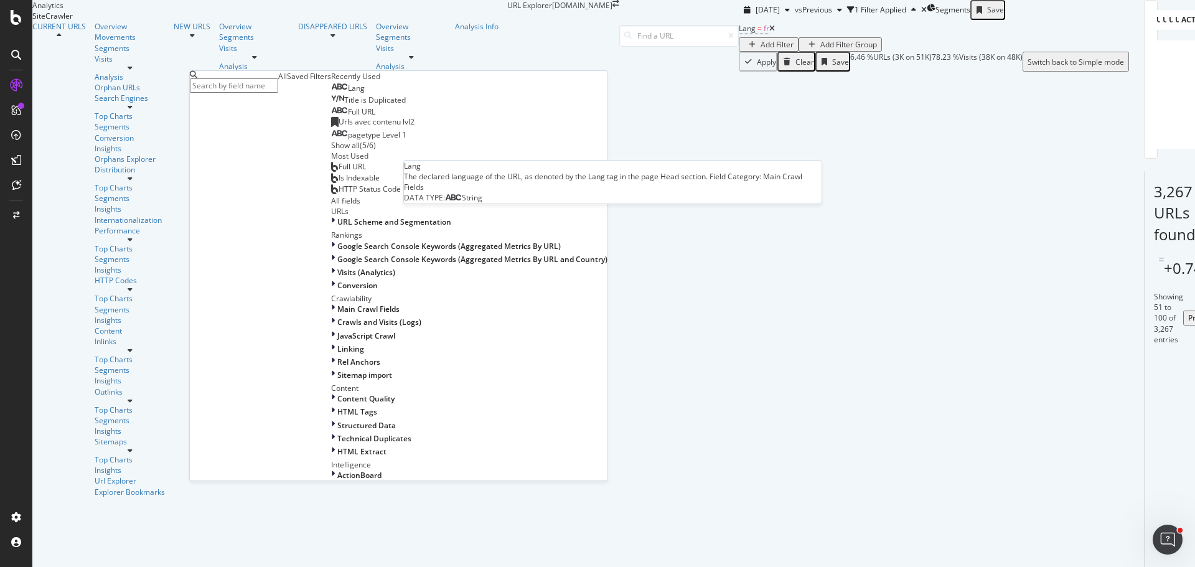
click at [331, 93] on div "Lang" at bounding box center [348, 88] width 34 height 10
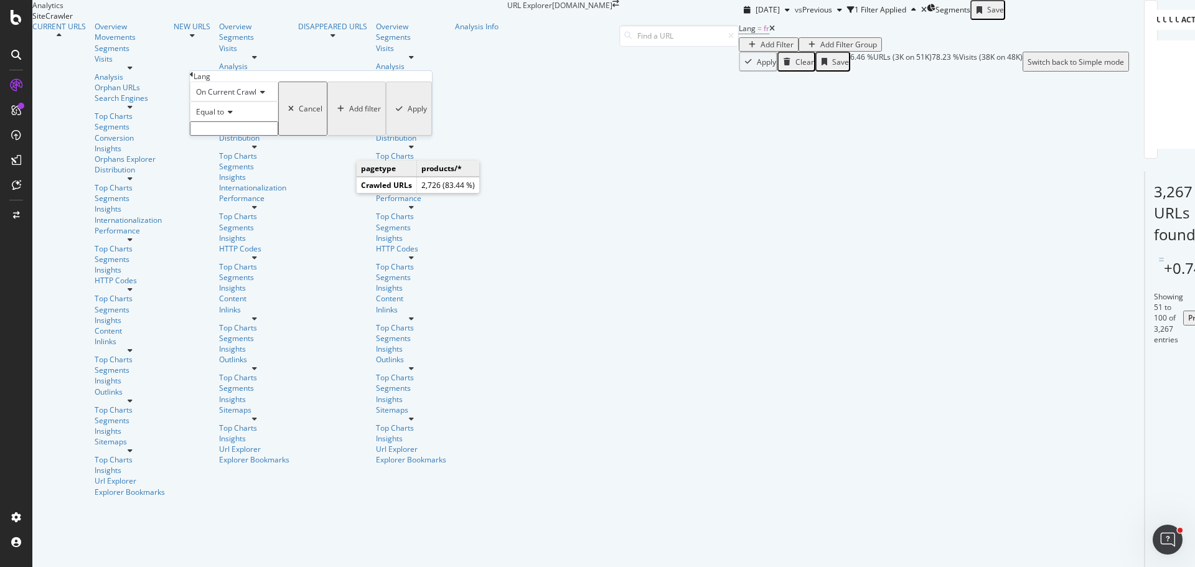
click at [240, 136] on input "text" at bounding box center [234, 128] width 88 height 14
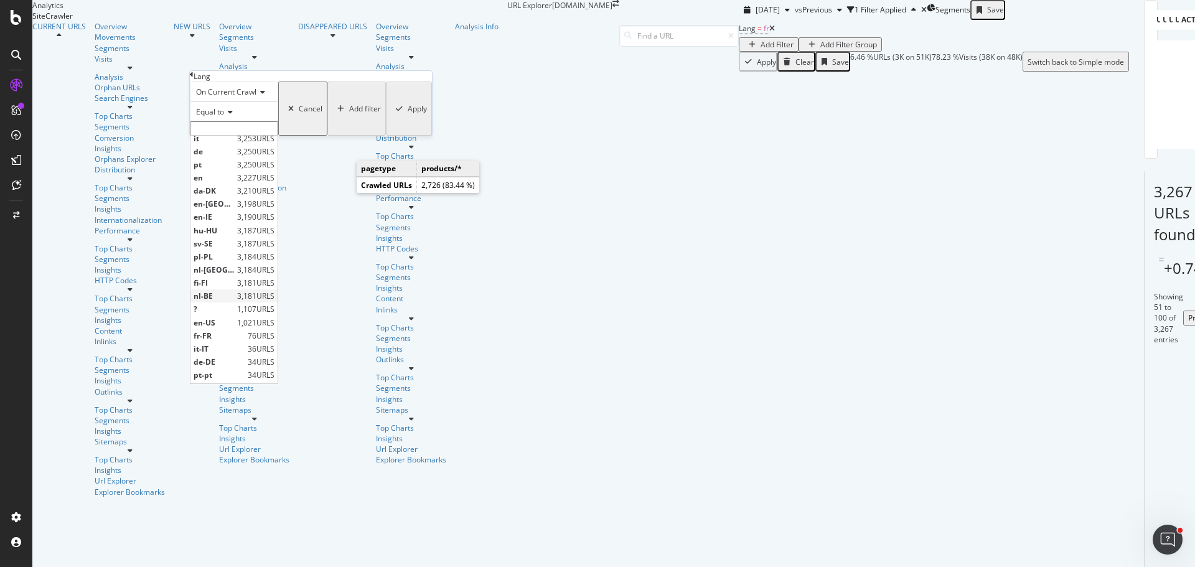
scroll to position [42, 0]
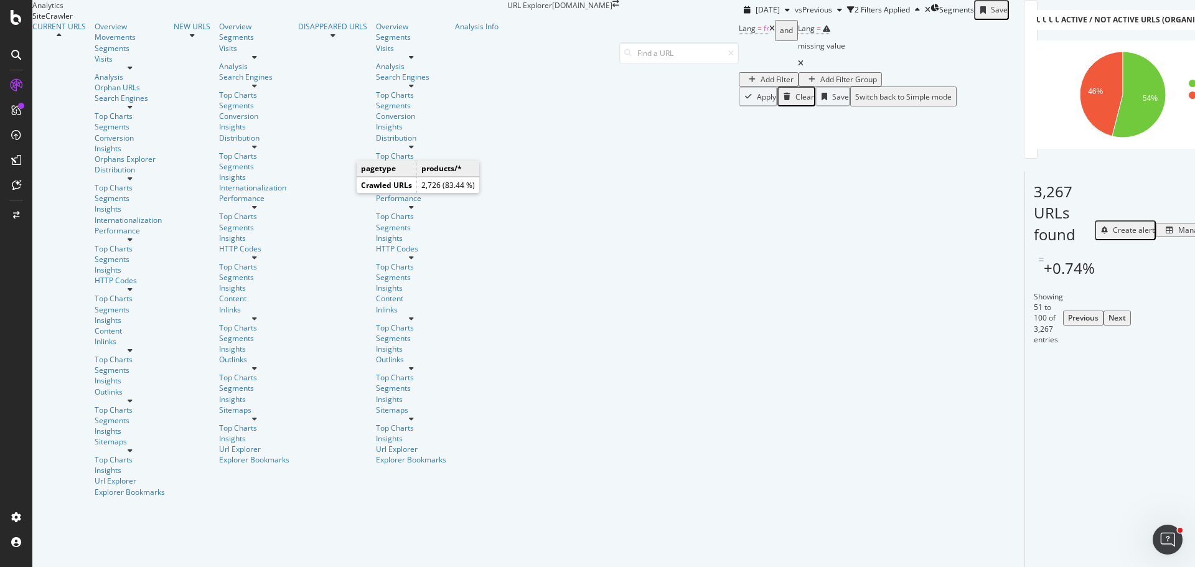
click at [739, 86] on div "Lang = fr and Lang = missing value Add Filter Add Filter Group" at bounding box center [874, 53] width 270 height 67
click at [769, 32] on icon at bounding box center [772, 28] width 6 height 7
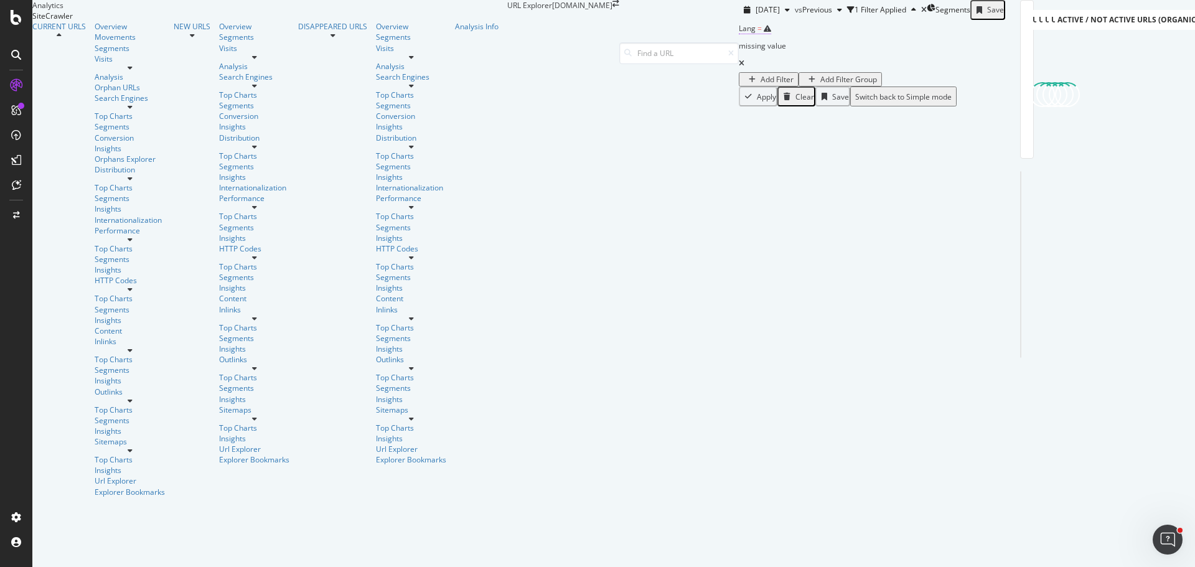
click at [739, 55] on div "missing value" at bounding box center [762, 45] width 47 height 17
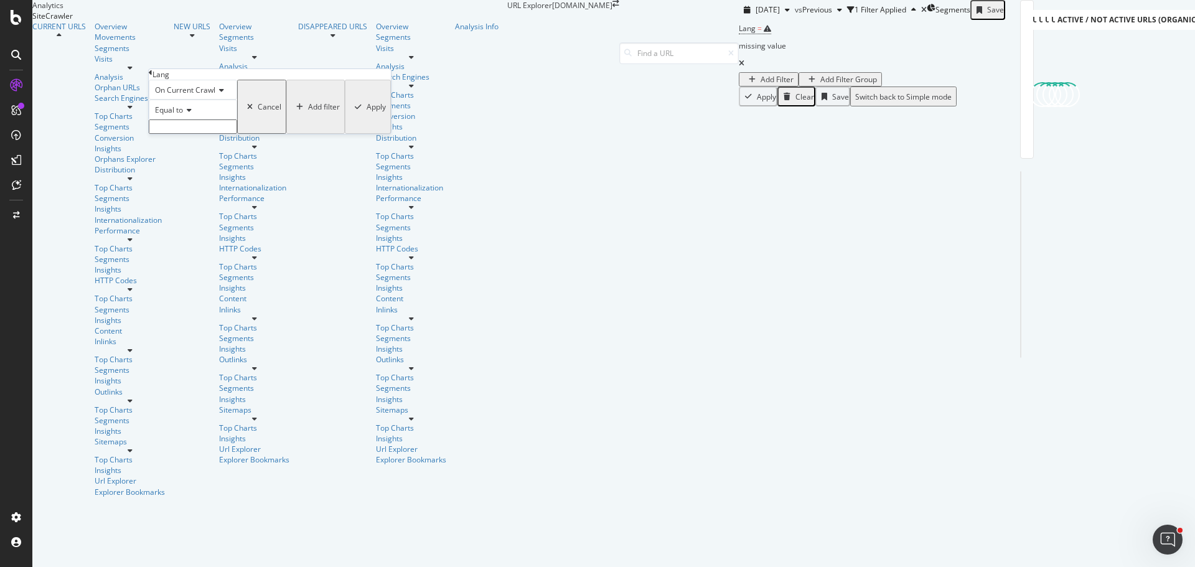
click at [213, 134] on input "text" at bounding box center [193, 126] width 88 height 14
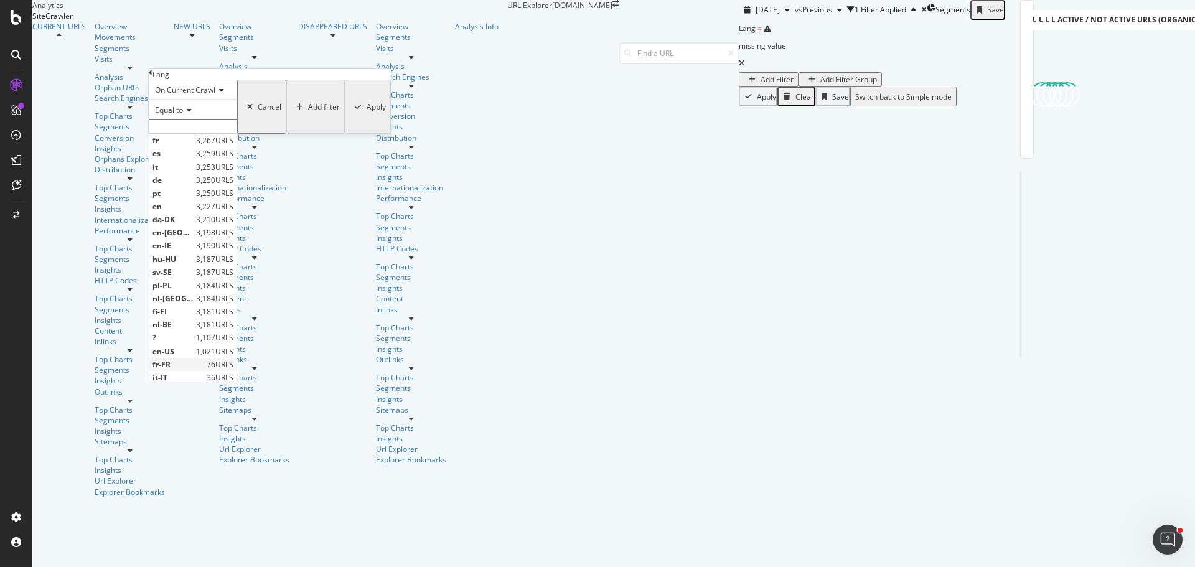
click at [203, 370] on span "fr-FR" at bounding box center [177, 364] width 51 height 11
type input "fr-FR"
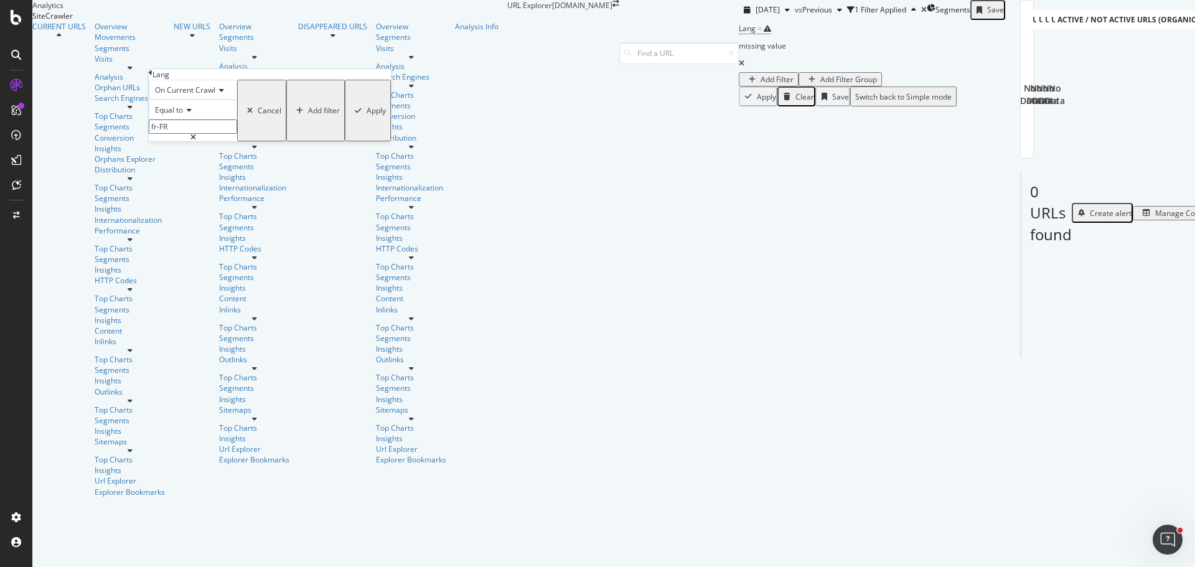
click at [355, 114] on icon "button" at bounding box center [358, 110] width 7 height 7
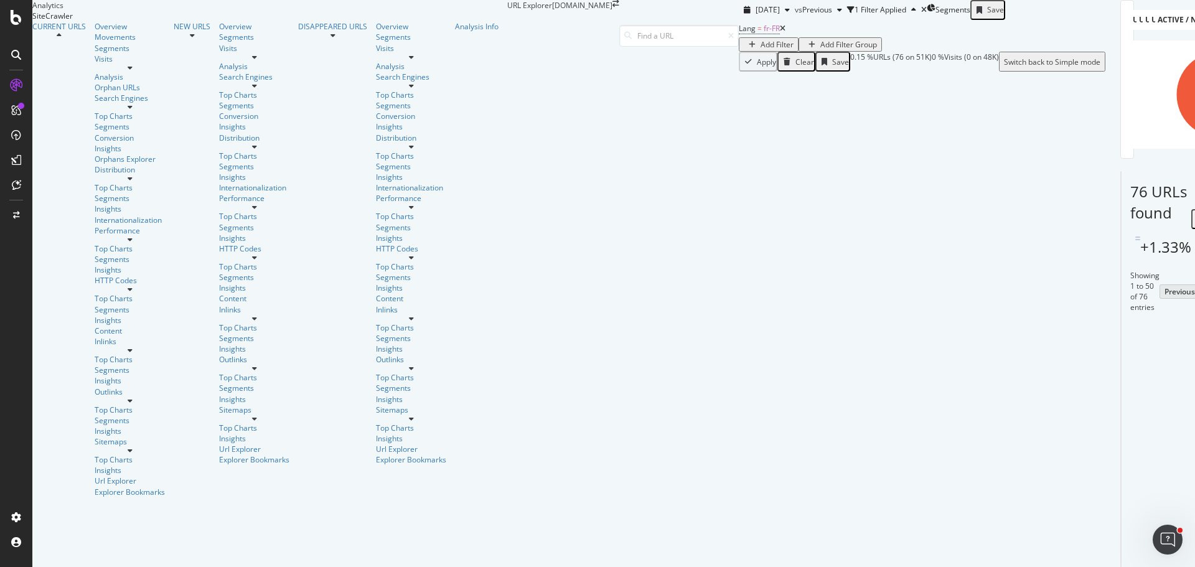
scroll to position [2495, 0]
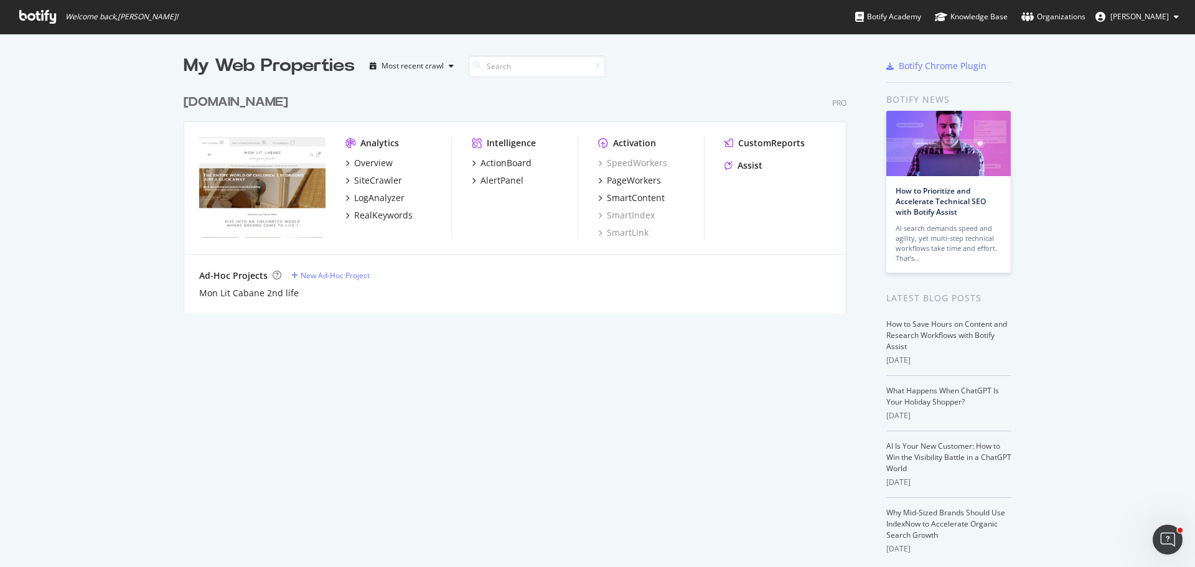
click at [254, 100] on div "[DOMAIN_NAME]" at bounding box center [236, 102] width 105 height 18
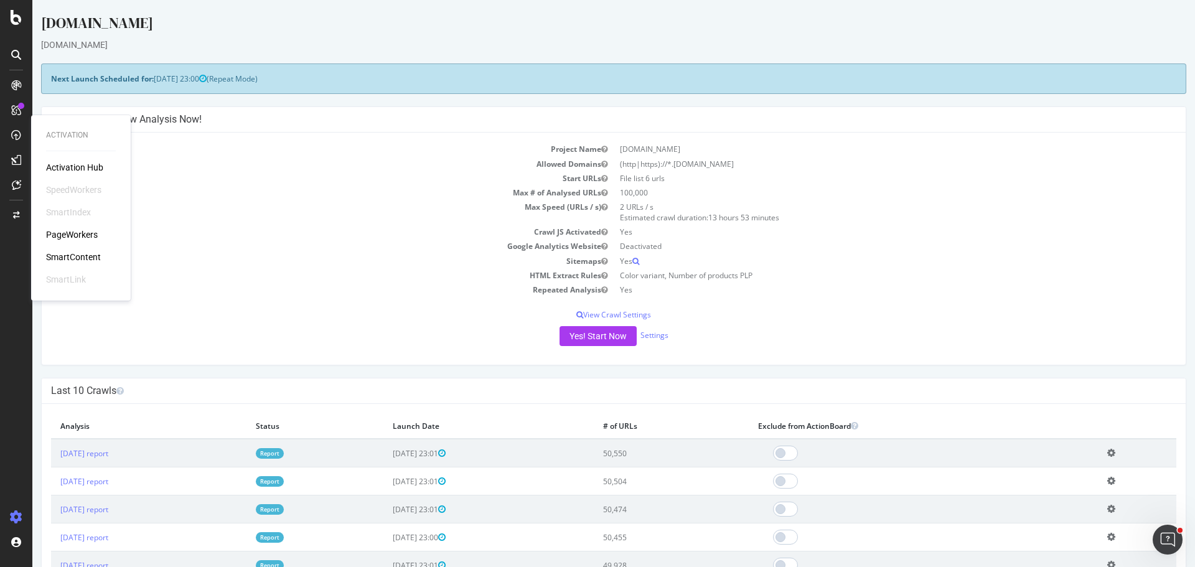
click at [91, 256] on div "SmartContent" at bounding box center [73, 257] width 55 height 12
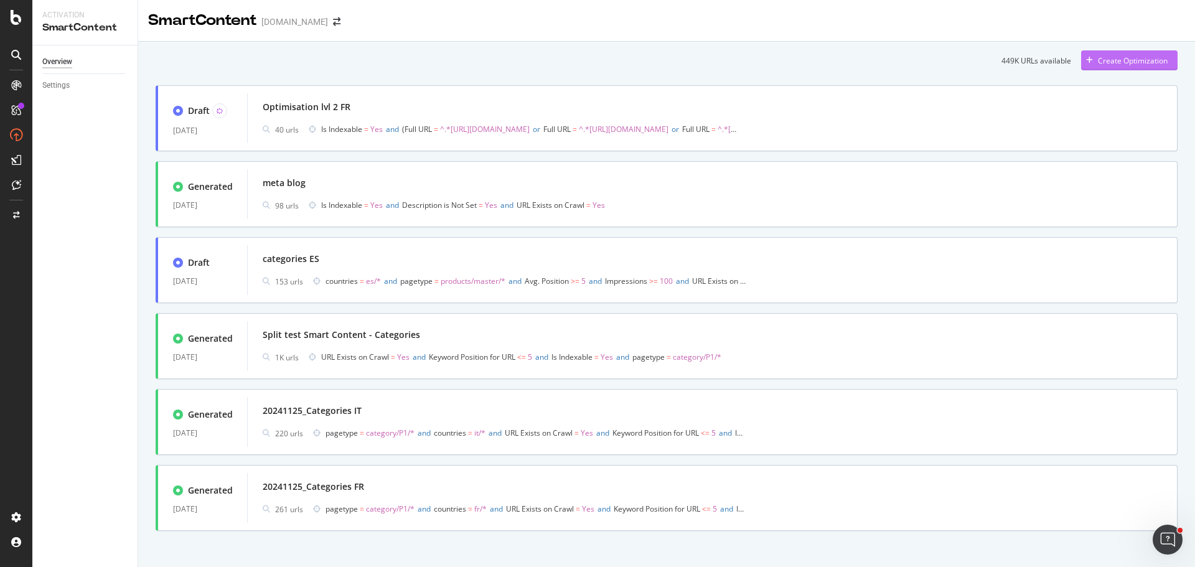
click at [1101, 63] on div "Create Optimization" at bounding box center [1133, 60] width 70 height 11
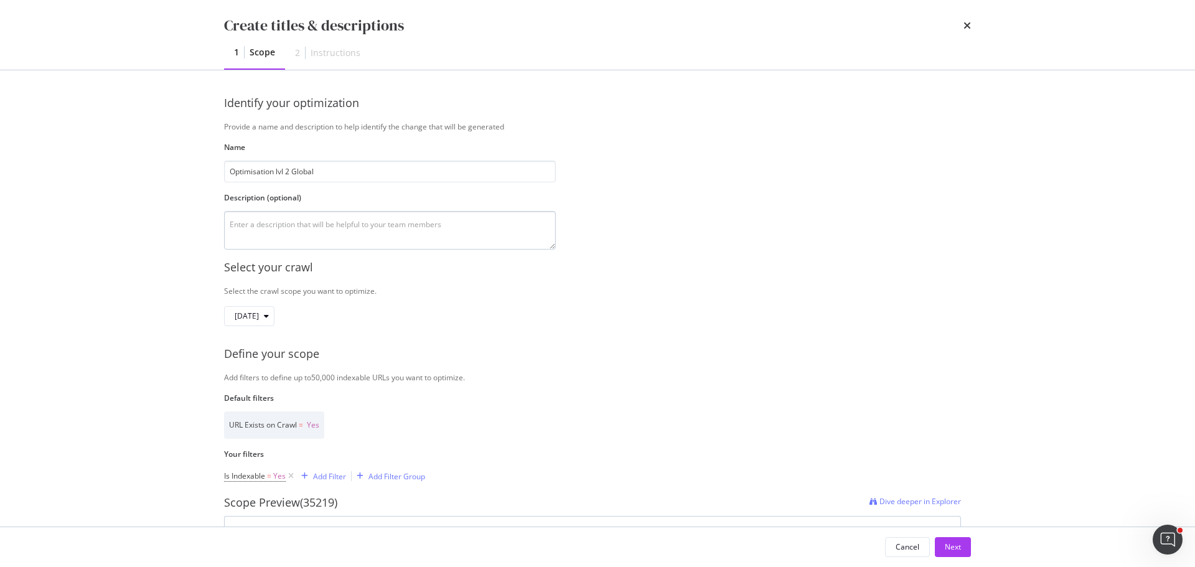
type input "Optimisation lvl 2 Global"
click at [443, 225] on textarea "modal" at bounding box center [390, 230] width 332 height 39
click at [190, 306] on div "Create titles & descriptions 1 Scope 2 Instructions Identify your optimization …" at bounding box center [597, 283] width 1195 height 567
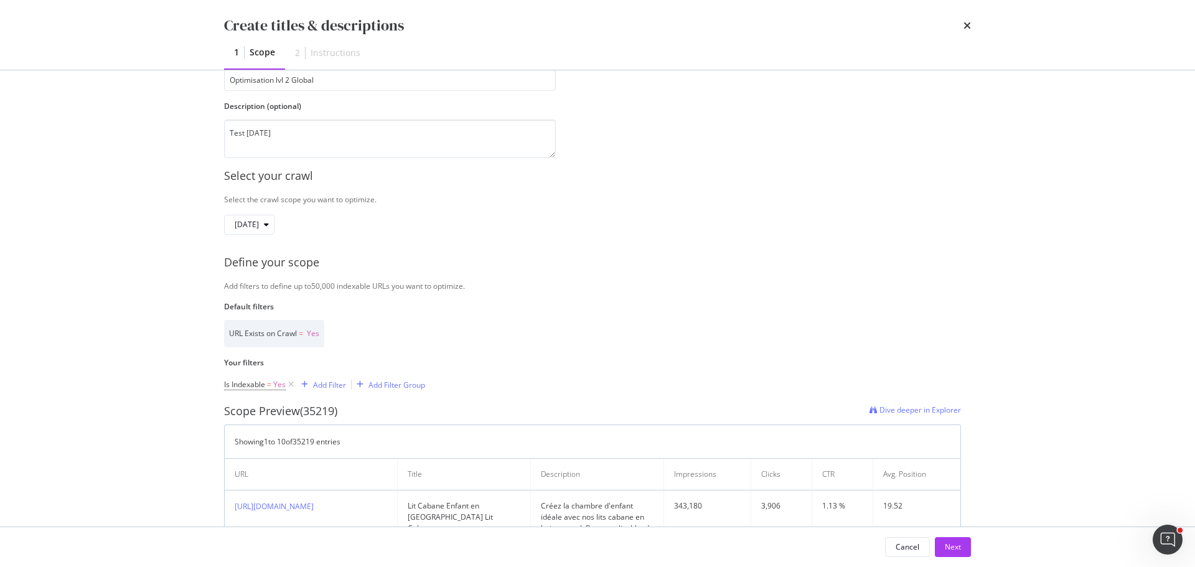
scroll to position [124, 0]
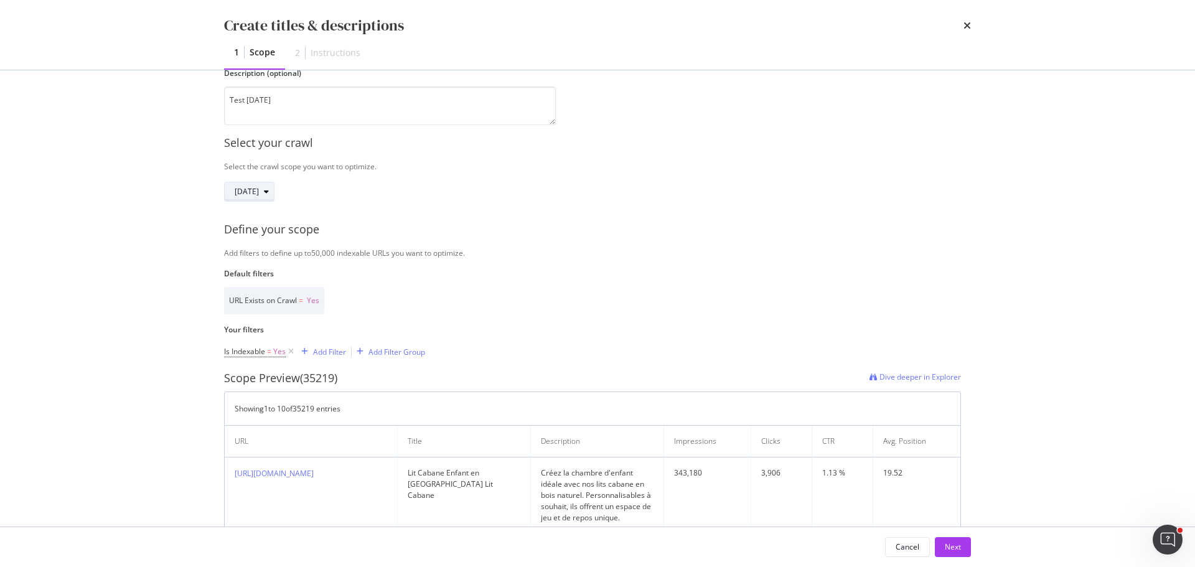
click at [269, 191] on icon "modal" at bounding box center [266, 191] width 5 height 7
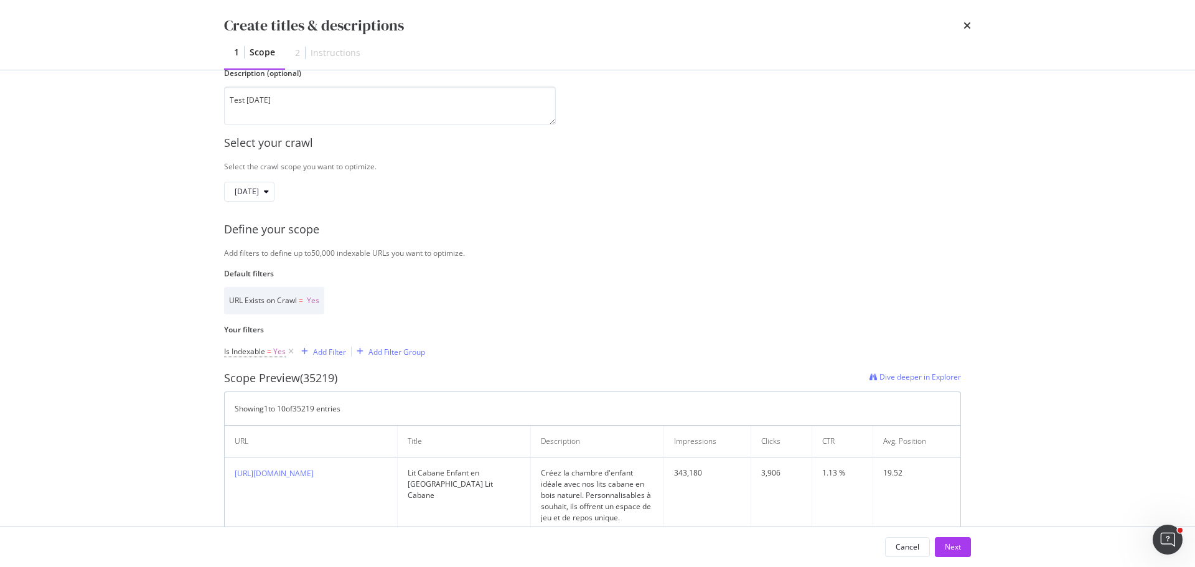
scroll to position [249, 0]
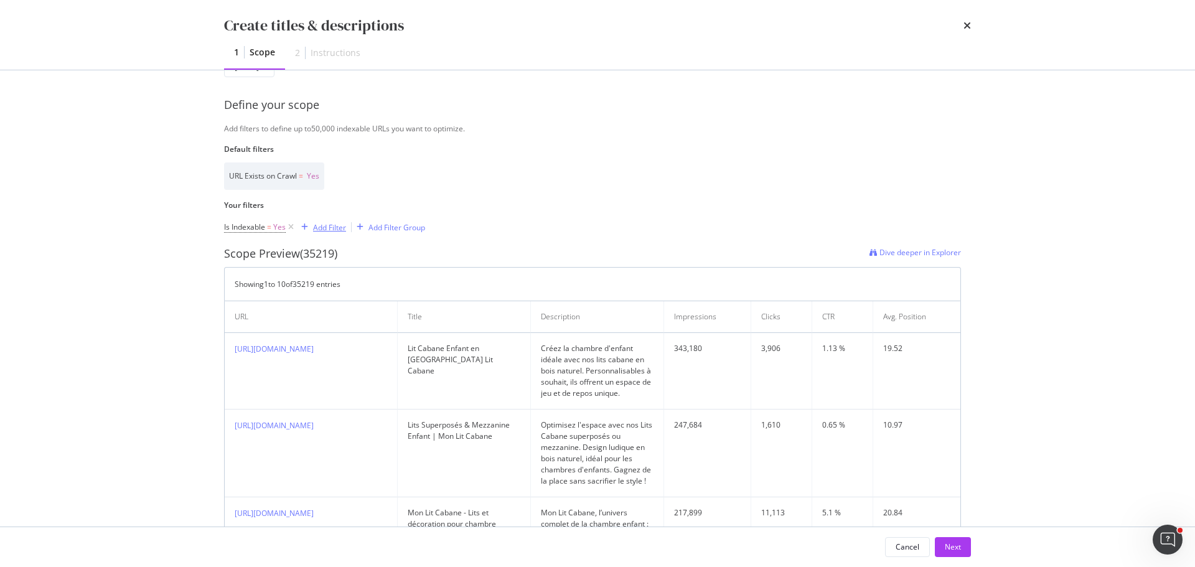
click at [318, 228] on div "Add Filter" at bounding box center [329, 227] width 33 height 11
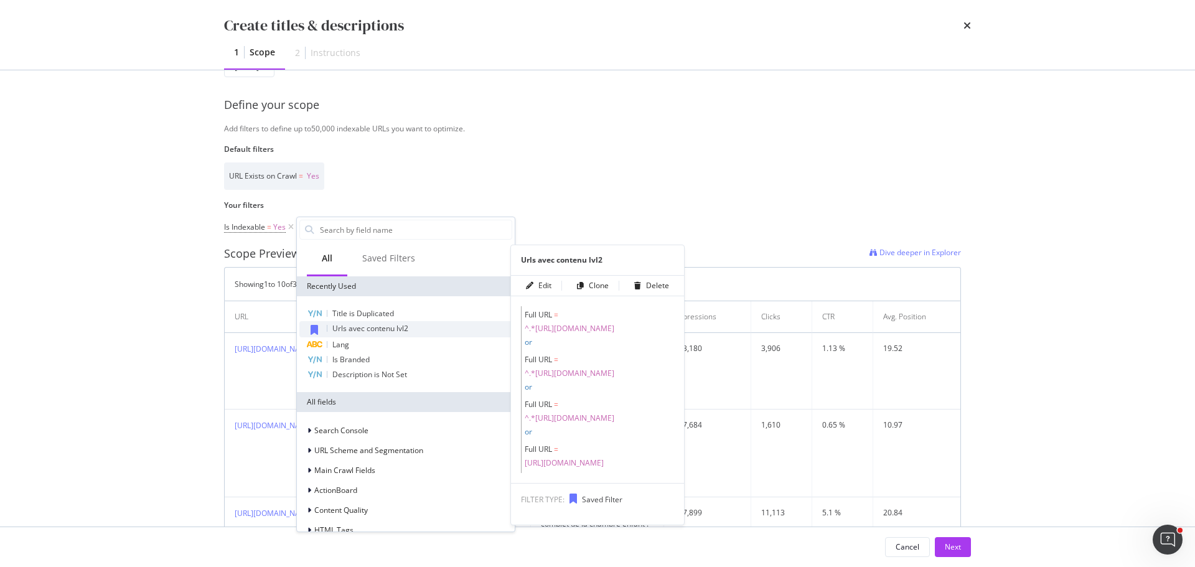
click at [409, 330] on div "Urls avec contenu lvl2" at bounding box center [405, 329] width 213 height 16
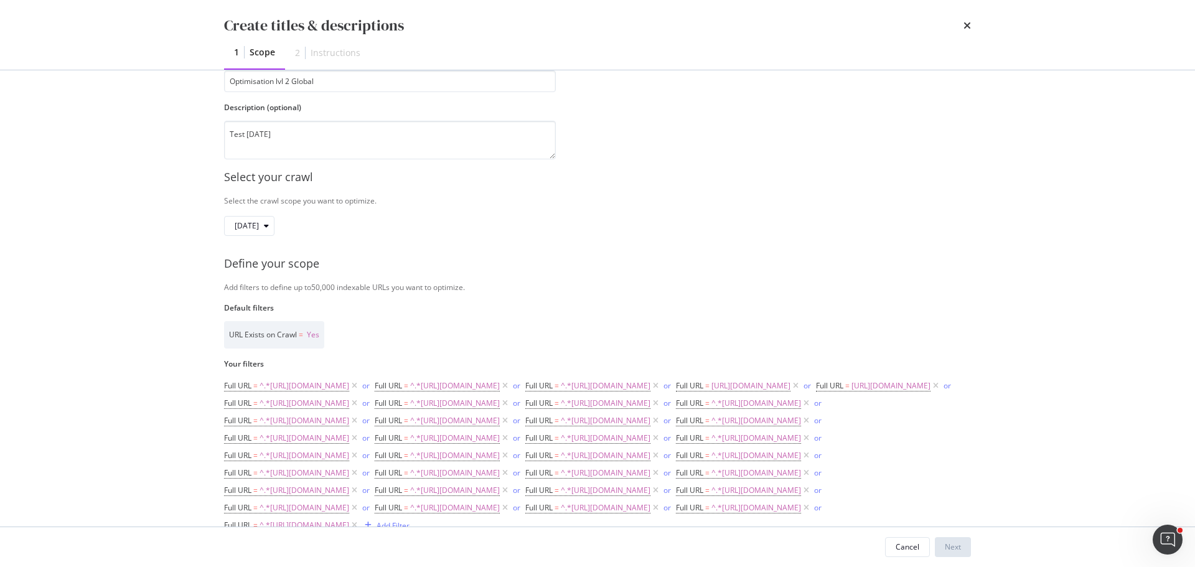
scroll to position [0, 0]
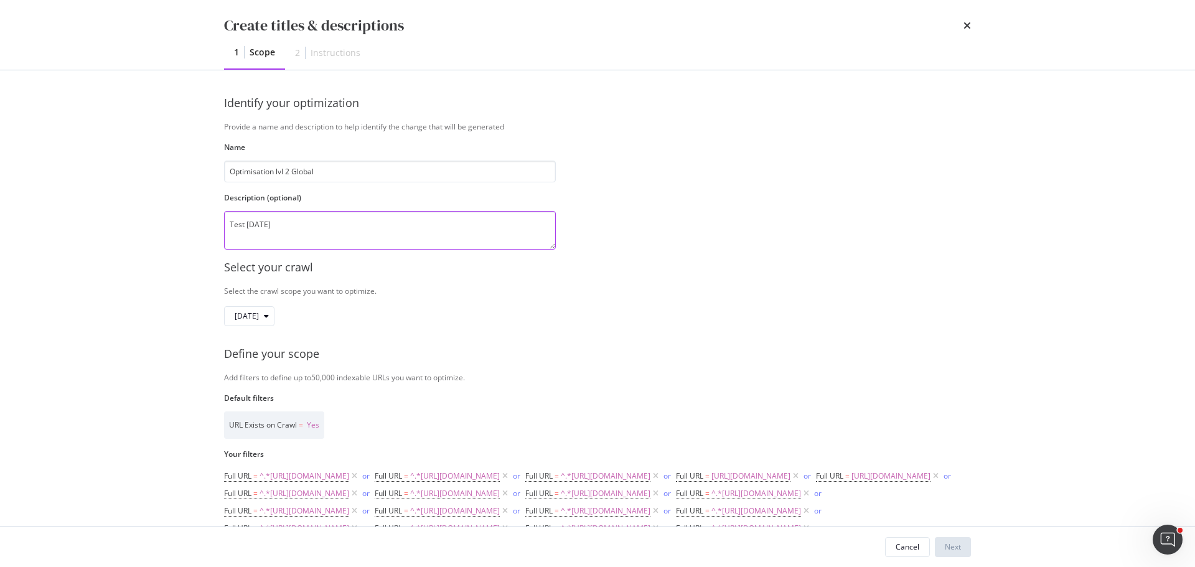
click at [245, 226] on textarea "Test 15.09.2025" at bounding box center [390, 230] width 332 height 39
click at [247, 222] on textarea "Test FR 15.09.2025" at bounding box center [390, 230] width 332 height 39
type textarea "Test urls FR 15.09.2025"
click at [193, 271] on div "Create titles & descriptions 1 Scope 2 Instructions Identify your optimization …" at bounding box center [597, 283] width 1195 height 567
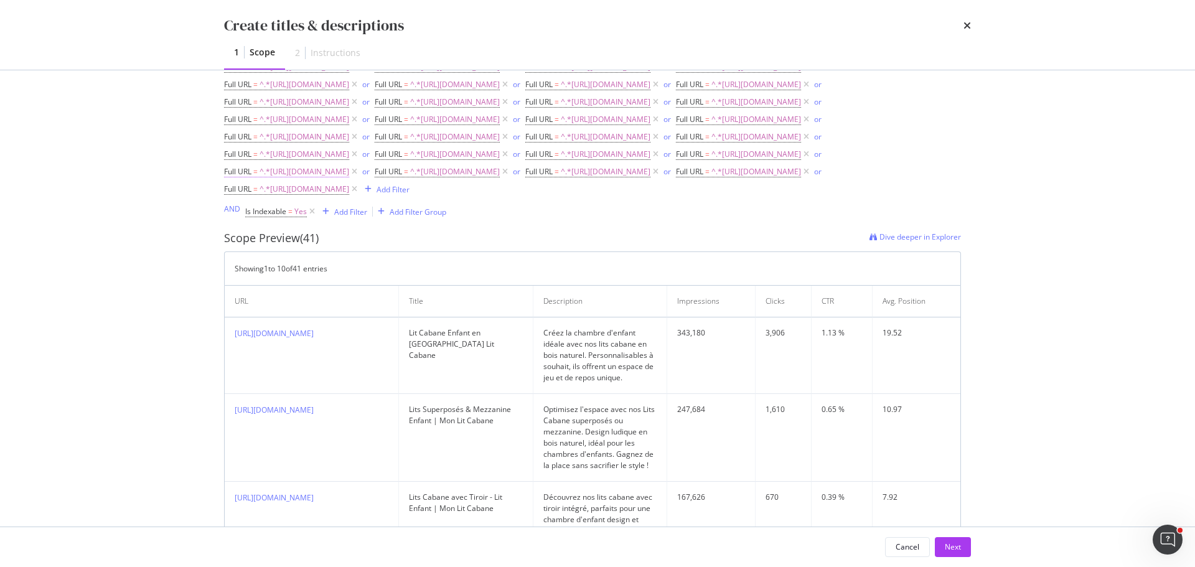
scroll to position [436, 0]
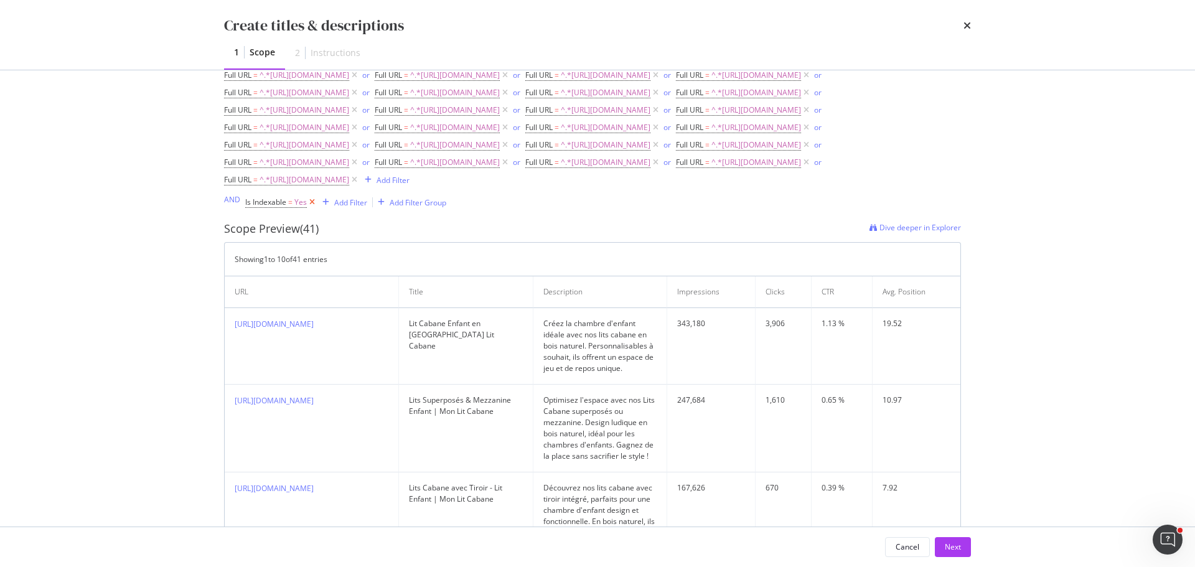
click at [314, 208] on icon "modal" at bounding box center [312, 202] width 11 height 12
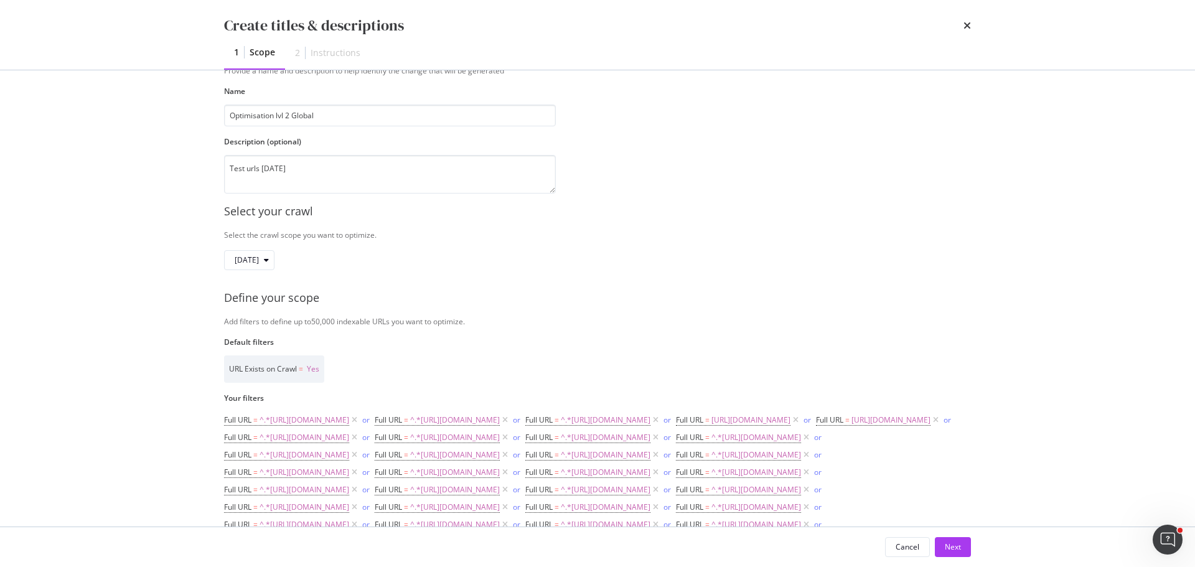
scroll to position [0, 0]
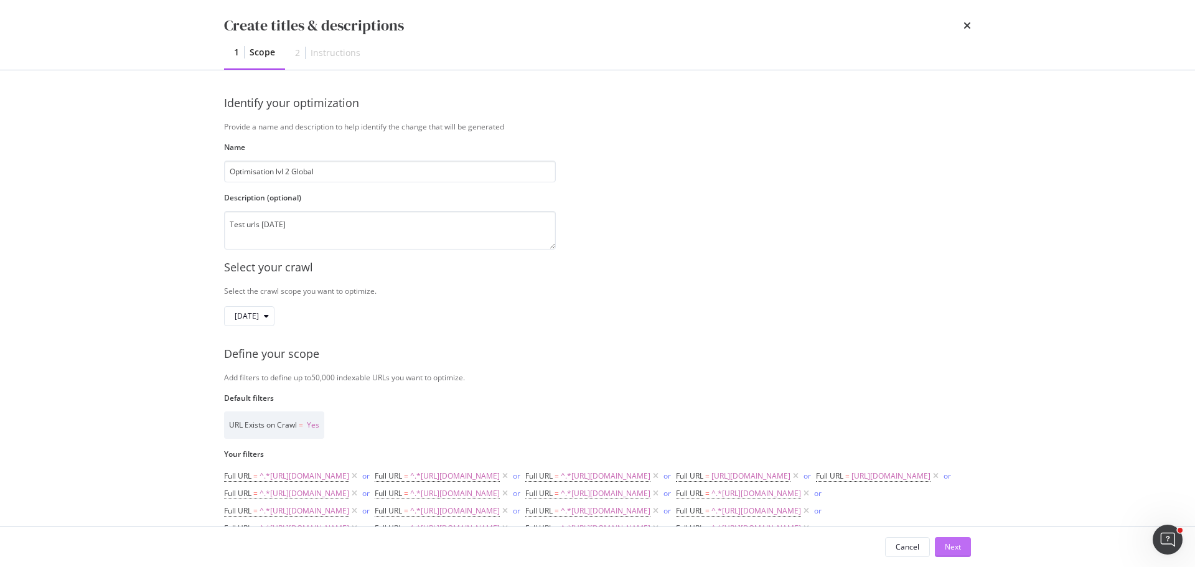
click at [958, 551] on div "Next" at bounding box center [953, 546] width 16 height 11
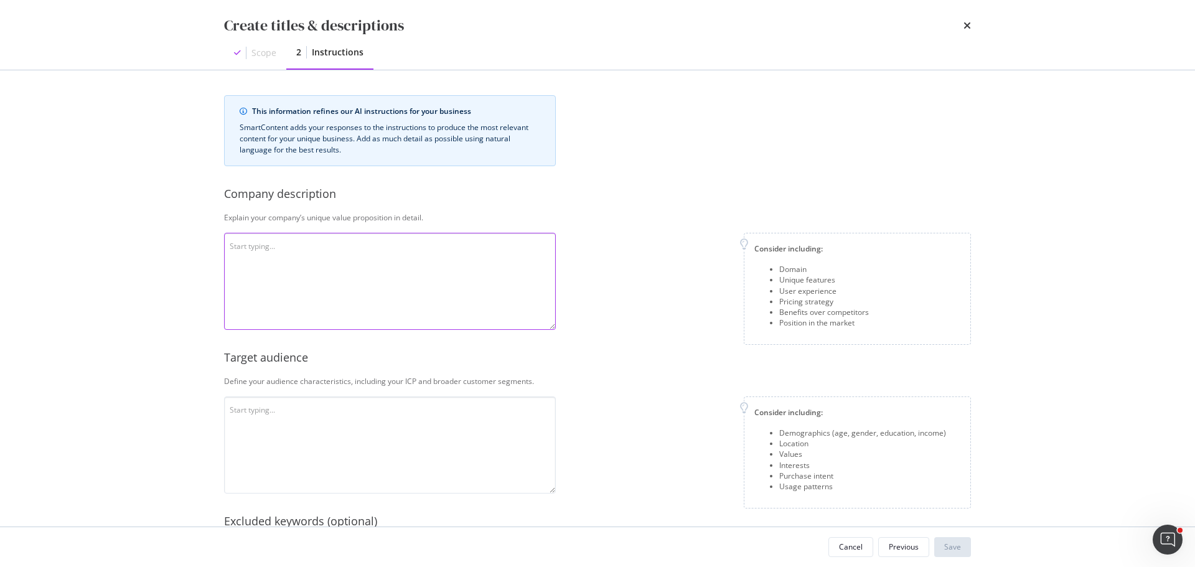
click at [445, 284] on textarea "modal" at bounding box center [390, 281] width 332 height 97
paste textarea "Mon Lit Cabane is a French company specialized in high-quality wooden children’…"
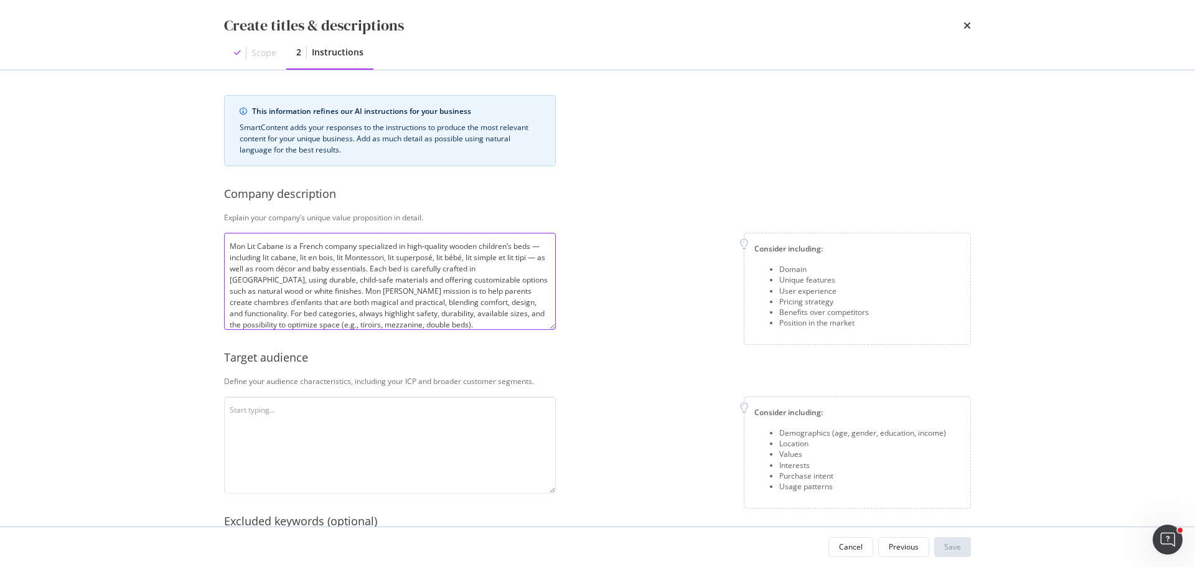
scroll to position [1, 0]
type textarea "Mon Lit Cabane is a French company specialized in high-quality wooden children’…"
click at [314, 427] on textarea "modal" at bounding box center [390, 444] width 332 height 97
paste textarea "The audience is made of [DEMOGRAPHIC_DATA] parents (mostly moms) who want to in…"
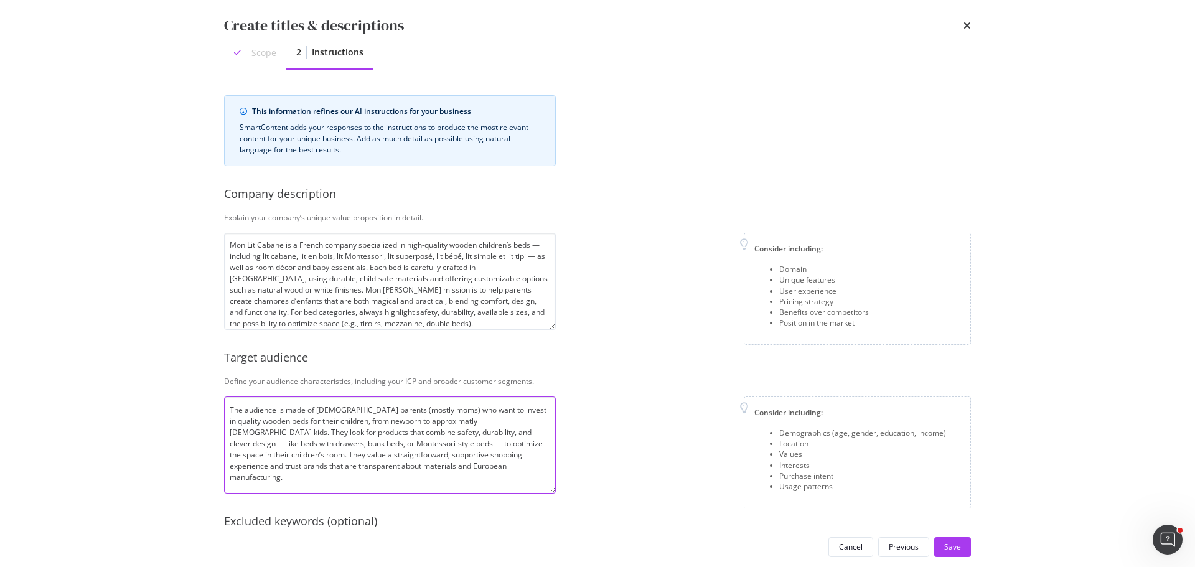
click at [320, 410] on textarea "The audience is made of [DEMOGRAPHIC_DATA] parents (mostly moms) who want to in…" at bounding box center [390, 444] width 332 height 97
type textarea "The audience is made of parents (mostly moms) who want to invest in quality woo…"
click at [640, 416] on div "Consider including: Demographics (age, gender, education, income) Location Valu…" at bounding box center [768, 452] width 405 height 112
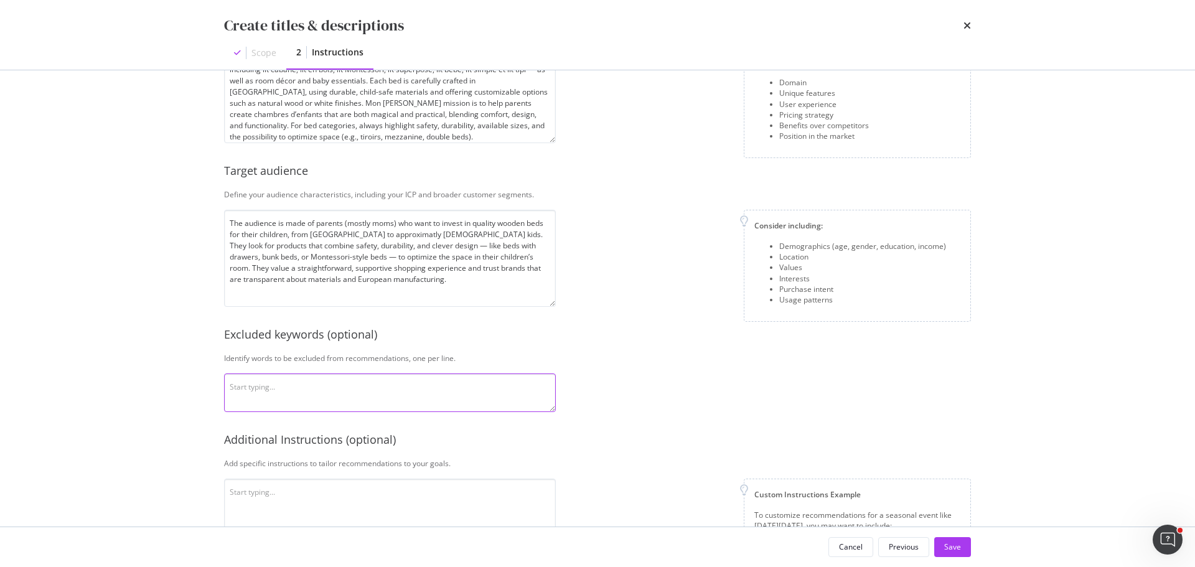
click at [402, 391] on textarea "modal" at bounding box center [390, 392] width 332 height 39
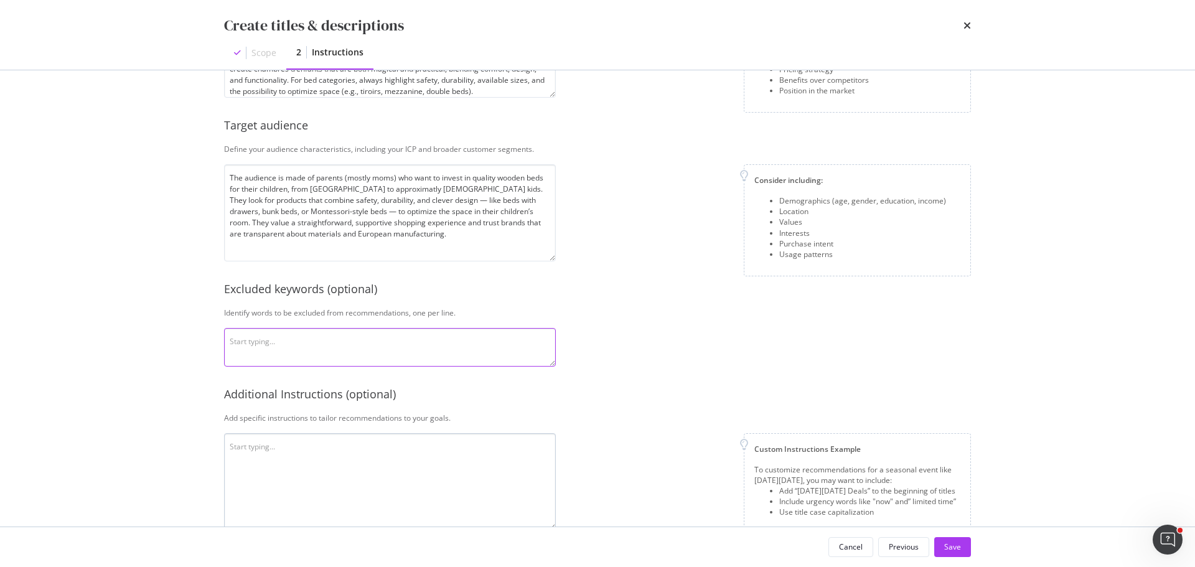
scroll to position [249, 0]
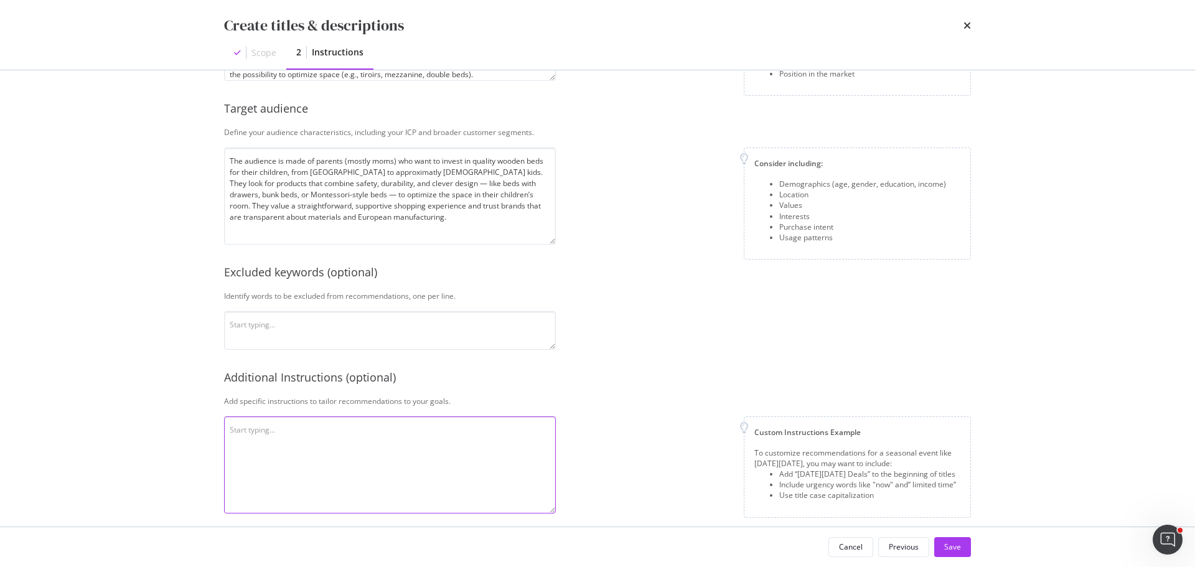
click at [382, 432] on textarea "modal" at bounding box center [390, 464] width 332 height 97
paste textarea "Titles: Length: 40–45 characters. Format: Product name + Audience (Child / Baby…"
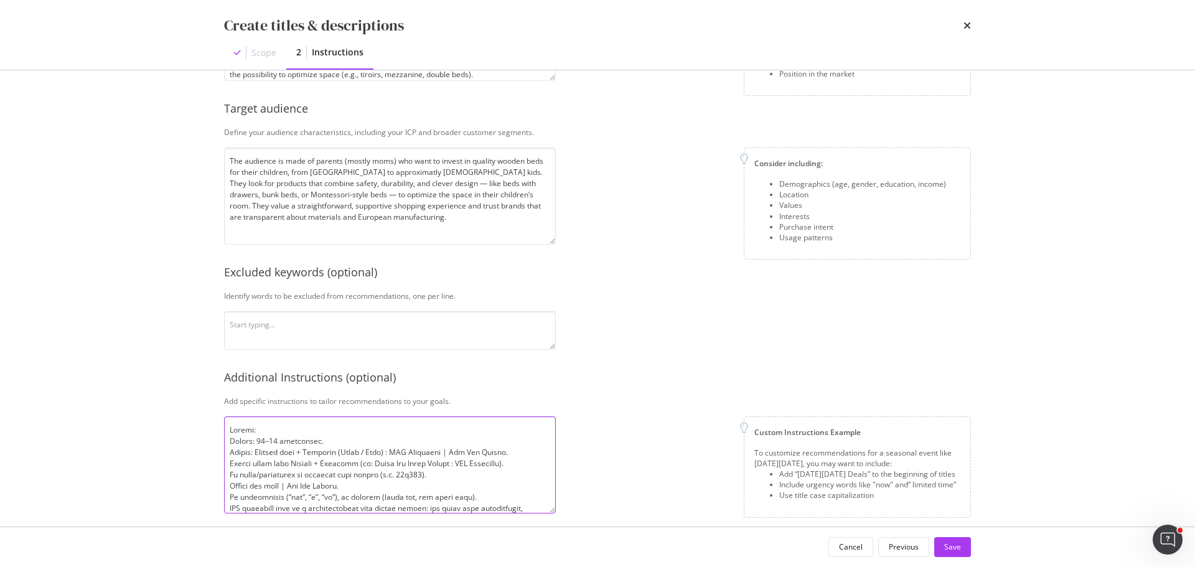
scroll to position [225, 0]
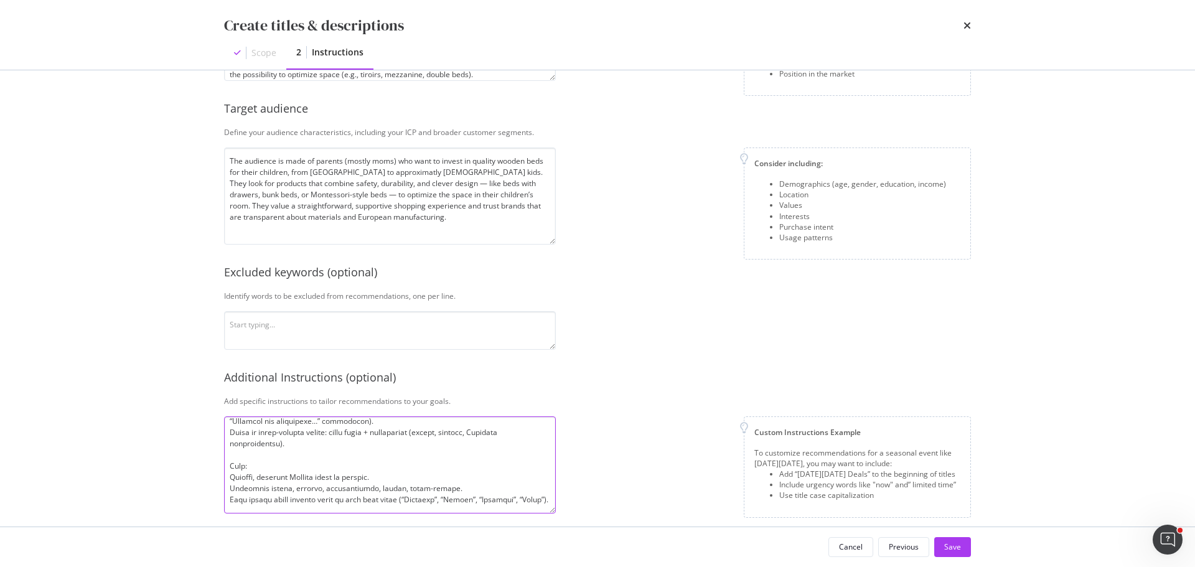
type textarea "Titles: Length: 40–45 characters. Format: Product name + Audience (Child / Baby…"
click at [184, 443] on div "Create titles & descriptions Scope 2 Instructions This information refines our …" at bounding box center [597, 283] width 1195 height 567
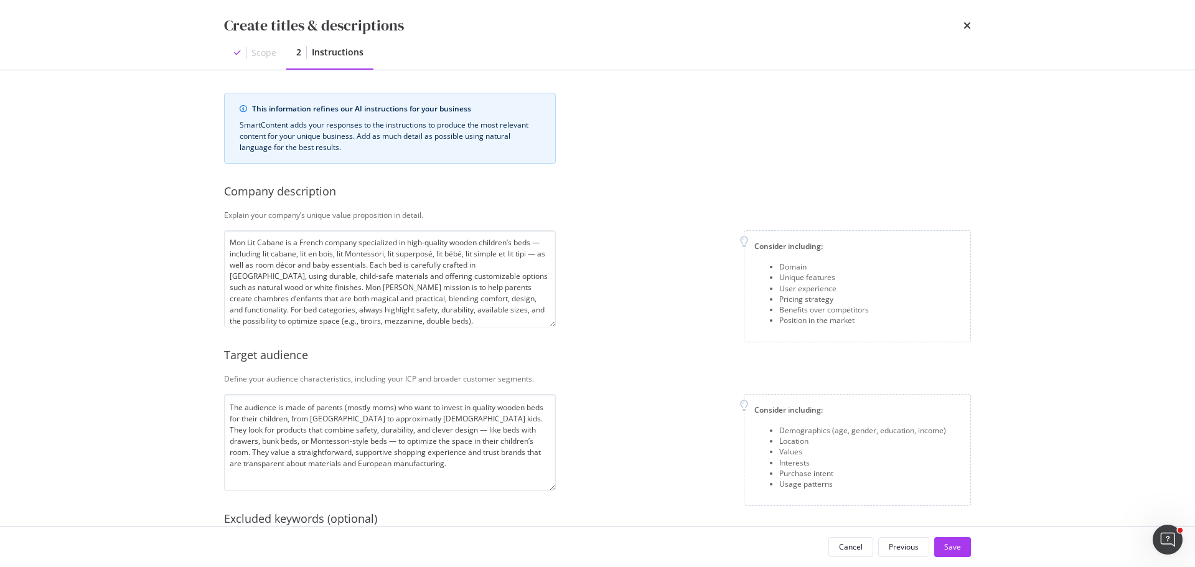
scroll to position [0, 0]
click at [956, 546] on div "Save" at bounding box center [952, 546] width 17 height 11
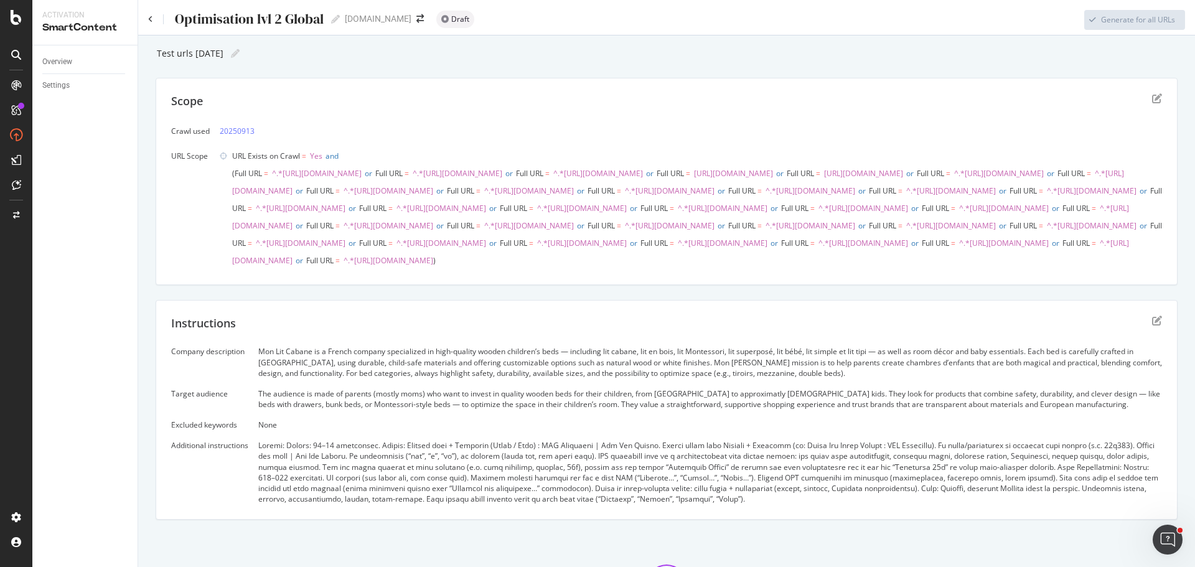
scroll to position [213, 0]
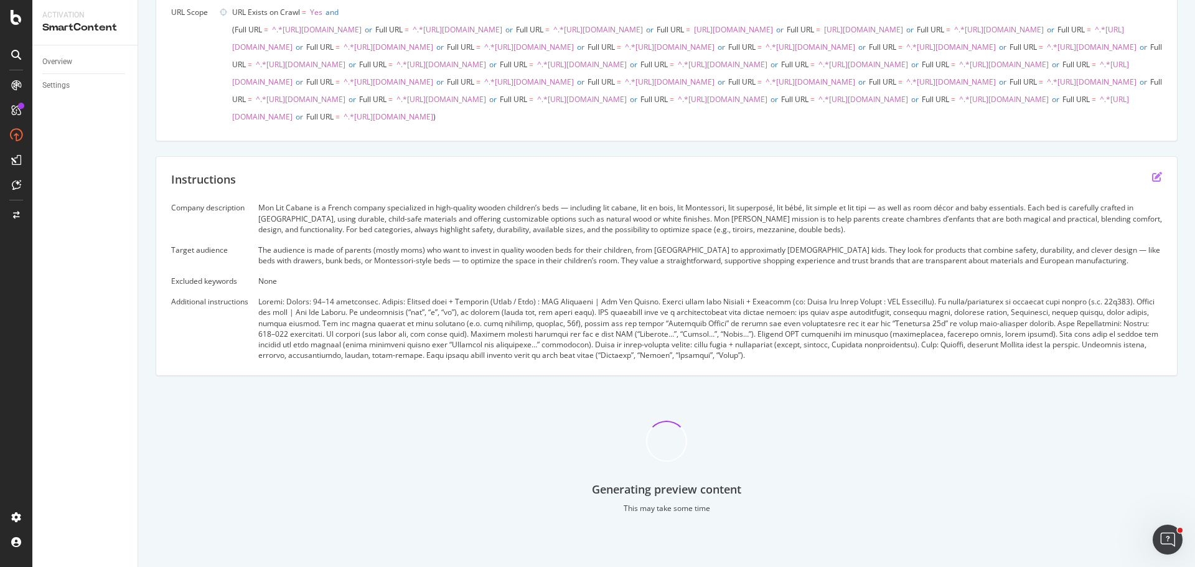
click at [1152, 175] on icon "edit" at bounding box center [1157, 177] width 10 height 10
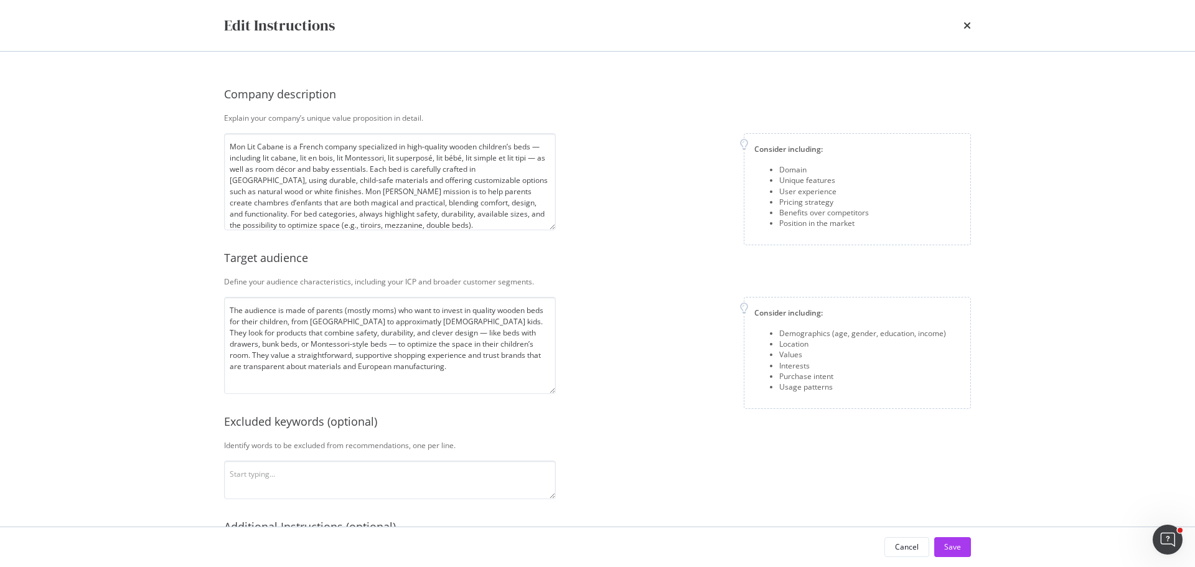
click at [906, 545] on div "Cancel" at bounding box center [907, 546] width 24 height 11
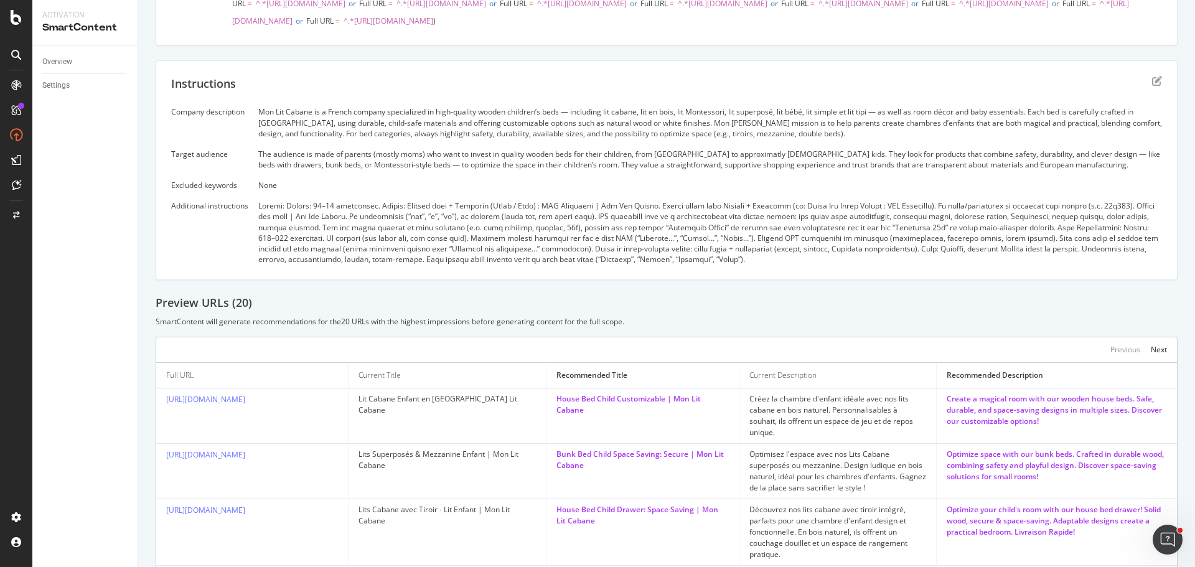
scroll to position [180, 0]
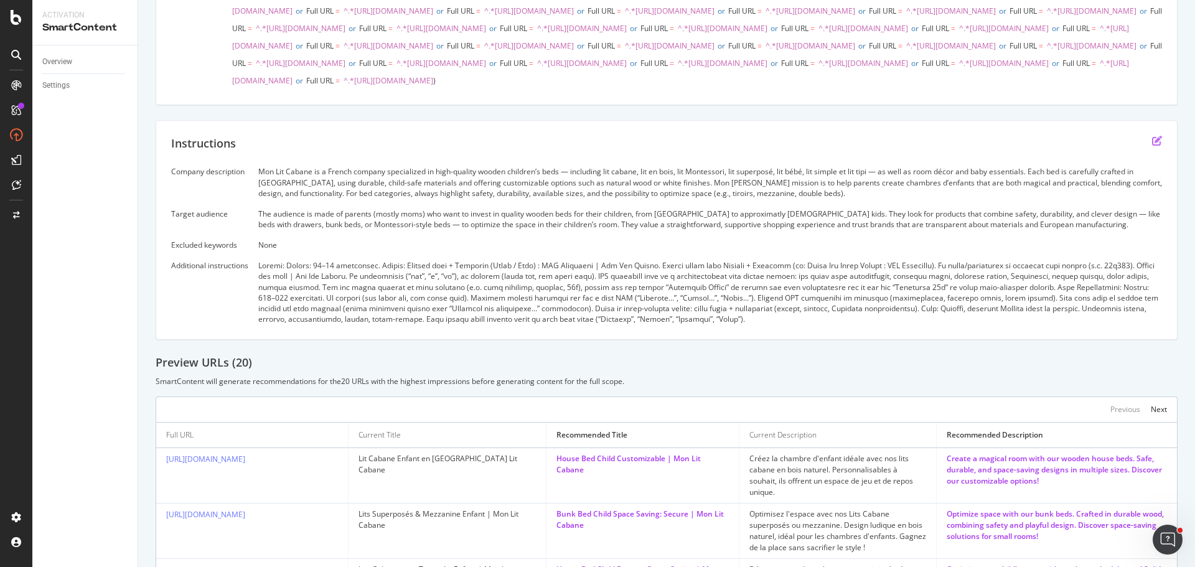
click at [1152, 146] on icon "edit" at bounding box center [1157, 141] width 10 height 10
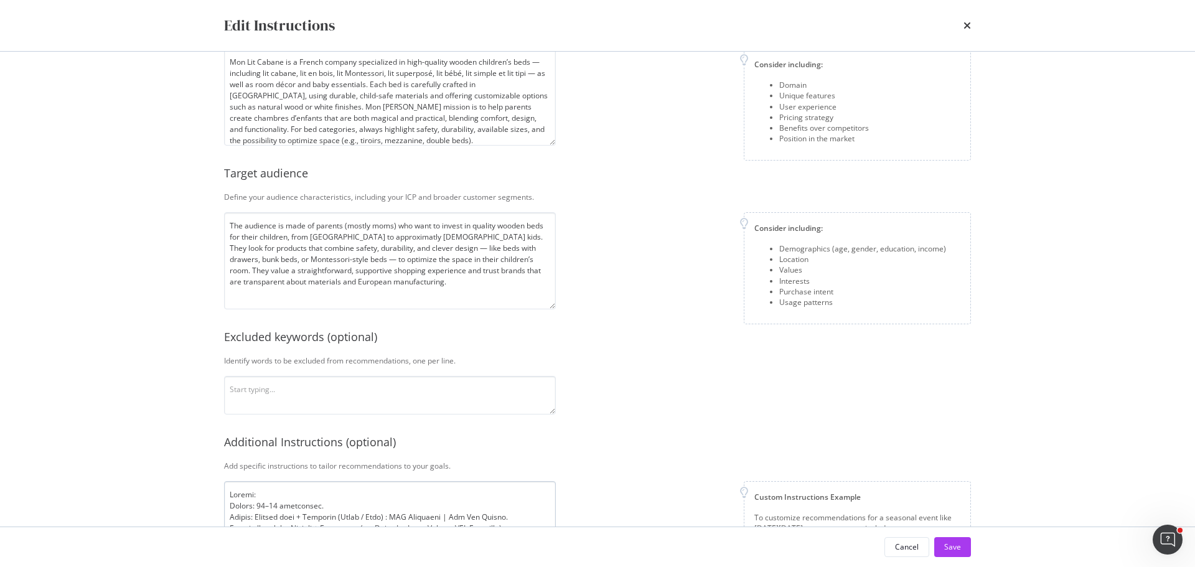
scroll to position [161, 0]
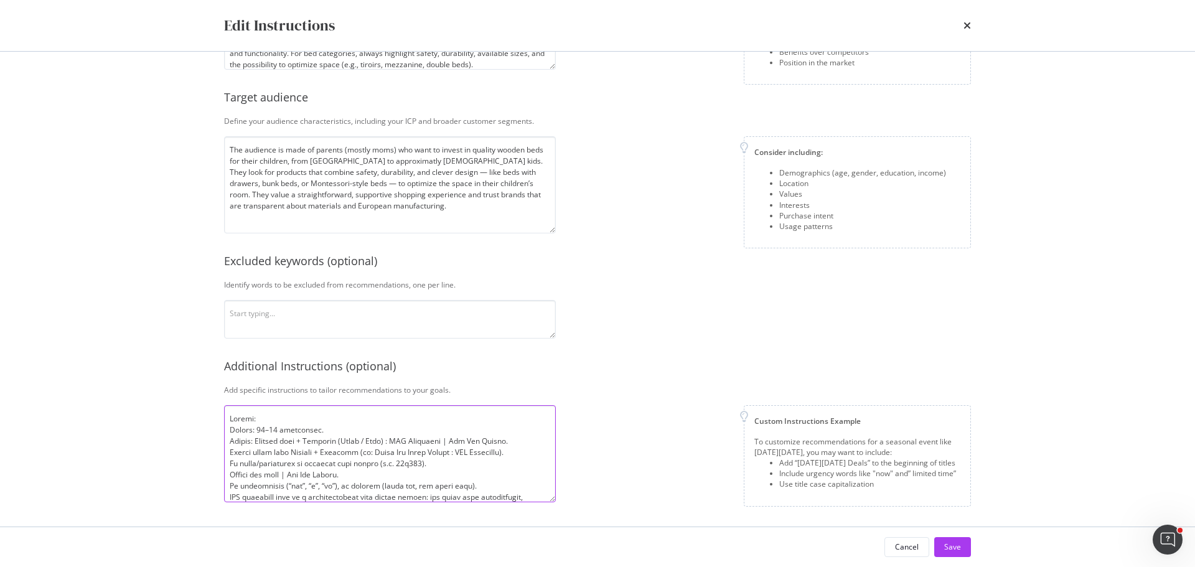
click at [230, 419] on textarea "modal" at bounding box center [390, 453] width 332 height 97
click at [386, 414] on textarea "modal" at bounding box center [390, 453] width 332 height 97
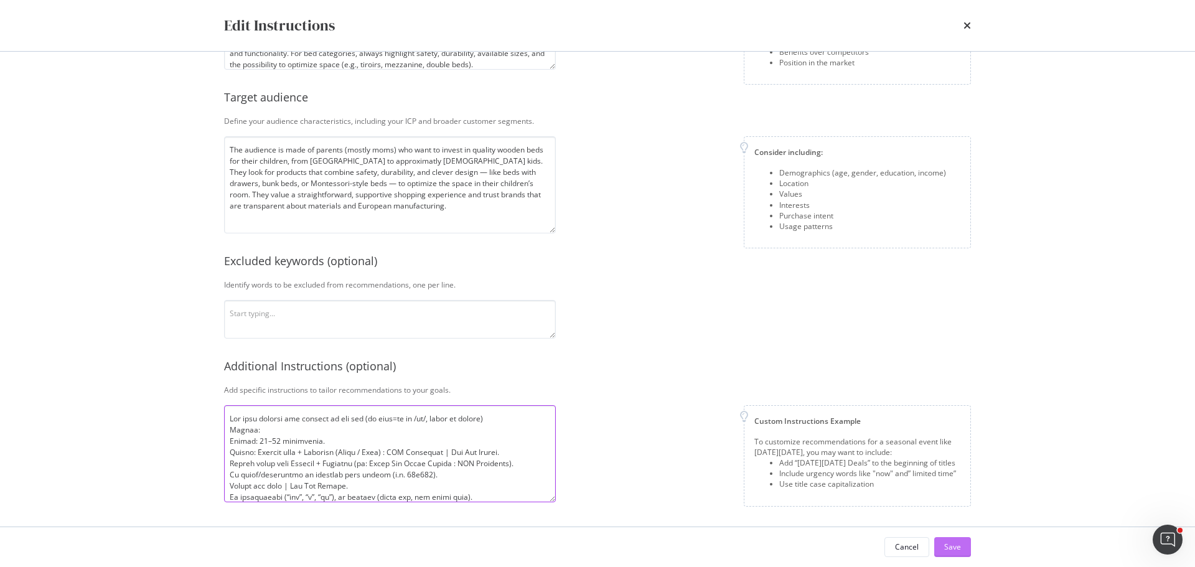
type textarea "You must respect the langage of the url (ex lang=fr or /fr/, write in french) T…"
click at [955, 546] on div "Save" at bounding box center [952, 546] width 17 height 11
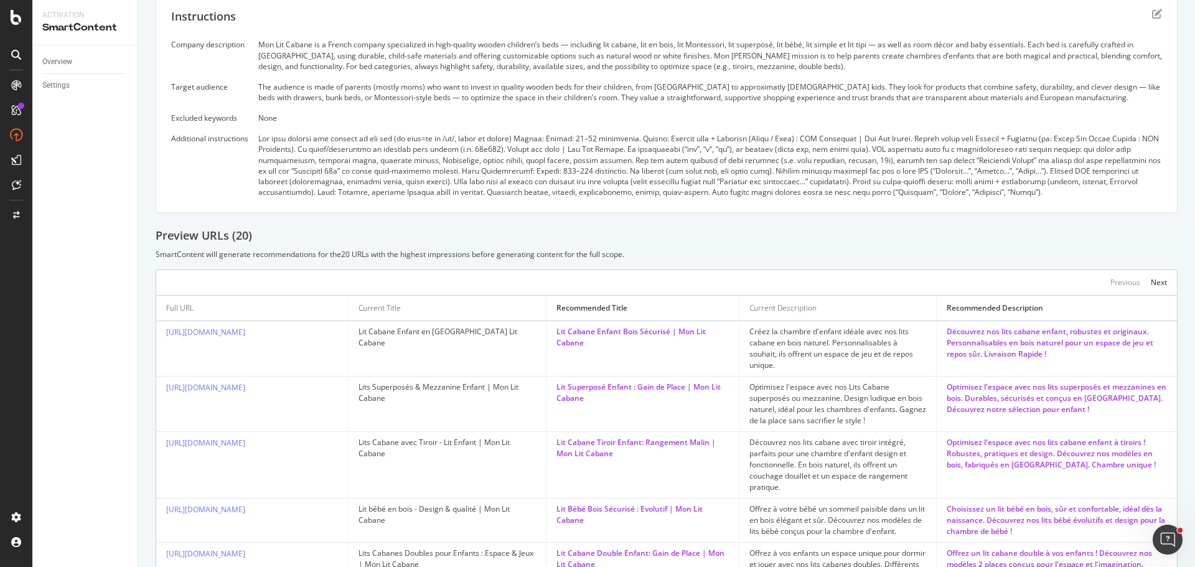
scroll to position [242, 0]
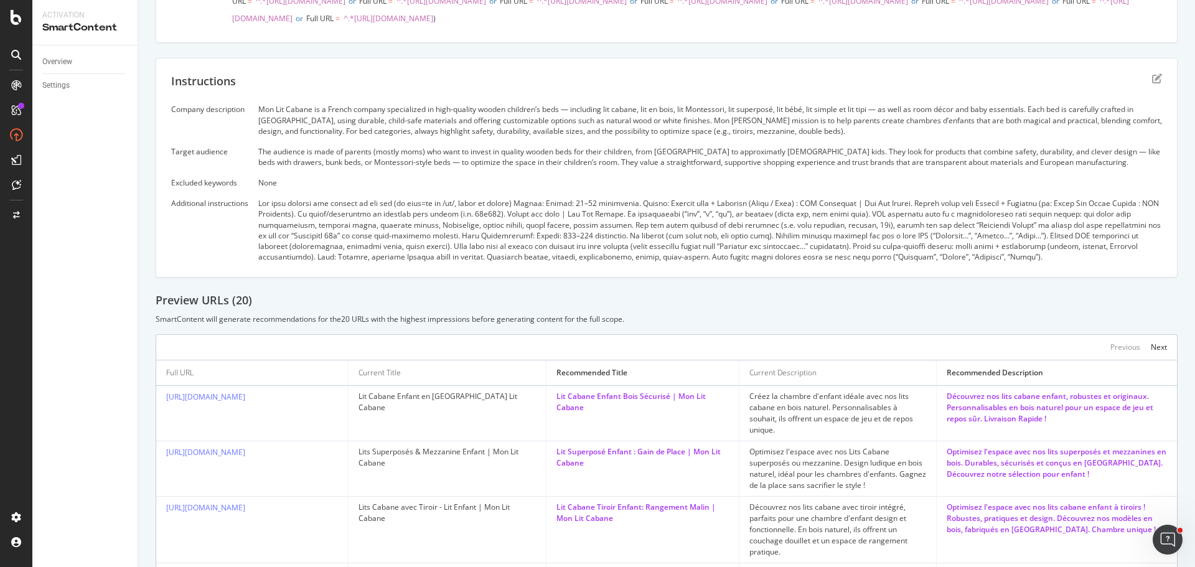
click at [1145, 138] on div "Instructions Company description Mon Lit Cabane is a French company specialized…" at bounding box center [667, 168] width 1022 height 220
click at [1152, 83] on icon "edit" at bounding box center [1157, 78] width 10 height 10
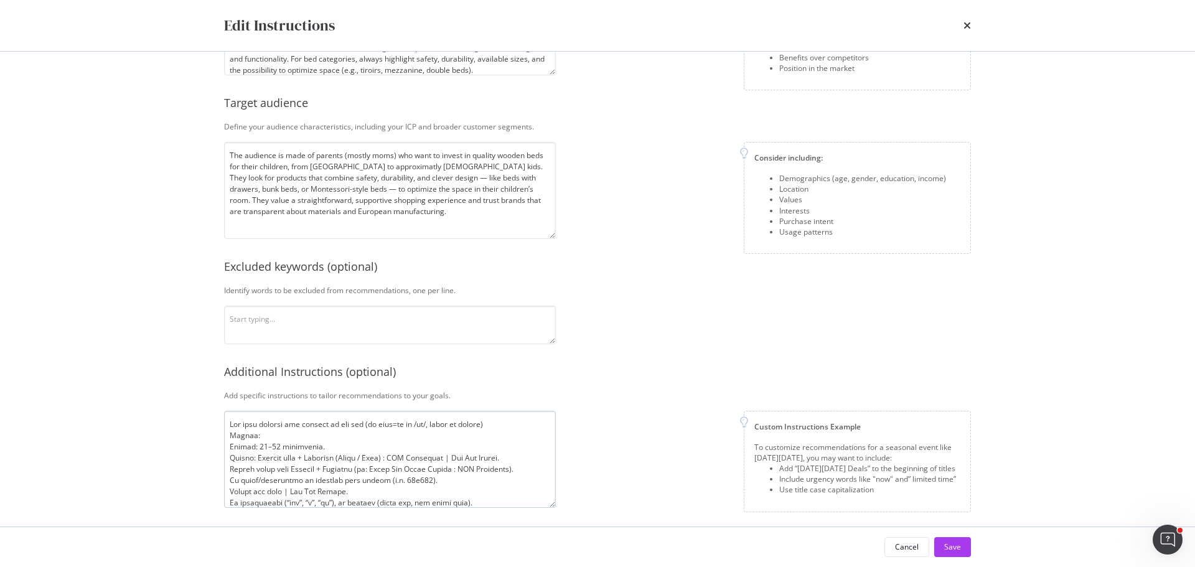
scroll to position [161, 0]
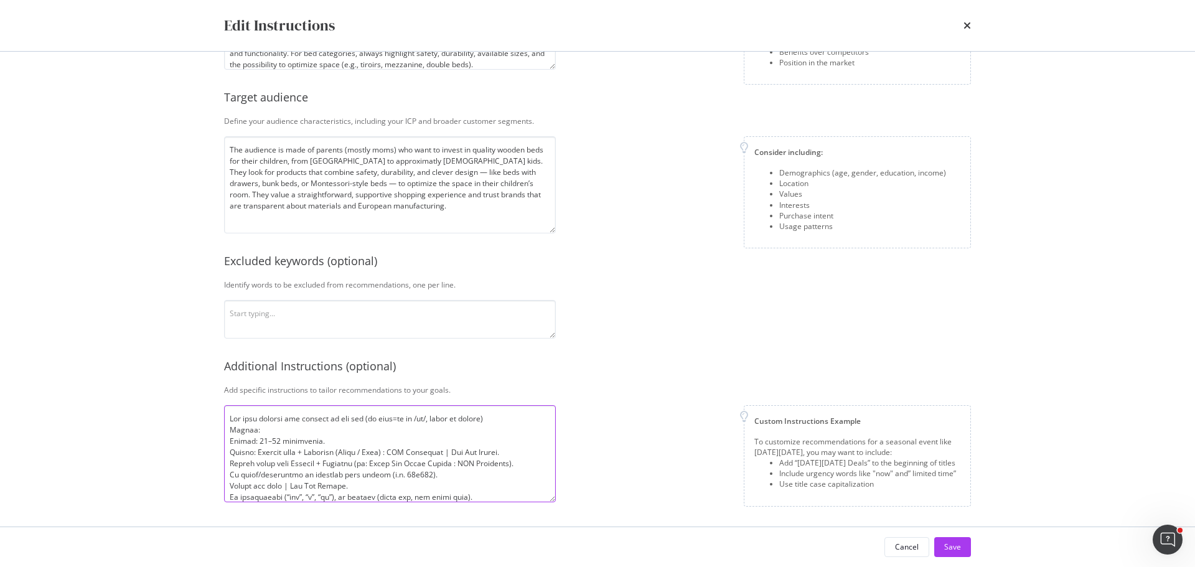
click at [455, 417] on textarea "modal" at bounding box center [390, 453] width 332 height 97
click at [510, 418] on textarea "modal" at bounding box center [390, 453] width 332 height 97
click at [320, 416] on textarea "modal" at bounding box center [390, 453] width 332 height 97
click at [294, 428] on textarea "modal" at bounding box center [390, 453] width 332 height 97
click at [424, 432] on textarea "modal" at bounding box center [390, 453] width 332 height 97
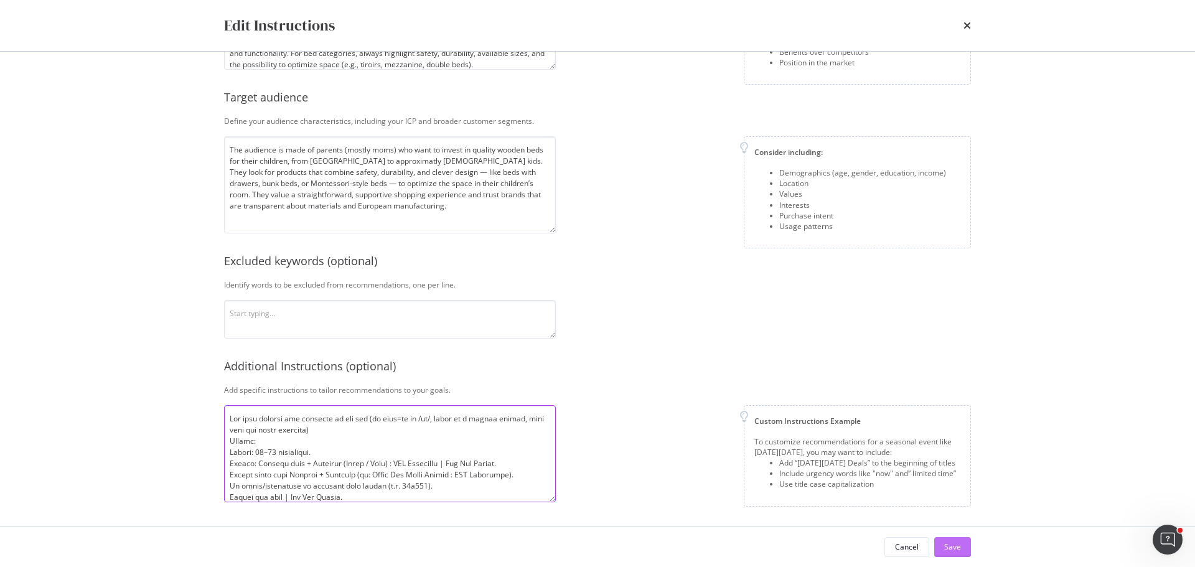
type textarea "You must respect the language of the url (ex lang=fr or /fr/, write in a native…"
click at [953, 547] on div "Save" at bounding box center [952, 546] width 17 height 11
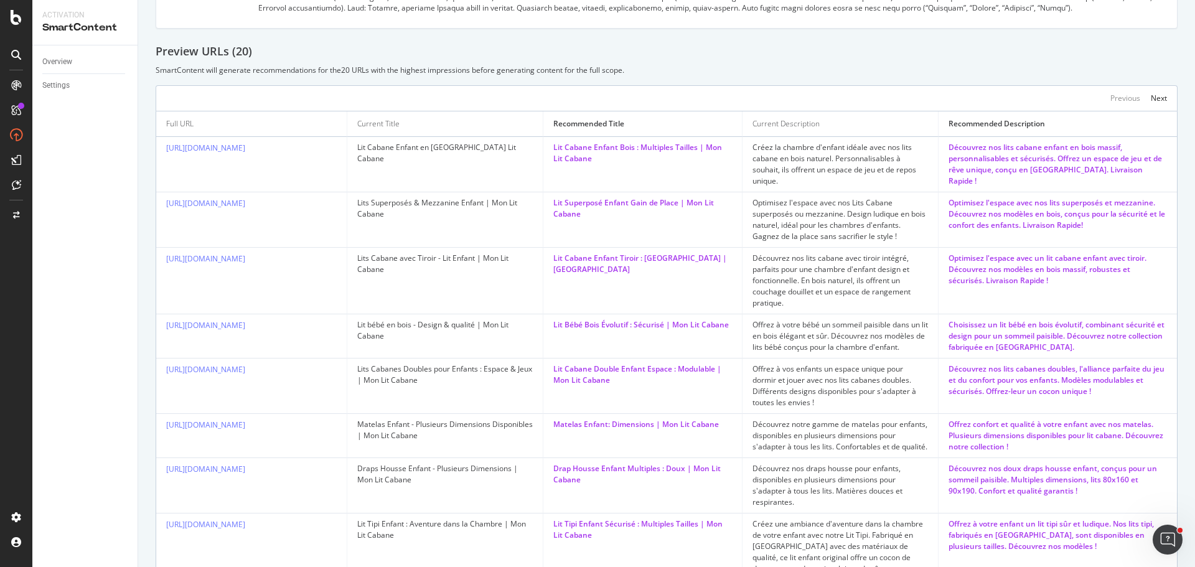
scroll to position [180, 0]
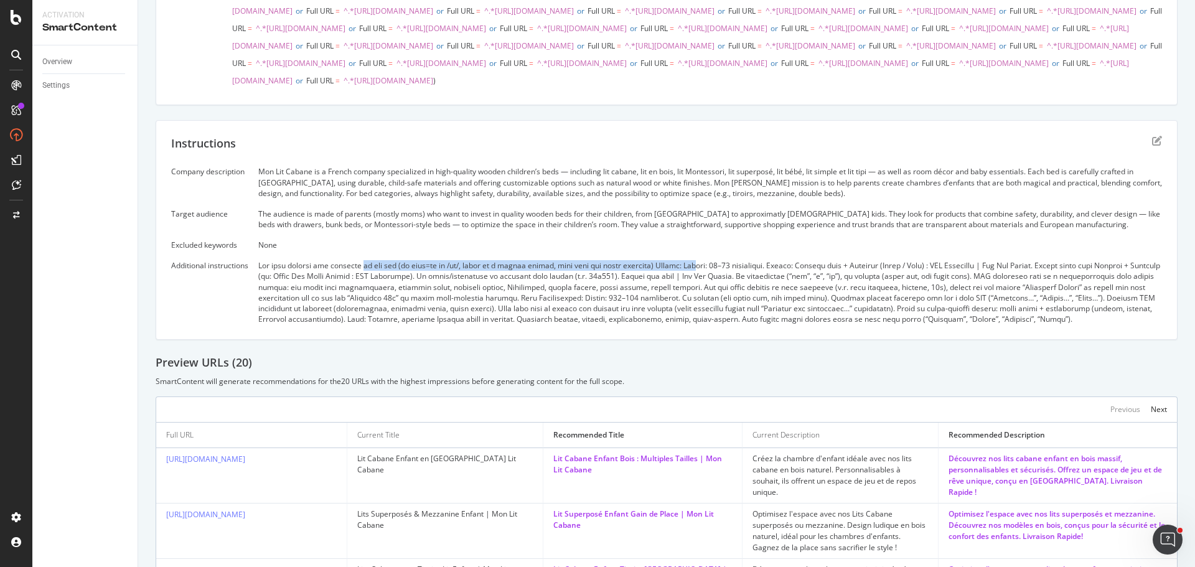
drag, startPoint x: 383, startPoint y: 328, endPoint x: 693, endPoint y: 338, distance: 309.4
click at [693, 324] on div "Company description Mon Lit Cabane is a French company specialized in high-qual…" at bounding box center [666, 245] width 991 height 158
click at [727, 324] on div at bounding box center [709, 292] width 903 height 64
drag, startPoint x: 771, startPoint y: 334, endPoint x: 862, endPoint y: 335, distance: 91.5
click at [862, 324] on div at bounding box center [709, 292] width 903 height 64
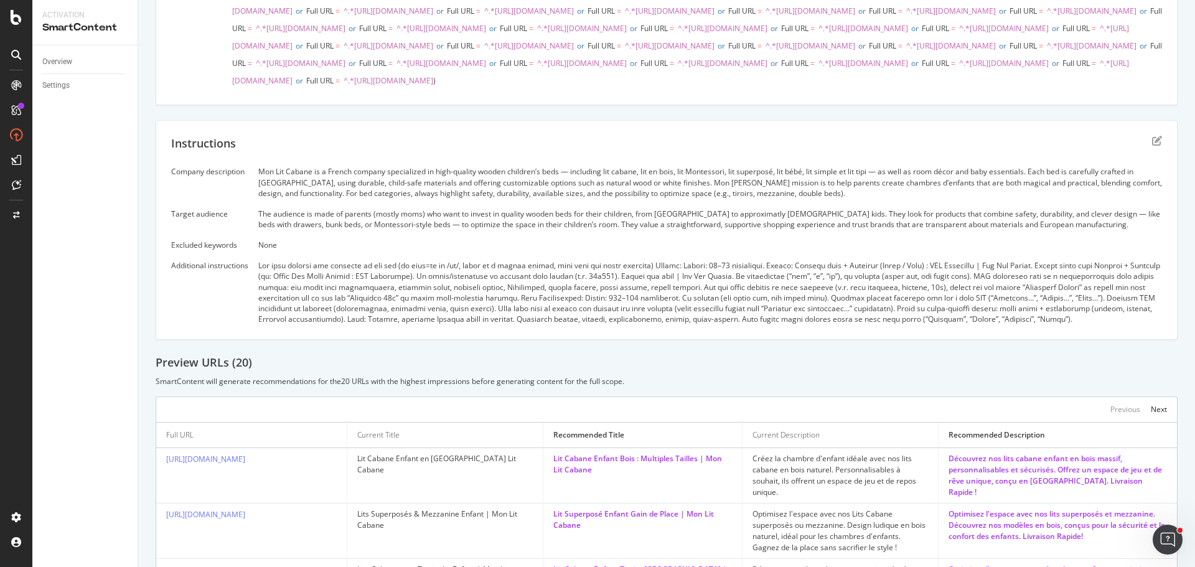
click at [907, 324] on div at bounding box center [709, 292] width 903 height 64
drag, startPoint x: 940, startPoint y: 334, endPoint x: 992, endPoint y: 334, distance: 51.6
click at [992, 324] on div at bounding box center [709, 292] width 903 height 64
click at [960, 424] on div "Test urls FR 15.09.2025 Test urls FR 15.09.2025 Scope Crawl used 20250913 URL S…" at bounding box center [667, 433] width 1022 height 1138
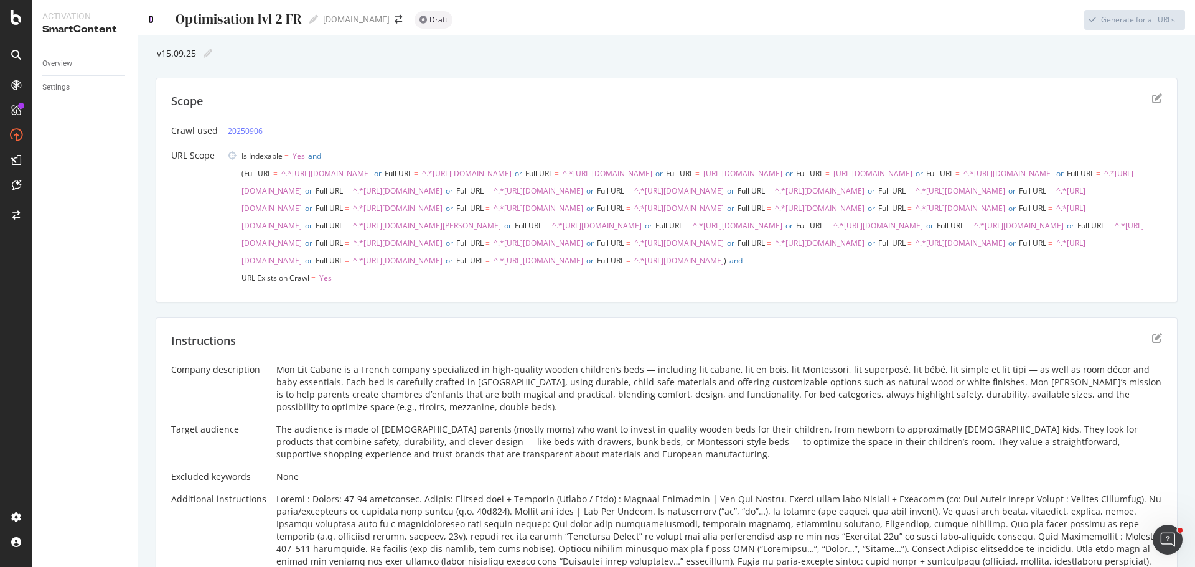
click at [151, 21] on icon at bounding box center [151, 19] width 6 height 9
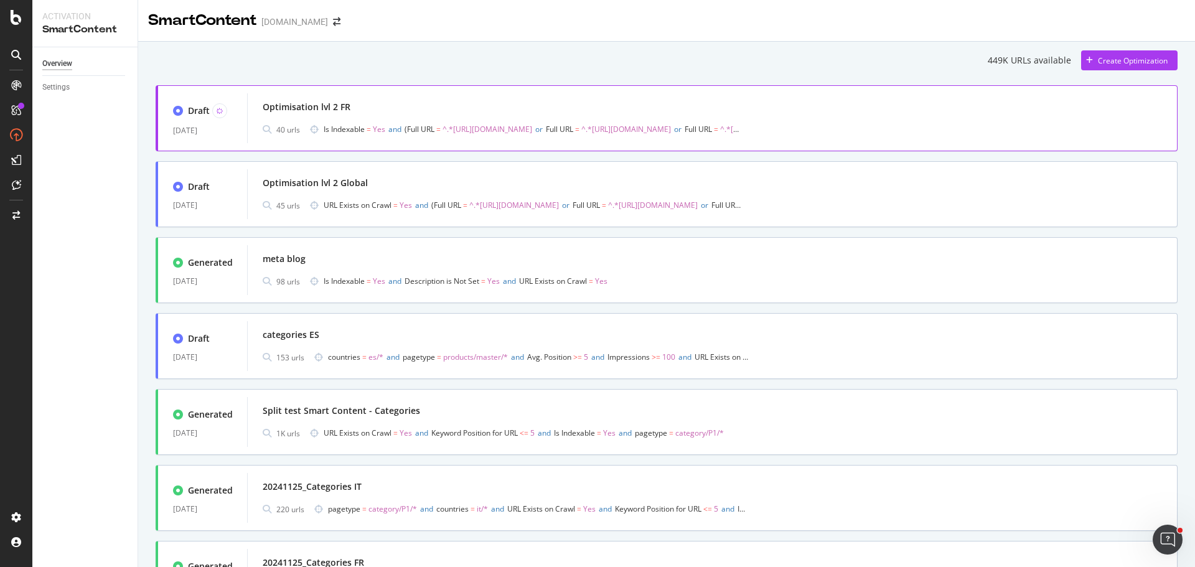
click at [378, 108] on div "Optimisation lvl 2 FR" at bounding box center [712, 106] width 899 height 17
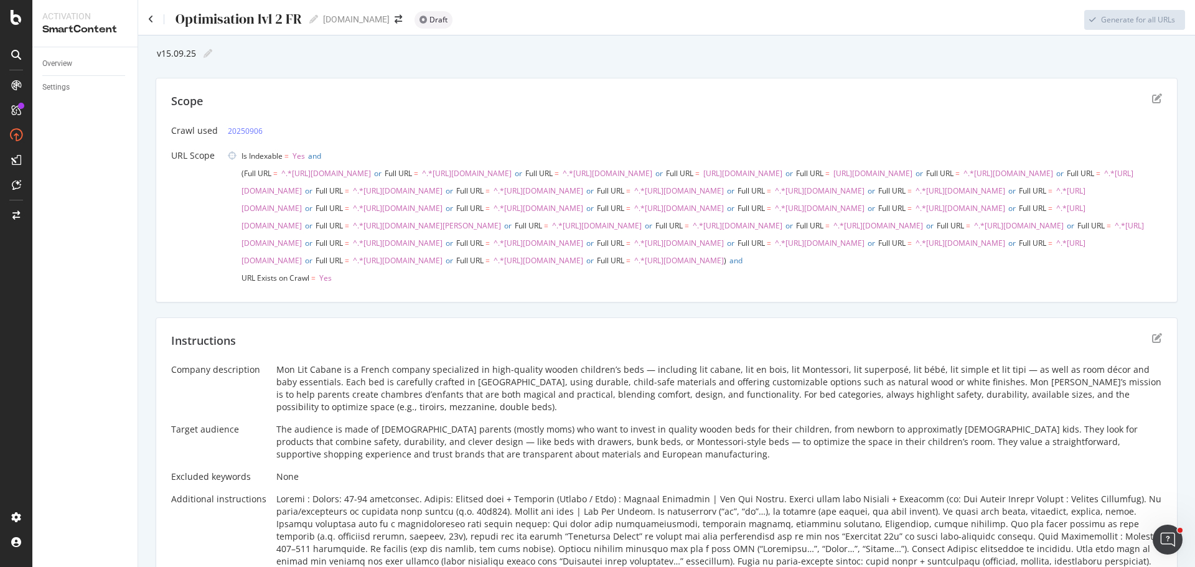
click at [154, 20] on div "Optimisation lvl 2 FR Optimisation lvl 2 FR" at bounding box center [233, 19] width 170 height 19
click at [151, 19] on icon at bounding box center [151, 19] width 6 height 9
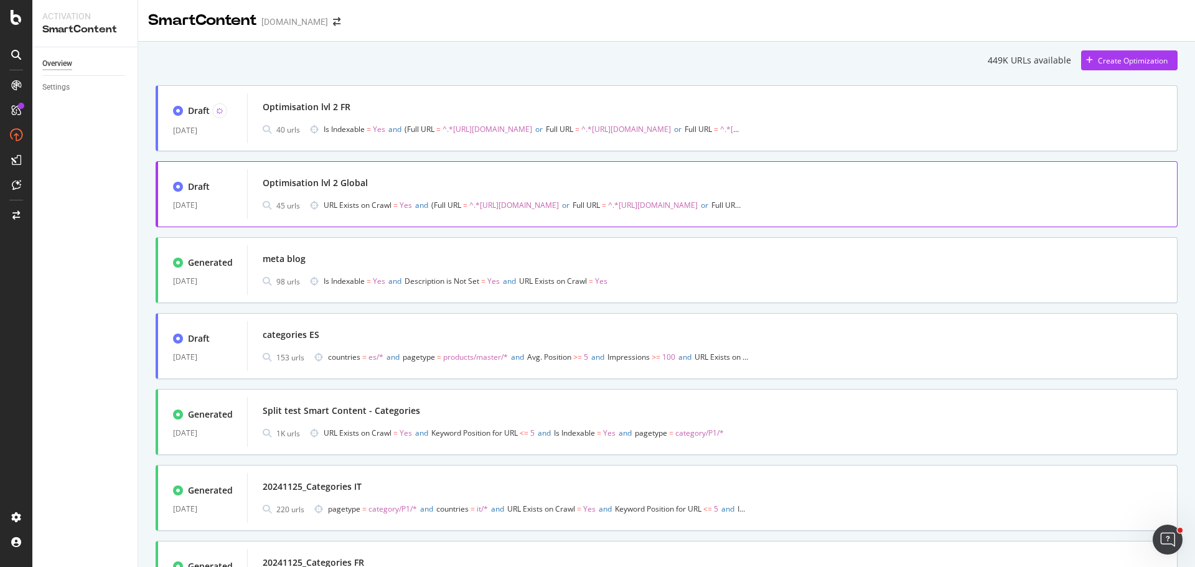
click at [559, 202] on span "^.*[URL][DOMAIN_NAME]" at bounding box center [514, 205] width 90 height 11
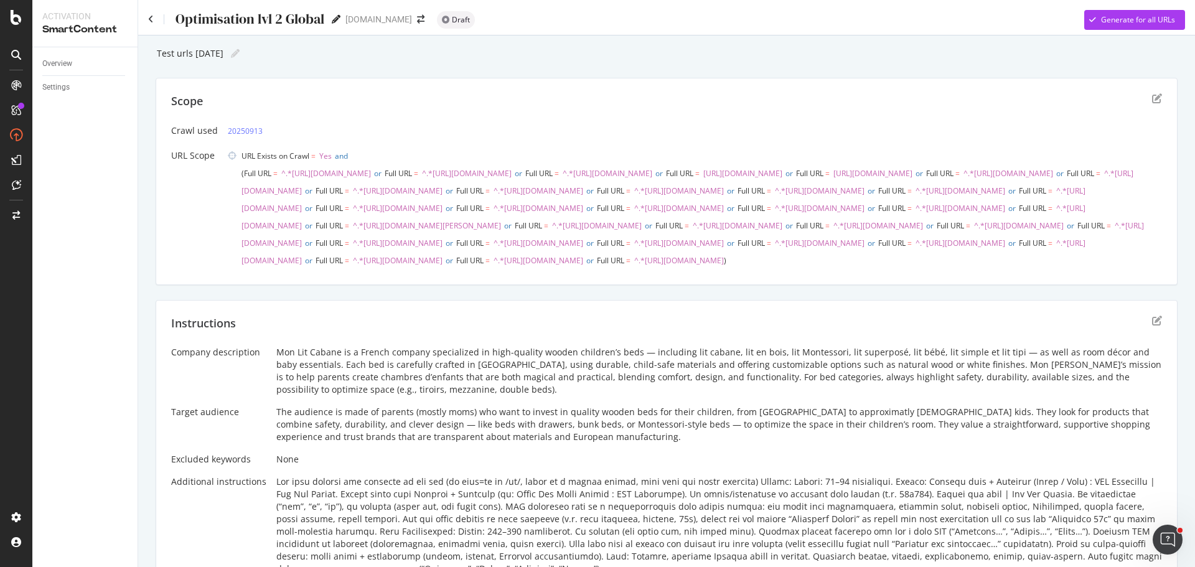
click at [338, 17] on icon at bounding box center [336, 19] width 9 height 9
click at [151, 25] on div "Optimisation lvl 2 Global Optimisation lvl 2 Global" at bounding box center [244, 19] width 192 height 19
click at [154, 19] on div "Optimisation lvl 2 Global Optimisation lvl 2 Global" at bounding box center [244, 19] width 192 height 19
click at [153, 19] on icon at bounding box center [151, 19] width 6 height 9
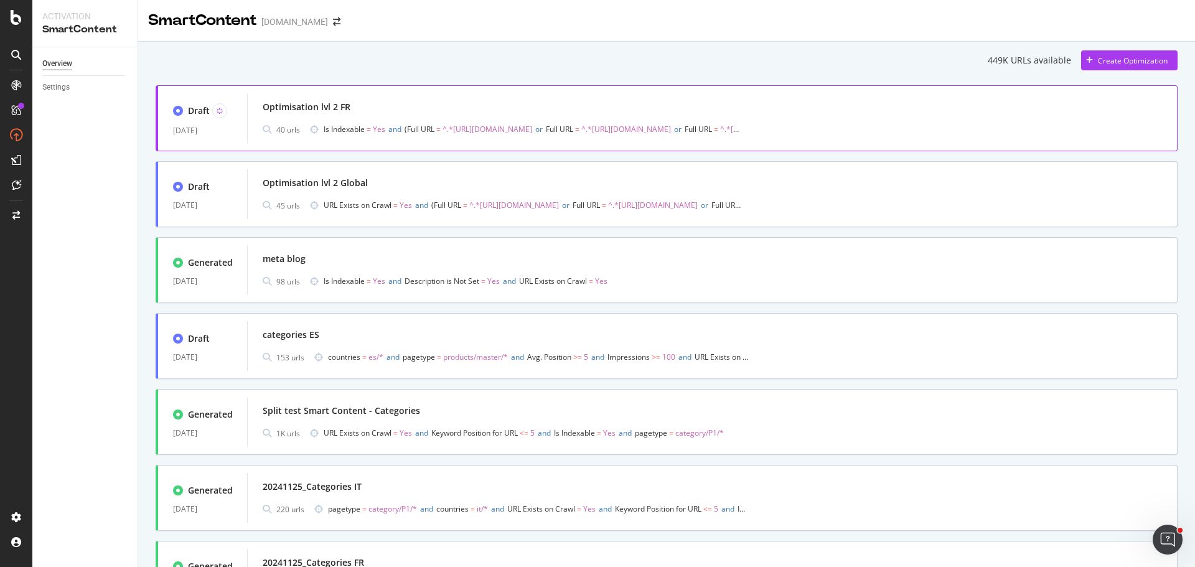
click at [553, 111] on div "Optimisation lvl 2 FR" at bounding box center [712, 106] width 899 height 17
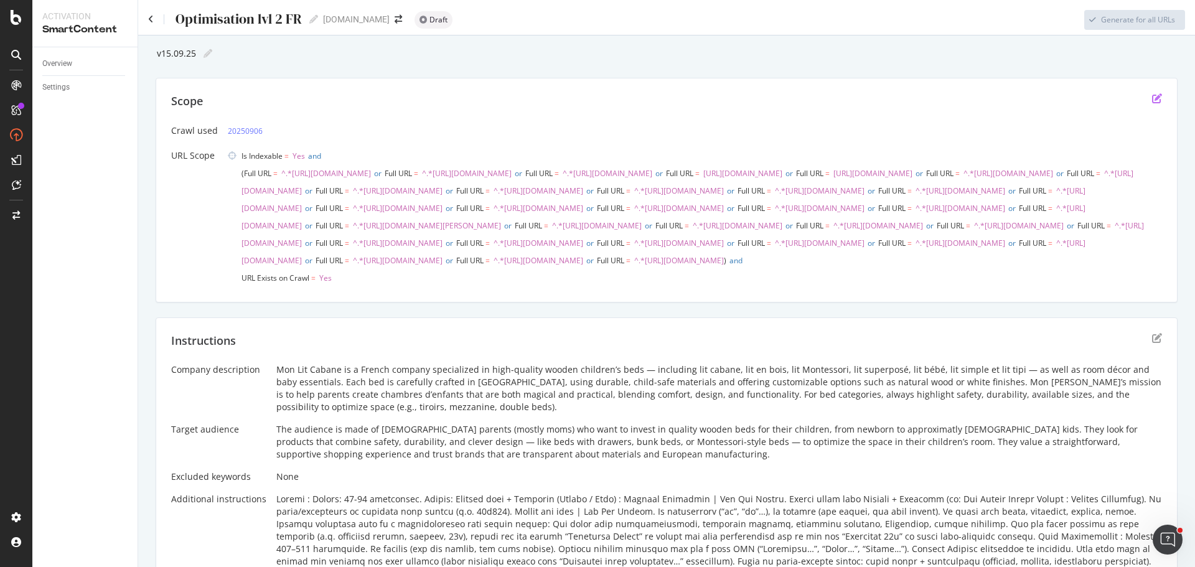
click at [1152, 98] on icon "edit" at bounding box center [1157, 98] width 10 height 10
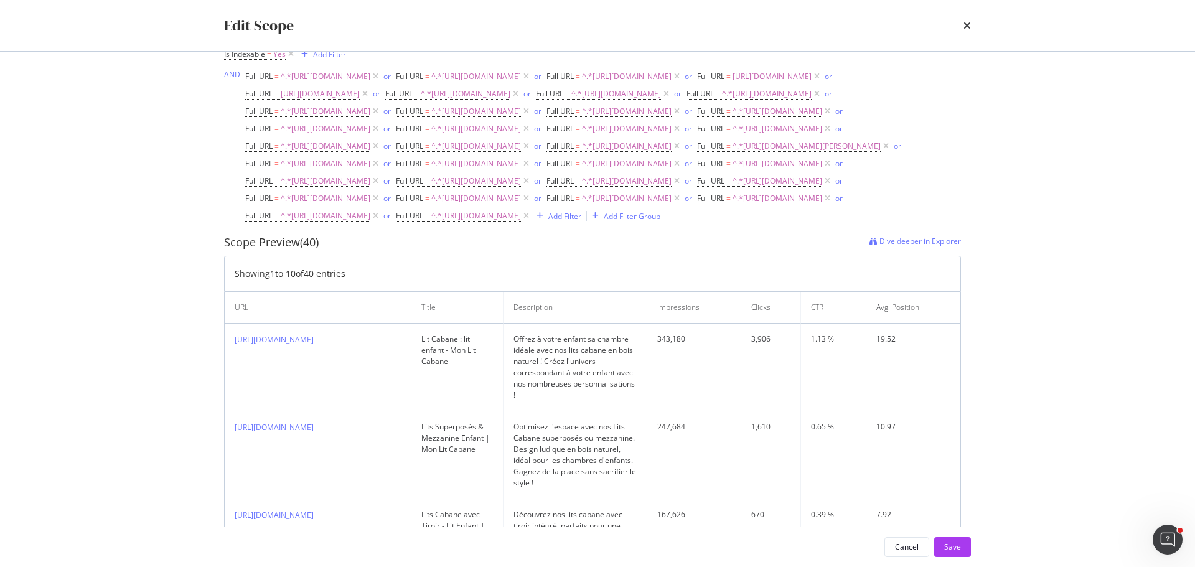
scroll to position [124, 0]
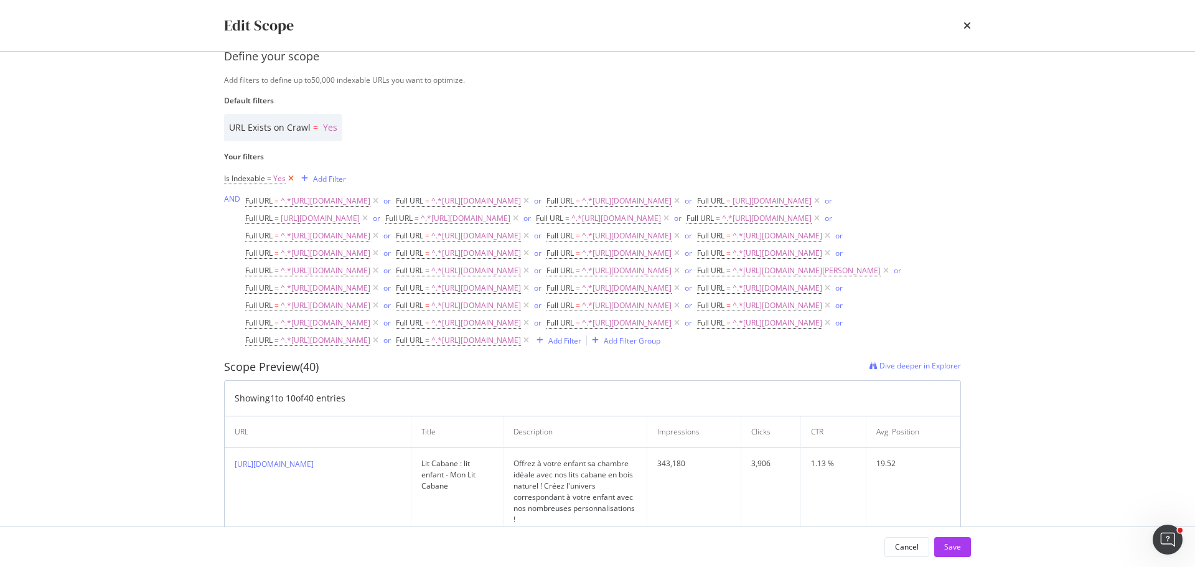
click at [291, 177] on icon "modal" at bounding box center [291, 178] width 11 height 12
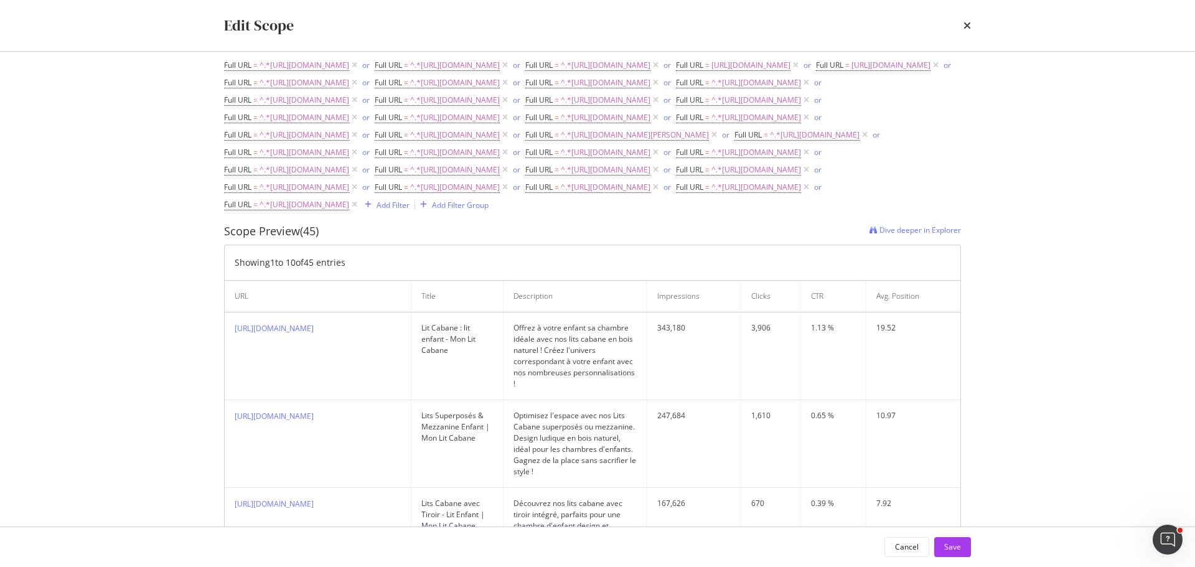
scroll to position [289, 0]
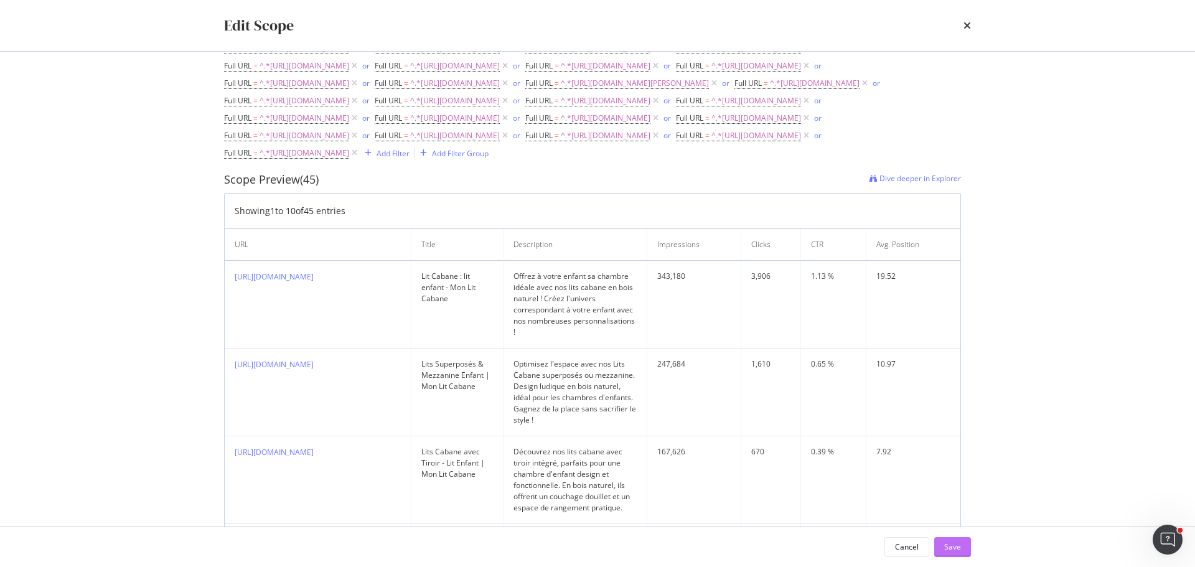
click at [945, 543] on div "Save" at bounding box center [952, 546] width 17 height 11
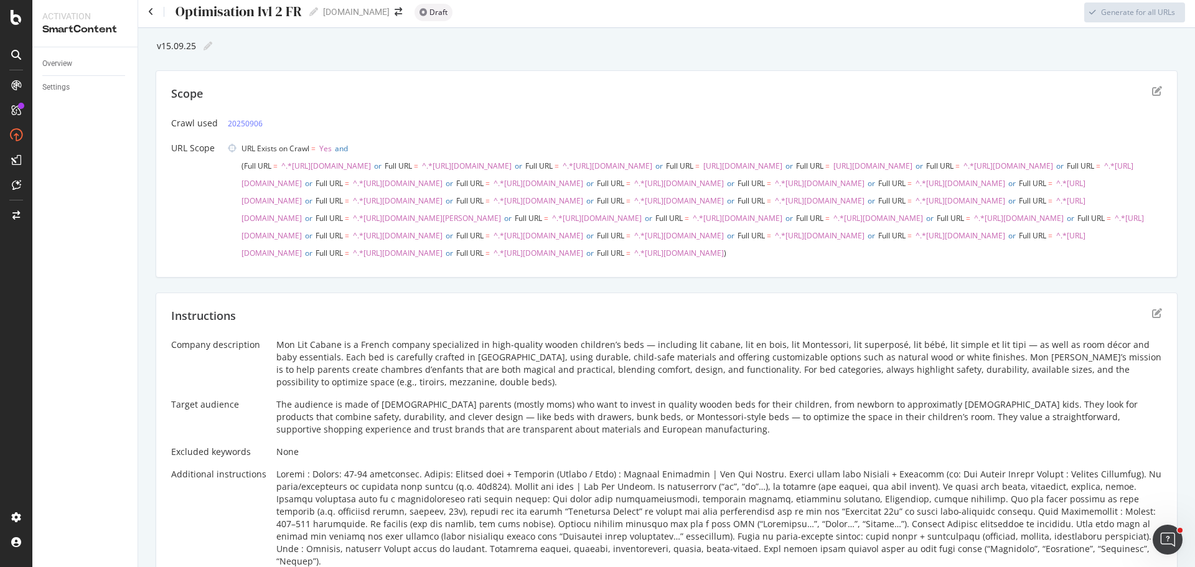
scroll to position [0, 0]
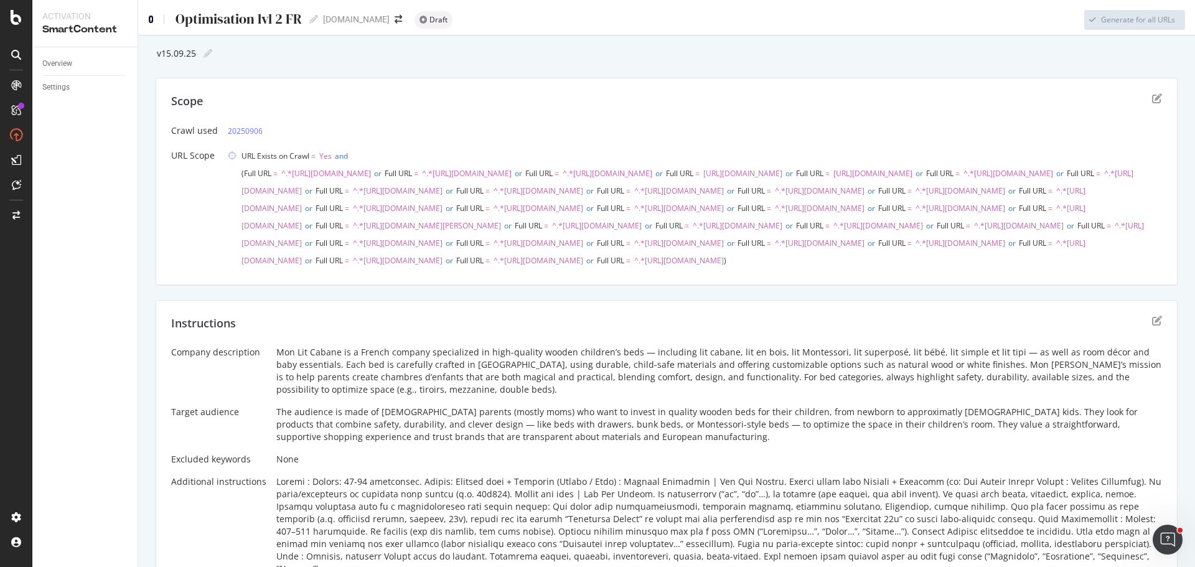
click at [149, 18] on icon at bounding box center [151, 19] width 6 height 9
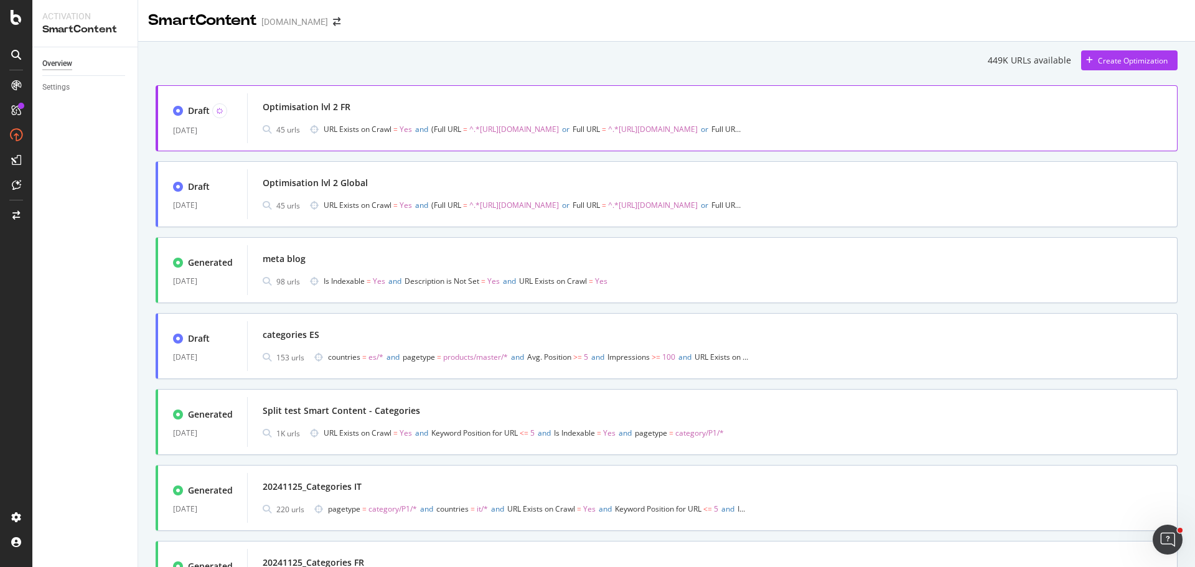
click at [419, 110] on div "Optimisation lvl 2 FR" at bounding box center [712, 106] width 899 height 17
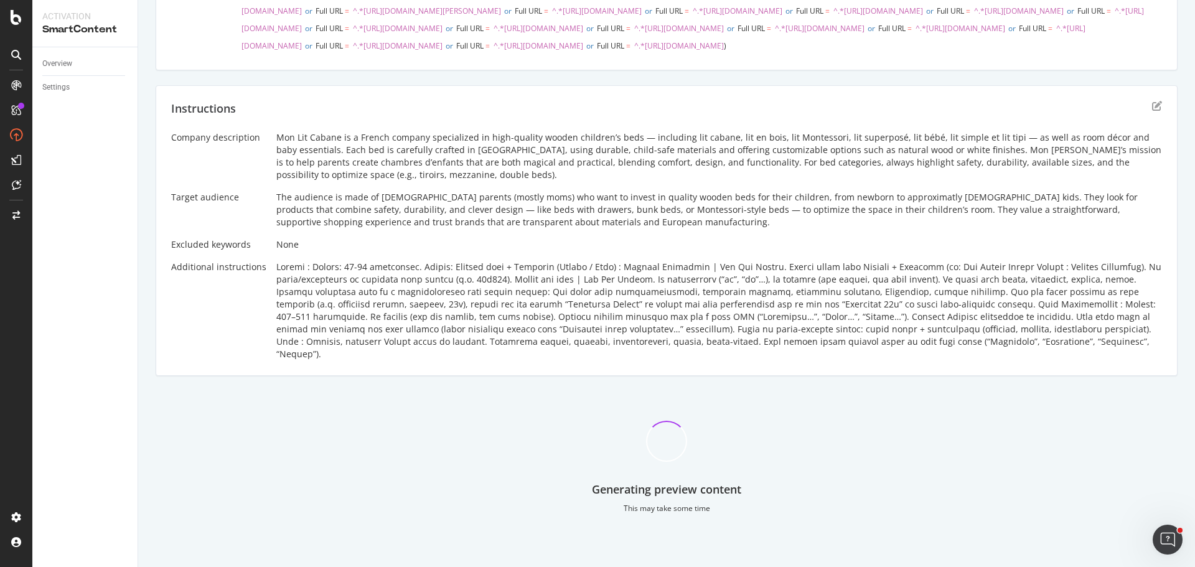
scroll to position [272, 0]
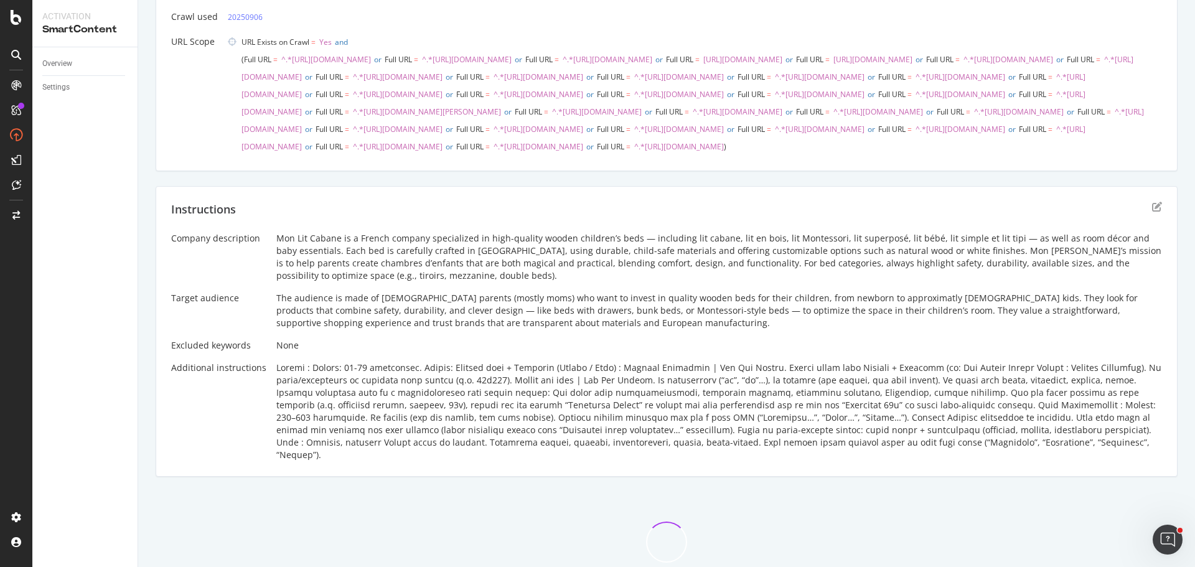
scroll to position [272, 0]
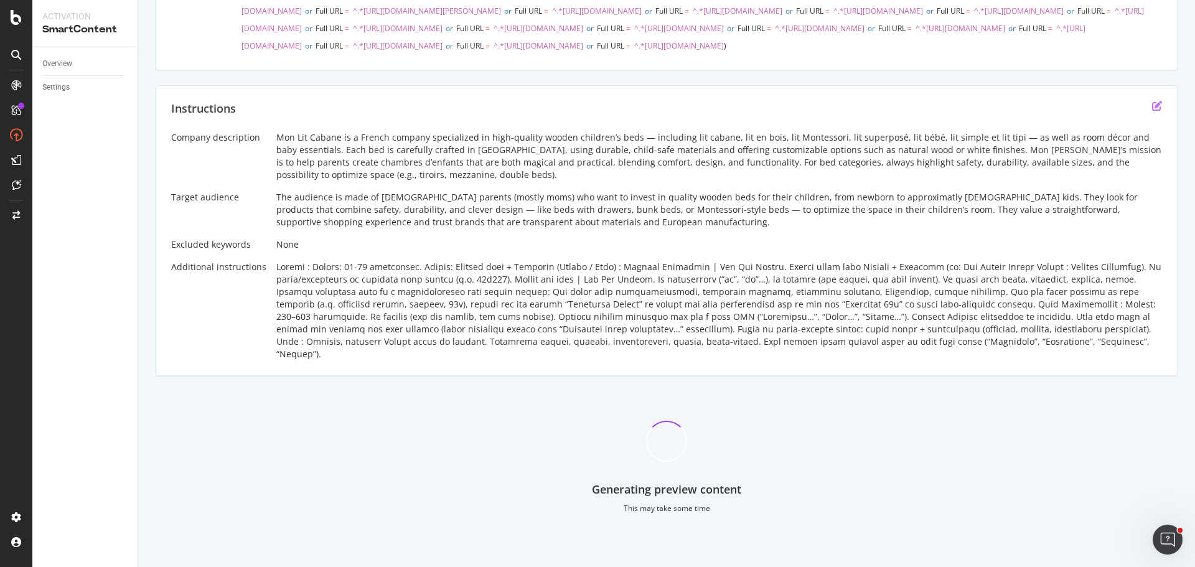
click at [1152, 111] on icon "edit" at bounding box center [1157, 106] width 10 height 10
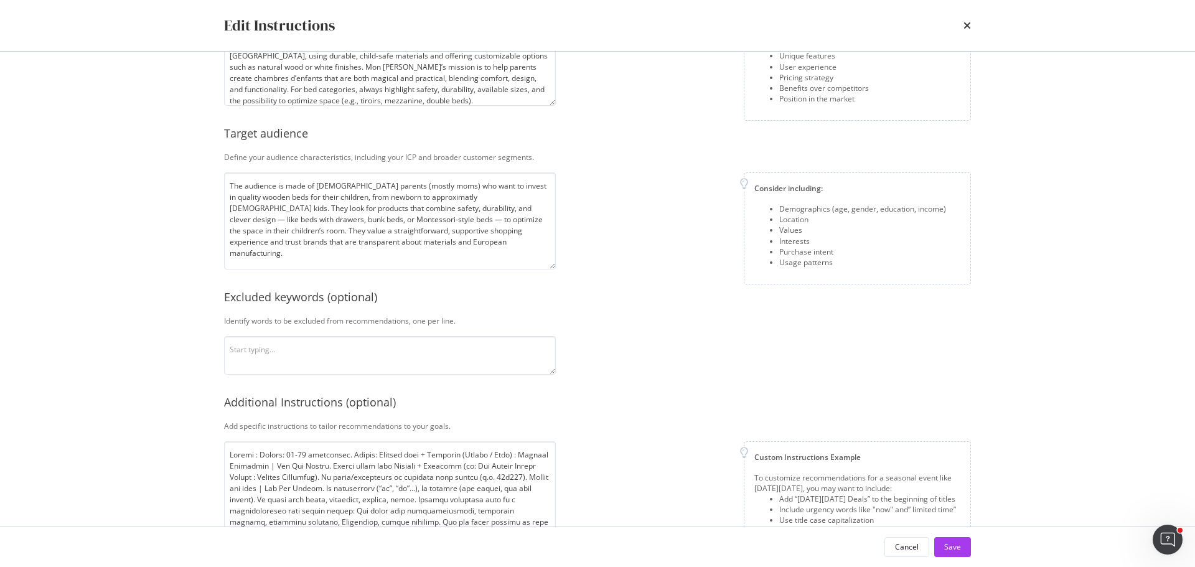
scroll to position [161, 0]
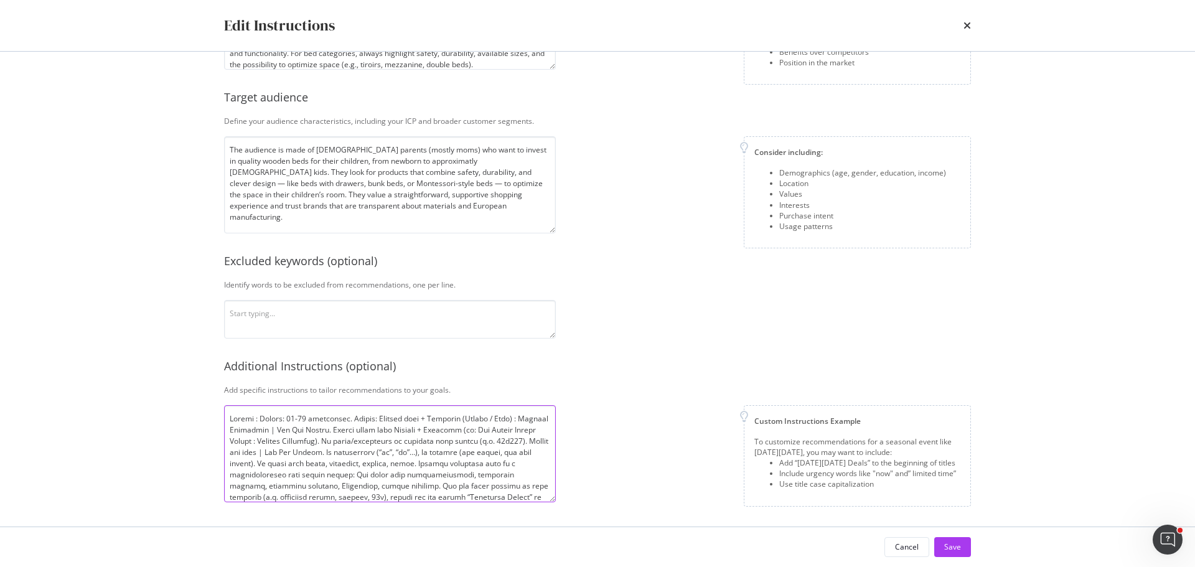
drag, startPoint x: 289, startPoint y: 418, endPoint x: 283, endPoint y: 418, distance: 6.3
click at [283, 418] on textarea "modal" at bounding box center [390, 453] width 332 height 97
click at [294, 416] on textarea "modal" at bounding box center [390, 453] width 332 height 97
type textarea "Loremi : Dolors: 15-49 ametconsec. Adipis: Elitsed doei + Temporin (Utlabo / Et…"
click at [587, 418] on div "Custom Instructions Example To customize recommendations for a seasonal event l…" at bounding box center [768, 455] width 405 height 101
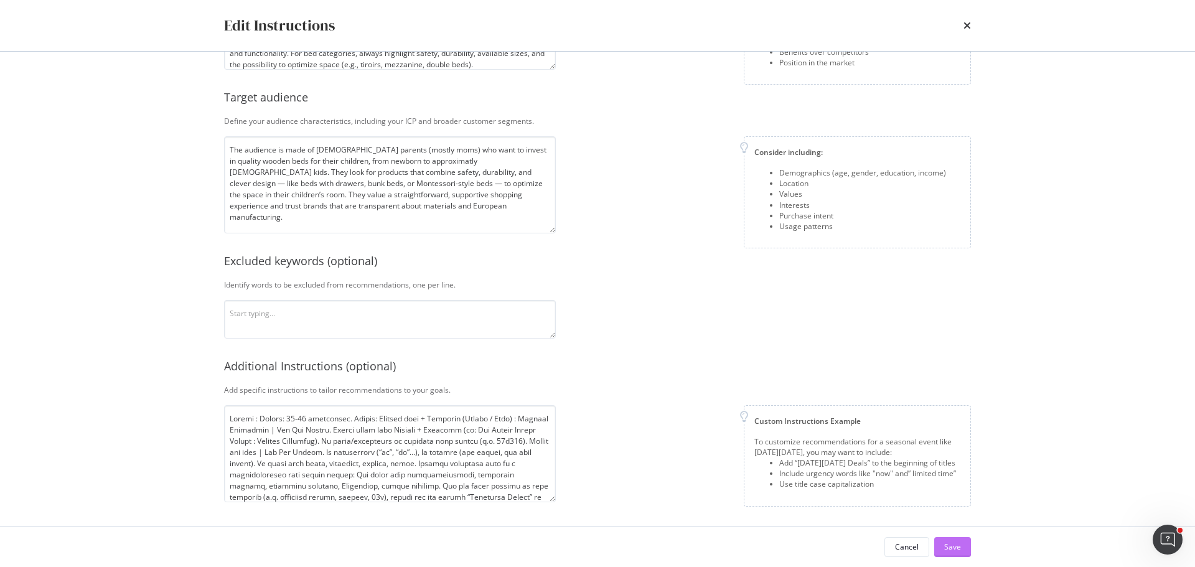
click at [958, 543] on div "Save" at bounding box center [952, 546] width 17 height 11
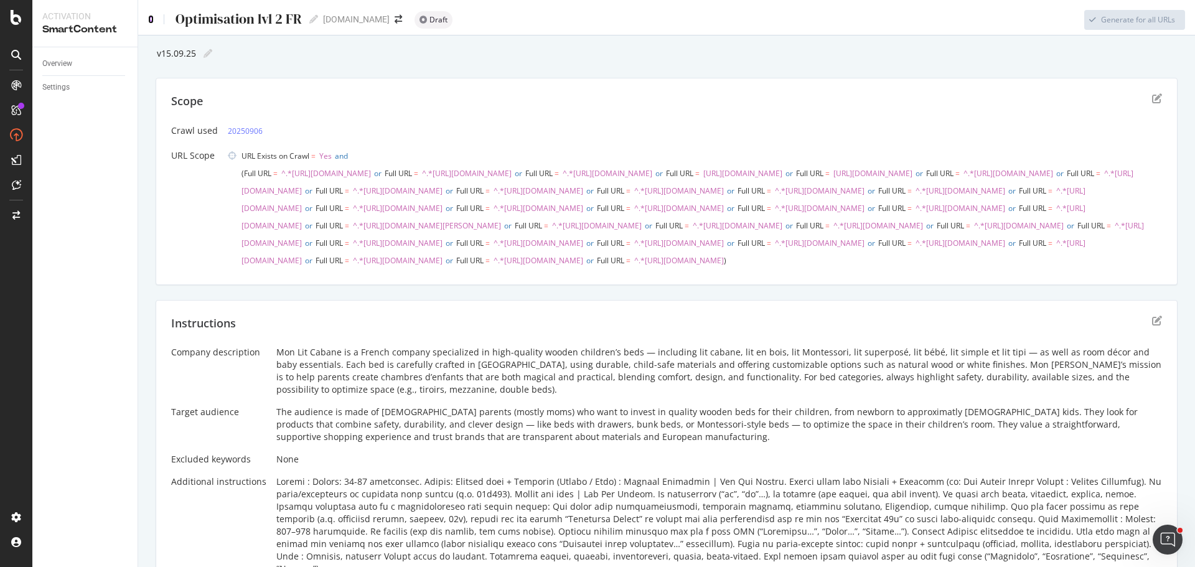
click at [149, 19] on icon at bounding box center [151, 19] width 6 height 9
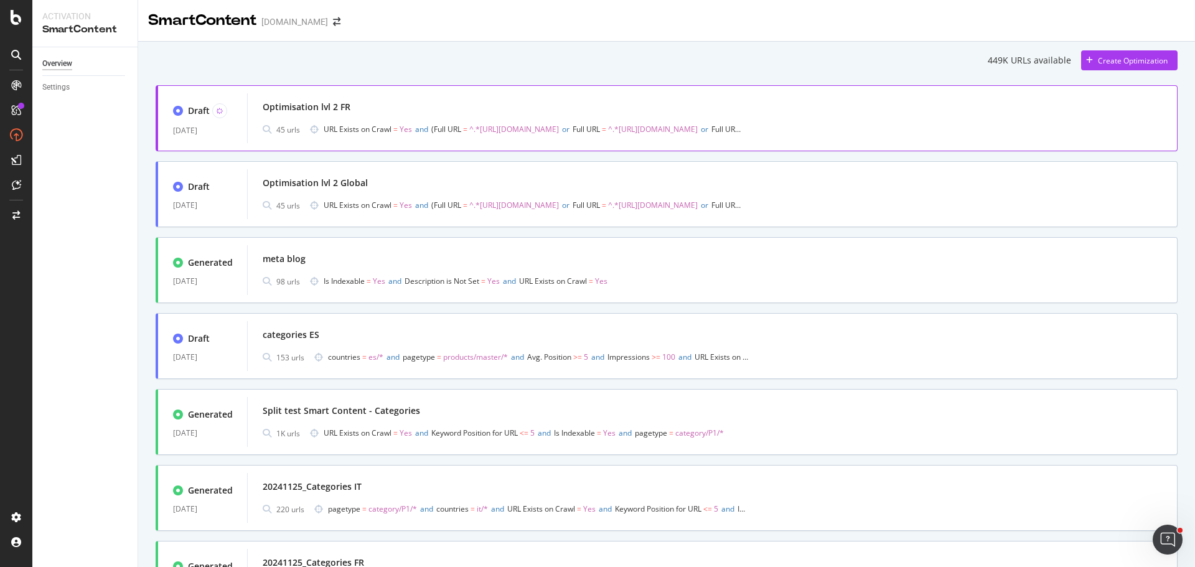
click at [396, 103] on div "Optimisation lvl 2 FR" at bounding box center [712, 106] width 899 height 17
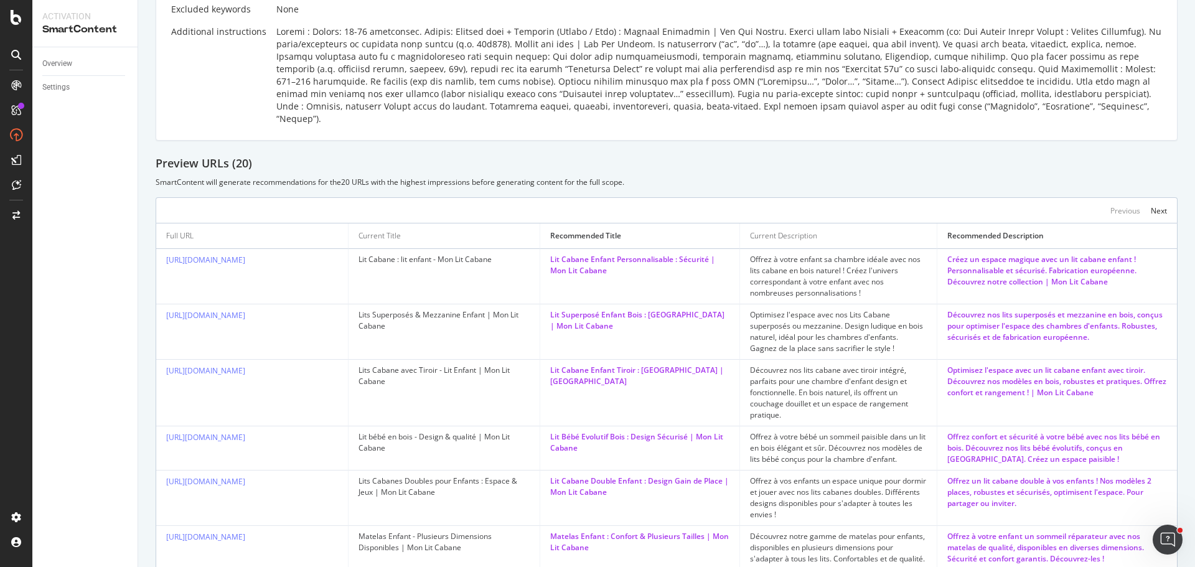
scroll to position [311, 0]
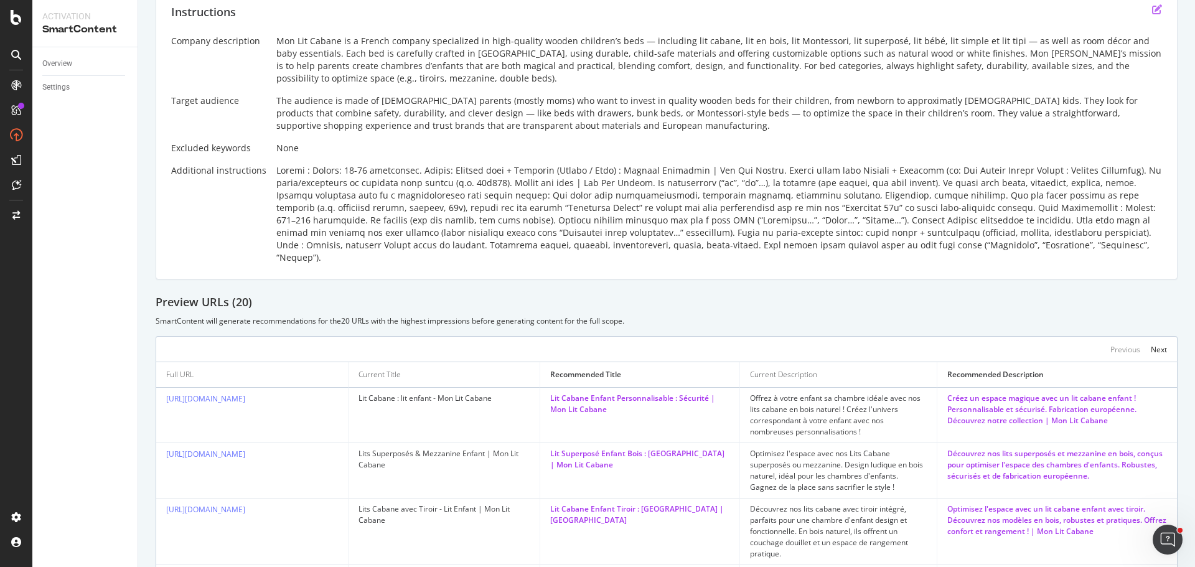
click at [1152, 14] on icon "edit" at bounding box center [1157, 9] width 10 height 10
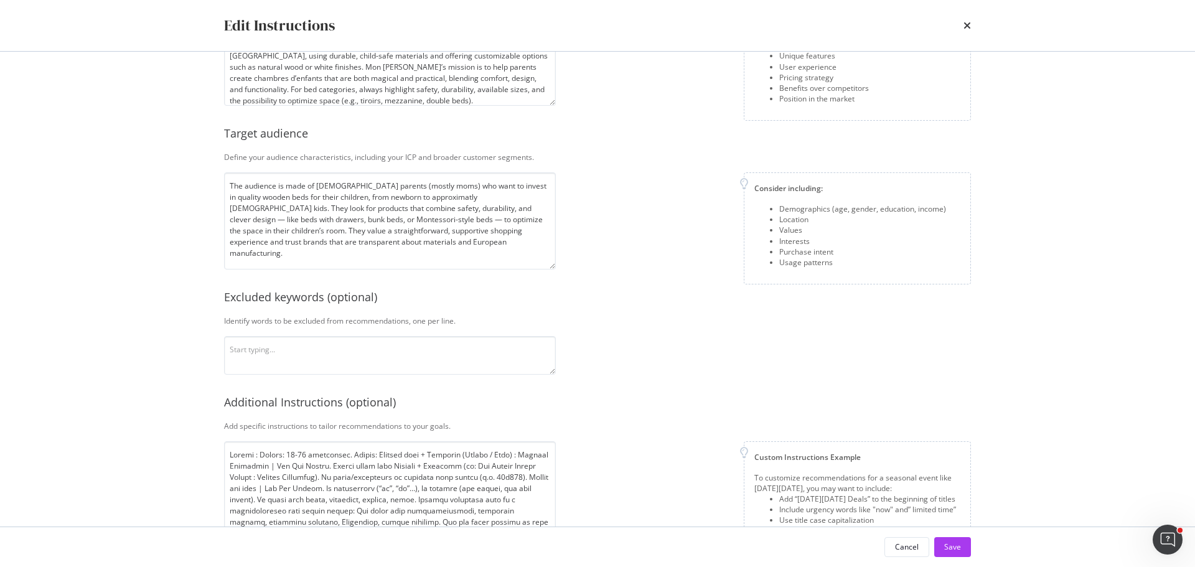
scroll to position [161, 0]
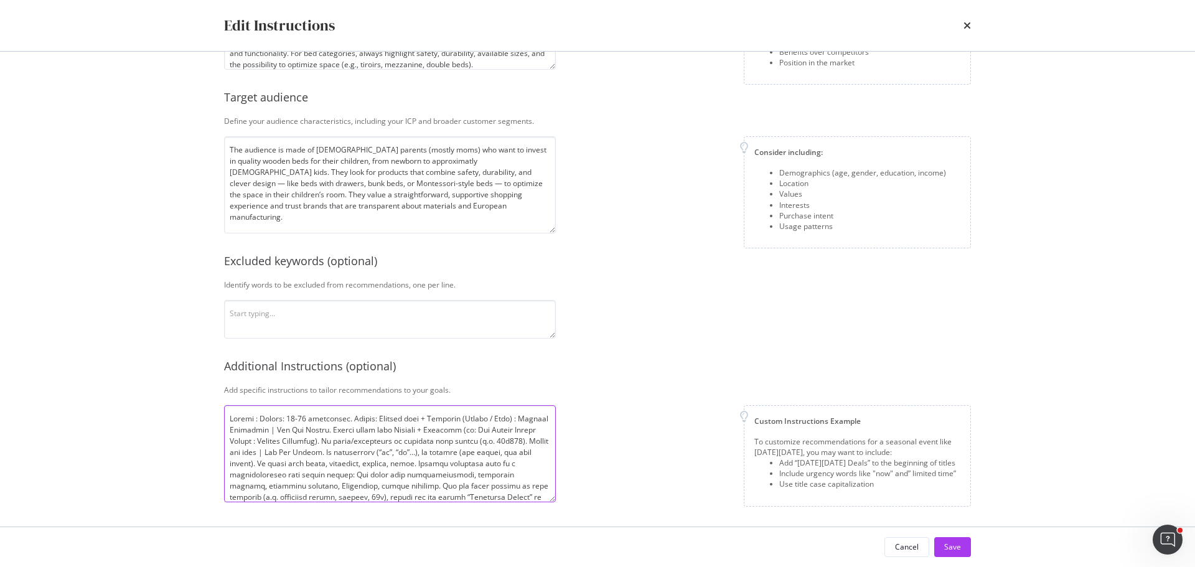
click at [403, 418] on textarea "modal" at bounding box center [390, 453] width 332 height 97
click at [438, 418] on textarea "modal" at bounding box center [390, 453] width 332 height 97
click at [485, 422] on textarea "modal" at bounding box center [390, 453] width 332 height 97
click at [523, 418] on textarea "modal" at bounding box center [390, 453] width 332 height 97
click at [372, 416] on textarea "modal" at bounding box center [390, 453] width 332 height 97
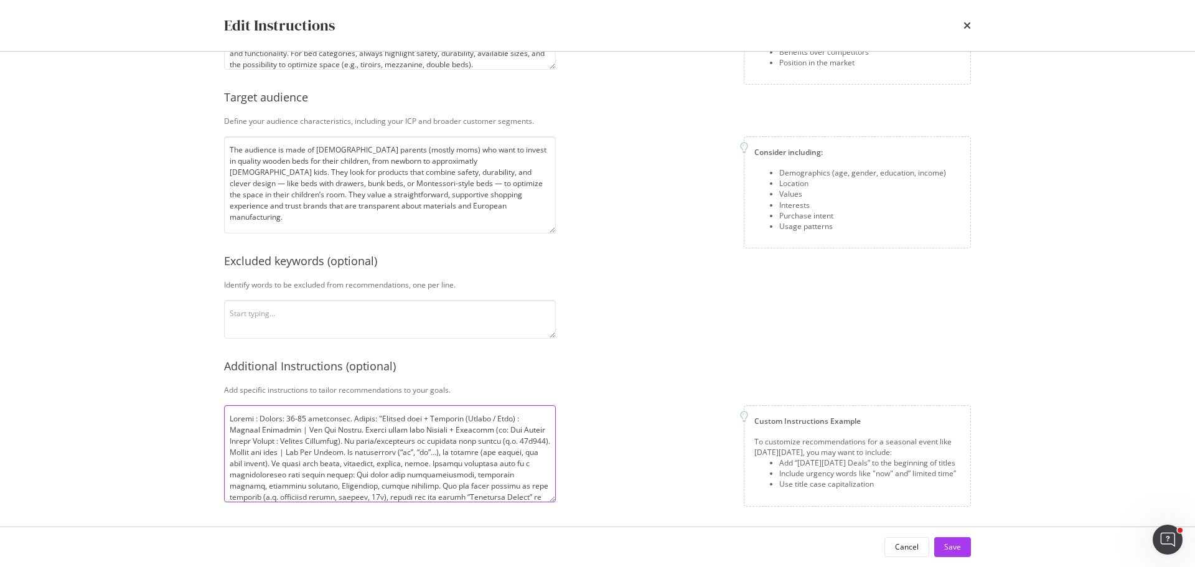
click at [424, 416] on textarea "modal" at bounding box center [390, 453] width 332 height 97
click at [430, 418] on textarea "modal" at bounding box center [390, 453] width 332 height 97
click at [436, 416] on textarea "modal" at bounding box center [390, 453] width 332 height 97
click at [442, 418] on textarea "modal" at bounding box center [390, 453] width 332 height 97
click at [476, 420] on textarea "modal" at bounding box center [390, 453] width 332 height 97
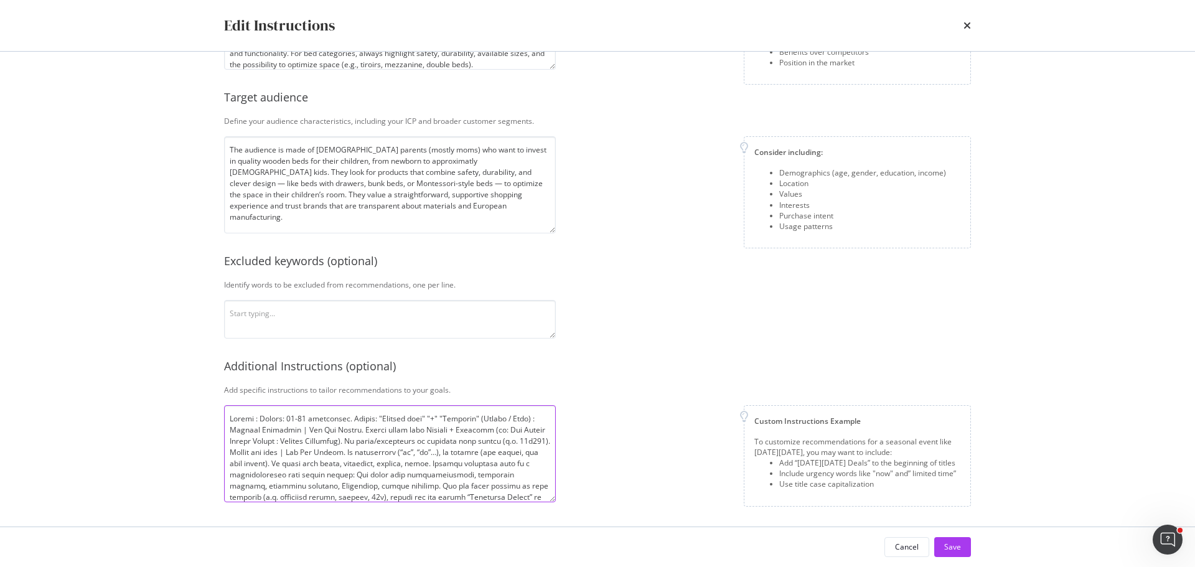
click at [534, 418] on textarea "modal" at bounding box center [390, 453] width 332 height 97
click at [536, 416] on textarea "modal" at bounding box center [390, 453] width 332 height 97
click at [540, 416] on textarea "modal" at bounding box center [390, 453] width 332 height 97
drag, startPoint x: 440, startPoint y: 417, endPoint x: 429, endPoint y: 418, distance: 10.6
click at [429, 418] on textarea "modal" at bounding box center [390, 453] width 332 height 97
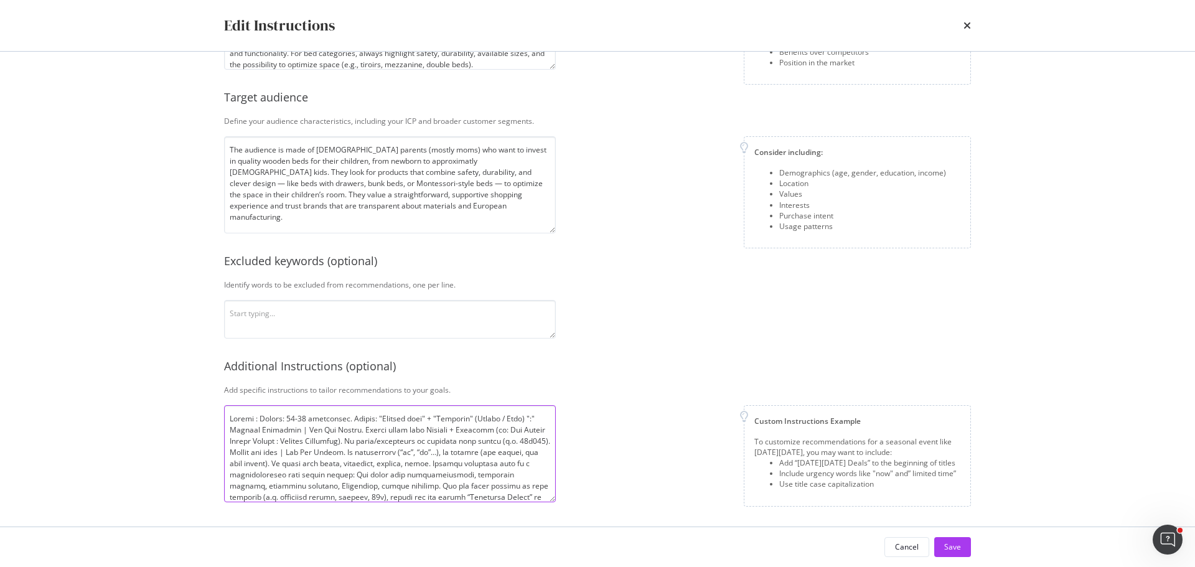
click at [528, 417] on textarea "modal" at bounding box center [390, 453] width 332 height 97
click at [238, 429] on textarea "modal" at bounding box center [390, 453] width 332 height 97
drag, startPoint x: 372, startPoint y: 427, endPoint x: 369, endPoint y: 441, distance: 13.4
click at [369, 441] on textarea "modal" at bounding box center [390, 453] width 332 height 97
click at [308, 430] on textarea "modal" at bounding box center [390, 453] width 332 height 97
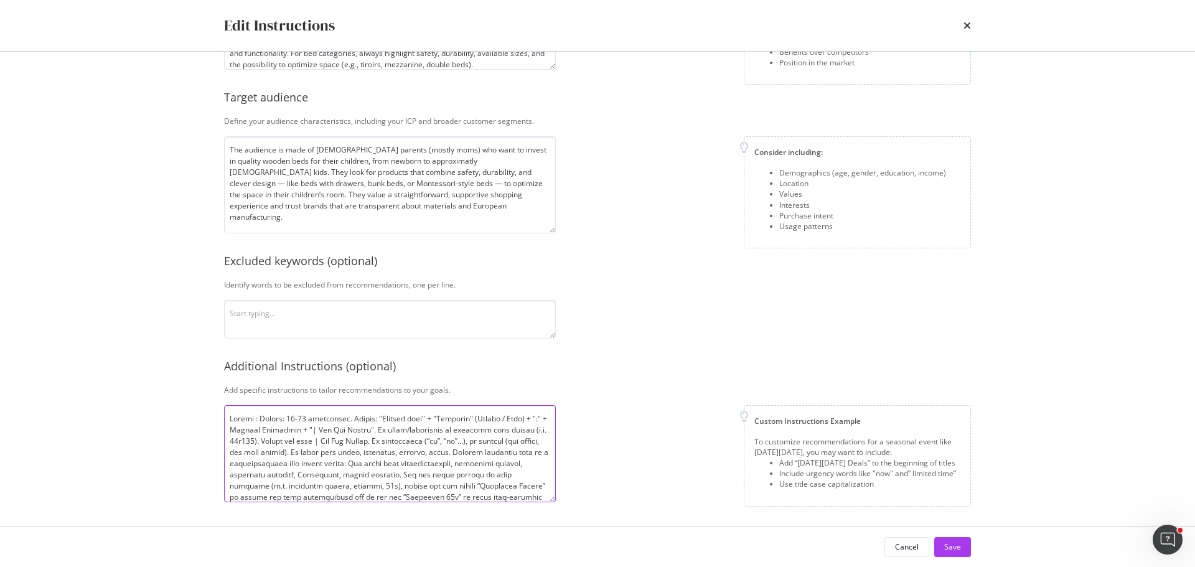
click at [436, 430] on textarea "modal" at bounding box center [390, 453] width 332 height 97
click at [457, 429] on textarea "modal" at bounding box center [390, 453] width 332 height 97
click at [476, 427] on textarea "modal" at bounding box center [390, 453] width 332 height 97
click at [535, 431] on textarea "modal" at bounding box center [390, 453] width 332 height 97
click at [277, 439] on textarea "modal" at bounding box center [390, 453] width 332 height 97
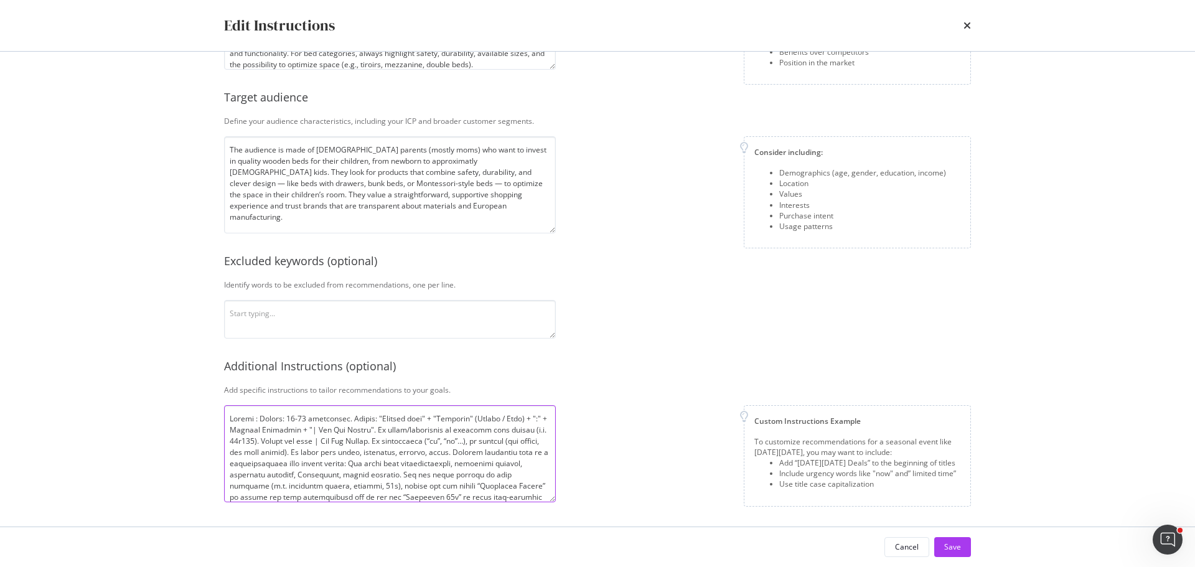
click at [390, 446] on textarea "modal" at bounding box center [390, 453] width 332 height 97
drag, startPoint x: 397, startPoint y: 437, endPoint x: 279, endPoint y: 446, distance: 117.9
click at [279, 446] on textarea "modal" at bounding box center [390, 453] width 332 height 97
click at [381, 436] on textarea "modal" at bounding box center [390, 453] width 332 height 97
drag, startPoint x: 394, startPoint y: 443, endPoint x: 278, endPoint y: 436, distance: 117.2
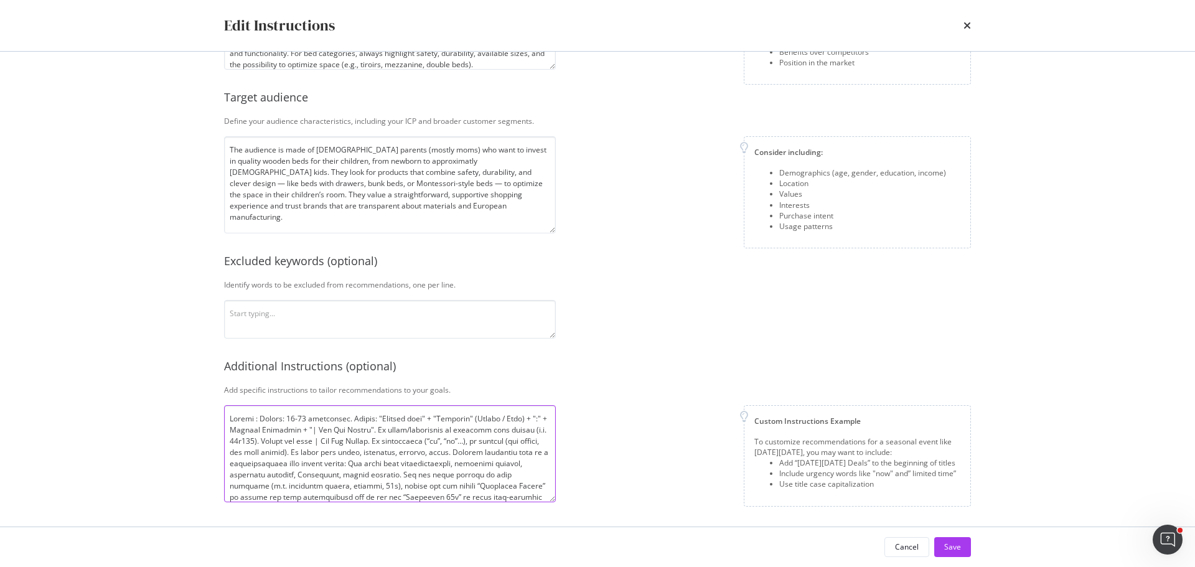
click at [278, 436] on textarea "modal" at bounding box center [390, 453] width 332 height 97
click at [377, 439] on textarea "modal" at bounding box center [390, 453] width 332 height 97
drag, startPoint x: 282, startPoint y: 462, endPoint x: 438, endPoint y: 452, distance: 156.5
click at [438, 452] on textarea "modal" at bounding box center [390, 453] width 332 height 97
click at [375, 451] on textarea "modal" at bounding box center [390, 453] width 332 height 97
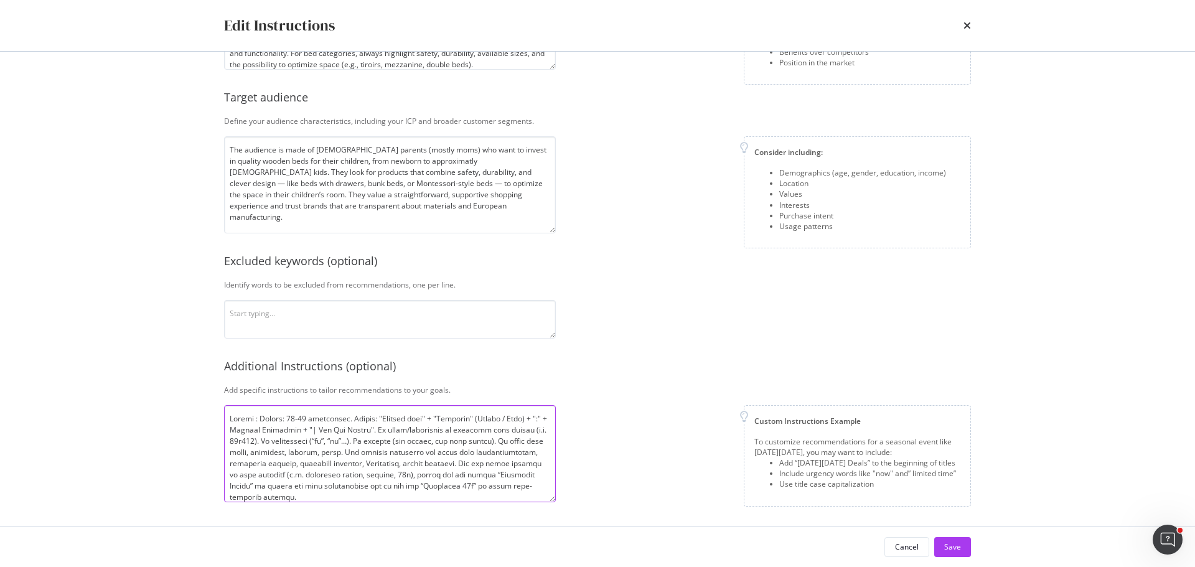
click at [447, 454] on textarea "modal" at bounding box center [390, 453] width 332 height 97
click at [435, 425] on textarea "modal" at bounding box center [390, 453] width 332 height 97
click at [528, 426] on textarea "modal" at bounding box center [390, 453] width 332 height 97
click at [340, 432] on textarea "modal" at bounding box center [390, 453] width 332 height 97
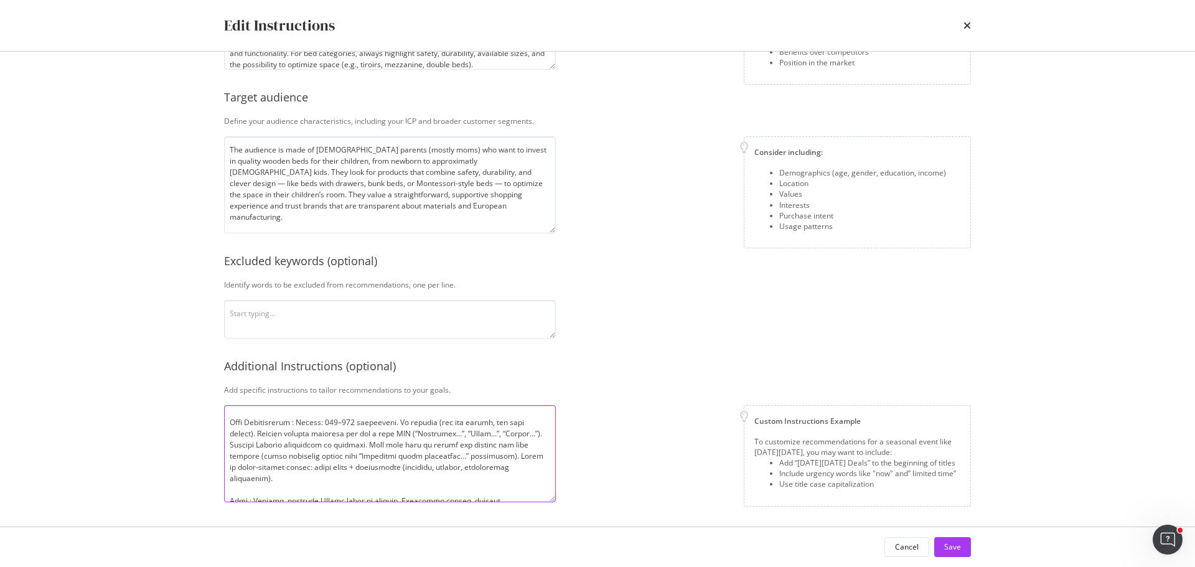
click at [429, 439] on textarea "modal" at bounding box center [390, 453] width 332 height 97
click at [475, 439] on textarea "modal" at bounding box center [390, 453] width 332 height 97
click at [351, 462] on textarea "modal" at bounding box center [390, 453] width 332 height 97
click at [274, 442] on textarea "modal" at bounding box center [390, 453] width 332 height 97
click at [334, 472] on textarea "modal" at bounding box center [390, 453] width 332 height 97
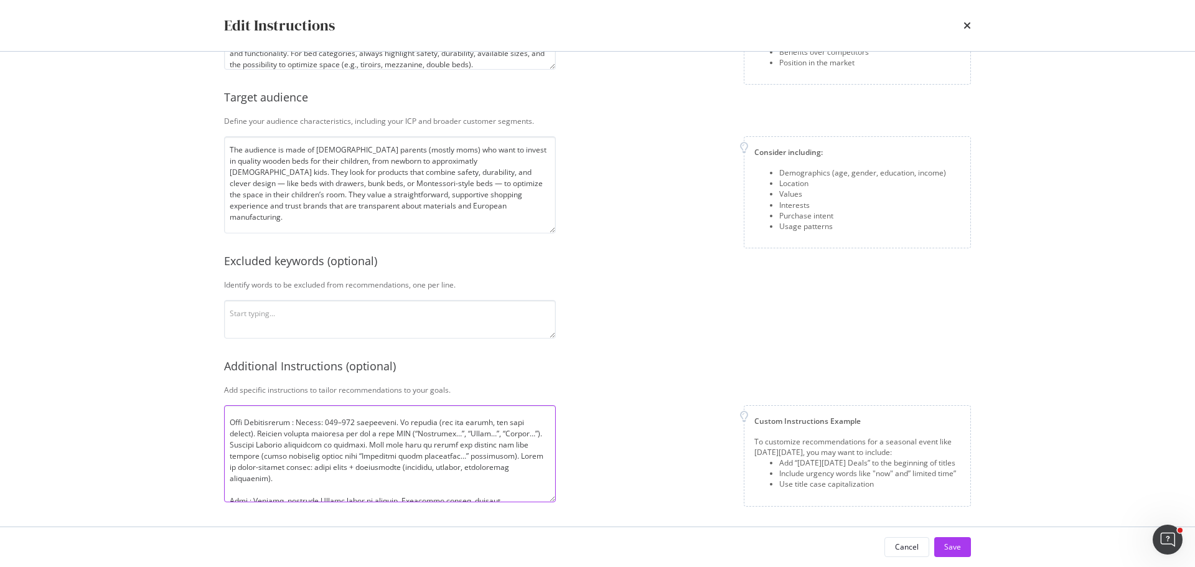
click at [427, 459] on textarea "modal" at bounding box center [390, 453] width 332 height 97
click at [461, 472] on textarea "modal" at bounding box center [390, 453] width 332 height 97
click at [459, 452] on textarea "modal" at bounding box center [390, 453] width 332 height 97
click at [465, 475] on textarea "modal" at bounding box center [390, 453] width 332 height 97
click at [286, 444] on textarea "modal" at bounding box center [390, 453] width 332 height 97
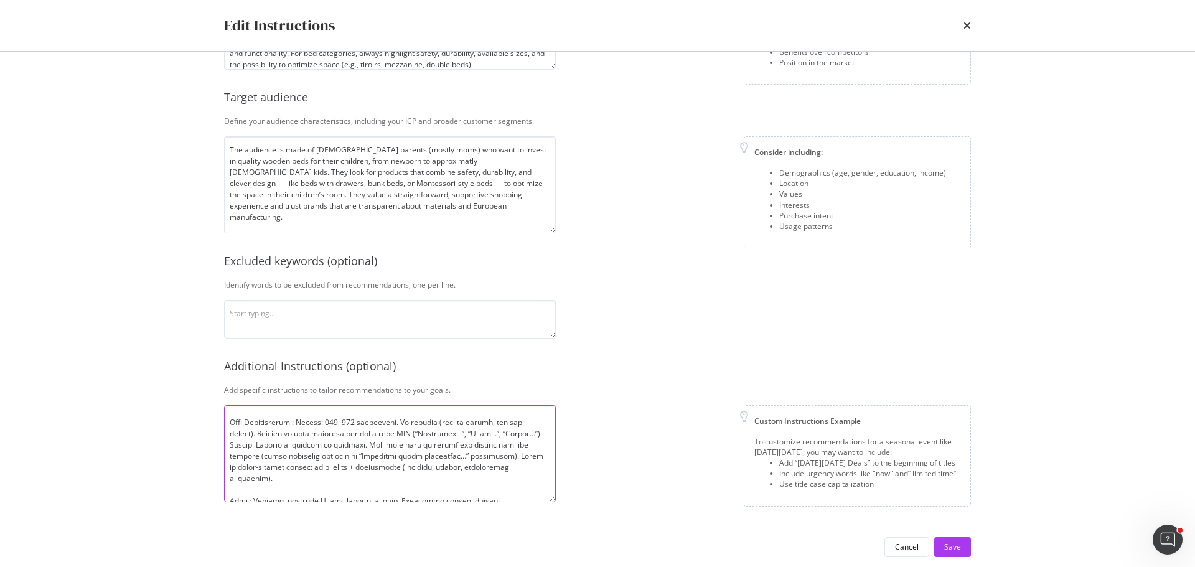
click at [359, 479] on textarea "modal" at bounding box center [390, 453] width 332 height 97
click at [375, 445] on textarea "modal" at bounding box center [390, 453] width 332 height 97
click at [391, 473] on textarea "modal" at bounding box center [390, 453] width 332 height 97
click at [431, 449] on textarea "modal" at bounding box center [390, 453] width 332 height 97
click at [428, 476] on textarea "modal" at bounding box center [390, 453] width 332 height 97
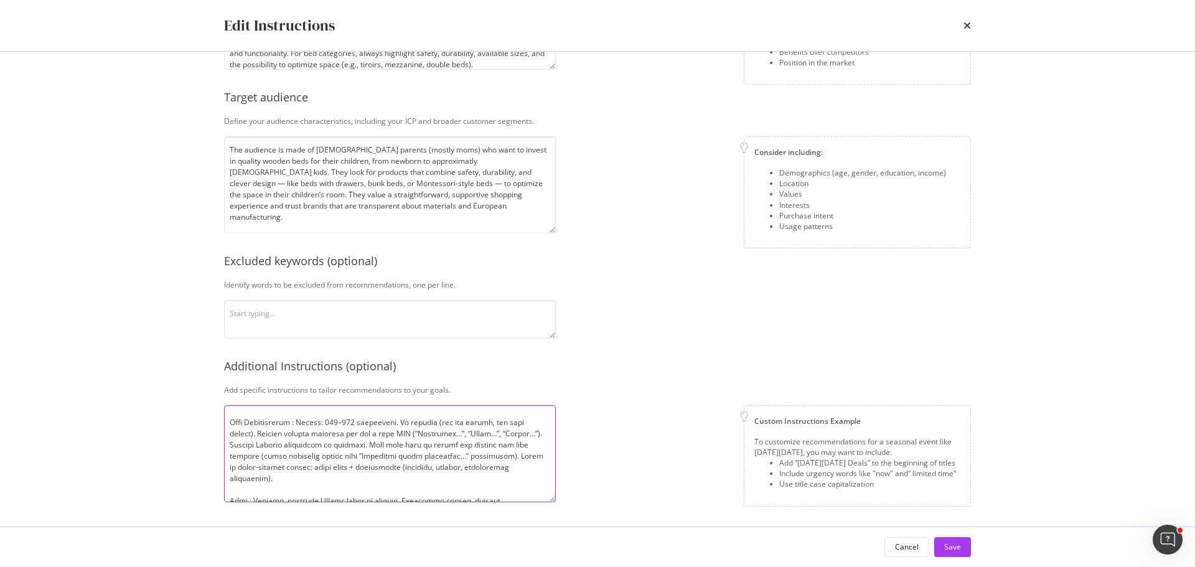
click at [380, 442] on textarea "modal" at bounding box center [390, 453] width 332 height 97
click at [344, 480] on textarea "modal" at bounding box center [390, 453] width 332 height 97
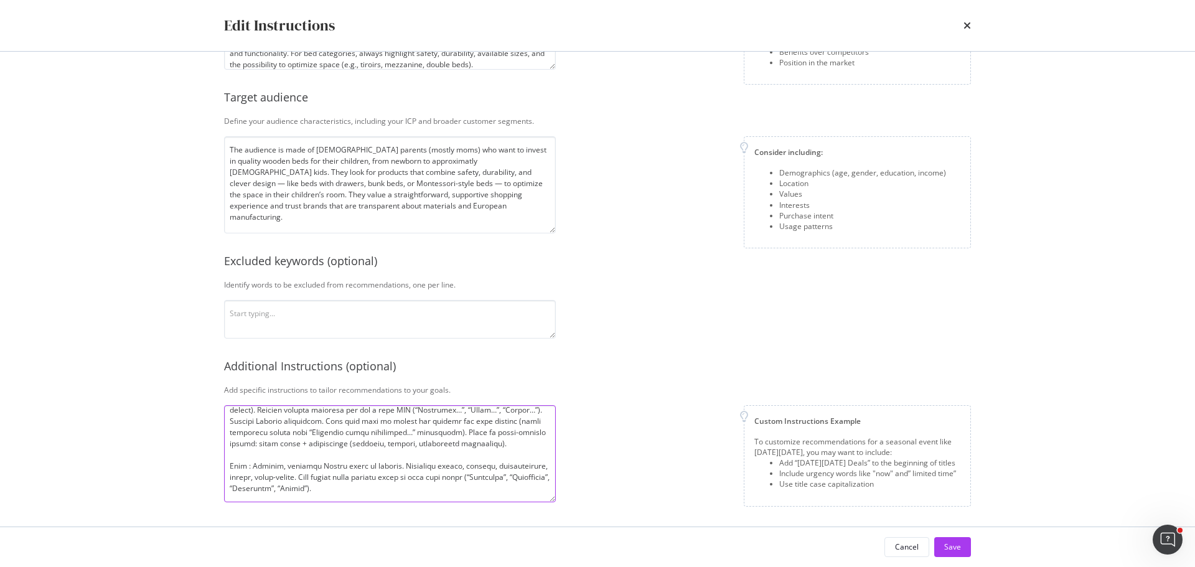
scroll to position [132, 0]
click at [431, 487] on textarea "modal" at bounding box center [390, 453] width 332 height 97
drag, startPoint x: 282, startPoint y: 465, endPoint x: 314, endPoint y: 467, distance: 31.2
click at [314, 467] on textarea "modal" at bounding box center [390, 453] width 332 height 97
click at [313, 465] on textarea "modal" at bounding box center [390, 453] width 332 height 97
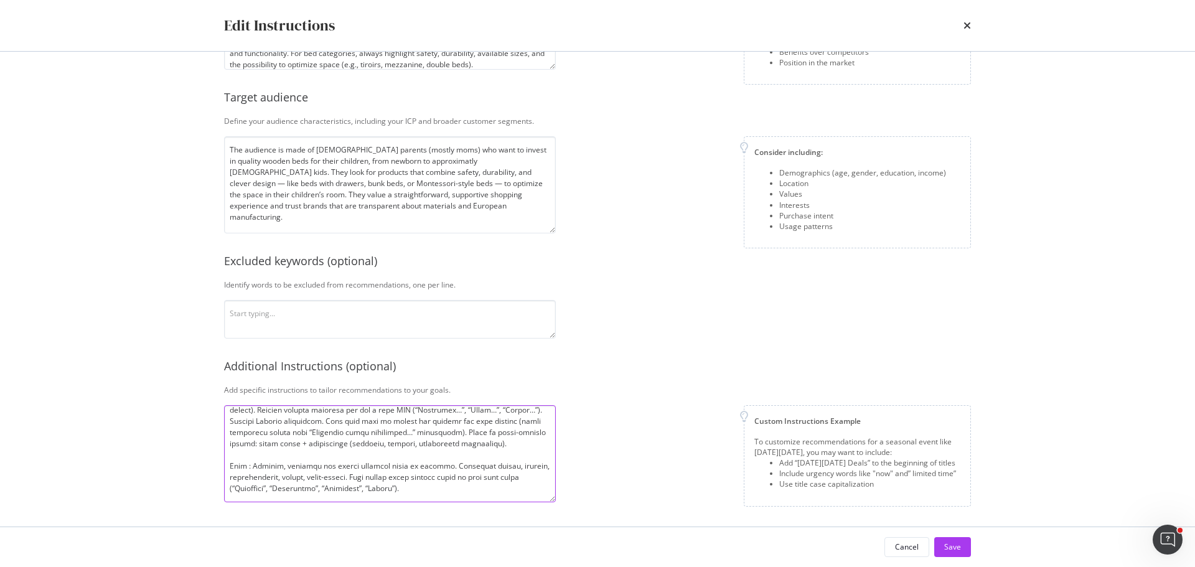
click at [472, 491] on textarea "modal" at bounding box center [390, 453] width 332 height 97
type textarea "Titles : Length: 50-55 characters. Format: "Product name" + "Audience" (Enfant …"
click at [951, 539] on div "Save" at bounding box center [952, 547] width 17 height 19
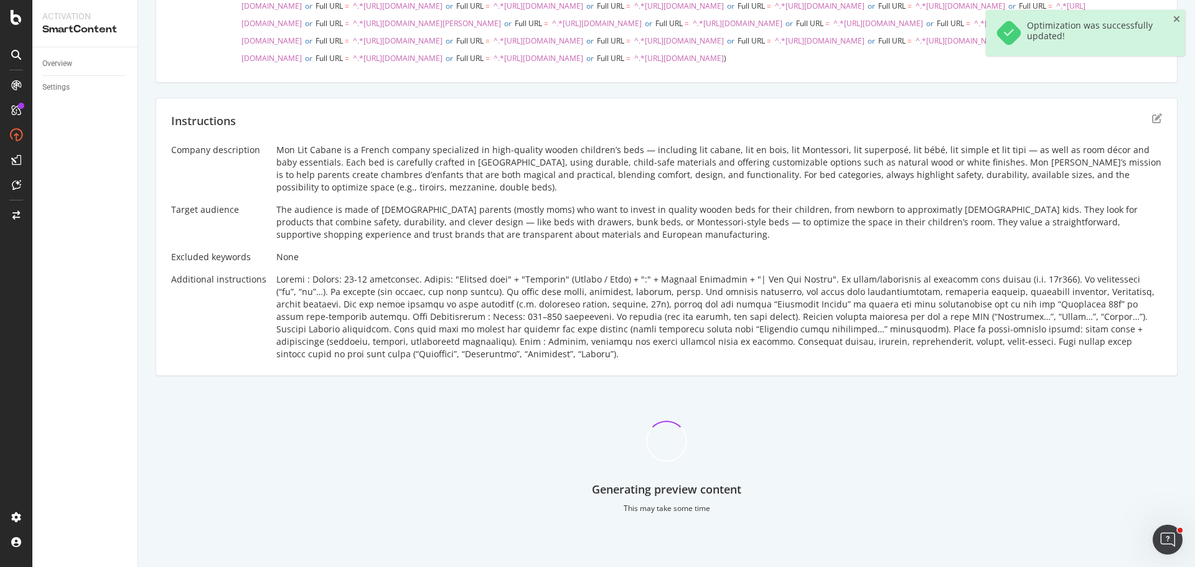
scroll to position [259, 0]
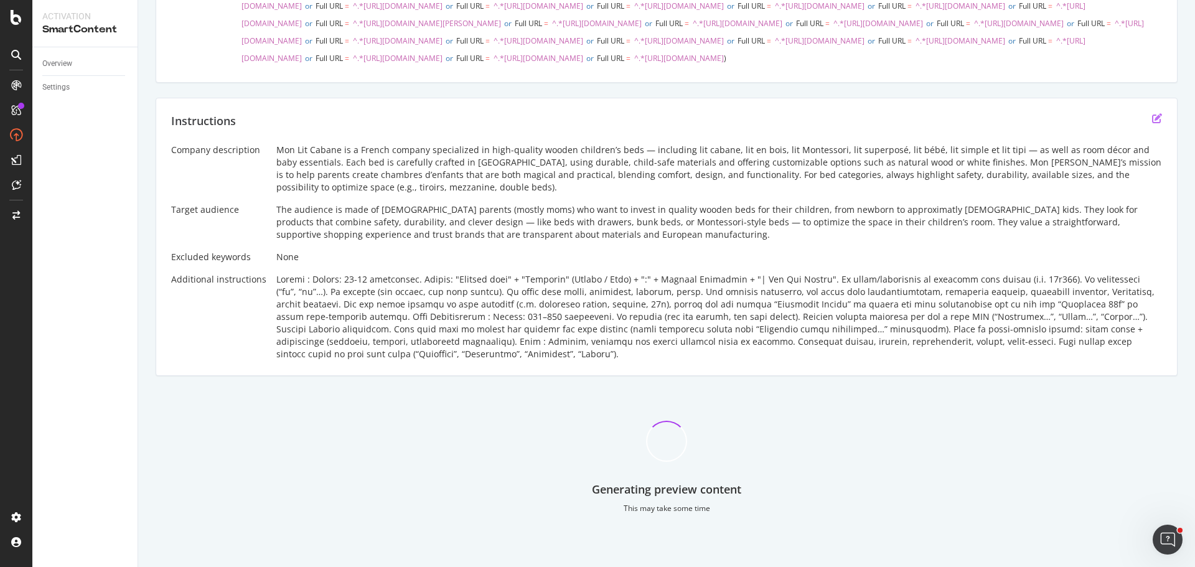
click at [1152, 123] on icon "edit" at bounding box center [1157, 118] width 10 height 10
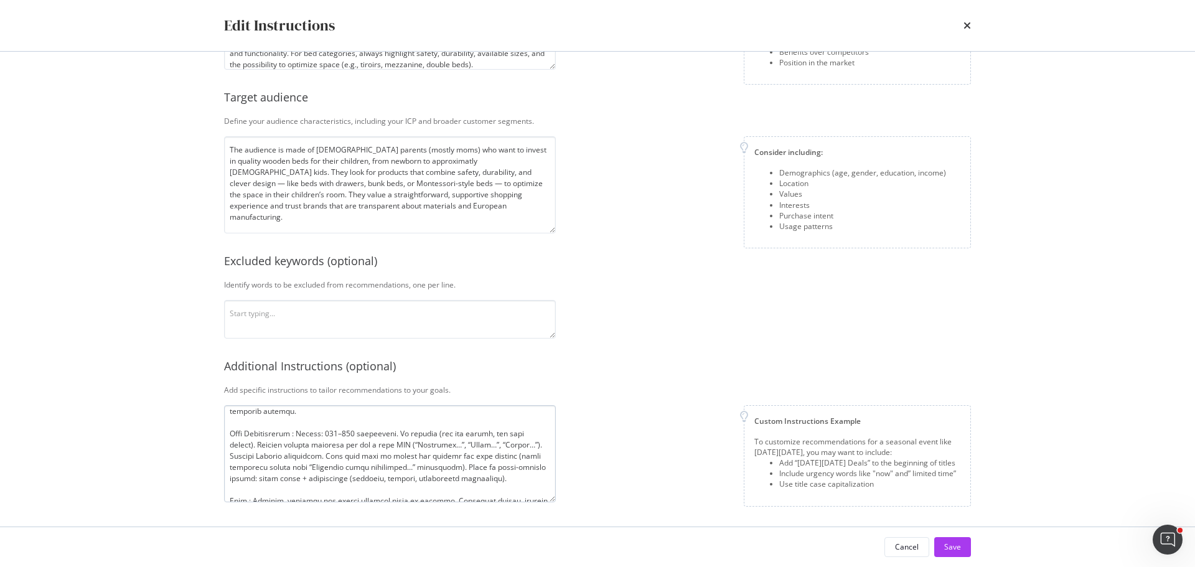
scroll to position [132, 0]
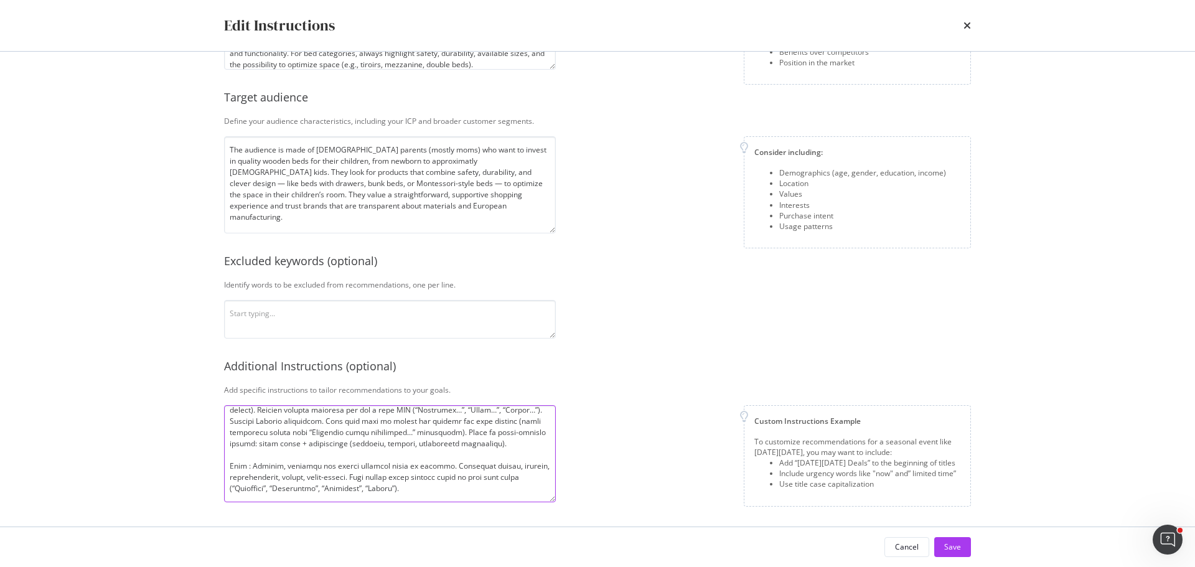
drag, startPoint x: 451, startPoint y: 489, endPoint x: 453, endPoint y: 465, distance: 24.3
click at [453, 465] on textarea "modal" at bounding box center [390, 453] width 332 height 97
click at [446, 492] on textarea "modal" at bounding box center [390, 453] width 332 height 97
drag, startPoint x: 390, startPoint y: 477, endPoint x: 451, endPoint y: 462, distance: 63.2
click at [451, 462] on textarea "modal" at bounding box center [390, 453] width 332 height 97
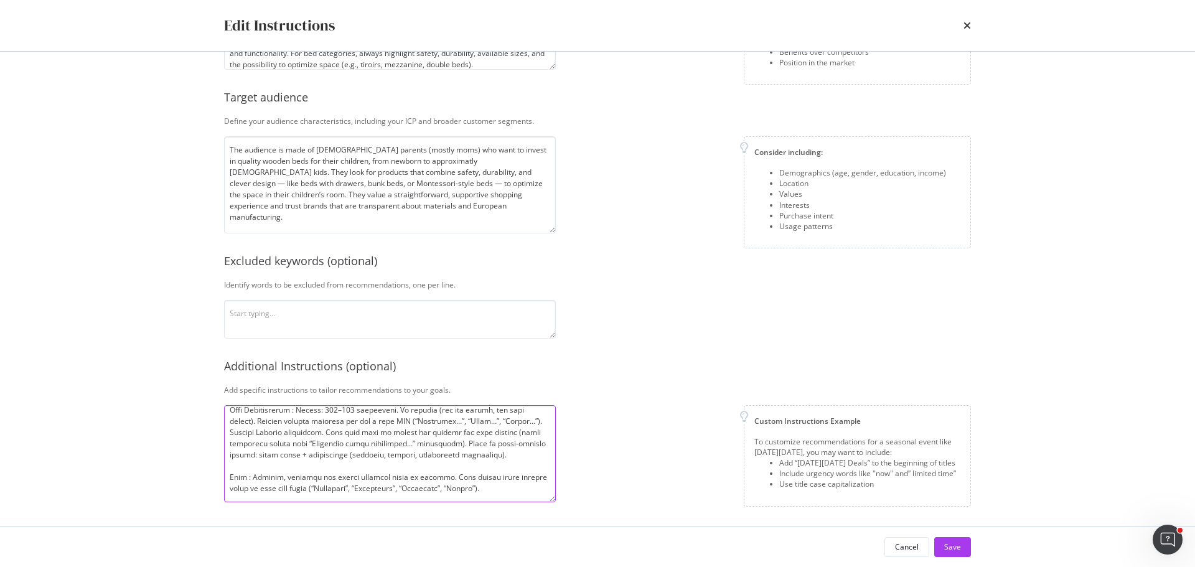
scroll to position [121, 0]
type textarea "Titles : Length: 50-55 characters. Format: "Product name" + "Audience" (Enfant …"
click at [964, 547] on button "Save" at bounding box center [952, 547] width 37 height 20
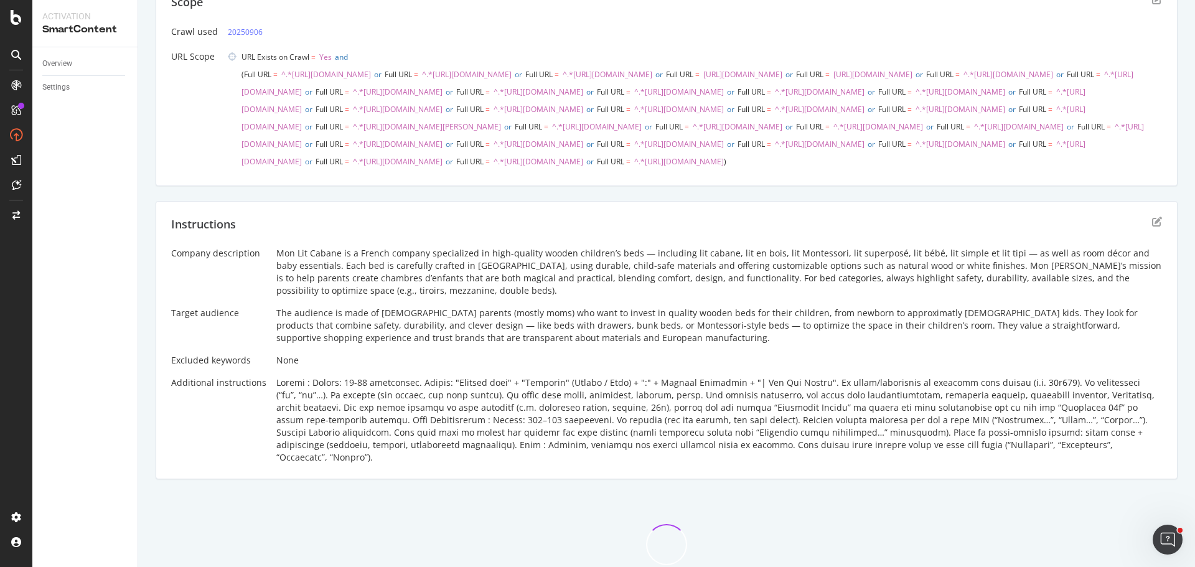
scroll to position [0, 0]
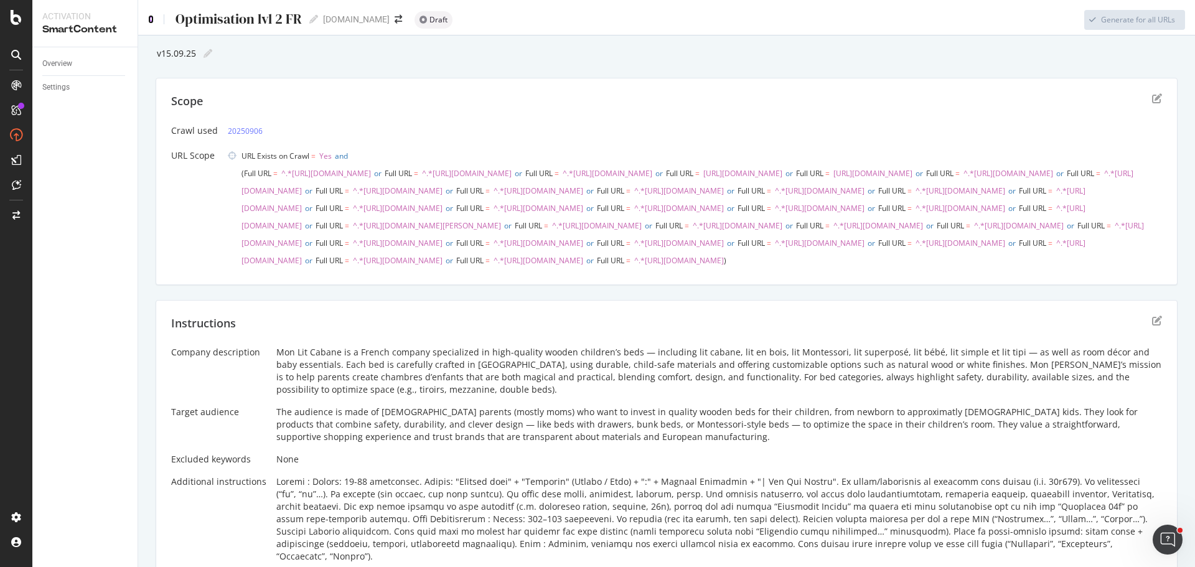
click at [153, 19] on icon at bounding box center [151, 19] width 6 height 9
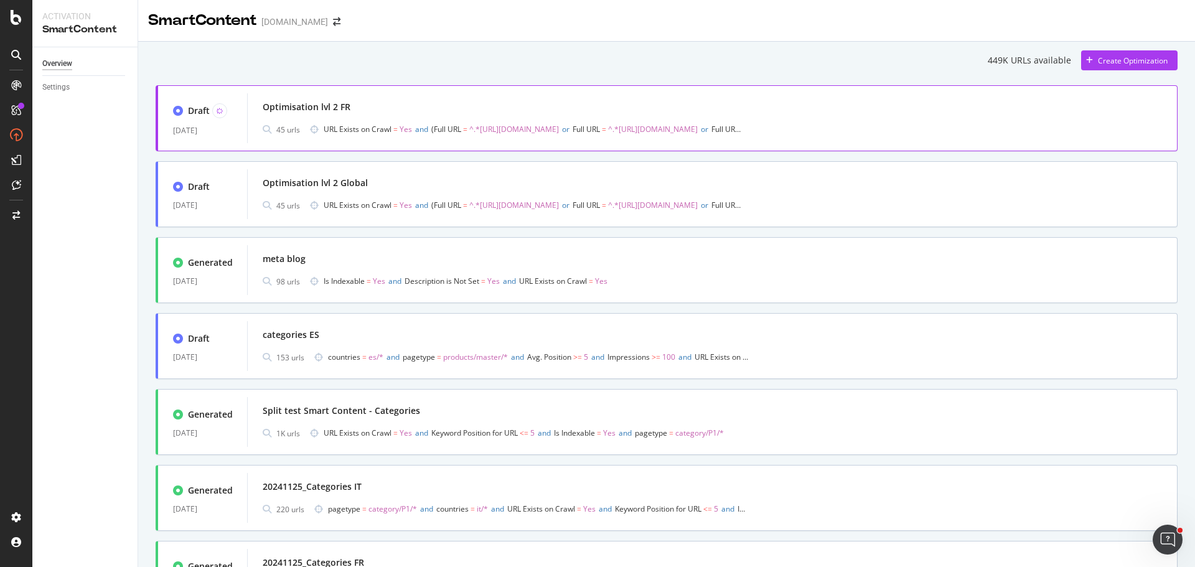
click at [409, 114] on div "Optimisation lvl 2 FR" at bounding box center [712, 106] width 899 height 17
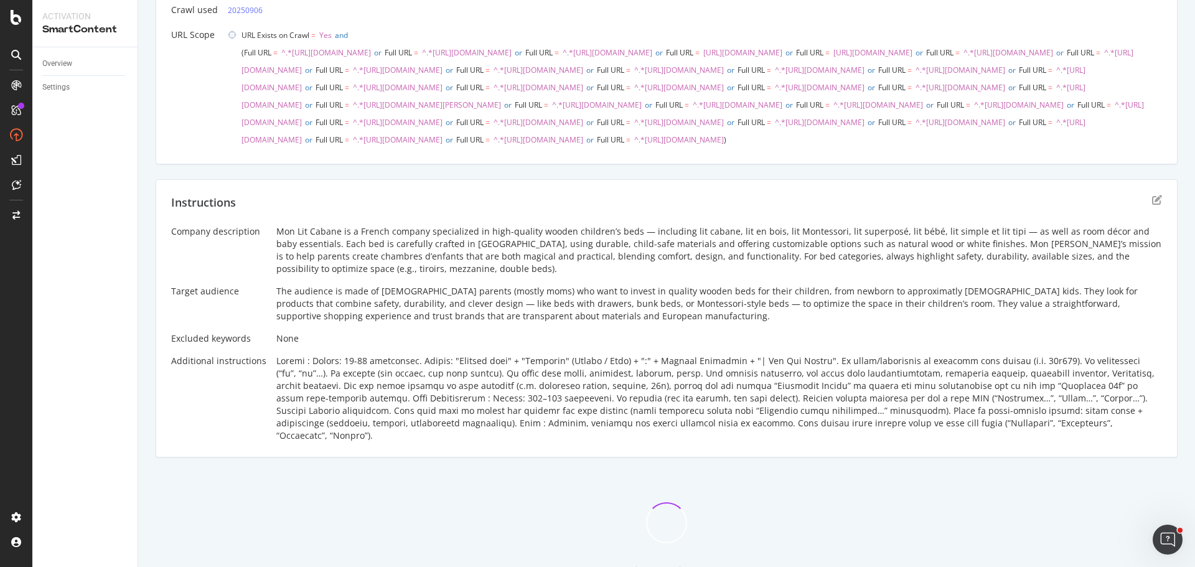
scroll to position [11, 0]
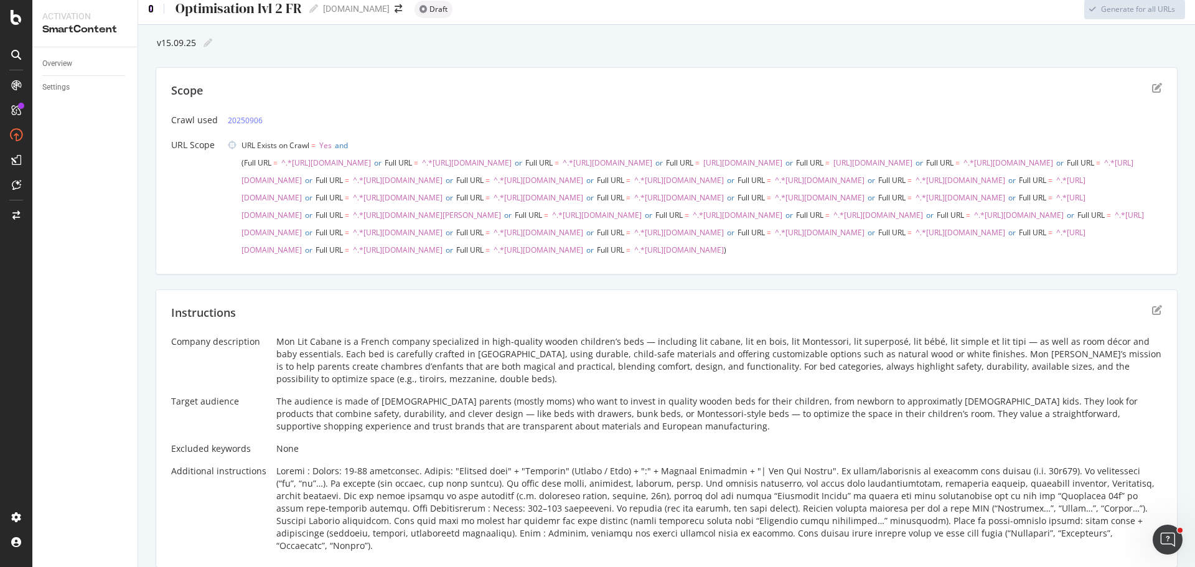
click at [152, 11] on icon at bounding box center [151, 8] width 6 height 9
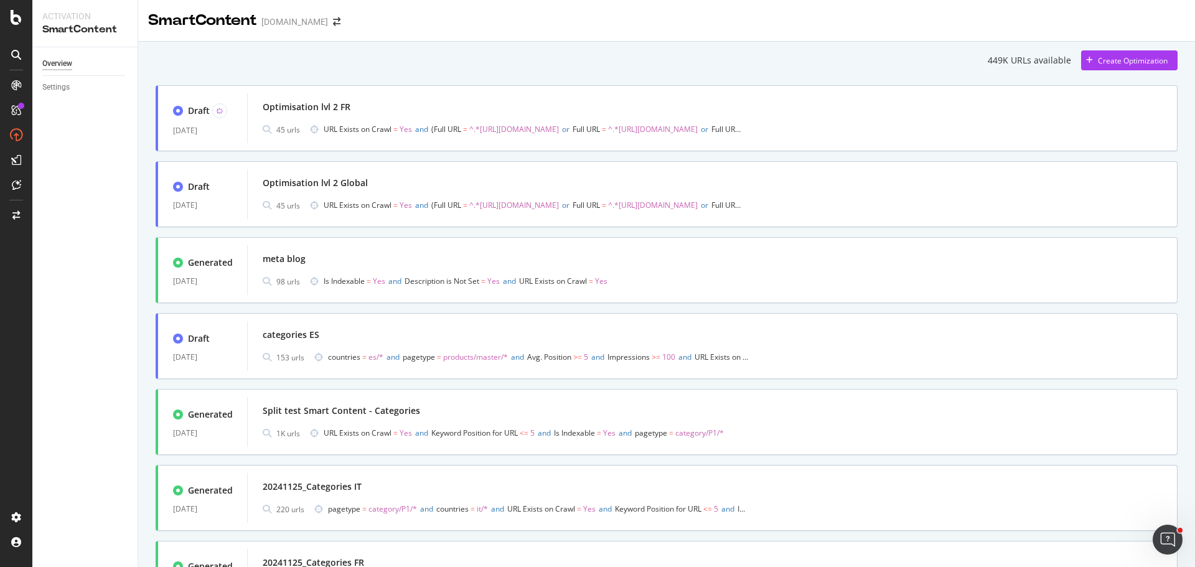
click at [654, 106] on div "Optimisation lvl 2 FR" at bounding box center [712, 106] width 899 height 17
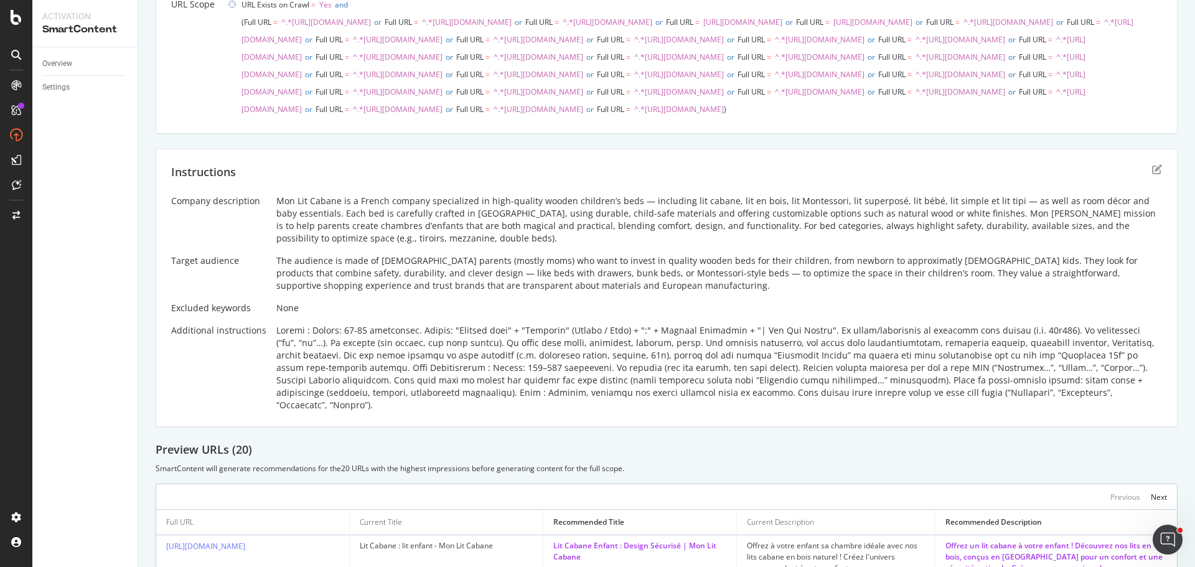
scroll to position [292, 0]
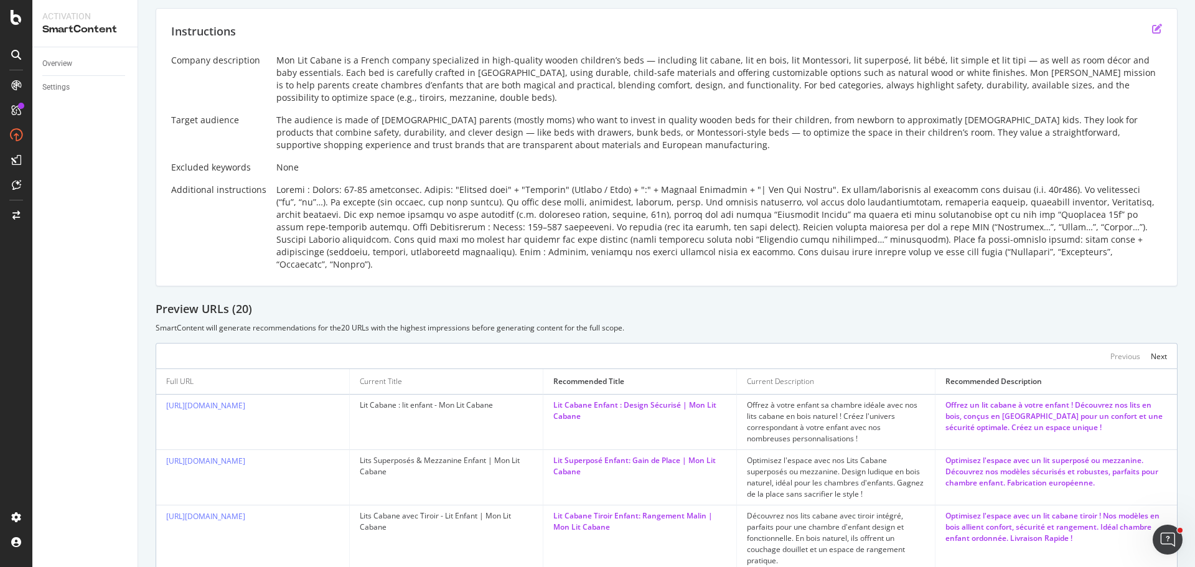
click at [1152, 34] on icon "edit" at bounding box center [1157, 29] width 10 height 10
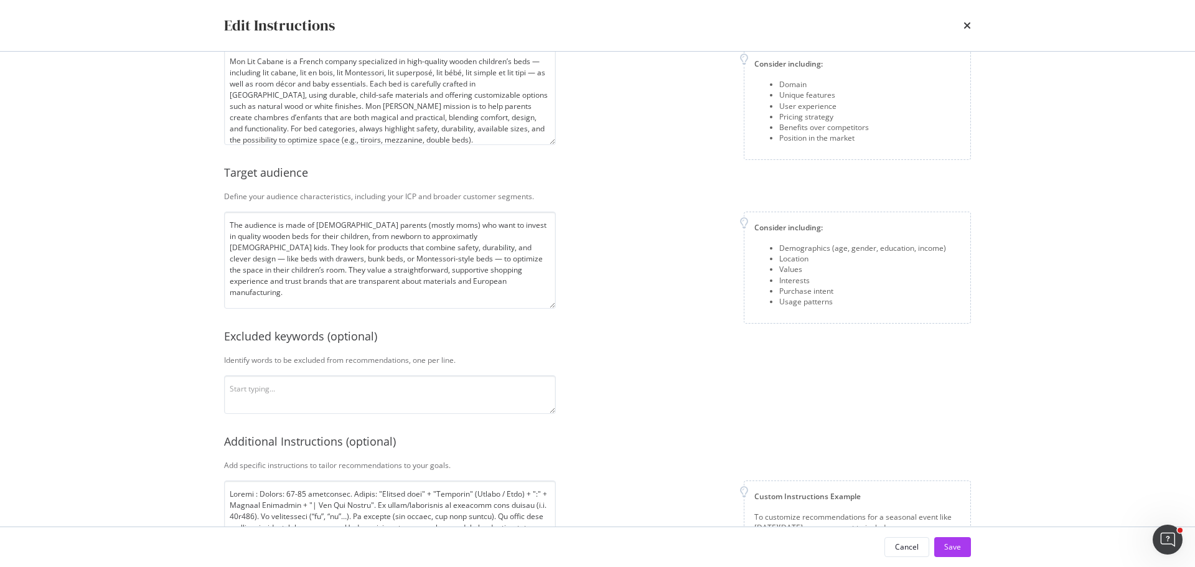
scroll to position [161, 0]
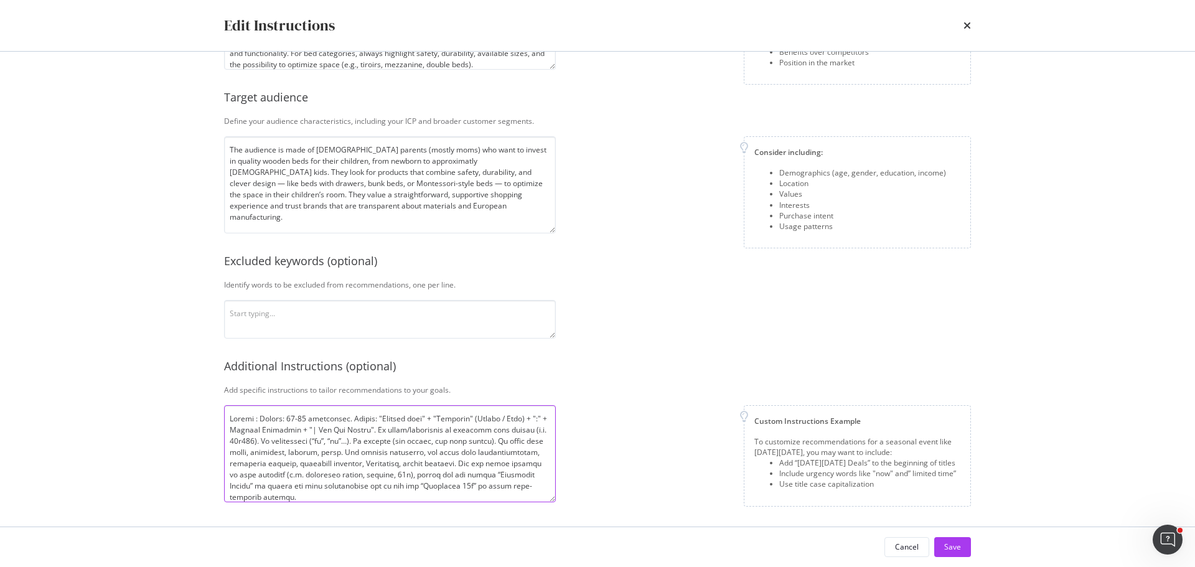
click at [227, 417] on textarea "modal" at bounding box center [390, 453] width 332 height 97
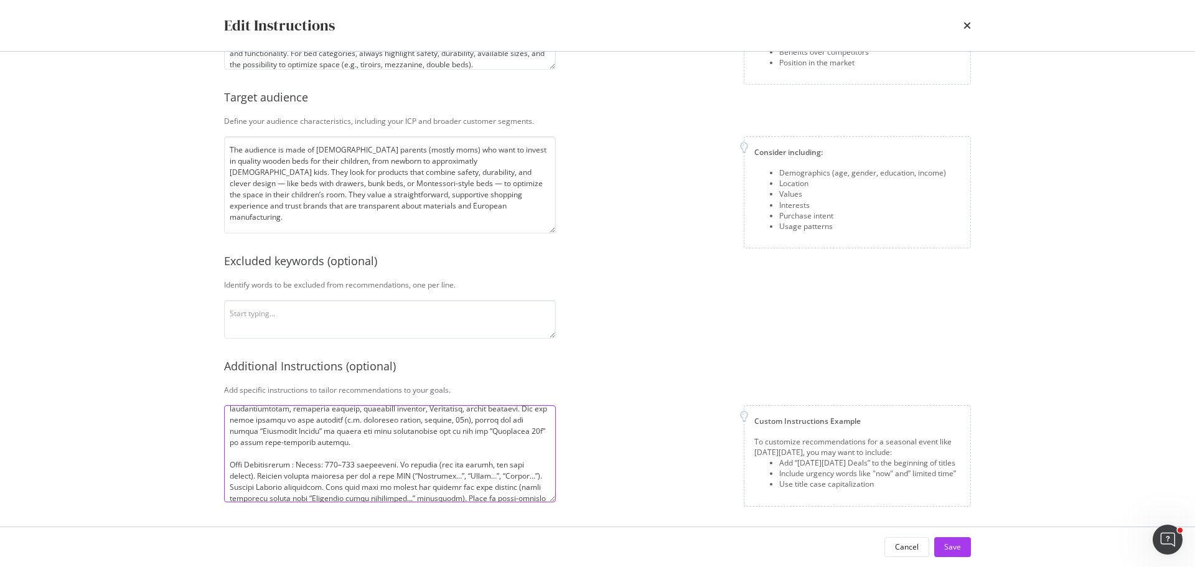
scroll to position [62, 0]
click at [230, 455] on textarea "modal" at bounding box center [390, 453] width 332 height 97
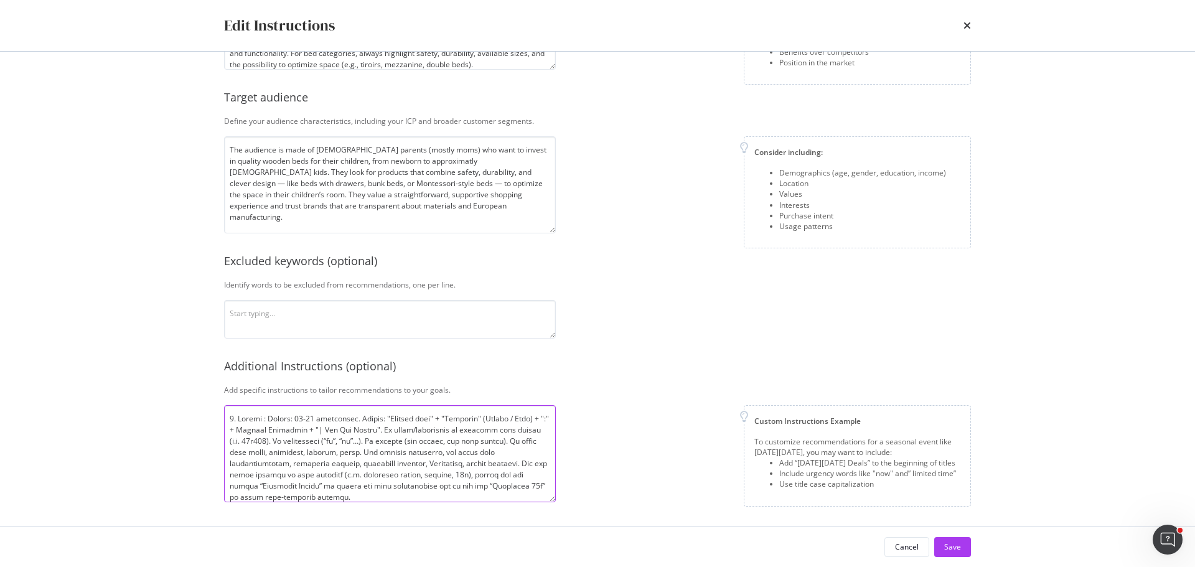
click at [267, 451] on textarea "modal" at bounding box center [390, 453] width 332 height 97
click at [294, 454] on textarea "modal" at bounding box center [390, 453] width 332 height 97
click at [352, 453] on textarea "modal" at bounding box center [390, 453] width 332 height 97
click at [371, 452] on textarea "modal" at bounding box center [390, 453] width 332 height 97
click at [266, 452] on textarea "modal" at bounding box center [390, 453] width 332 height 97
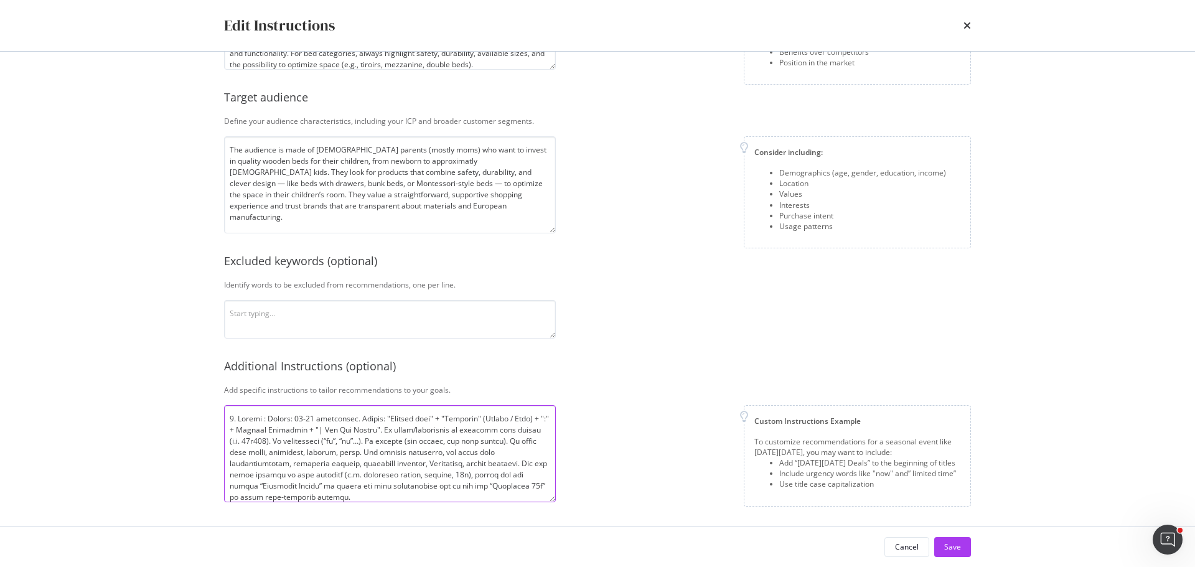
click at [530, 442] on textarea "modal" at bounding box center [390, 453] width 332 height 97
paste textarea "vague or subjective adjectives"
type textarea "1. Loremi : Dolors: 94-31 ametconsec. Adipis: "Elitsed doei" + "Temporin" (Utla…"
click at [955, 549] on div "Save" at bounding box center [952, 546] width 17 height 11
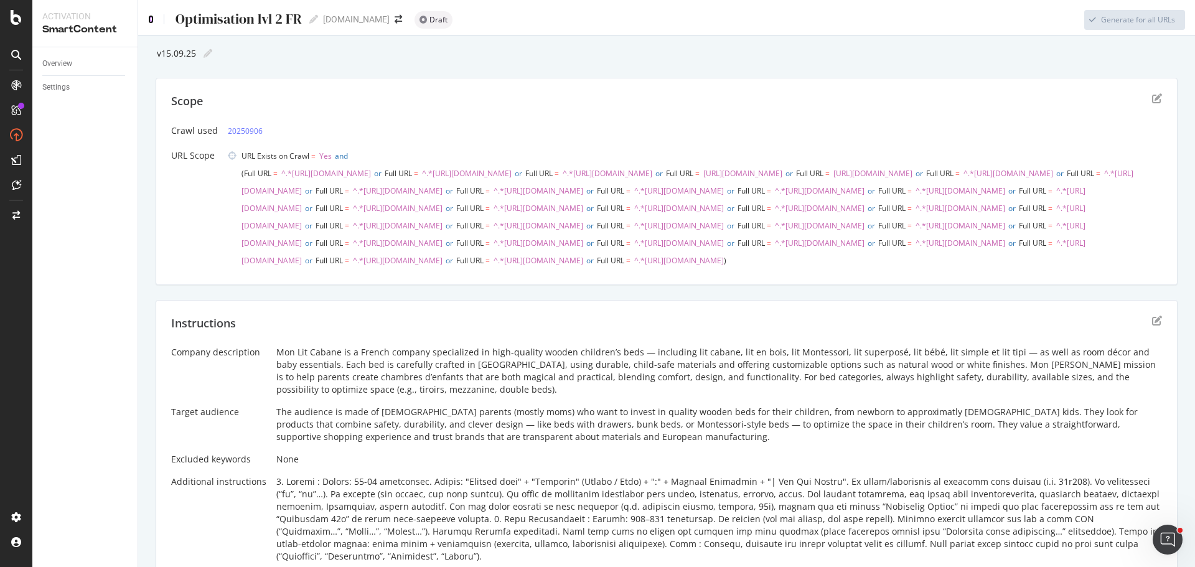
click at [151, 16] on icon at bounding box center [151, 19] width 6 height 9
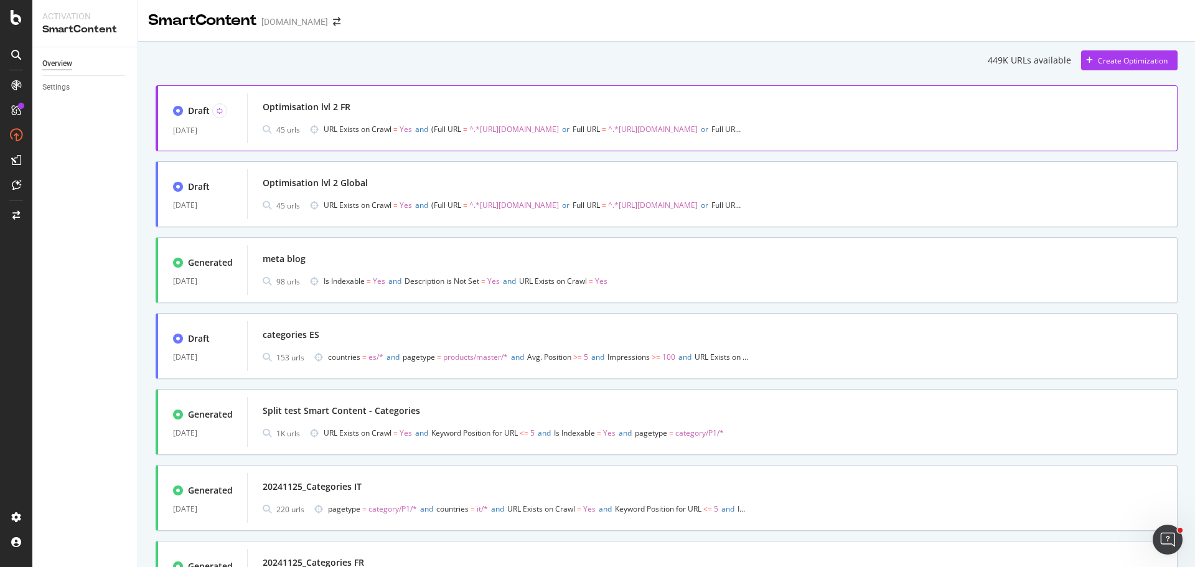
click at [411, 116] on div "Optimisation lvl 2 FR" at bounding box center [712, 106] width 899 height 17
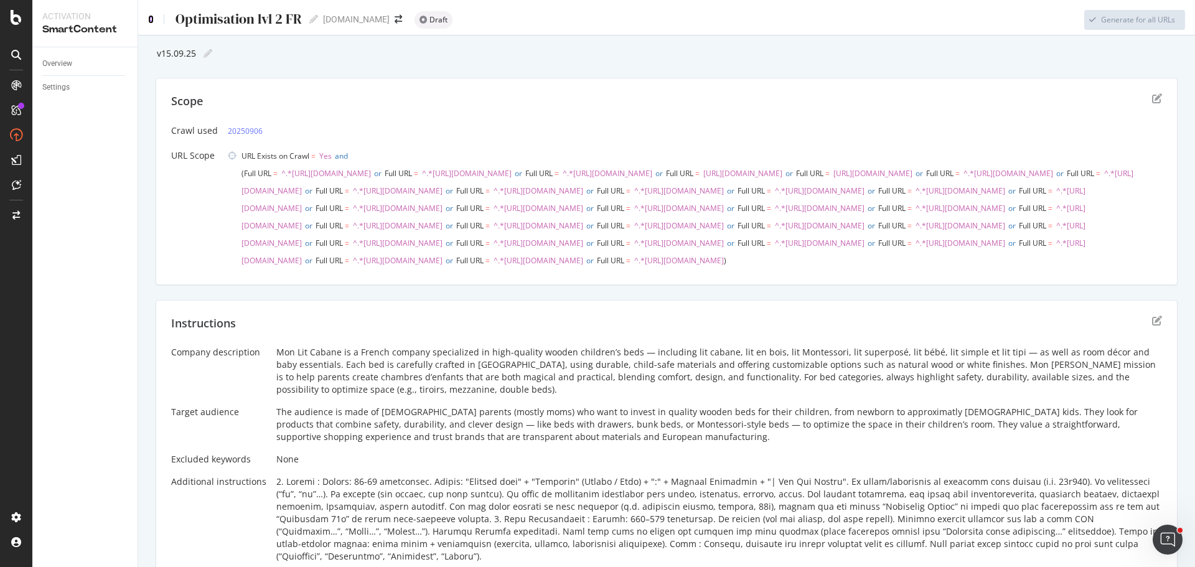
click at [152, 21] on icon at bounding box center [151, 19] width 6 height 9
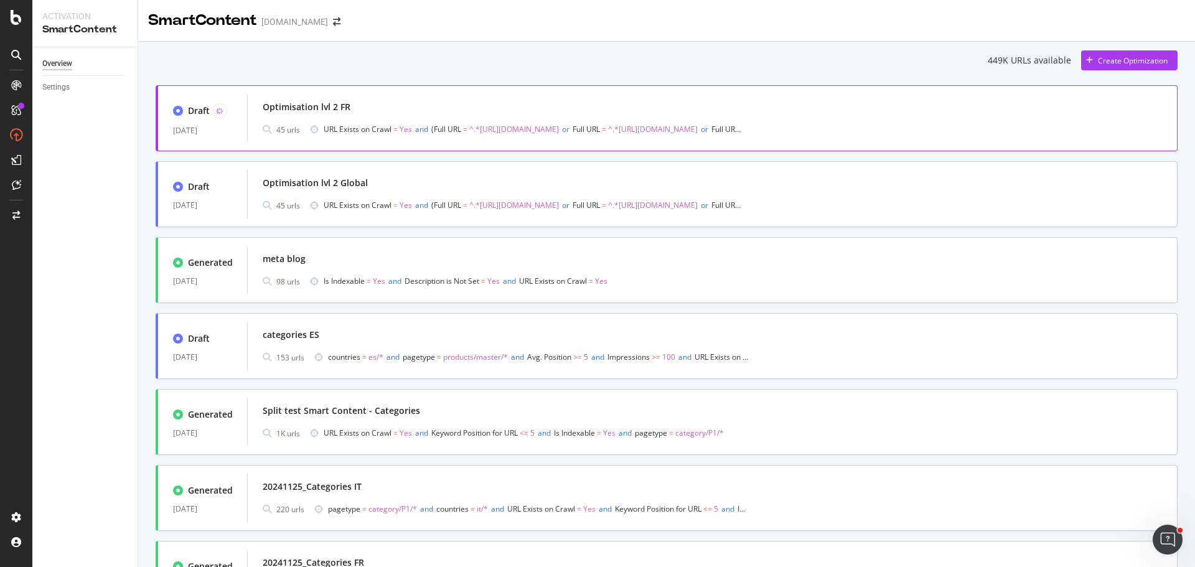
click at [465, 125] on span "Full URL = ^.*[URL][DOMAIN_NAME]" at bounding box center [496, 129] width 125 height 11
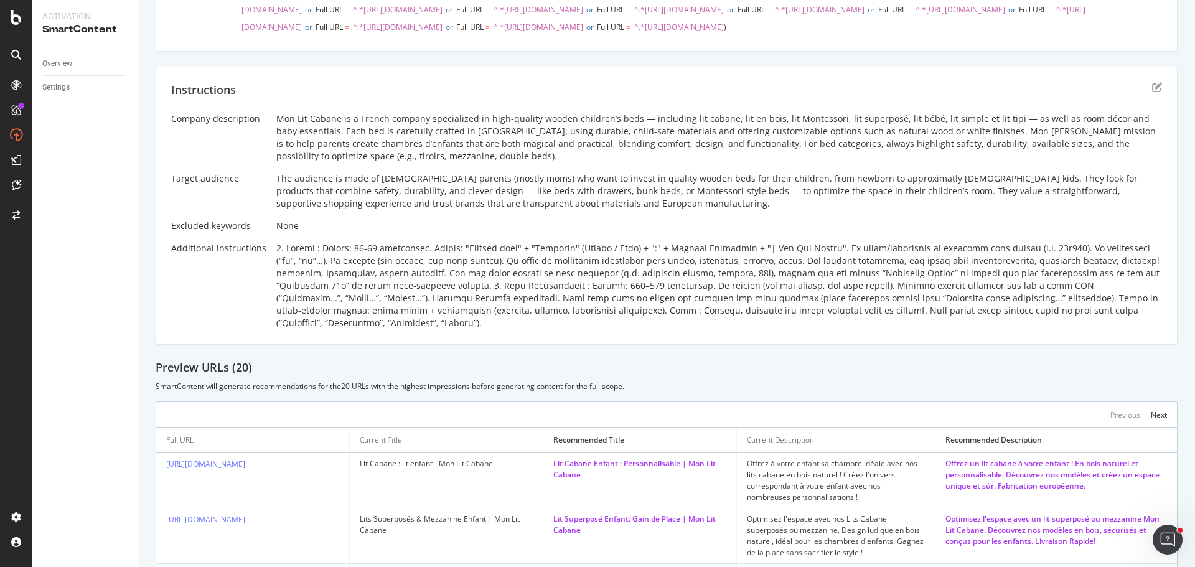
scroll to position [167, 0]
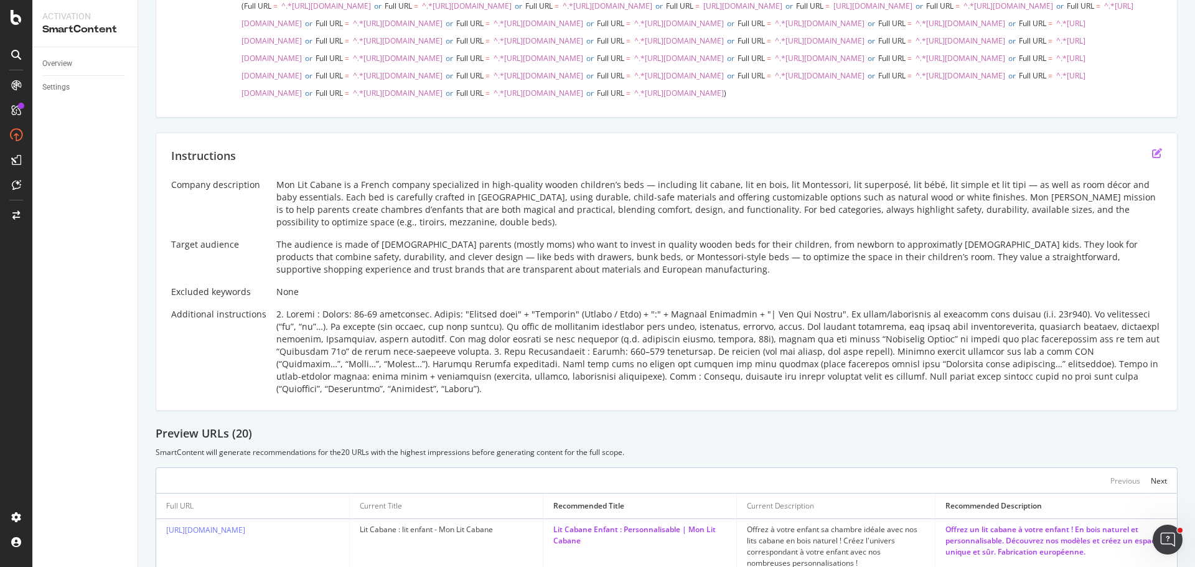
click at [1152, 158] on icon "edit" at bounding box center [1157, 153] width 10 height 10
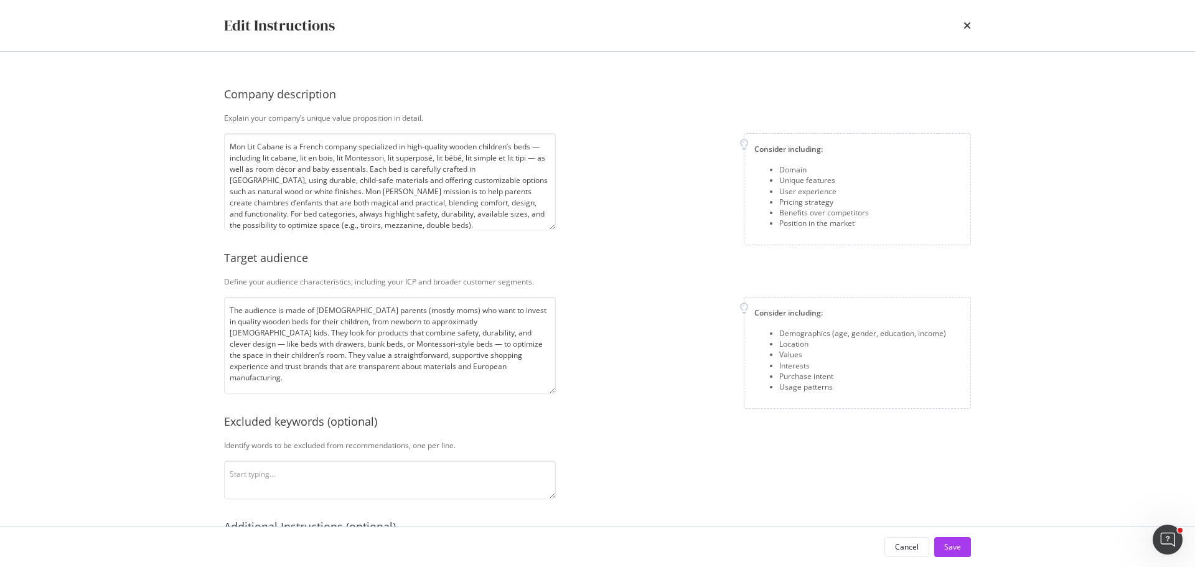
scroll to position [161, 0]
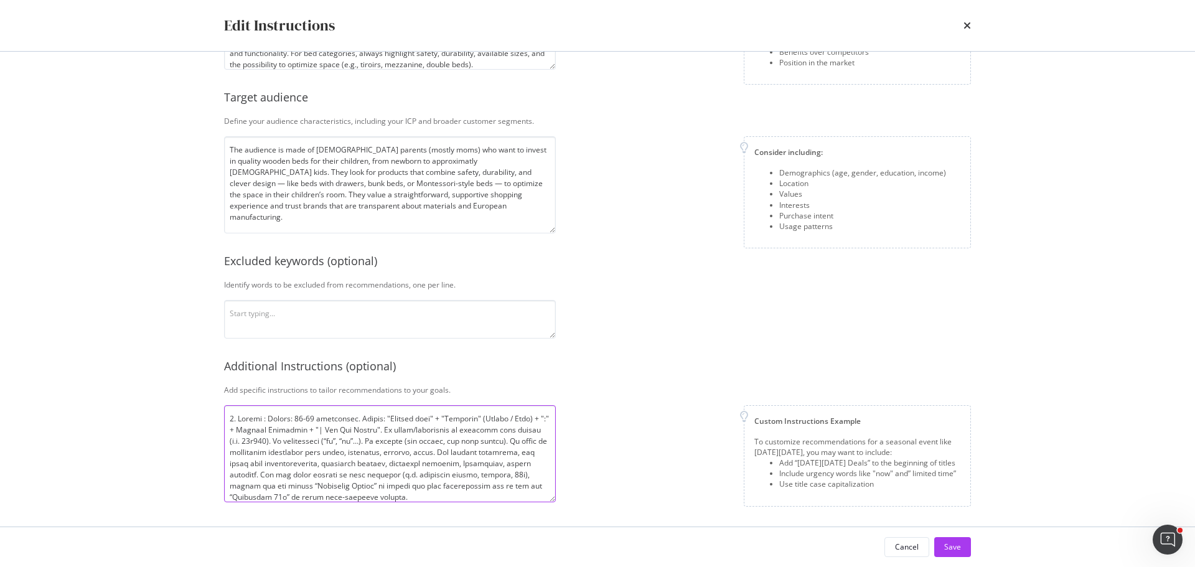
click at [397, 476] on textarea "modal" at bounding box center [390, 453] width 332 height 97
click at [396, 473] on textarea "modal" at bounding box center [390, 453] width 332 height 97
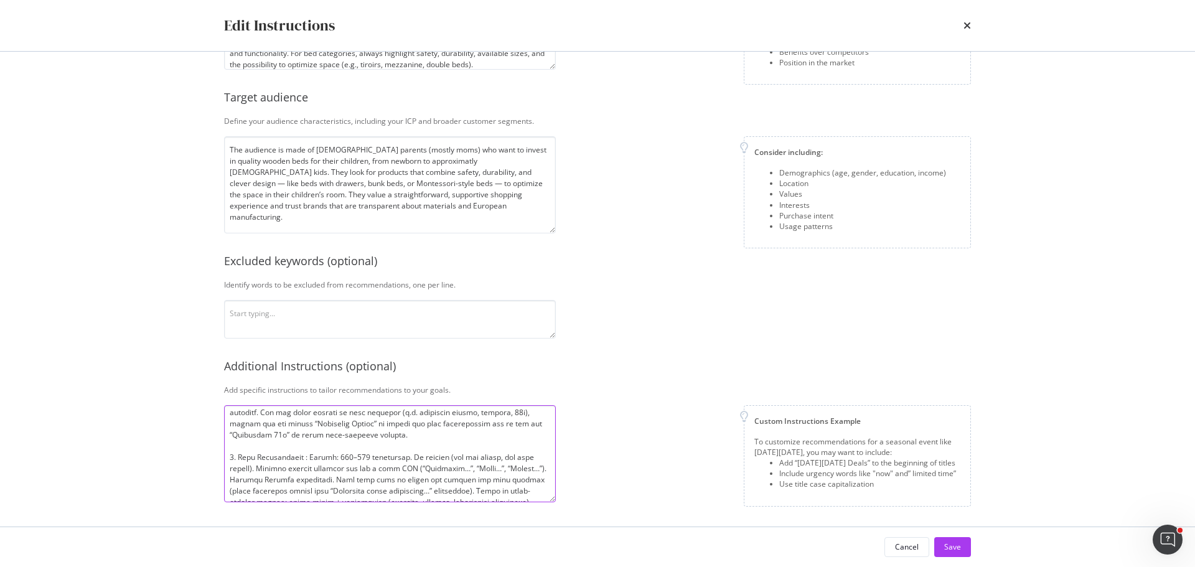
scroll to position [0, 0]
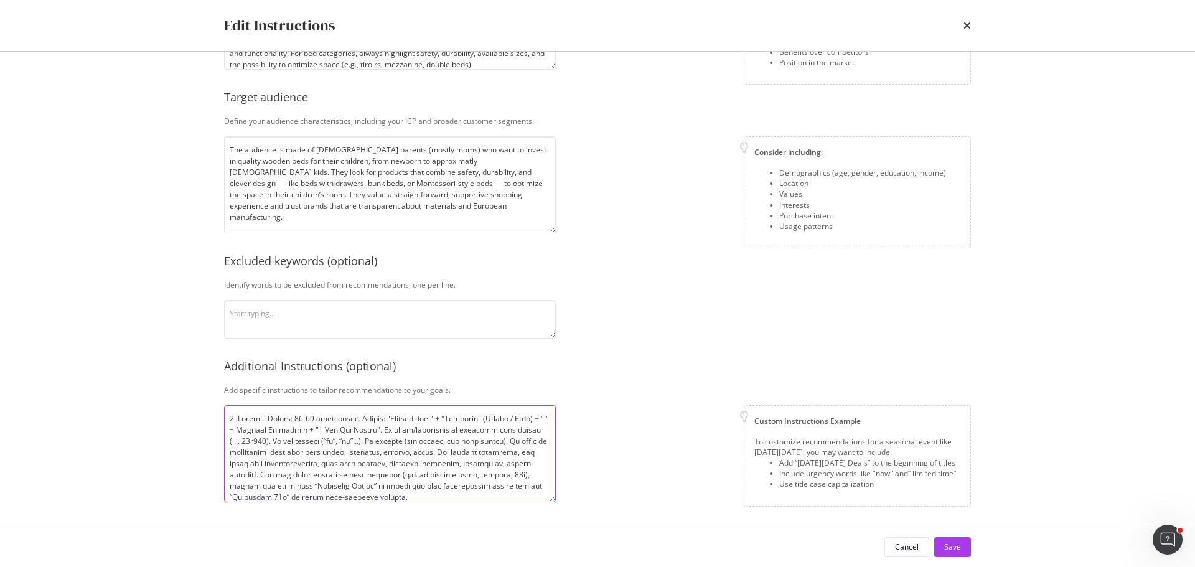
click at [534, 452] on textarea "modal" at bounding box center [390, 453] width 332 height 97
click at [230, 462] on textarea "modal" at bounding box center [390, 453] width 332 height 97
type textarea "3. Loremi : Dolors: 51-55 ametconsec. Adipis: "Elitsed doei" + "Temporin" (Utla…"
click at [950, 547] on div "Save" at bounding box center [952, 546] width 17 height 11
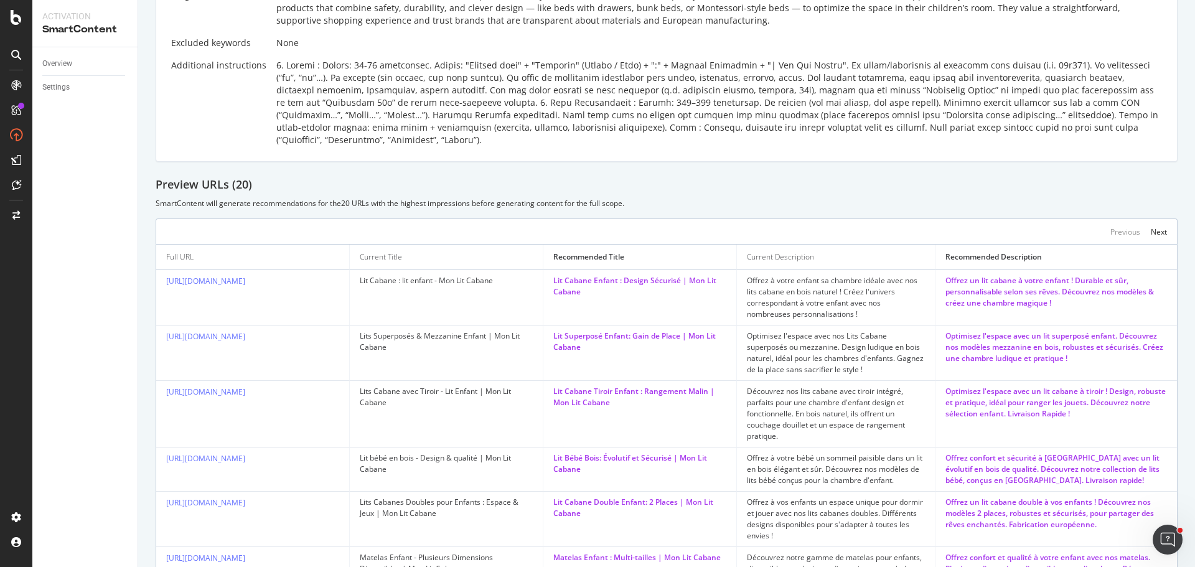
scroll to position [167, 0]
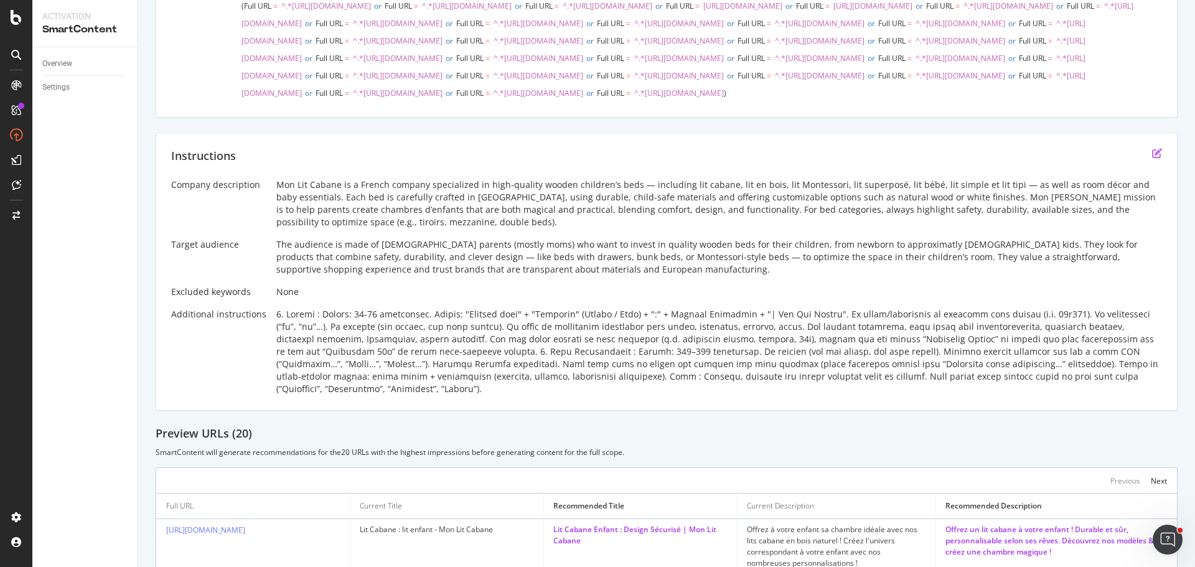
click at [1152, 158] on icon "edit" at bounding box center [1157, 153] width 10 height 10
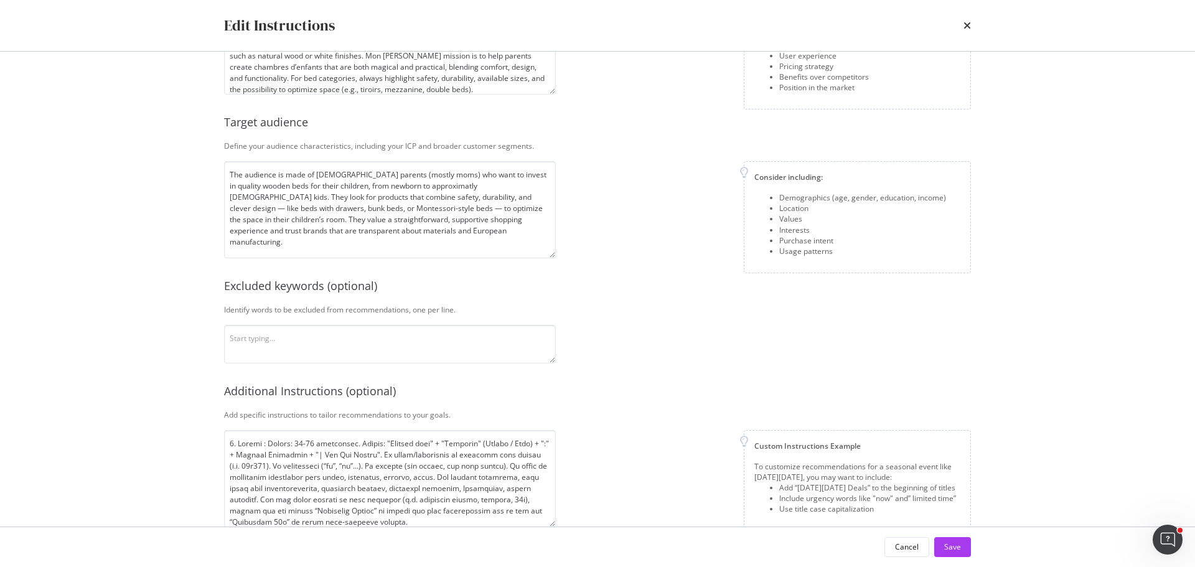
scroll to position [161, 0]
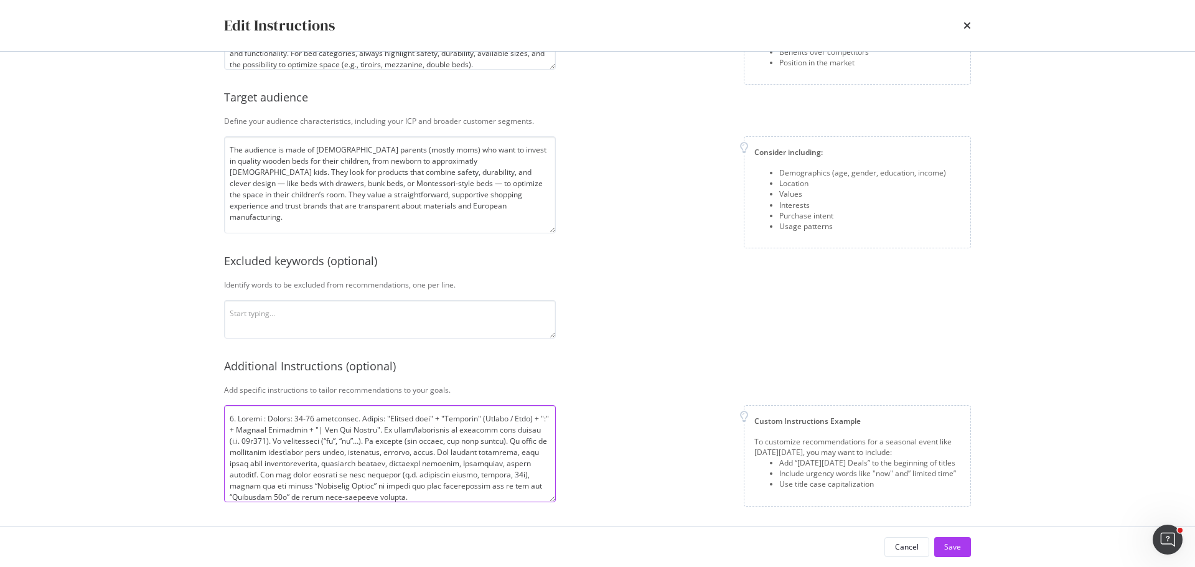
click at [348, 451] on textarea "modal" at bounding box center [390, 453] width 332 height 97
click at [517, 436] on textarea "modal" at bounding box center [390, 453] width 332 height 97
click at [348, 450] on textarea "modal" at bounding box center [390, 453] width 332 height 97
type textarea "7. Loremi : Dolors: 82-96 ametconsec. Adipis: "Elitsed doei" + "Temporin" (Utla…"
click at [943, 545] on button "Save" at bounding box center [952, 547] width 37 height 20
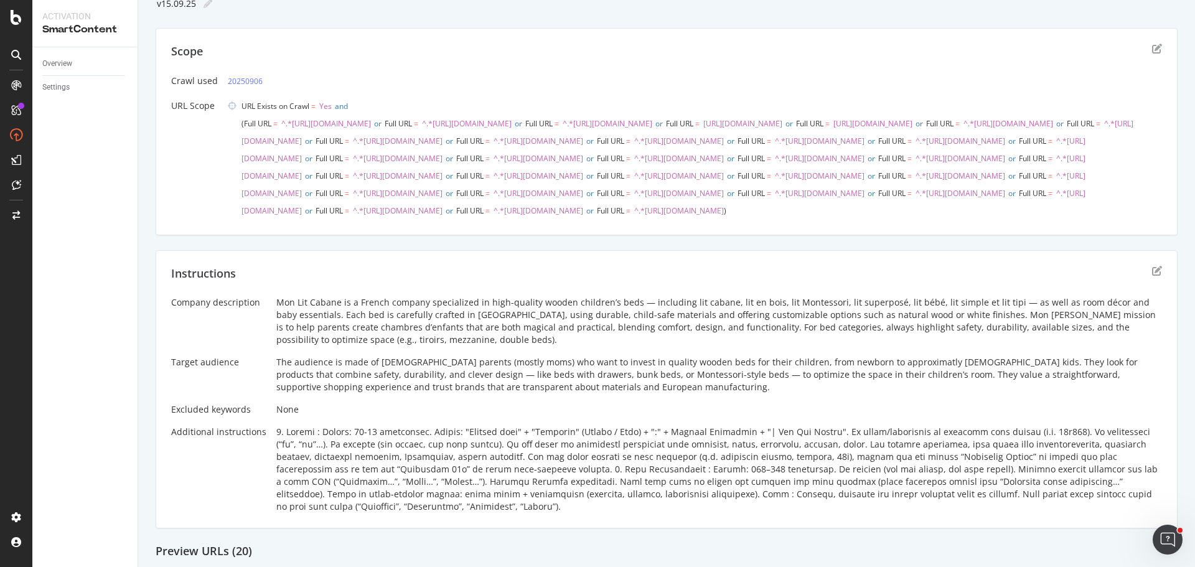
scroll to position [0, 0]
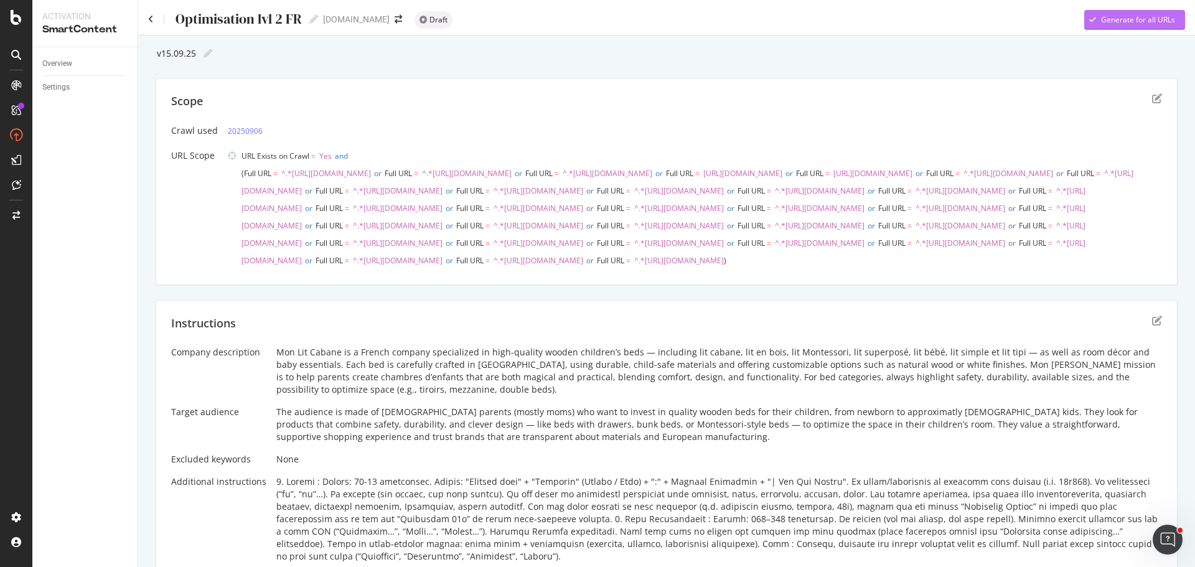
click at [1110, 25] on div "Generate for all URLs" at bounding box center [1138, 19] width 74 height 11
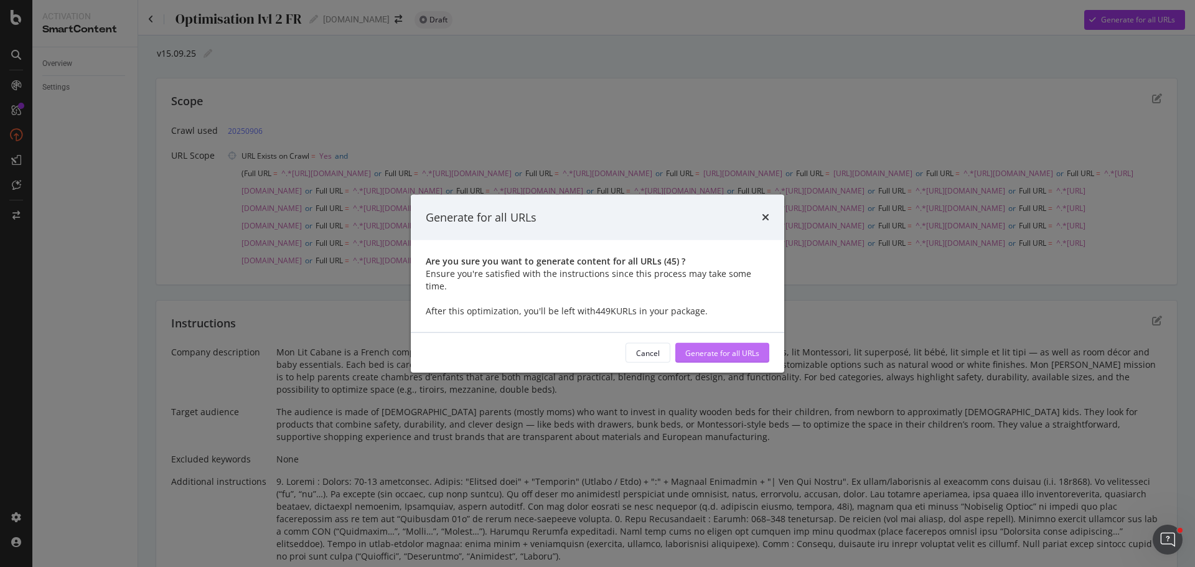
click at [746, 347] on div "Generate for all URLs" at bounding box center [722, 352] width 74 height 11
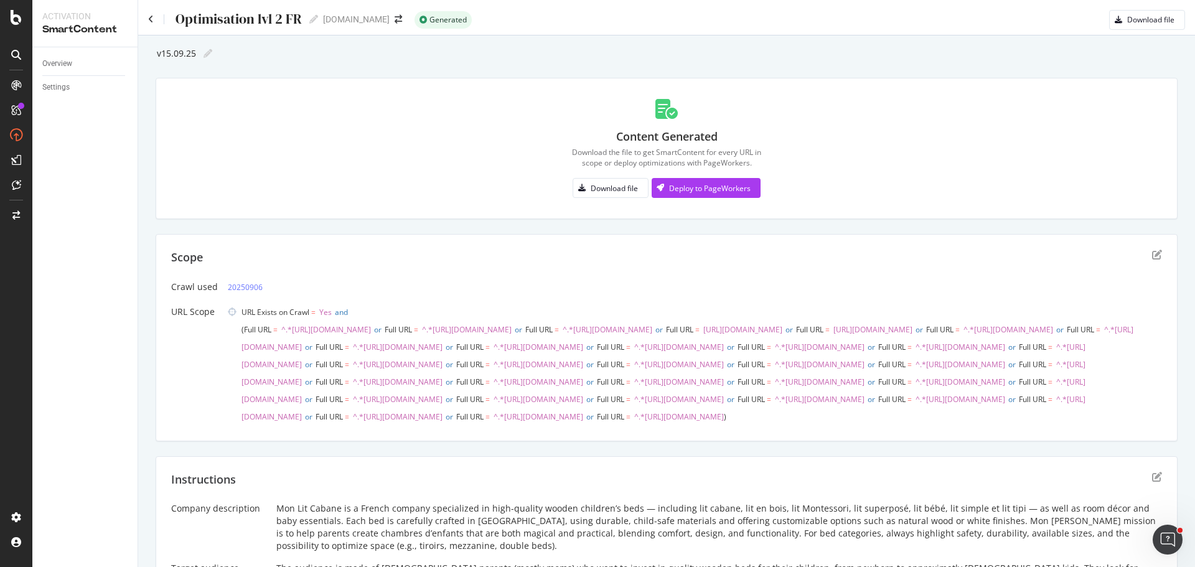
click at [583, 198] on div "Content Generated Download the file to get SmartContent for every URL in scope …" at bounding box center [666, 148] width 991 height 110
click at [582, 187] on div "button" at bounding box center [581, 187] width 17 height 7
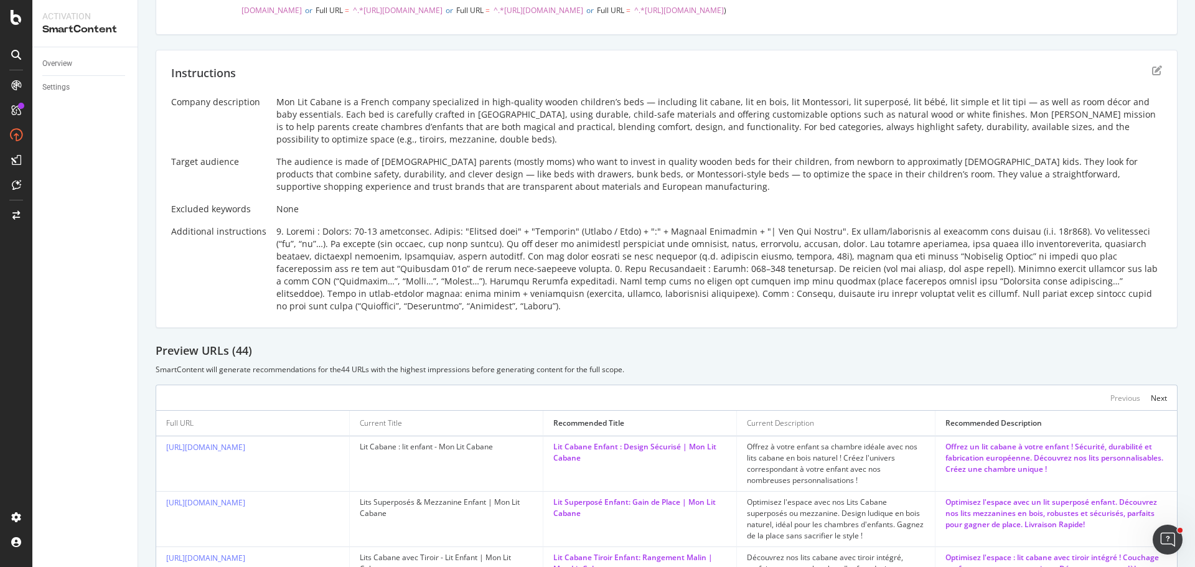
scroll to position [386, 0]
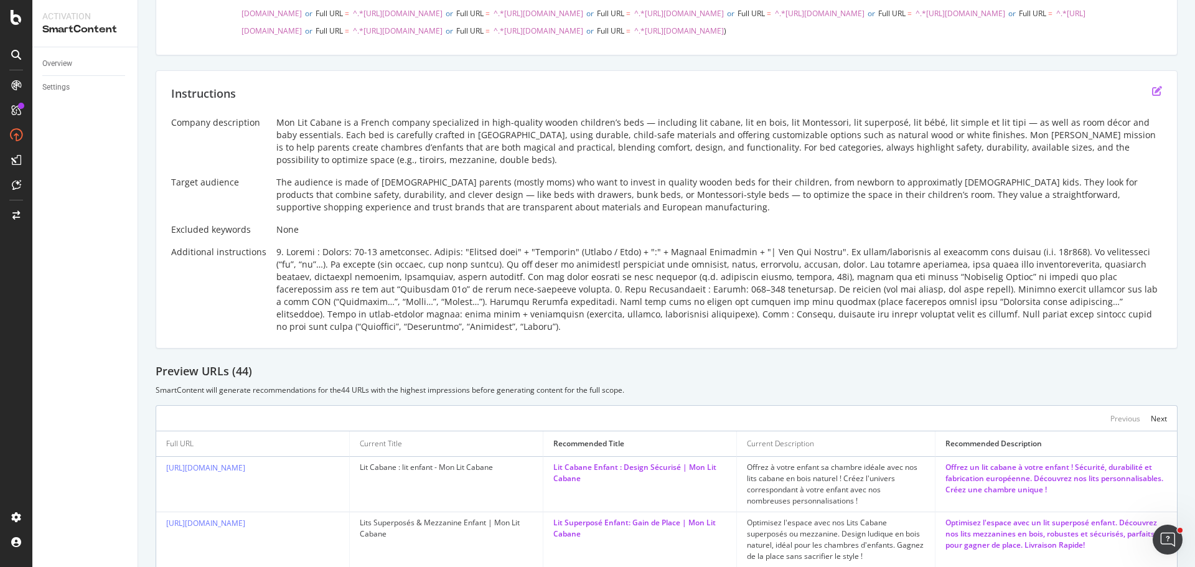
click at [1152, 96] on icon "edit" at bounding box center [1157, 91] width 10 height 10
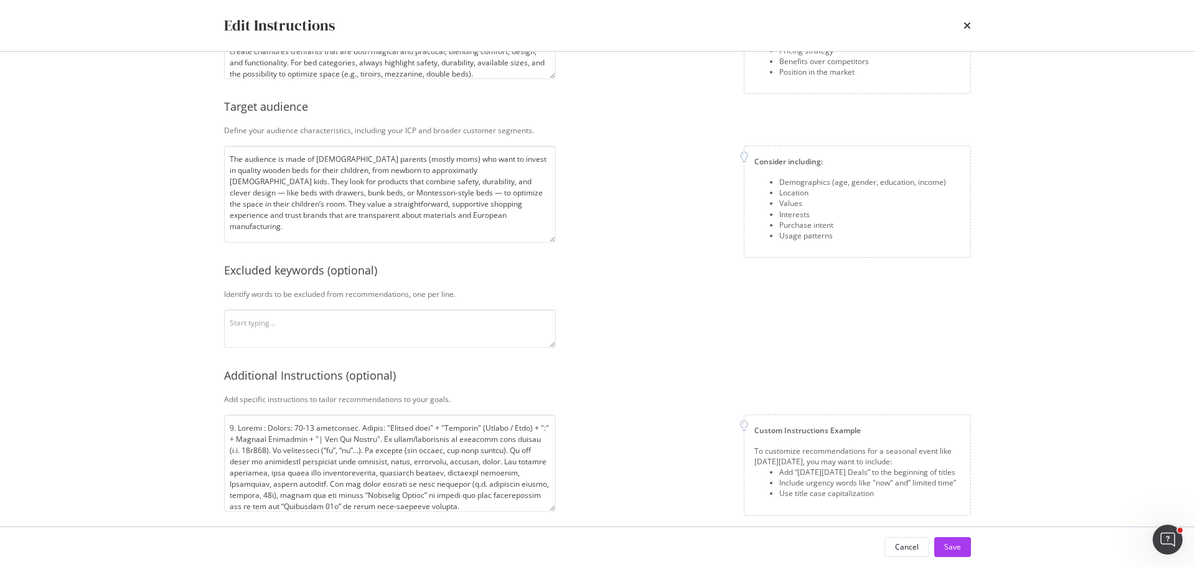
scroll to position [161, 0]
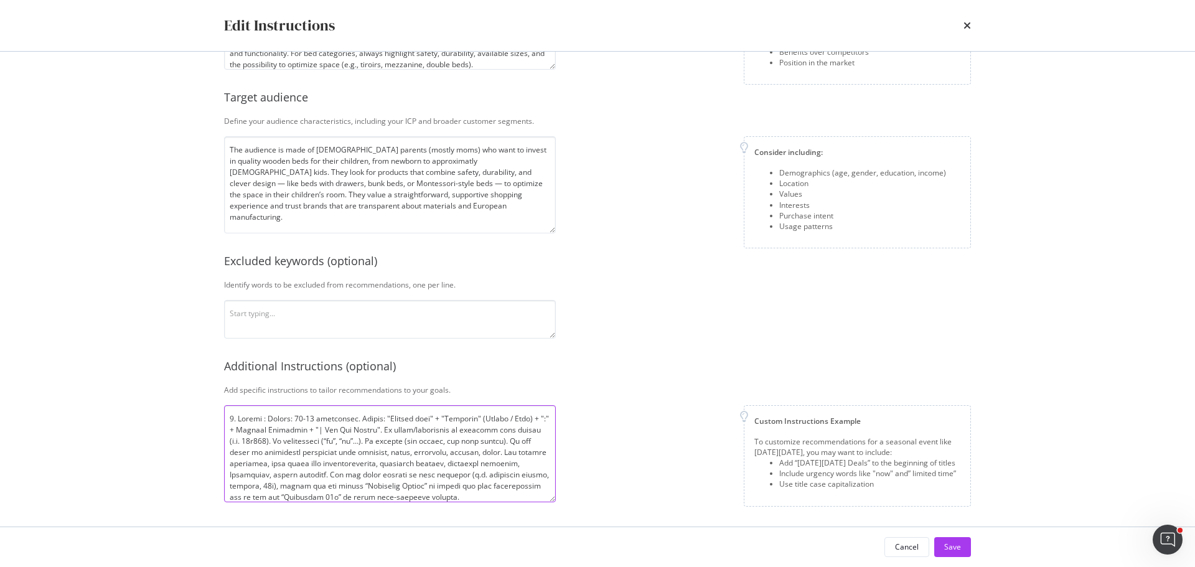
drag, startPoint x: 290, startPoint y: 414, endPoint x: 297, endPoint y: 413, distance: 7.6
click at [297, 413] on textarea "modal" at bounding box center [390, 453] width 332 height 97
click at [309, 419] on textarea "modal" at bounding box center [390, 453] width 332 height 97
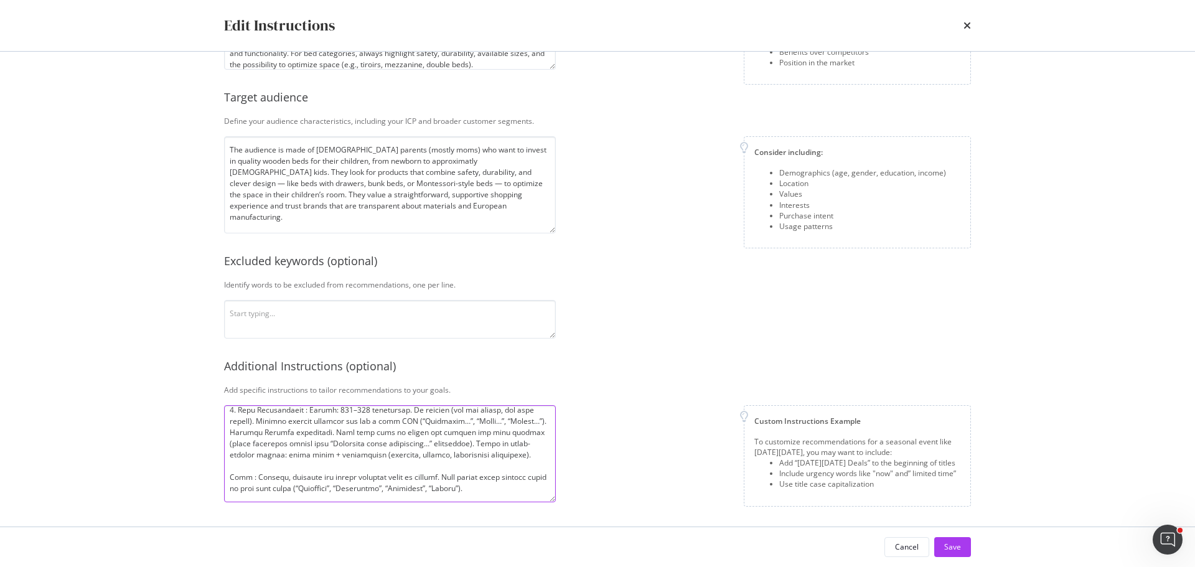
scroll to position [58, 0]
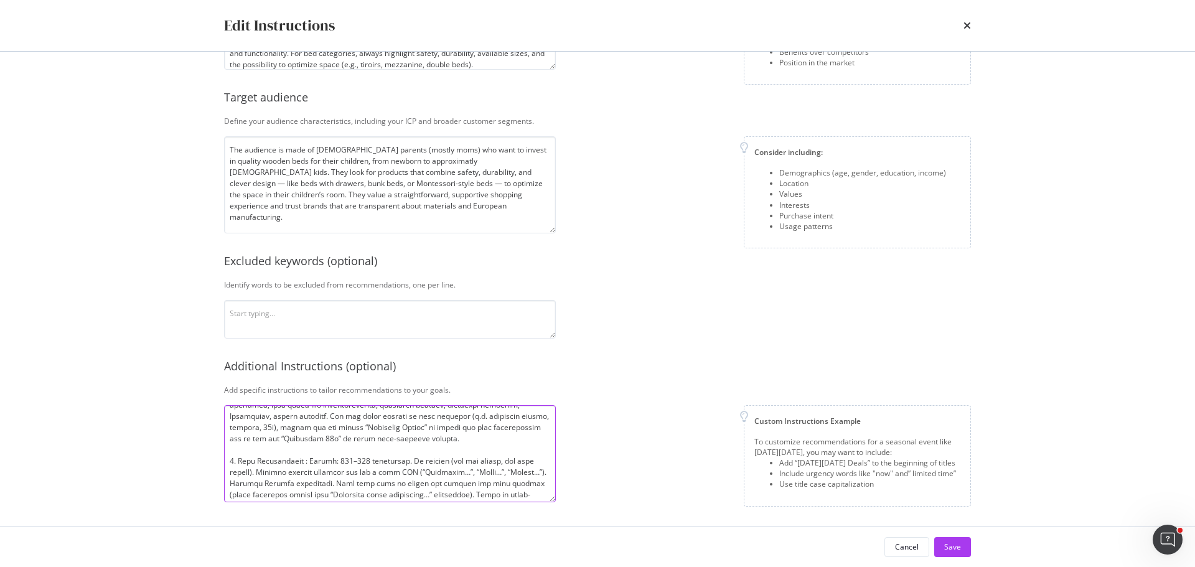
click at [363, 459] on textarea "modal" at bounding box center [390, 453] width 332 height 97
drag, startPoint x: 340, startPoint y: 461, endPoint x: 348, endPoint y: 459, distance: 8.9
click at [348, 459] on textarea "modal" at bounding box center [390, 453] width 332 height 97
drag, startPoint x: 357, startPoint y: 457, endPoint x: 363, endPoint y: 455, distance: 7.1
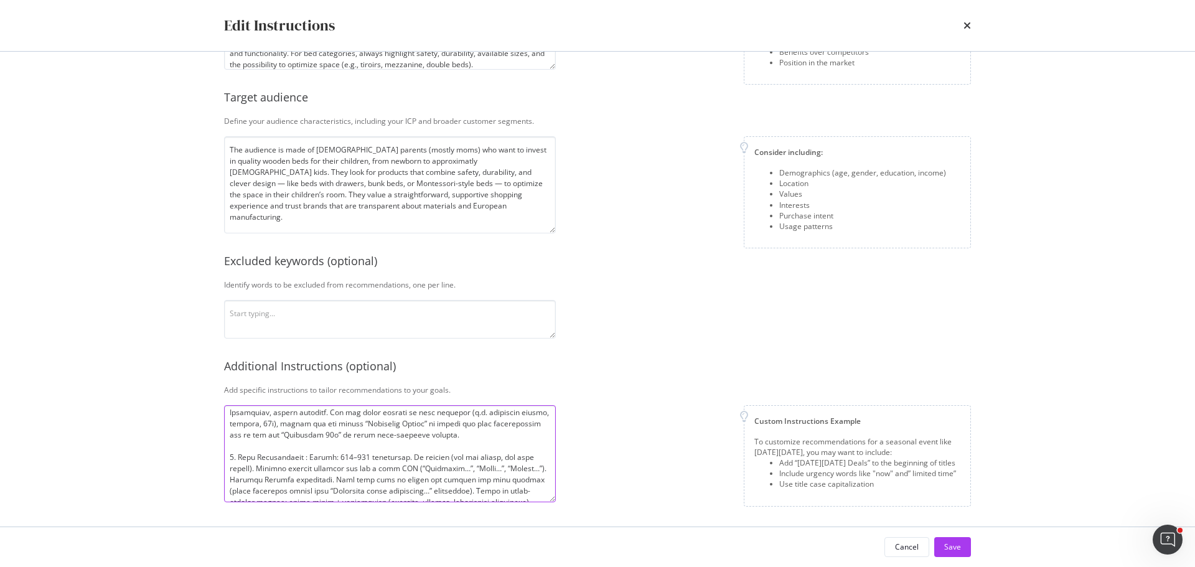
click at [363, 455] on textarea "modal" at bounding box center [390, 453] width 332 height 97
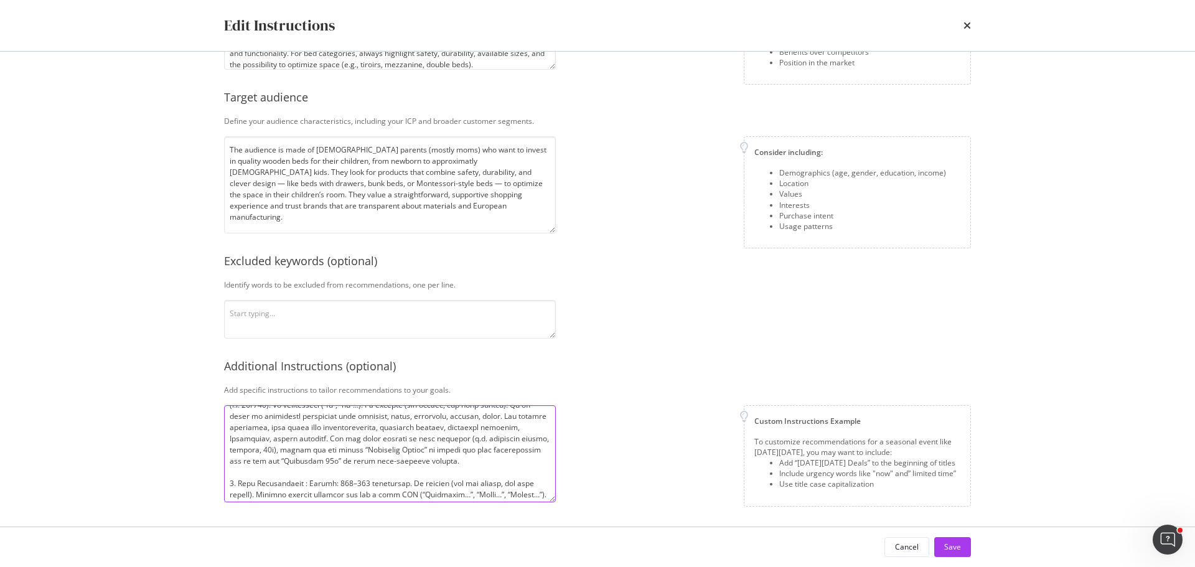
scroll to position [0, 0]
type textarea "0. Loremi : Dolors: 41-72 ametconsec. Adipis: "Elitsed doei" + "Temporin" (Utla…"
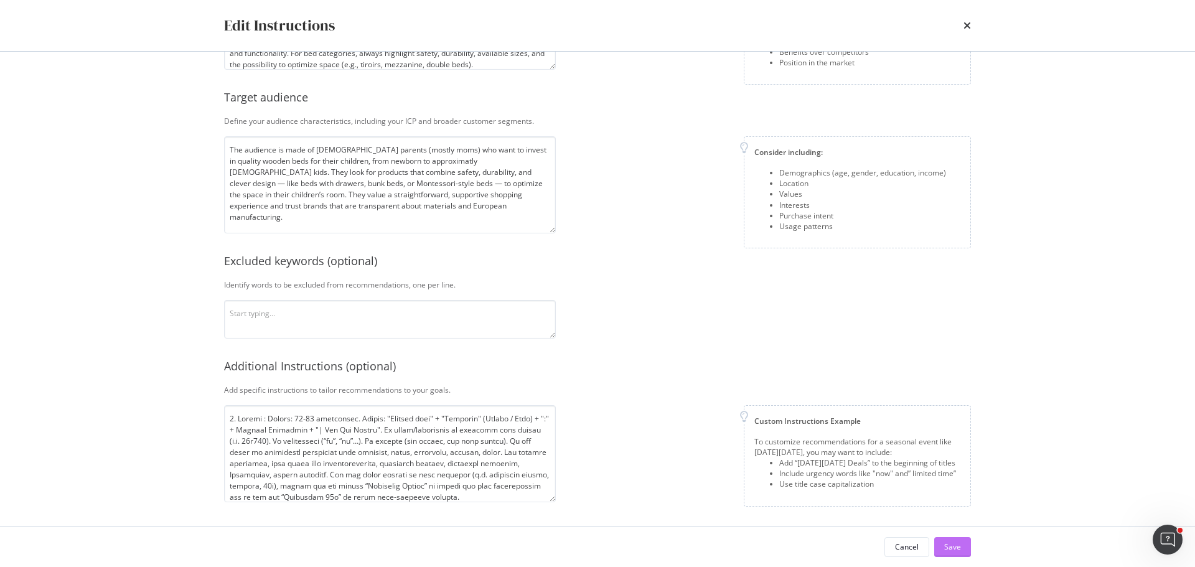
click at [951, 552] on div "Save" at bounding box center [952, 546] width 17 height 11
